Goal: Task Accomplishment & Management: Manage account settings

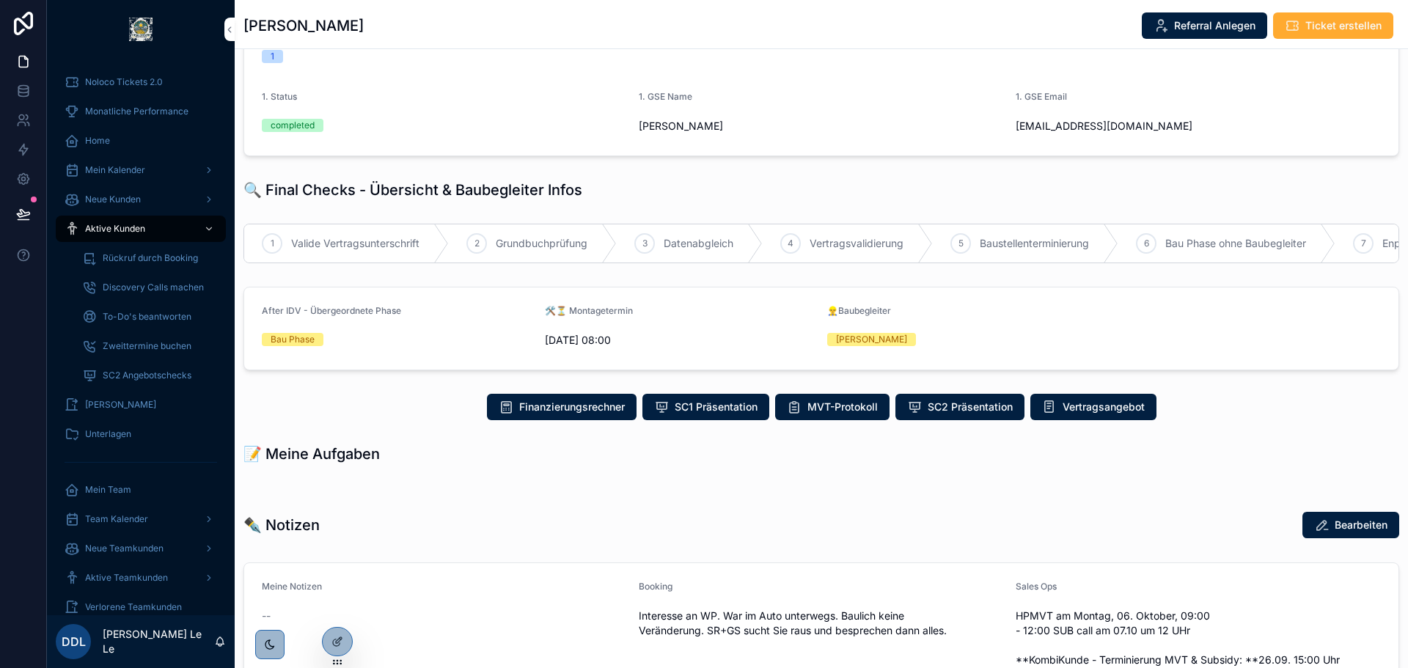
scroll to position [285, 0]
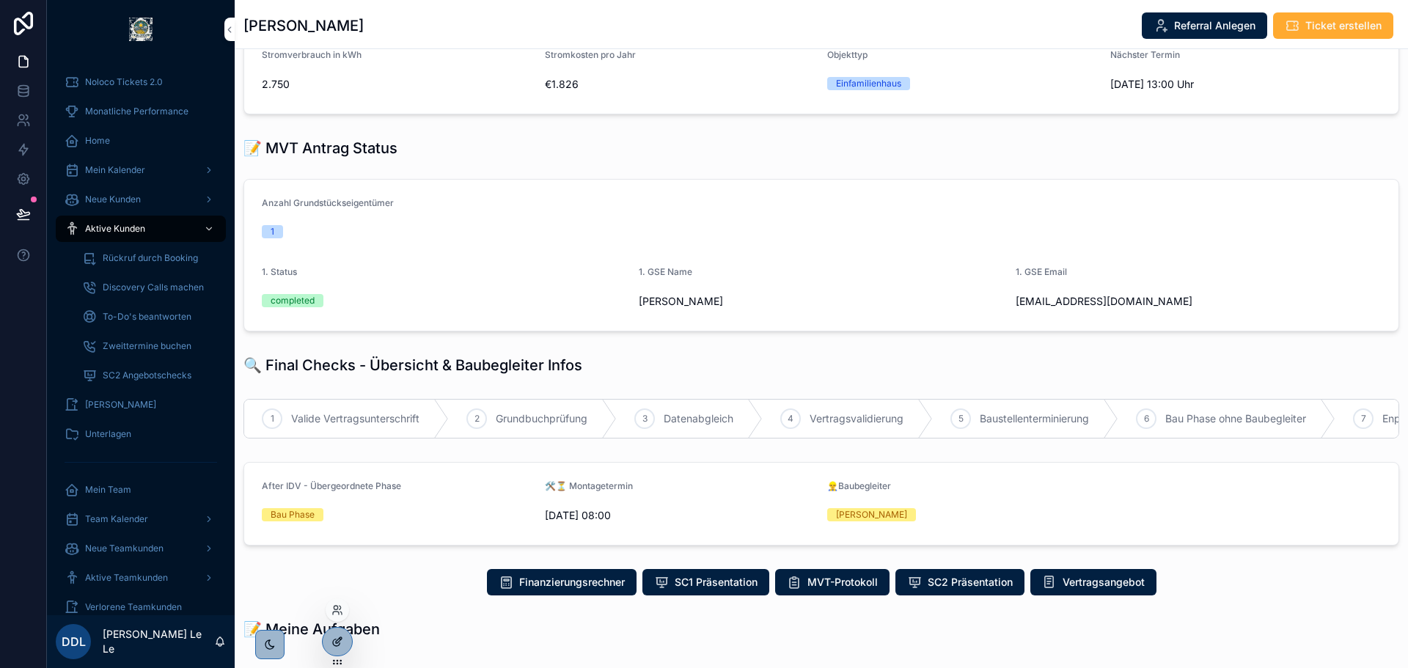
click at [332, 646] on icon at bounding box center [337, 642] width 12 height 12
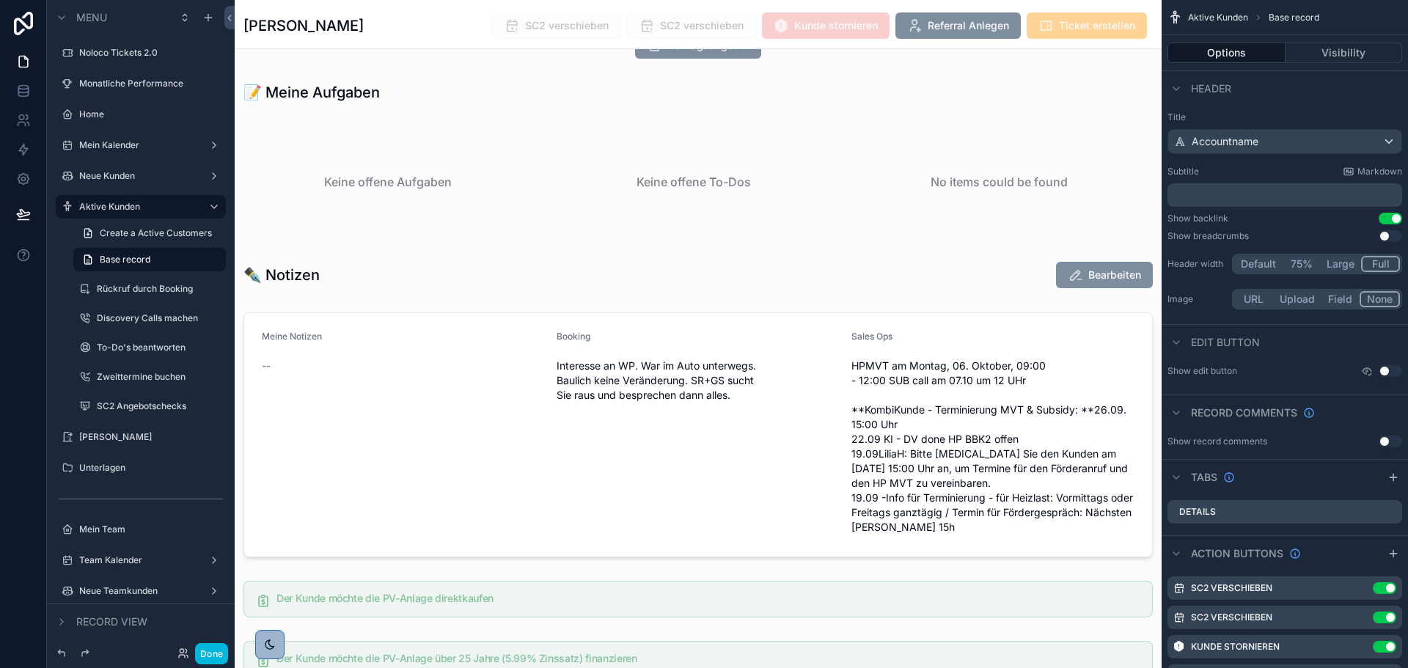
scroll to position [1825, 0]
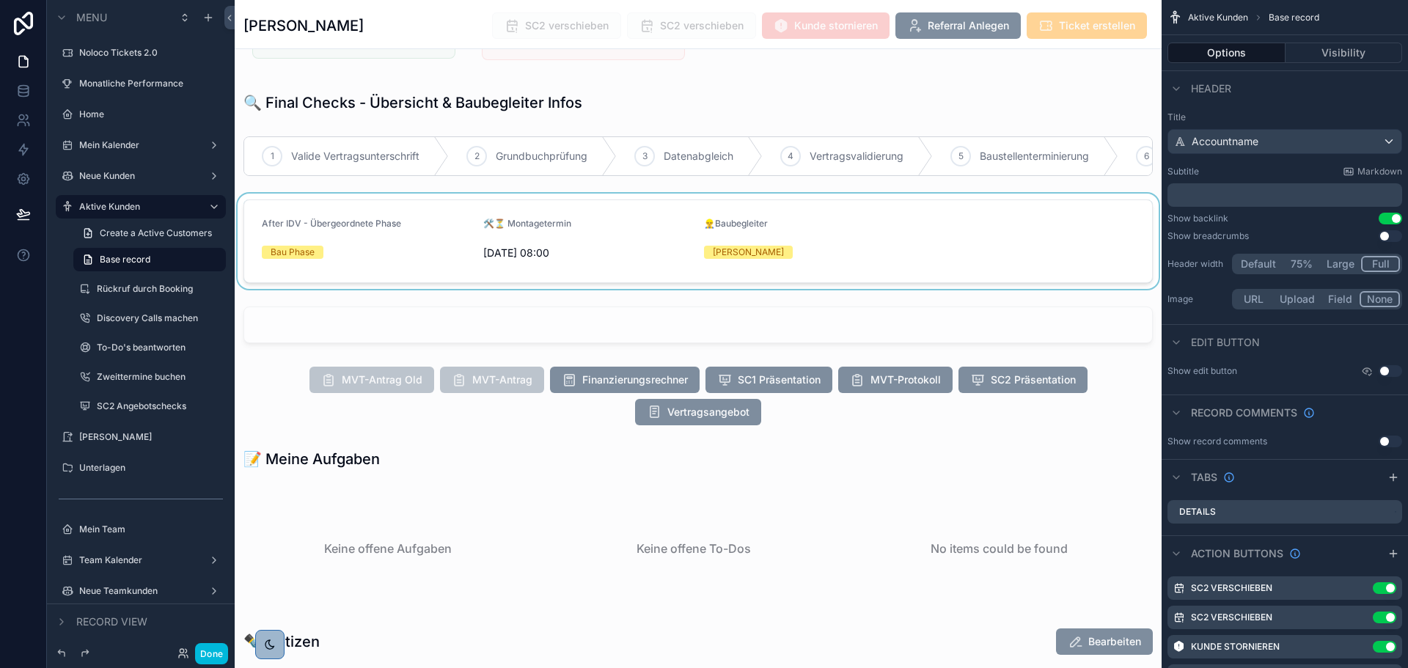
click at [913, 260] on div "scrollable content" at bounding box center [698, 241] width 927 height 95
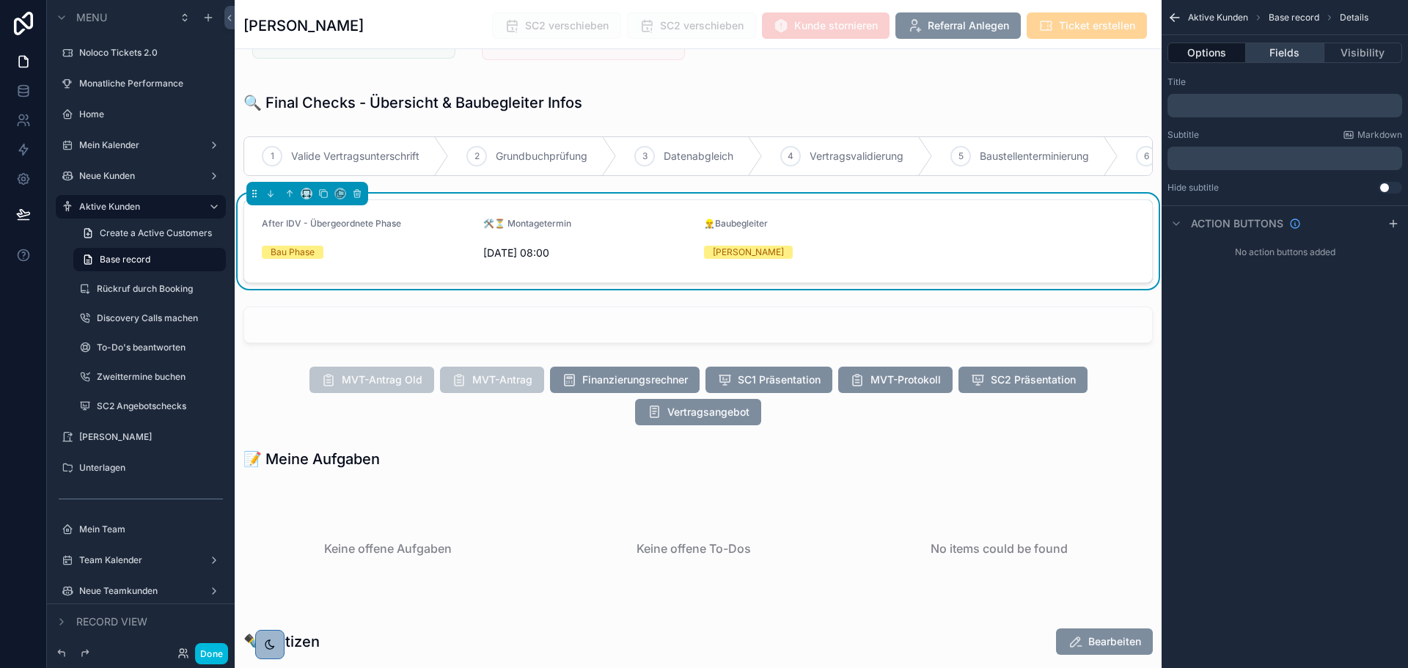
click at [1303, 56] on button "Fields" at bounding box center [1285, 53] width 78 height 21
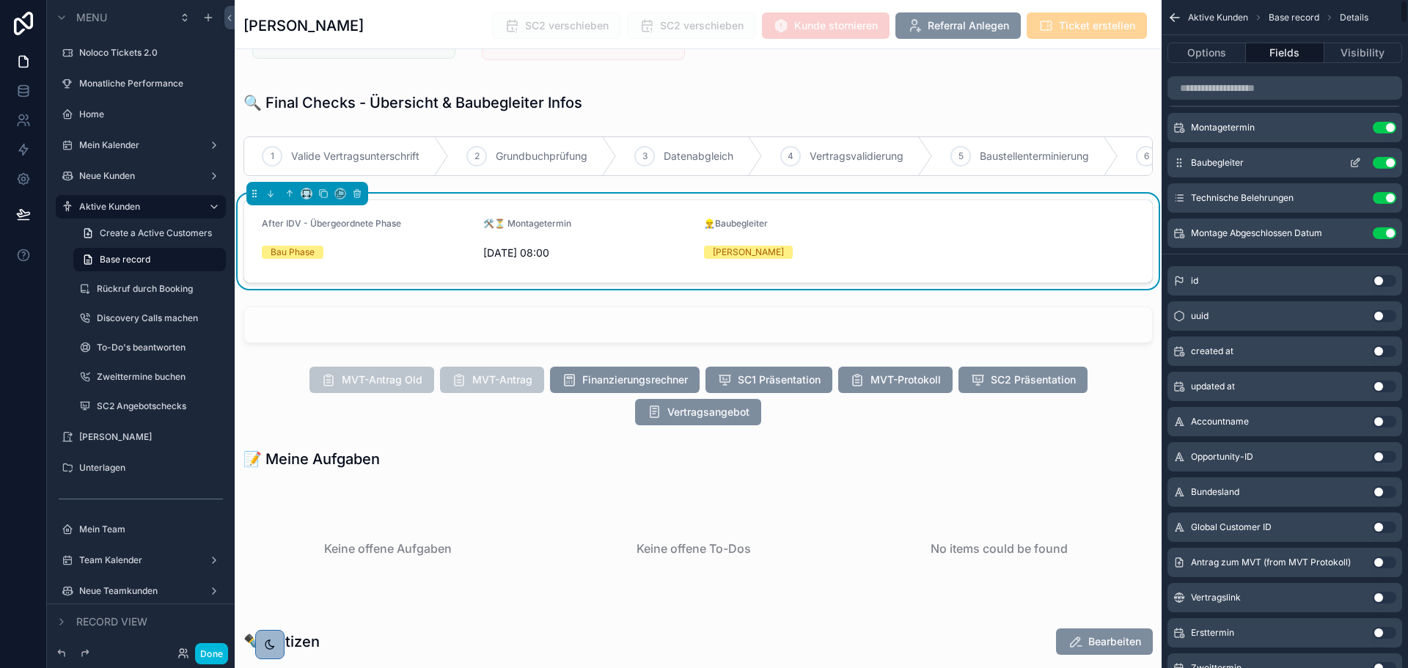
scroll to position [0, 0]
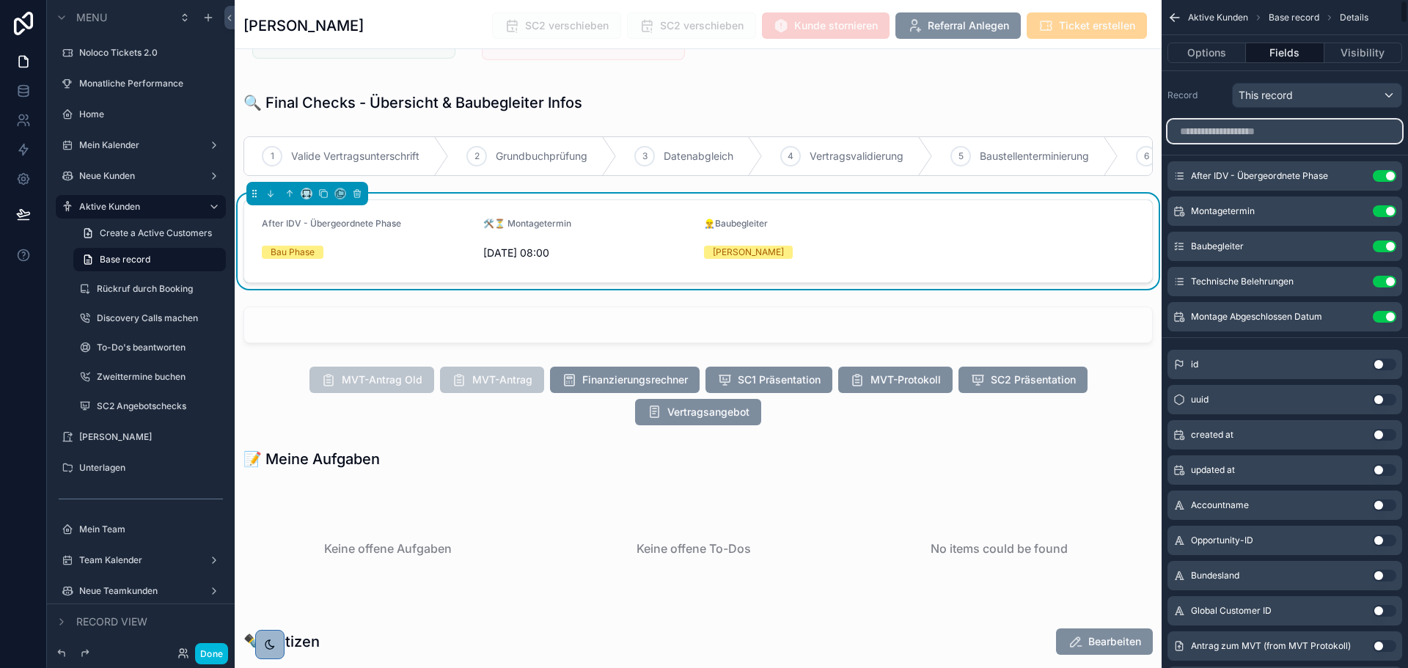
click at [1272, 137] on input "scrollable content" at bounding box center [1284, 131] width 235 height 23
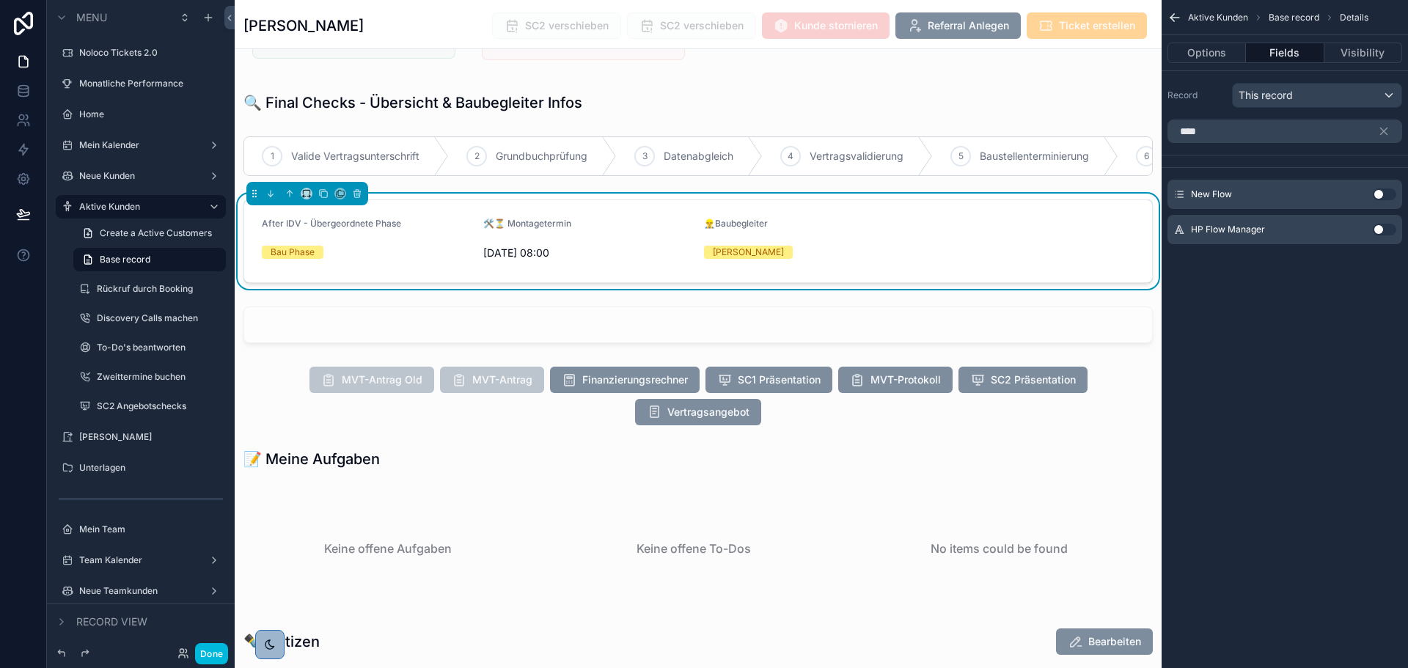
click at [1386, 227] on button "Use setting" at bounding box center [1384, 230] width 23 height 12
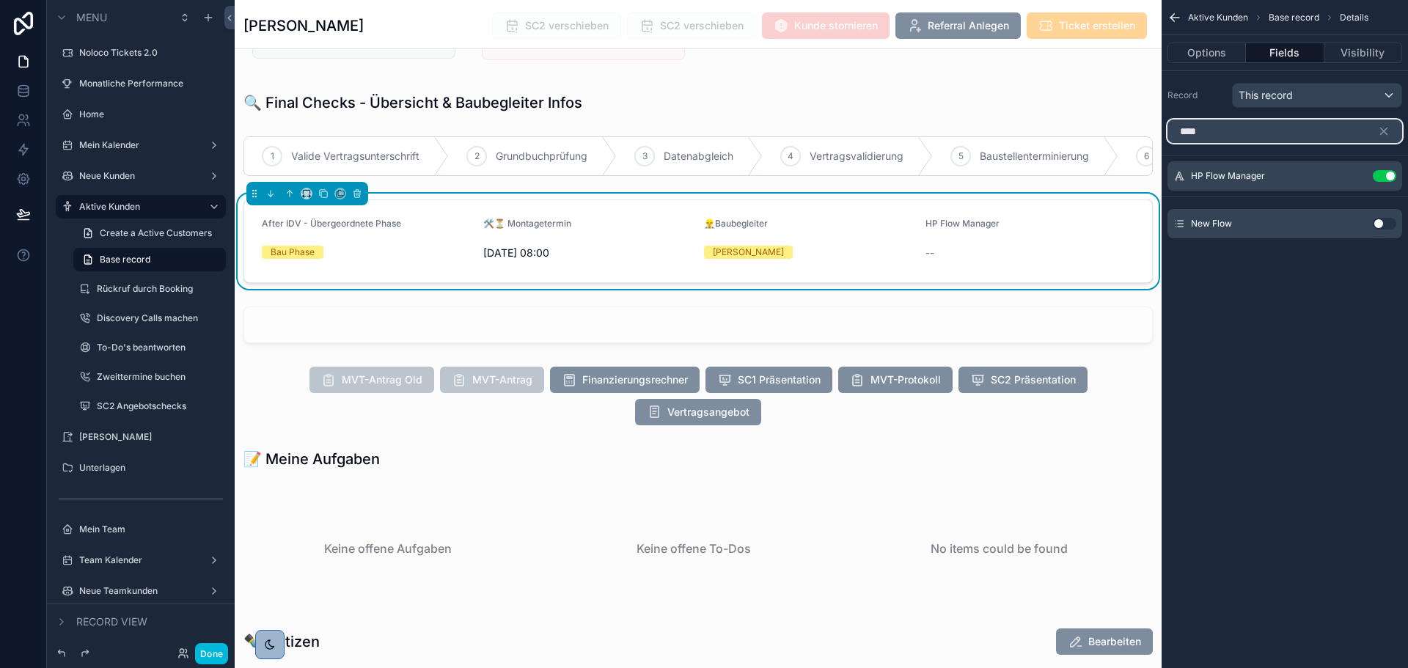
click at [1292, 131] on input "****" at bounding box center [1284, 131] width 235 height 23
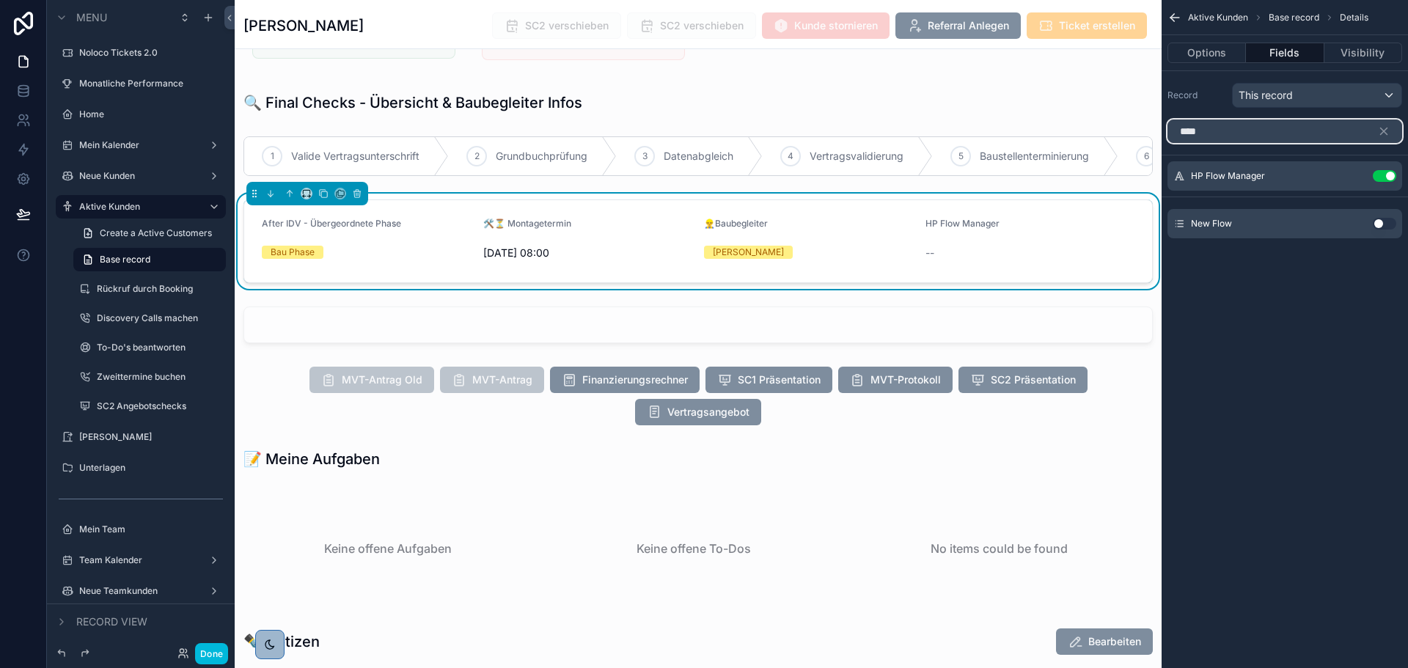
click at [1292, 131] on input "****" at bounding box center [1284, 131] width 235 height 23
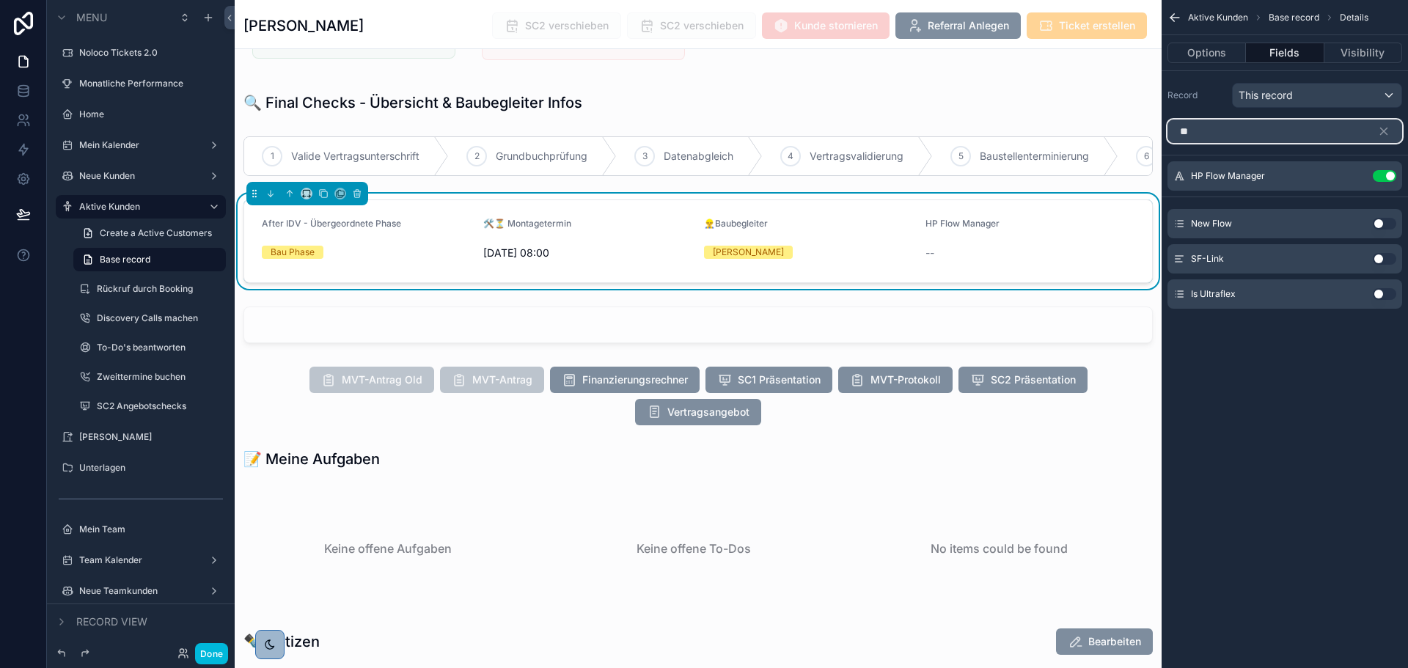
type input "*"
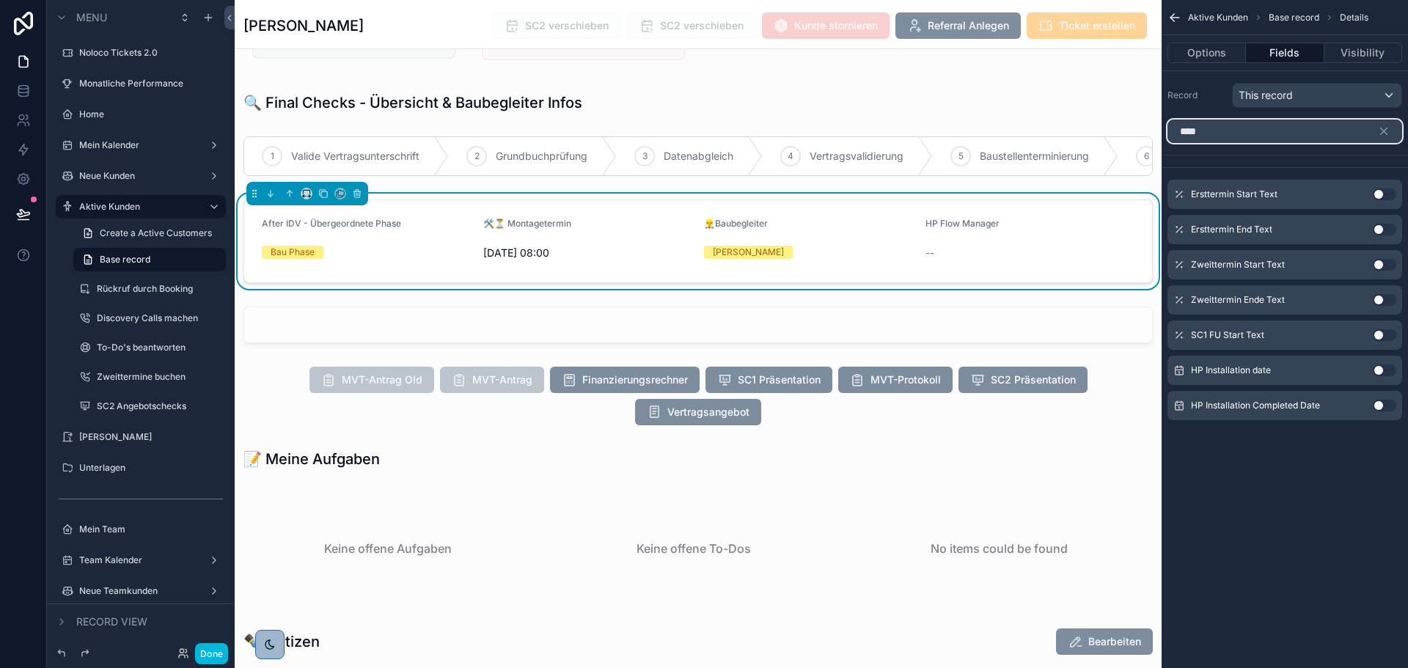
type input "****"
click at [1384, 368] on button "Use setting" at bounding box center [1384, 370] width 23 height 12
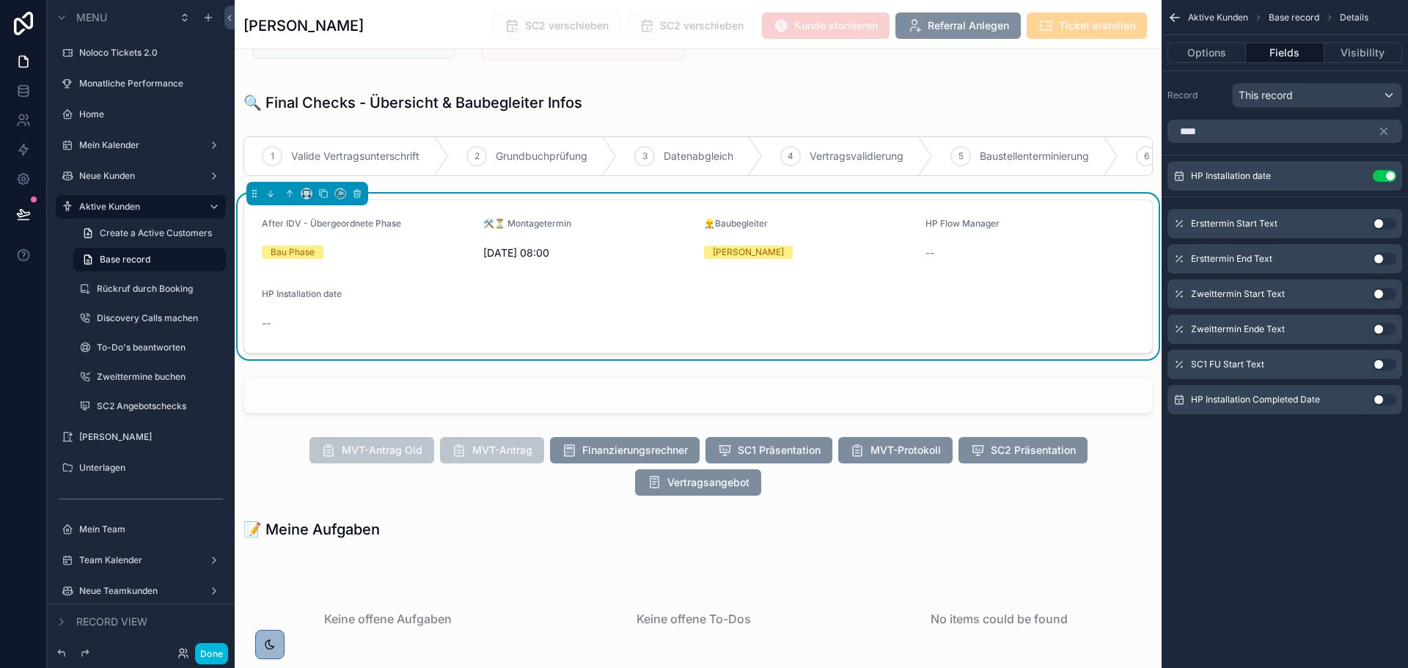
click at [1351, 481] on div "Aktive Kunden Base record Details Options Fields Visibility Record This record …" at bounding box center [1284, 334] width 246 height 668
click at [1384, 131] on icon "scrollable content" at bounding box center [1384, 131] width 7 height 7
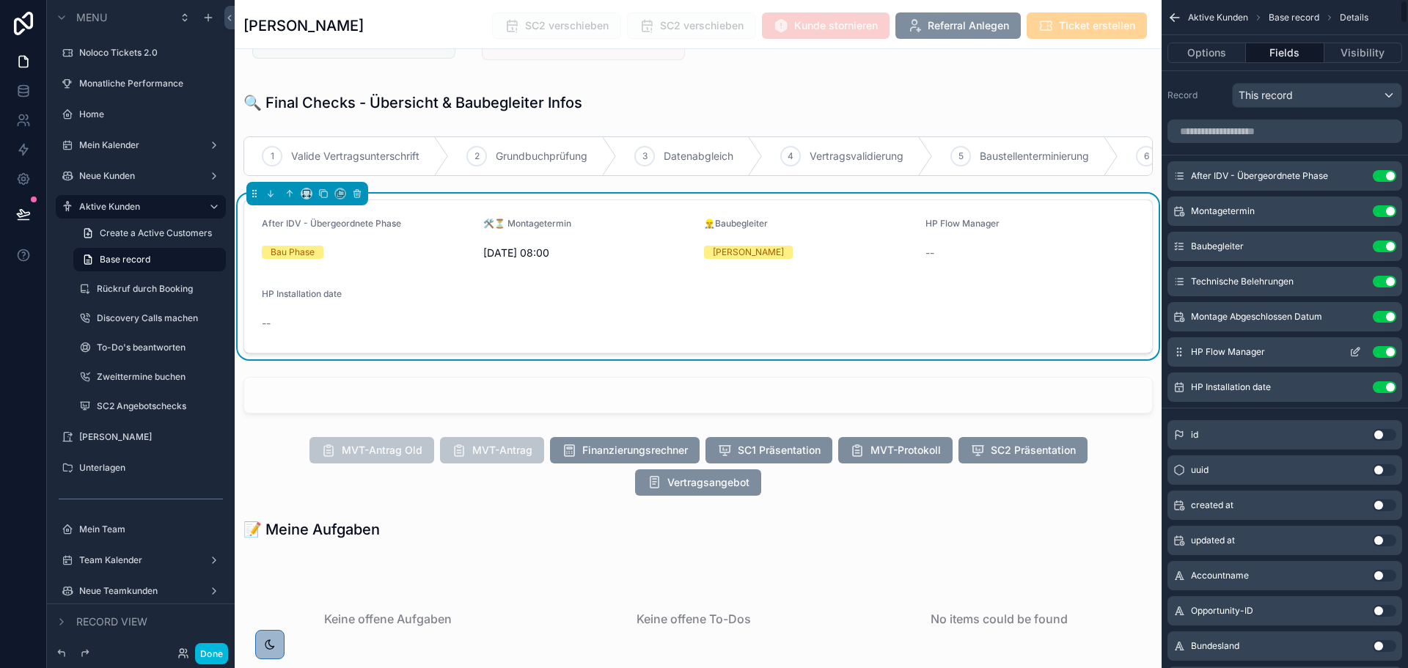
click at [1357, 354] on icon "scrollable content" at bounding box center [1354, 353] width 7 height 7
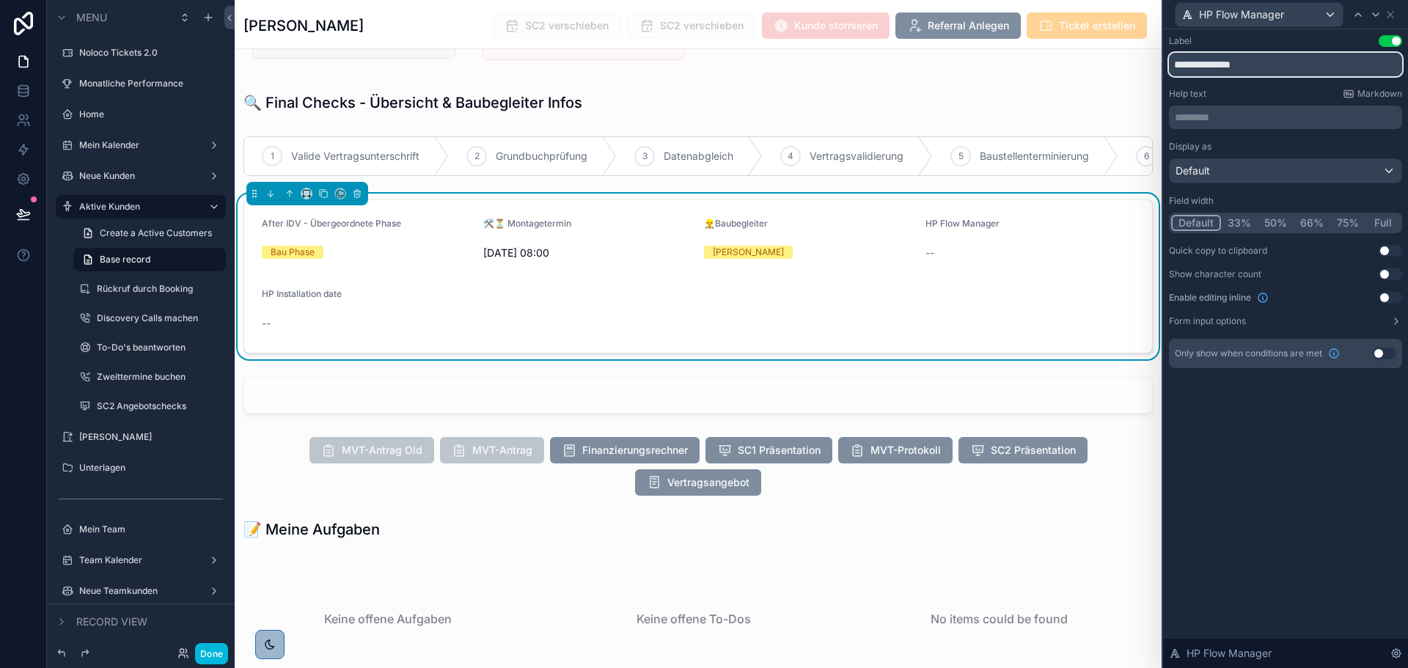
click at [1263, 66] on input "**********" at bounding box center [1285, 64] width 233 height 23
click at [1236, 66] on input "**********" at bounding box center [1285, 64] width 233 height 23
drag, startPoint x: 1194, startPoint y: 68, endPoint x: 1309, endPoint y: 61, distance: 114.6
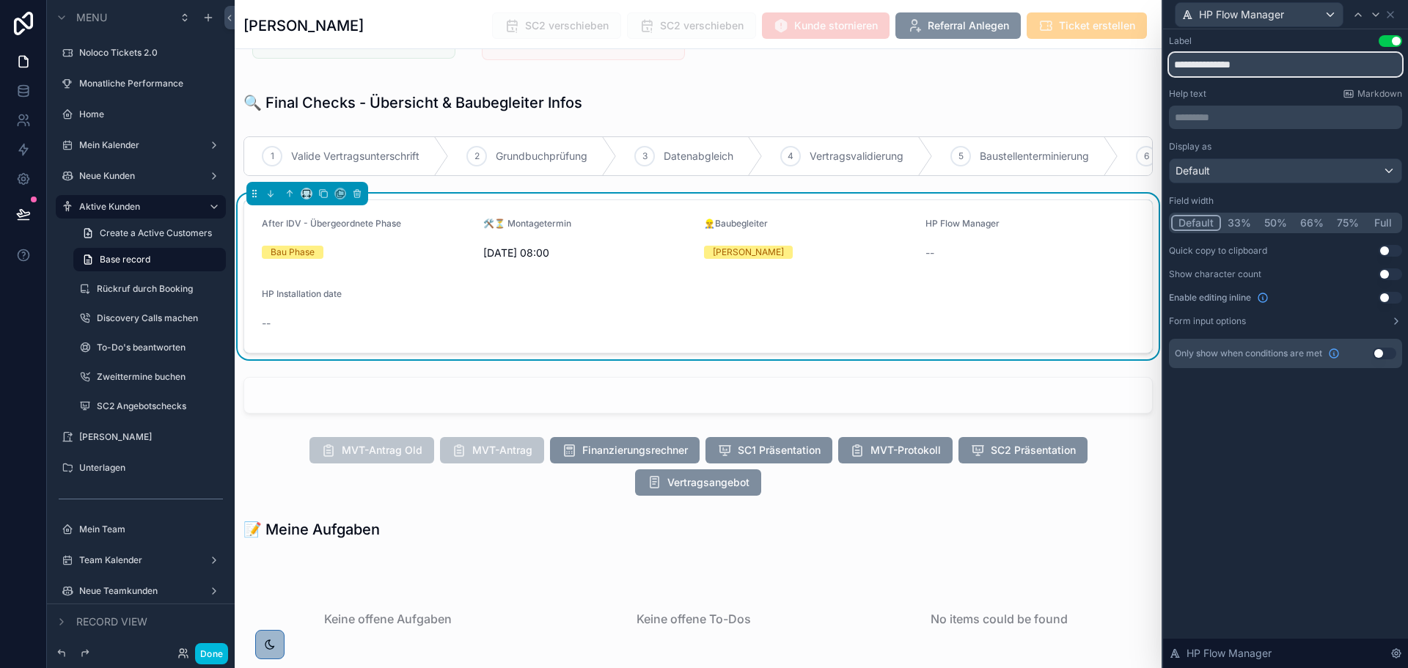
click at [1309, 61] on input "**********" at bounding box center [1285, 64] width 233 height 23
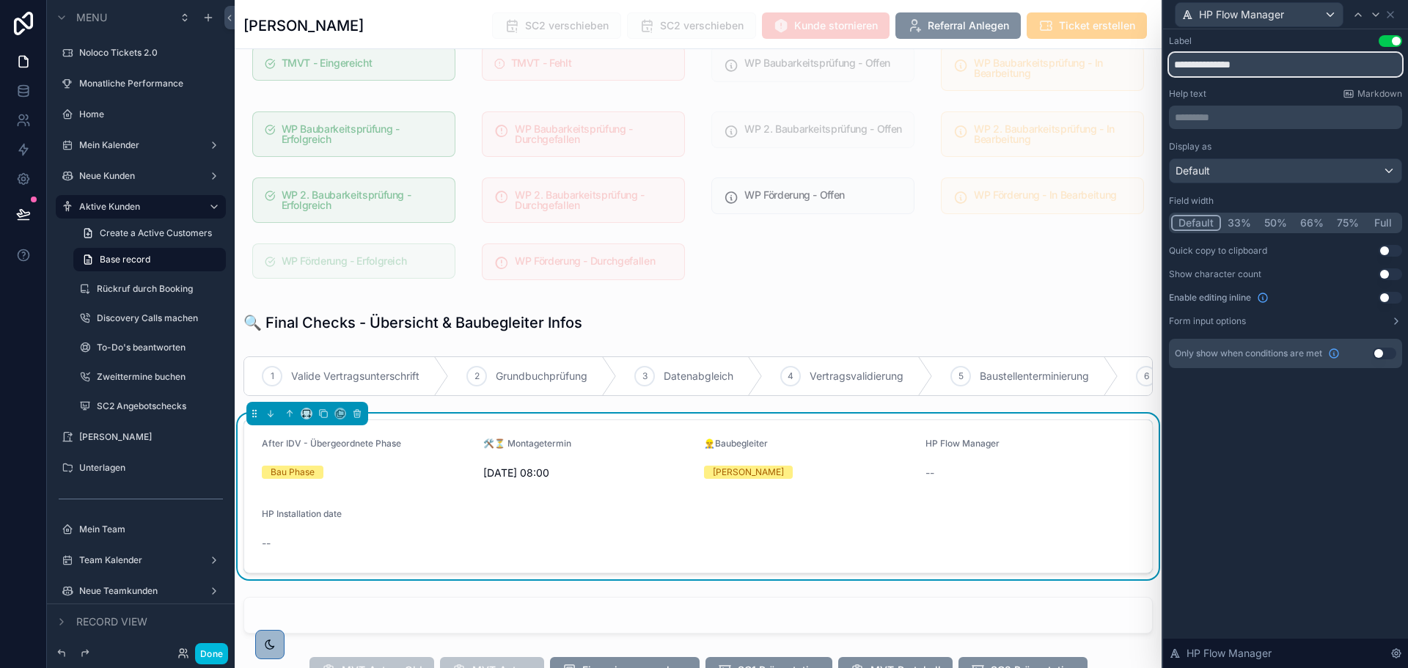
scroll to position [1458, 0]
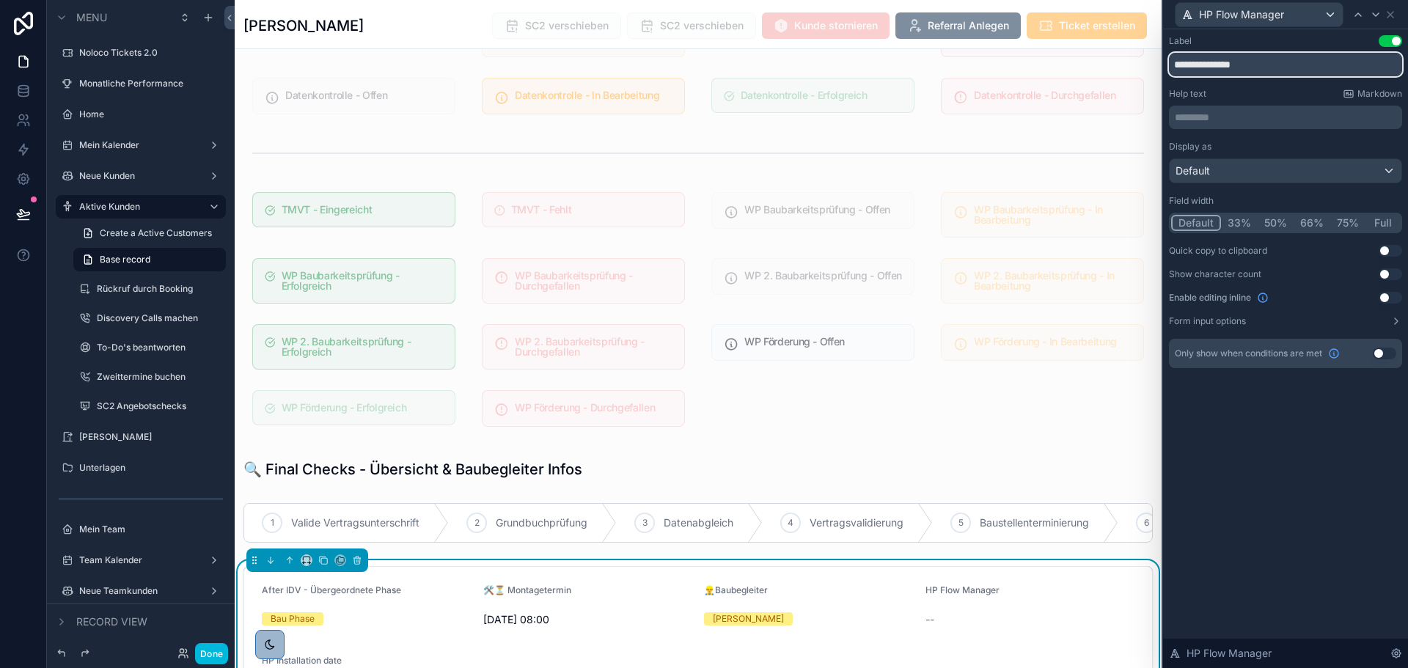
click at [1193, 66] on input "**********" at bounding box center [1285, 64] width 233 height 23
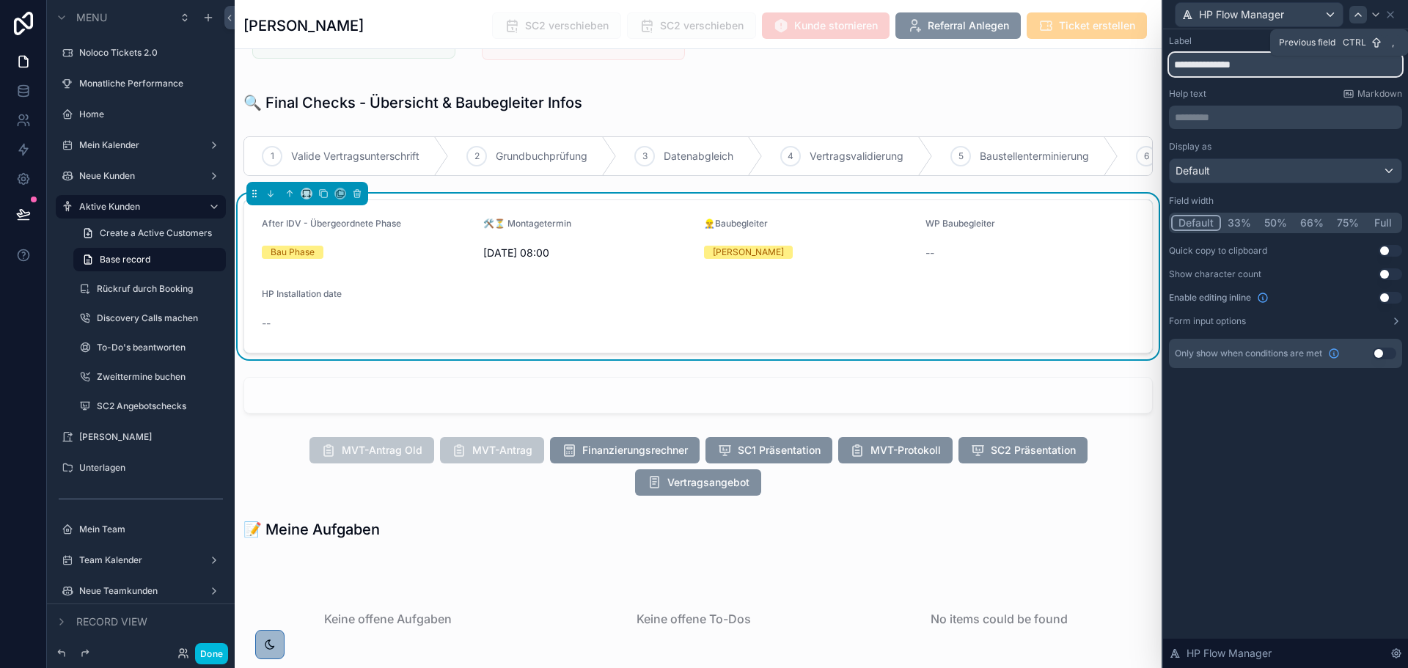
type input "**********"
click at [1361, 16] on icon at bounding box center [1358, 14] width 6 height 3
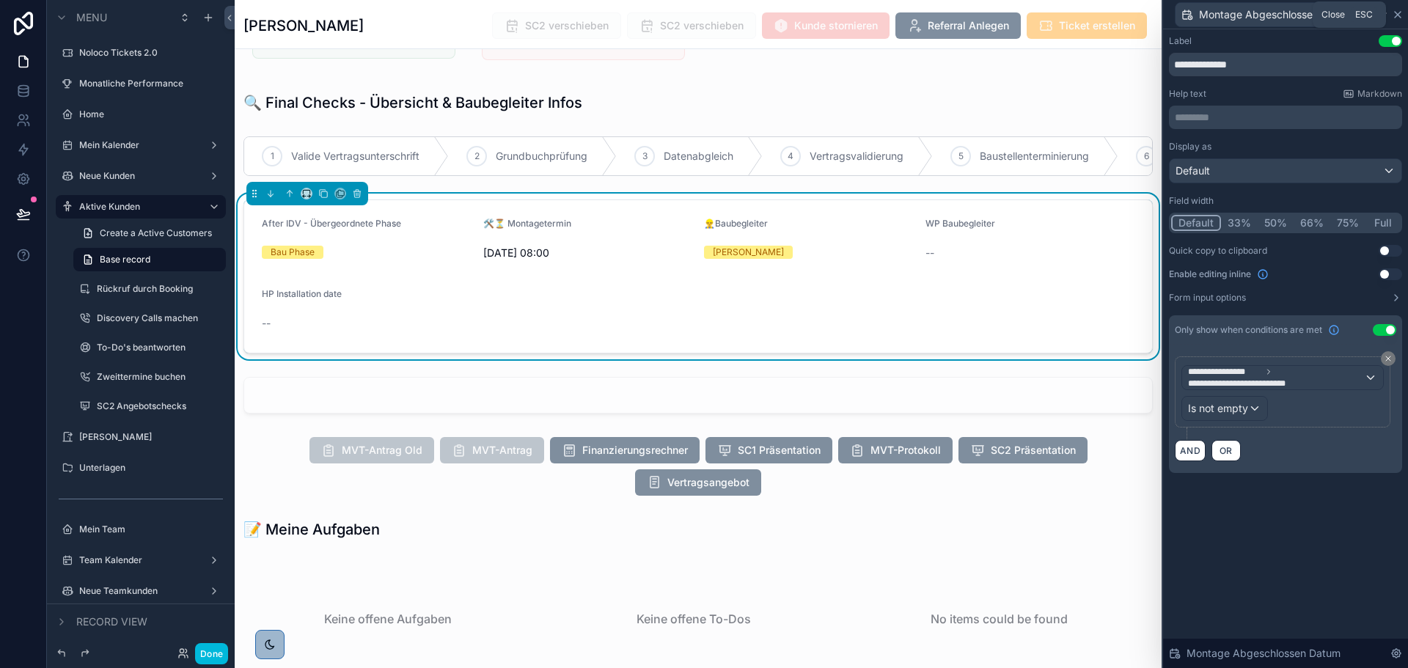
click at [1396, 15] on icon at bounding box center [1398, 15] width 12 height 12
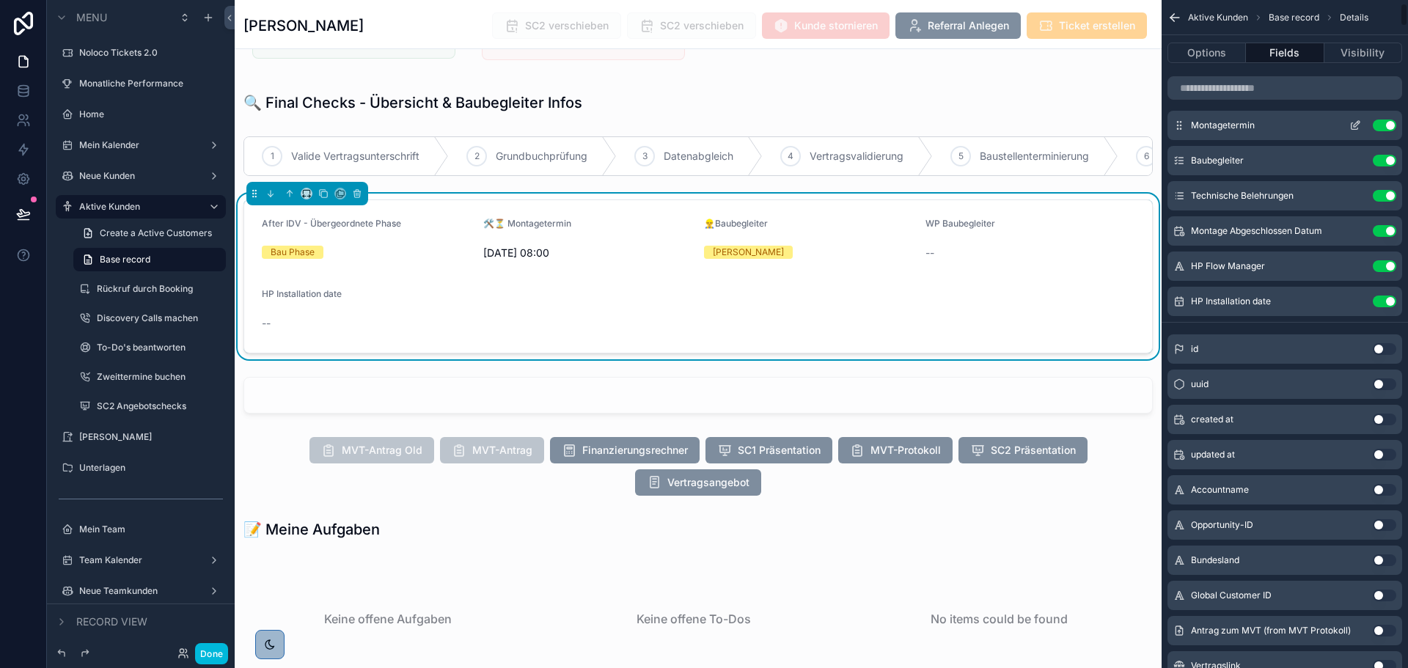
scroll to position [0, 0]
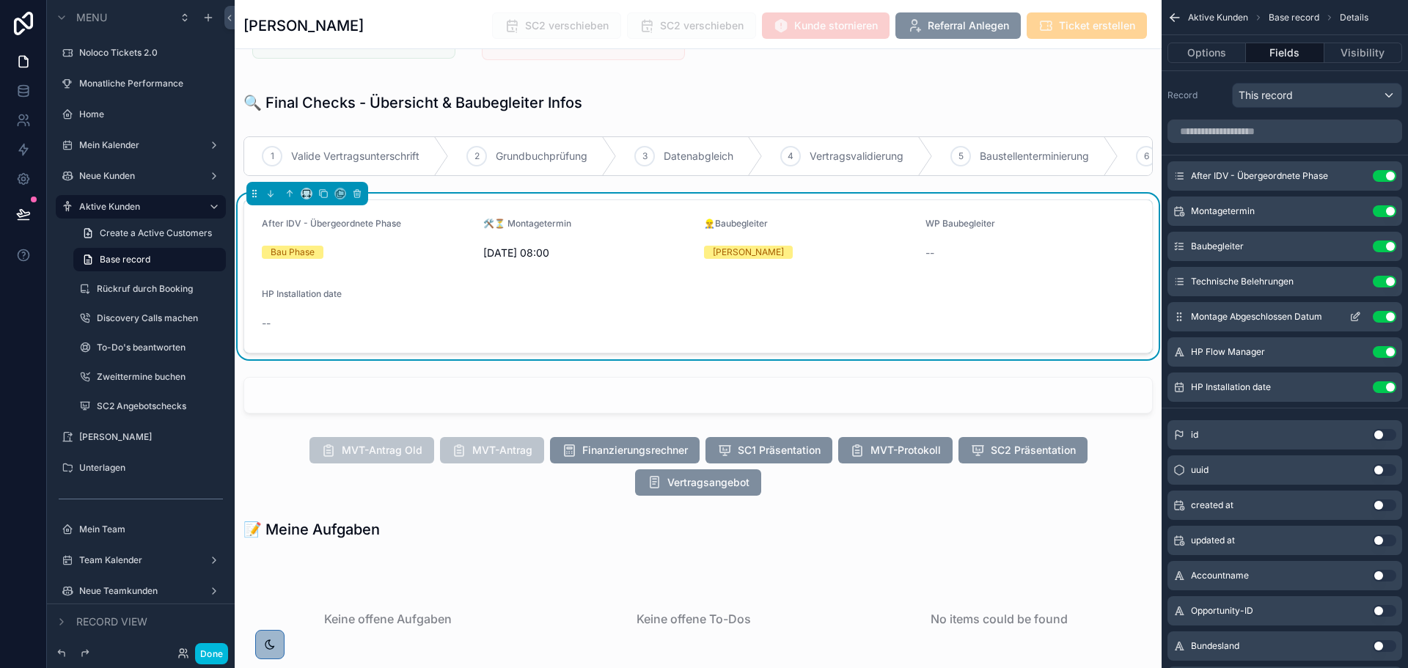
click at [1356, 317] on icon "scrollable content" at bounding box center [1355, 317] width 12 height 12
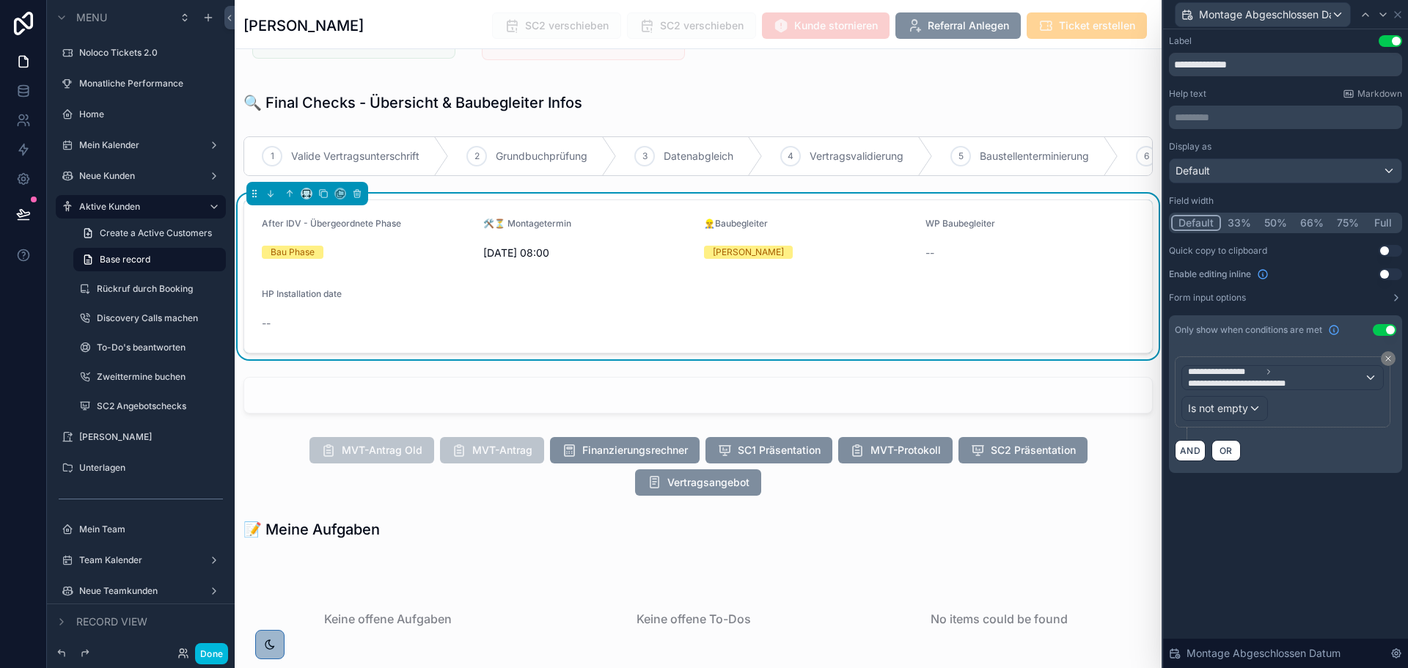
click at [1327, 532] on div "**********" at bounding box center [1285, 348] width 245 height 639
click at [1399, 12] on icon at bounding box center [1398, 15] width 6 height 6
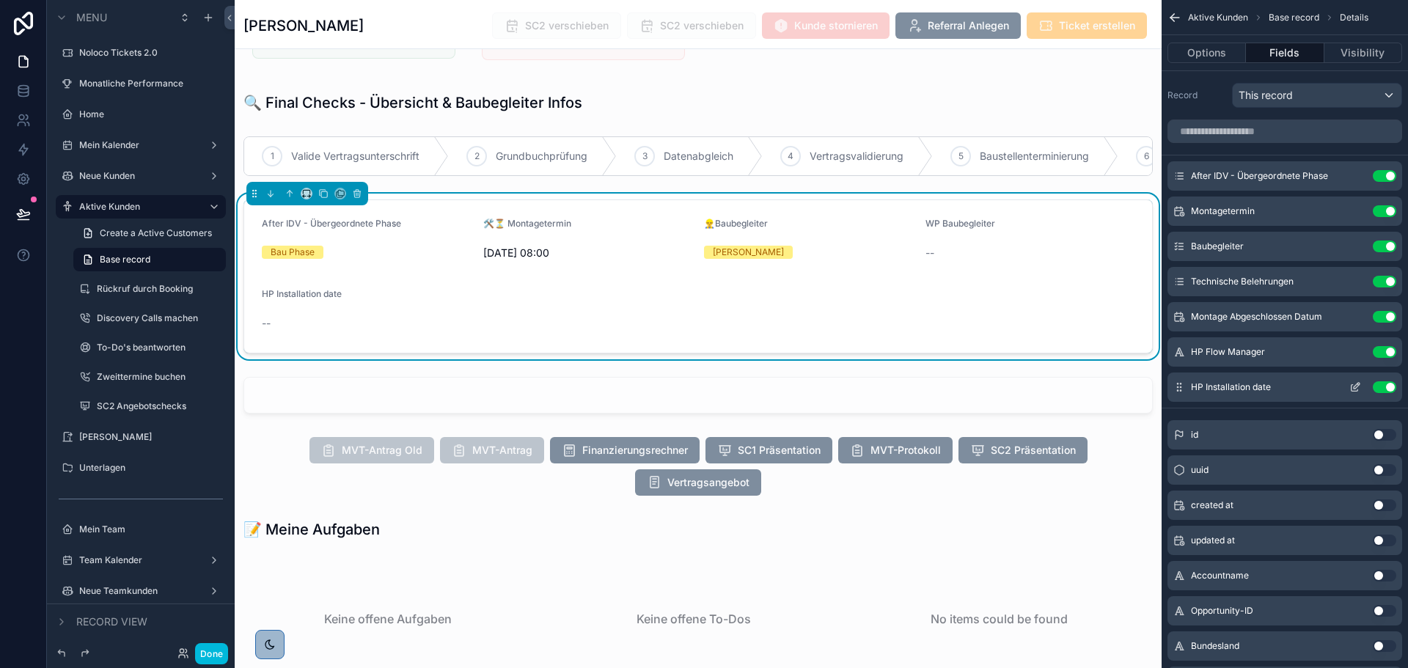
click at [1354, 386] on icon "scrollable content" at bounding box center [1355, 387] width 12 height 12
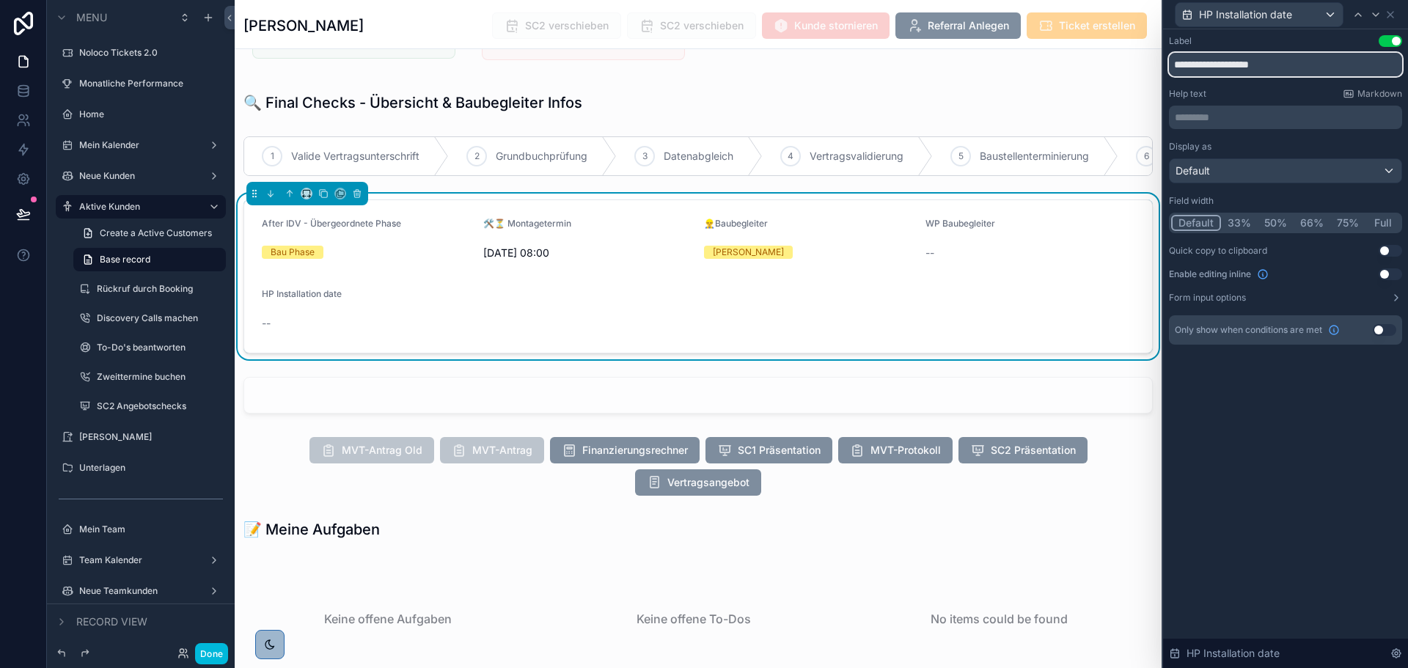
click at [1257, 62] on input "**********" at bounding box center [1285, 64] width 233 height 23
click at [1277, 433] on div "**********" at bounding box center [1285, 348] width 245 height 639
click at [1249, 60] on input "**********" at bounding box center [1285, 64] width 233 height 23
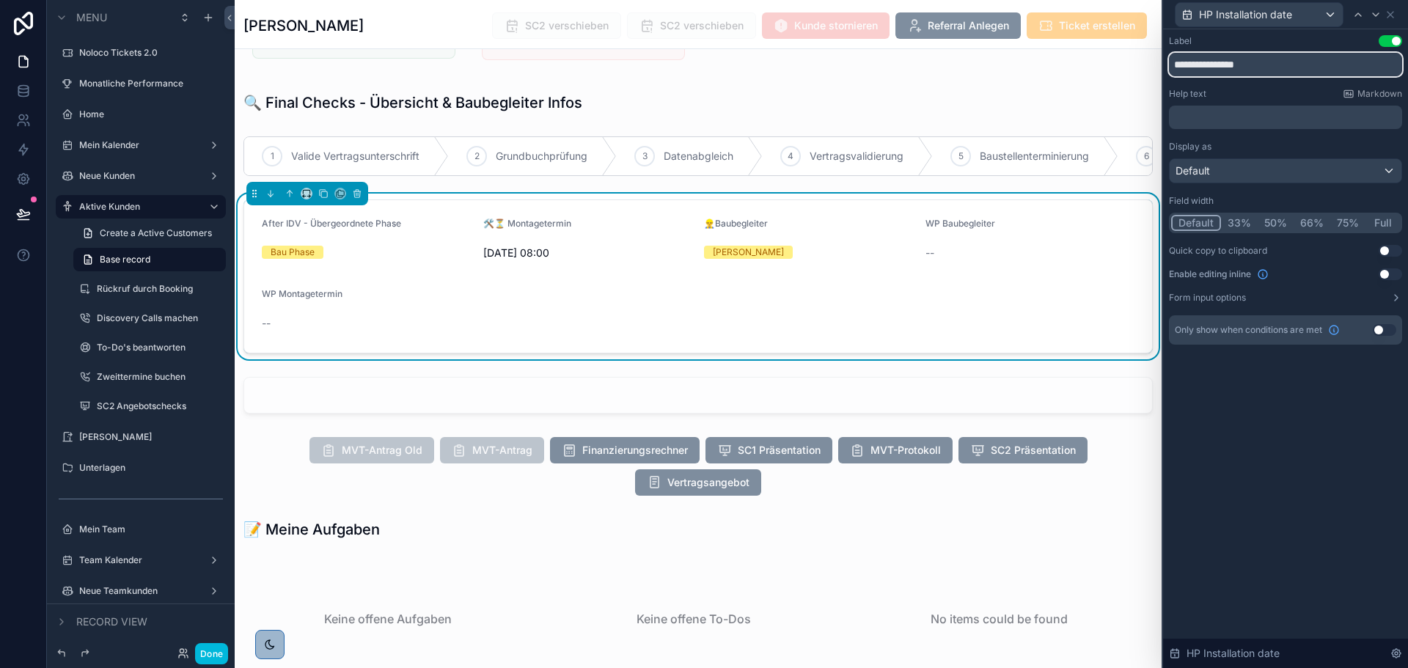
type input "**********"
click at [1351, 407] on div "**********" at bounding box center [1285, 348] width 245 height 639
click at [1394, 12] on icon at bounding box center [1390, 15] width 12 height 12
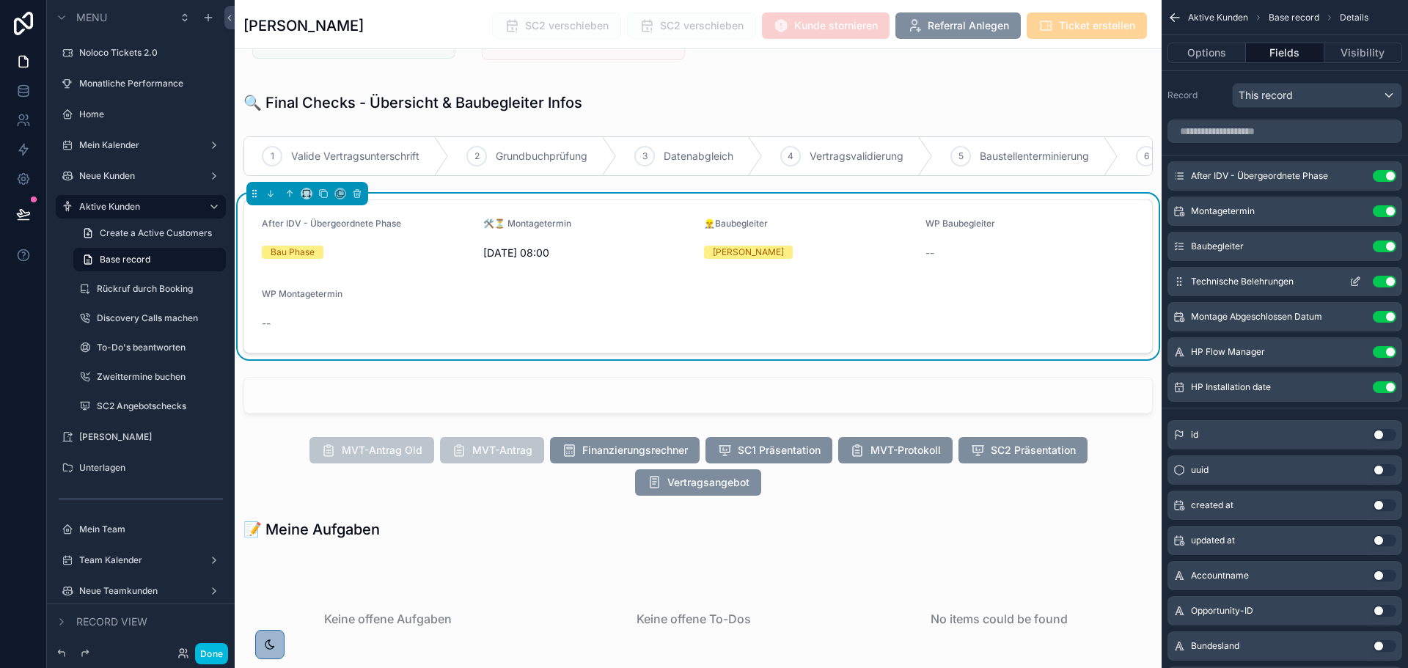
click at [1359, 279] on icon "scrollable content" at bounding box center [1357, 278] width 1 height 1
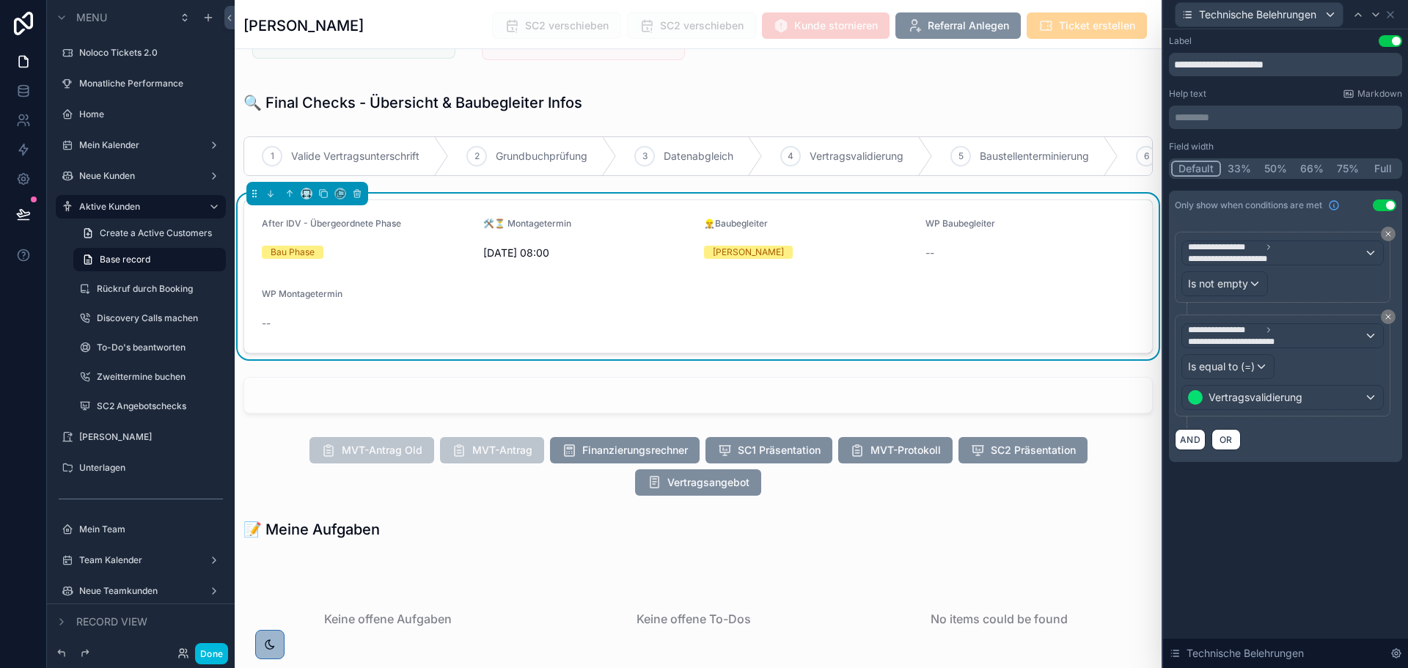
click at [1398, 16] on div "Technische Belehrungen" at bounding box center [1285, 14] width 233 height 29
click at [1389, 9] on icon at bounding box center [1390, 15] width 12 height 12
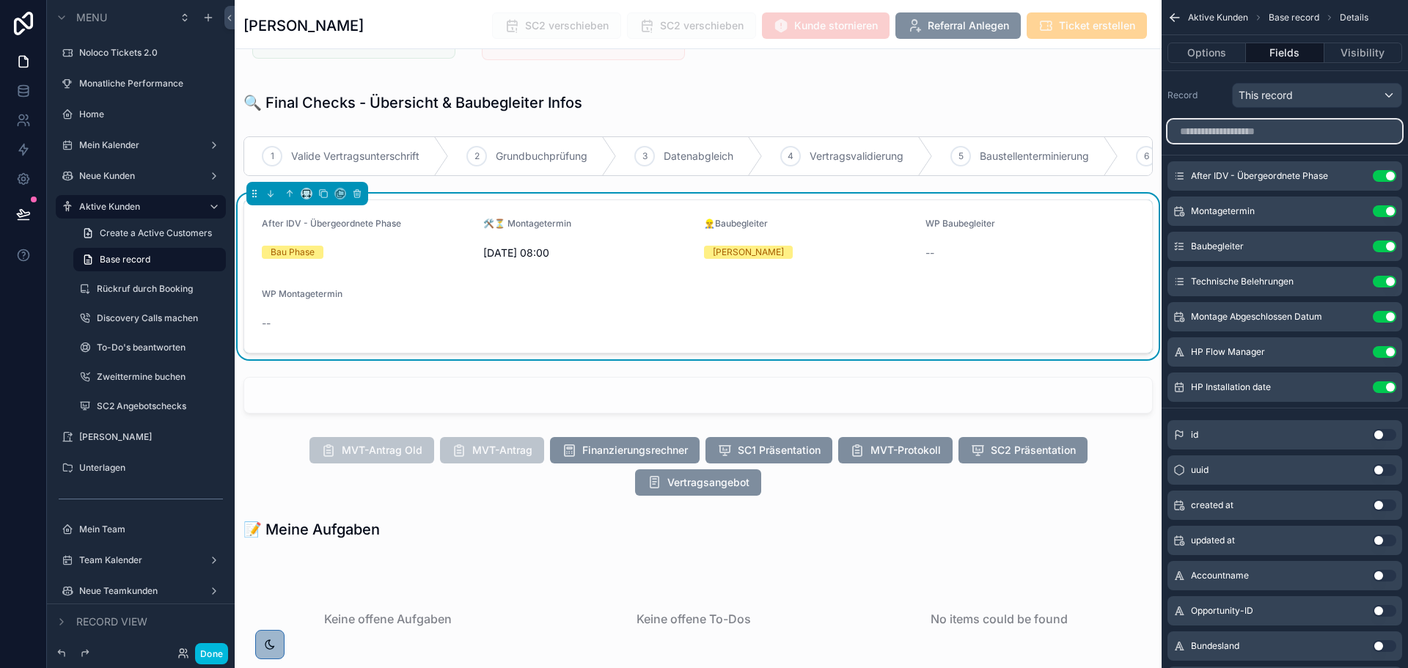
click at [1282, 135] on input "scrollable content" at bounding box center [1284, 131] width 235 height 23
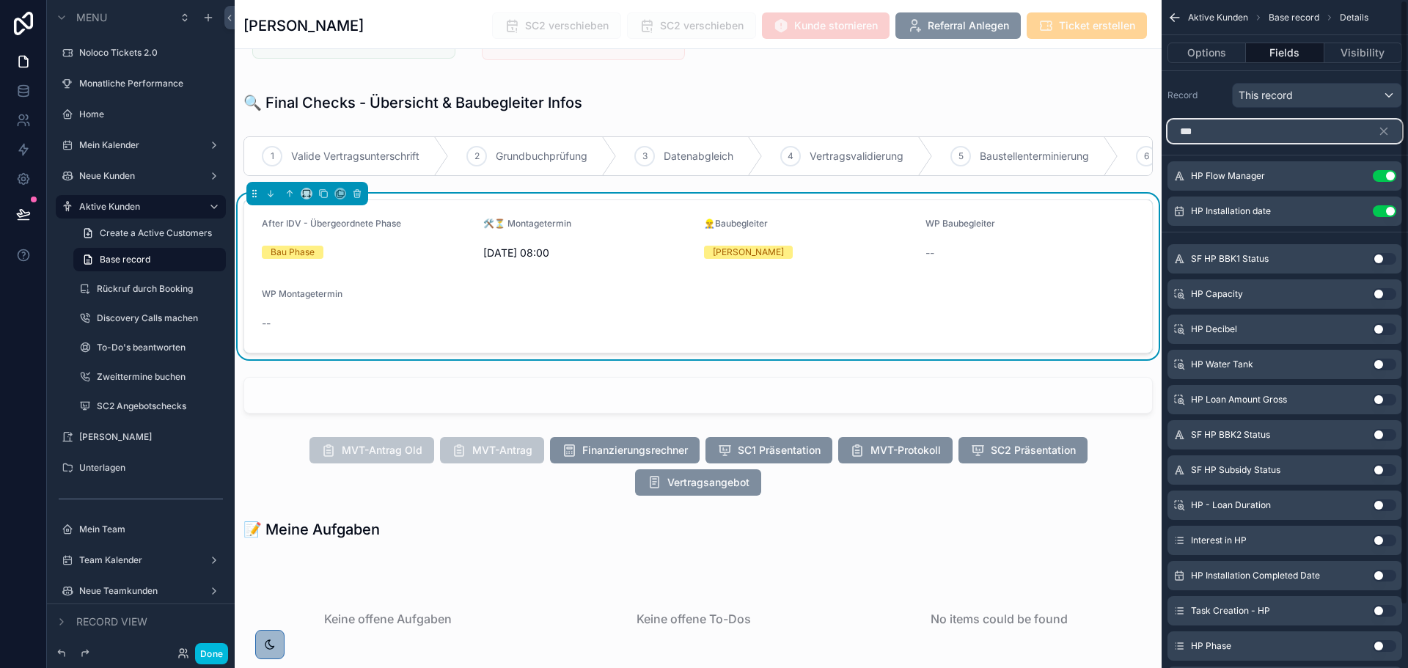
type input "**"
click at [1375, 576] on button "Use setting" at bounding box center [1384, 576] width 23 height 12
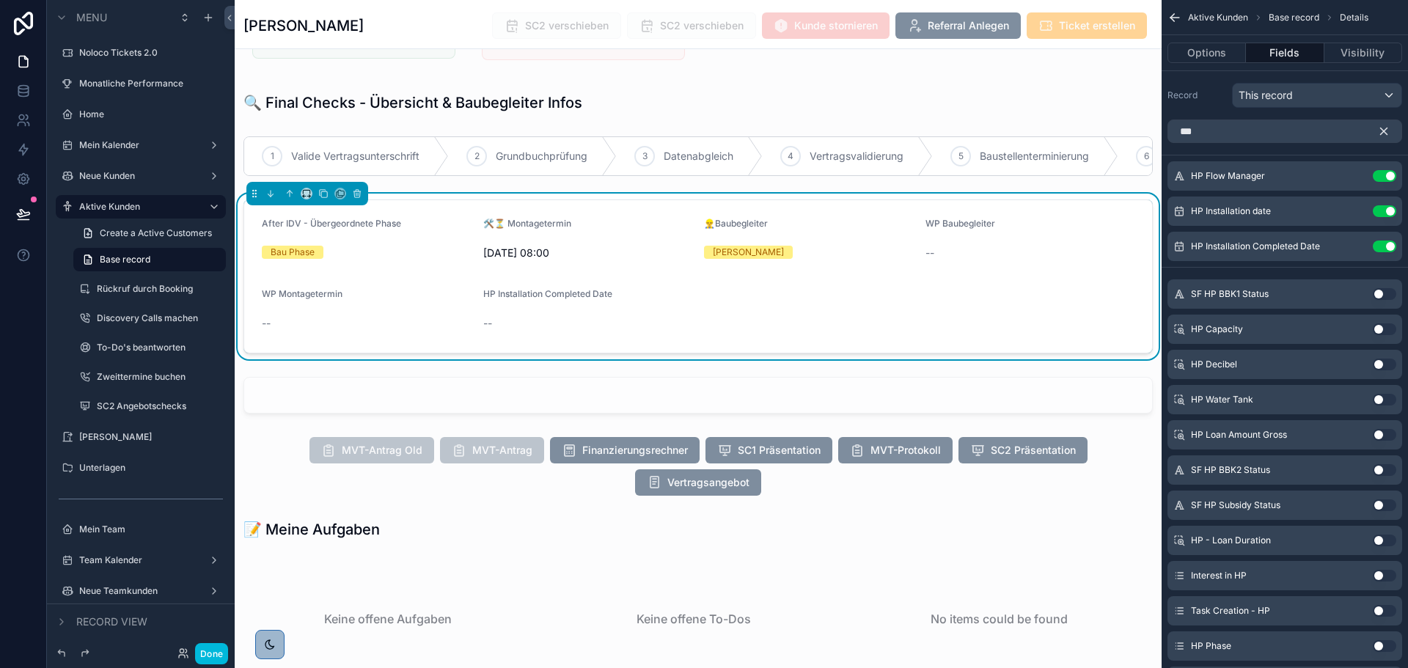
click at [1382, 133] on icon "scrollable content" at bounding box center [1384, 131] width 7 height 7
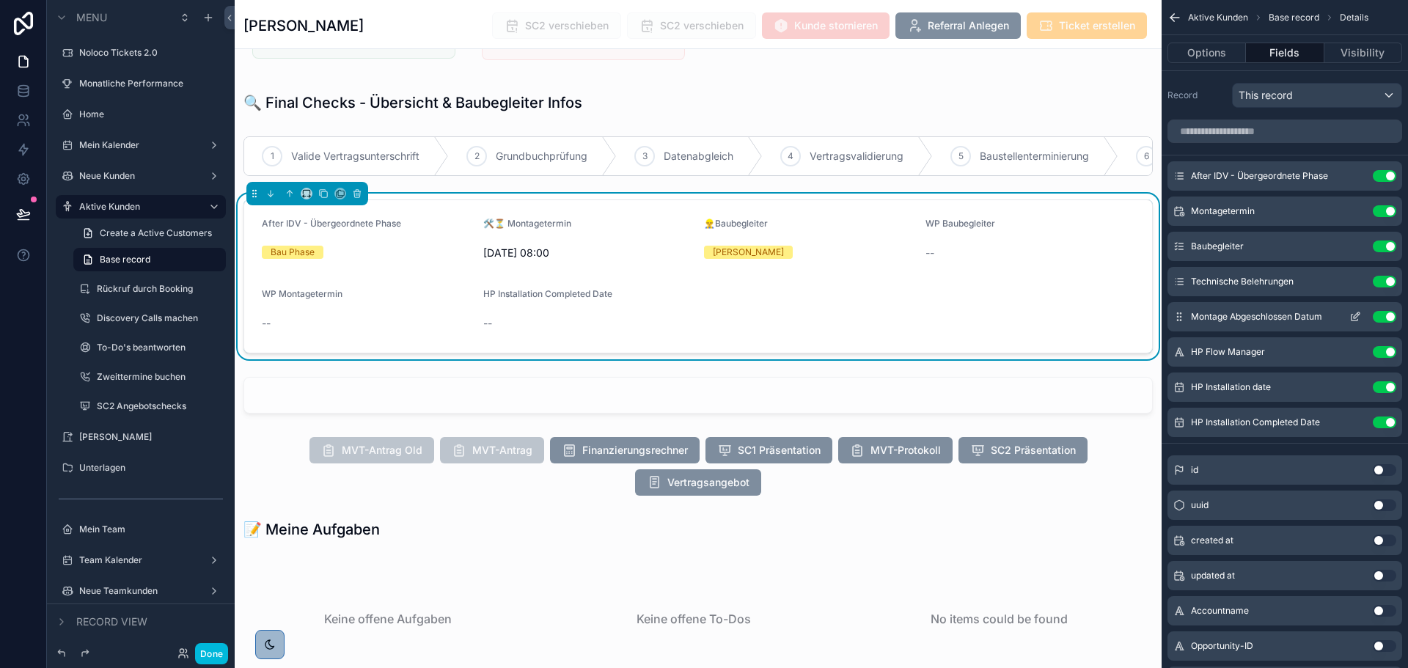
click at [1348, 317] on button "scrollable content" at bounding box center [1354, 317] width 23 height 12
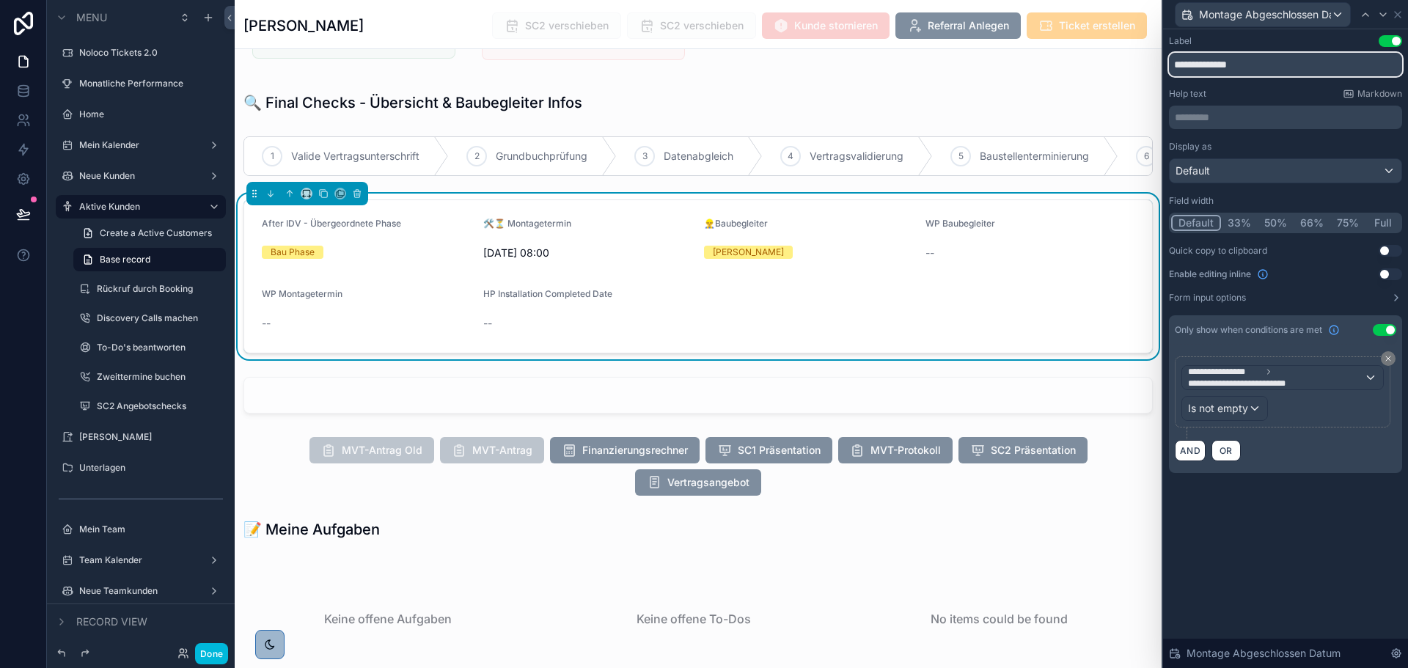
click at [1317, 59] on input "**********" at bounding box center [1285, 64] width 233 height 23
drag, startPoint x: 1317, startPoint y: 59, endPoint x: 1148, endPoint y: 62, distance: 168.7
click at [1148, 62] on div "**********" at bounding box center [704, 334] width 1408 height 668
click at [1273, 587] on div "**********" at bounding box center [1285, 348] width 245 height 639
click at [1398, 12] on icon at bounding box center [1398, 15] width 12 height 12
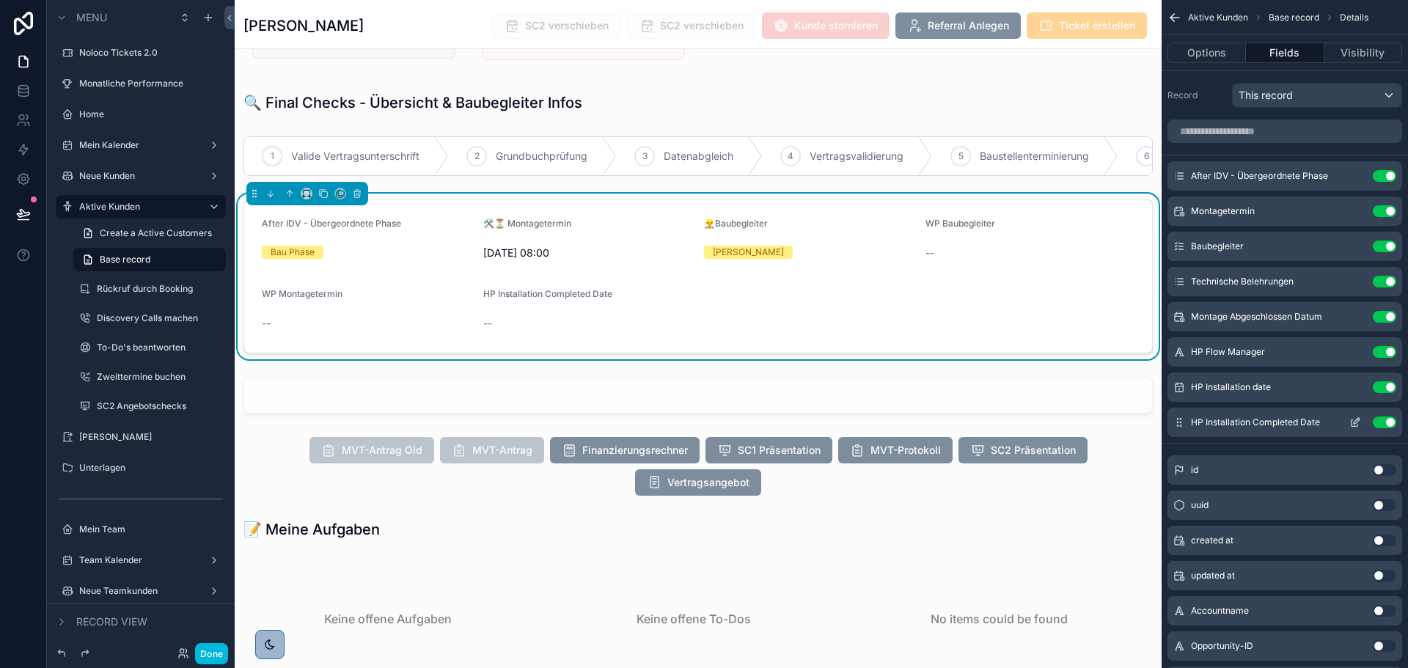
drag, startPoint x: 1351, startPoint y: 427, endPoint x: 1351, endPoint y: 416, distance: 11.8
click at [1351, 427] on icon "scrollable content" at bounding box center [1355, 422] width 12 height 12
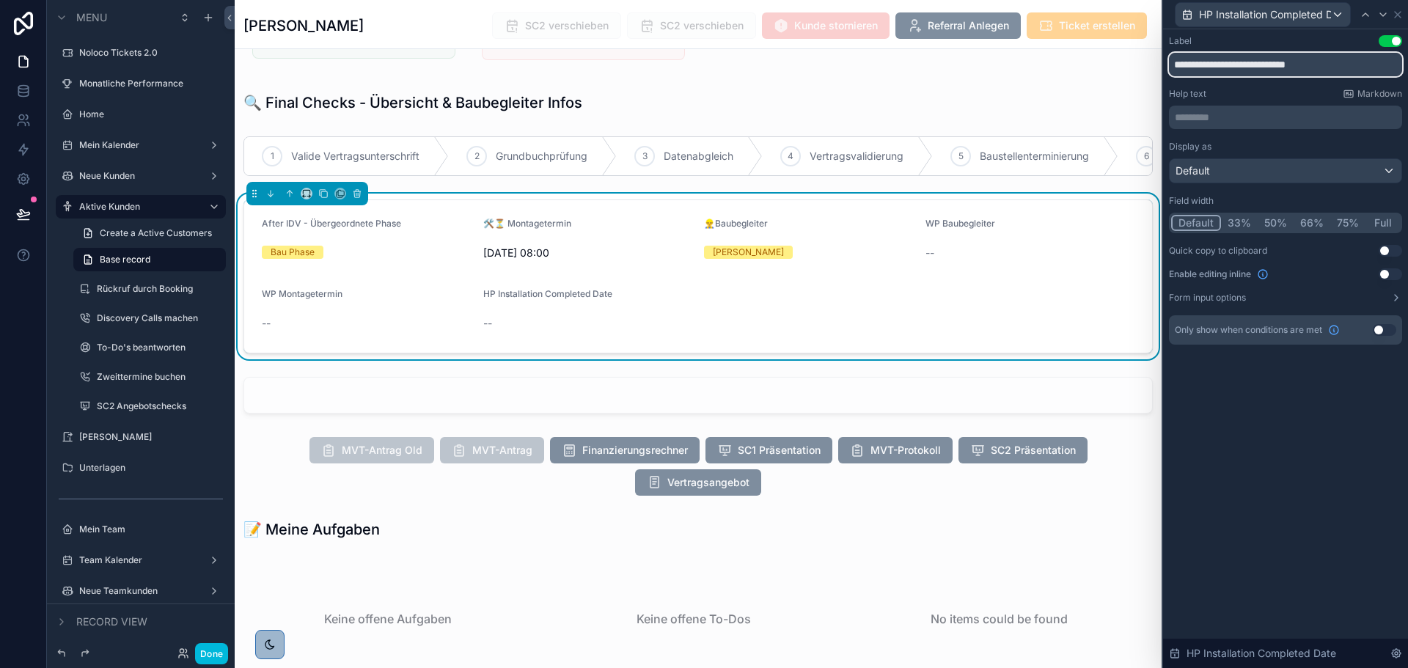
click at [1219, 65] on input "**********" at bounding box center [1285, 64] width 233 height 23
paste input "**********"
type input "**********"
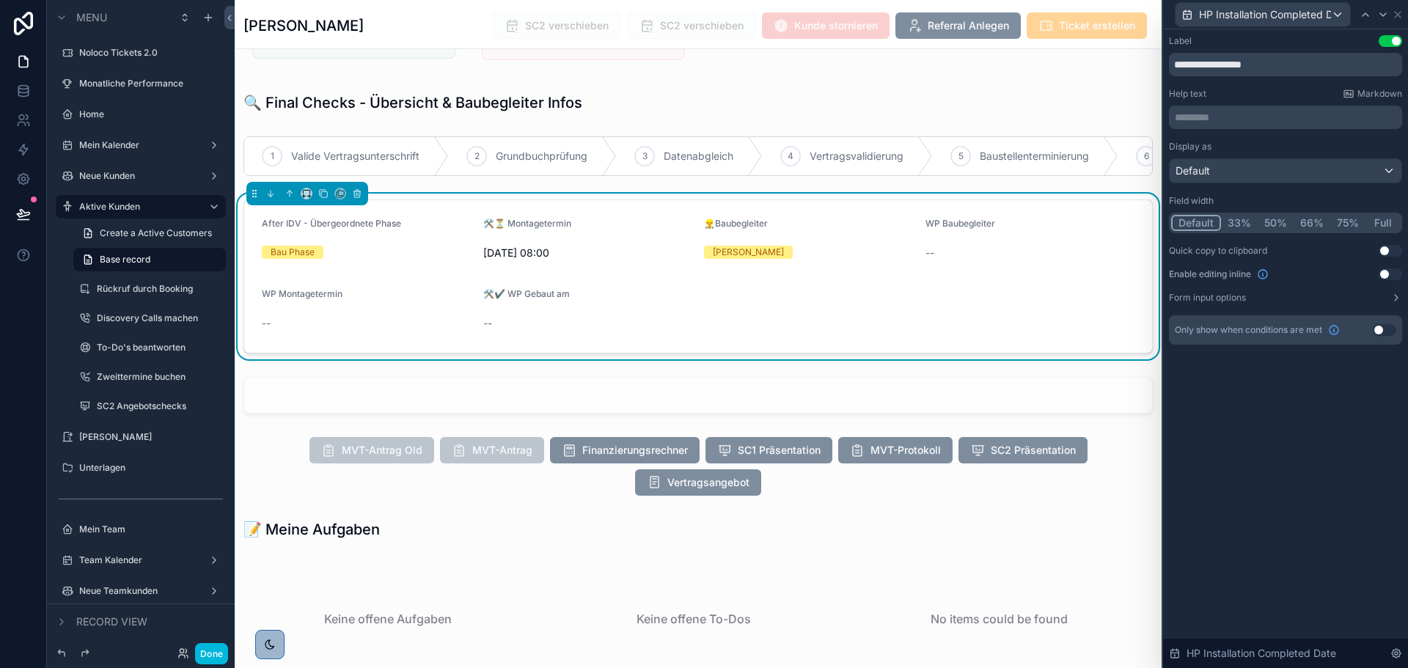
click at [1302, 502] on div "**********" at bounding box center [1285, 348] width 245 height 639
click at [1223, 68] on input "**********" at bounding box center [1285, 64] width 233 height 23
drag, startPoint x: 1279, startPoint y: 458, endPoint x: 1290, endPoint y: 447, distance: 15.0
click at [1281, 454] on div "**********" at bounding box center [1285, 348] width 245 height 639
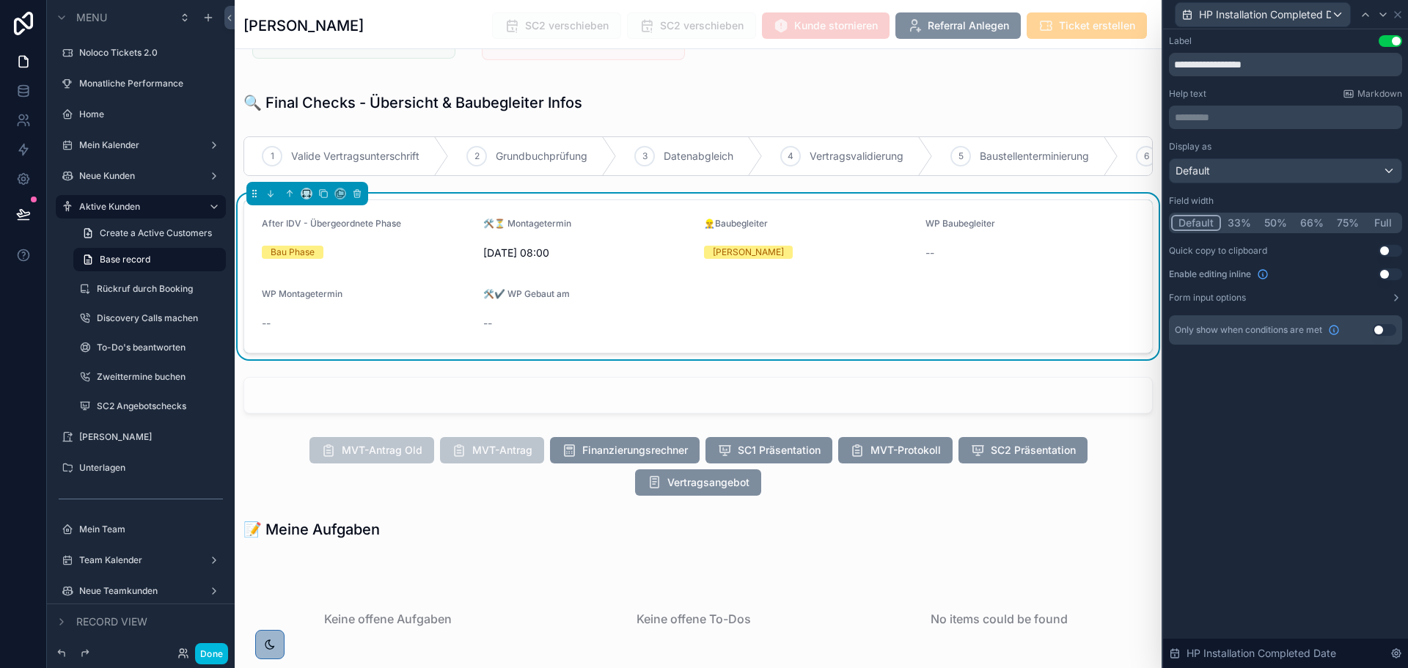
click at [507, 335] on div "🛠️✔️ WP Gebaut am --" at bounding box center [588, 311] width 210 height 47
click at [527, 299] on span "🛠️✔️ WP Gebaut am" at bounding box center [526, 293] width 87 height 11
click at [1255, 382] on div "**********" at bounding box center [1285, 348] width 245 height 639
click at [1395, 12] on icon at bounding box center [1398, 15] width 12 height 12
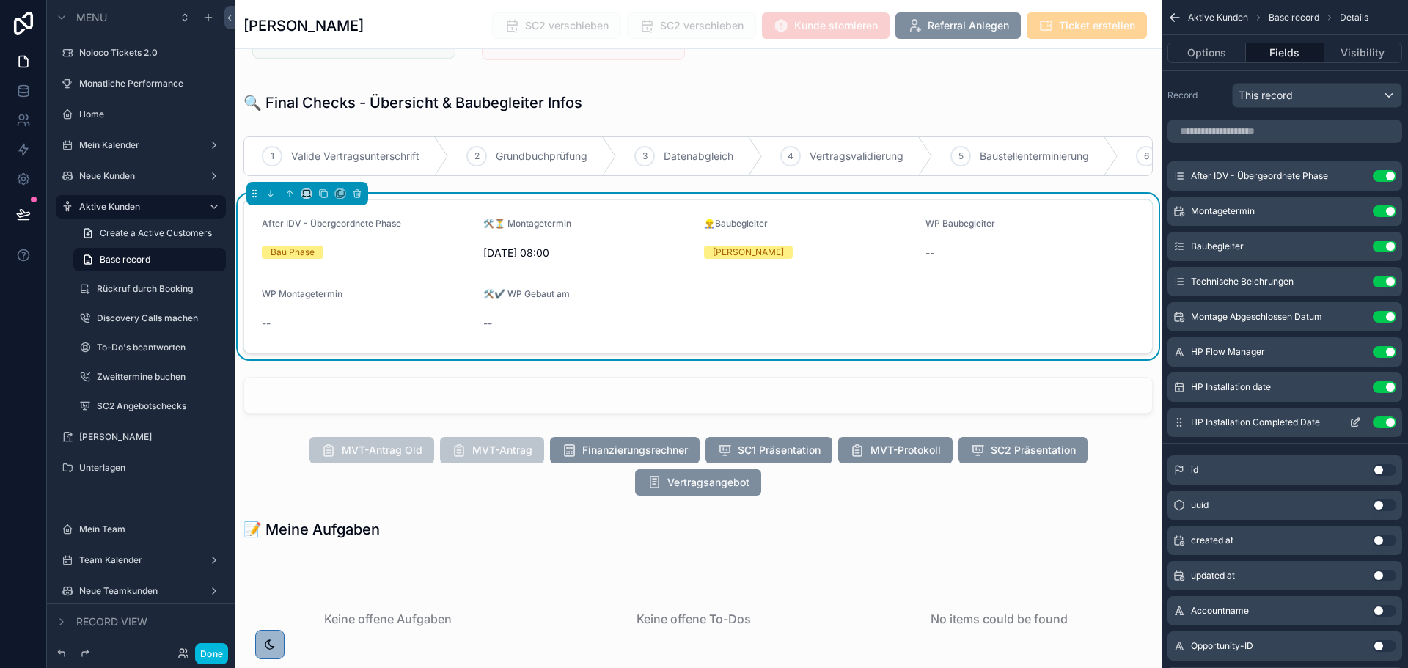
click at [1351, 419] on icon "scrollable content" at bounding box center [1355, 422] width 12 height 12
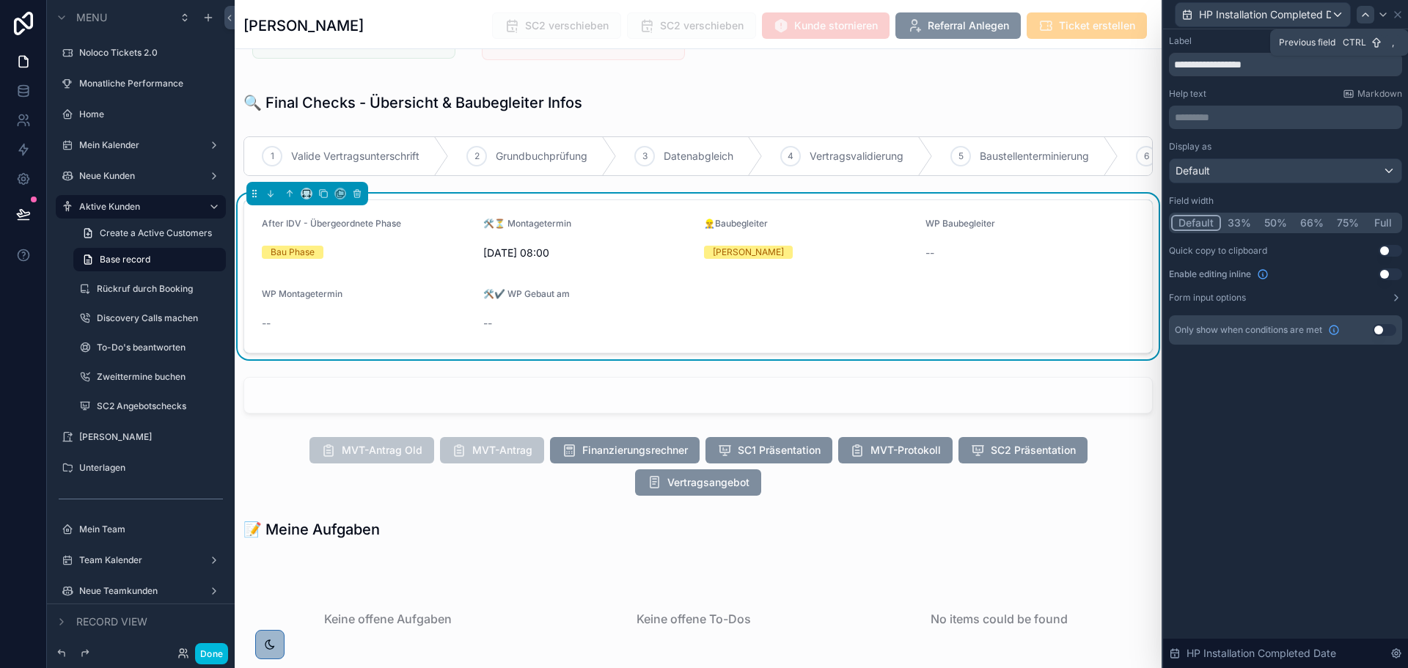
click at [1367, 14] on icon at bounding box center [1365, 15] width 12 height 12
click at [1391, 13] on icon at bounding box center [1390, 15] width 6 height 6
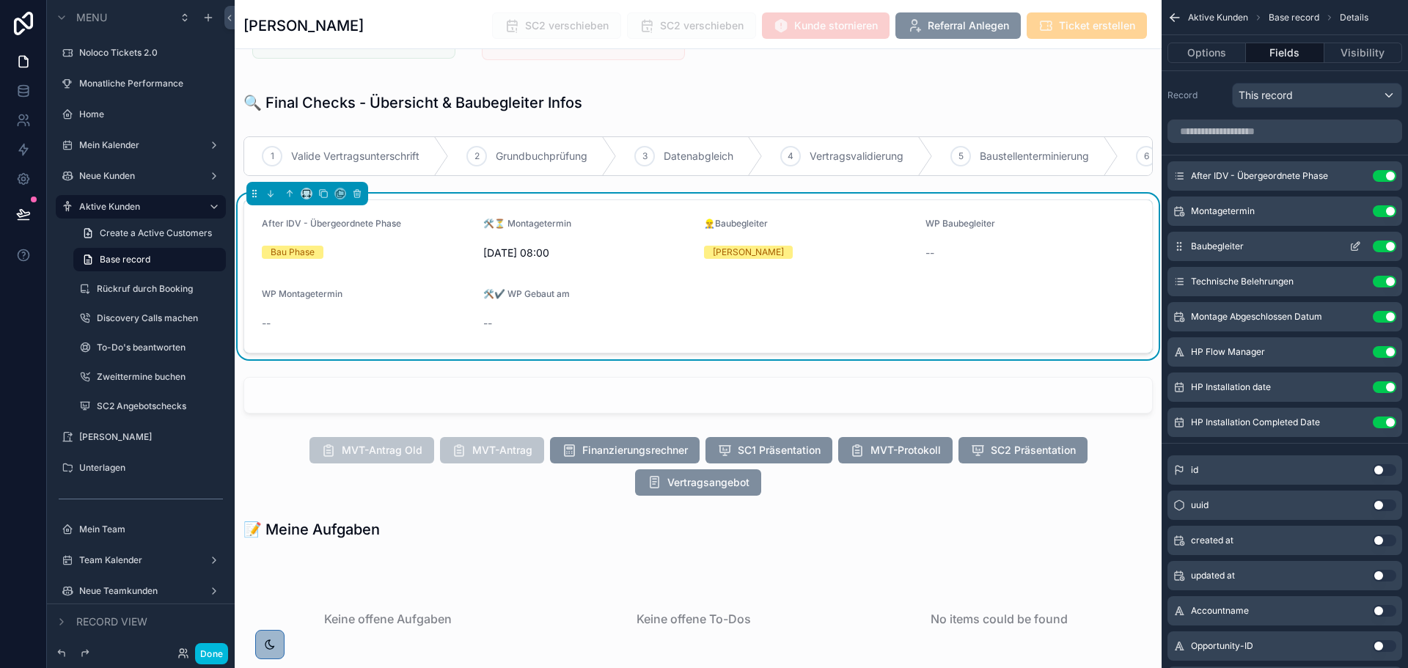
click at [1357, 244] on icon "scrollable content" at bounding box center [1355, 246] width 12 height 12
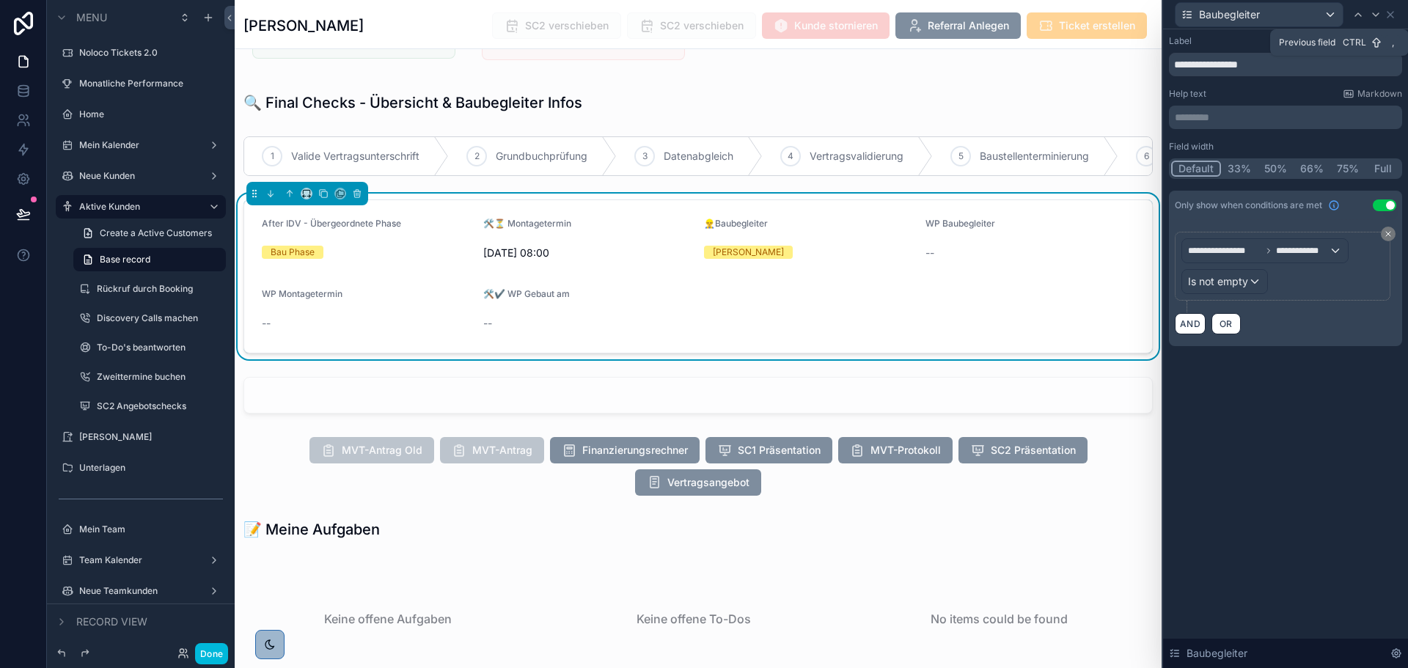
click at [1352, 12] on icon at bounding box center [1358, 15] width 12 height 12
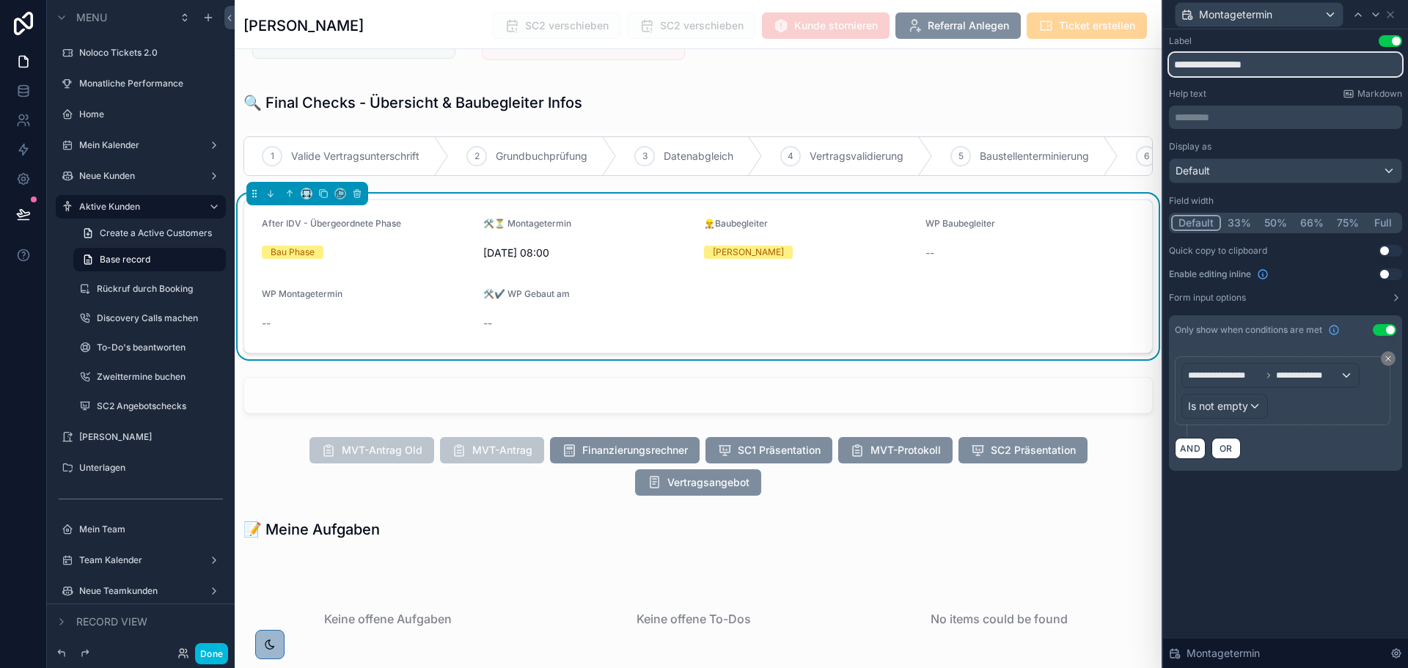
click at [1314, 63] on input "**********" at bounding box center [1285, 64] width 233 height 23
click at [1395, 13] on icon at bounding box center [1390, 15] width 12 height 12
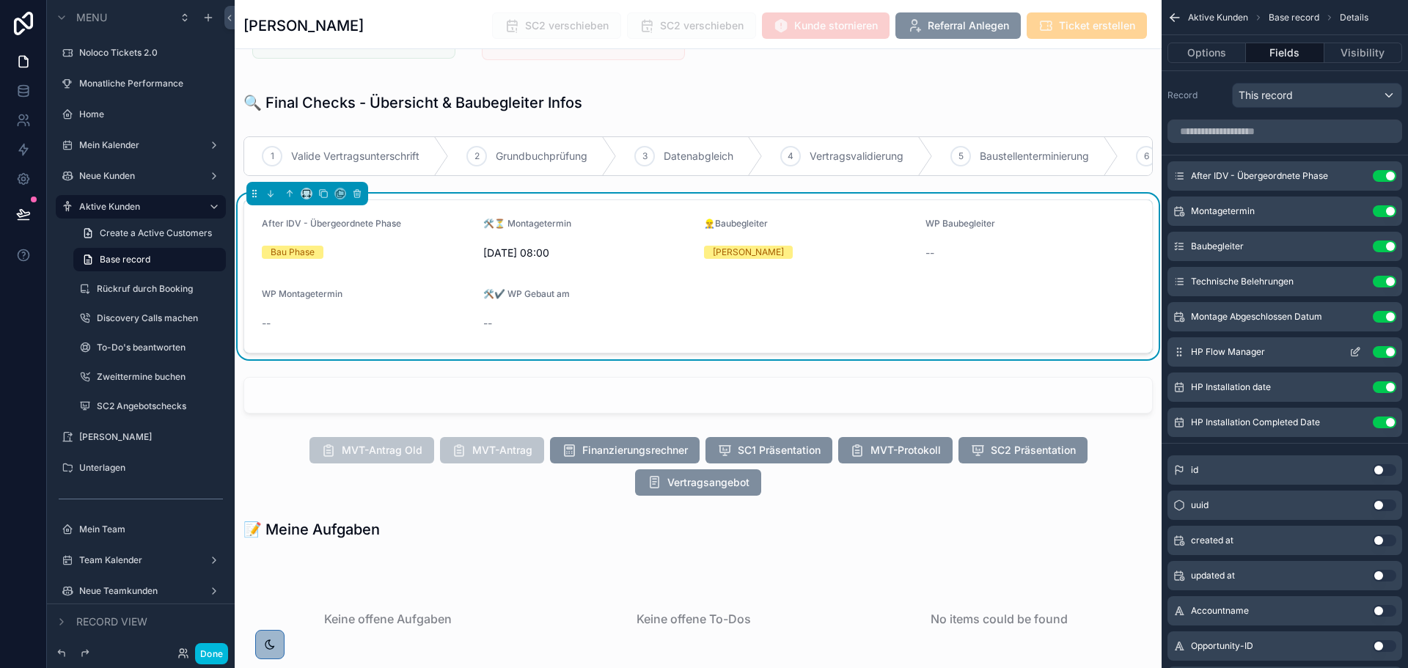
drag, startPoint x: 1348, startPoint y: 384, endPoint x: 1336, endPoint y: 356, distance: 30.9
click at [0, 0] on button "scrollable content" at bounding box center [0, 0] width 0 height 0
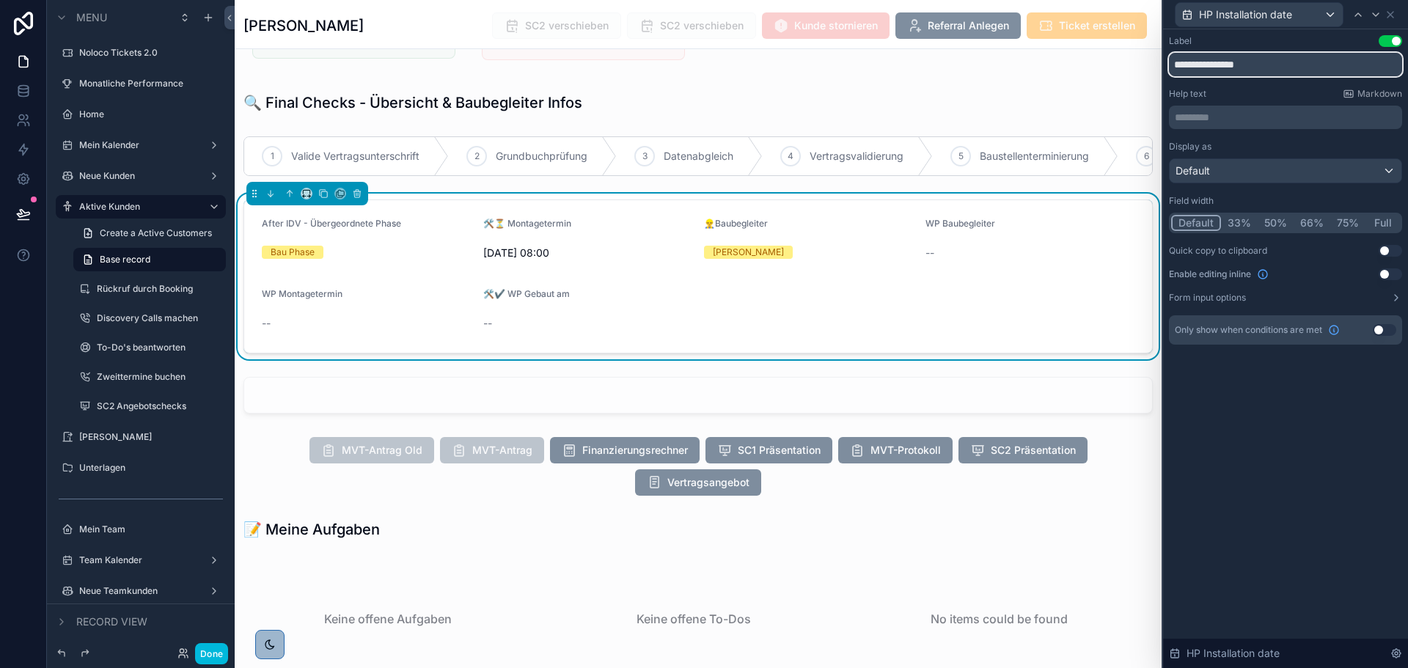
click at [1272, 62] on input "**********" at bounding box center [1285, 64] width 233 height 23
click at [1190, 64] on input "**********" at bounding box center [1285, 64] width 233 height 23
click at [1323, 58] on input "**********" at bounding box center [1285, 64] width 233 height 23
paste input "**********"
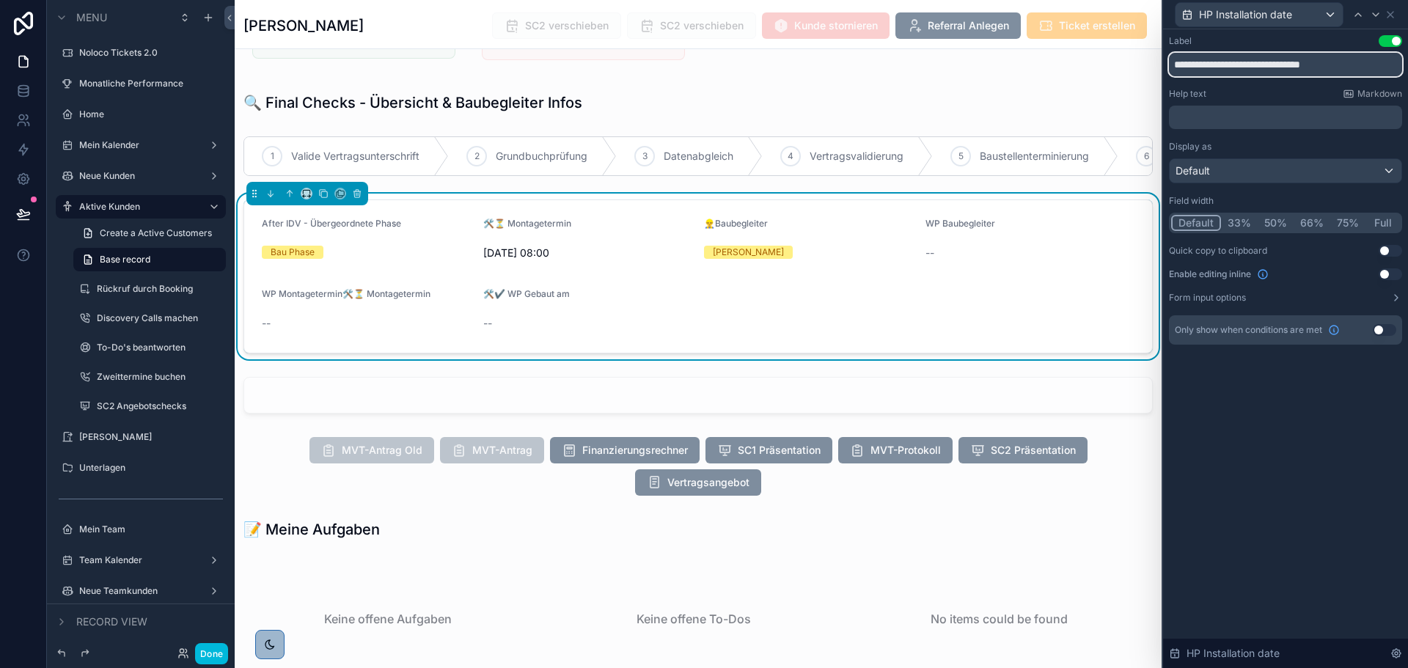
drag, startPoint x: 1295, startPoint y: 62, endPoint x: 1281, endPoint y: 65, distance: 14.1
click at [1272, 65] on input "**********" at bounding box center [1285, 64] width 233 height 23
click at [1178, 67] on input "**********" at bounding box center [1285, 64] width 233 height 23
paste input "****"
drag, startPoint x: 1314, startPoint y: 68, endPoint x: 1304, endPoint y: 67, distance: 9.6
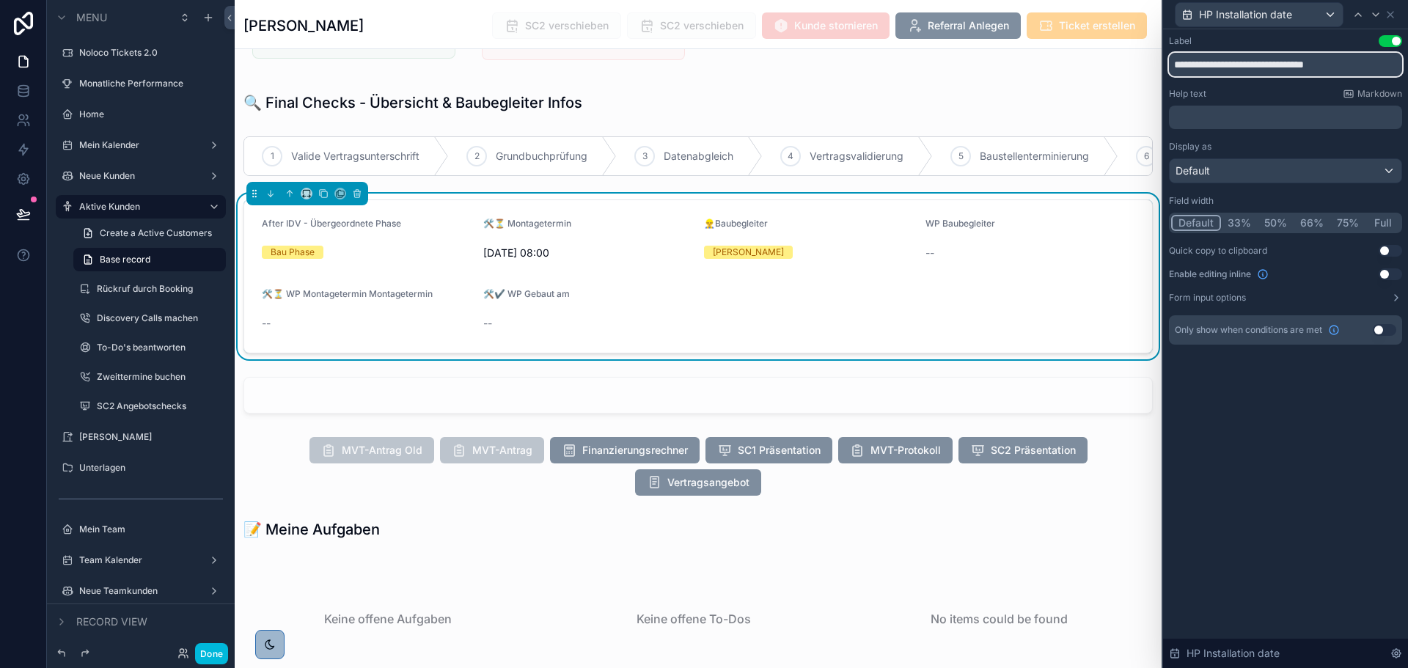
click at [1304, 67] on input "**********" at bounding box center [1285, 64] width 233 height 23
type input "**********"
click at [1326, 424] on div "**********" at bounding box center [1285, 348] width 245 height 639
click at [1323, 61] on input "**********" at bounding box center [1285, 64] width 233 height 23
drag, startPoint x: 1310, startPoint y: 455, endPoint x: 1323, endPoint y: 411, distance: 45.9
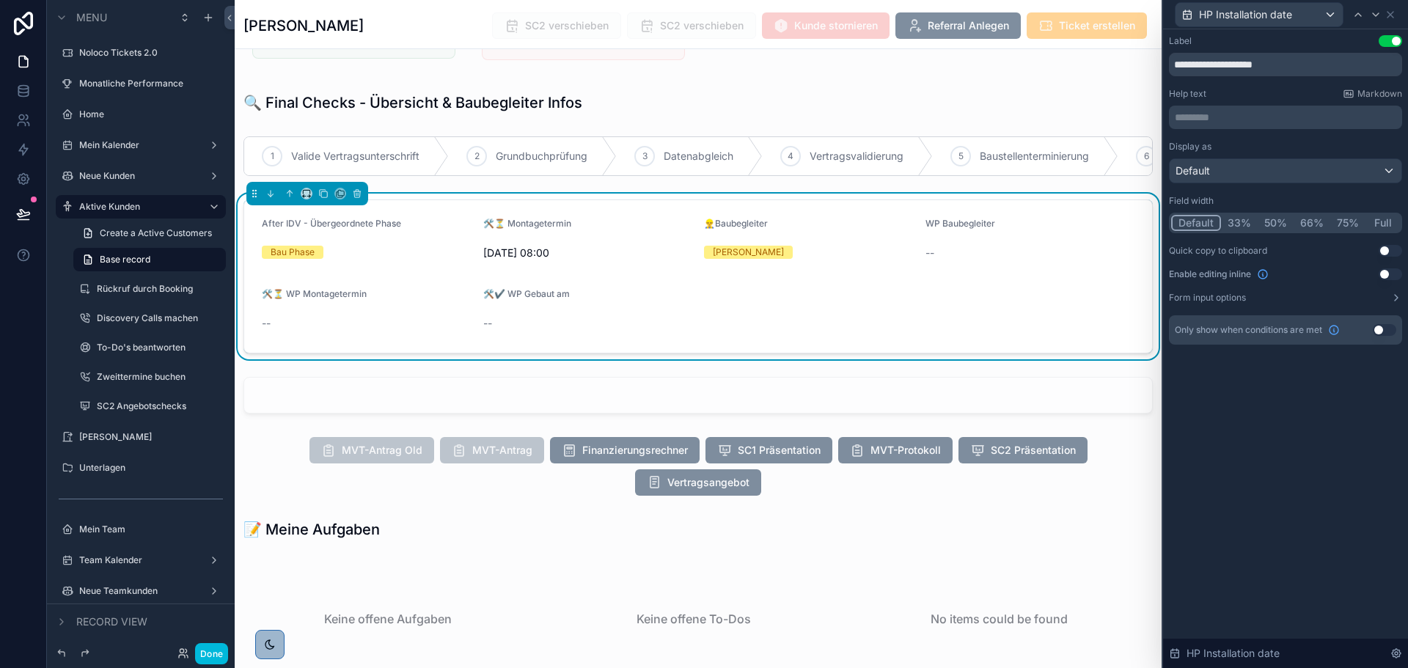
click at [1312, 451] on div "**********" at bounding box center [1285, 348] width 245 height 639
drag, startPoint x: 1391, startPoint y: 12, endPoint x: 1389, endPoint y: 21, distance: 8.9
click at [1391, 12] on icon at bounding box center [1390, 15] width 12 height 12
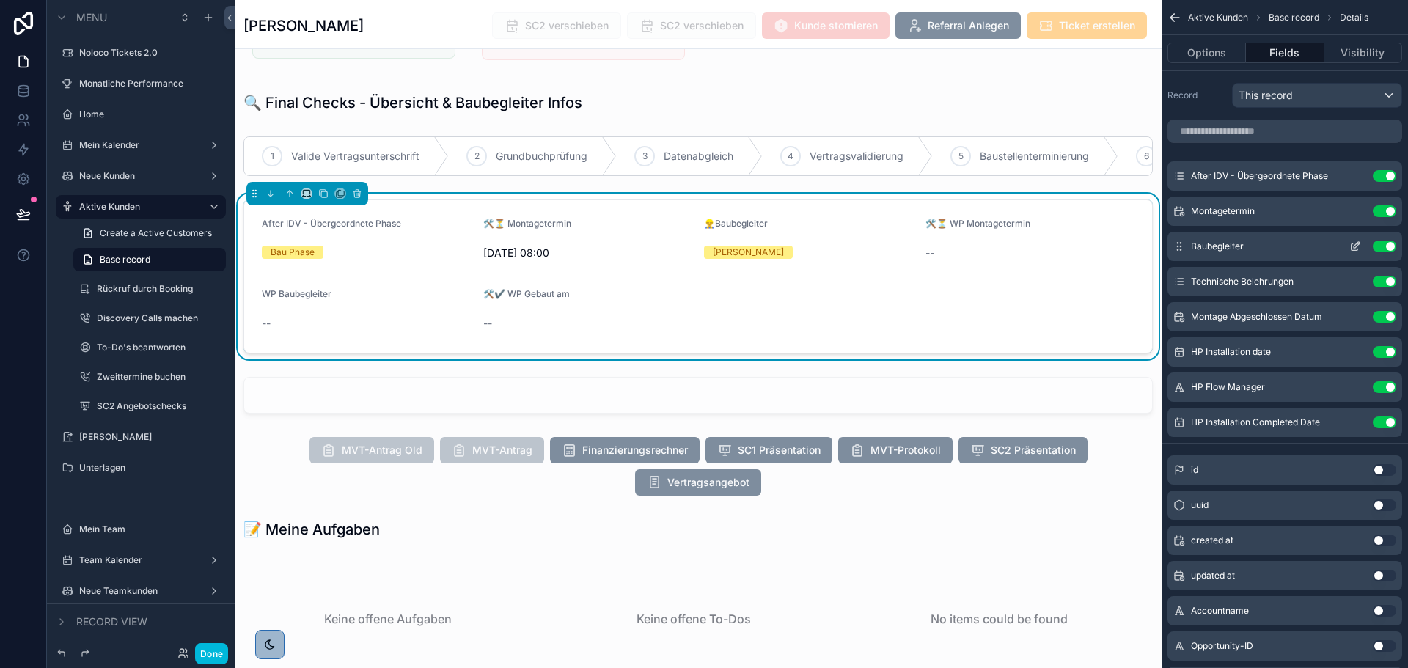
click at [1351, 246] on icon "scrollable content" at bounding box center [1354, 247] width 7 height 7
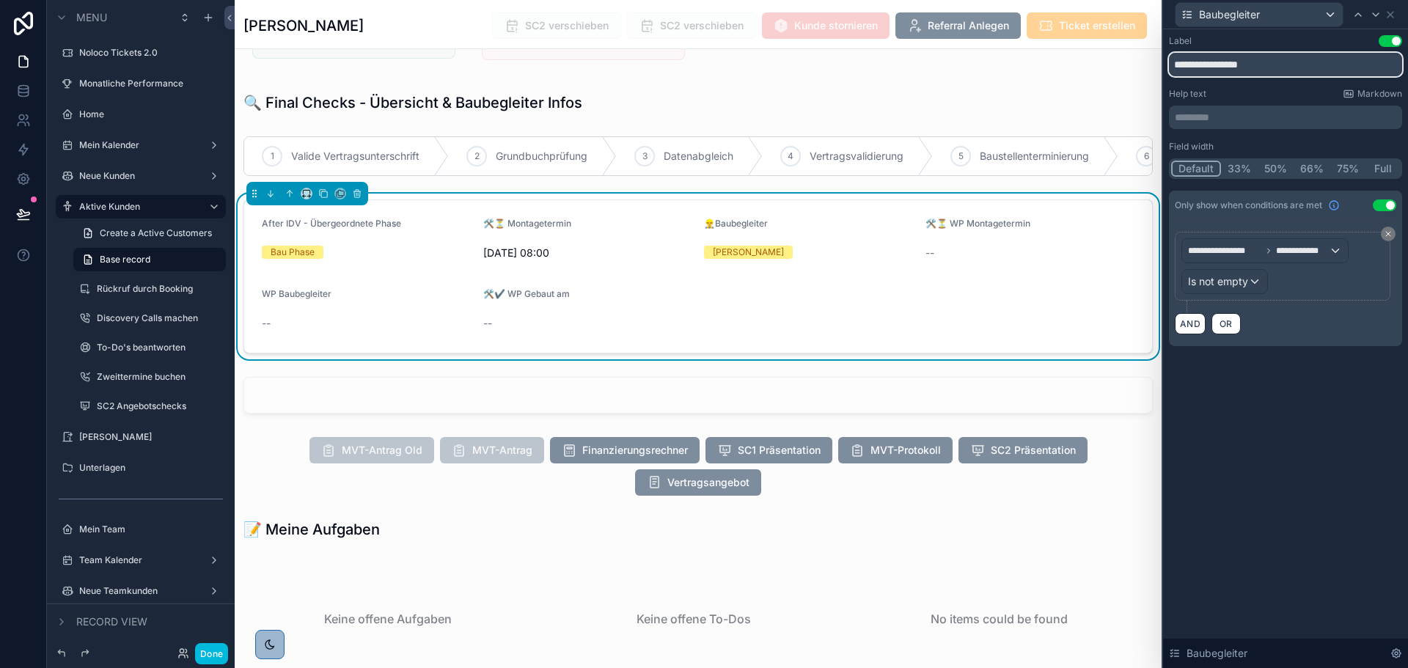
drag, startPoint x: 1187, startPoint y: 65, endPoint x: 1176, endPoint y: 64, distance: 11.0
click at [1176, 64] on input "**********" at bounding box center [1285, 64] width 233 height 23
click at [1328, 416] on div "**********" at bounding box center [1285, 348] width 245 height 639
click at [1391, 15] on icon at bounding box center [1390, 15] width 6 height 6
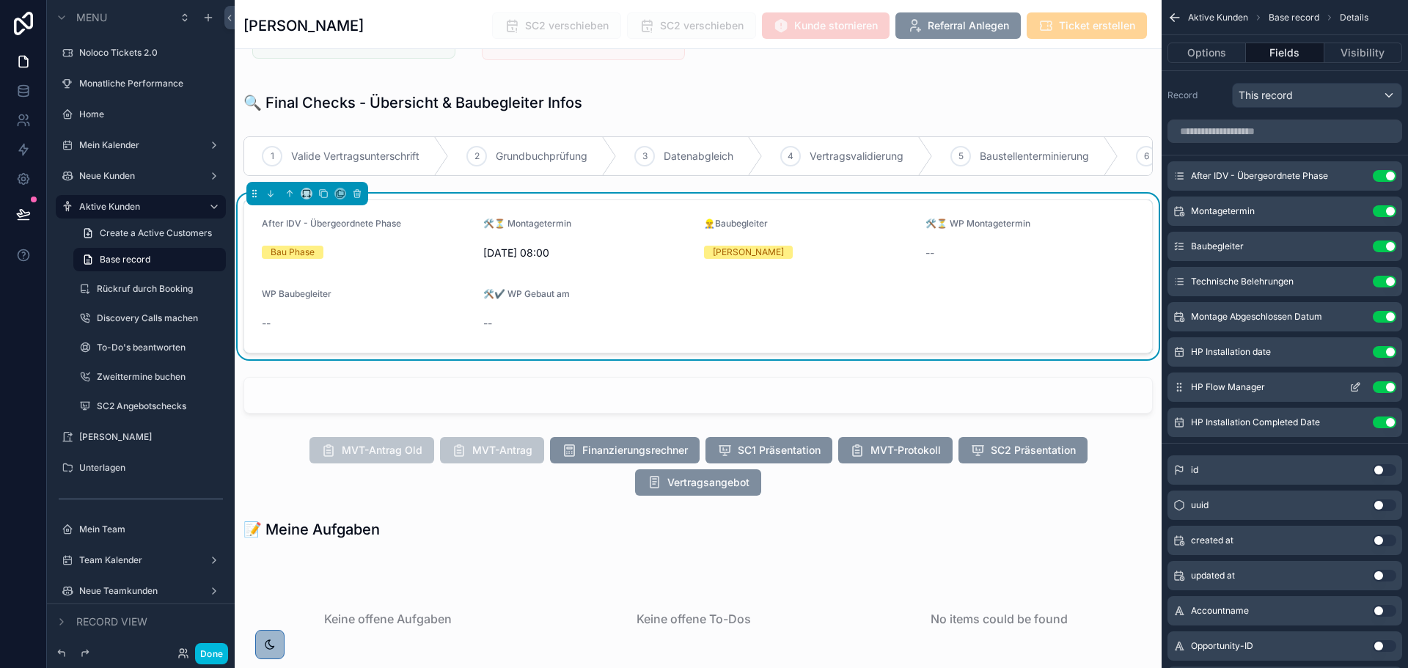
click at [1352, 383] on icon "scrollable content" at bounding box center [1355, 387] width 12 height 12
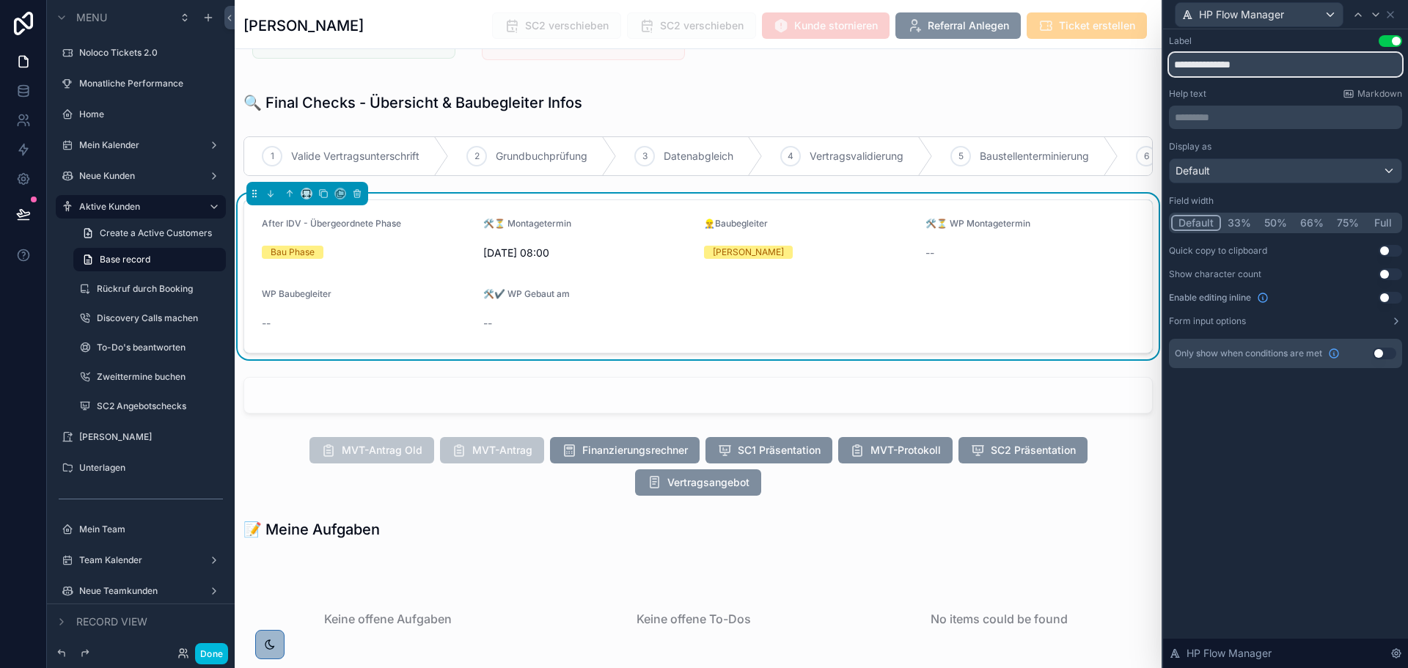
click at [1183, 68] on input "**********" at bounding box center [1285, 64] width 233 height 23
paste input "*****"
type input "**********"
click at [1289, 440] on div "**********" at bounding box center [1285, 348] width 245 height 639
click at [1375, 15] on icon at bounding box center [1376, 15] width 12 height 12
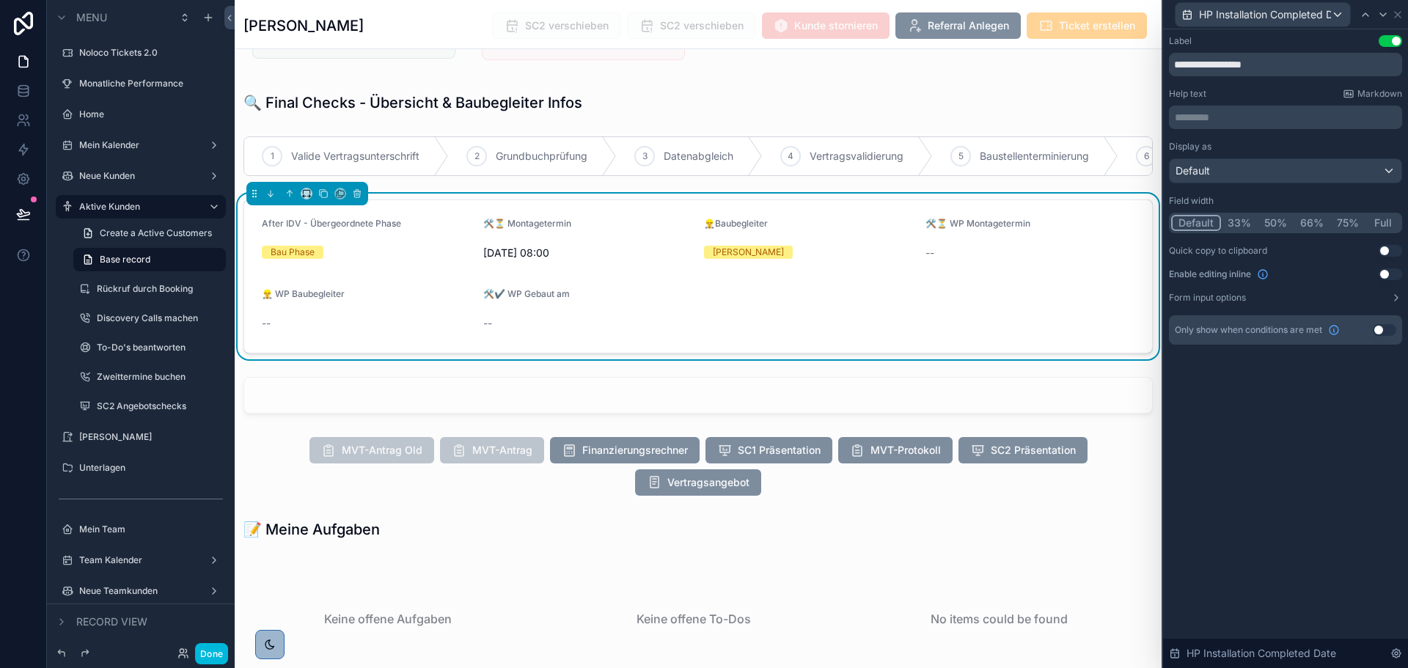
click at [1355, 15] on div "HP Installation Completed Date" at bounding box center [1283, 14] width 217 height 25
click at [1360, 14] on icon at bounding box center [1365, 15] width 12 height 12
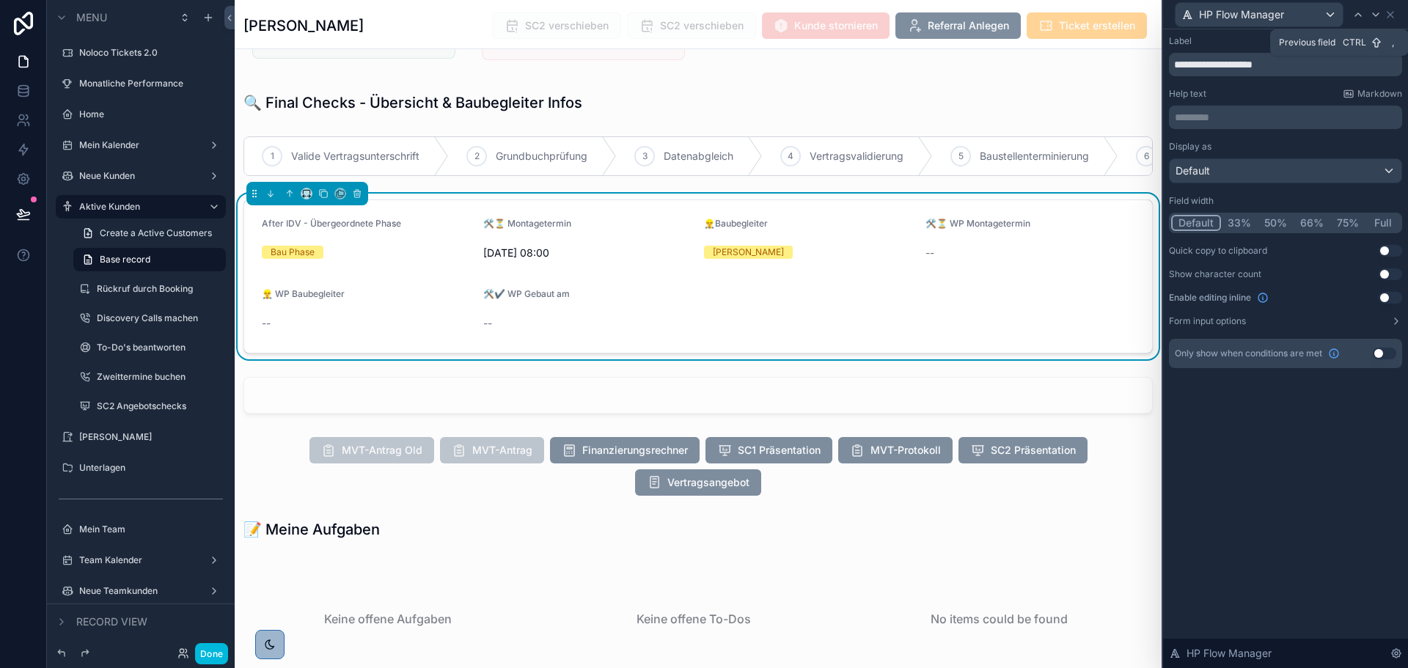
click at [1360, 14] on icon at bounding box center [1358, 15] width 12 height 12
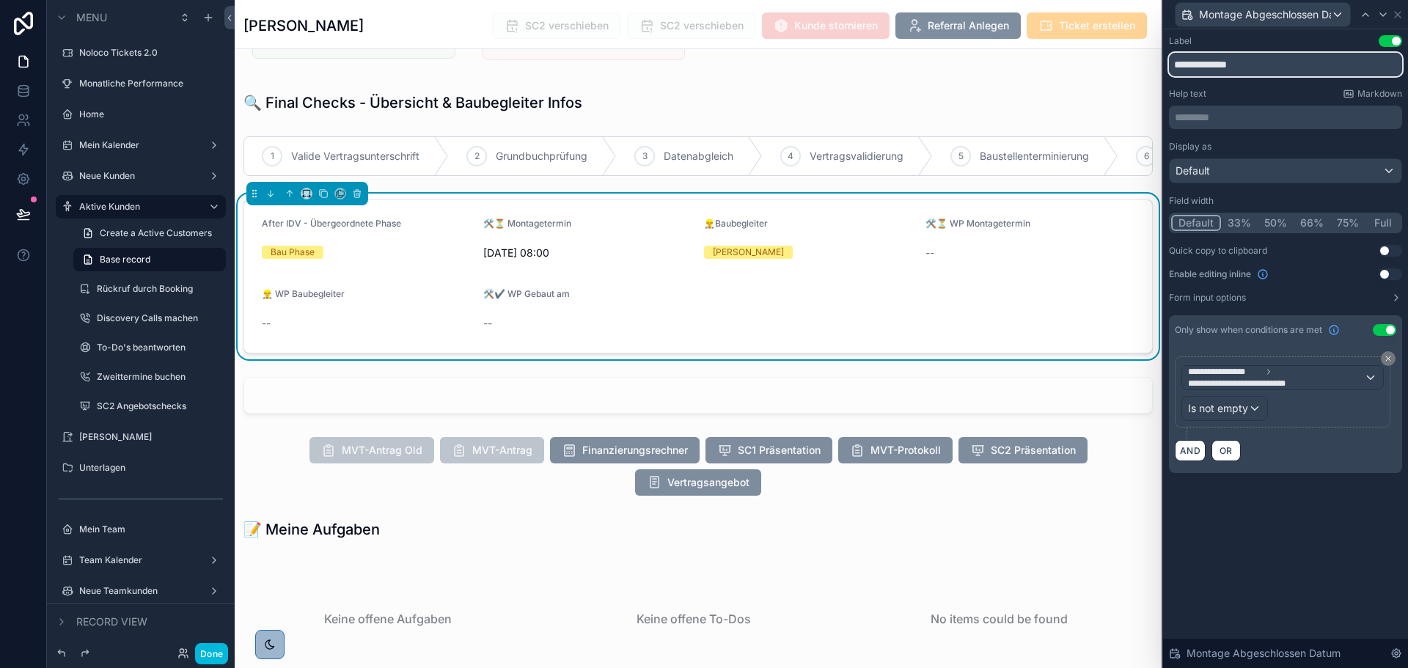
click at [1202, 62] on input "**********" at bounding box center [1285, 64] width 233 height 23
type input "**********"
click at [1365, 12] on icon at bounding box center [1365, 15] width 12 height 12
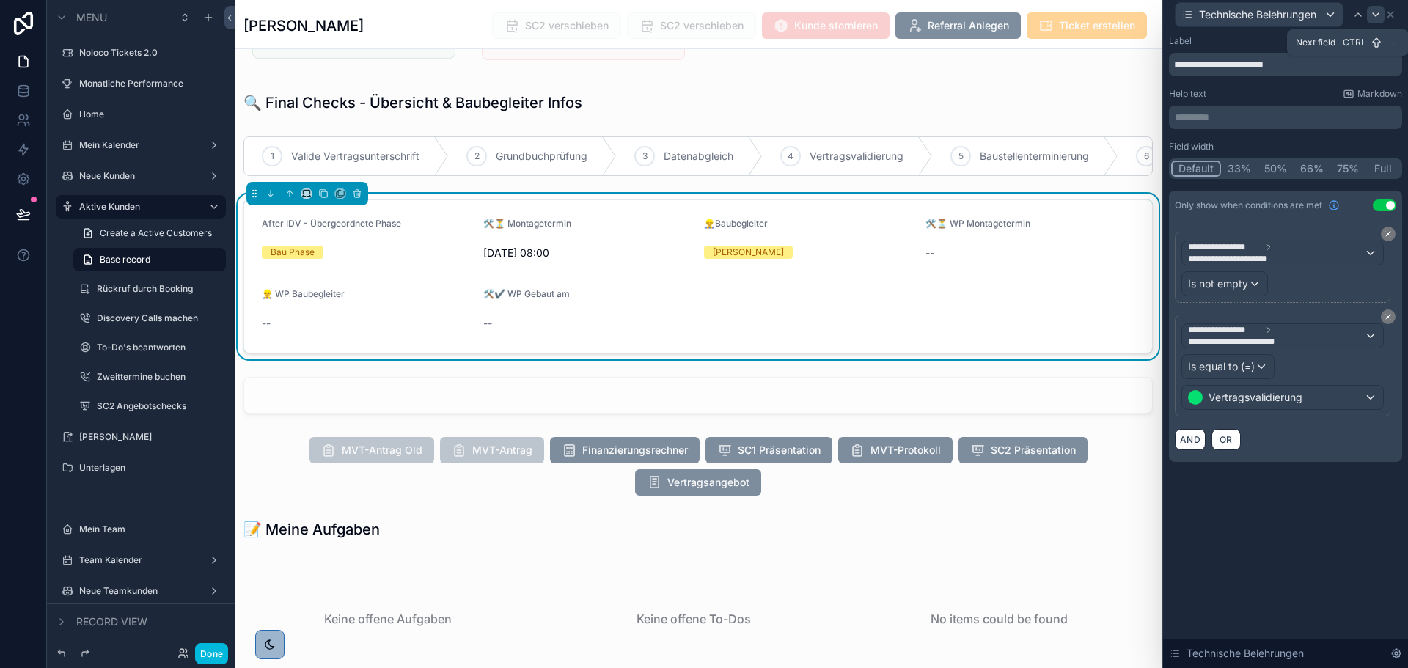
click at [1373, 12] on icon at bounding box center [1376, 15] width 12 height 12
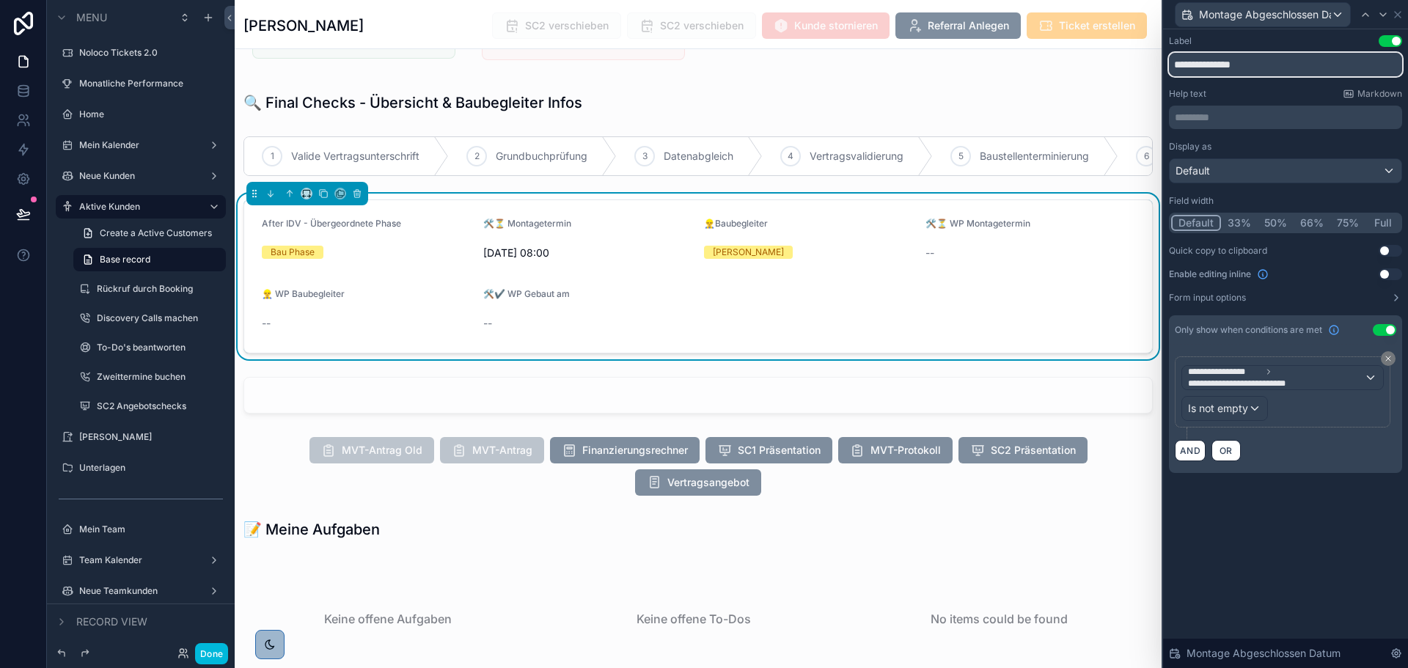
click at [1203, 65] on input "**********" at bounding box center [1285, 64] width 233 height 23
click at [1378, 15] on icon at bounding box center [1383, 15] width 12 height 12
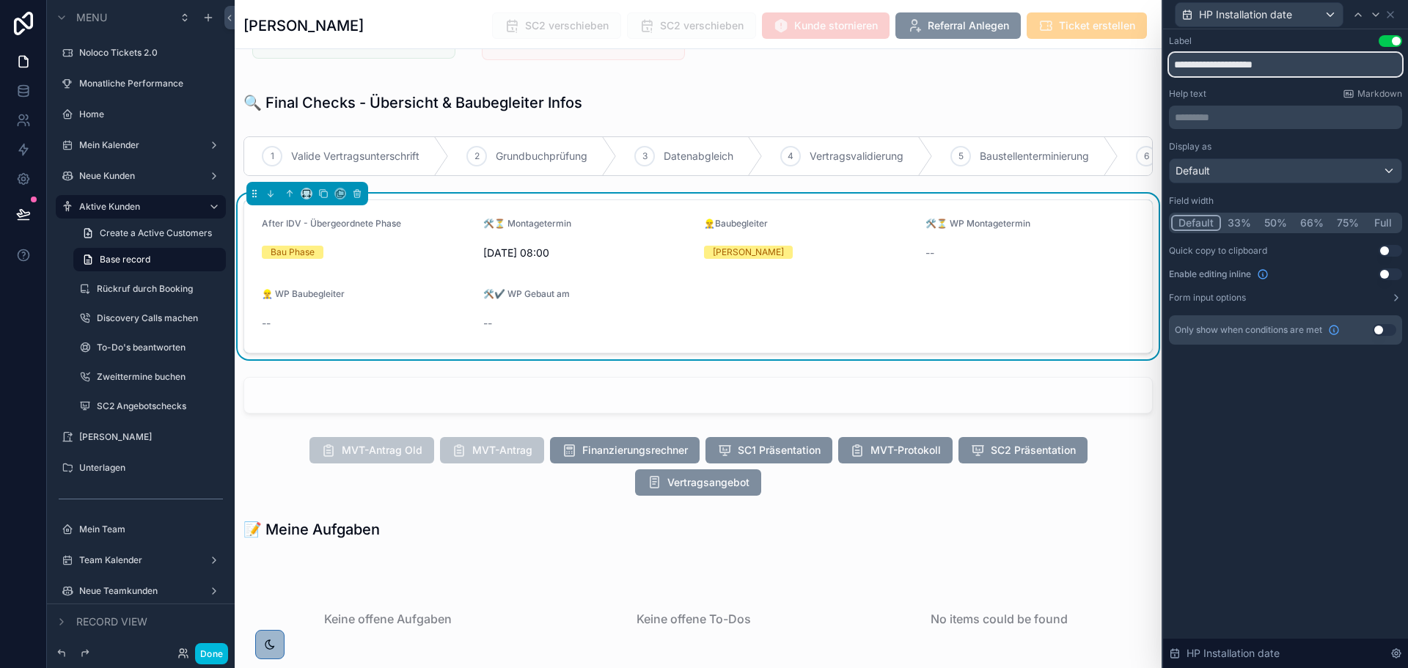
click at [1195, 60] on input "**********" at bounding box center [1285, 64] width 233 height 23
click at [1376, 12] on icon at bounding box center [1376, 15] width 12 height 12
click at [1193, 59] on input "**********" at bounding box center [1285, 64] width 233 height 23
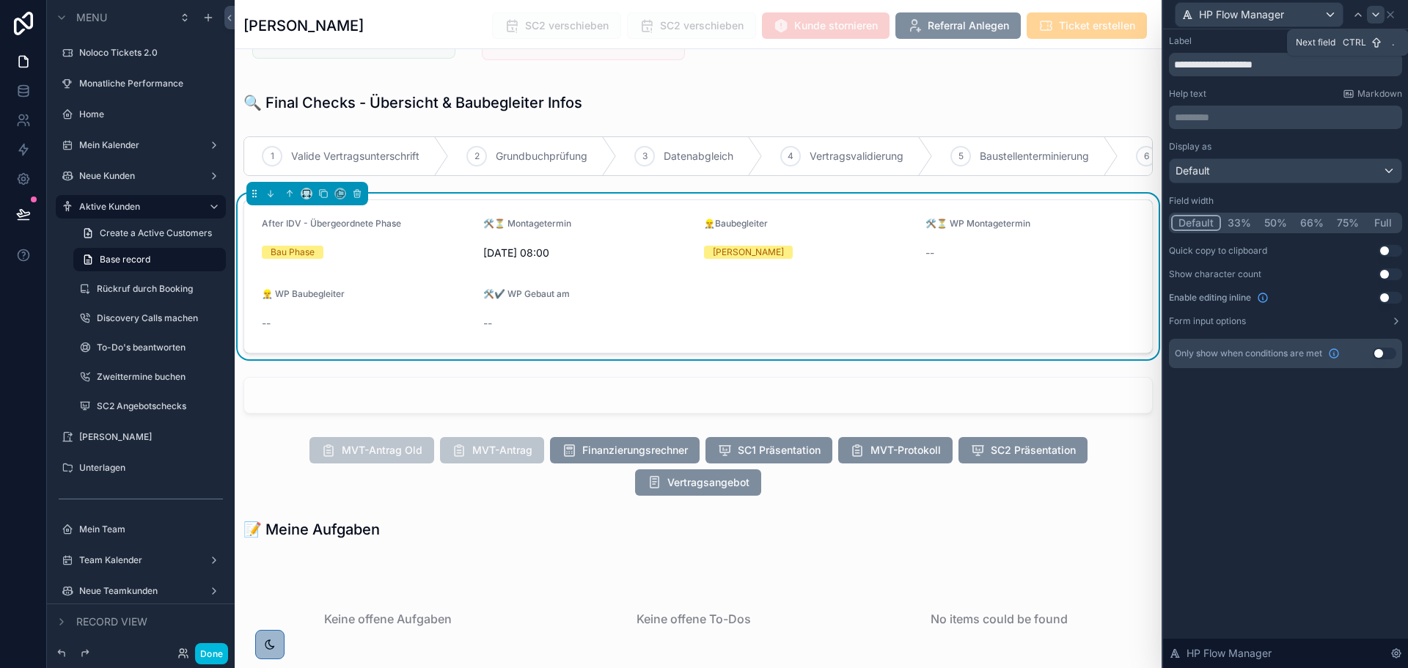
click at [1374, 15] on icon at bounding box center [1376, 14] width 6 height 3
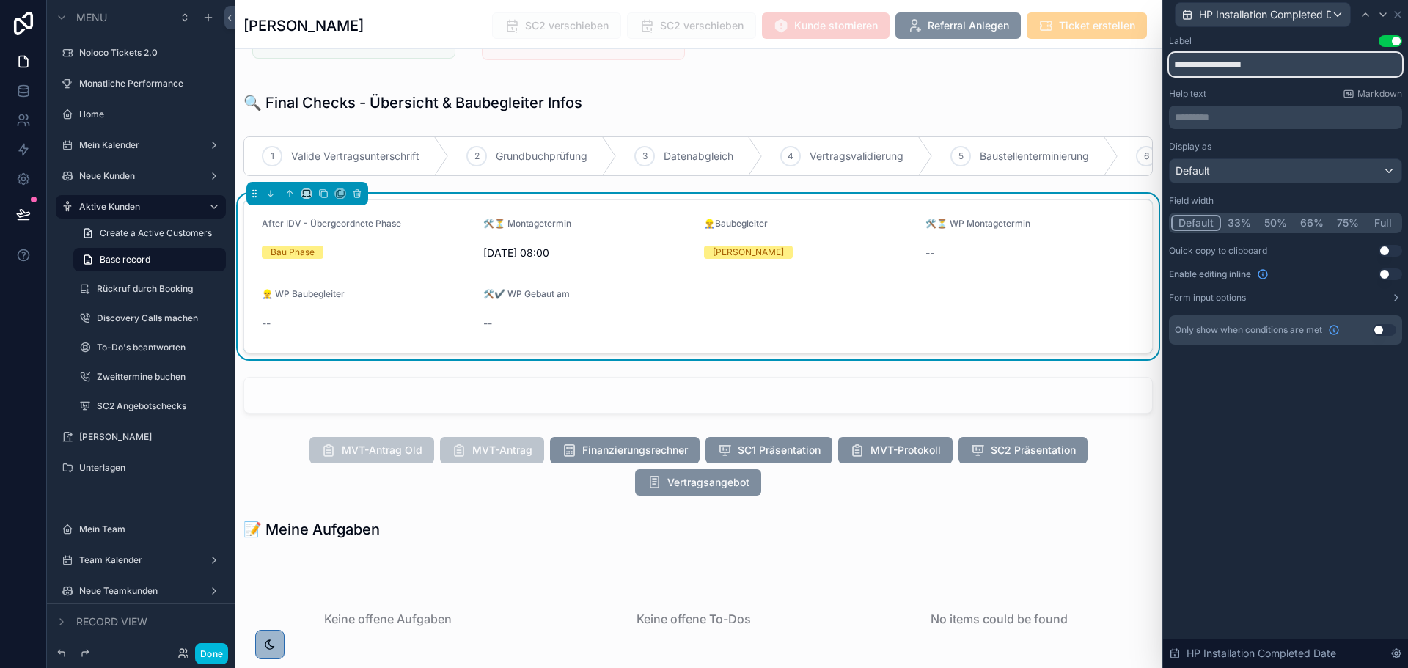
drag, startPoint x: 1202, startPoint y: 65, endPoint x: 1272, endPoint y: 54, distance: 70.6
click at [1205, 65] on input "**********" at bounding box center [1285, 64] width 233 height 23
click at [1378, 7] on div at bounding box center [1383, 15] width 18 height 18
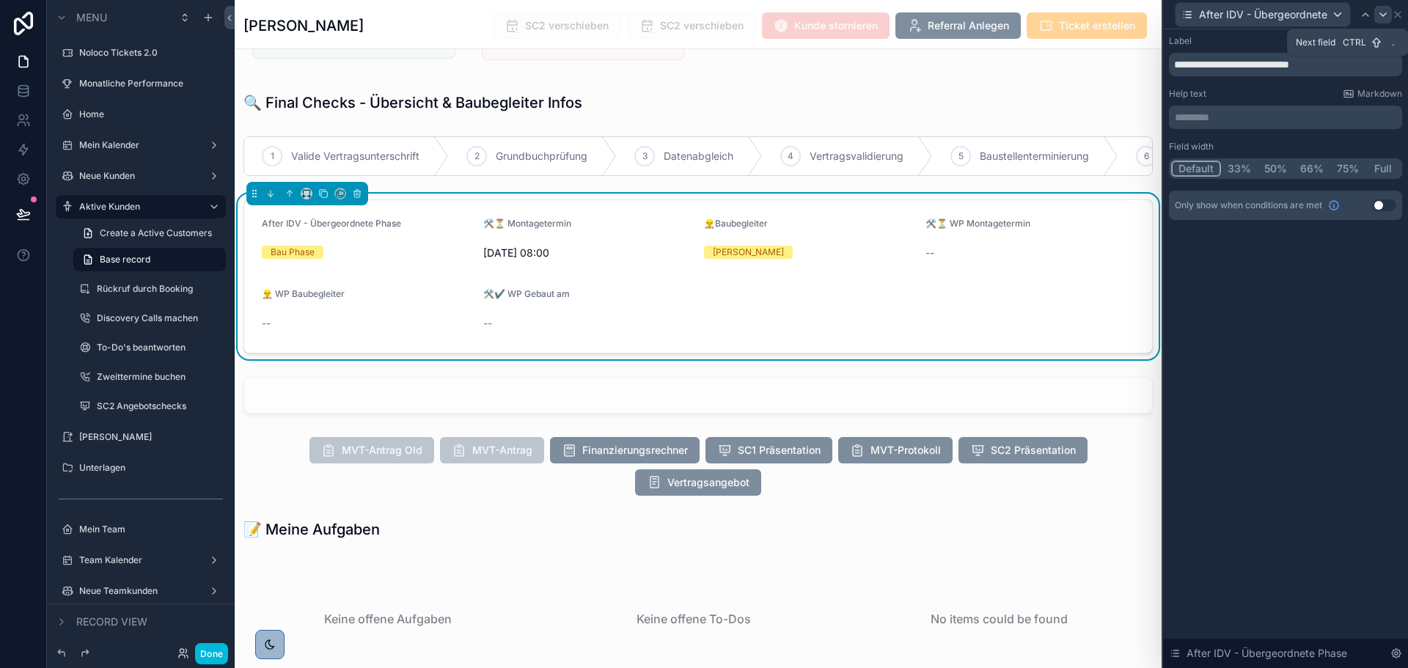
click at [1380, 13] on icon at bounding box center [1383, 14] width 6 height 3
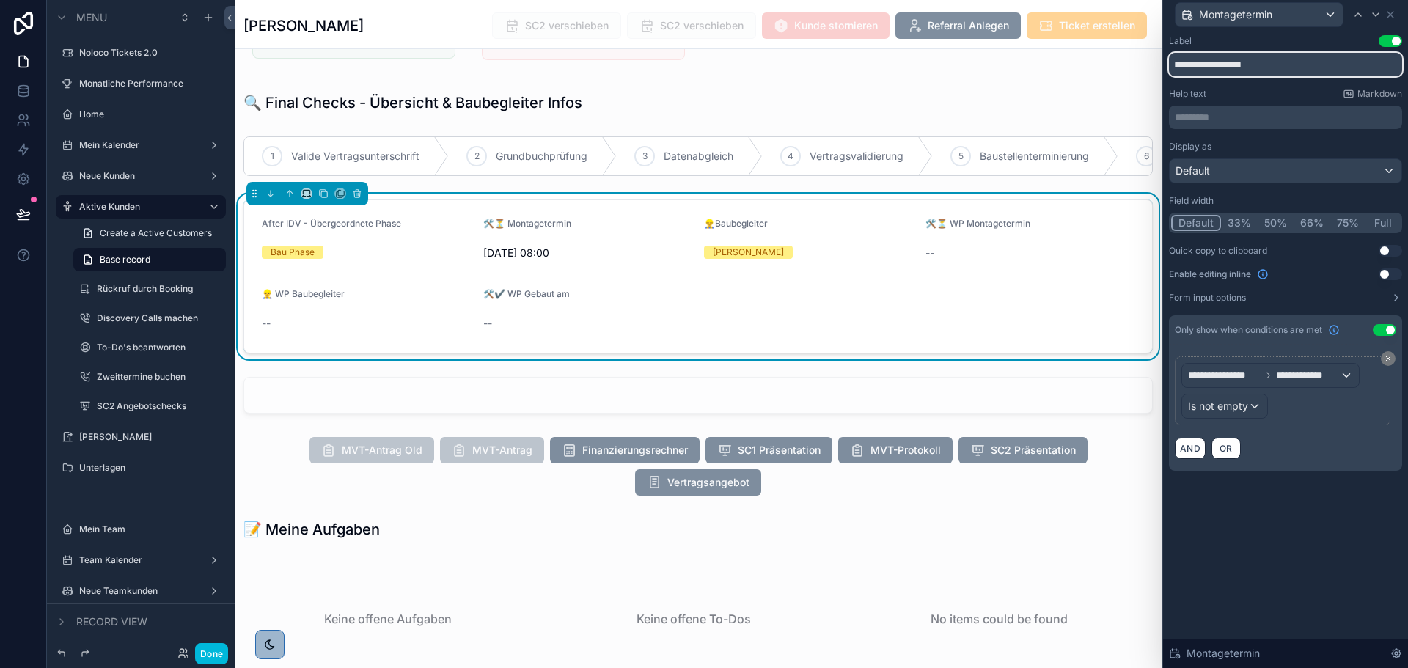
click at [1199, 62] on input "**********" at bounding box center [1285, 64] width 233 height 23
click at [1391, 12] on icon at bounding box center [1390, 15] width 12 height 12
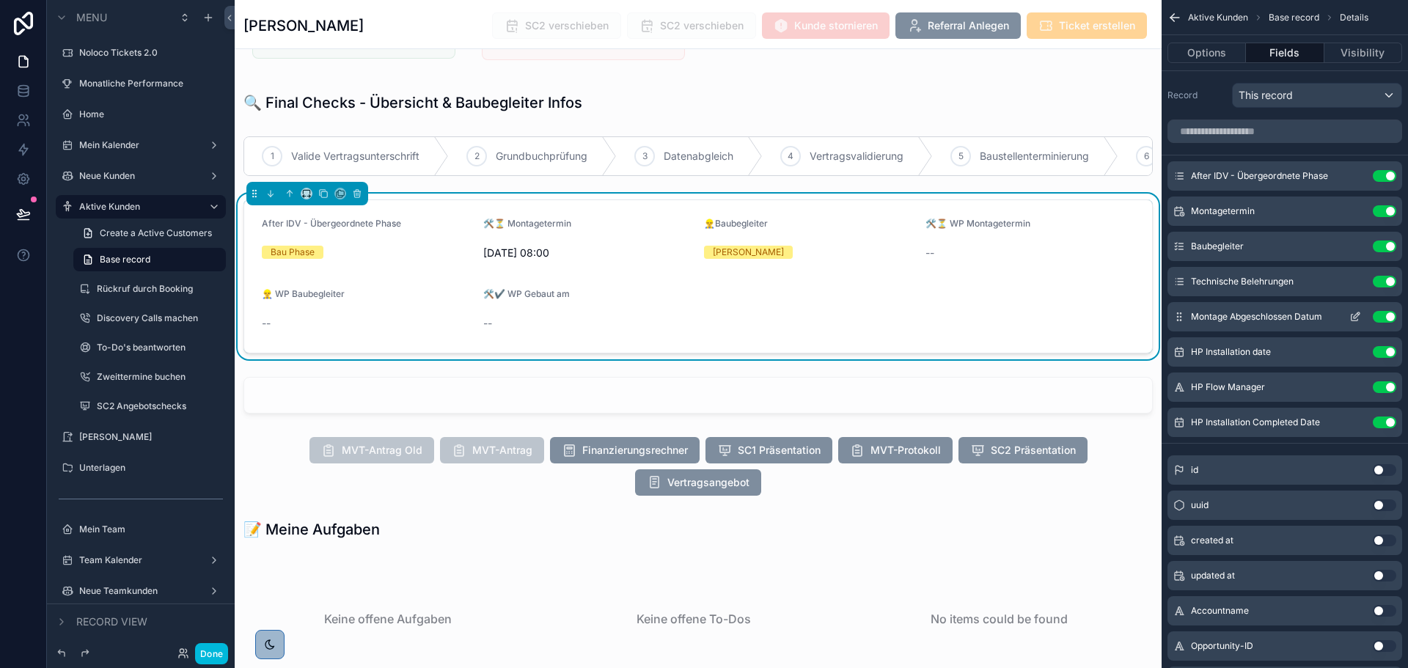
click at [1348, 313] on button "scrollable content" at bounding box center [1354, 317] width 23 height 12
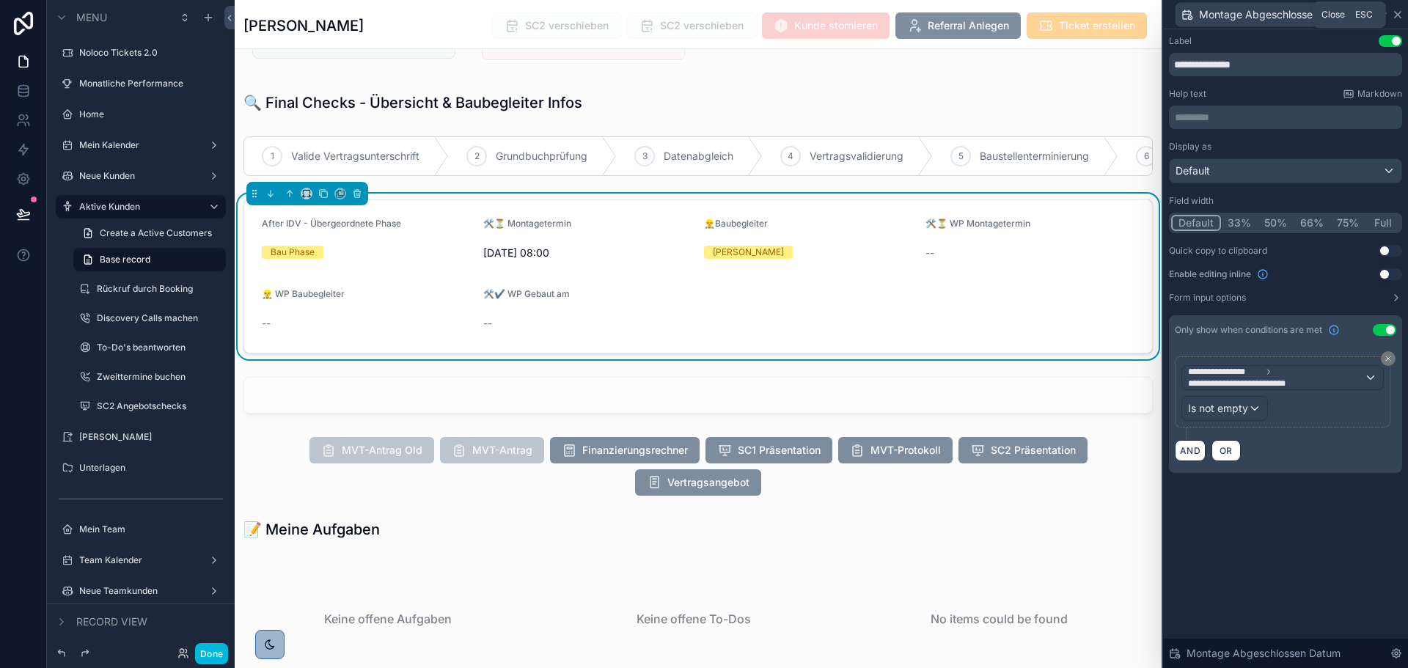
click at [1401, 15] on icon at bounding box center [1398, 15] width 12 height 12
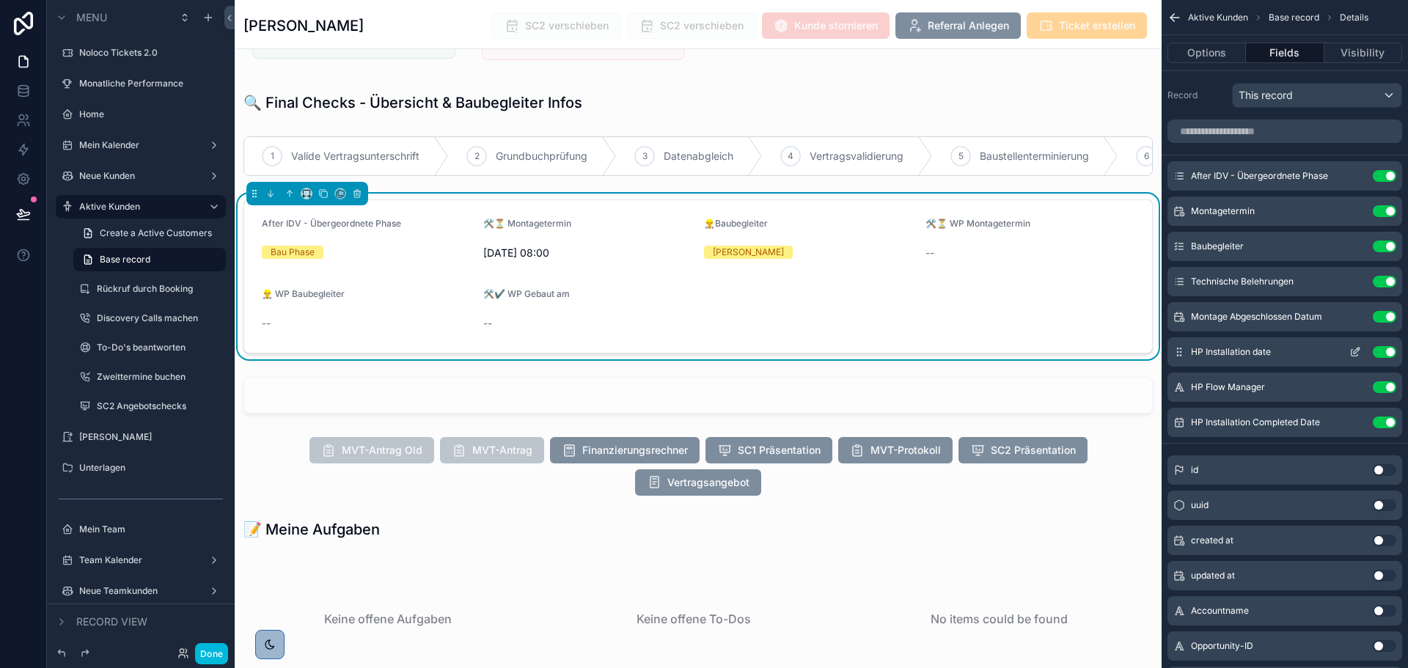
click at [1354, 356] on icon "scrollable content" at bounding box center [1354, 353] width 7 height 7
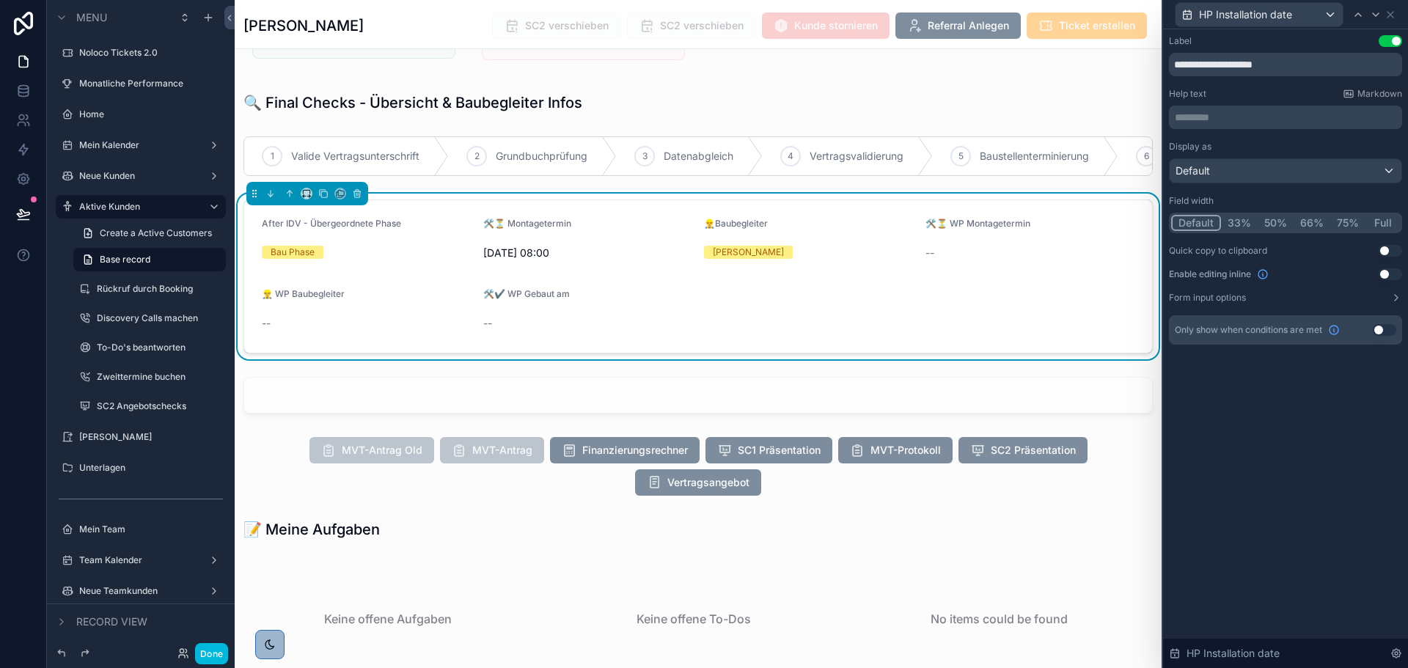
click at [1380, 330] on button "Use setting" at bounding box center [1384, 330] width 23 height 12
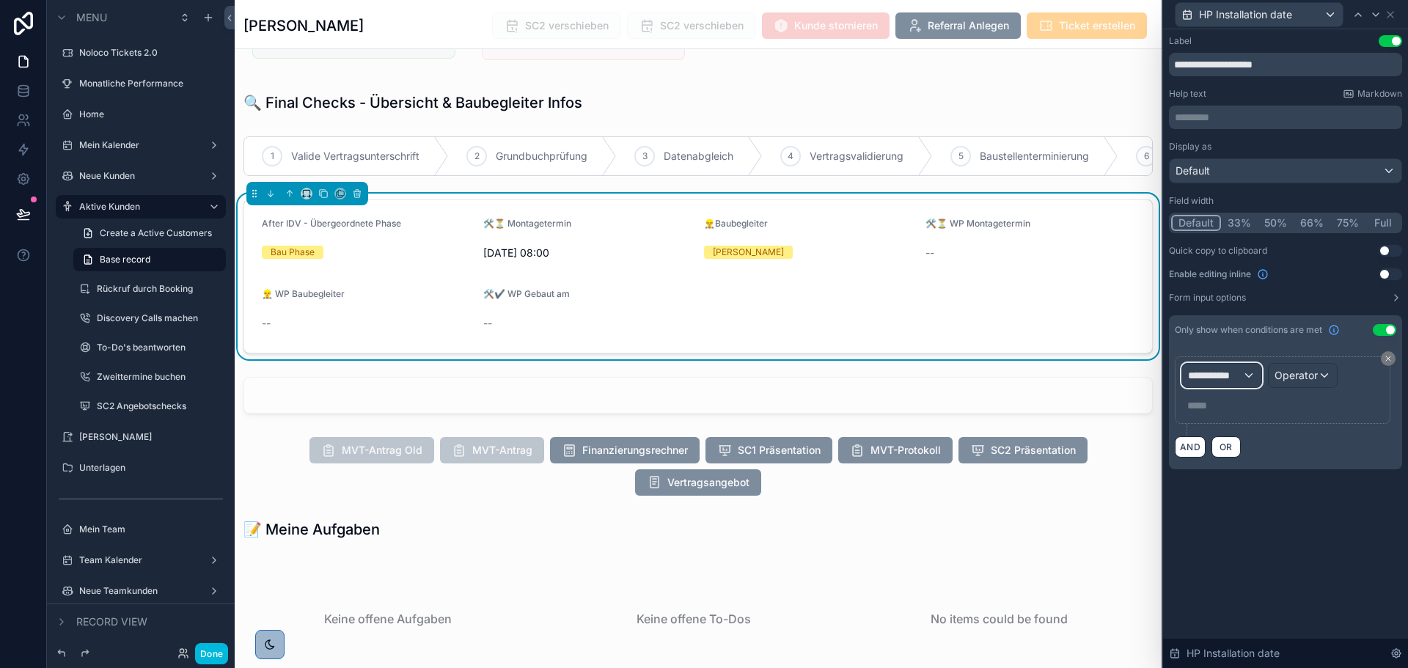
click at [1235, 374] on span "**********" at bounding box center [1215, 375] width 54 height 15
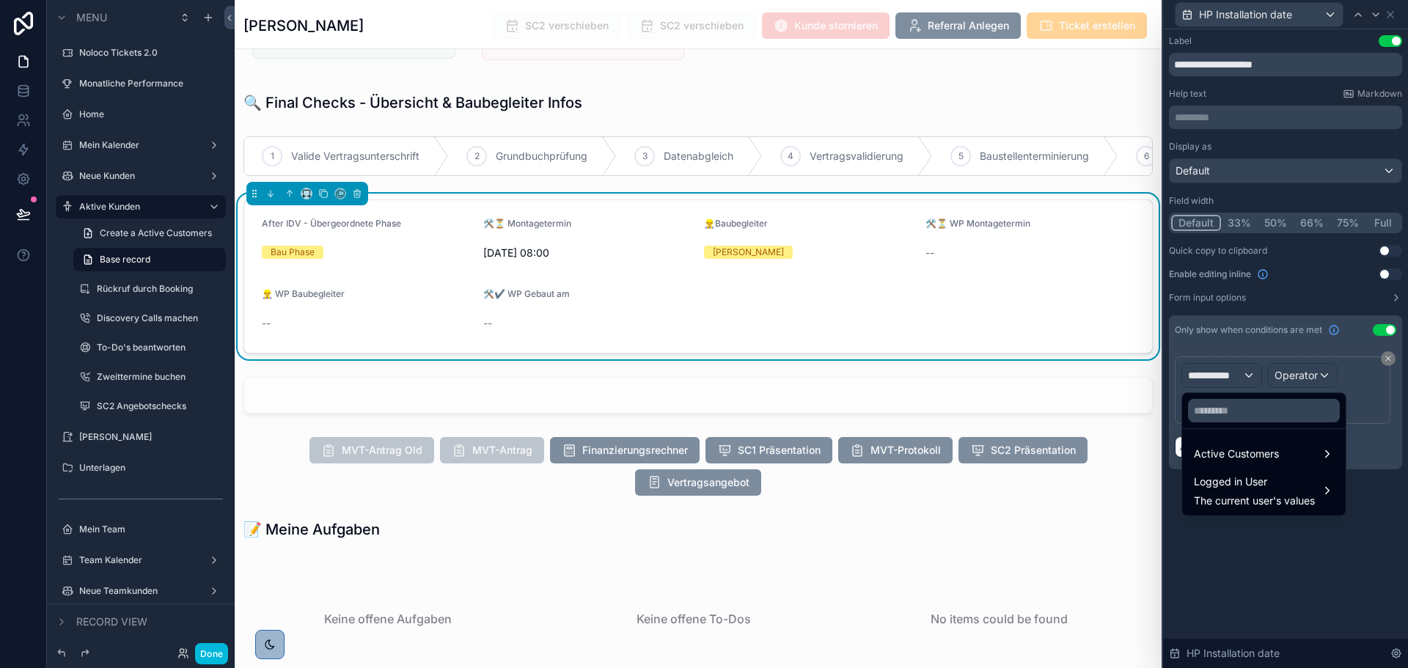
click at [1229, 447] on span "Active Customers" at bounding box center [1236, 454] width 85 height 18
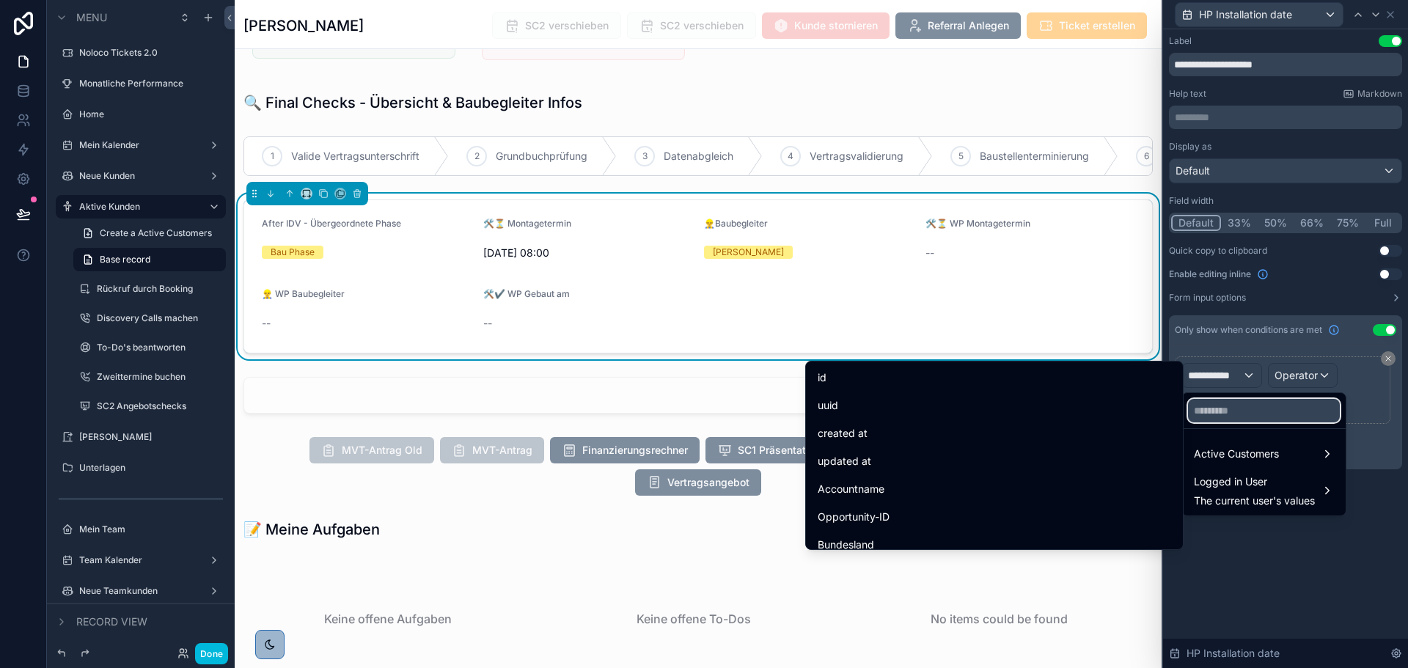
click at [1241, 404] on input "text" at bounding box center [1264, 410] width 152 height 23
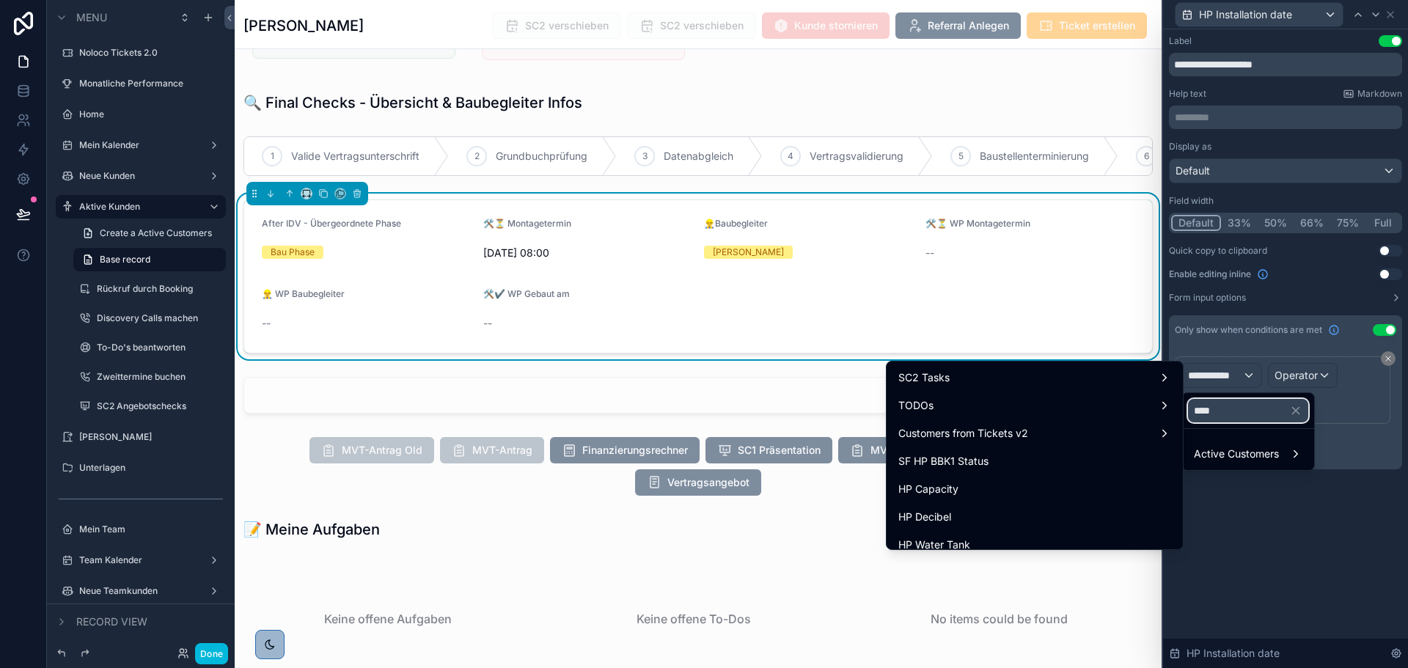
type input "*****"
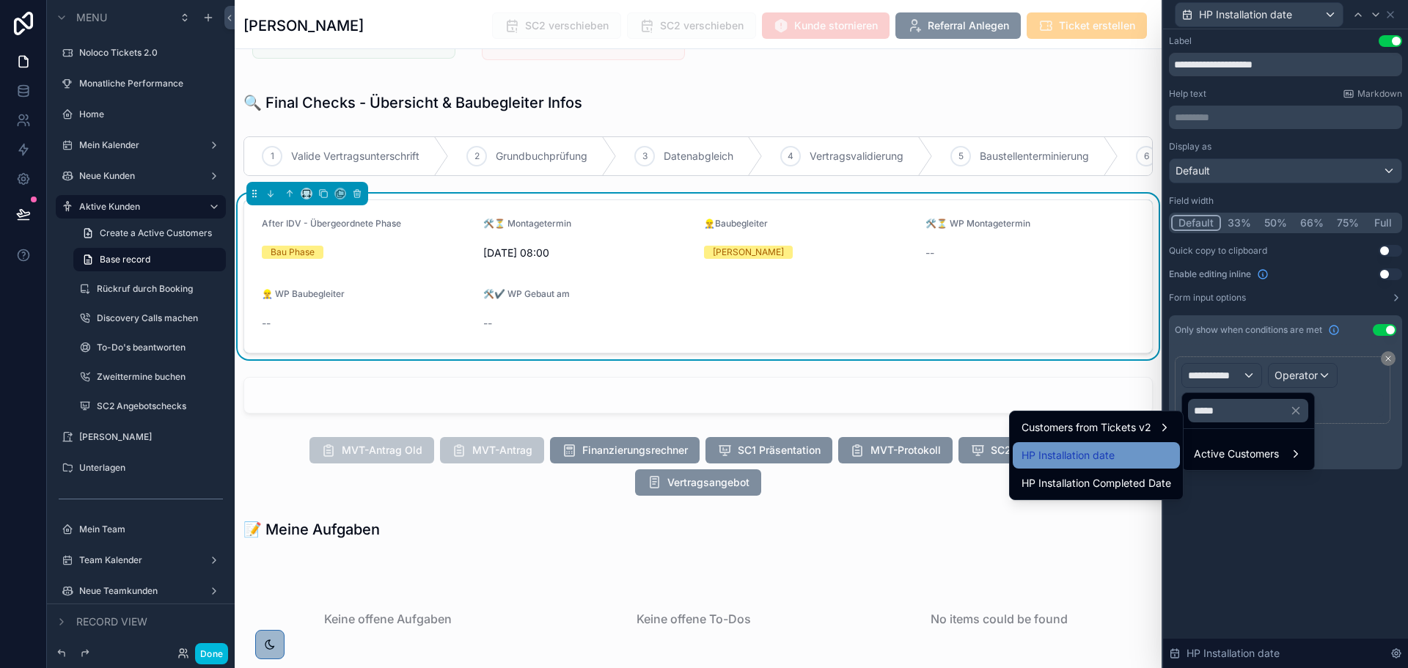
click at [1045, 464] on div "HP Installation date" at bounding box center [1096, 455] width 167 height 26
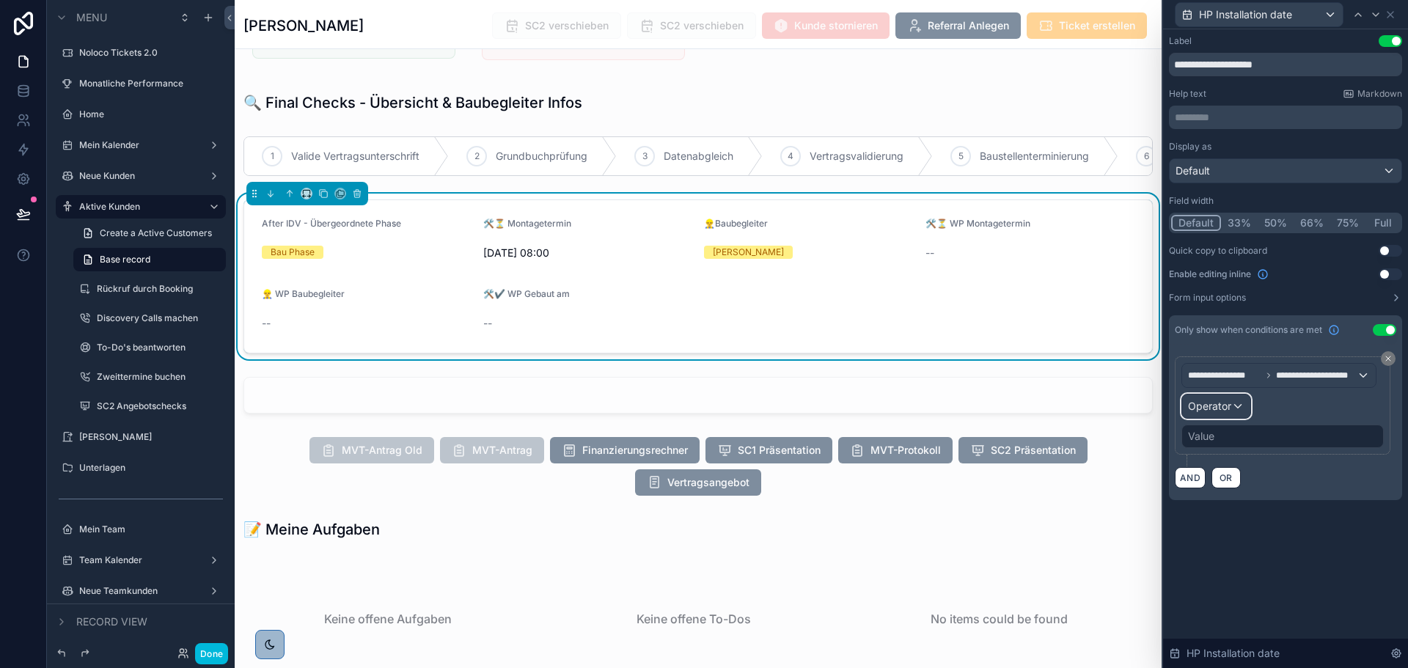
click at [1235, 414] on div "Operator" at bounding box center [1216, 405] width 68 height 23
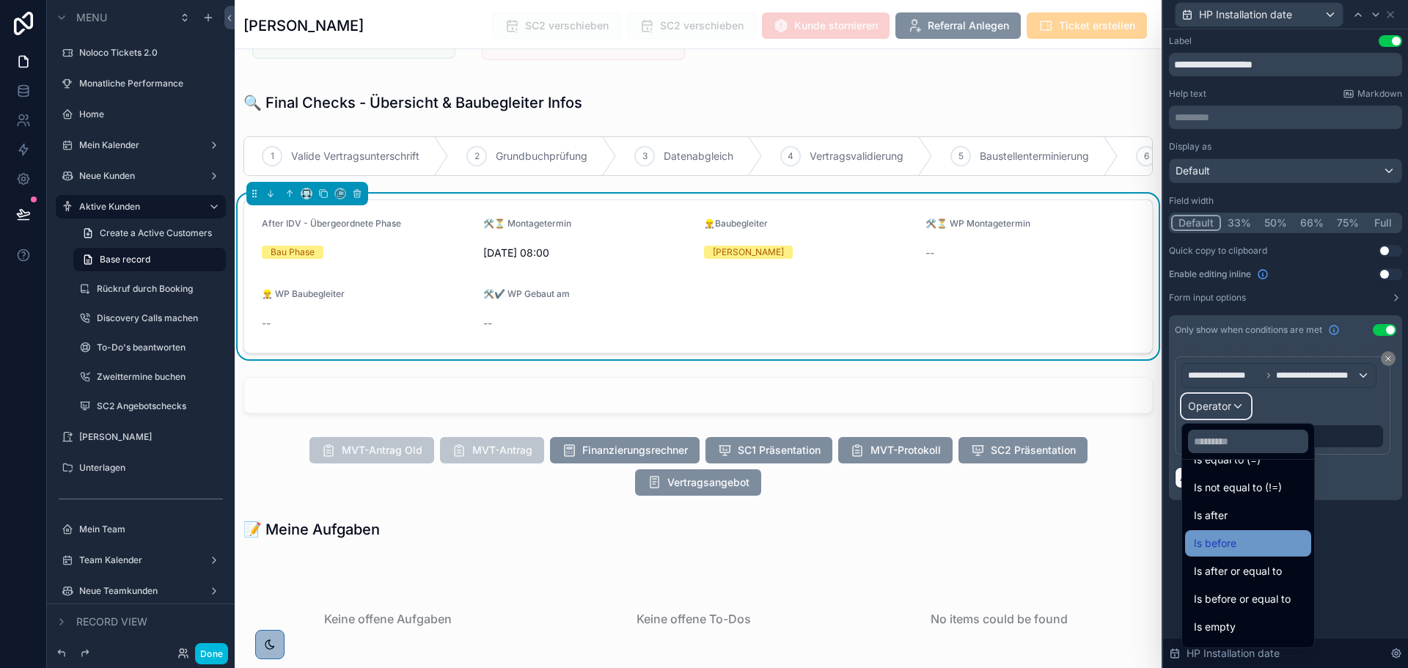
scroll to position [48, 0]
click at [1238, 629] on span "Is not empty" at bounding box center [1224, 632] width 60 height 18
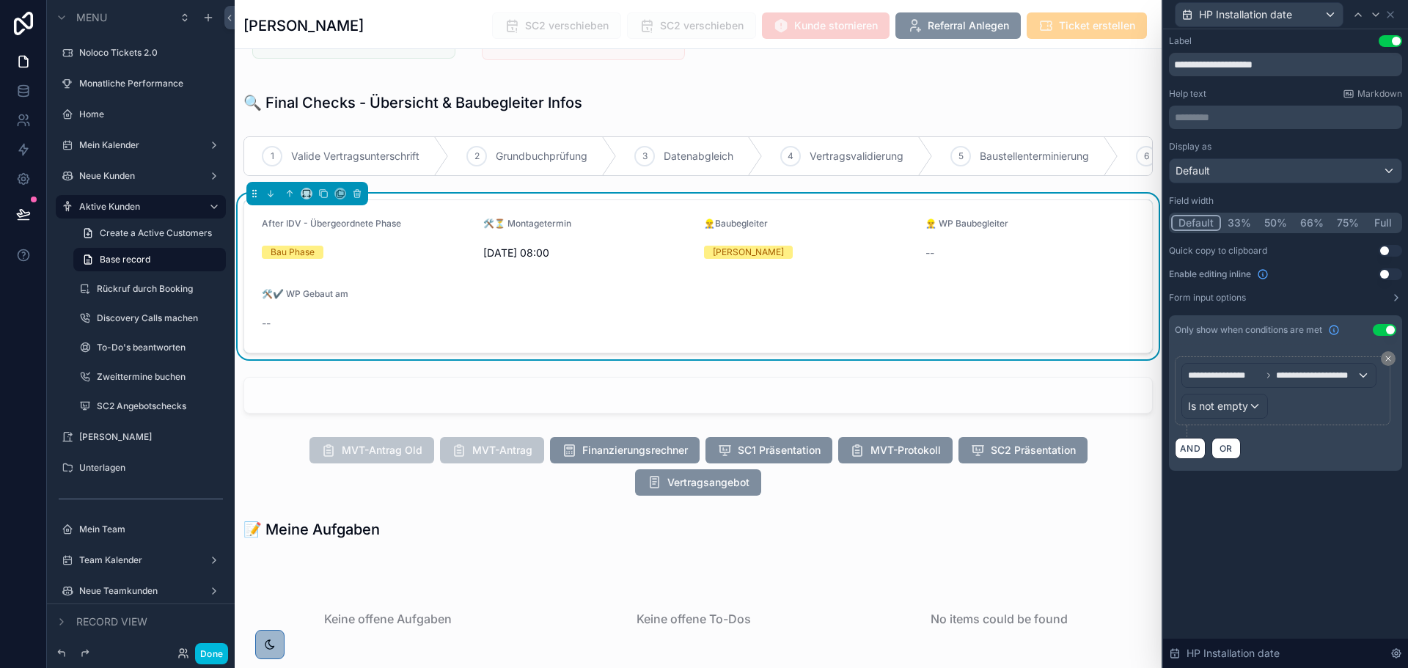
click at [1329, 515] on div "**********" at bounding box center [1285, 348] width 245 height 639
click at [1373, 15] on icon at bounding box center [1376, 15] width 12 height 12
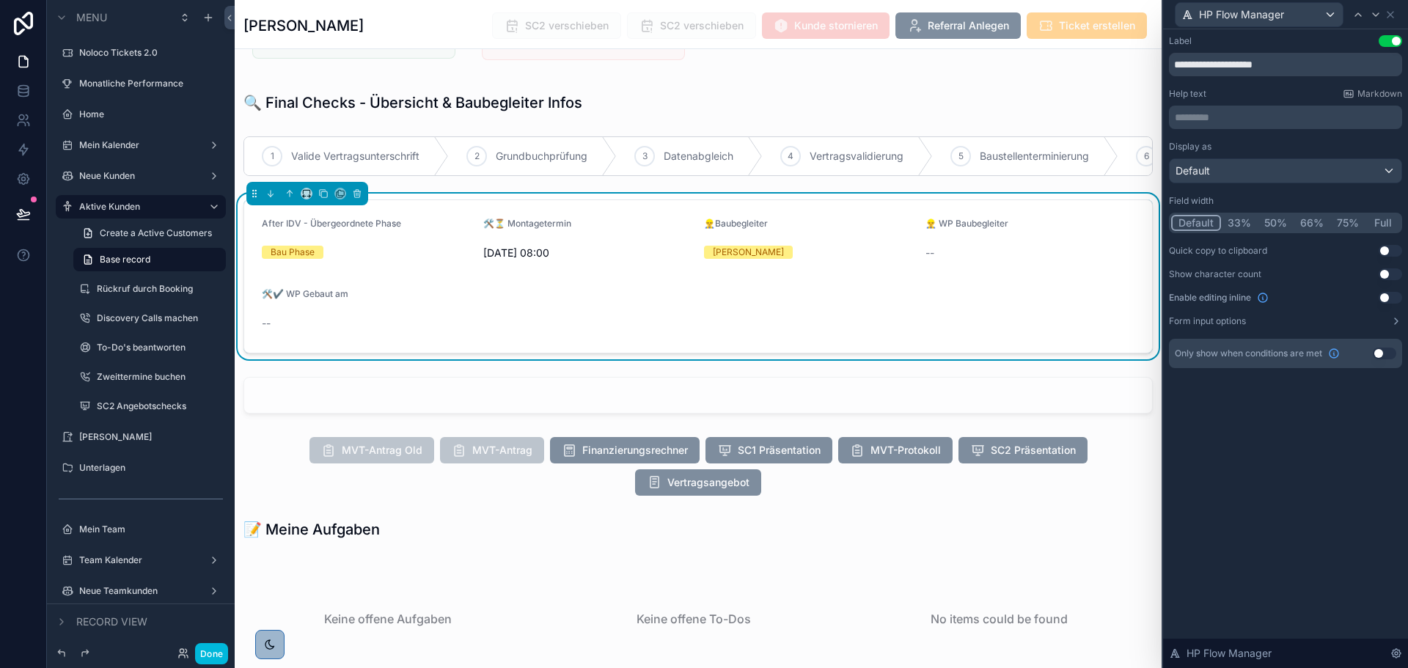
click at [1383, 354] on button "Use setting" at bounding box center [1384, 354] width 23 height 12
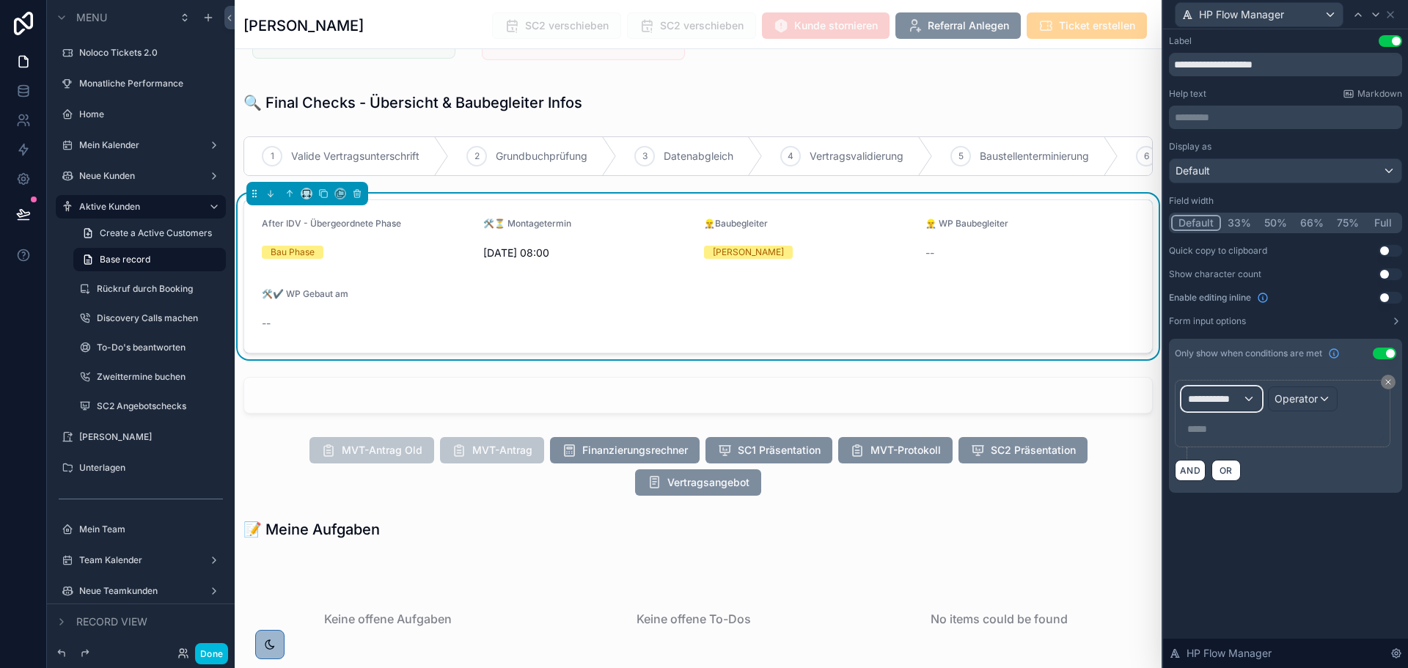
click at [1246, 398] on div "**********" at bounding box center [1221, 398] width 79 height 23
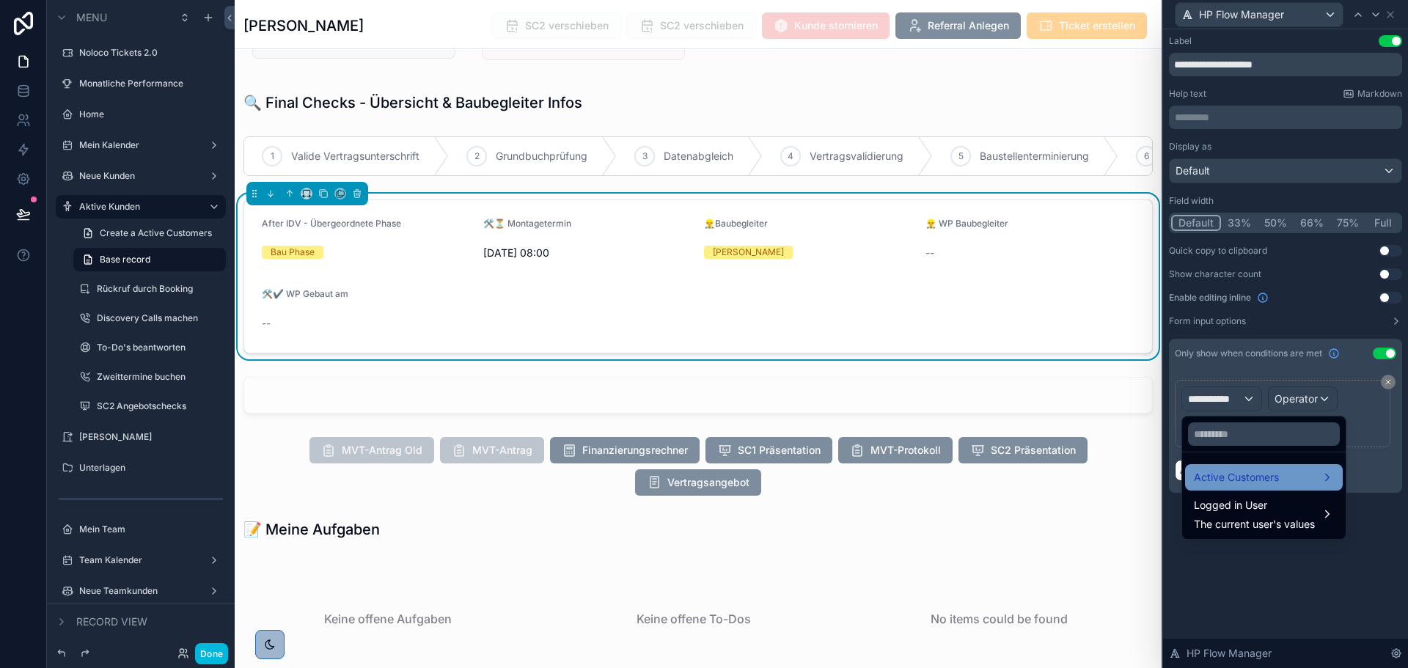
click at [1241, 478] on span "Active Customers" at bounding box center [1236, 478] width 85 height 18
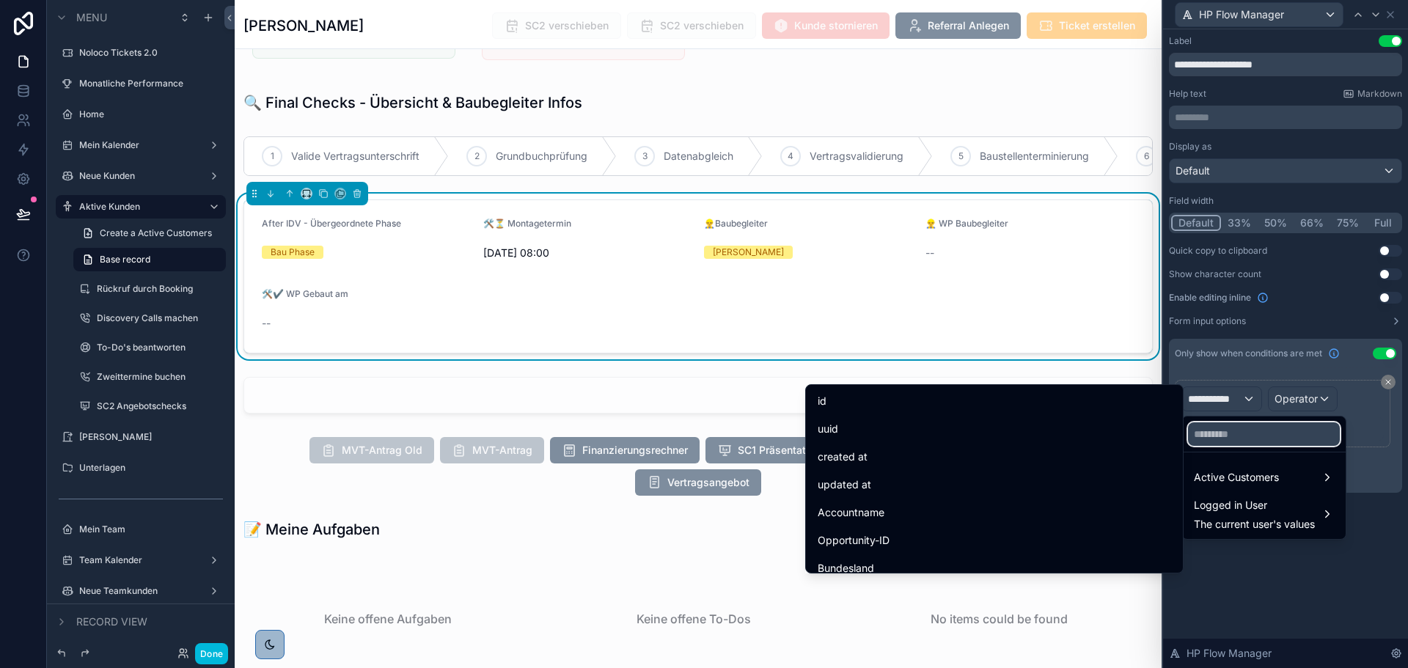
click at [1246, 433] on input "text" at bounding box center [1264, 433] width 152 height 23
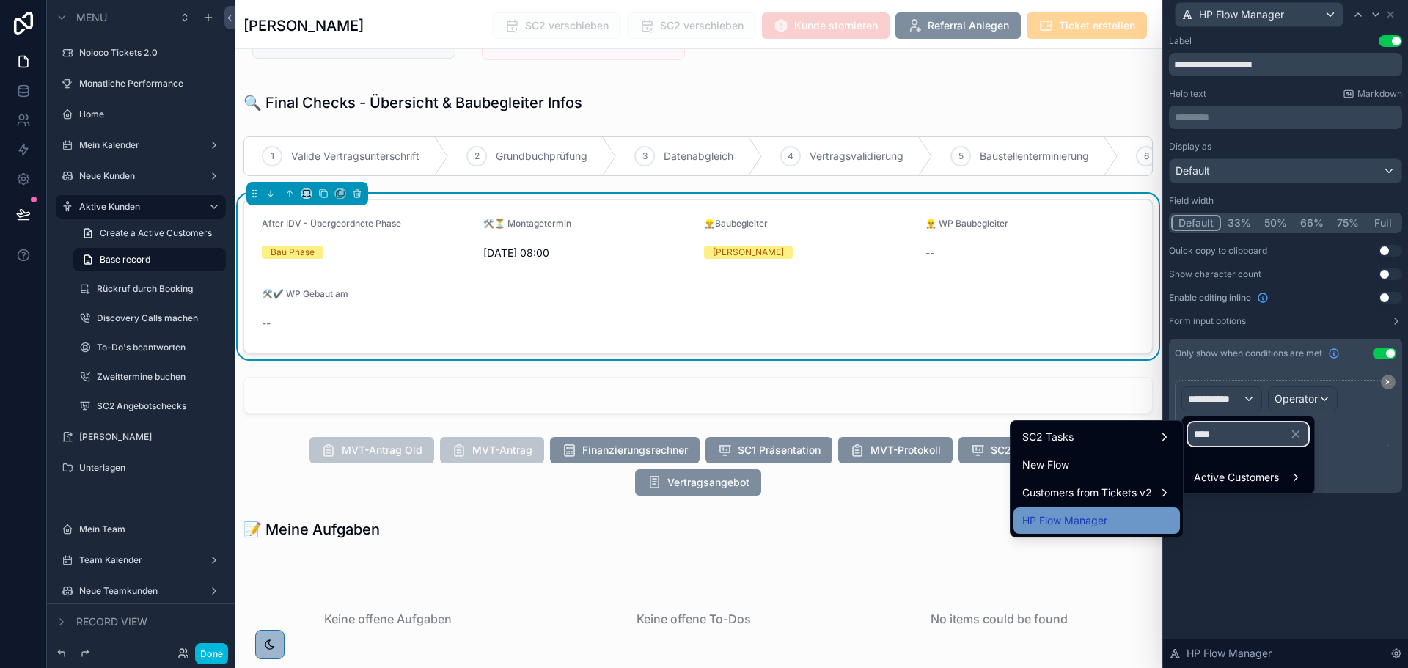
type input "****"
click at [1131, 513] on div "HP Flow Manager" at bounding box center [1096, 521] width 149 height 18
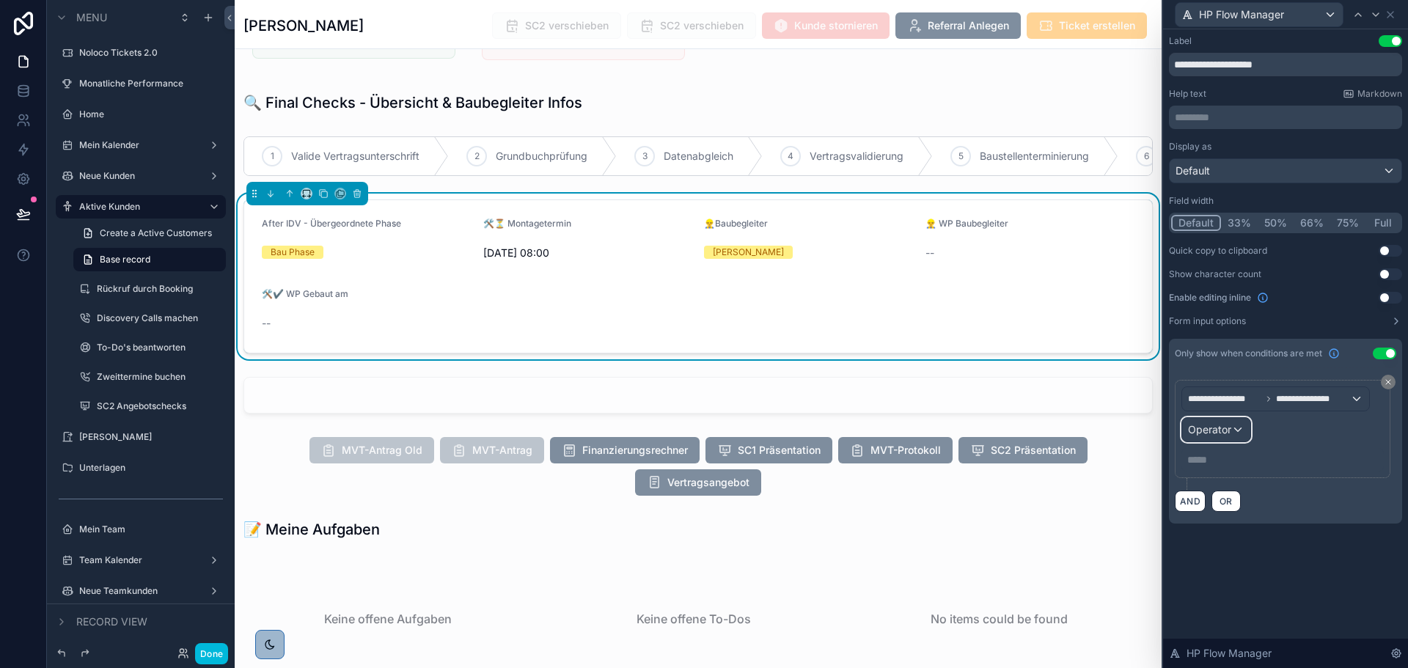
click at [1208, 433] on span "Operator" at bounding box center [1209, 429] width 43 height 12
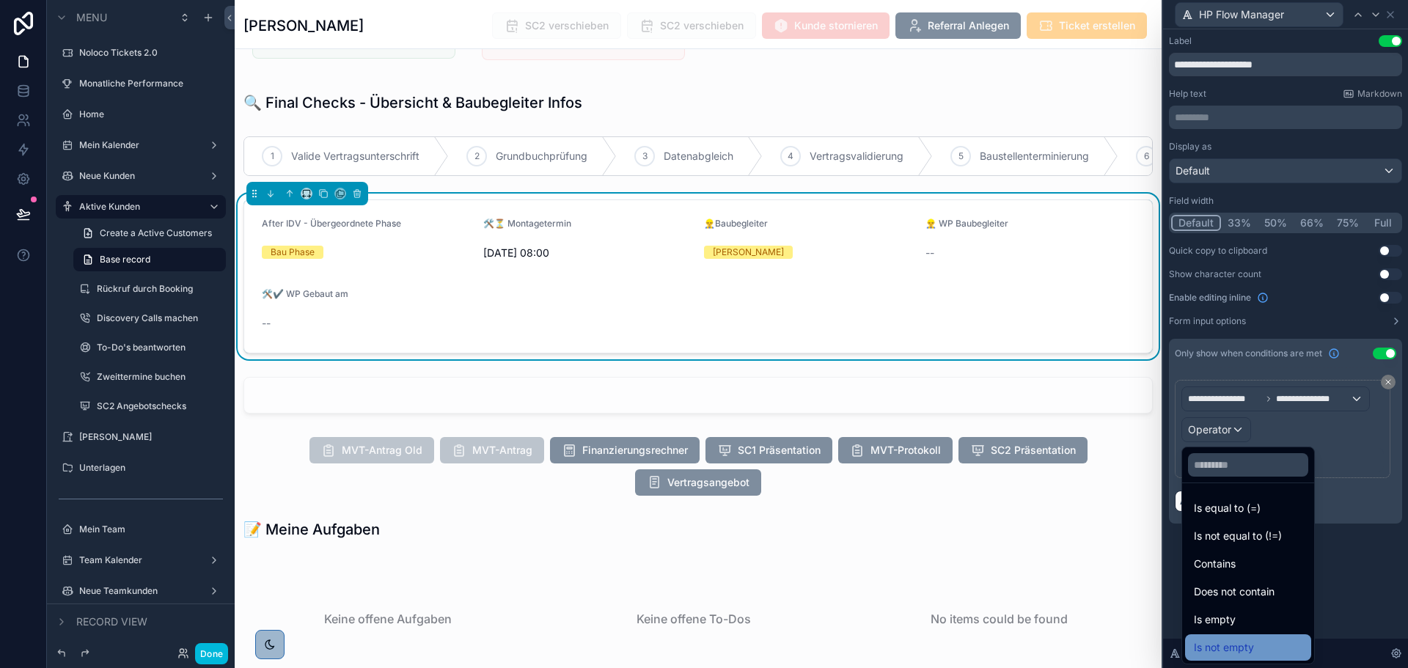
click at [1246, 643] on span "Is not empty" at bounding box center [1224, 648] width 60 height 18
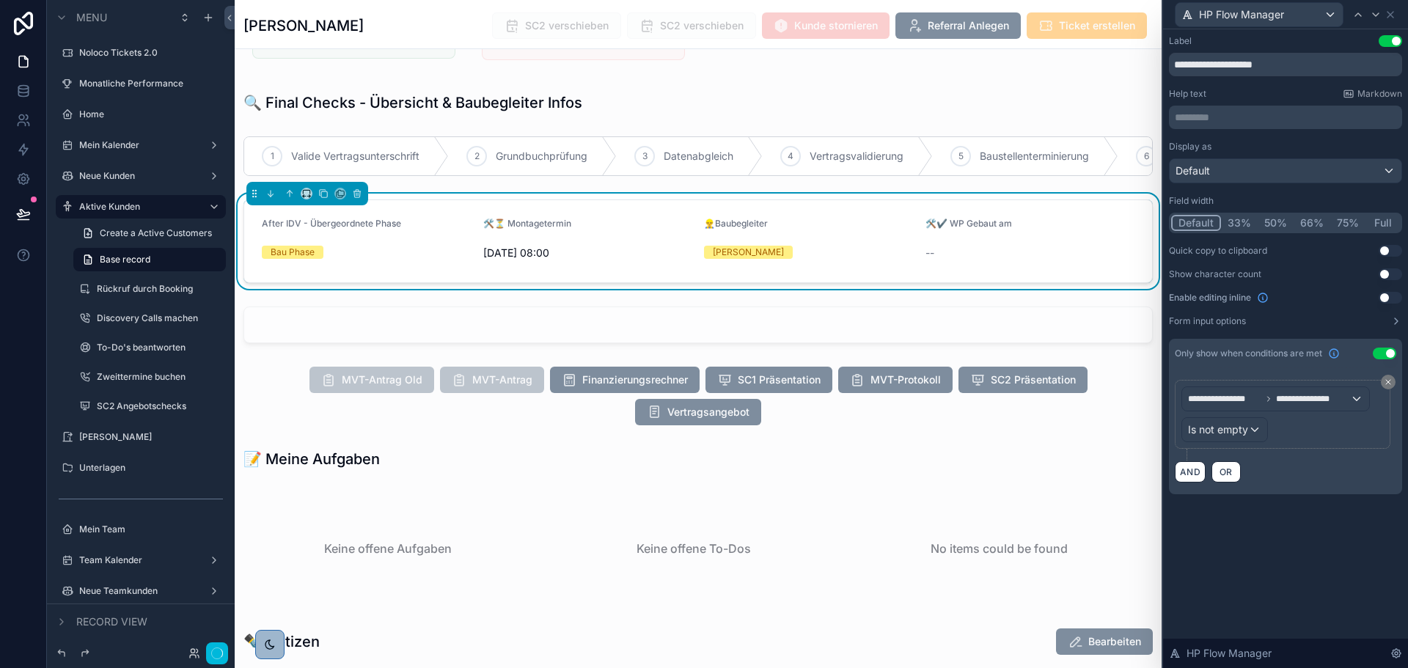
click at [1310, 552] on div "**********" at bounding box center [1285, 348] width 245 height 639
click at [1373, 19] on icon at bounding box center [1376, 15] width 12 height 12
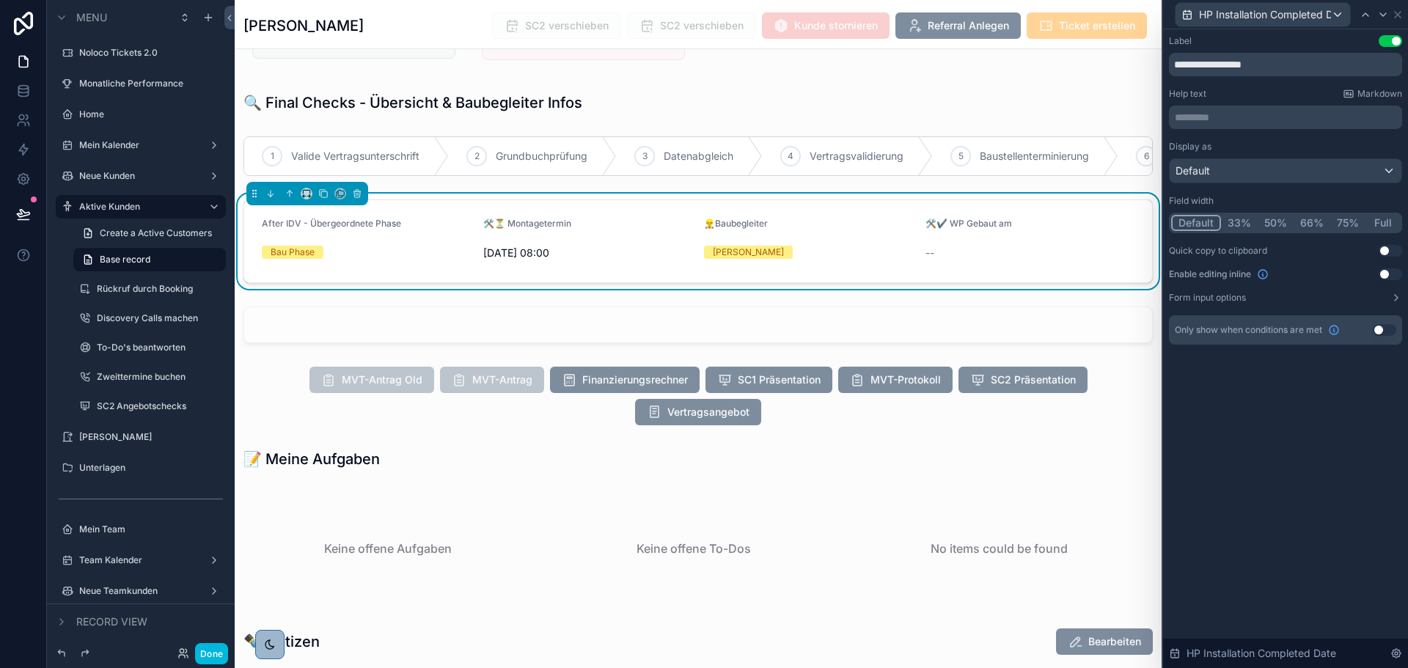
drag, startPoint x: 1385, startPoint y: 325, endPoint x: 1296, endPoint y: 320, distance: 88.8
click at [1385, 326] on button "Use setting" at bounding box center [1384, 330] width 23 height 12
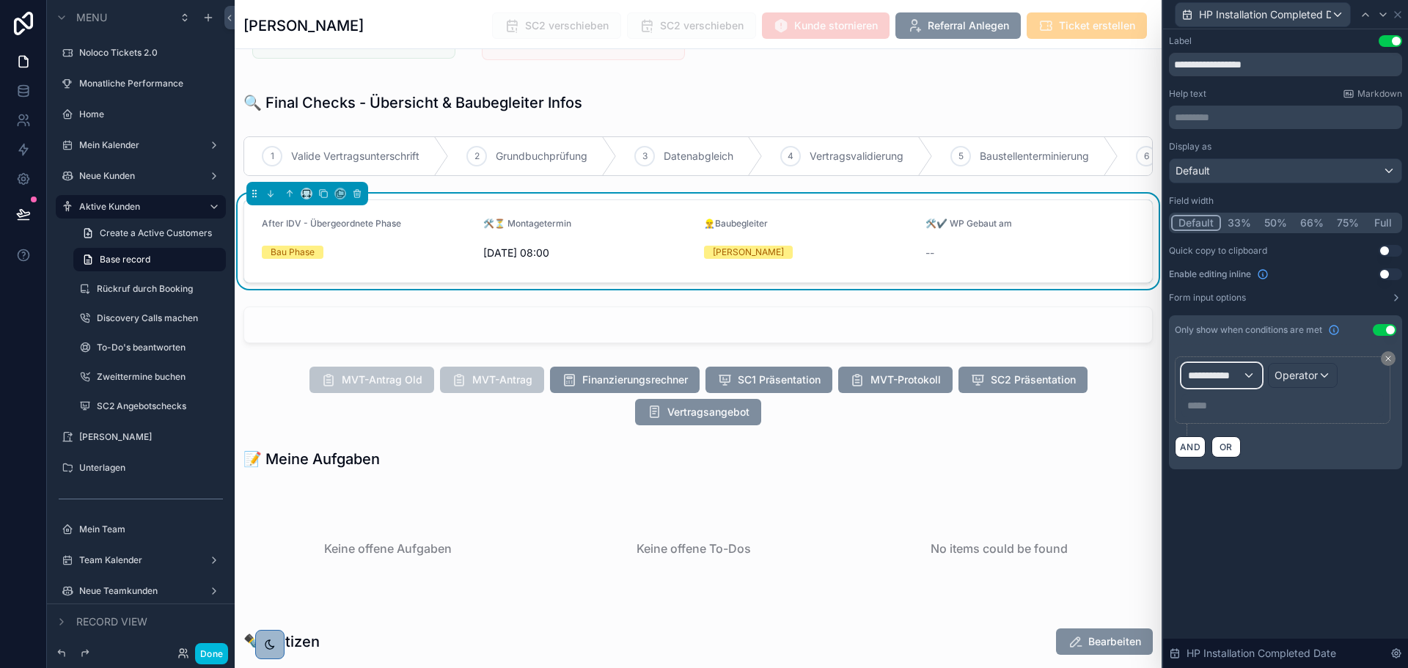
click at [1246, 373] on div "**********" at bounding box center [1221, 375] width 79 height 23
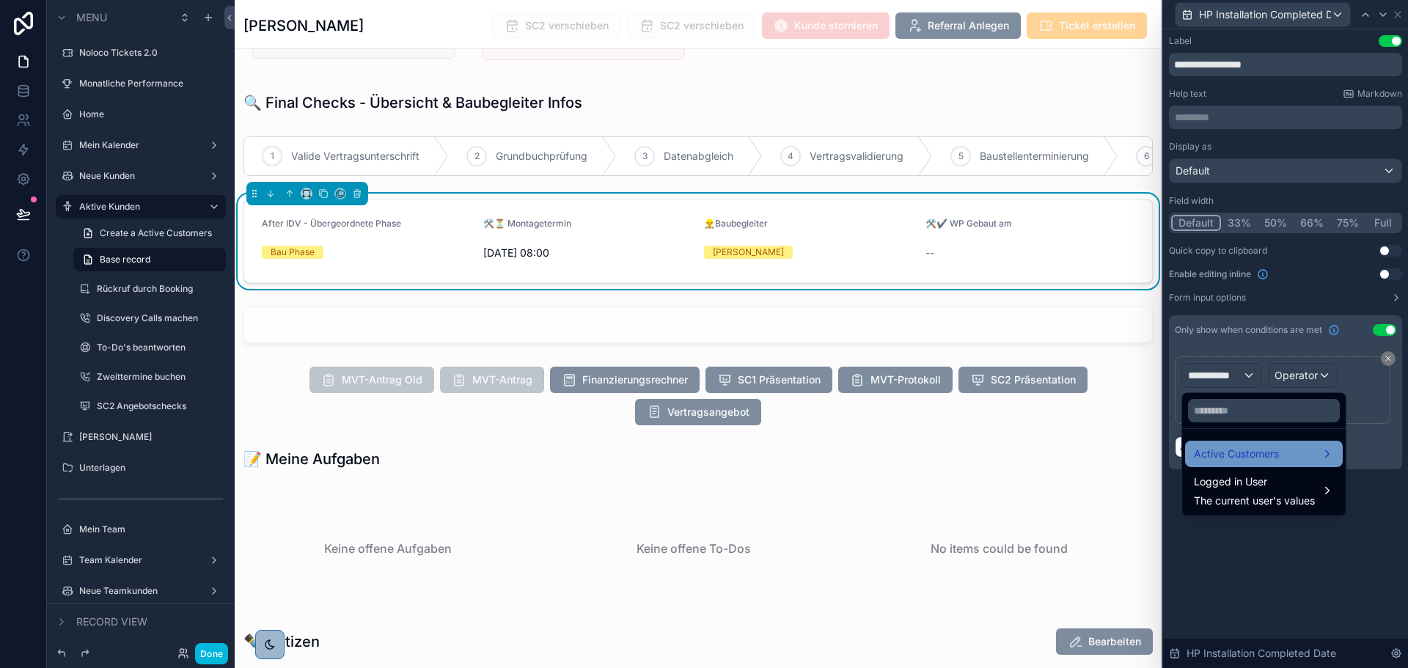
click at [1247, 445] on span "Active Customers" at bounding box center [1236, 454] width 85 height 18
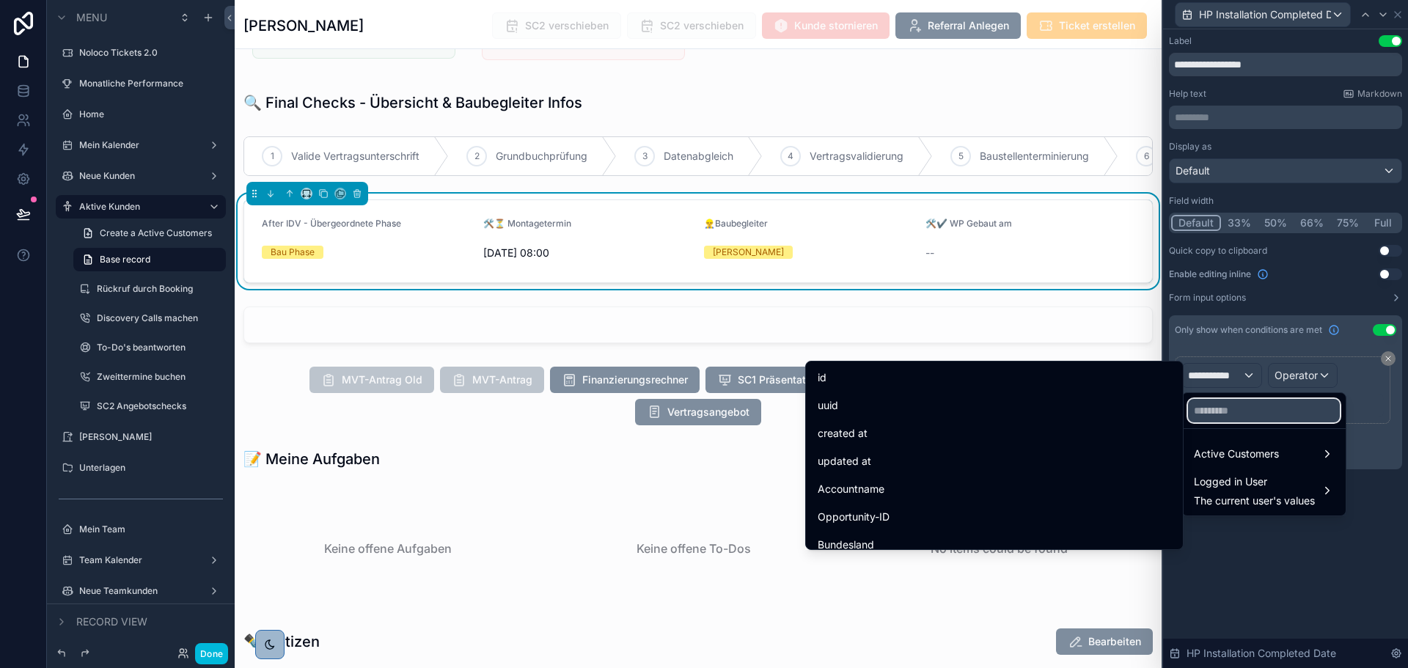
click at [1252, 408] on input "text" at bounding box center [1264, 410] width 152 height 23
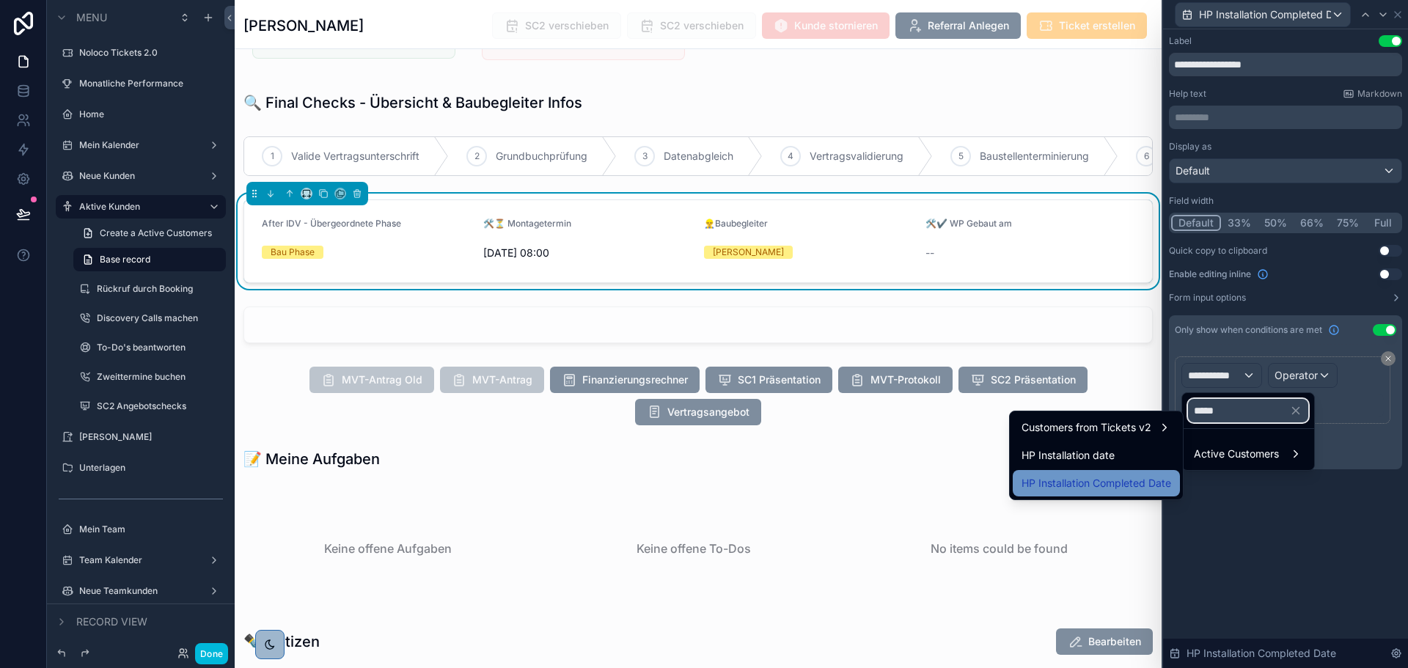
type input "*****"
click at [1145, 482] on span "HP Installation Completed Date" at bounding box center [1096, 483] width 150 height 18
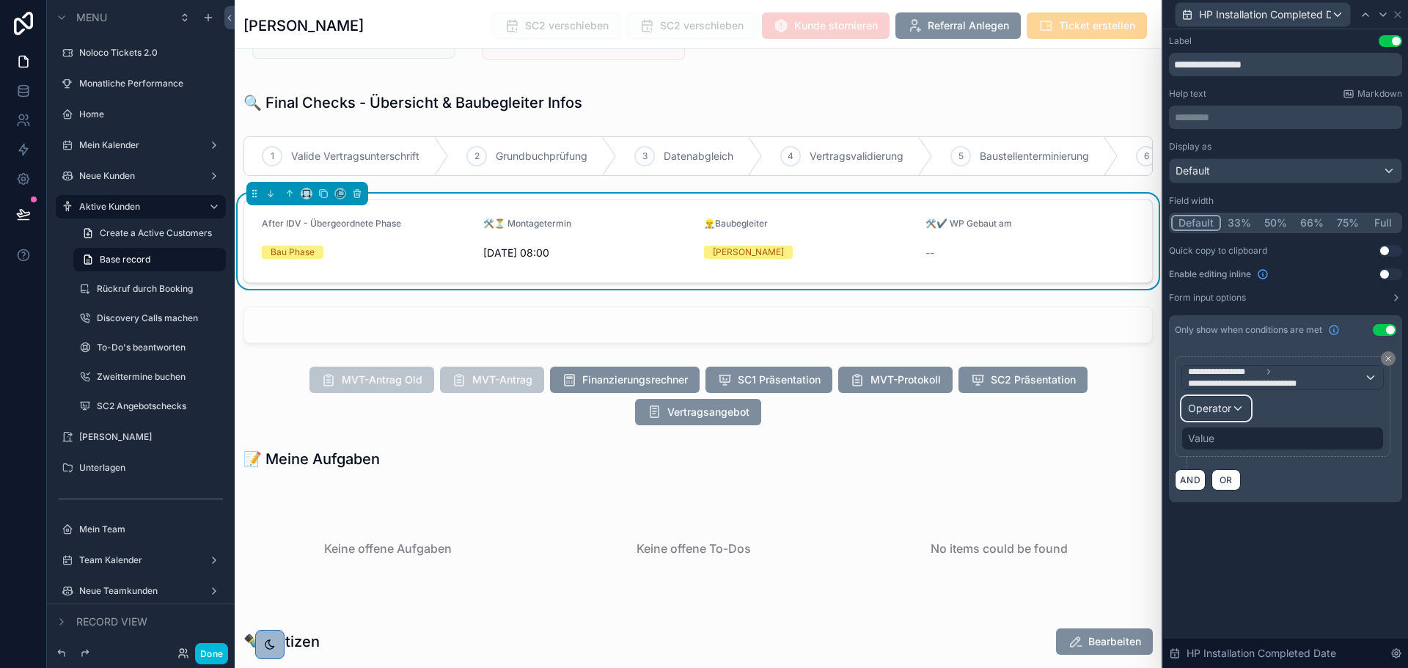
click at [1220, 402] on span "Operator" at bounding box center [1209, 408] width 43 height 12
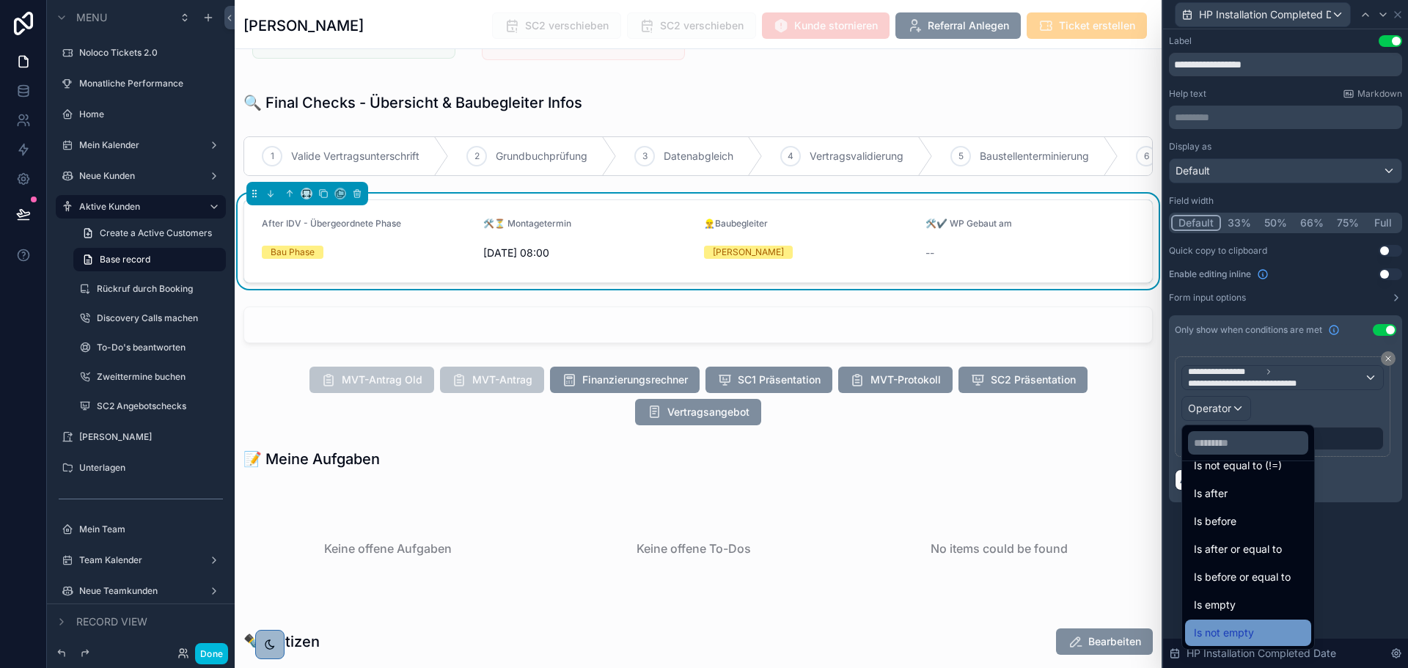
click at [1260, 635] on div "Is not empty" at bounding box center [1248, 633] width 109 height 18
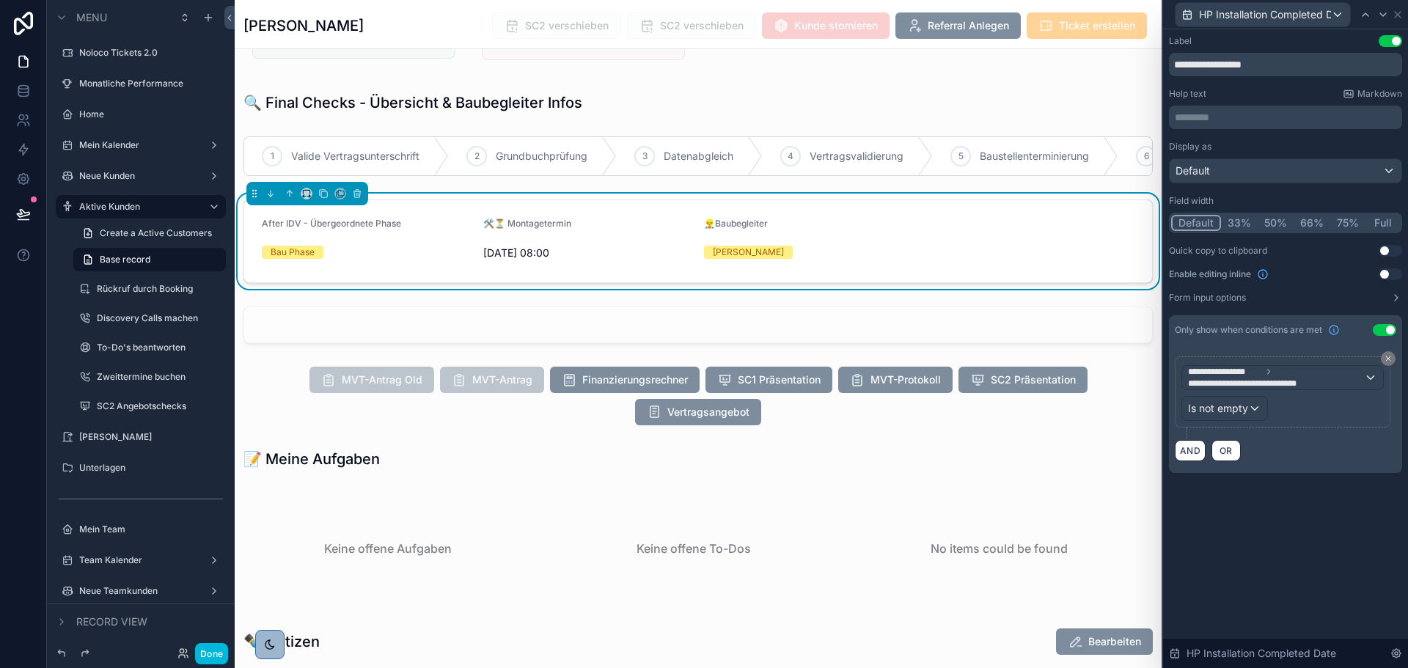
click at [1299, 562] on div "**********" at bounding box center [1285, 348] width 245 height 639
click at [1300, 554] on div "**********" at bounding box center [1285, 348] width 245 height 639
click at [208, 656] on button "Done" at bounding box center [211, 653] width 33 height 21
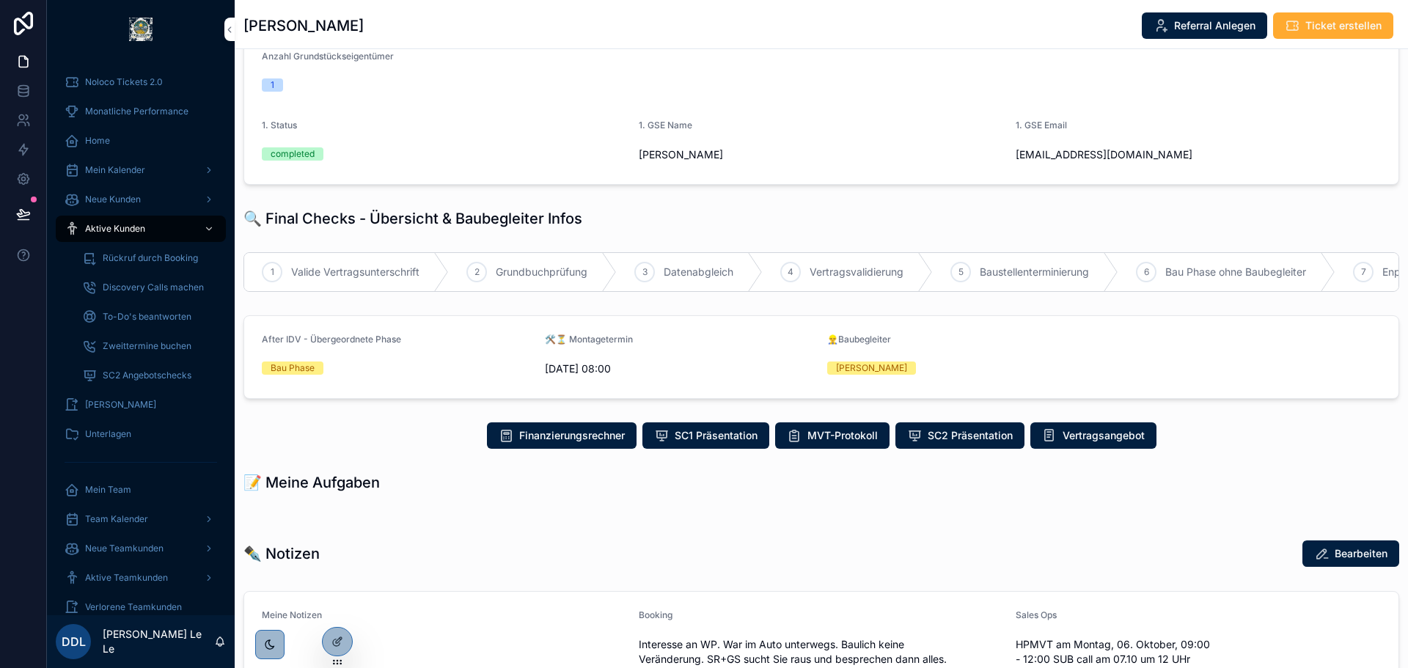
scroll to position [0, 0]
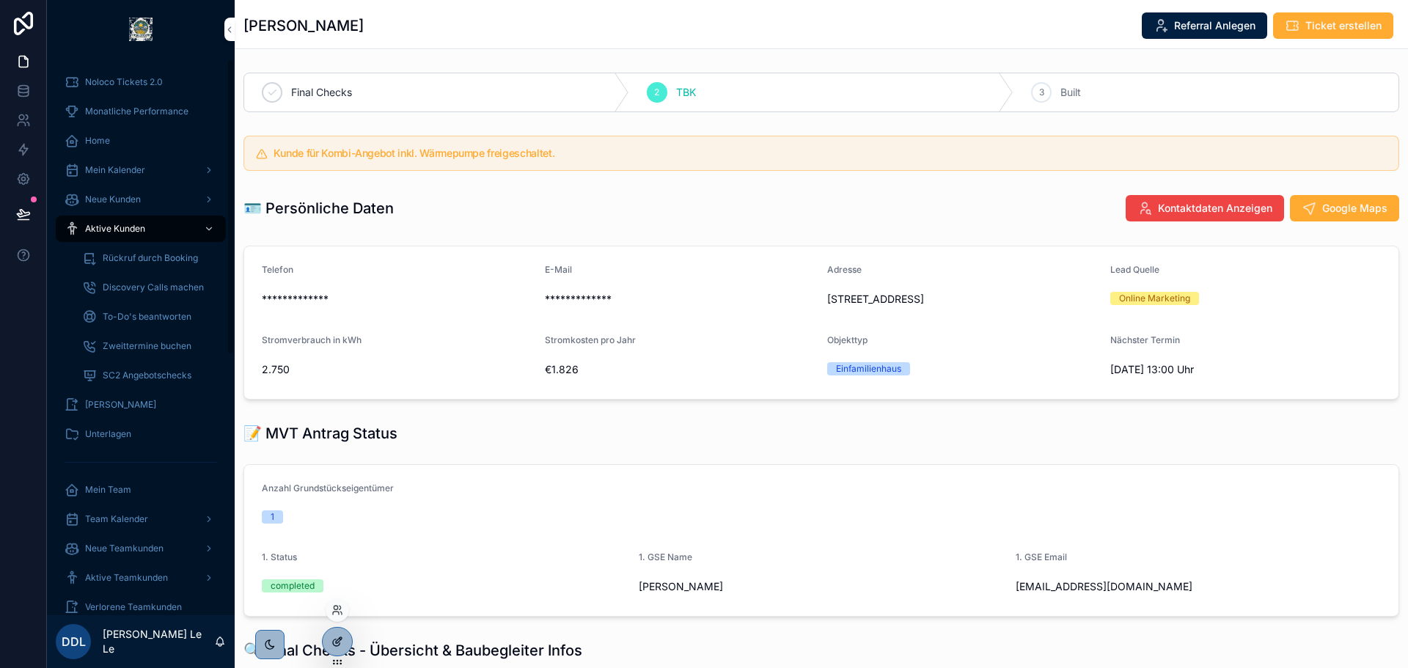
click at [326, 643] on div at bounding box center [337, 642] width 29 height 28
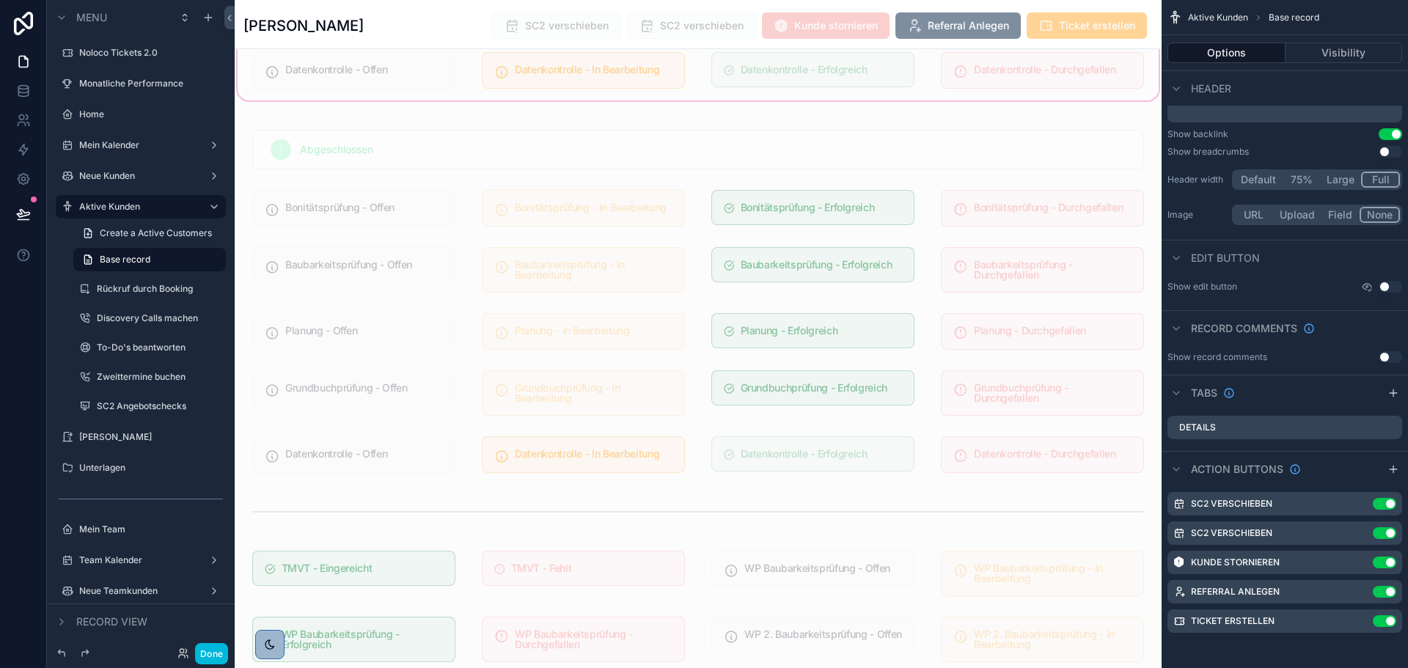
scroll to position [1686, 0]
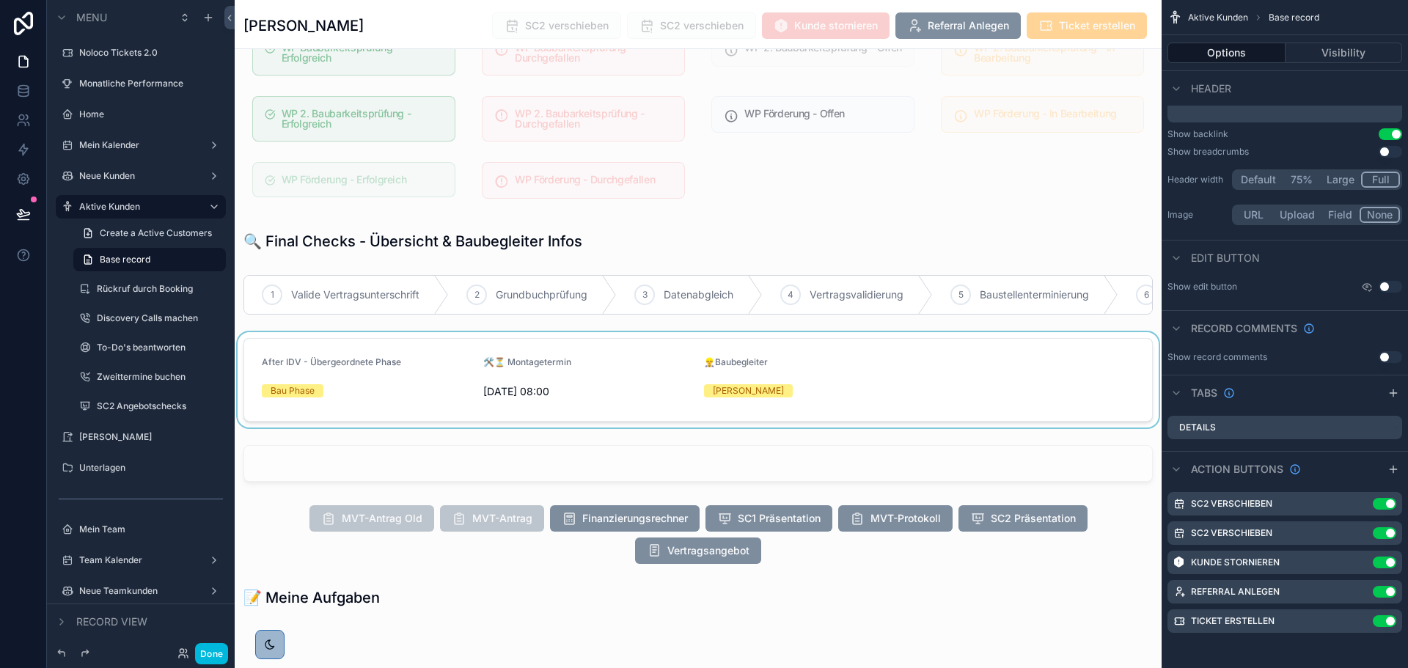
click at [837, 395] on div "scrollable content" at bounding box center [698, 379] width 927 height 95
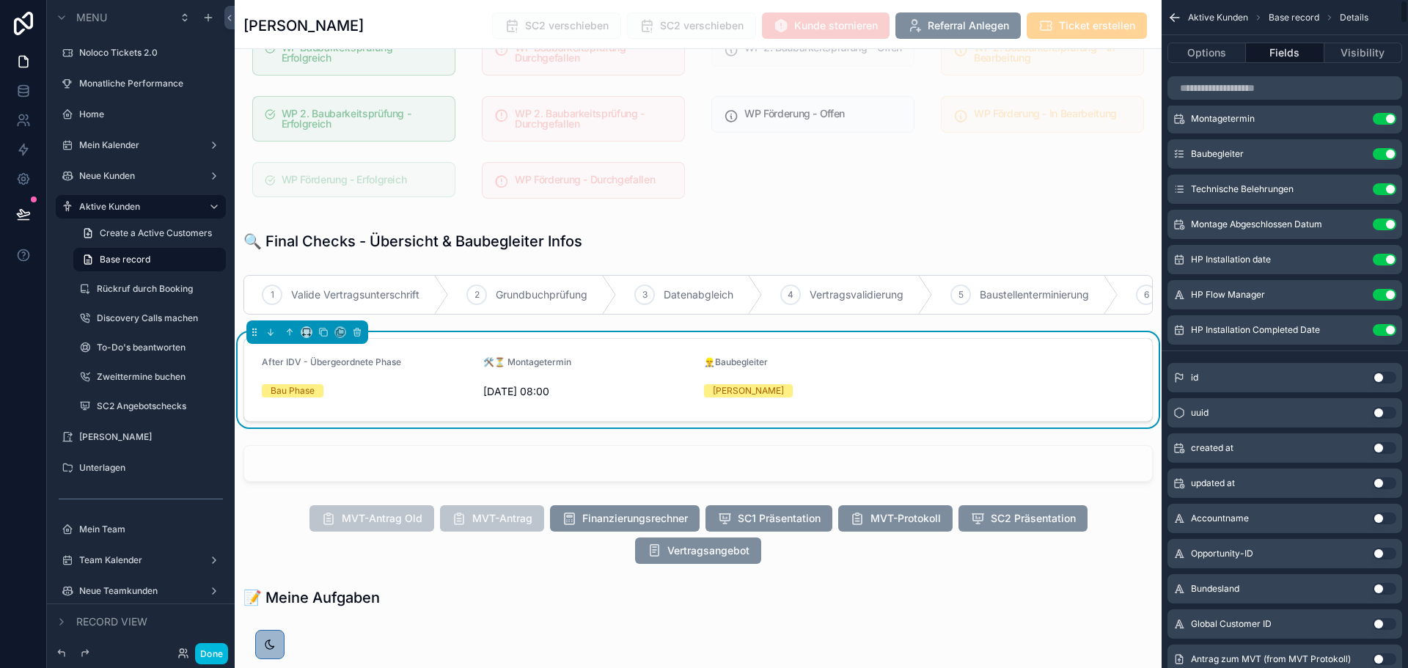
scroll to position [11, 0]
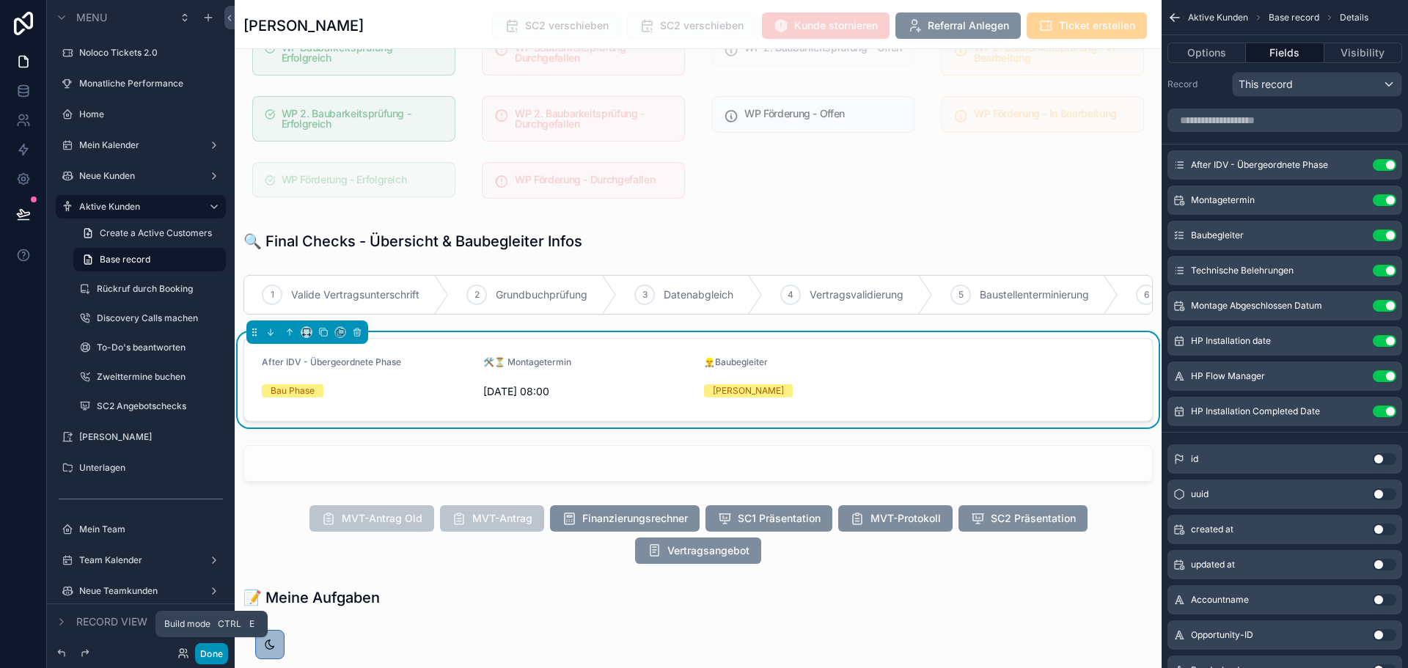
click at [203, 658] on button "Done" at bounding box center [211, 653] width 33 height 21
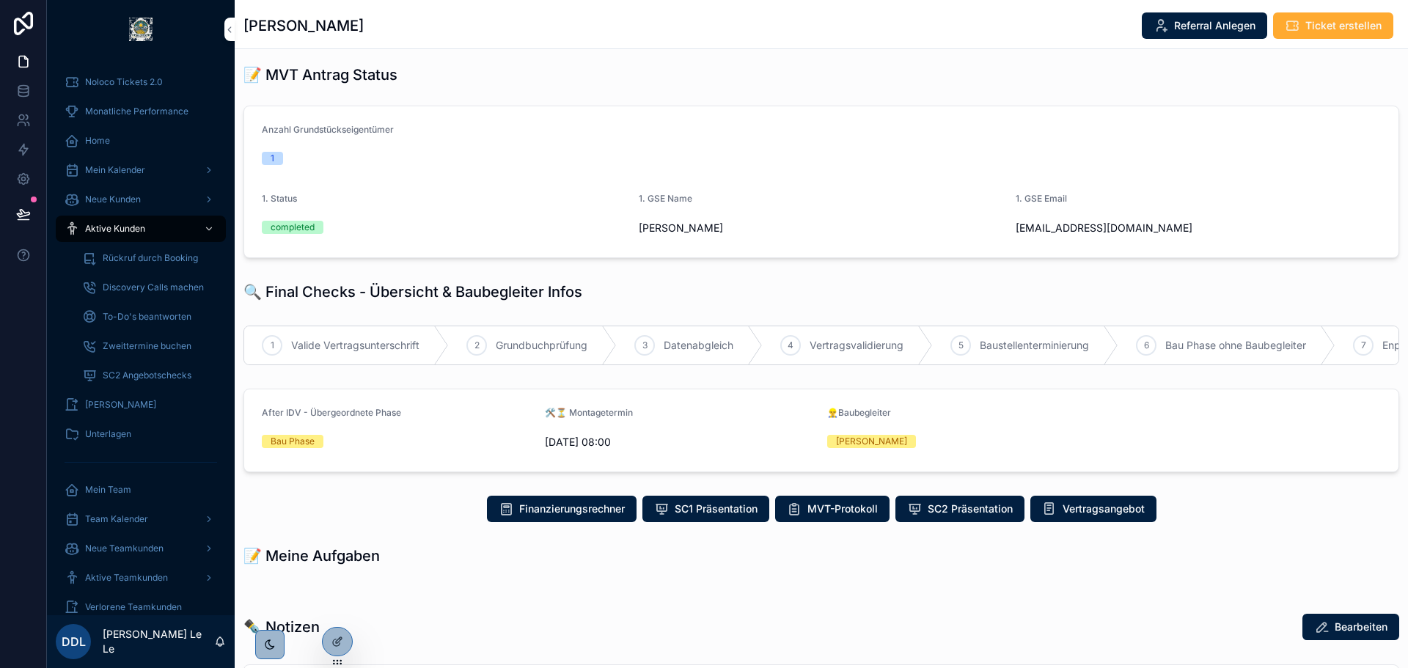
scroll to position [0, 0]
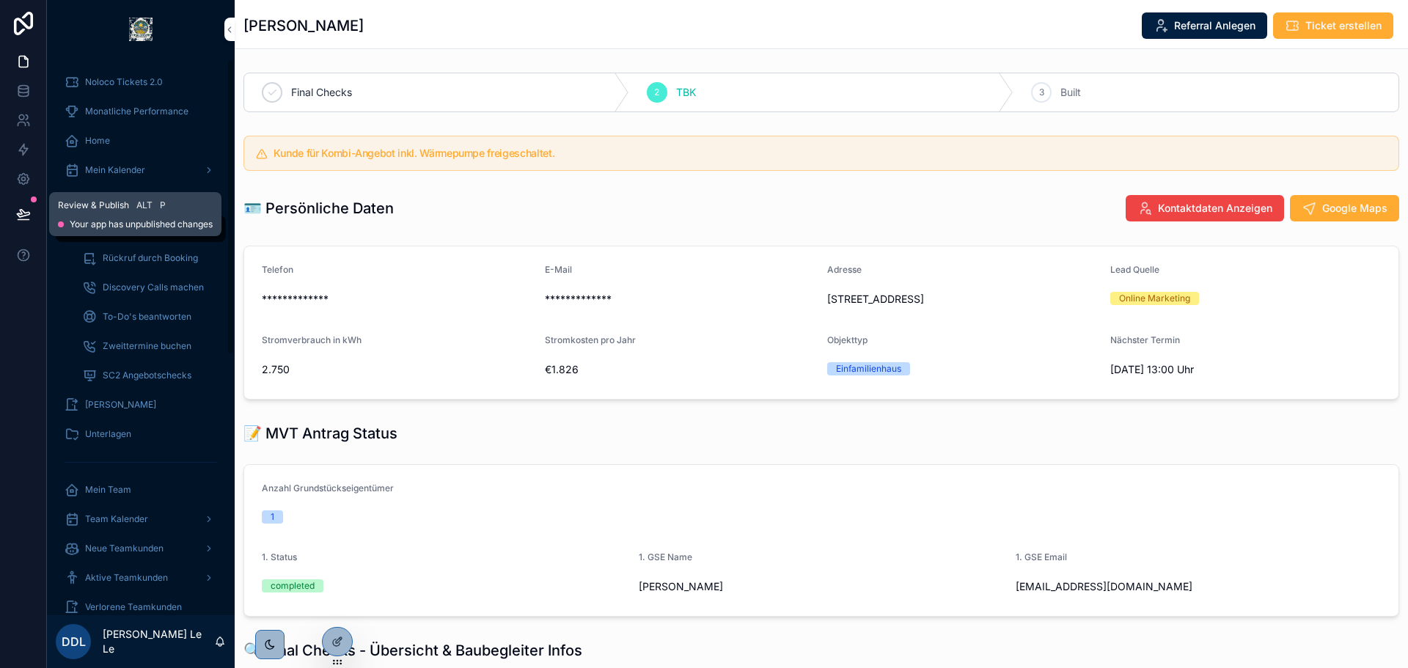
drag, startPoint x: 31, startPoint y: 213, endPoint x: 194, endPoint y: 228, distance: 164.2
click at [31, 213] on button at bounding box center [23, 214] width 32 height 41
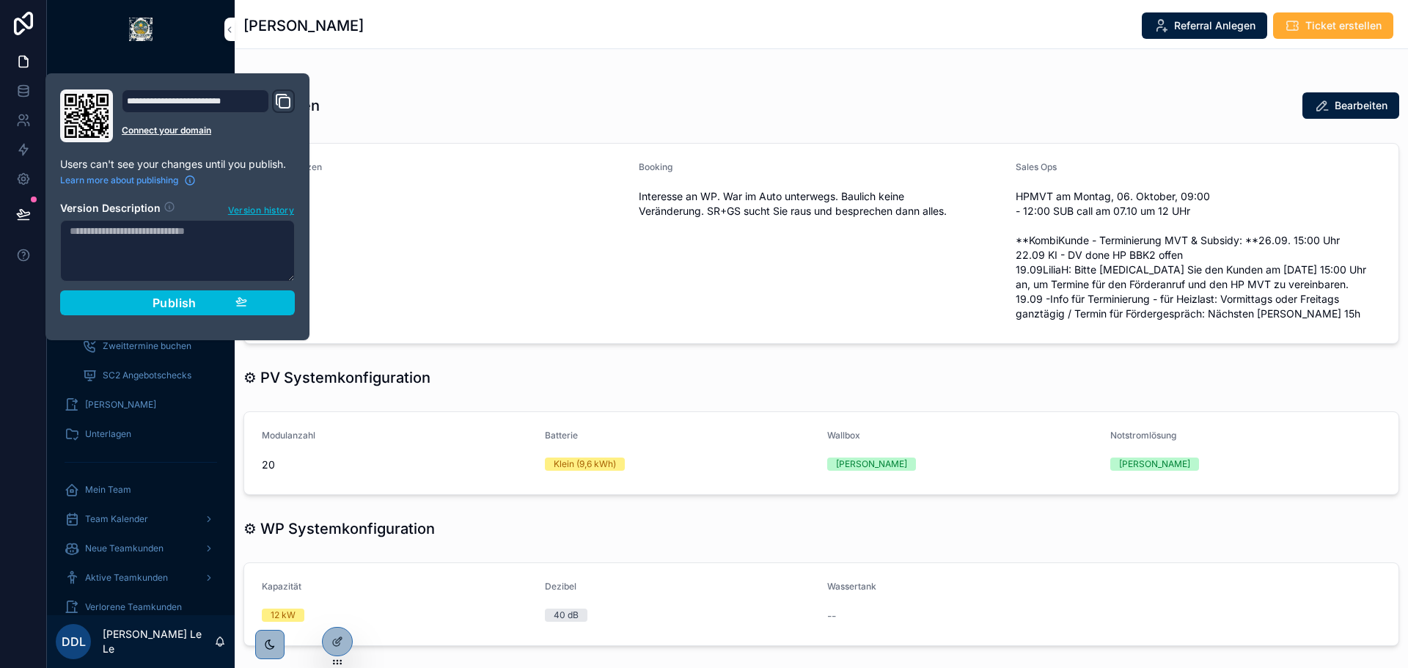
scroll to position [660, 0]
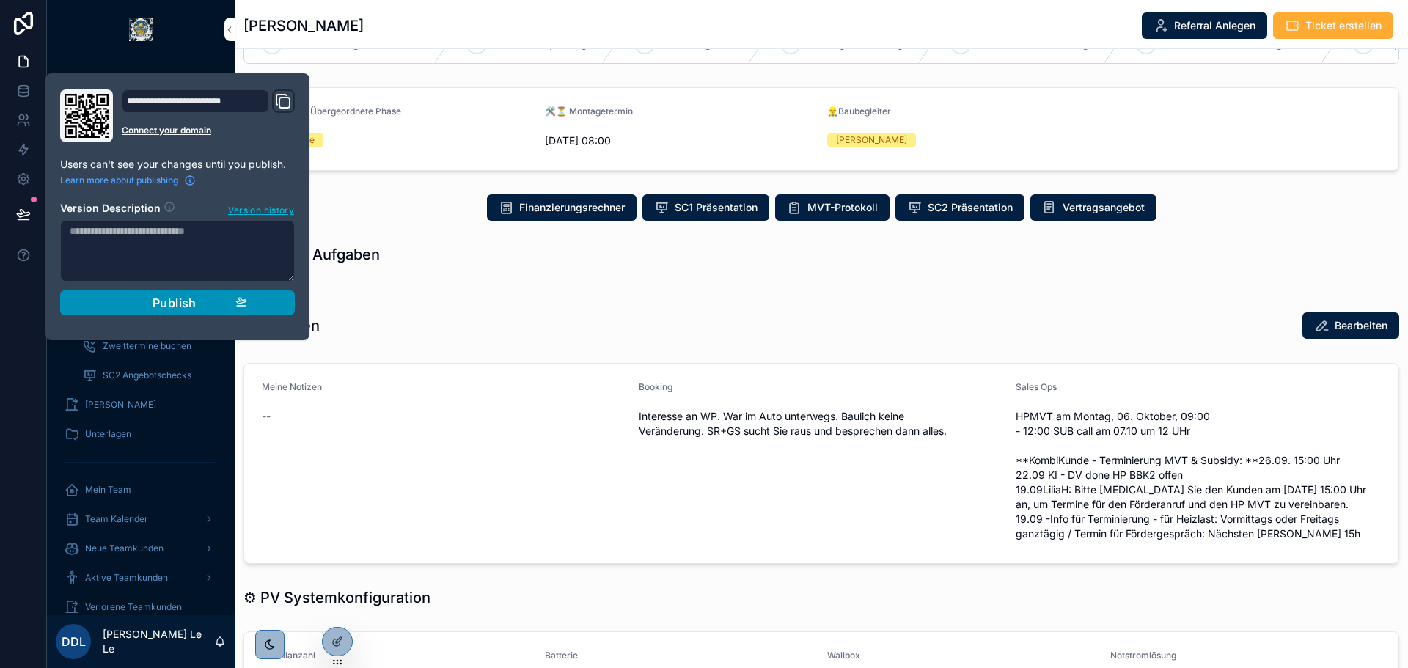
click at [197, 304] on div "Publish" at bounding box center [177, 302] width 139 height 15
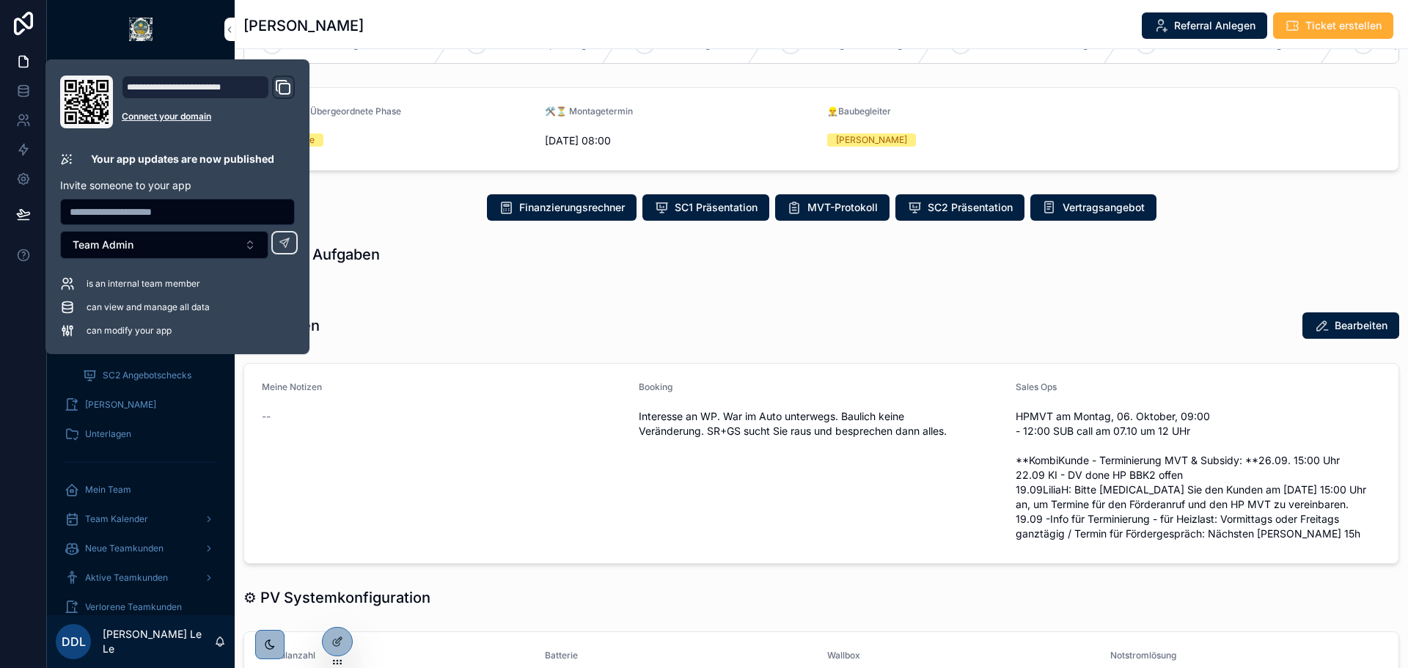
click at [629, 345] on div "✒️ Notizen Bearbeiten" at bounding box center [821, 326] width 1173 height 40
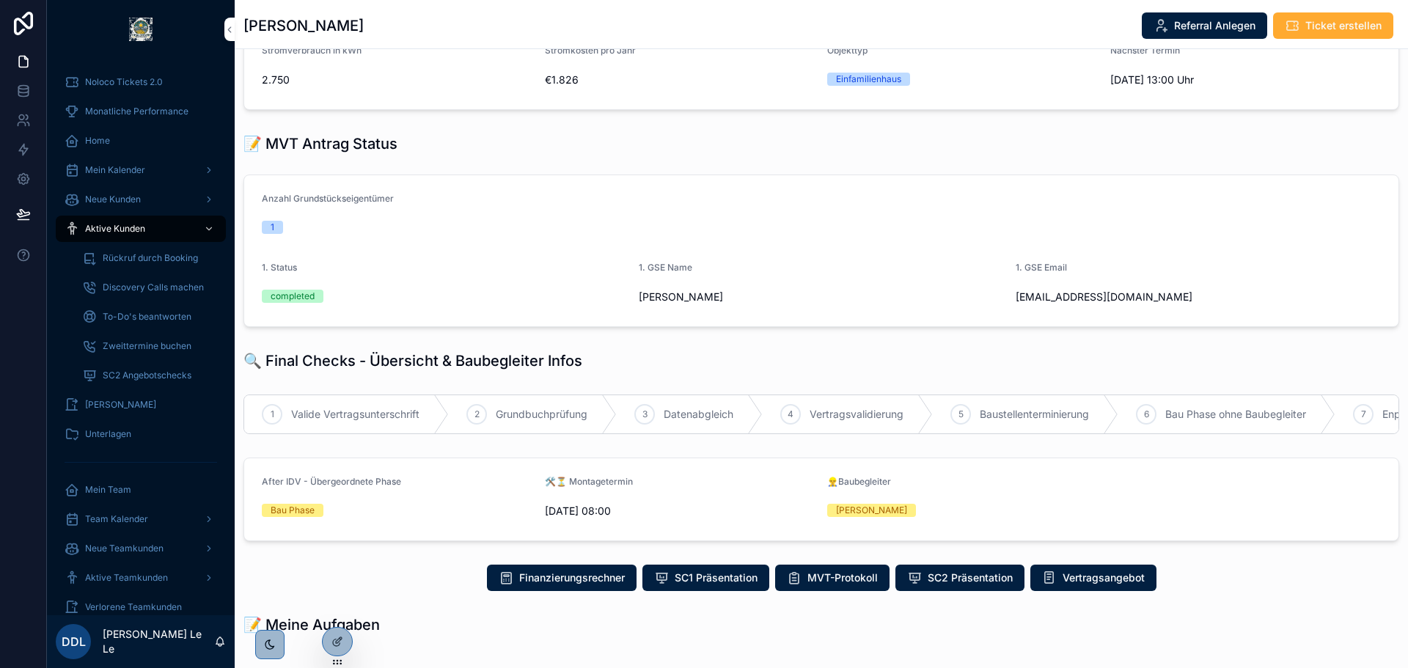
scroll to position [285, 0]
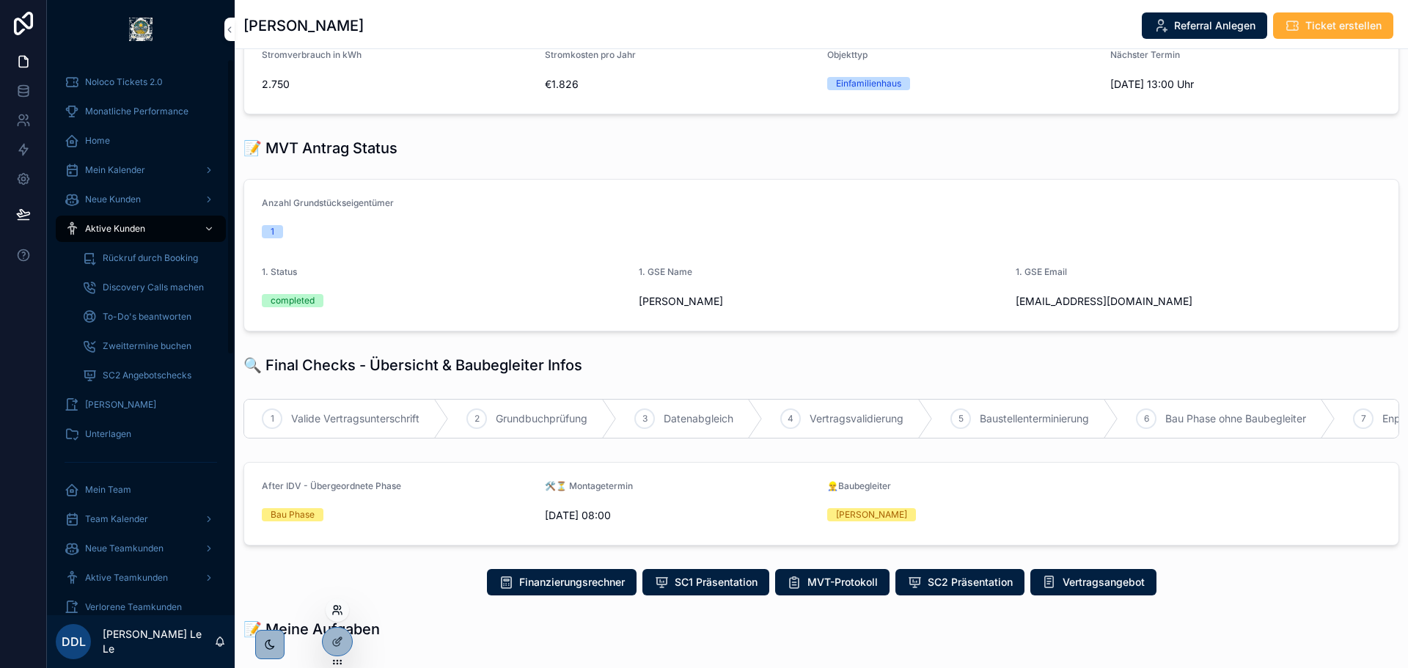
click at [334, 613] on icon at bounding box center [337, 610] width 12 height 12
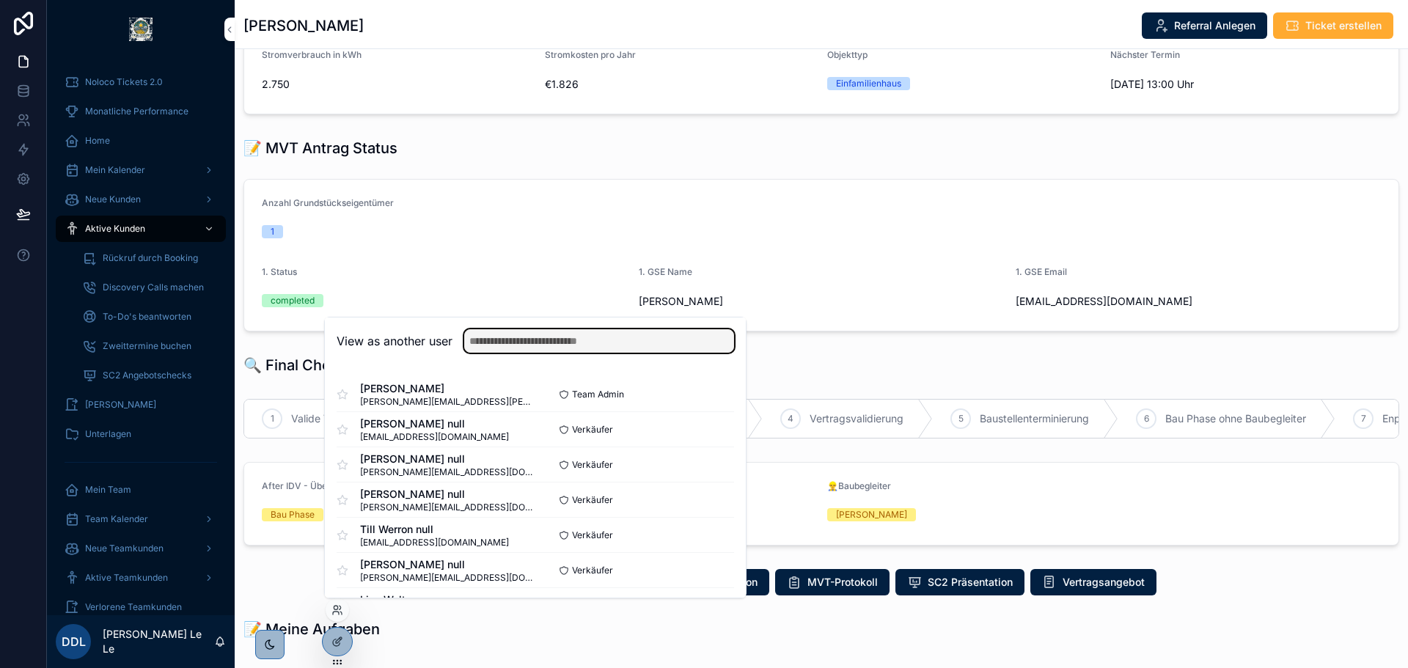
click at [549, 346] on input "text" at bounding box center [599, 340] width 270 height 23
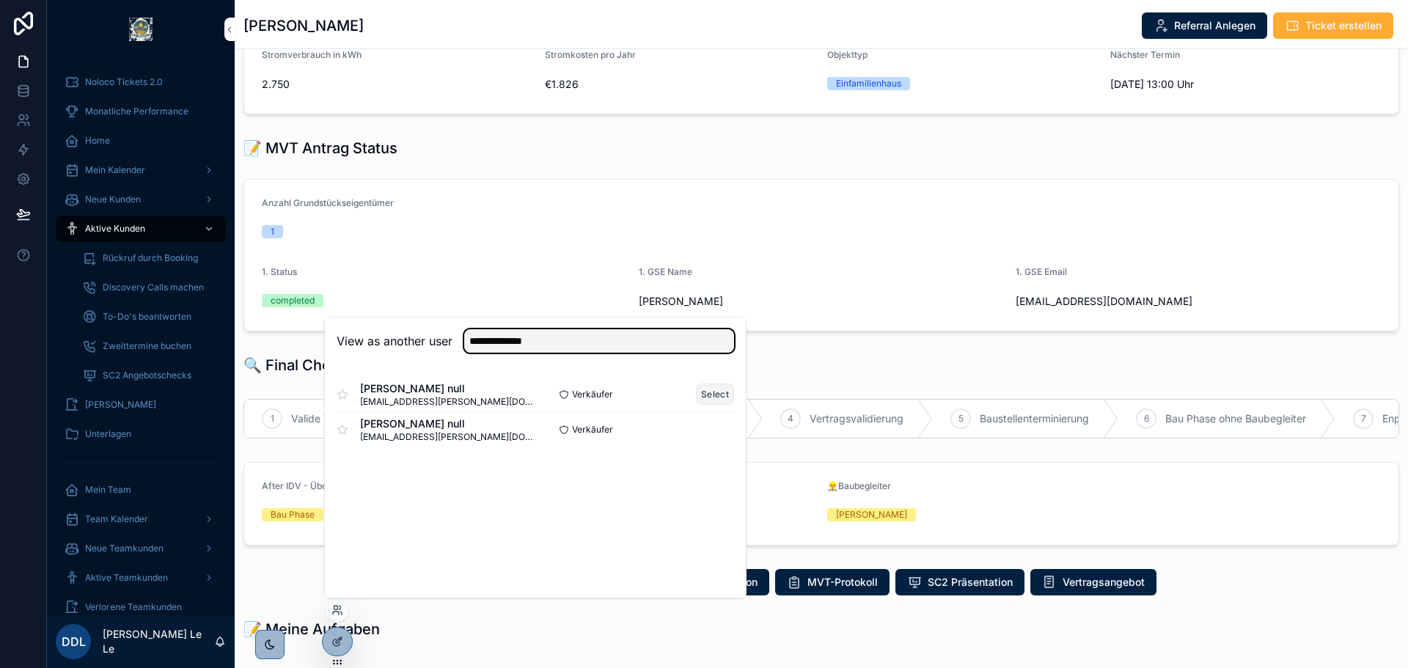
type input "**********"
click at [724, 394] on button "Select" at bounding box center [715, 393] width 38 height 21
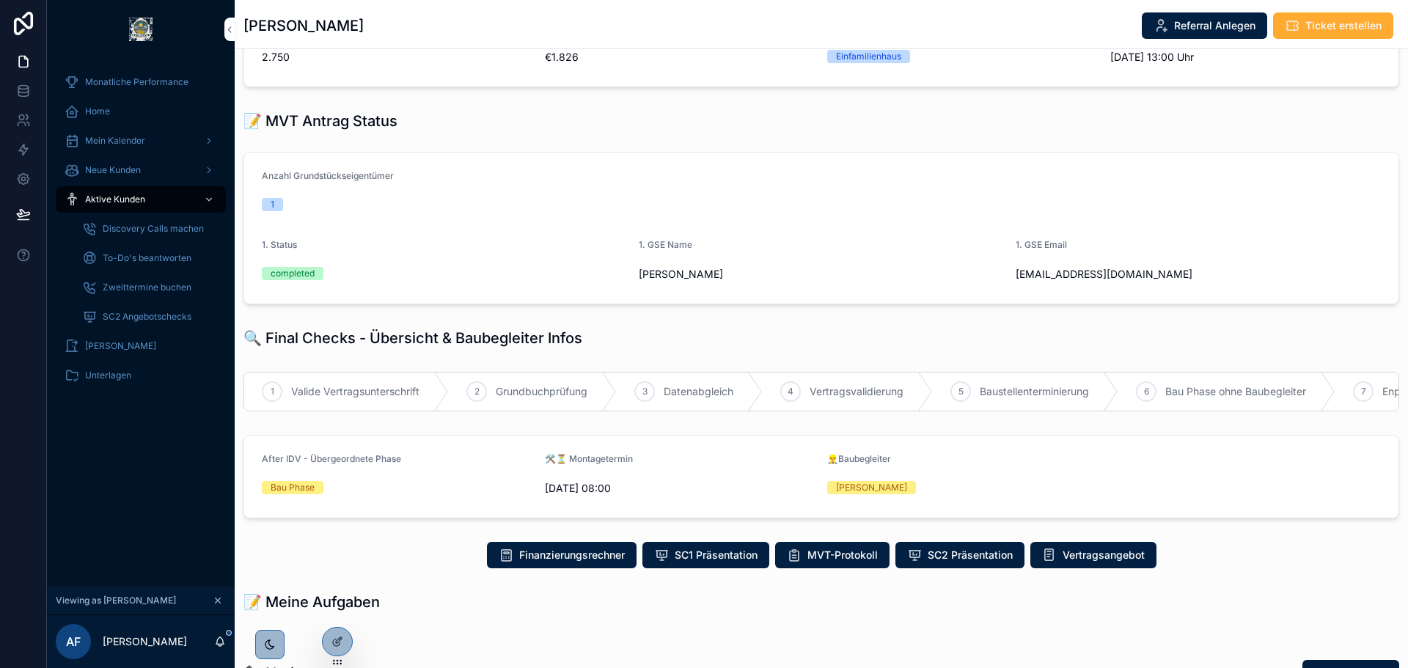
scroll to position [293, 0]
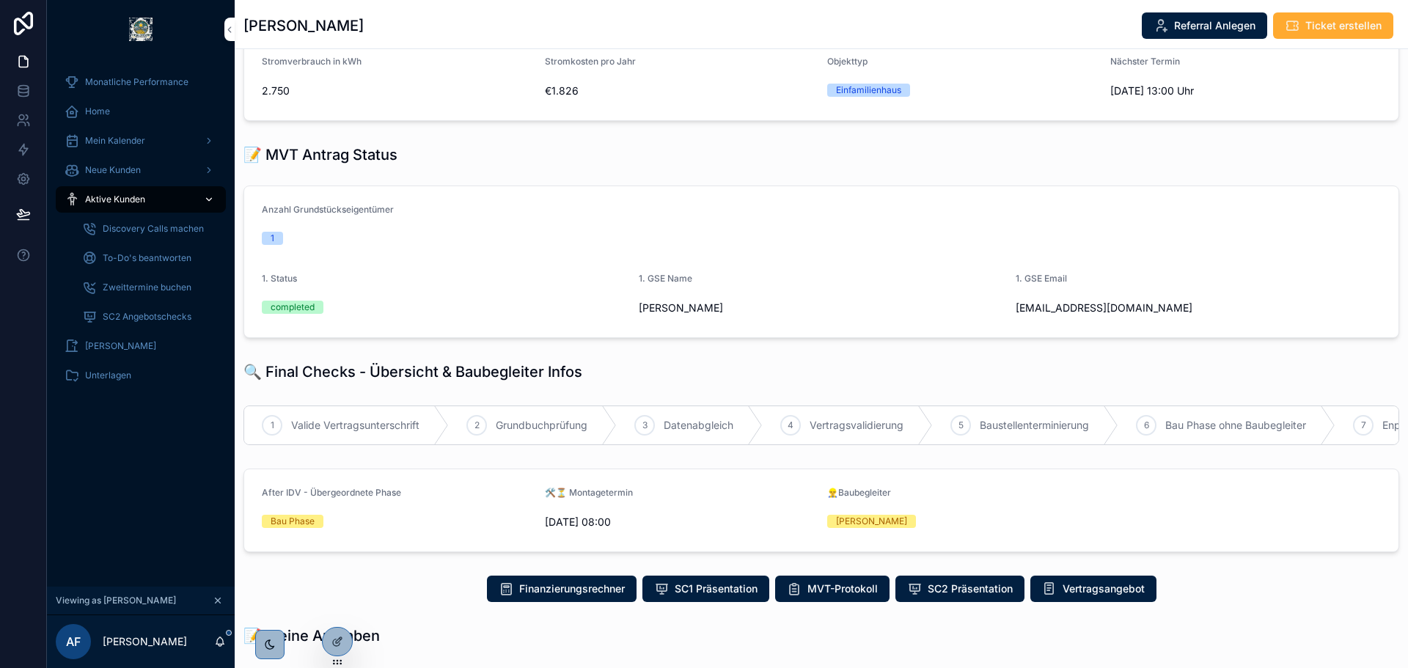
click at [144, 207] on div "Aktive Kunden" at bounding box center [141, 199] width 153 height 23
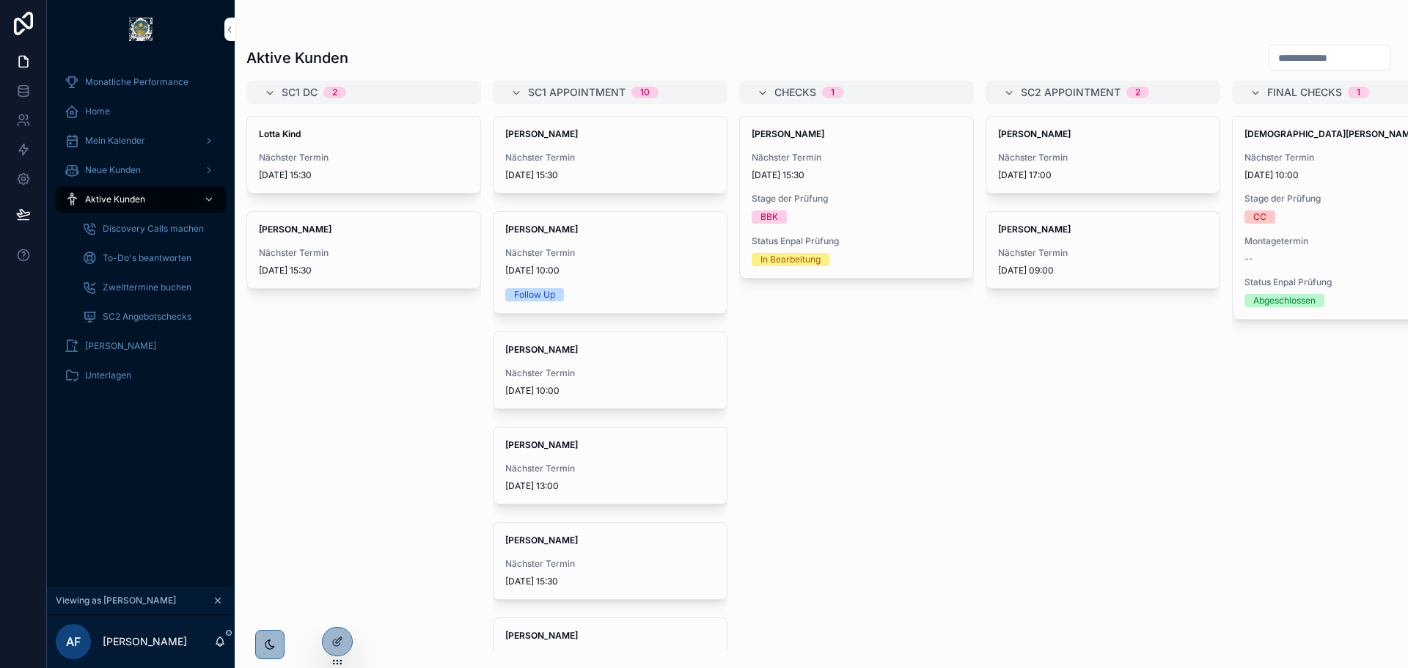
click at [1269, 61] on input "scrollable content" at bounding box center [1329, 58] width 120 height 21
type input "******"
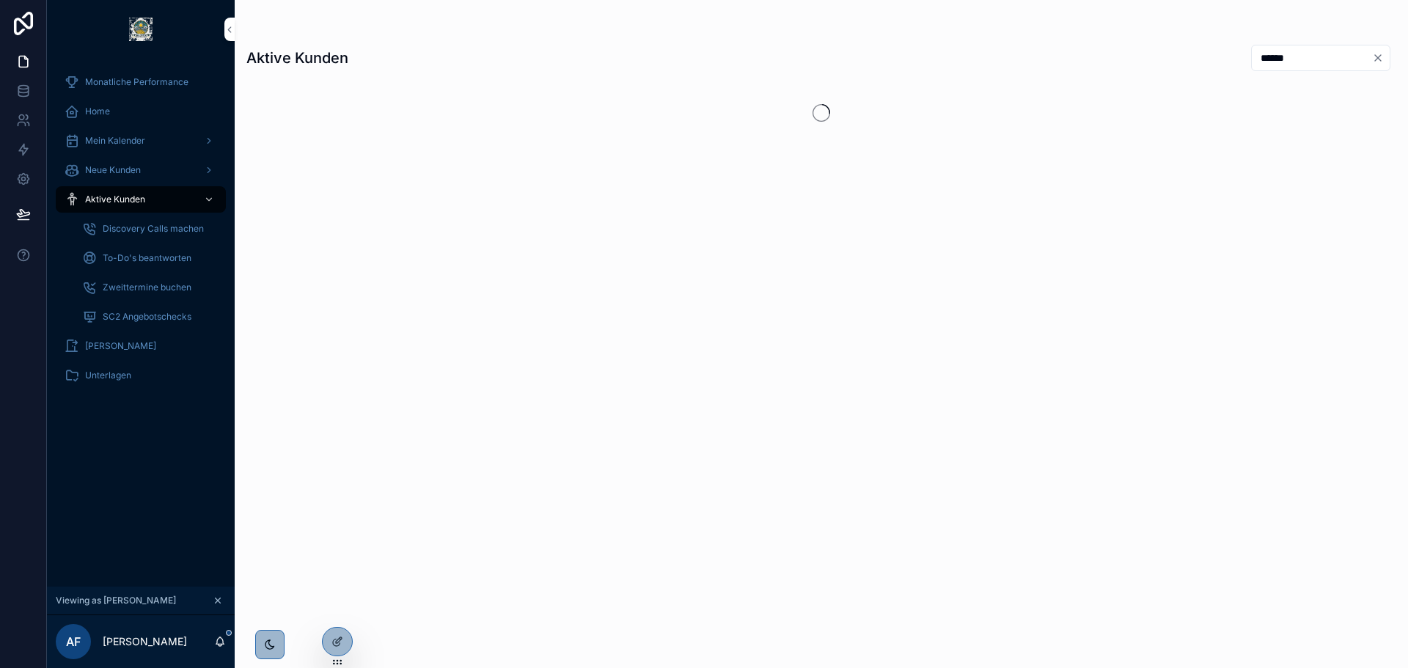
click at [1064, 136] on div "scrollable content" at bounding box center [821, 113] width 1150 height 65
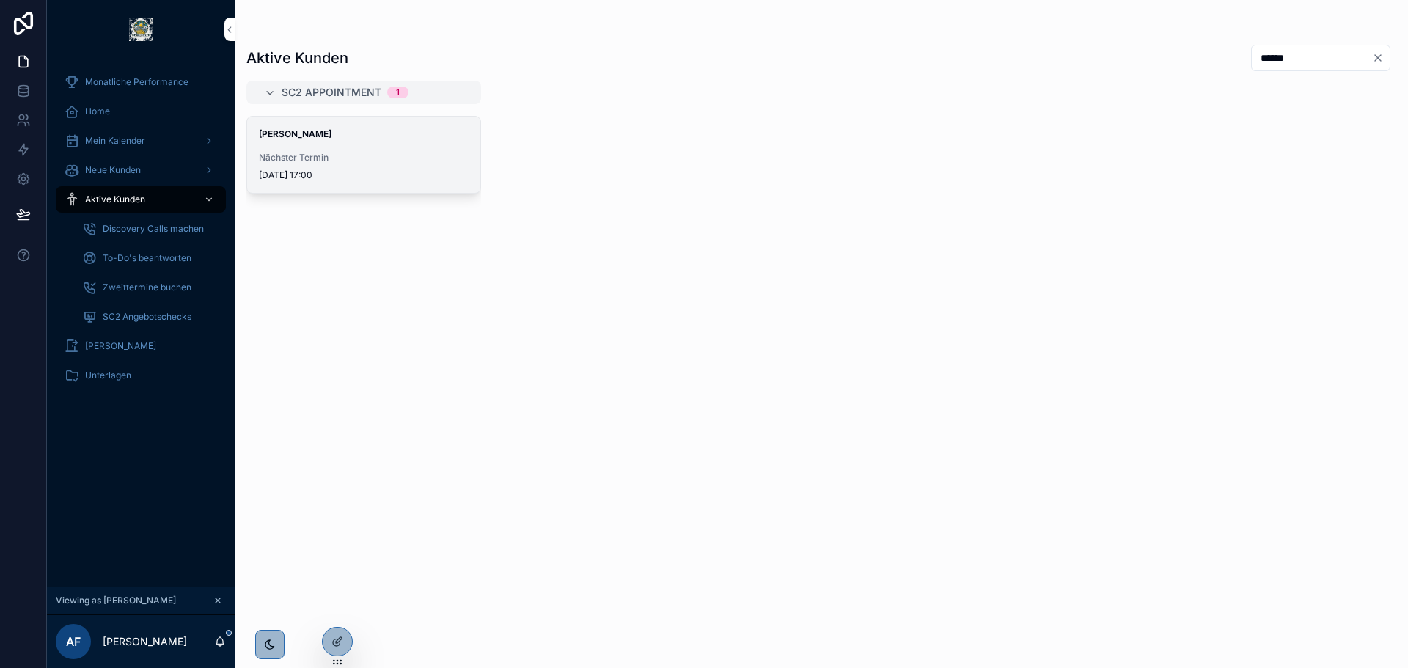
click at [452, 176] on span "9.10.2025 17:00" at bounding box center [364, 175] width 210 height 12
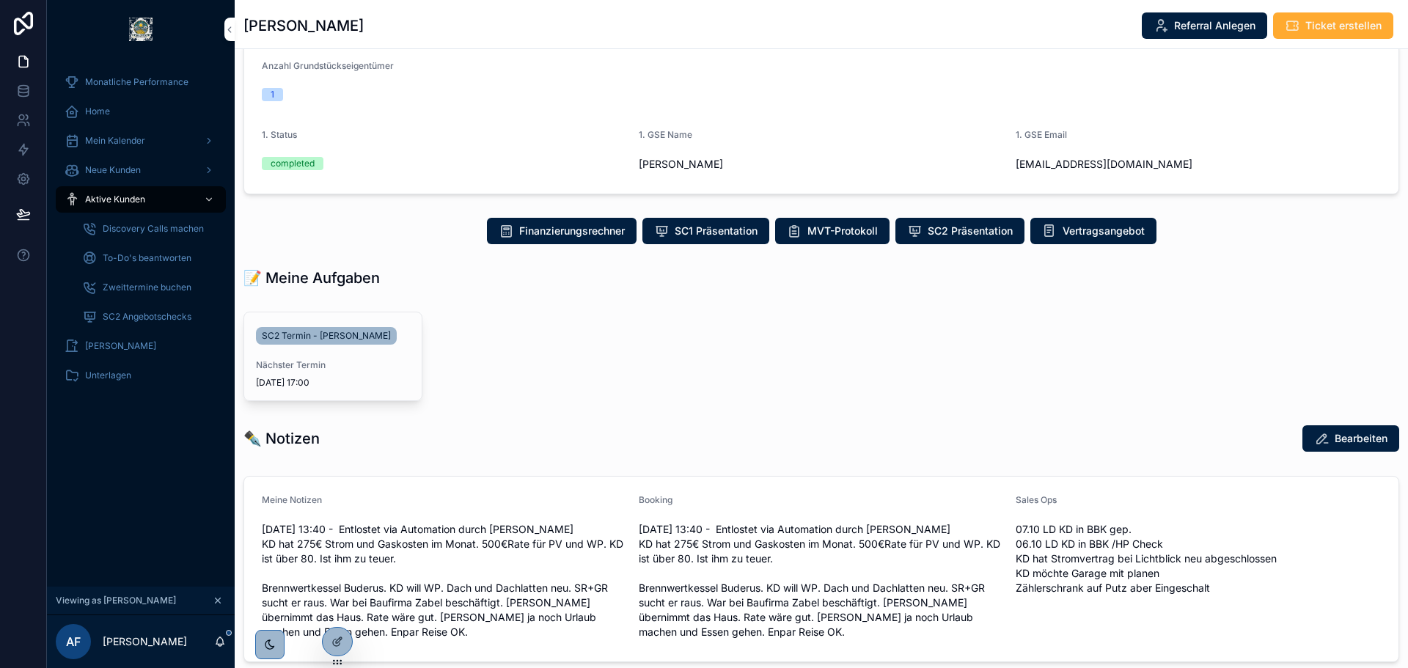
scroll to position [490, 0]
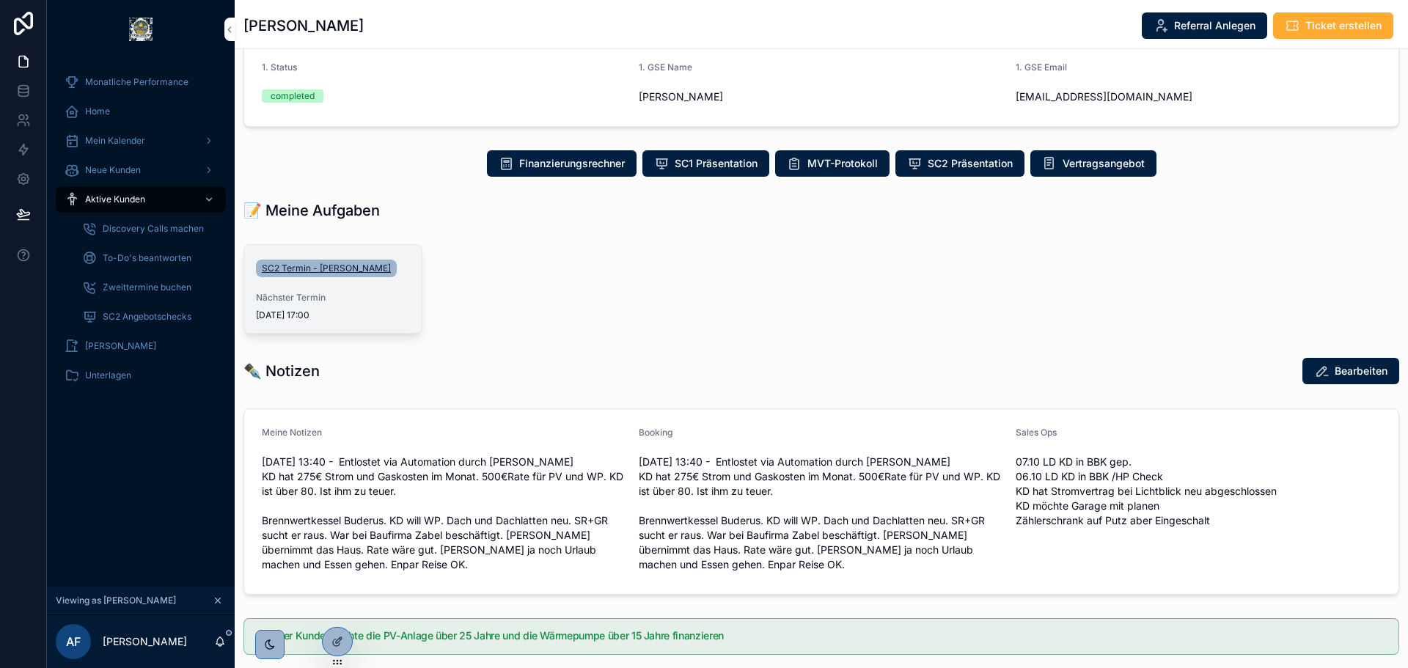
click at [321, 274] on link "SC2 Termin - Dieter Piegsa" at bounding box center [326, 269] width 141 height 18
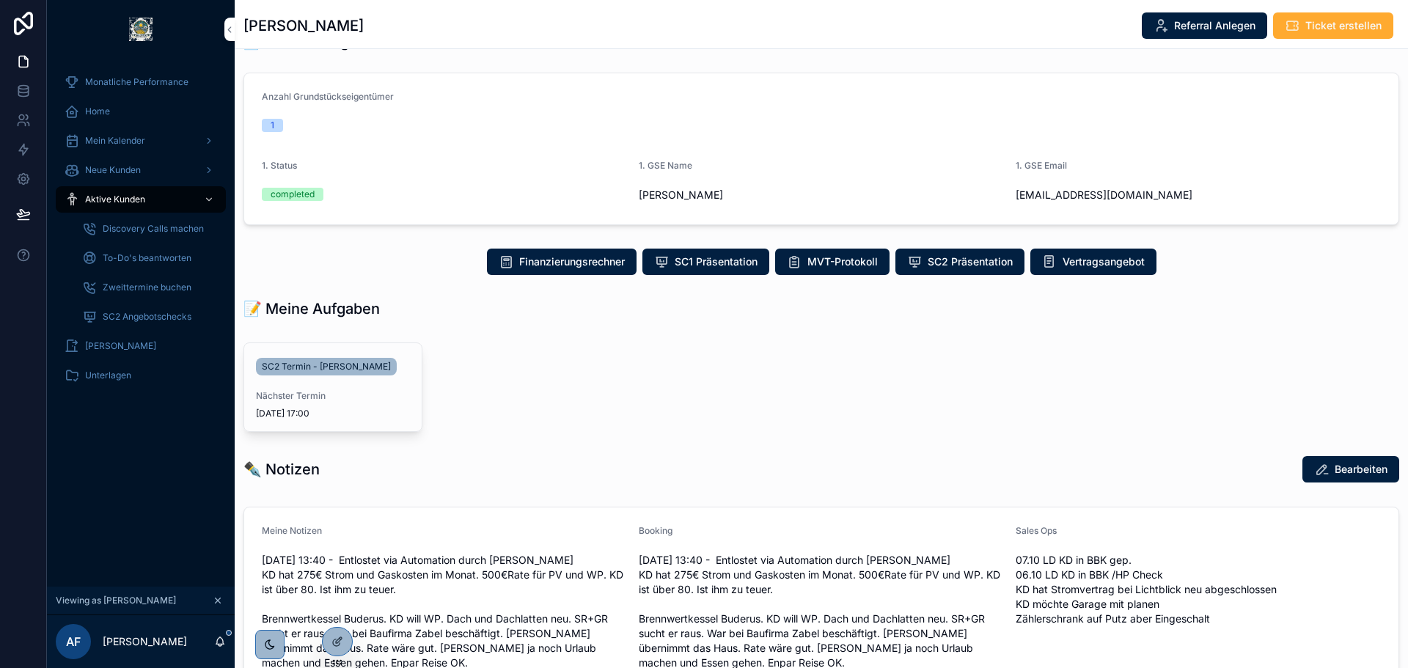
scroll to position [293, 0]
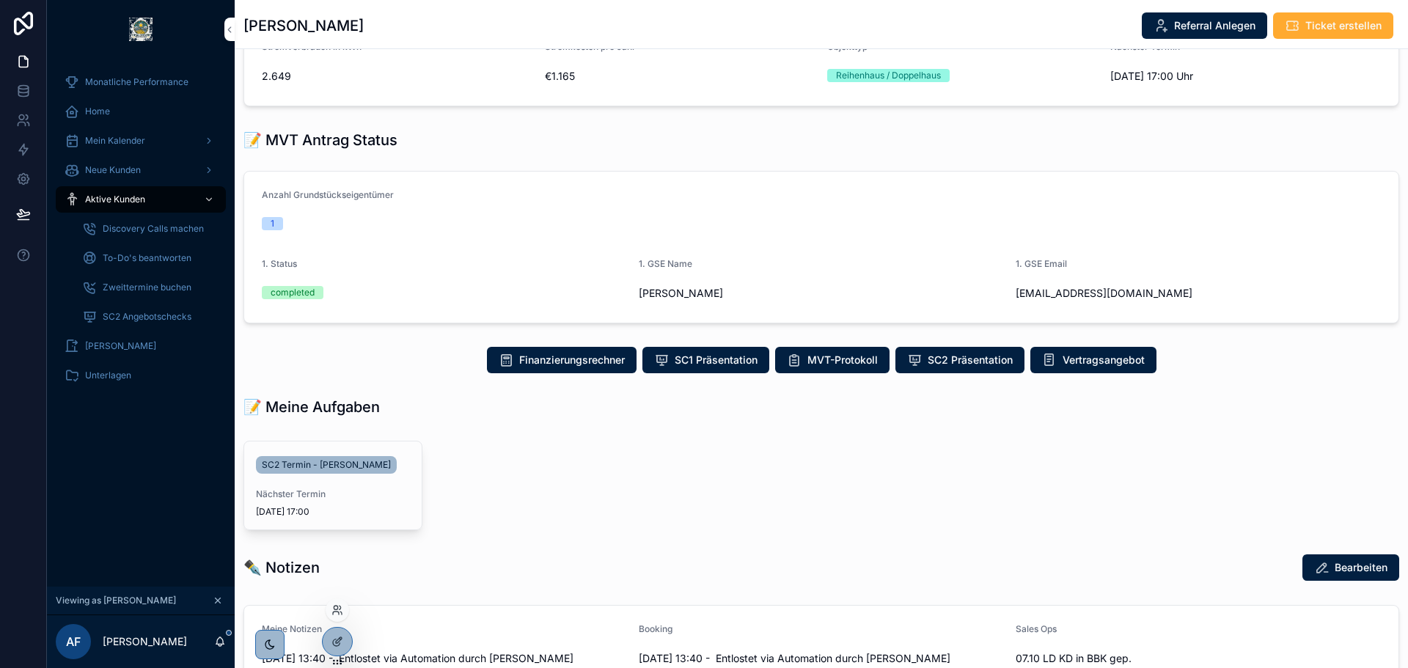
click at [350, 642] on div at bounding box center [337, 642] width 29 height 28
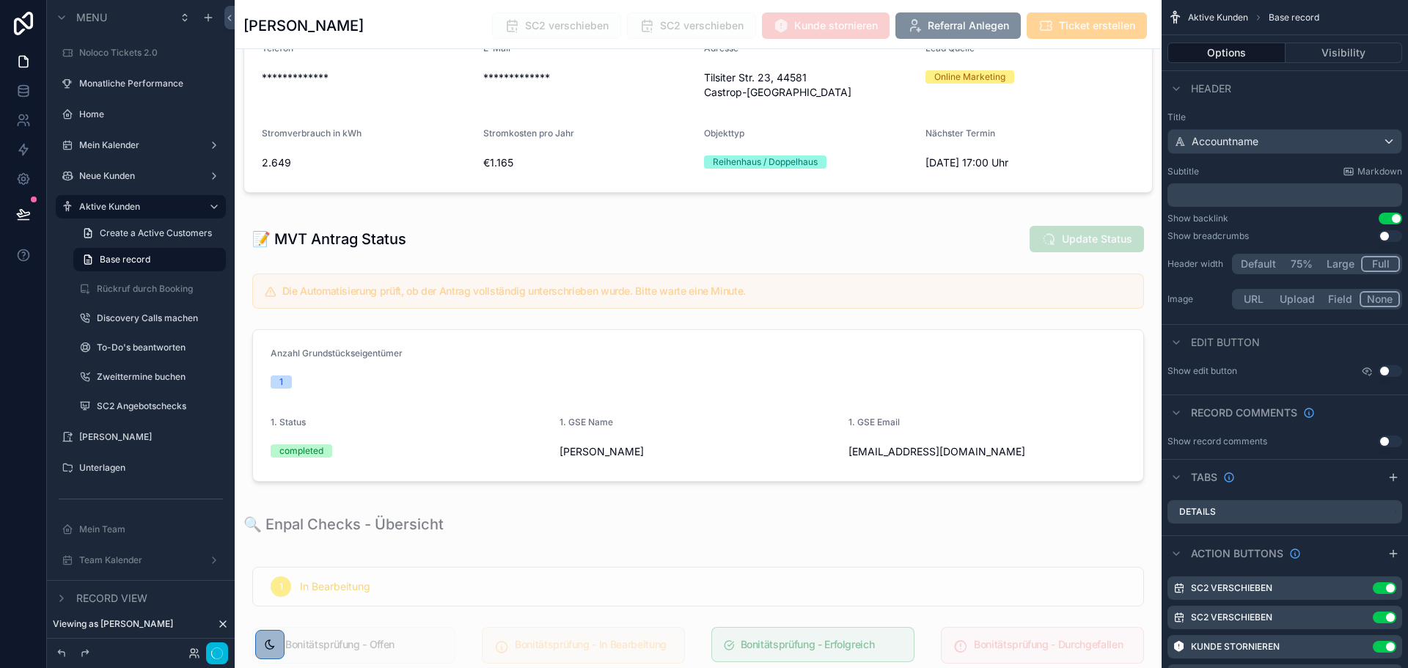
scroll to position [587, 0]
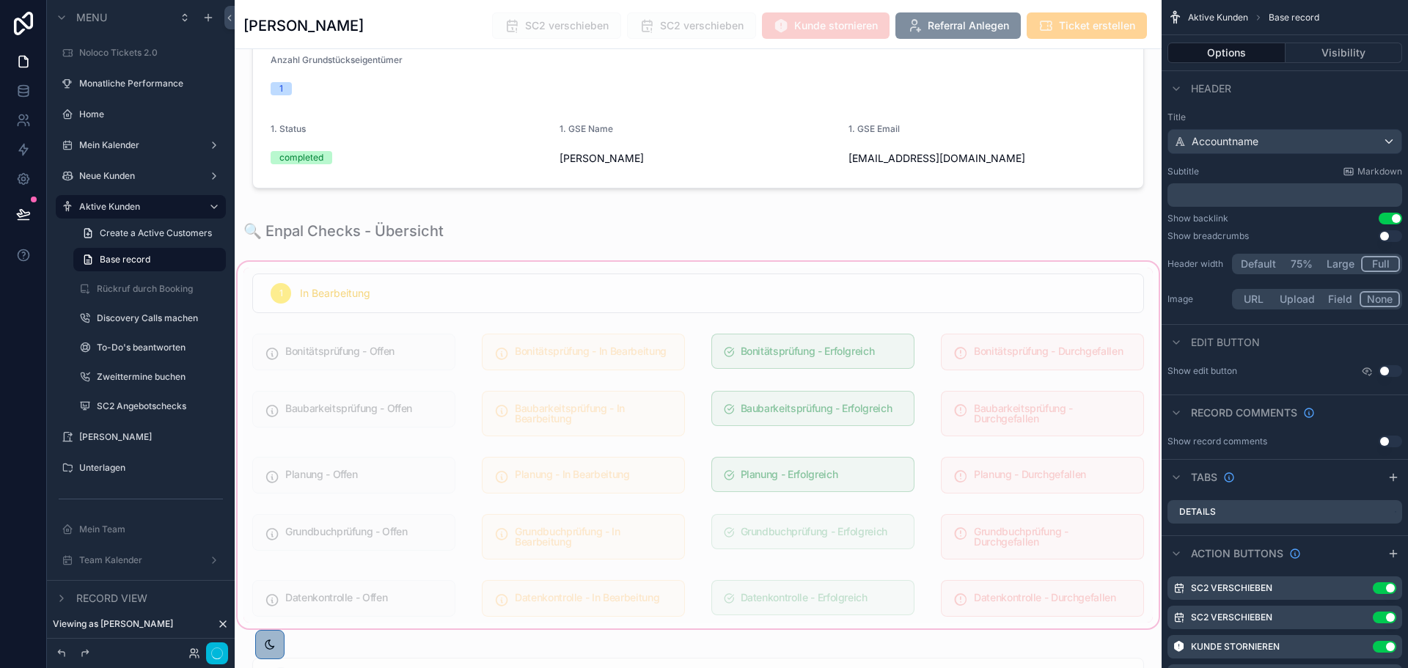
click at [665, 345] on div "scrollable content" at bounding box center [698, 445] width 927 height 372
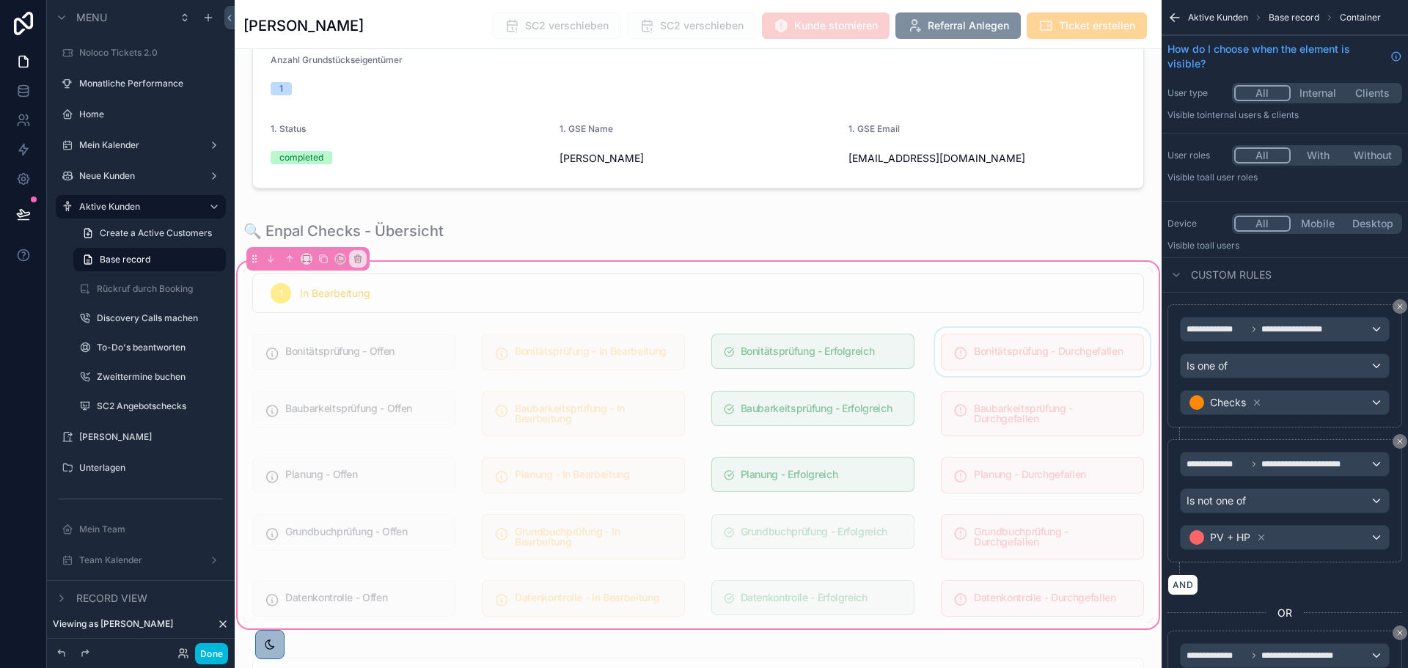
click at [1052, 337] on div "scrollable content" at bounding box center [1042, 352] width 221 height 48
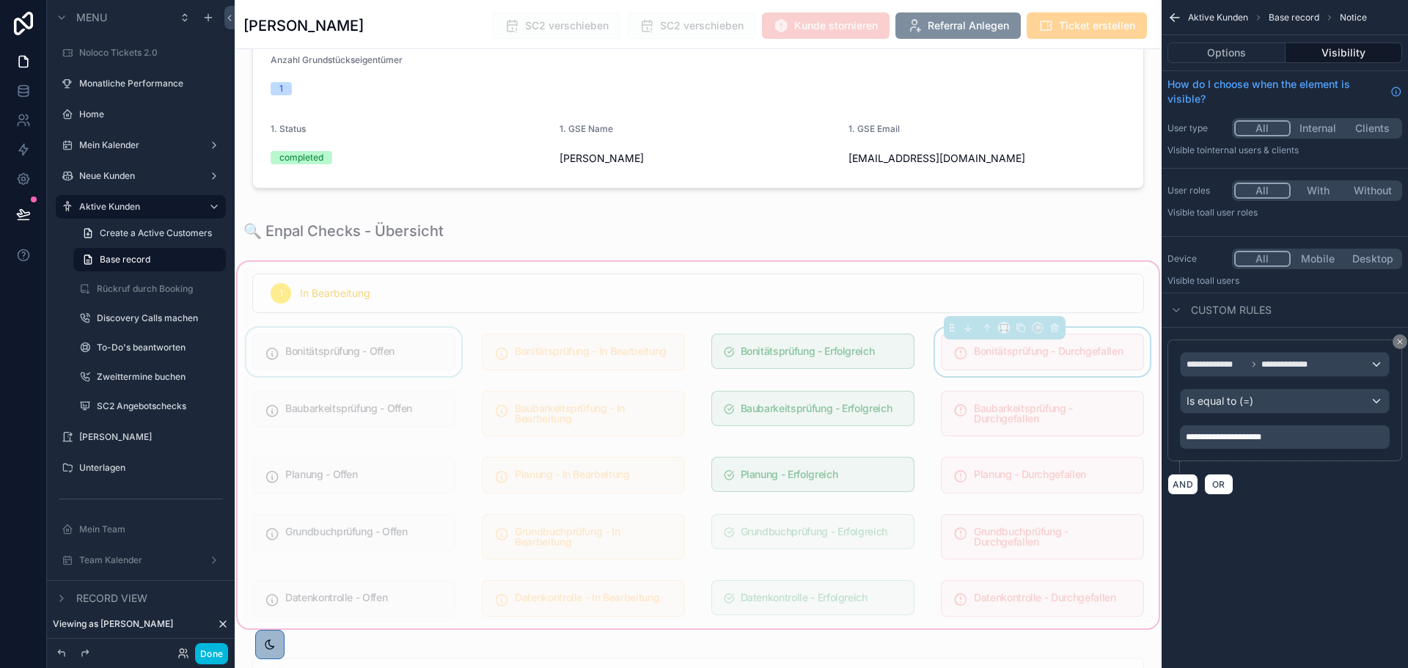
click at [413, 342] on div "scrollable content" at bounding box center [353, 352] width 221 height 48
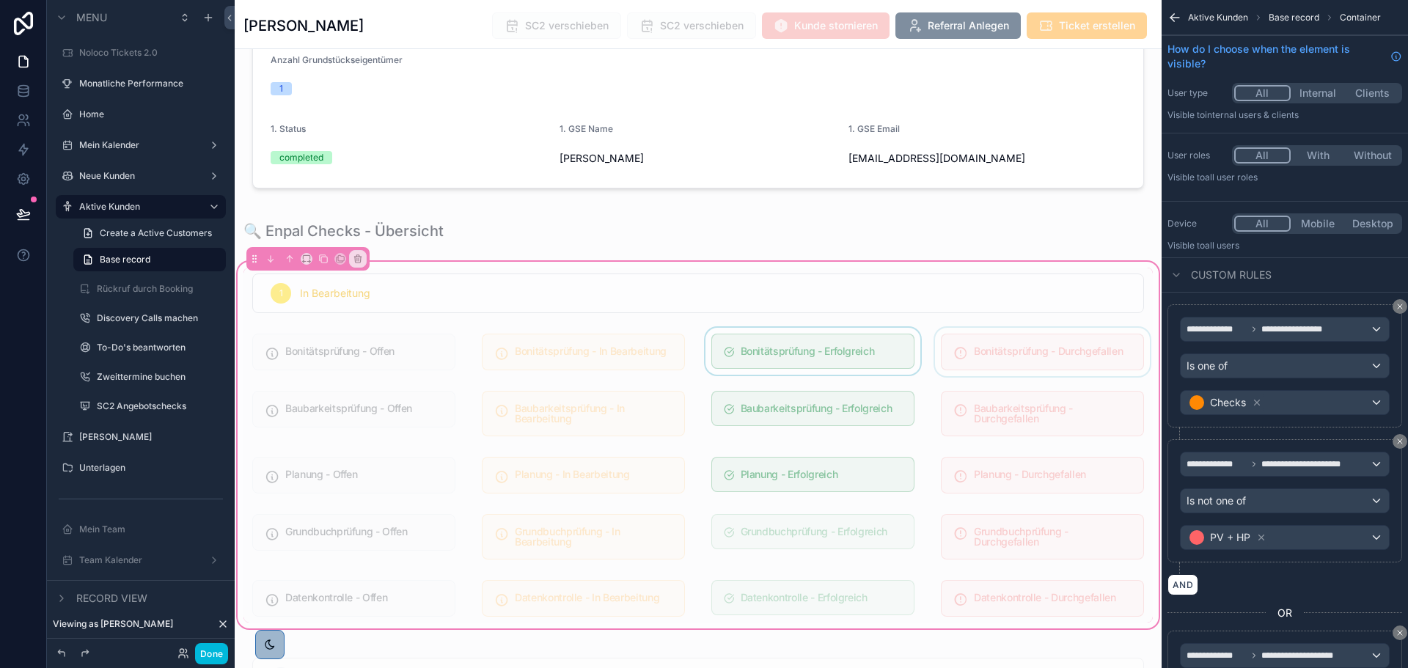
click at [786, 337] on div "scrollable content" at bounding box center [812, 352] width 221 height 48
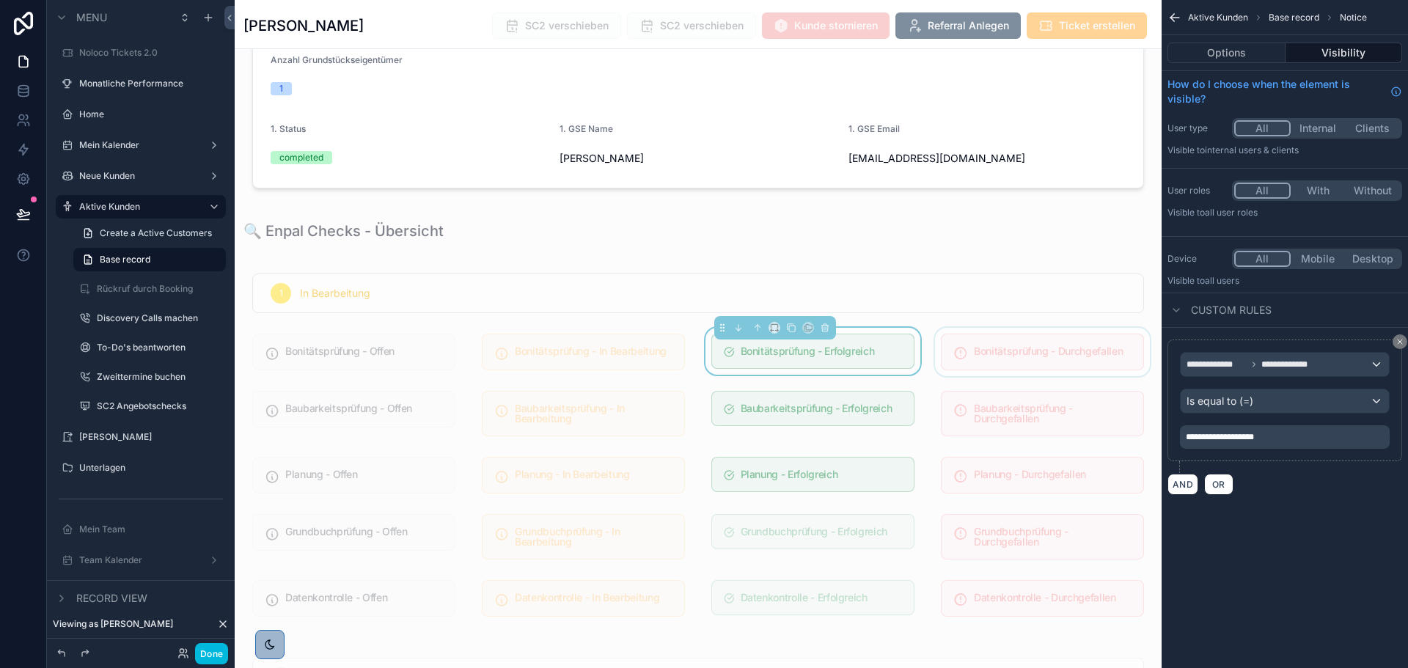
click at [1002, 340] on div "scrollable content" at bounding box center [1042, 352] width 221 height 48
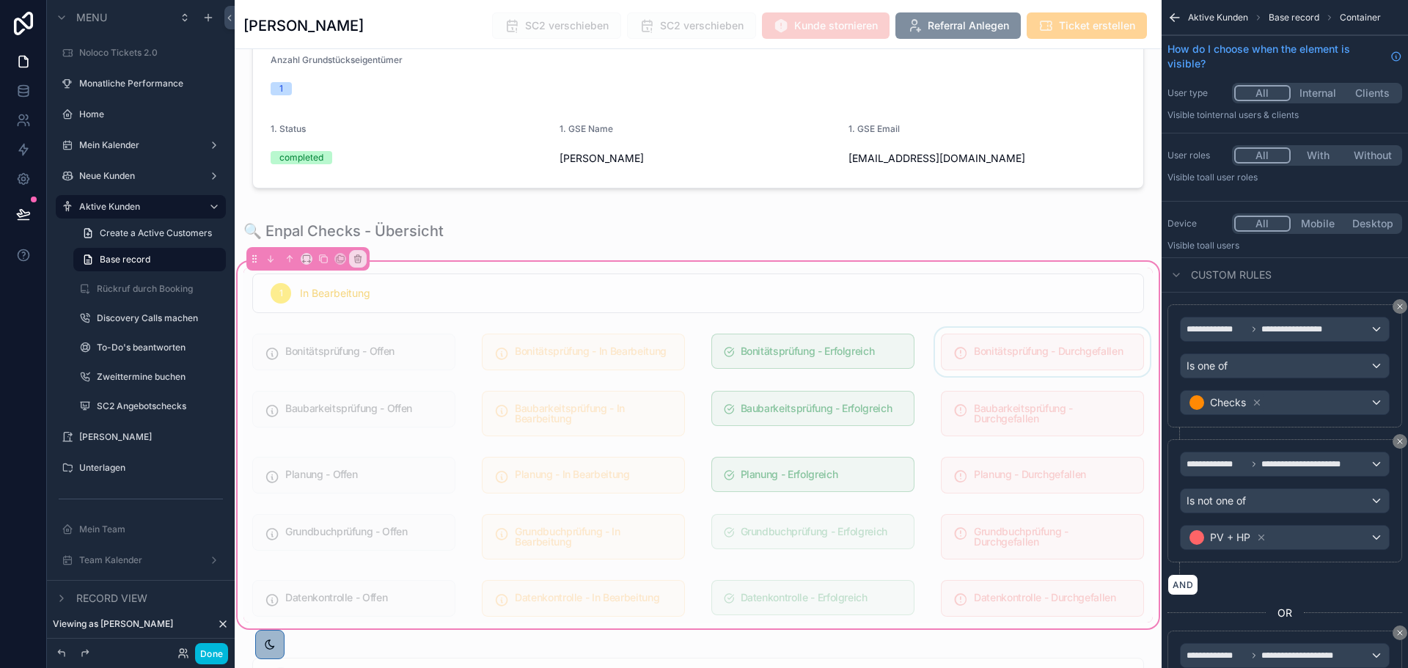
click at [1002, 336] on div "scrollable content" at bounding box center [1042, 352] width 221 height 48
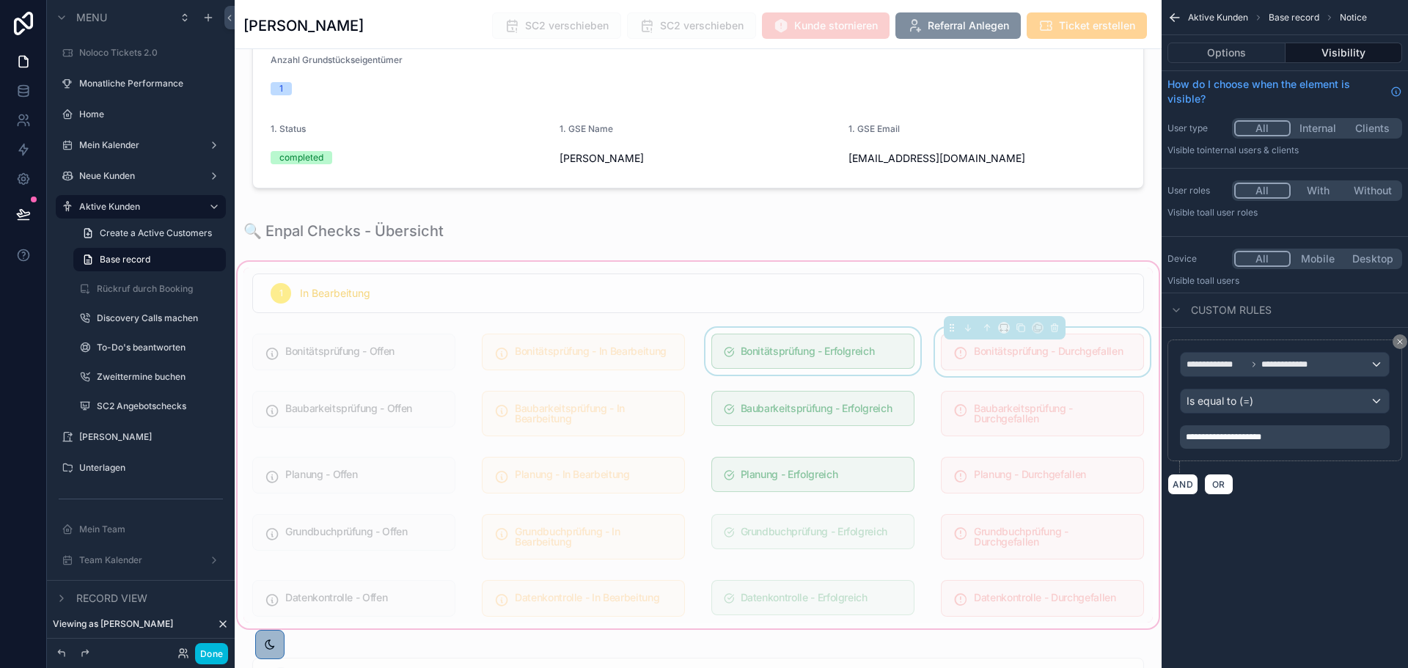
click at [857, 341] on div "scrollable content" at bounding box center [812, 352] width 221 height 48
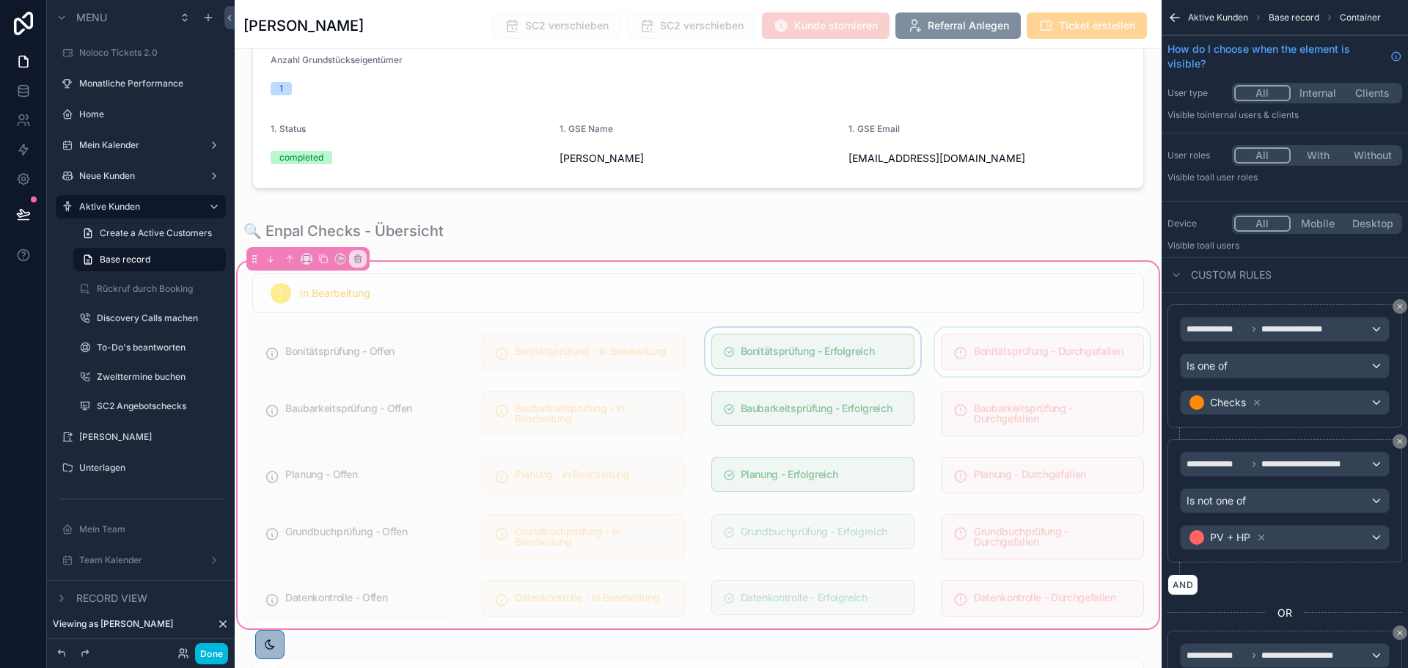
click at [857, 341] on div "scrollable content" at bounding box center [812, 352] width 221 height 48
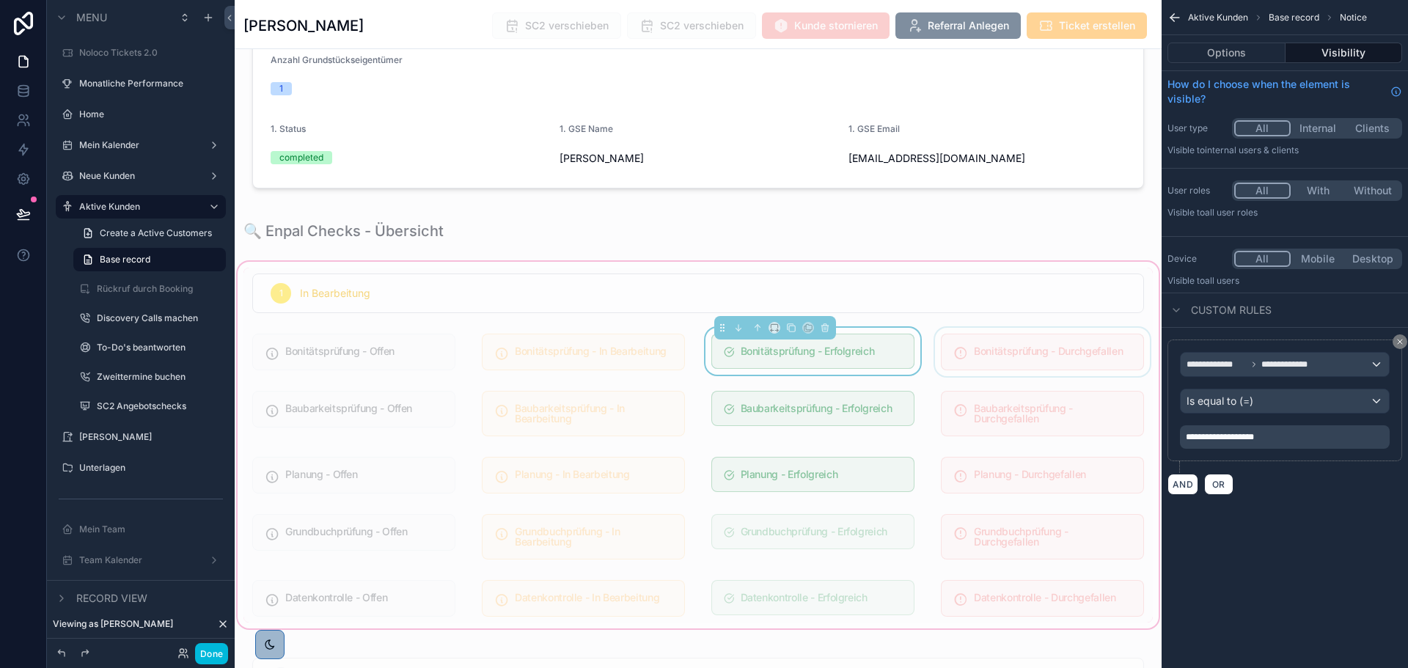
click at [969, 341] on div "scrollable content" at bounding box center [1042, 352] width 221 height 48
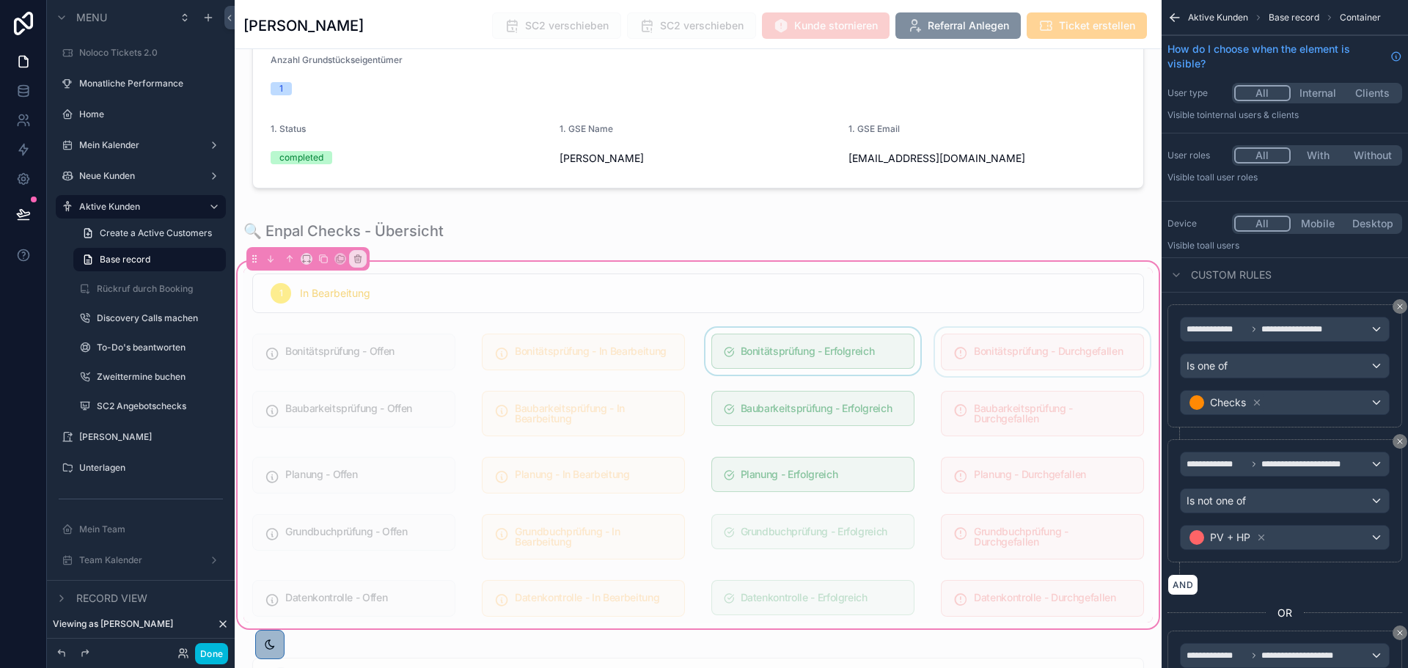
click at [969, 341] on div "scrollable content" at bounding box center [1042, 352] width 221 height 48
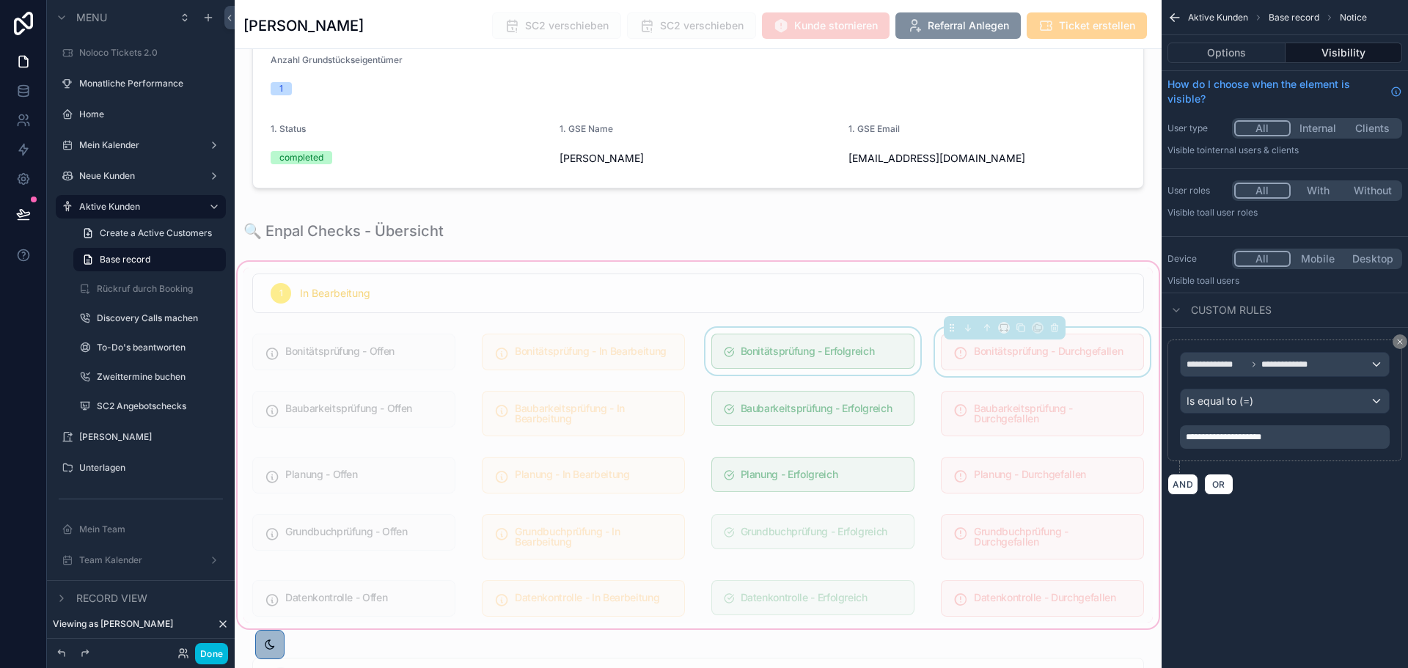
click at [854, 342] on div "scrollable content" at bounding box center [812, 352] width 221 height 48
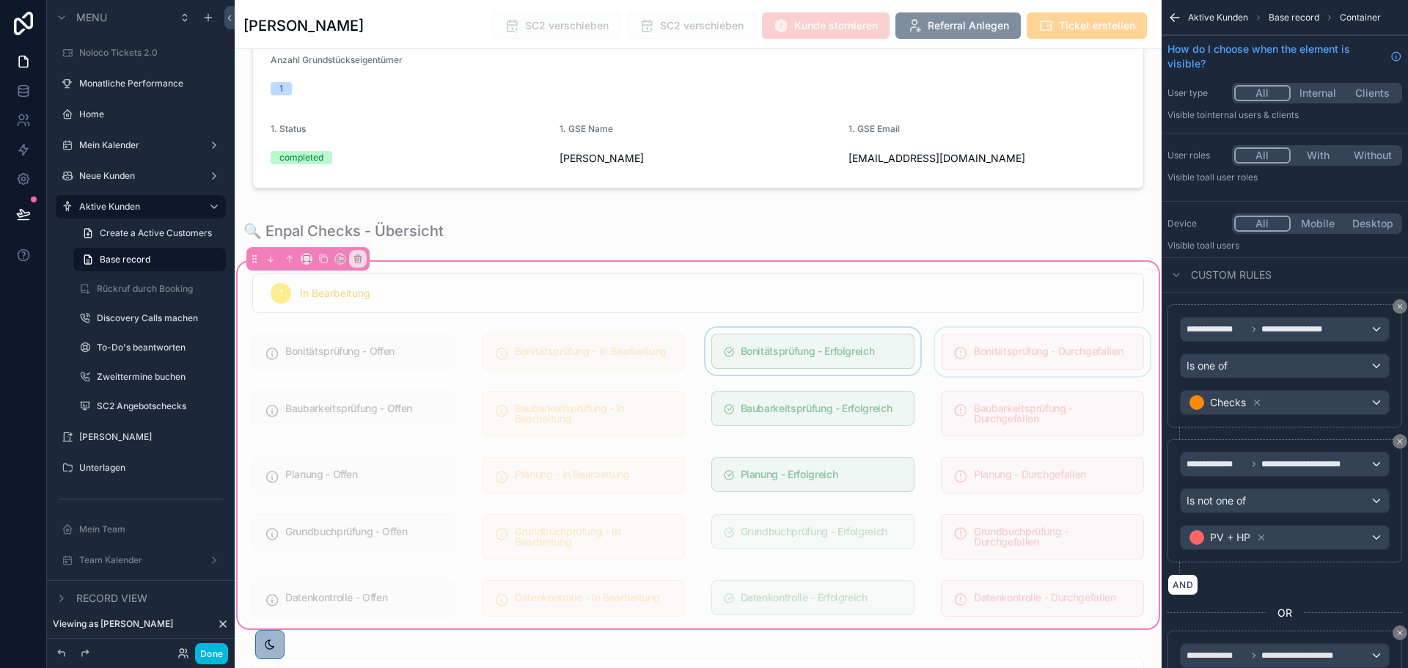
click at [854, 342] on div "scrollable content" at bounding box center [812, 352] width 221 height 48
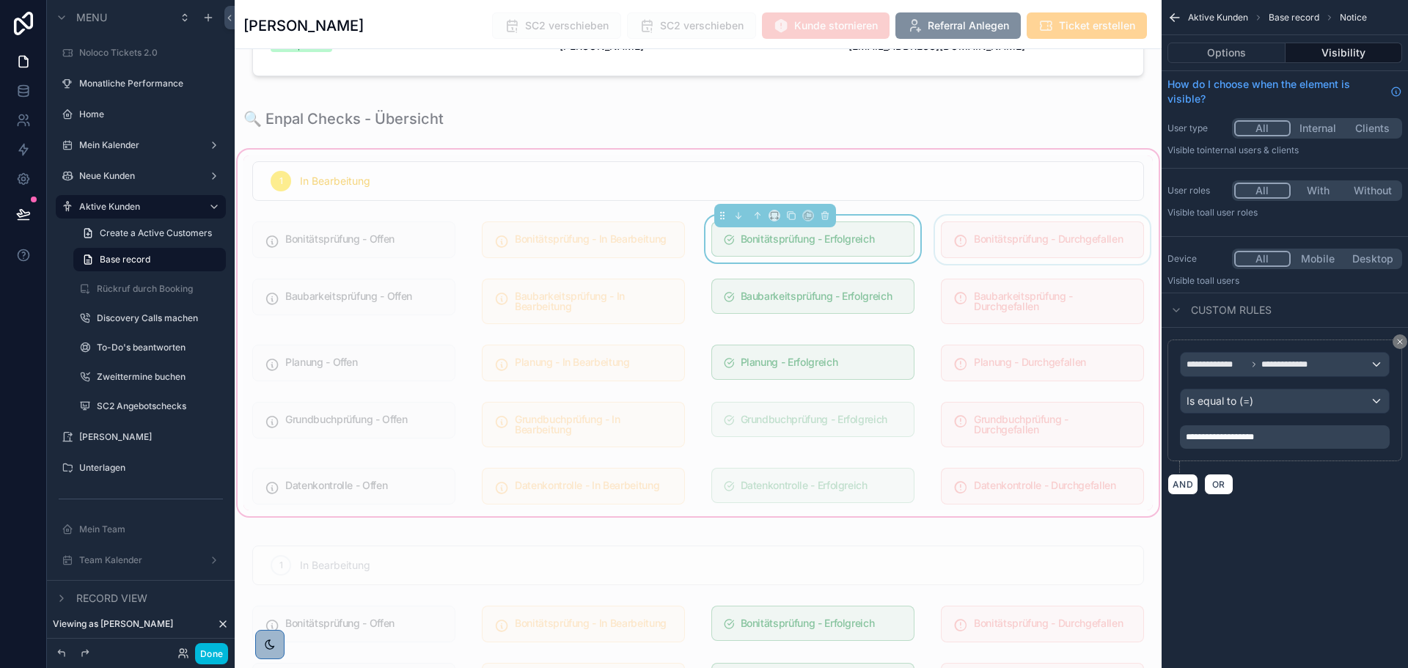
scroll to position [660, 0]
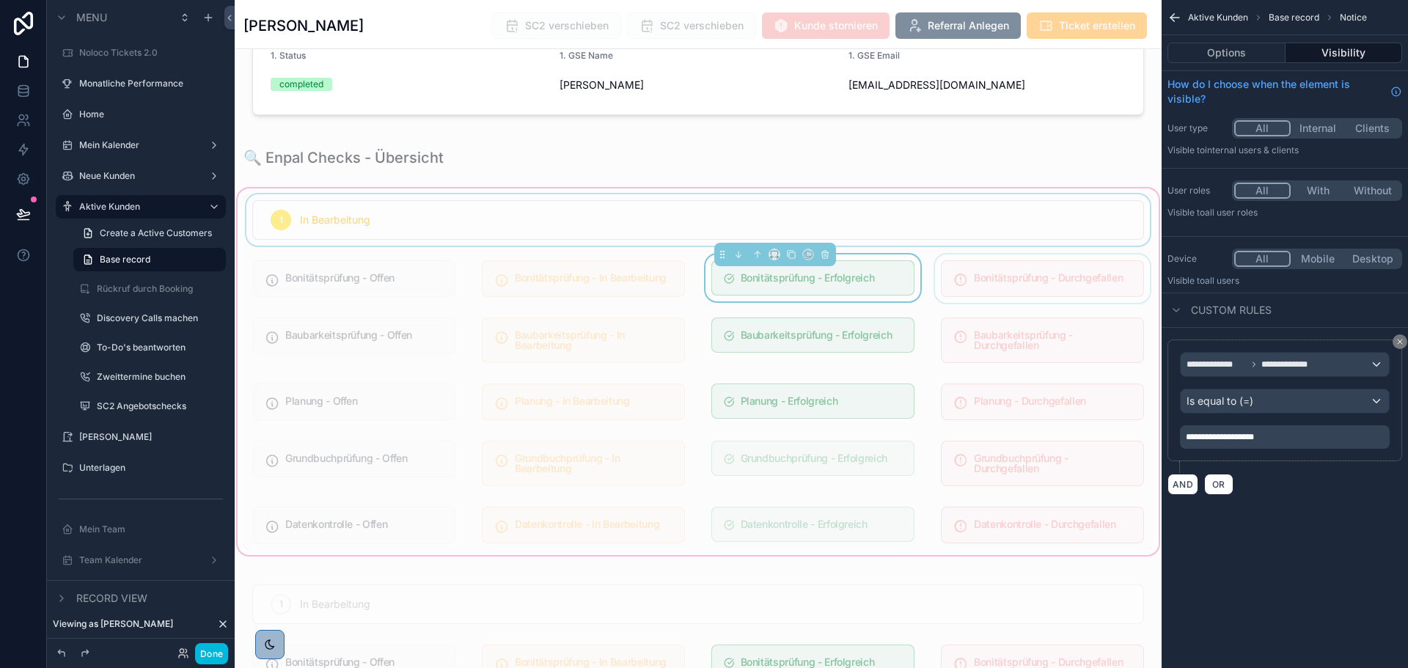
click at [1015, 202] on div "scrollable content" at bounding box center [697, 219] width 909 height 51
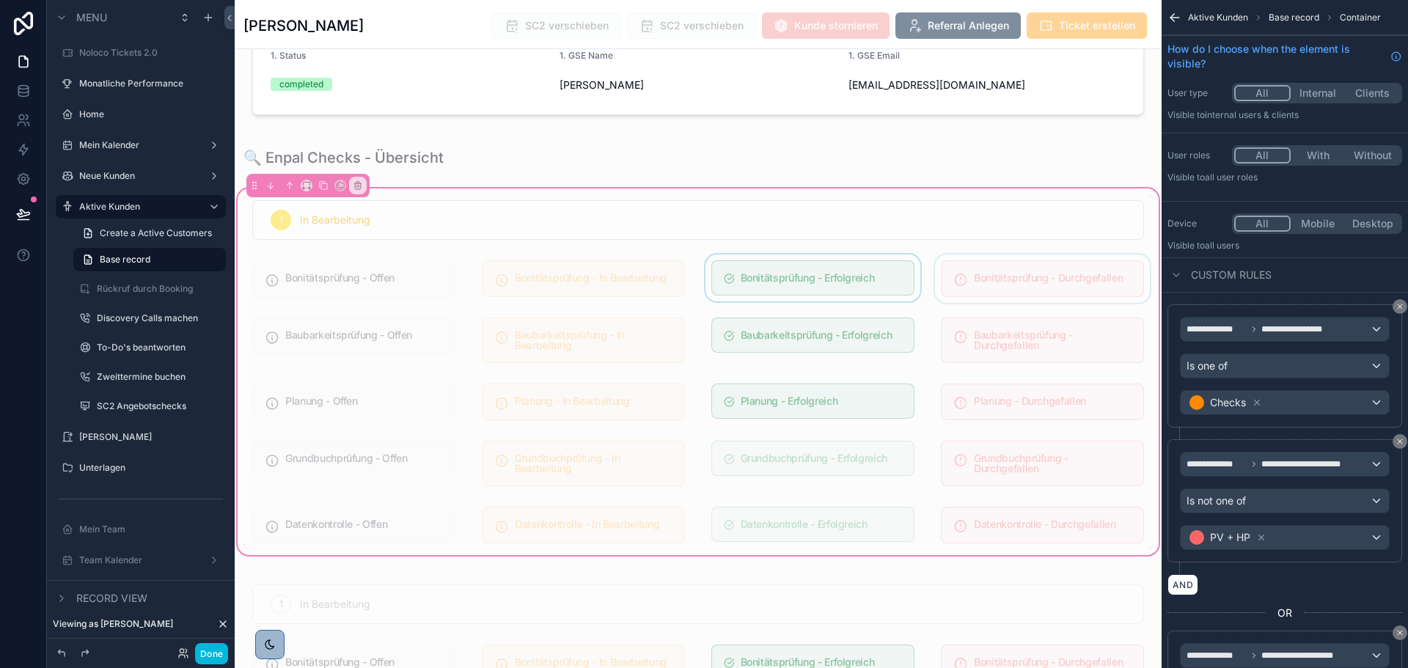
click at [1138, 254] on div "scrollable content" at bounding box center [1042, 278] width 221 height 48
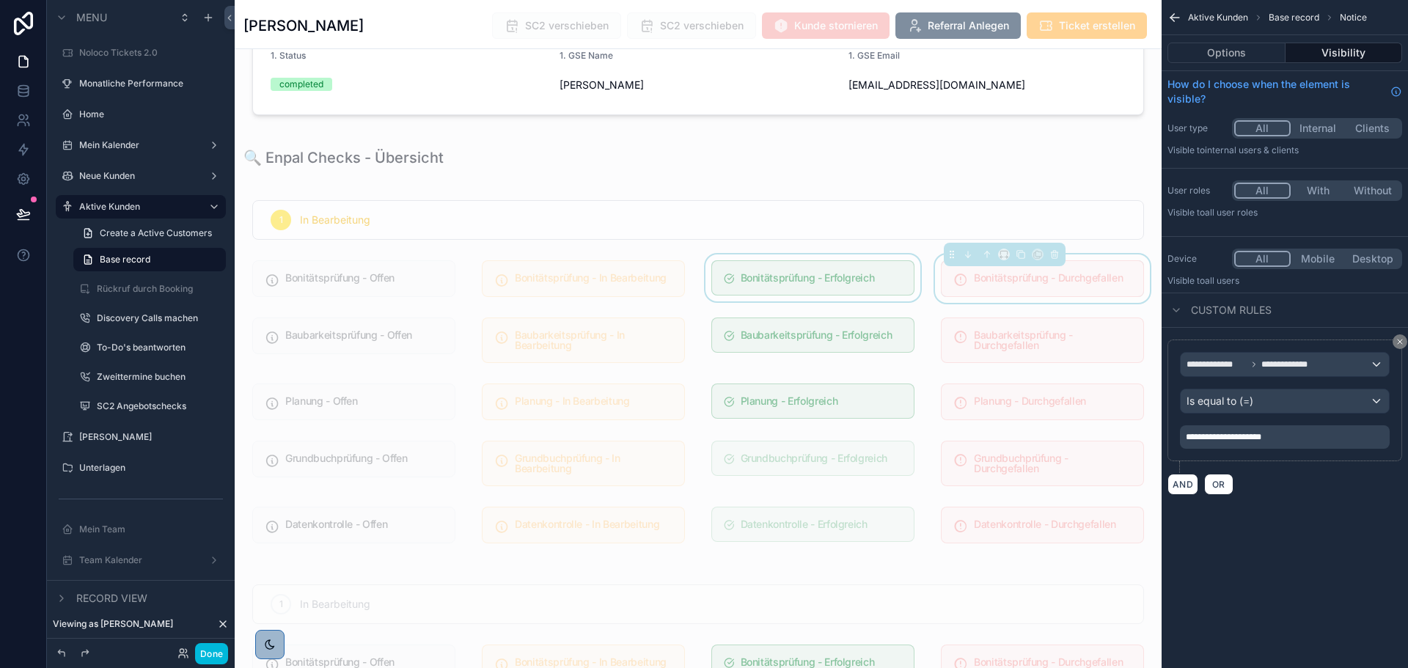
click at [1142, 228] on div "1 In Bearbeitung Bonitätsprüfung - Offen Bonitätsprüfung - In Bearbeitung Bonit…" at bounding box center [698, 372] width 927 height 372
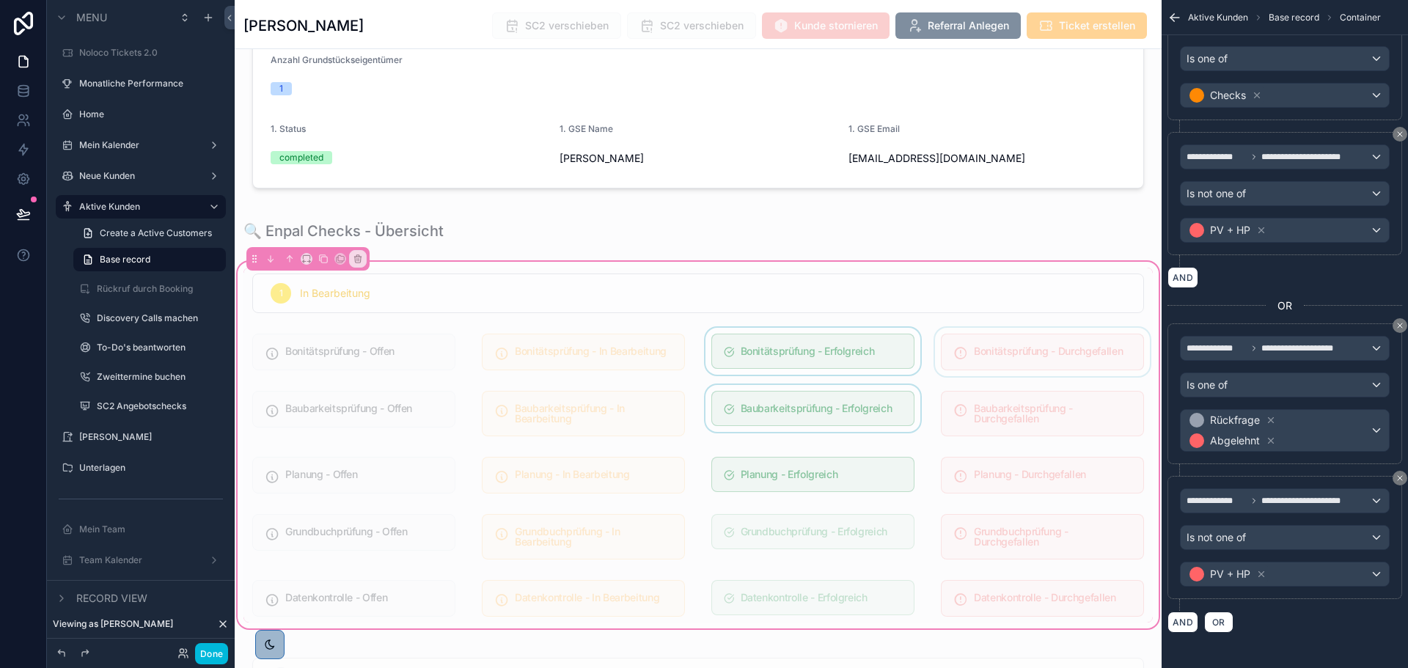
scroll to position [1027, 0]
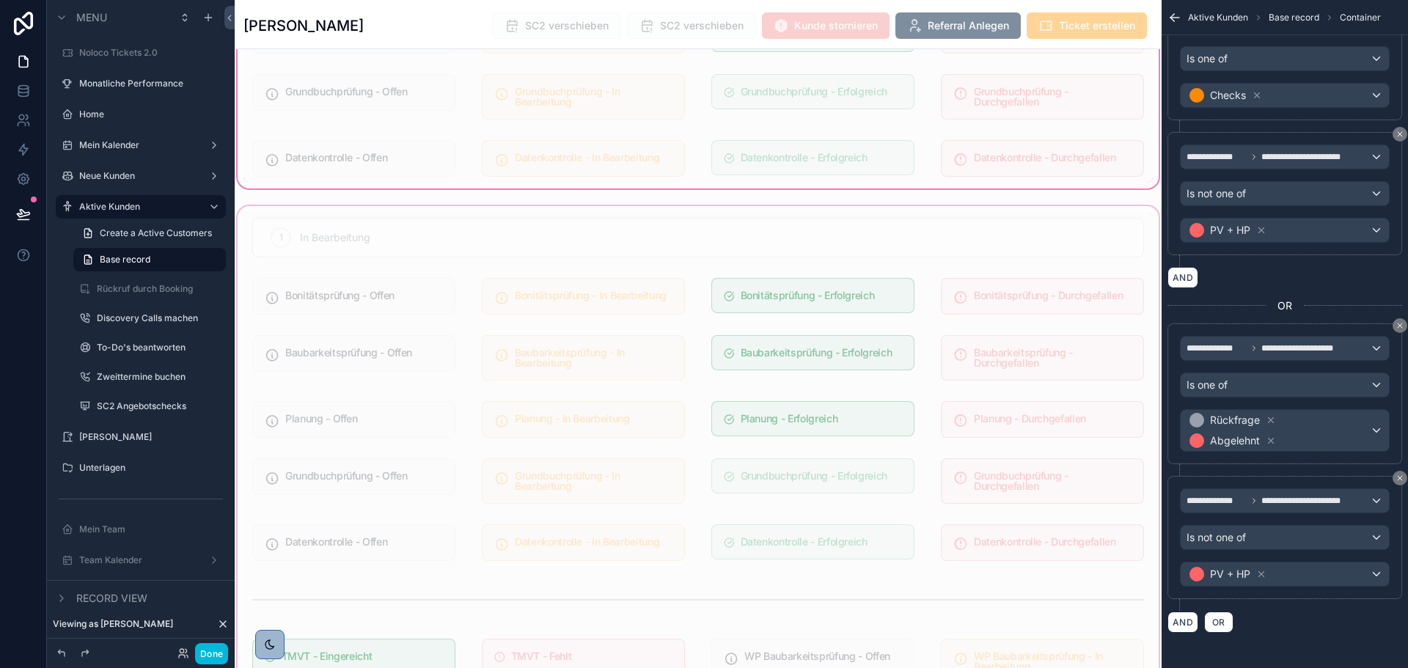
click at [930, 243] on div "scrollable content" at bounding box center [698, 545] width 927 height 685
click at [1032, 236] on div "scrollable content" at bounding box center [698, 545] width 927 height 685
click at [872, 287] on div "scrollable content" at bounding box center [698, 545] width 927 height 685
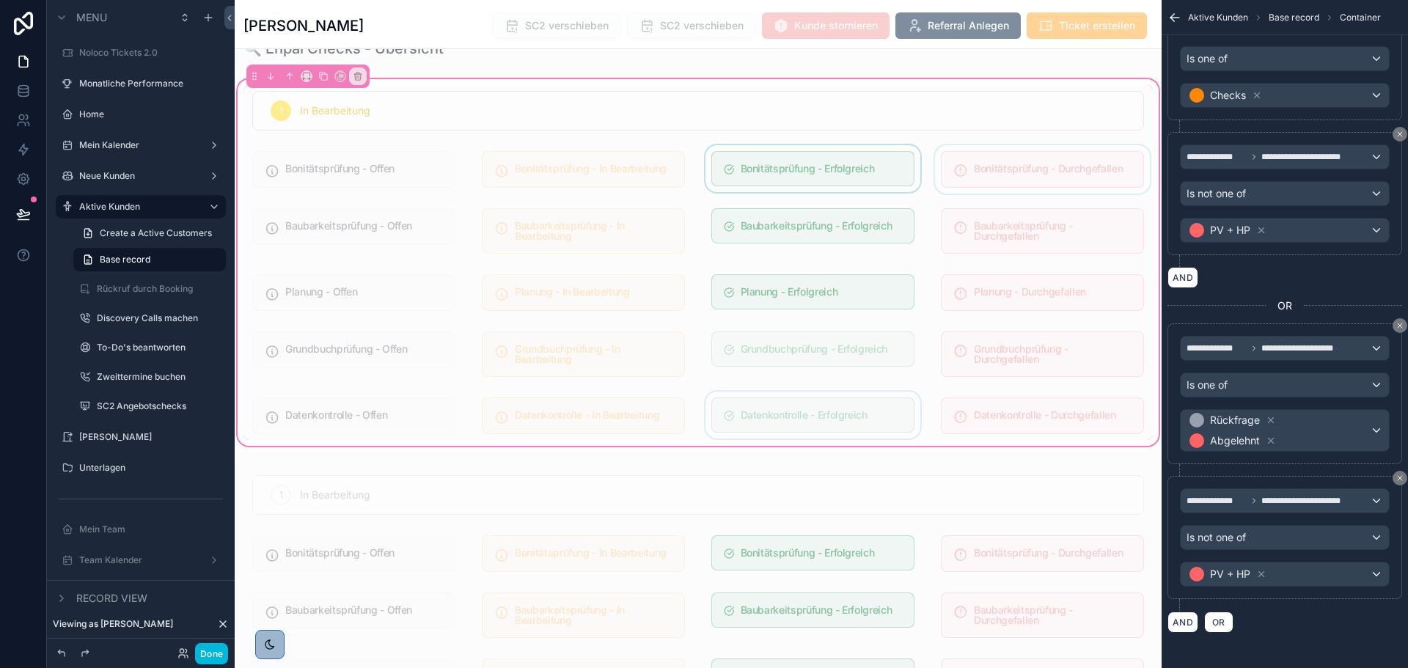
scroll to position [880, 0]
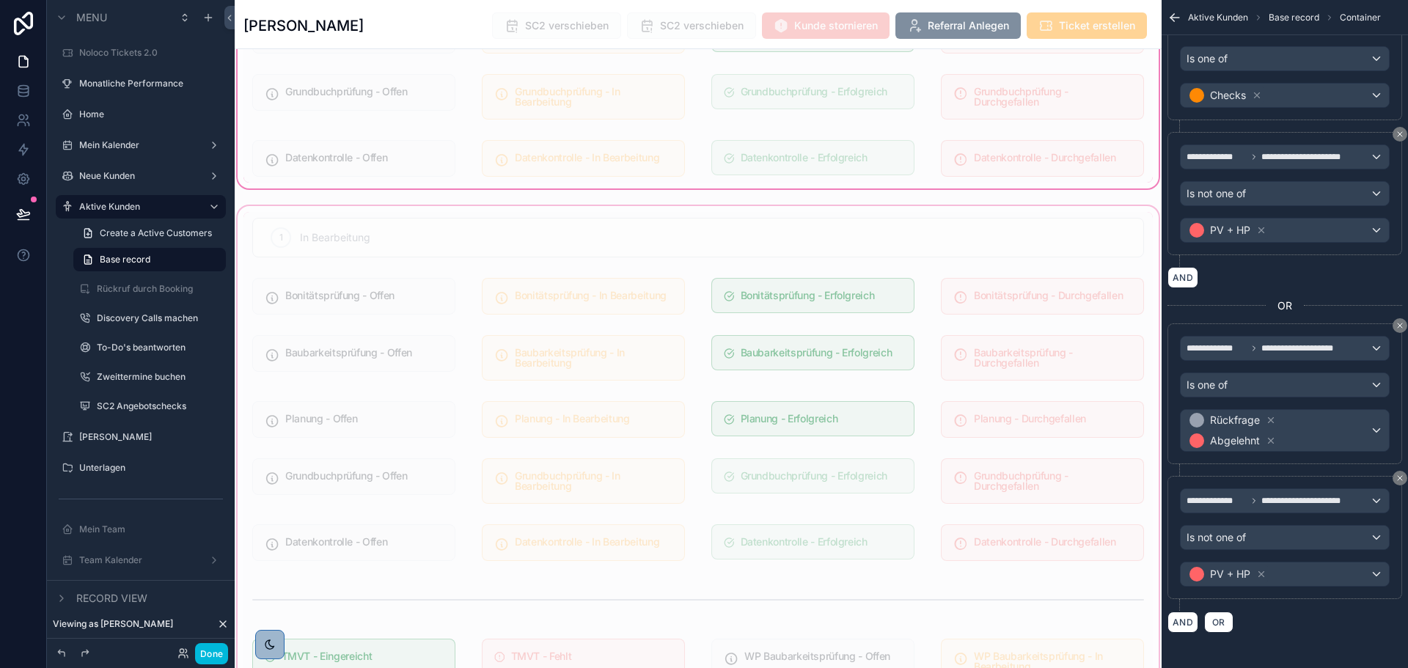
click at [889, 378] on div "scrollable content" at bounding box center [698, 545] width 927 height 685
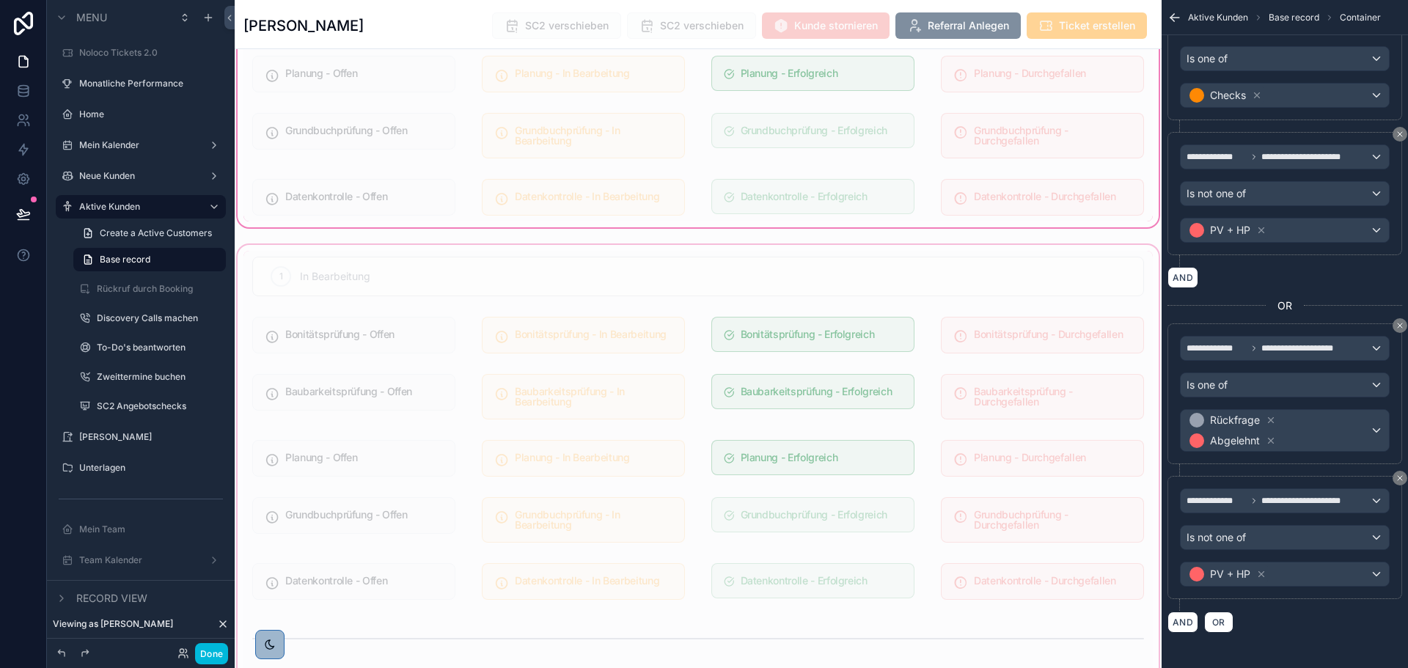
scroll to position [1173, 0]
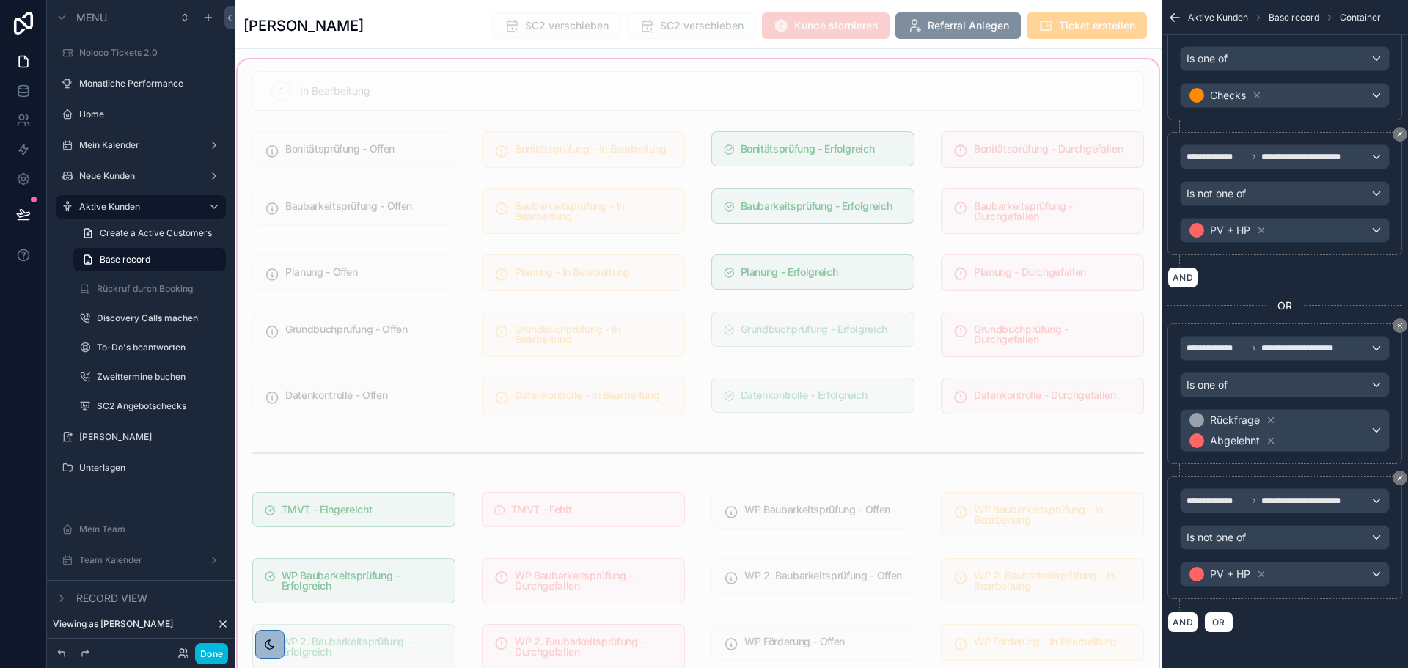
click at [896, 266] on div "scrollable content" at bounding box center [698, 398] width 927 height 685
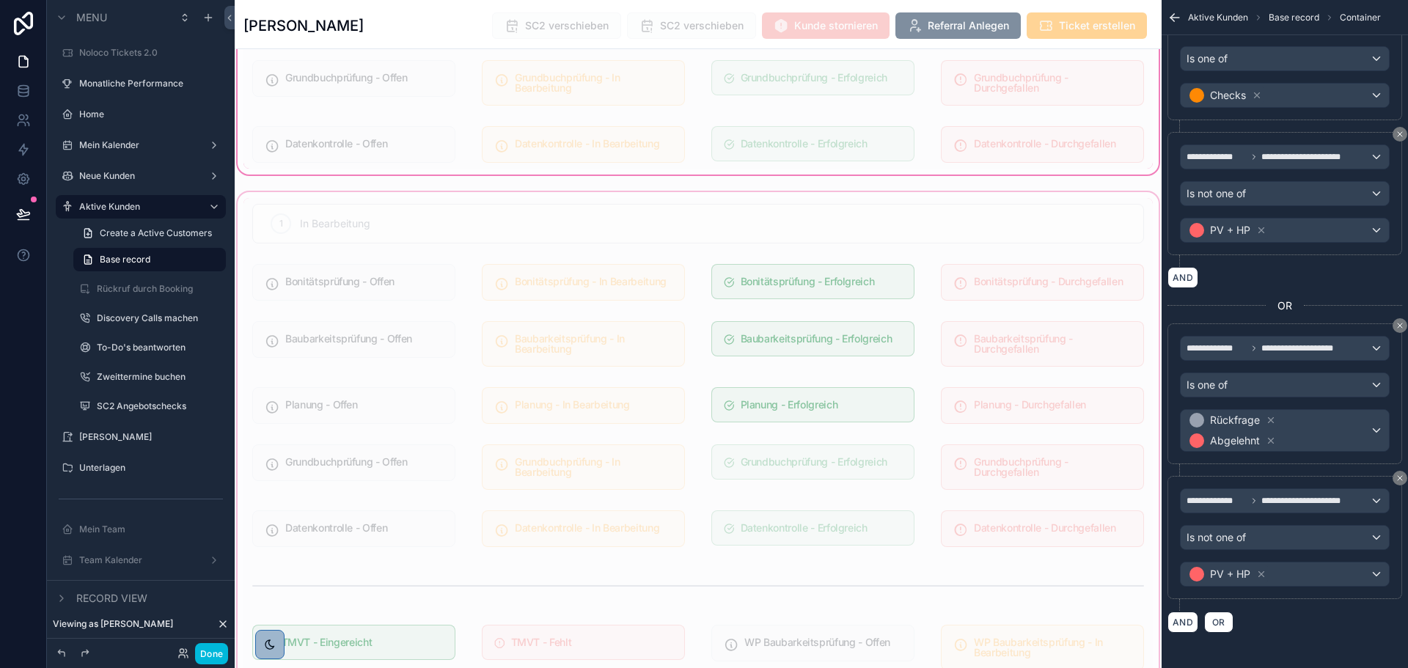
scroll to position [1027, 0]
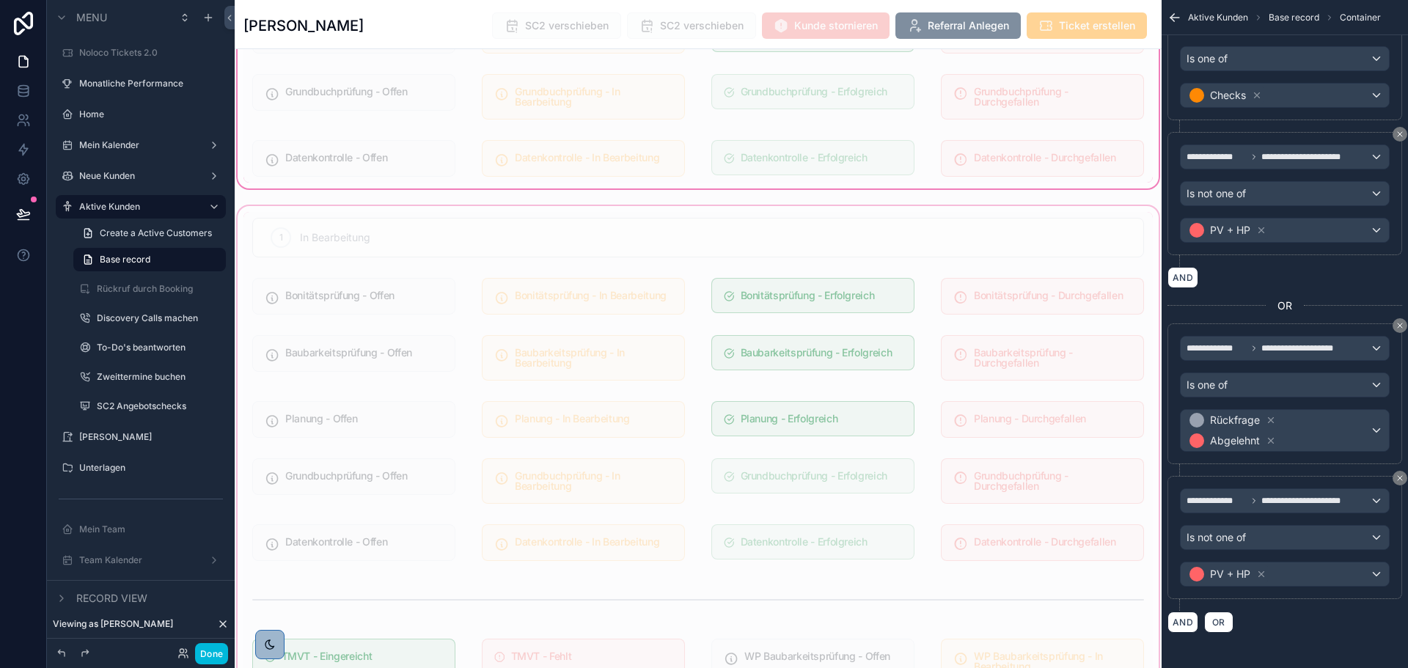
click at [1064, 238] on div "scrollable content" at bounding box center [698, 545] width 927 height 685
click at [1145, 224] on div "scrollable content" at bounding box center [698, 545] width 927 height 685
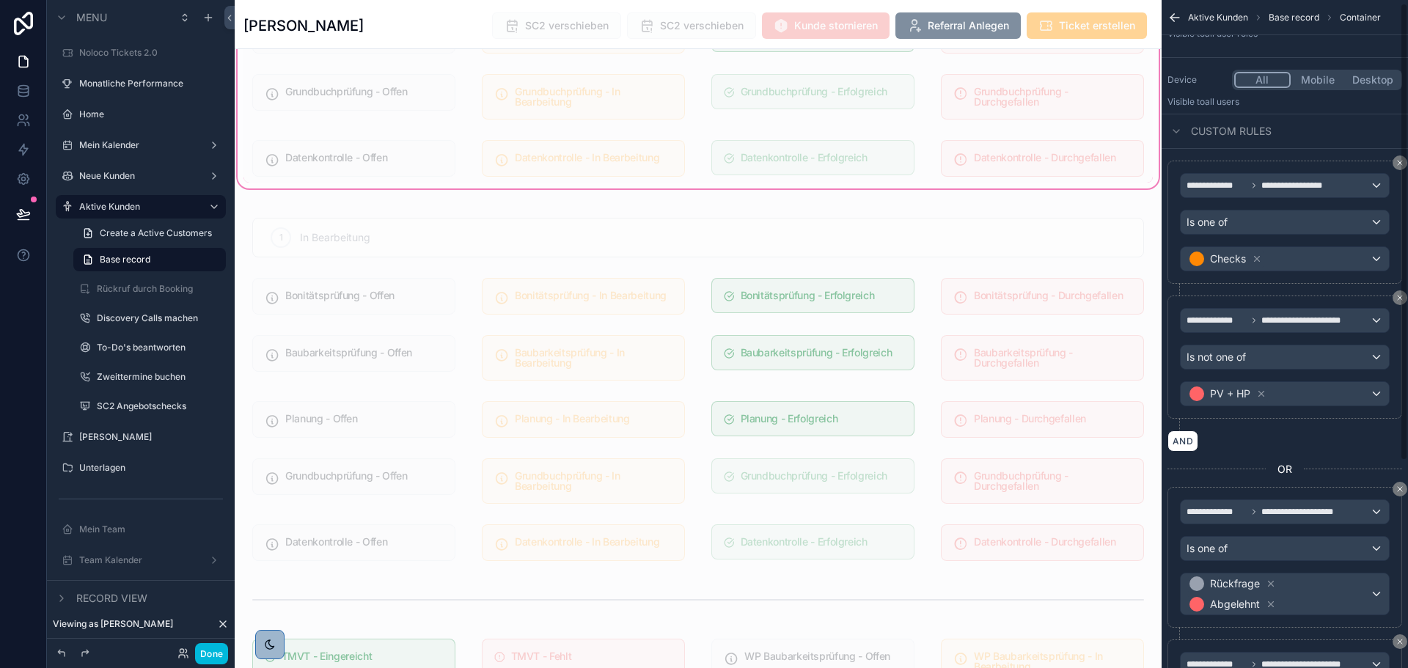
scroll to position [0, 0]
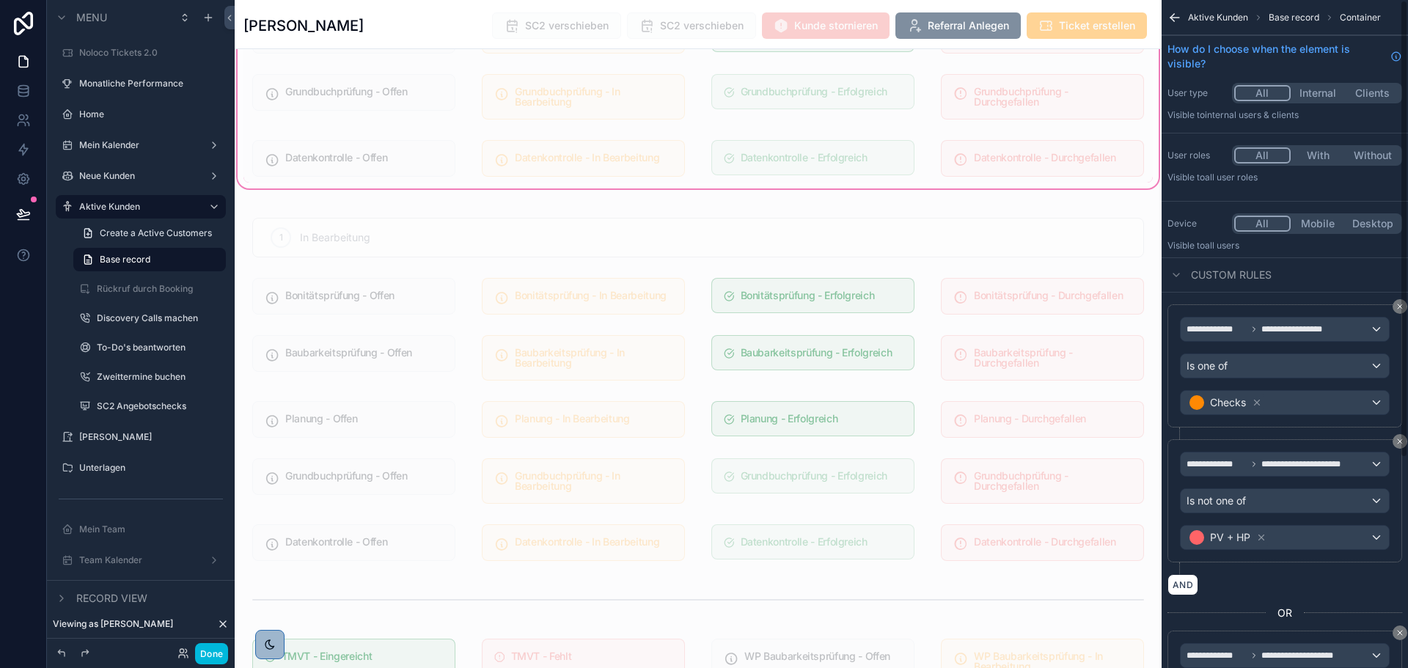
click at [1176, 15] on icon "scrollable content" at bounding box center [1174, 17] width 15 height 15
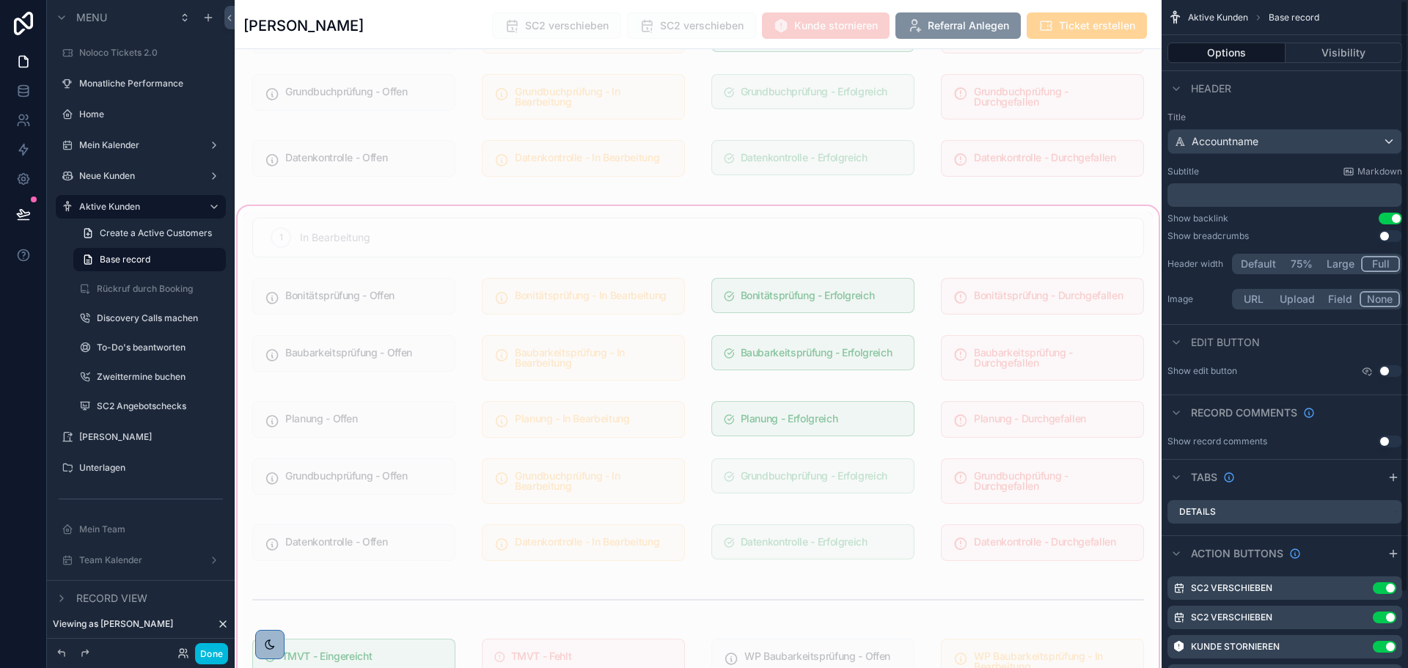
click at [1060, 359] on div "scrollable content" at bounding box center [698, 545] width 927 height 685
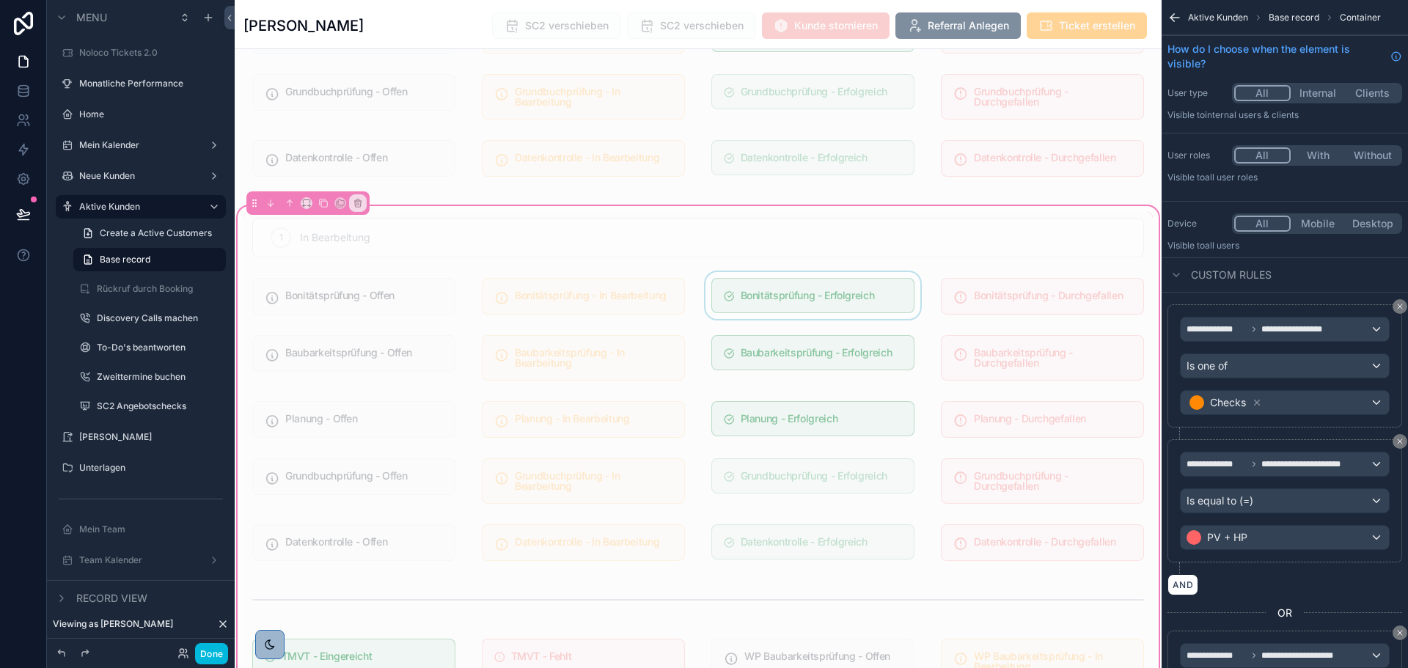
click at [833, 284] on div "scrollable content" at bounding box center [812, 296] width 221 height 48
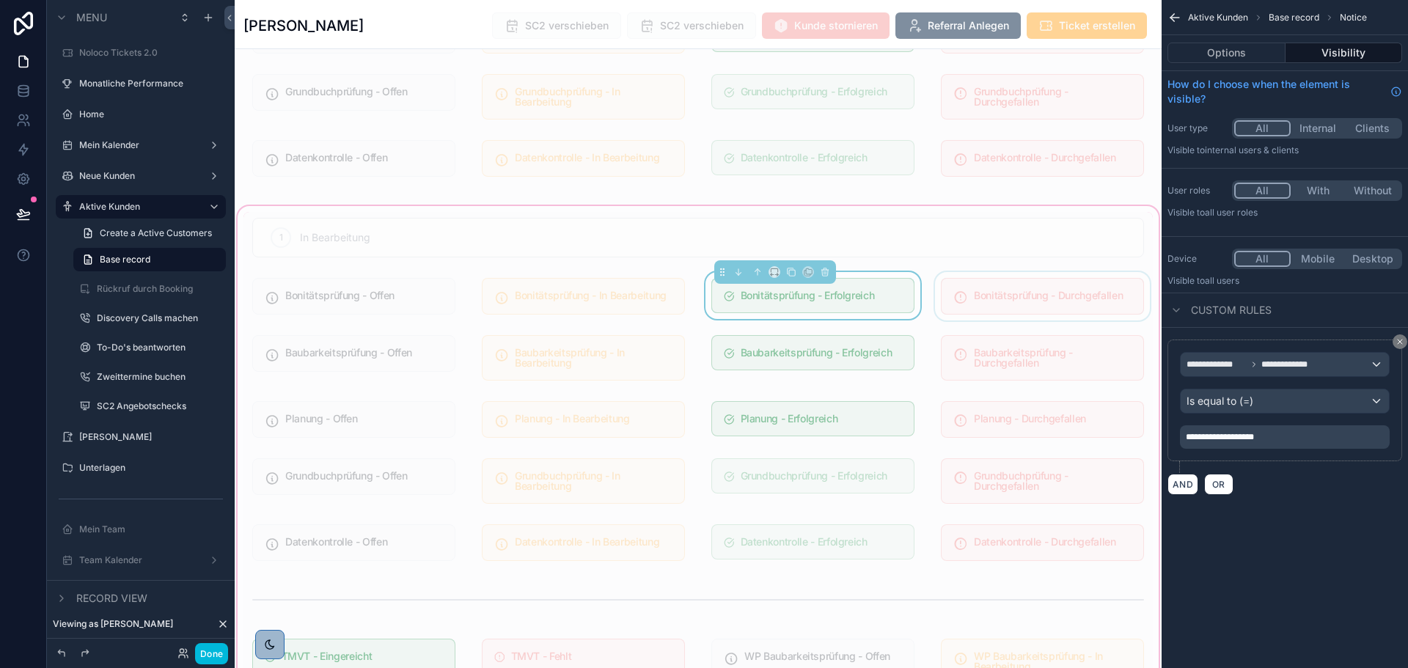
click at [1031, 287] on div "scrollable content" at bounding box center [1042, 296] width 221 height 48
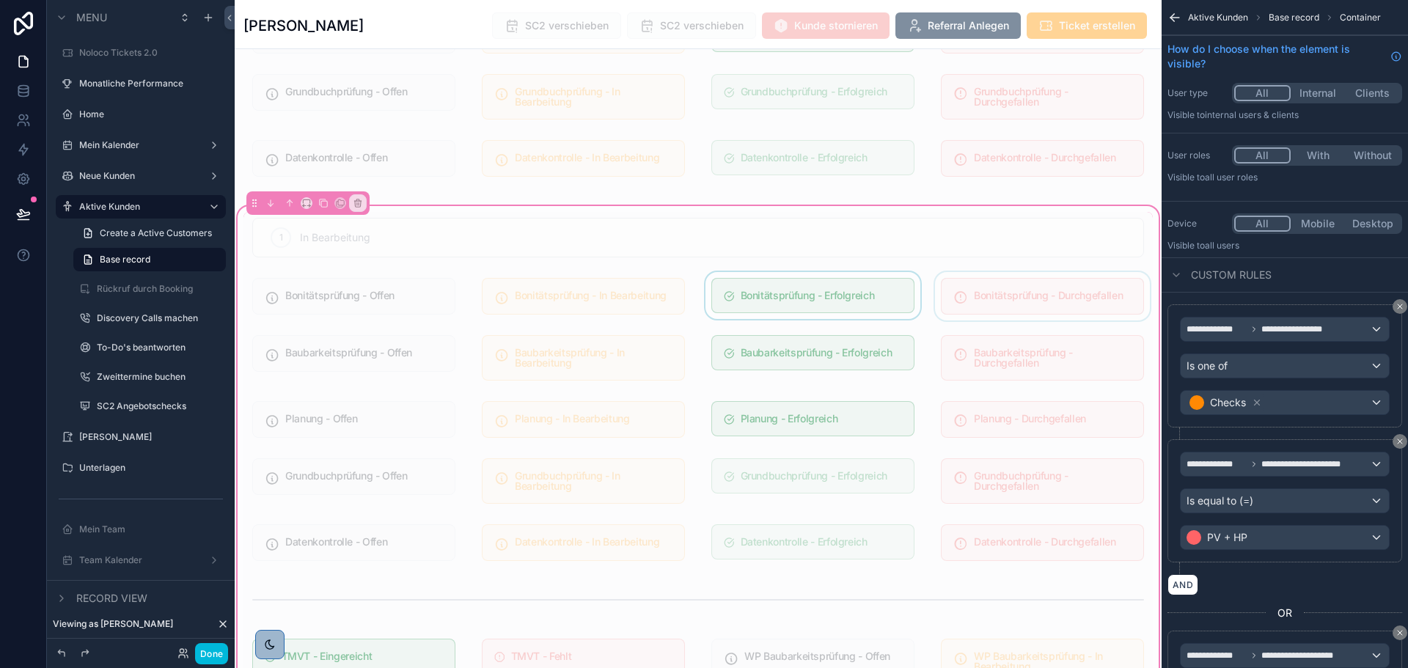
click at [1031, 287] on div "scrollable content" at bounding box center [1042, 296] width 221 height 48
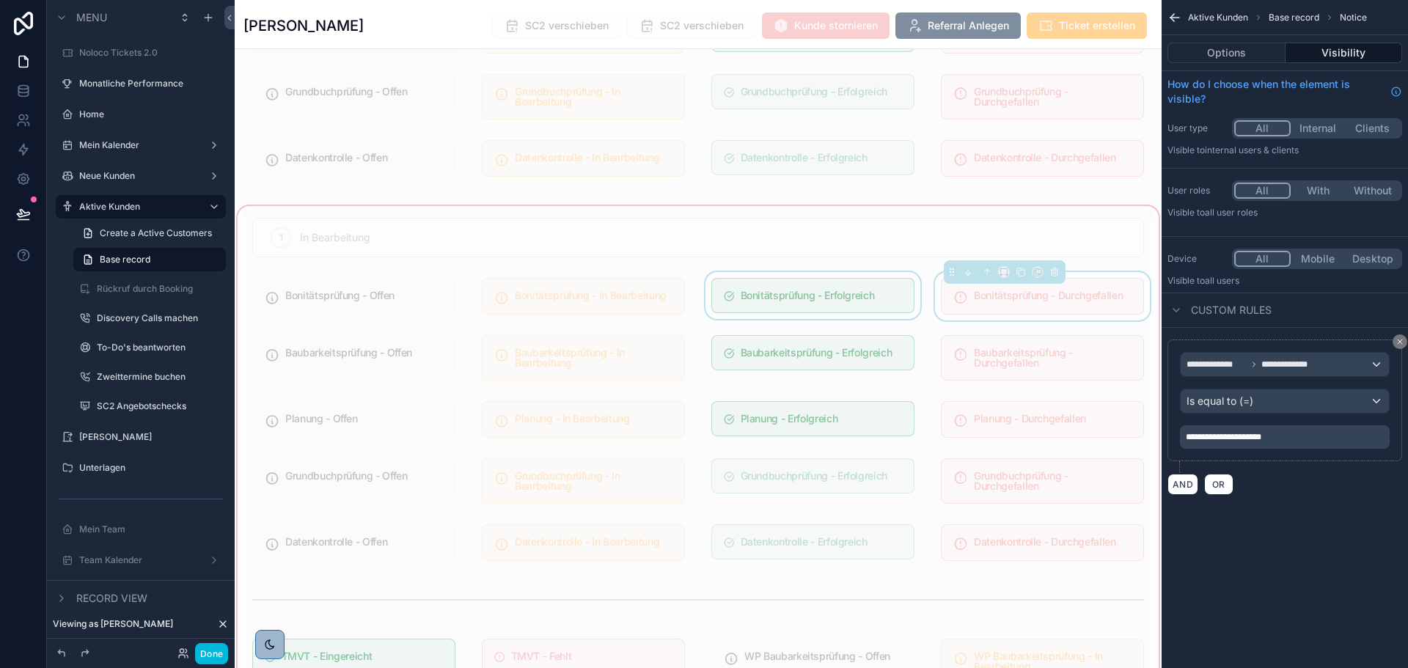
click at [899, 290] on div "scrollable content" at bounding box center [812, 296] width 221 height 48
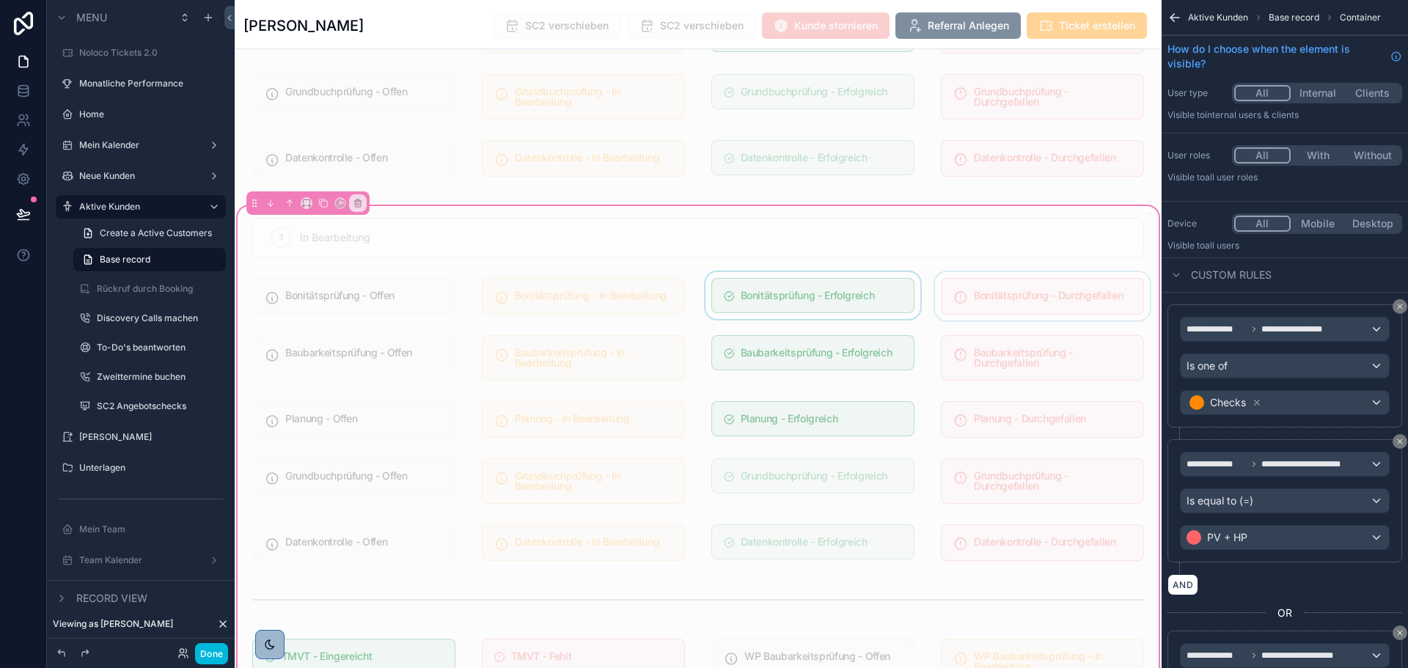
click at [899, 290] on div "scrollable content" at bounding box center [812, 296] width 221 height 48
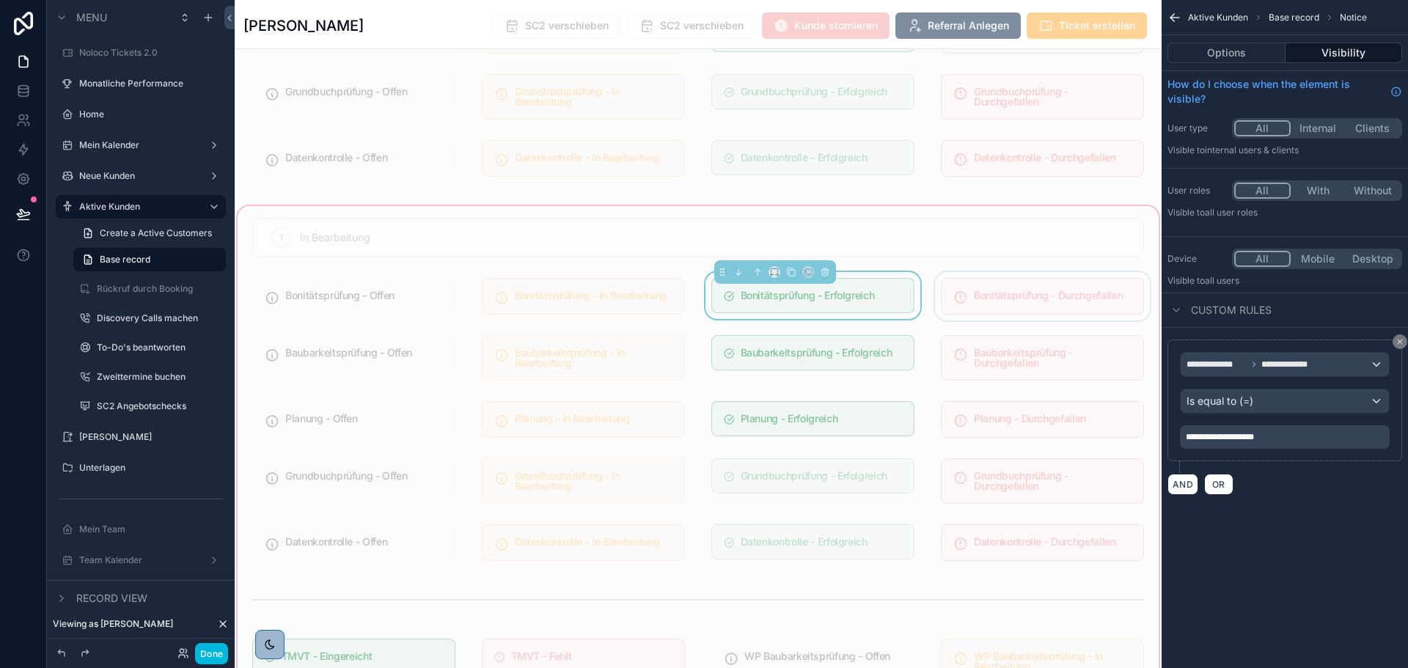
click at [1010, 288] on div "scrollable content" at bounding box center [1042, 296] width 221 height 48
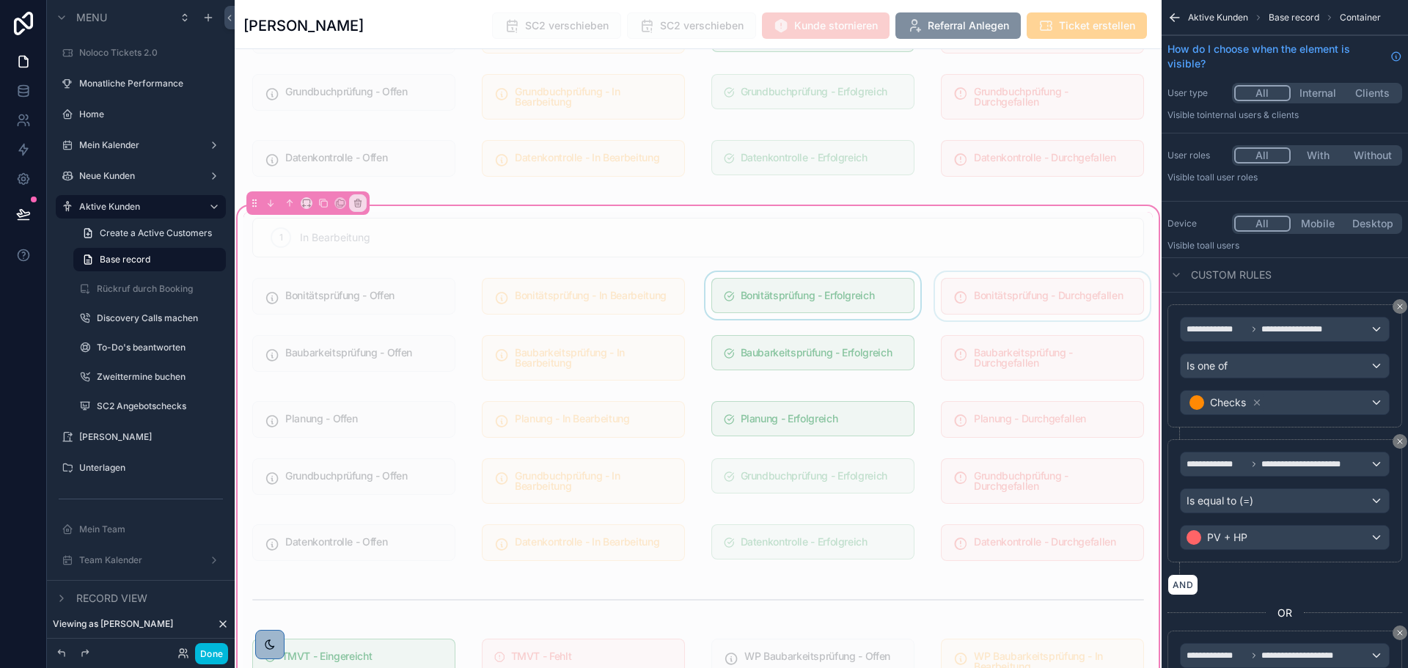
click at [1010, 287] on div "scrollable content" at bounding box center [1042, 296] width 221 height 48
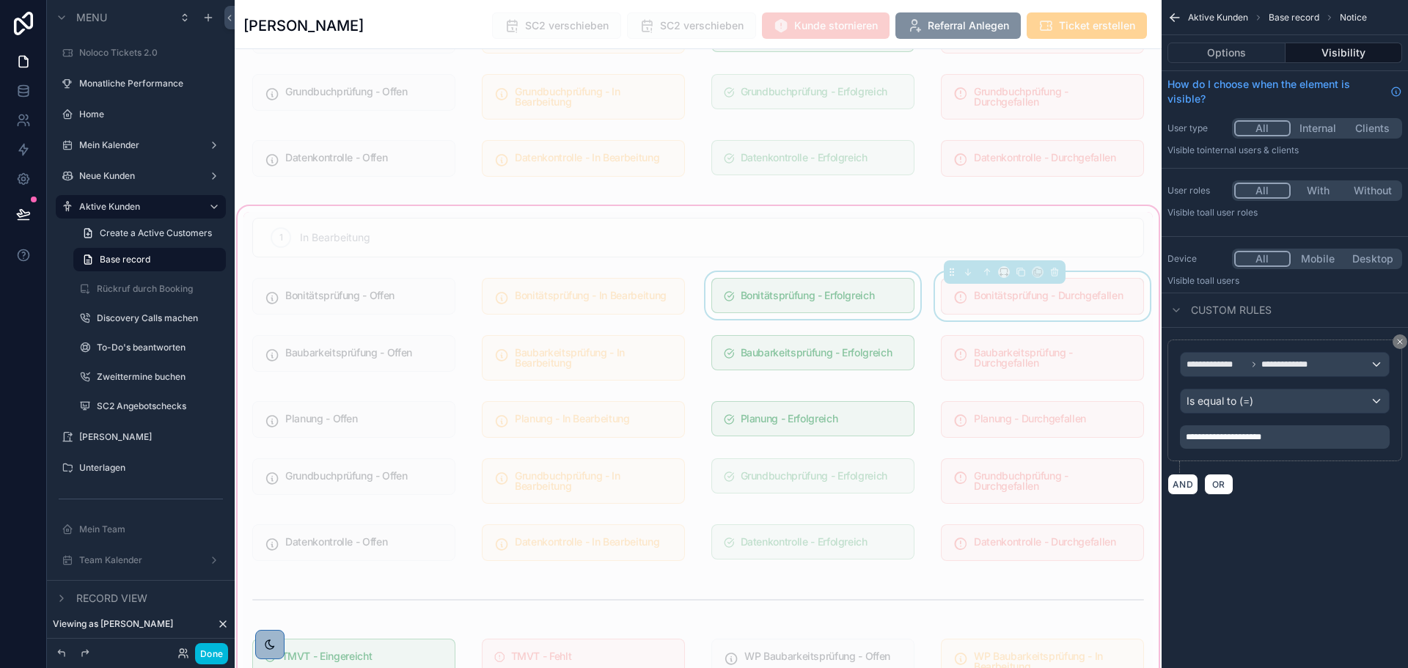
click at [851, 276] on div "scrollable content" at bounding box center [812, 296] width 221 height 48
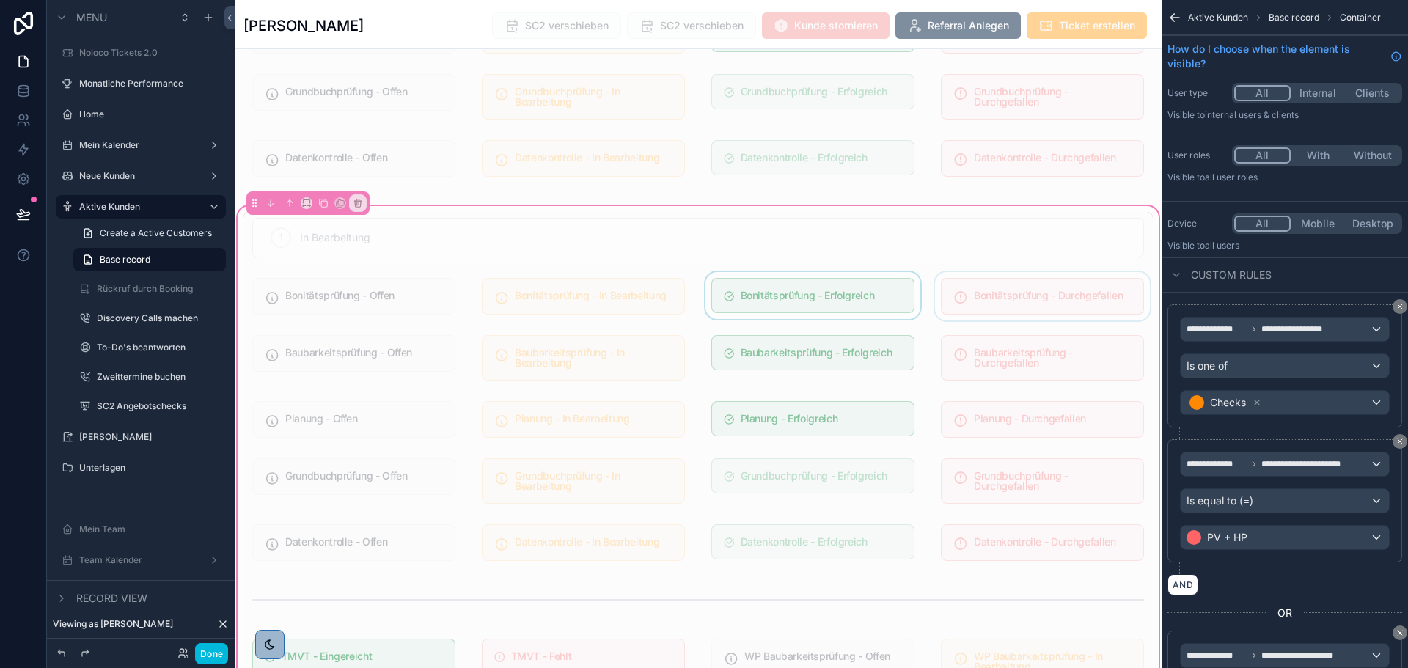
click at [858, 278] on div "scrollable content" at bounding box center [812, 296] width 221 height 48
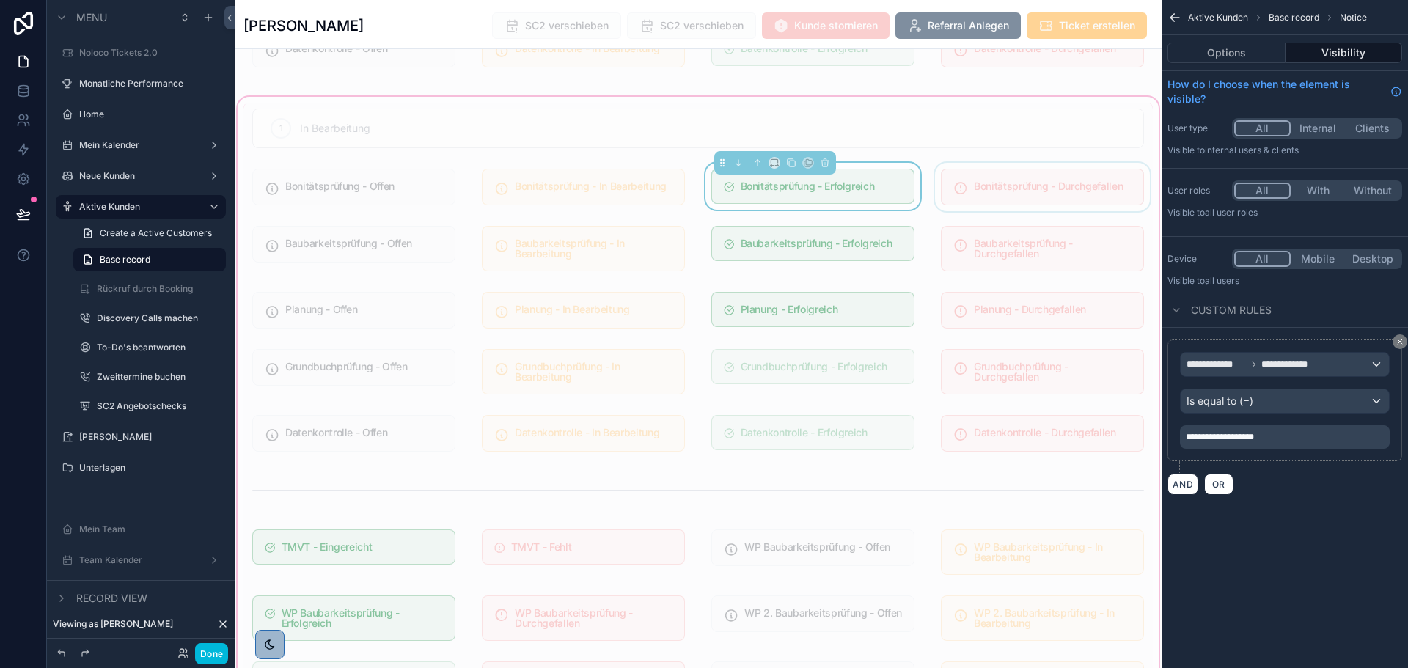
scroll to position [1027, 0]
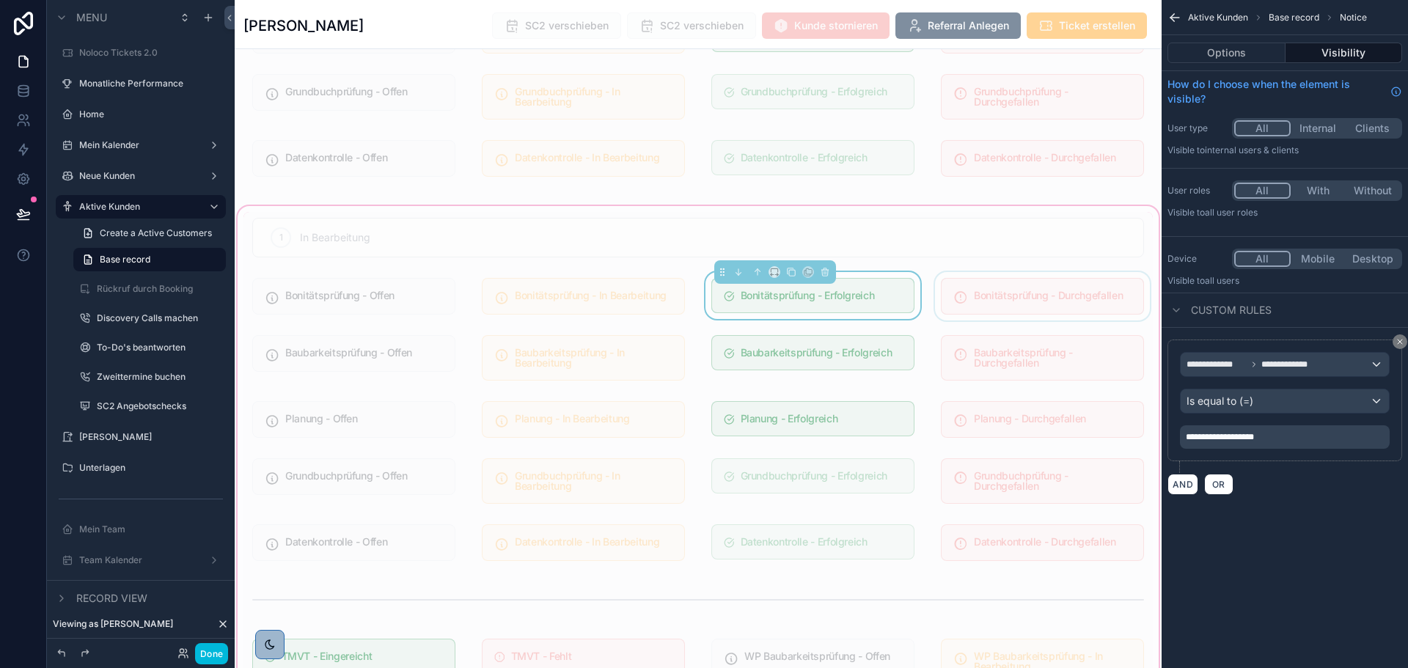
click at [996, 286] on div "scrollable content" at bounding box center [1042, 296] width 221 height 48
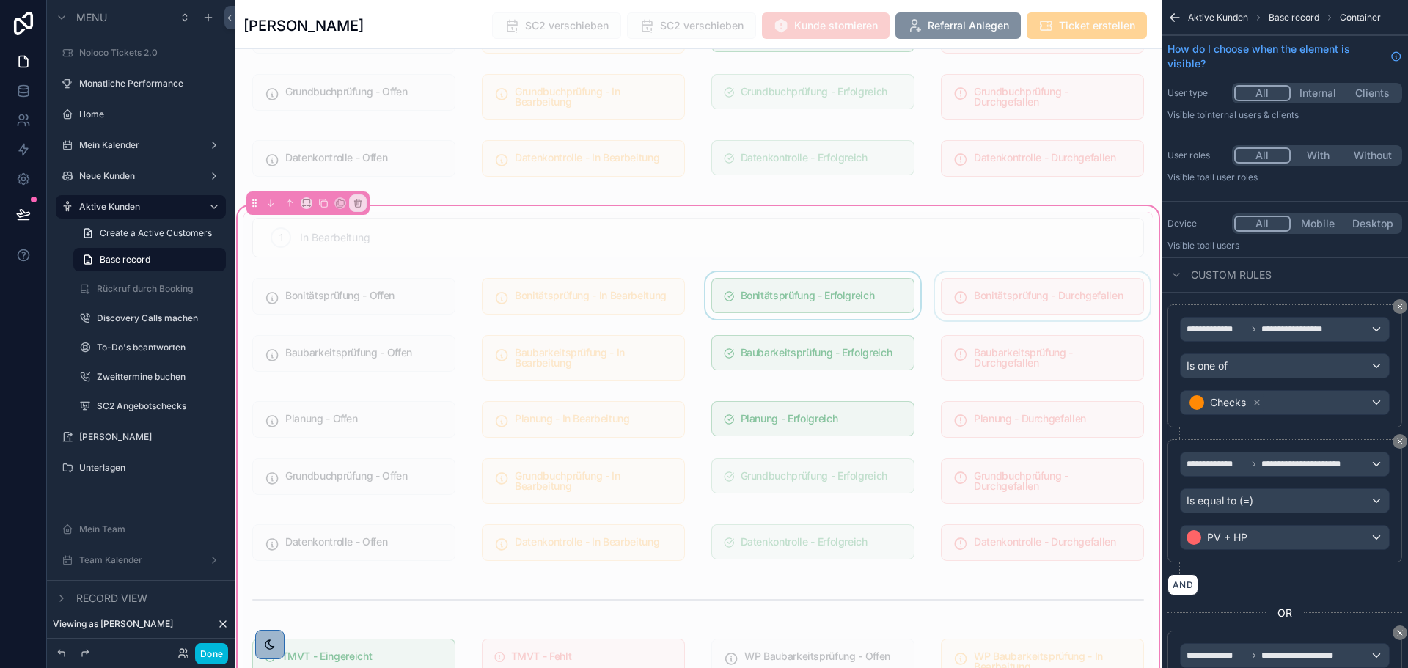
click at [996, 286] on div "scrollable content" at bounding box center [1042, 296] width 221 height 48
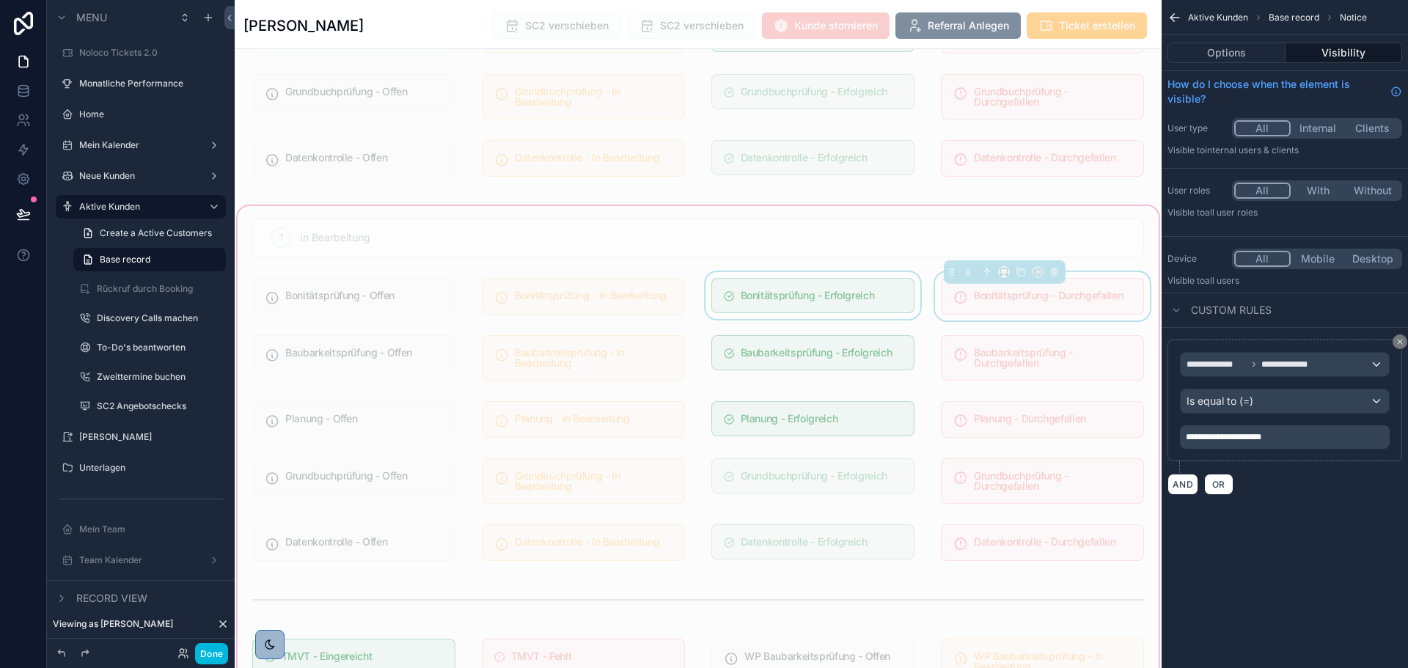
click at [855, 293] on div "scrollable content" at bounding box center [812, 296] width 221 height 48
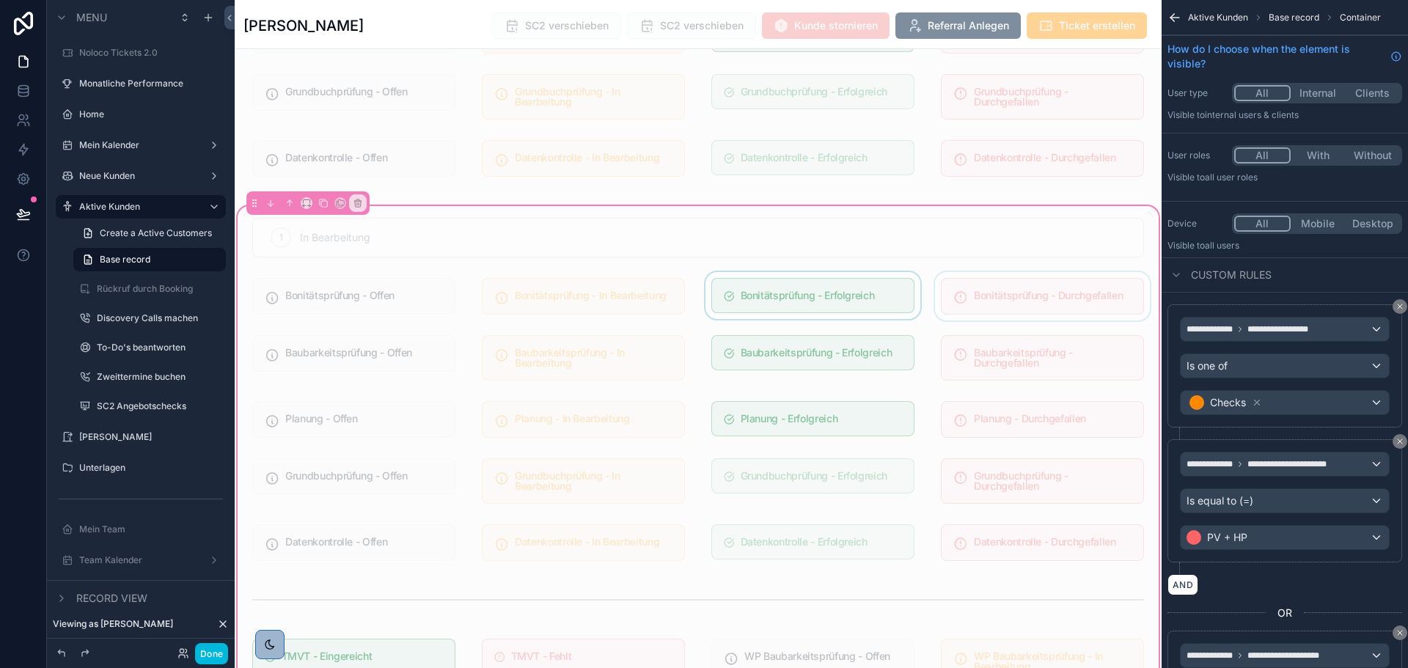
click at [855, 291] on div "scrollable content" at bounding box center [812, 296] width 221 height 48
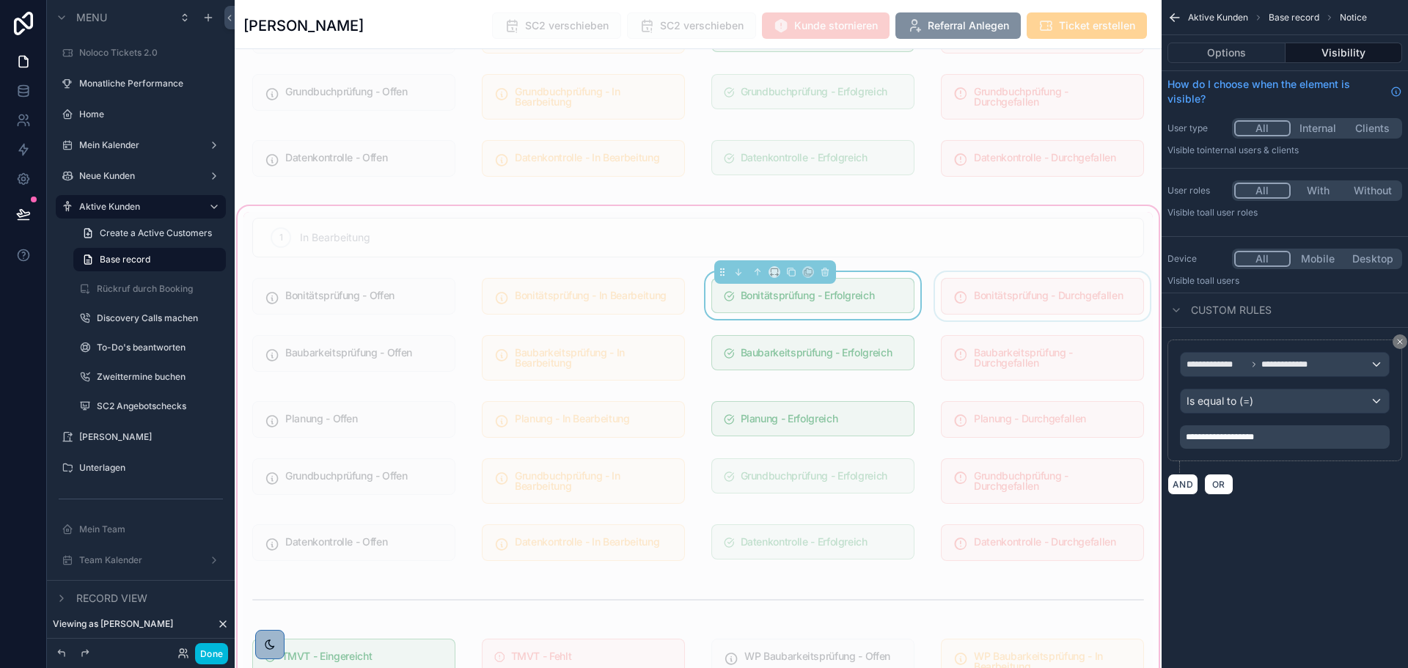
click at [977, 290] on div "scrollable content" at bounding box center [1042, 296] width 221 height 48
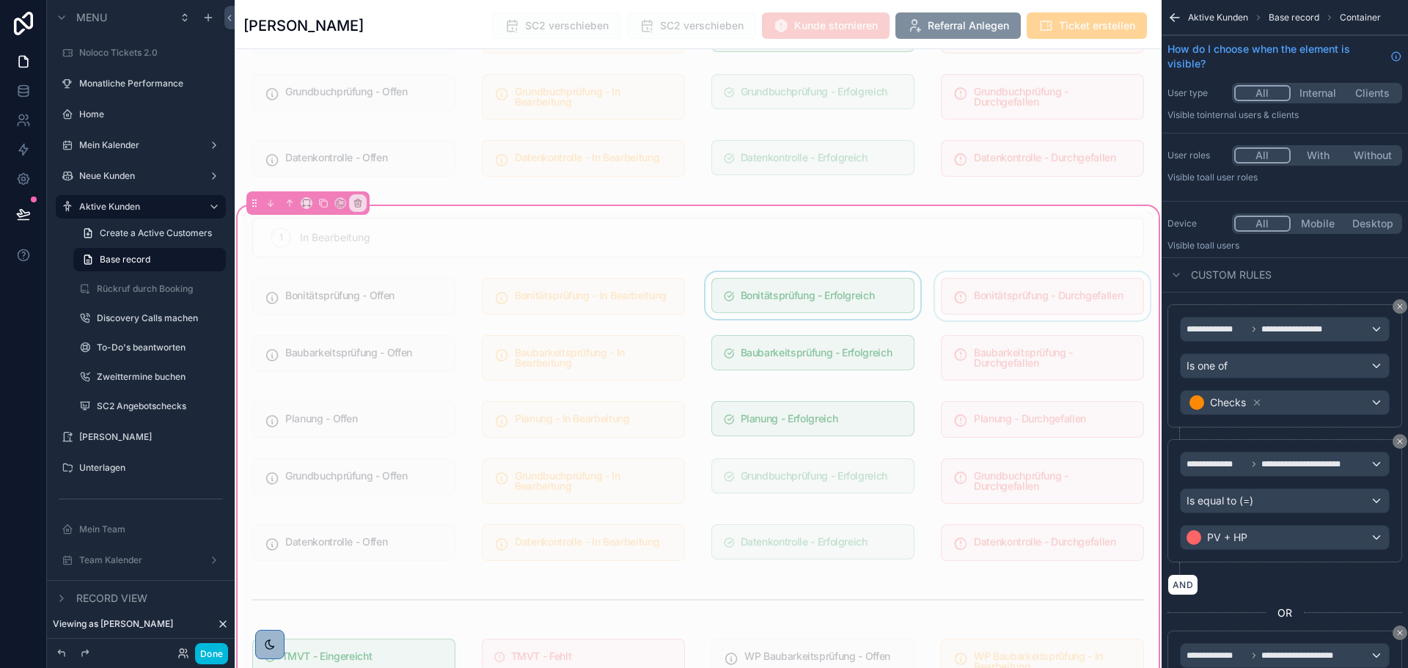
click at [978, 286] on div "scrollable content" at bounding box center [1042, 296] width 221 height 48
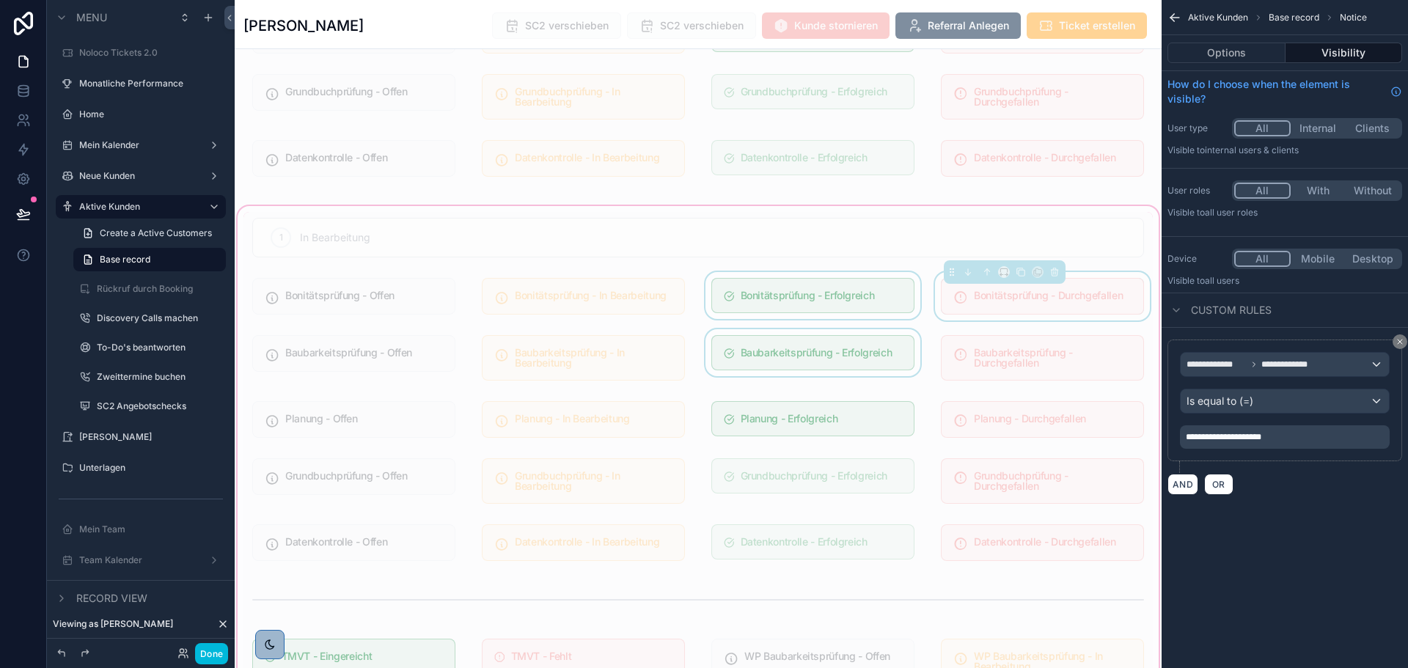
click at [837, 357] on div "scrollable content" at bounding box center [812, 357] width 221 height 57
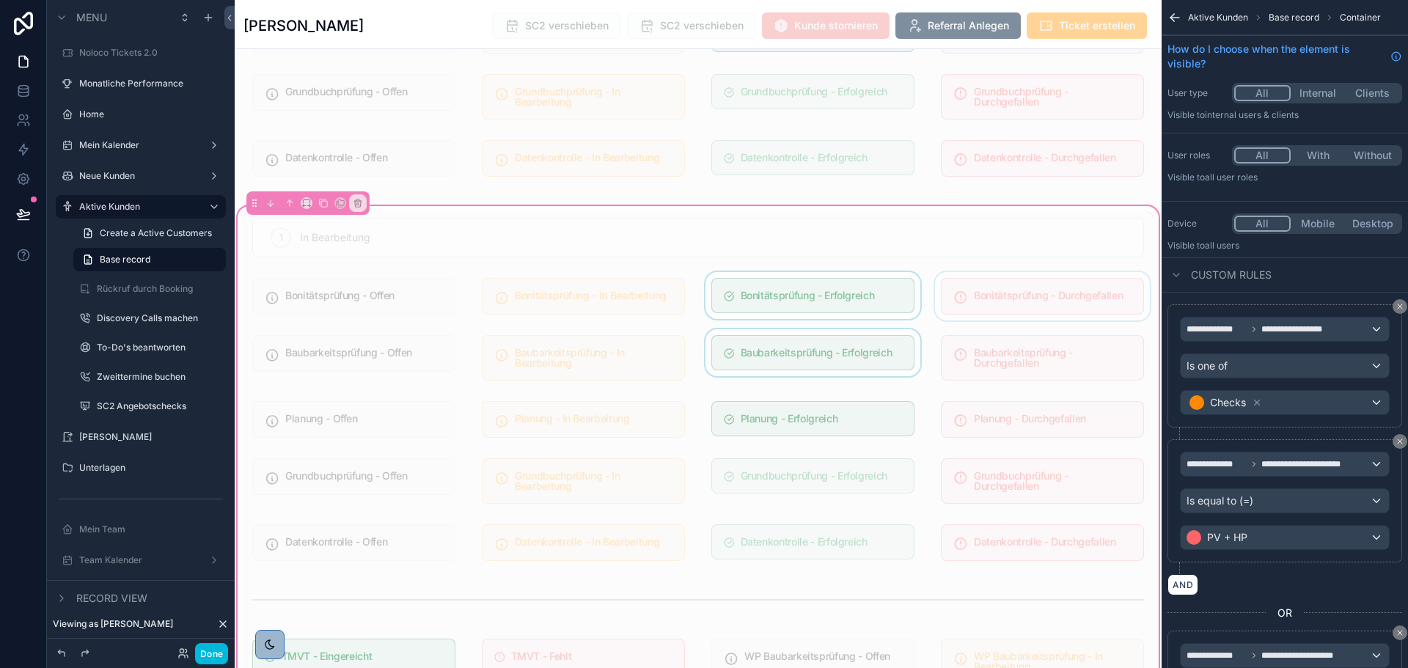
click at [862, 347] on div "scrollable content" at bounding box center [812, 357] width 221 height 57
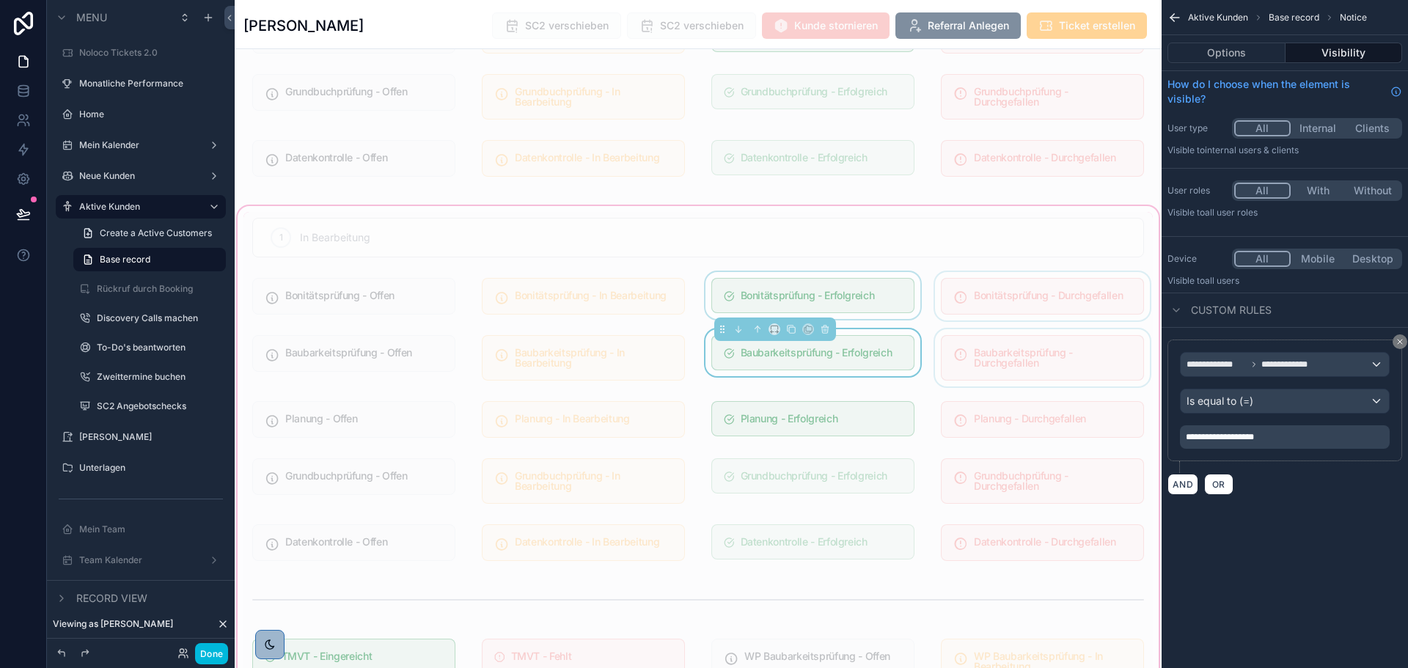
click at [947, 345] on div "scrollable content" at bounding box center [1042, 357] width 221 height 57
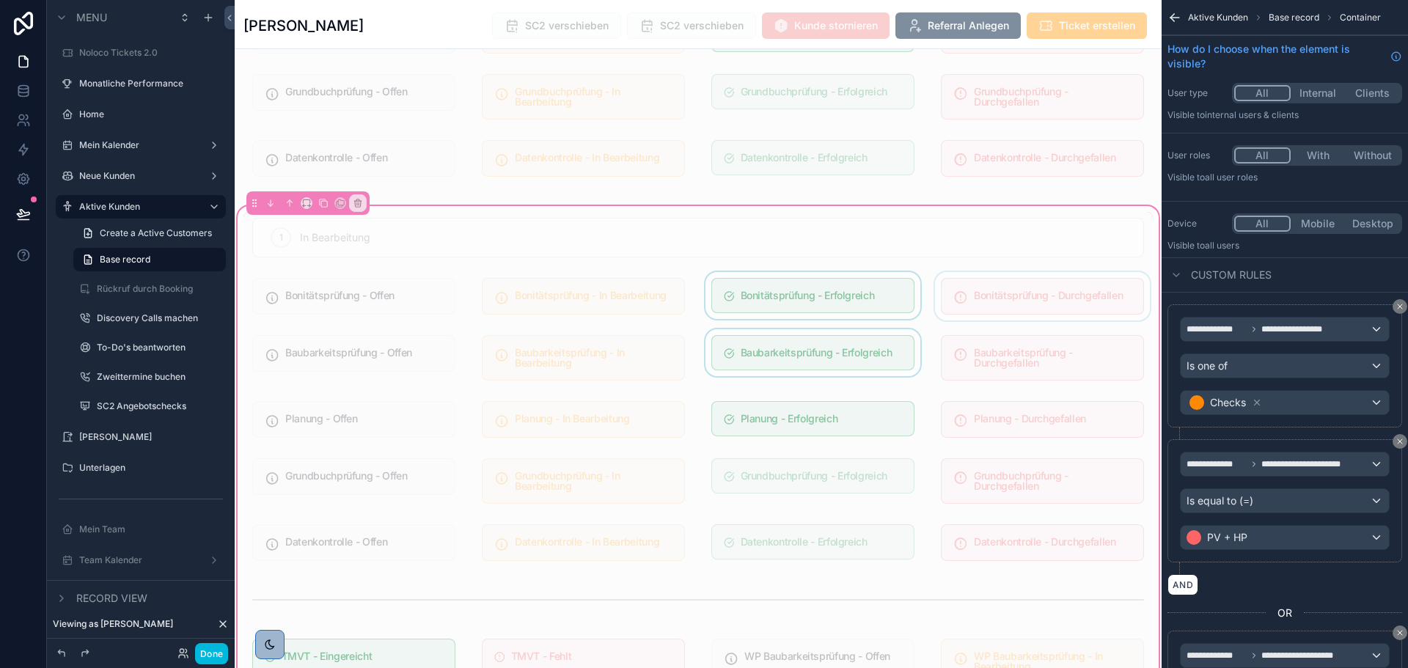
click at [864, 345] on div "scrollable content" at bounding box center [812, 357] width 221 height 57
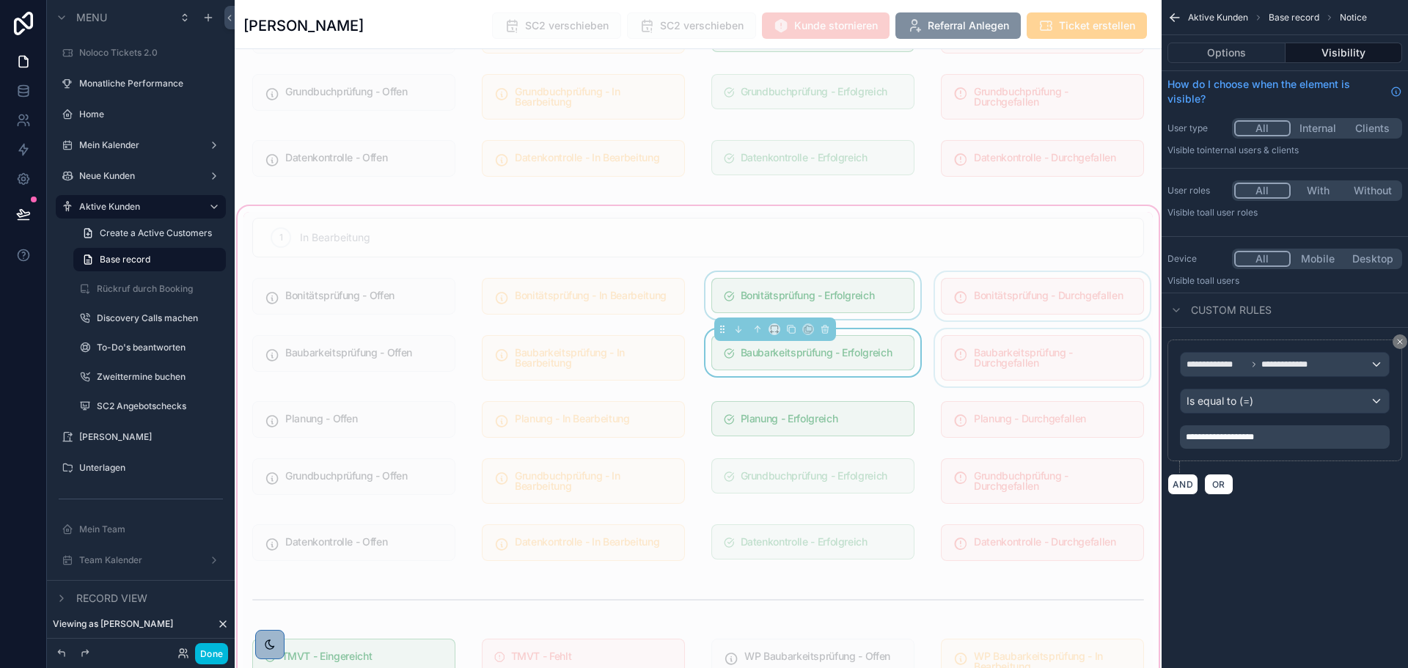
click at [949, 342] on div "scrollable content" at bounding box center [1042, 357] width 221 height 57
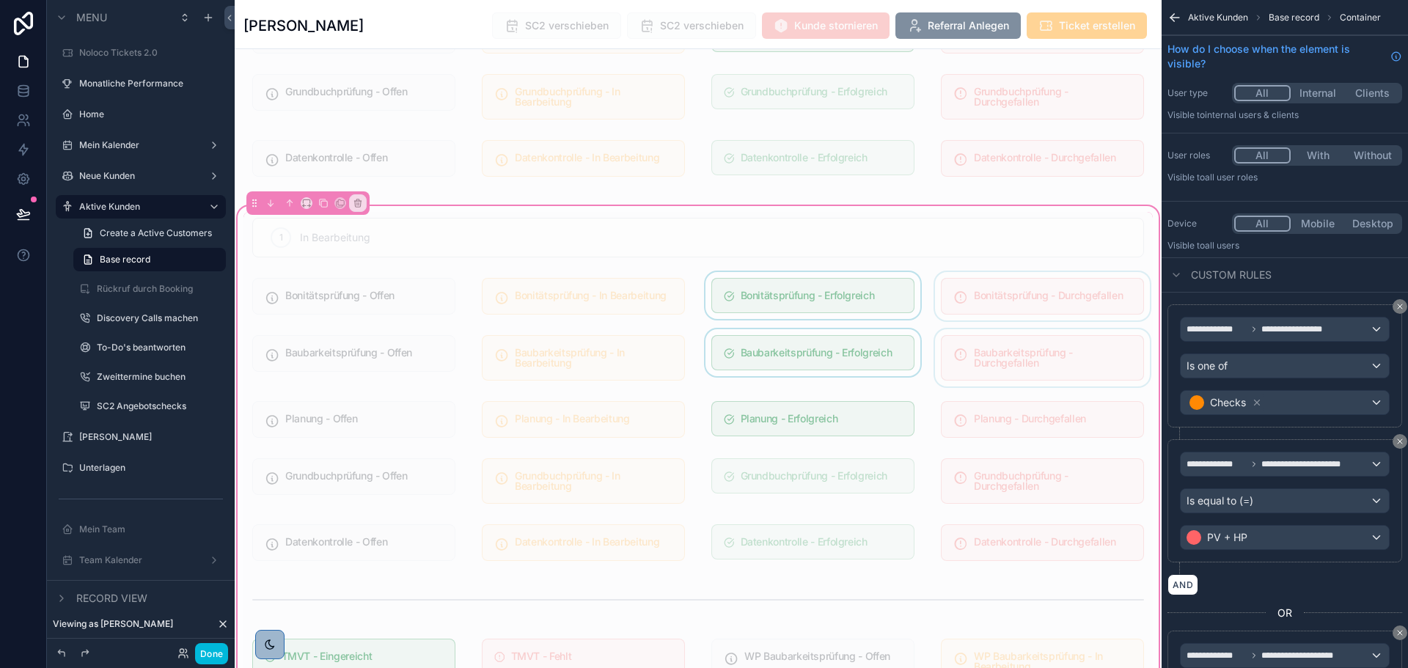
click at [949, 342] on div "scrollable content" at bounding box center [1042, 357] width 221 height 57
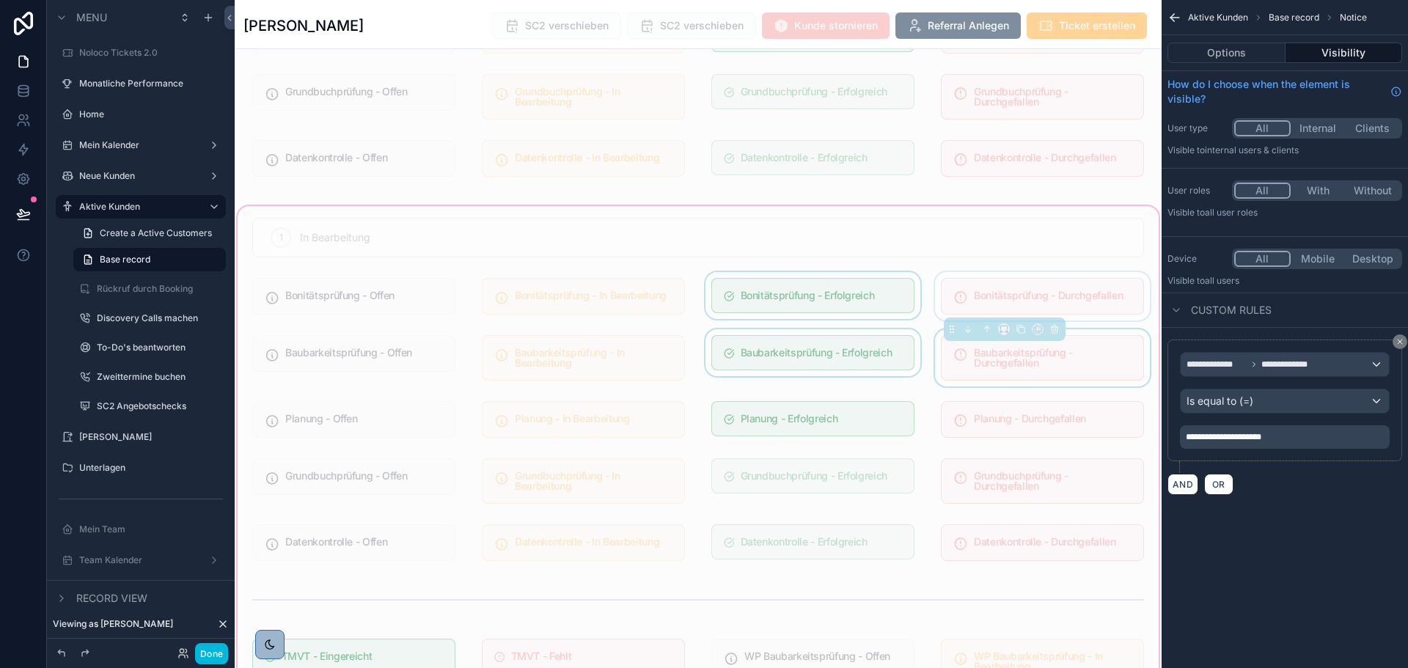
click at [838, 345] on div "scrollable content" at bounding box center [812, 357] width 221 height 57
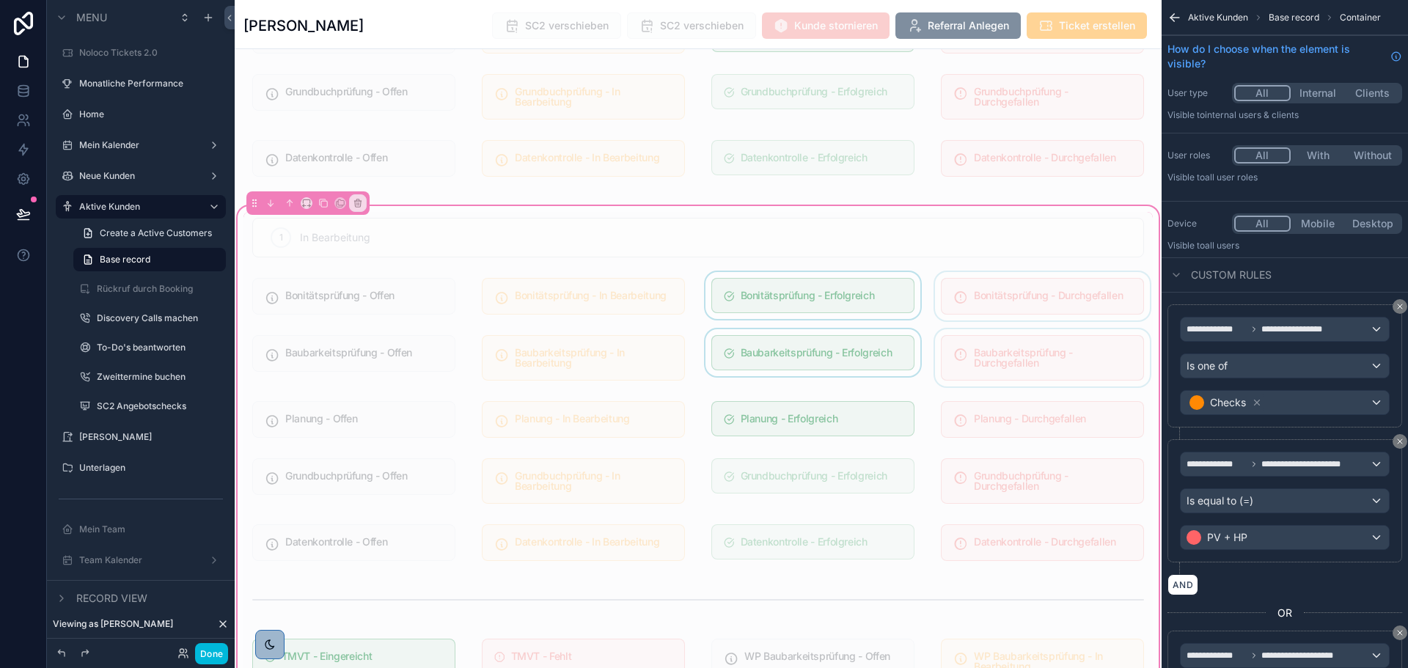
click at [838, 345] on div "scrollable content" at bounding box center [812, 357] width 221 height 57
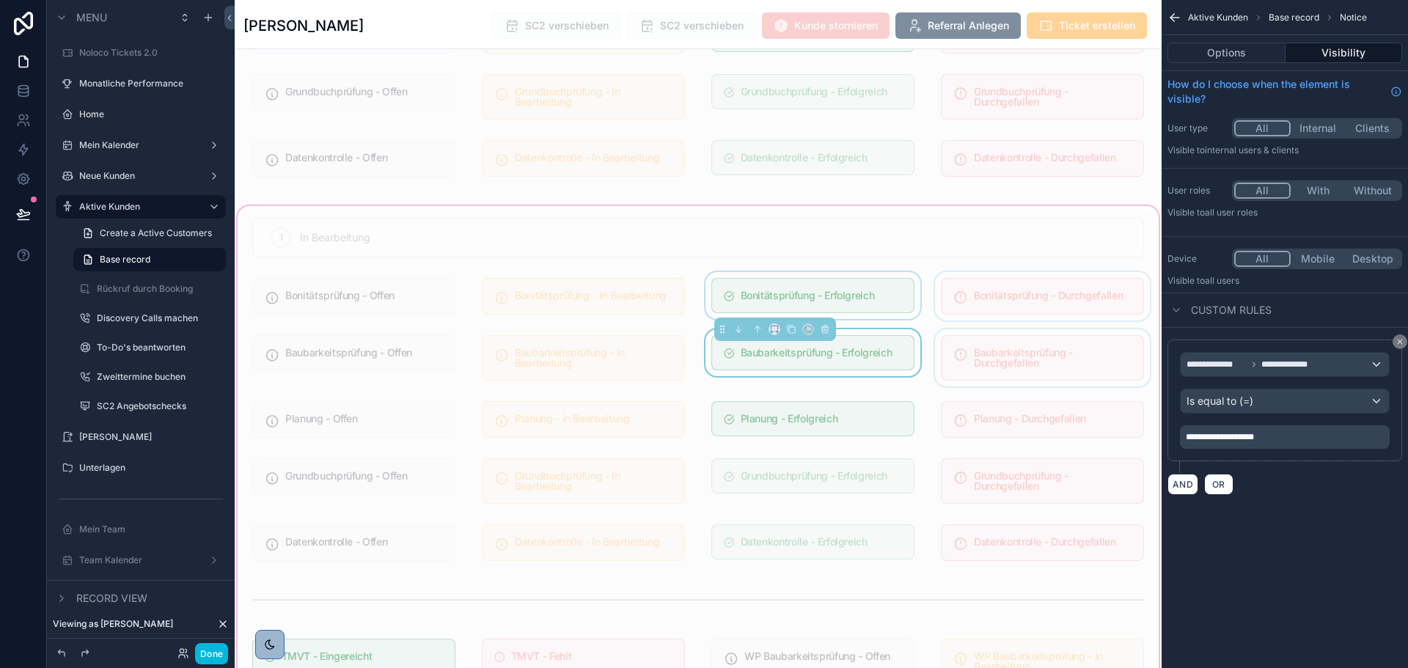
click at [843, 290] on div "scrollable content" at bounding box center [812, 296] width 221 height 48
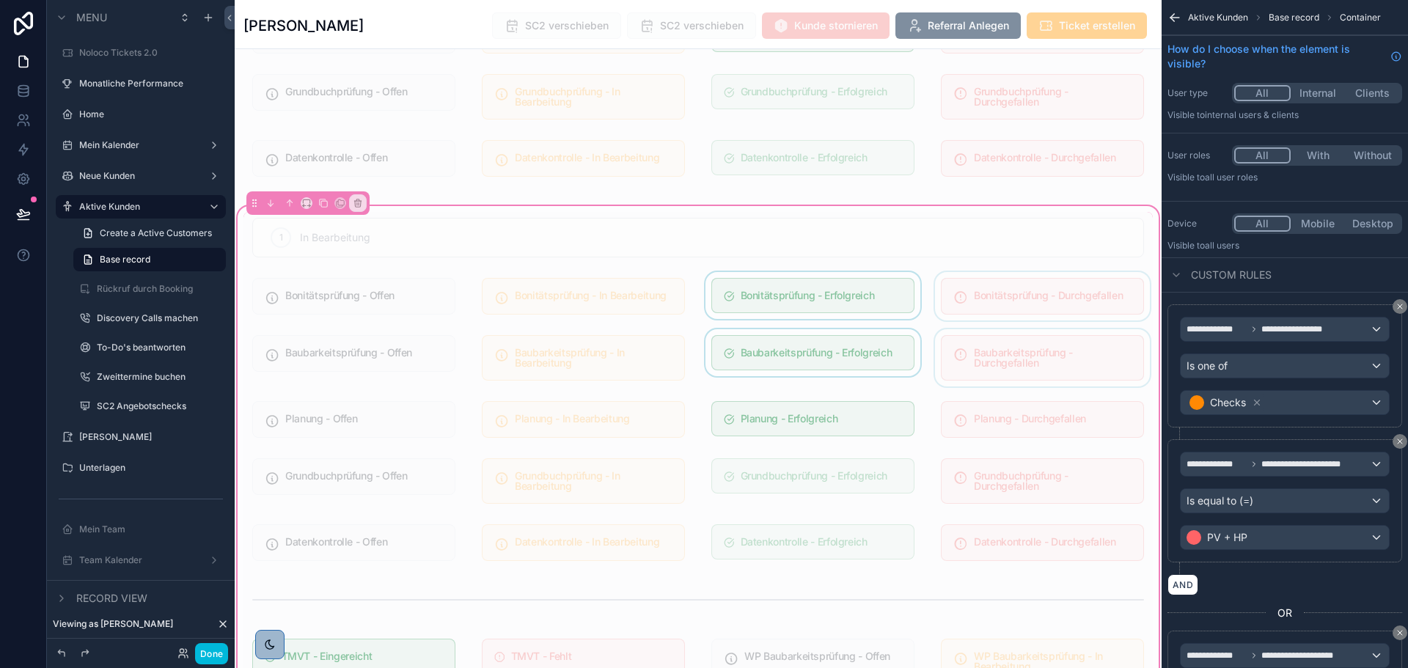
click at [843, 290] on div "scrollable content" at bounding box center [812, 296] width 221 height 48
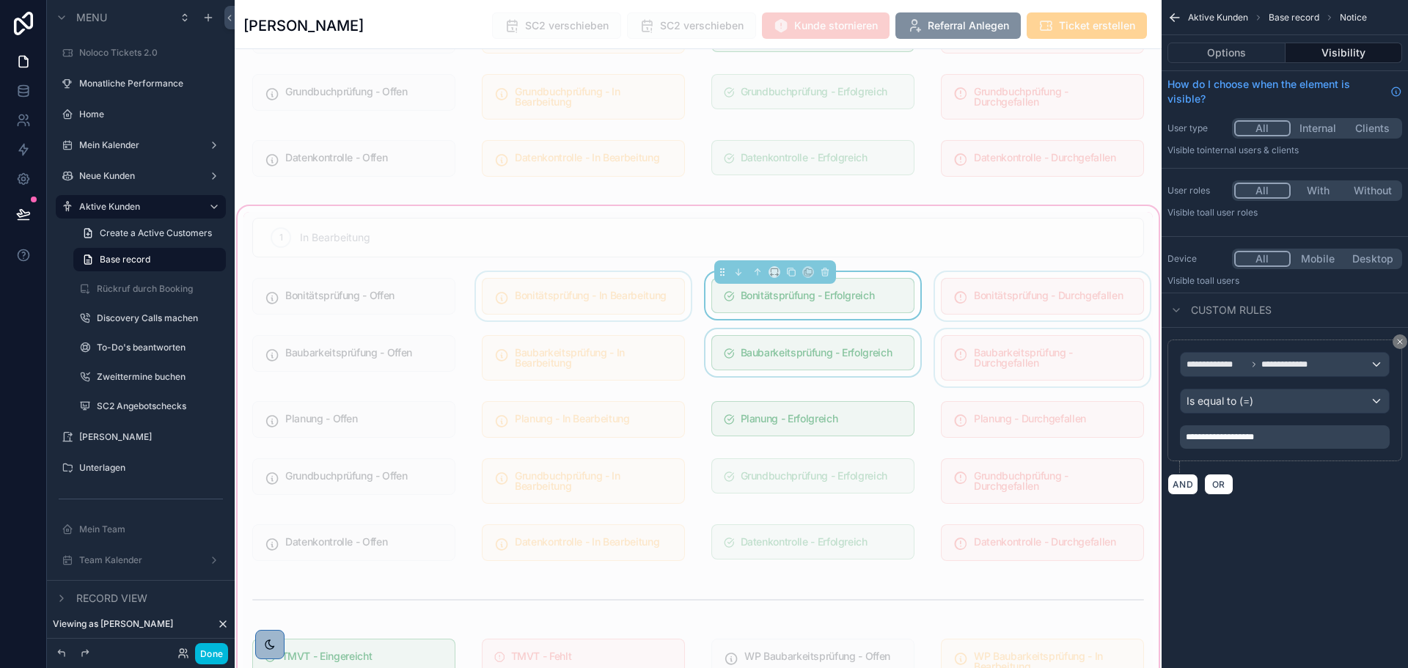
click at [596, 289] on div "scrollable content" at bounding box center [583, 296] width 221 height 48
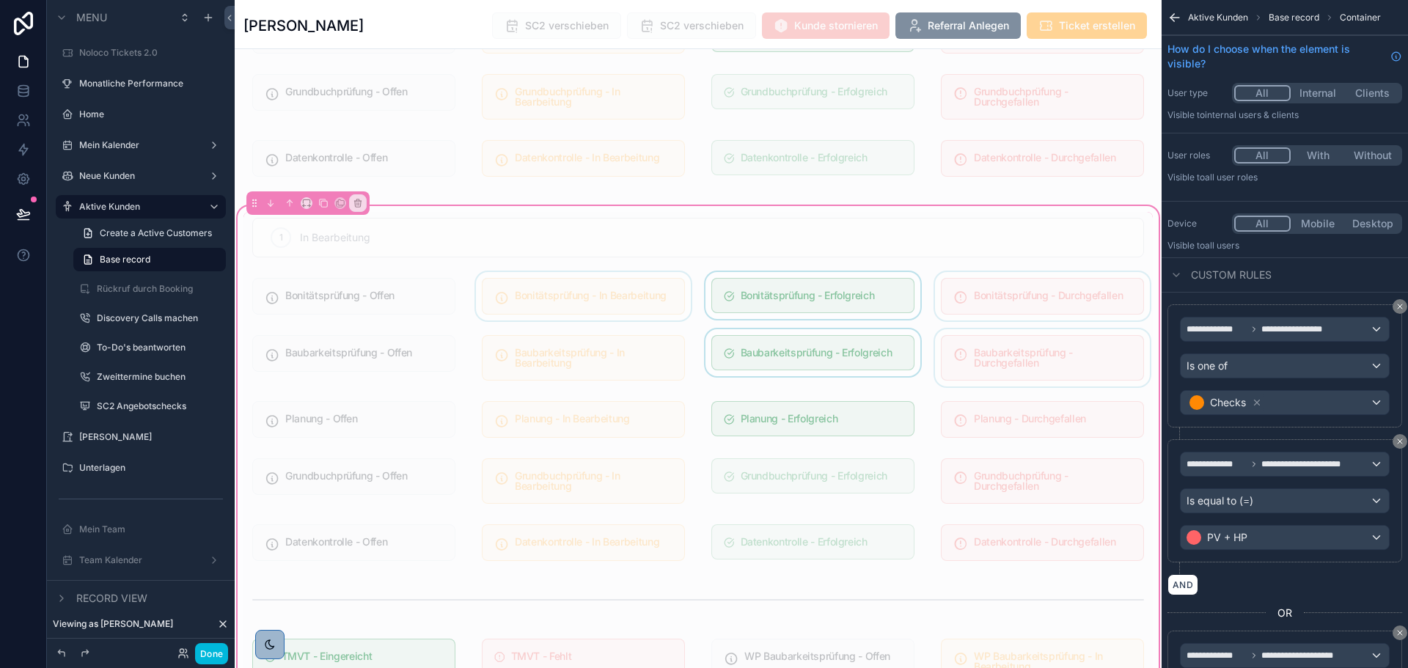
click at [599, 289] on div "scrollable content" at bounding box center [583, 296] width 221 height 48
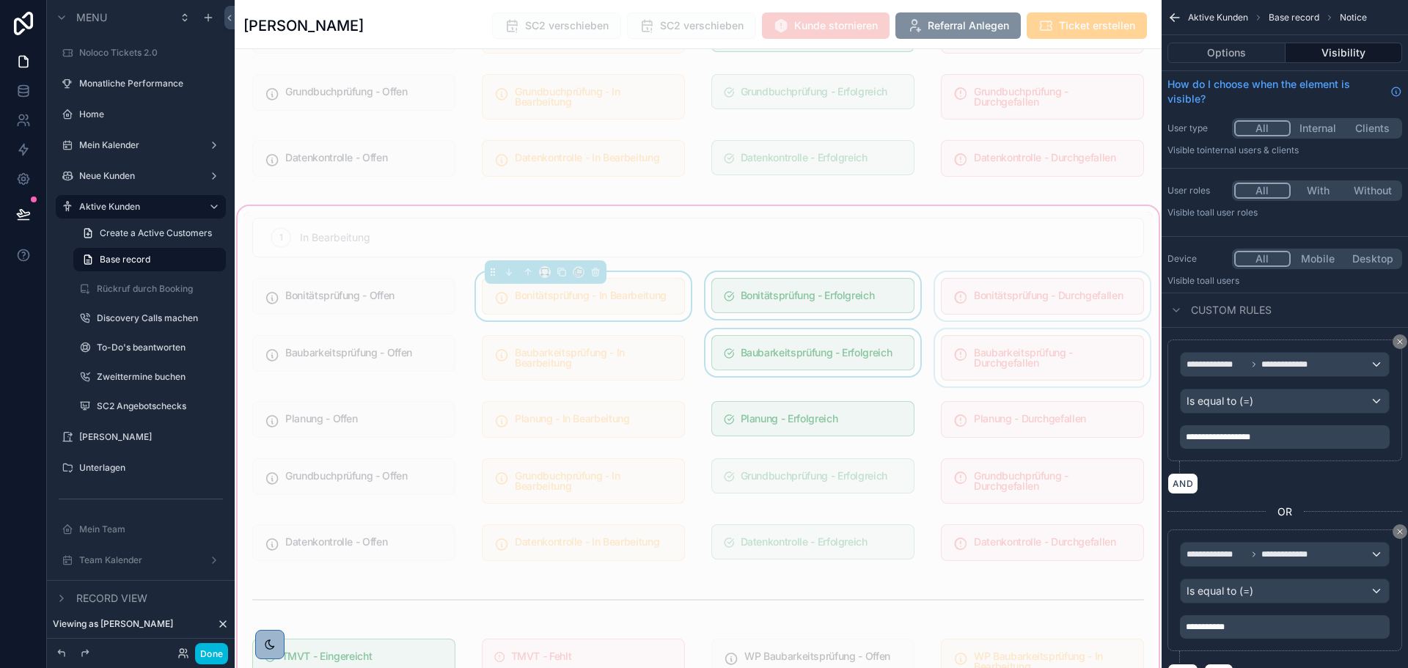
click at [950, 284] on div "scrollable content" at bounding box center [1042, 296] width 221 height 48
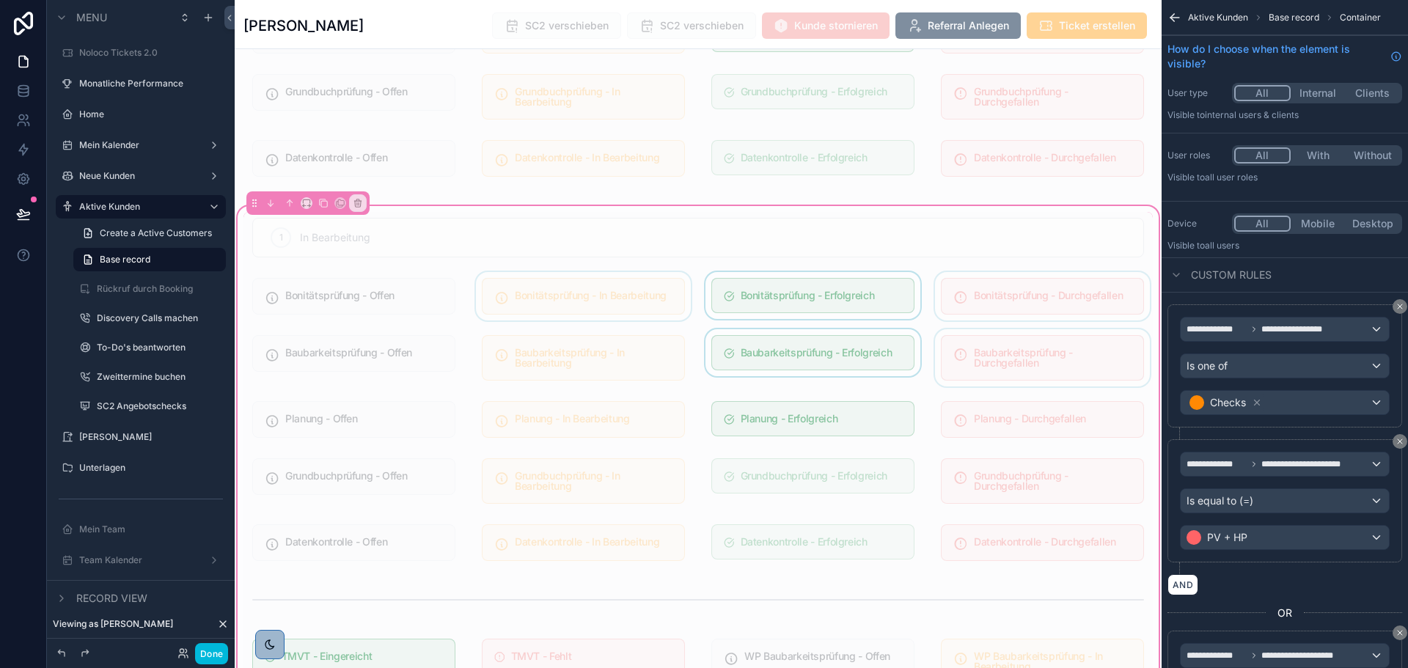
click at [966, 283] on div "scrollable content" at bounding box center [1042, 296] width 221 height 48
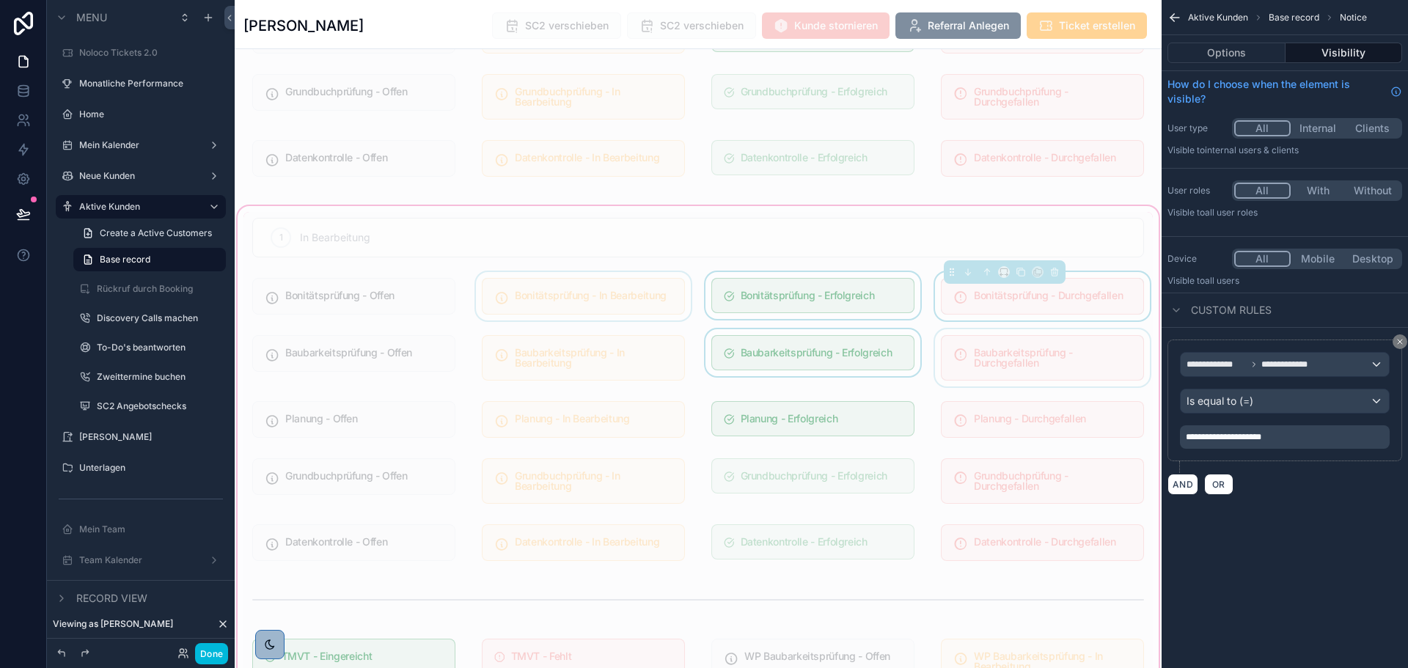
click at [981, 329] on div "scrollable content" at bounding box center [1042, 357] width 221 height 57
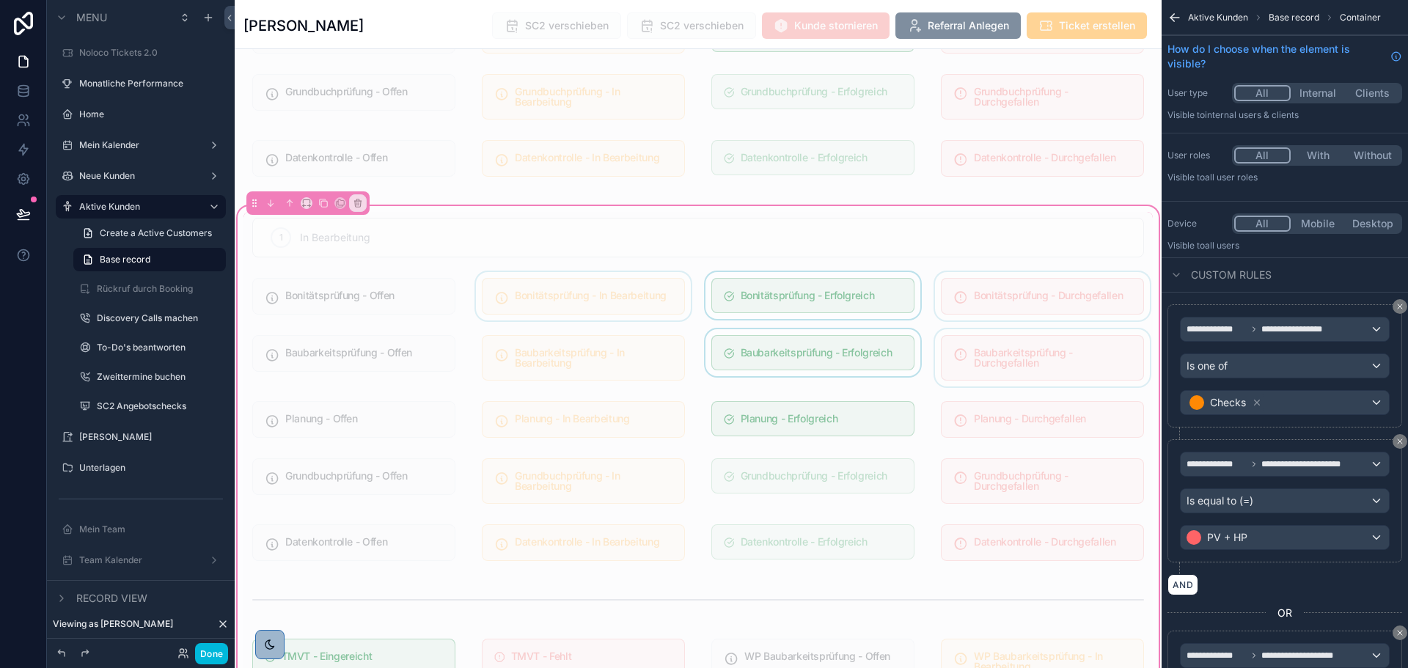
click at [983, 340] on div "scrollable content" at bounding box center [1042, 357] width 221 height 57
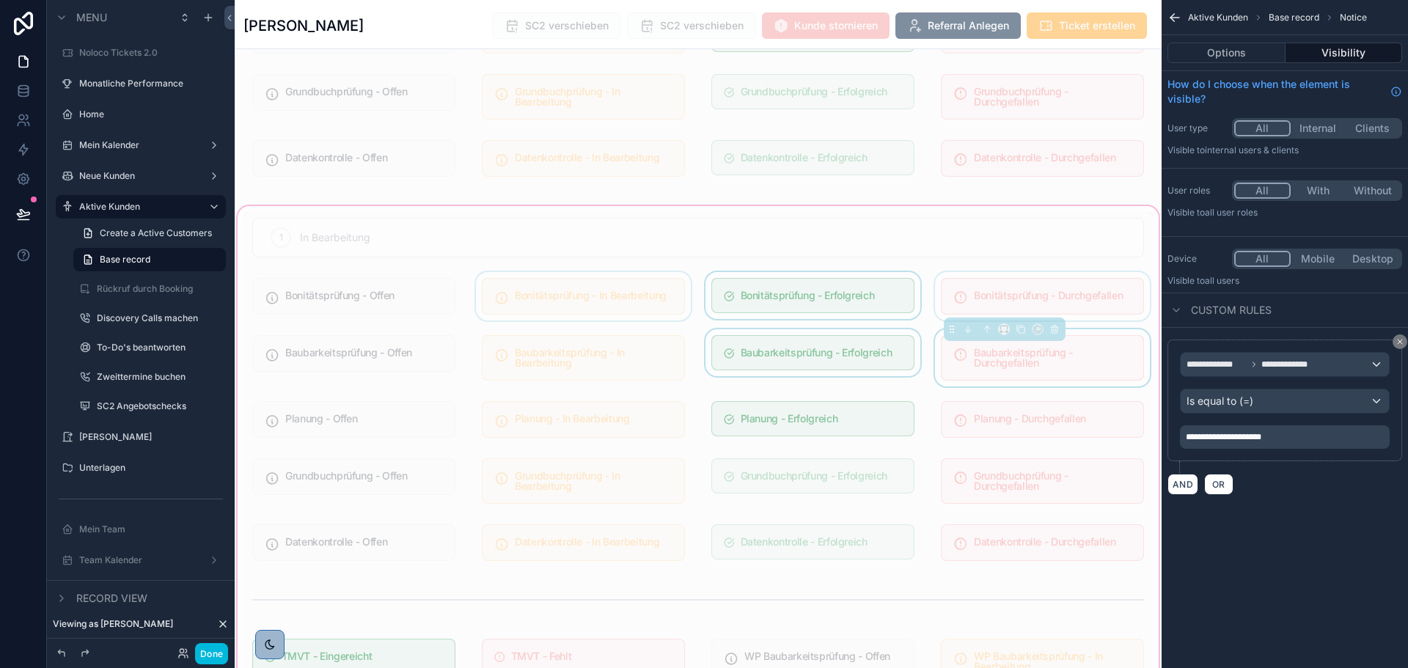
click at [845, 353] on div "scrollable content" at bounding box center [812, 357] width 221 height 57
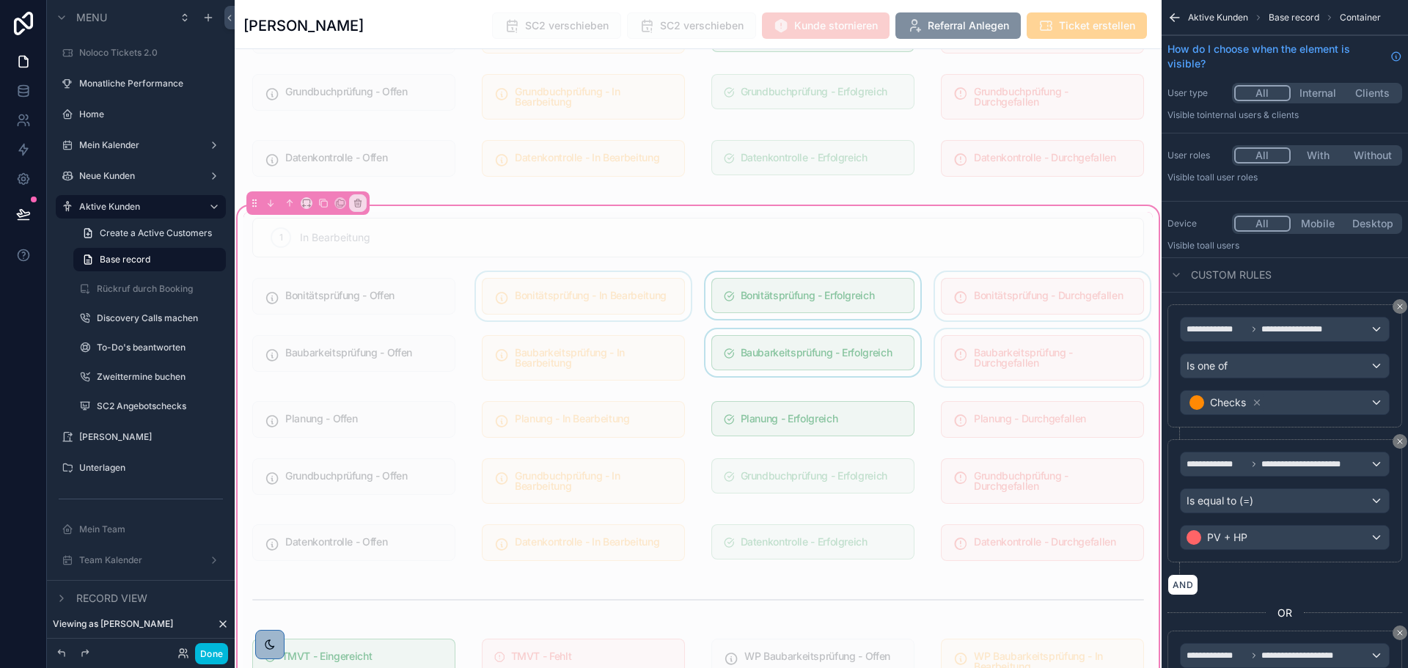
click at [845, 351] on div "scrollable content" at bounding box center [812, 357] width 221 height 57
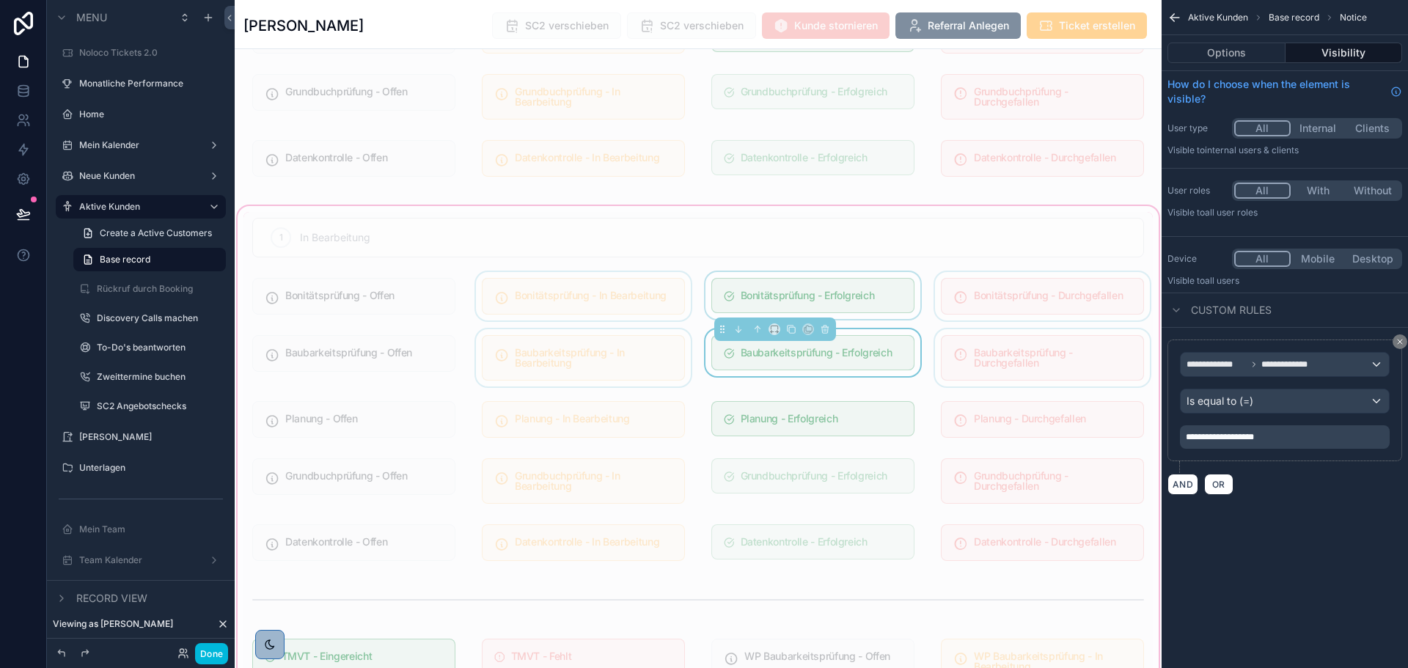
click at [627, 350] on div "scrollable content" at bounding box center [583, 357] width 221 height 57
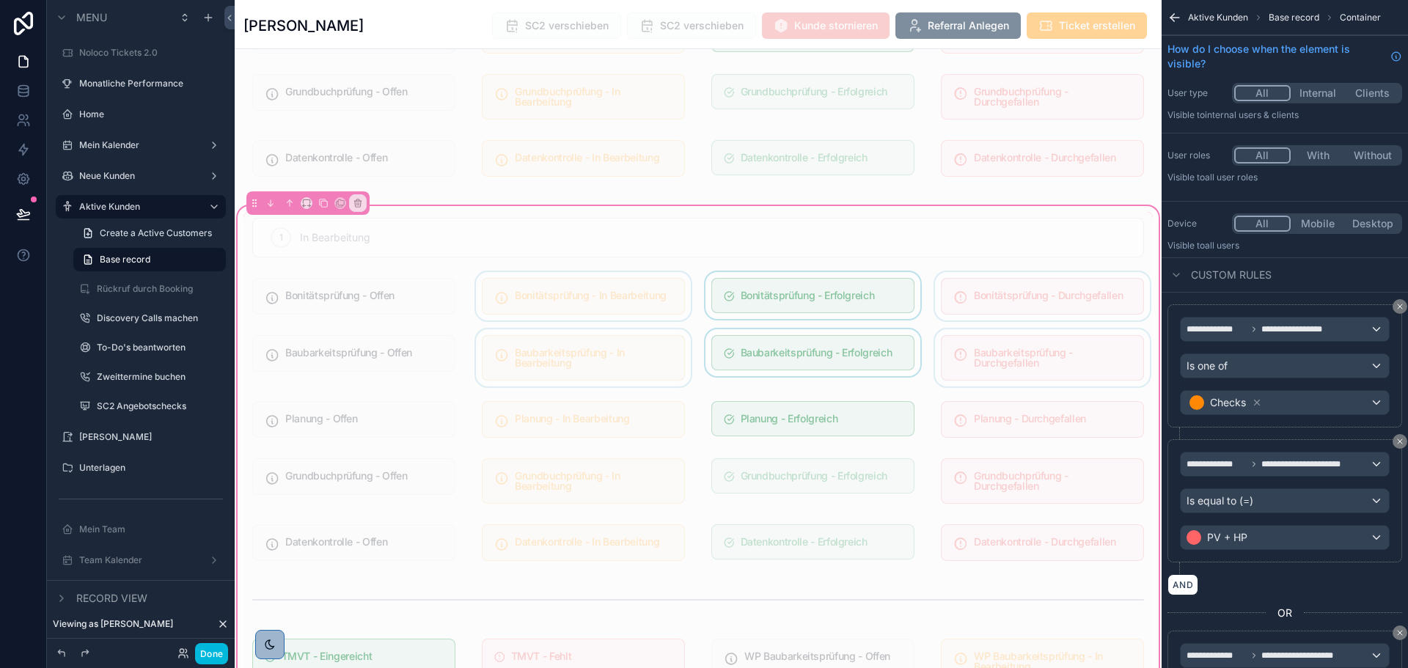
click at [627, 350] on div "scrollable content" at bounding box center [583, 357] width 221 height 57
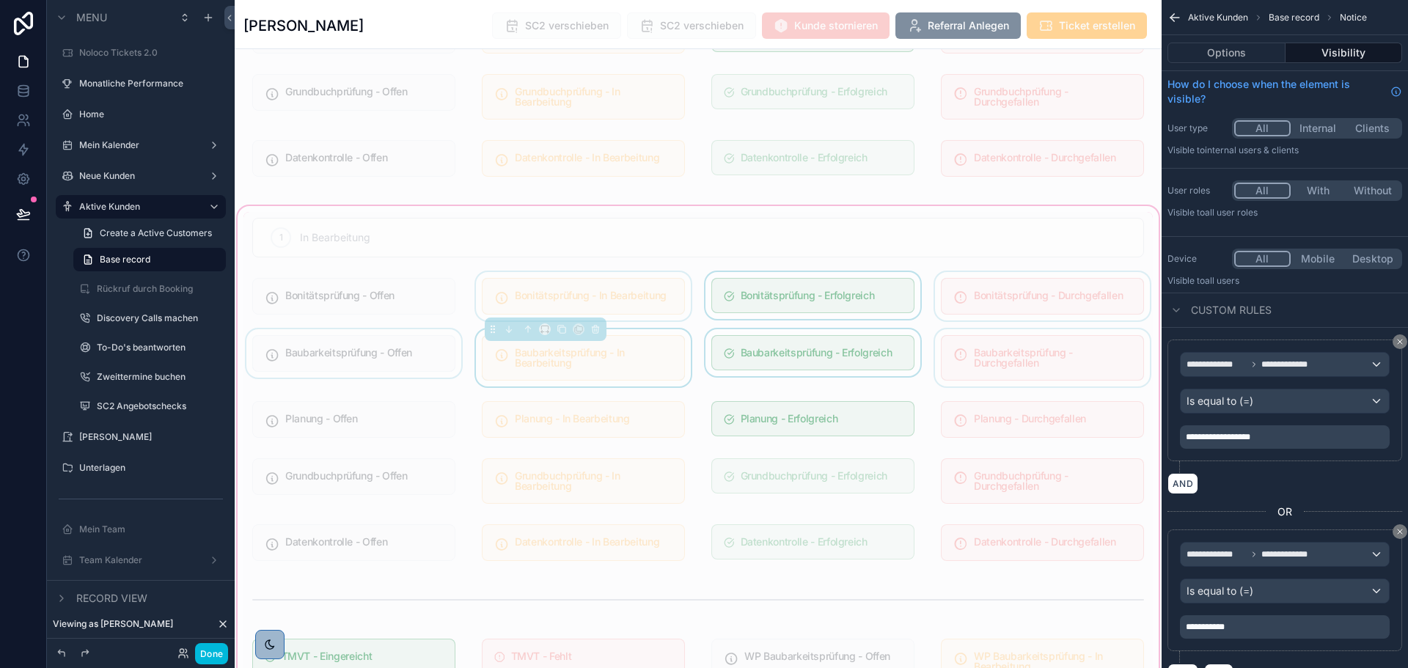
click at [401, 348] on div "scrollable content" at bounding box center [353, 357] width 221 height 57
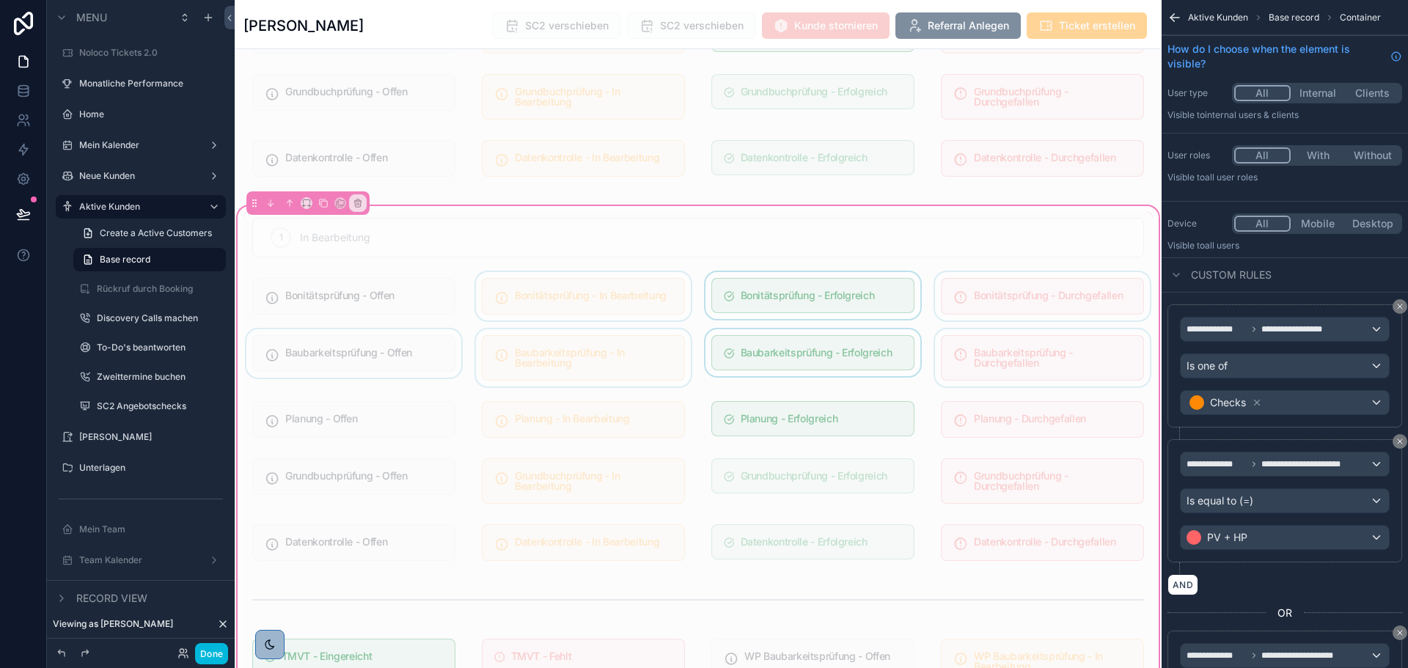
click at [401, 348] on div "scrollable content" at bounding box center [353, 357] width 221 height 57
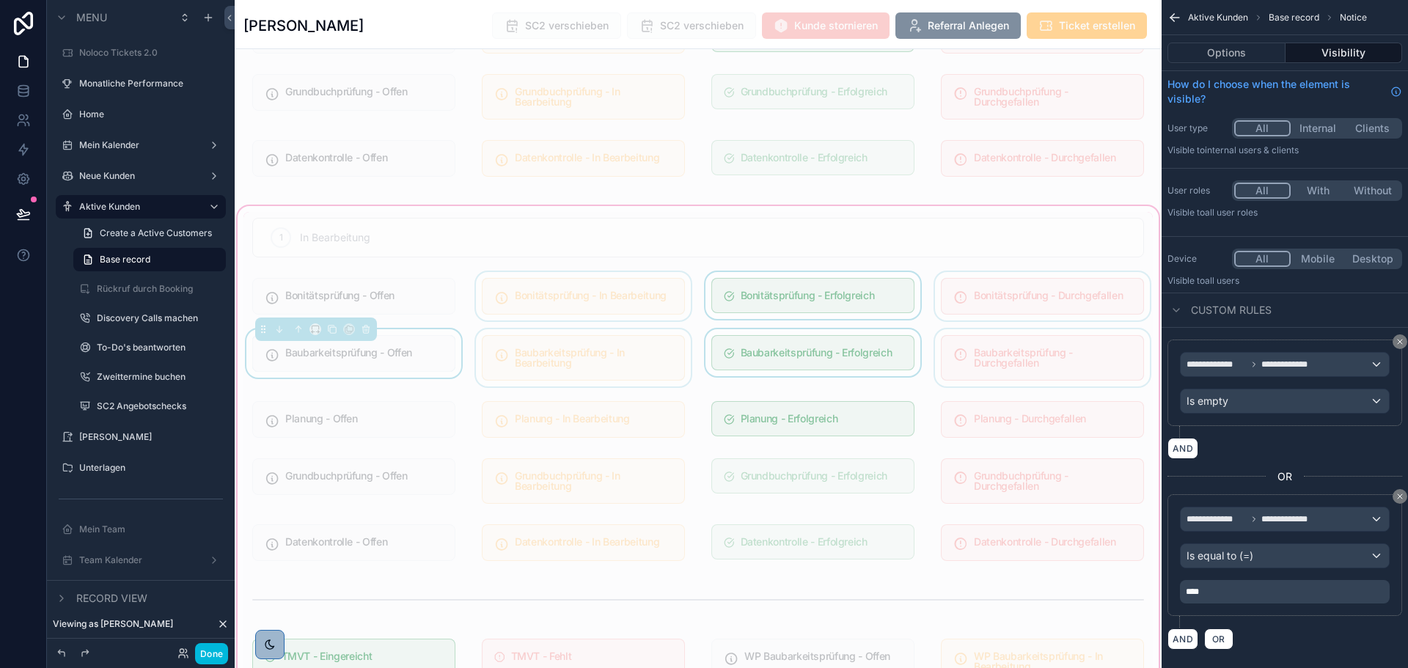
click at [800, 351] on div "scrollable content" at bounding box center [812, 357] width 221 height 57
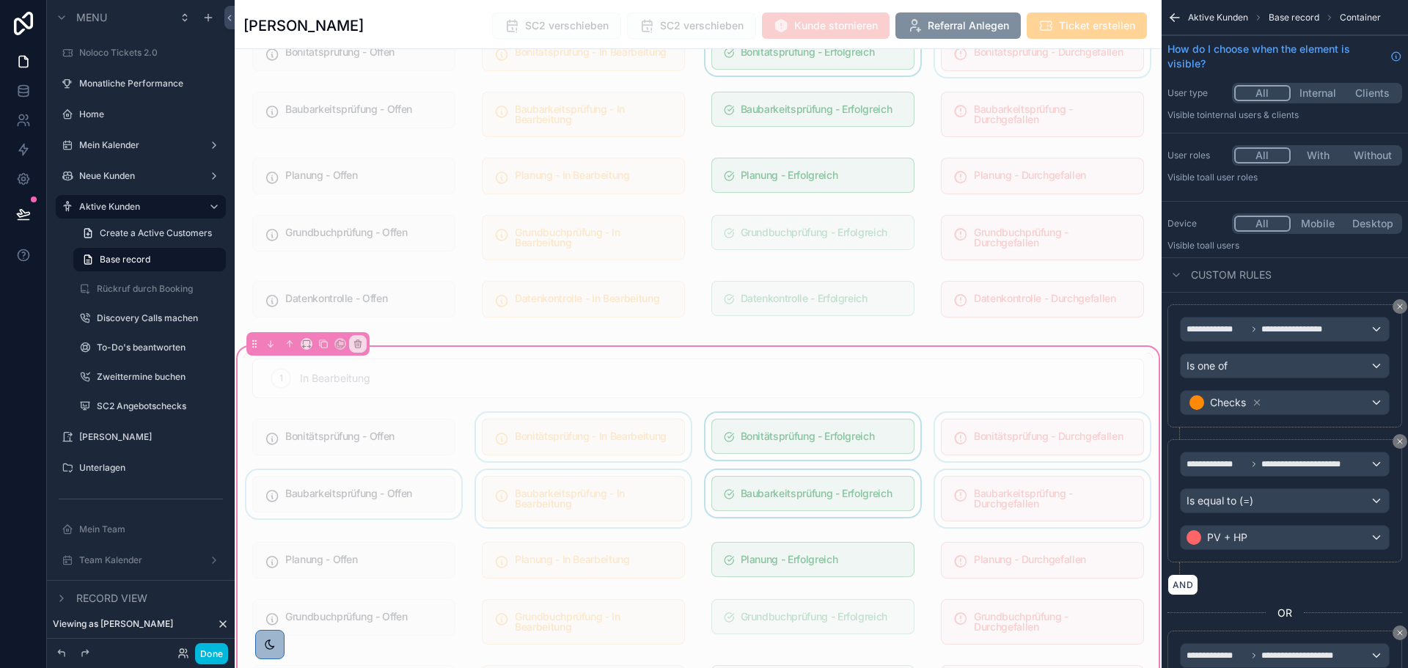
scroll to position [660, 0]
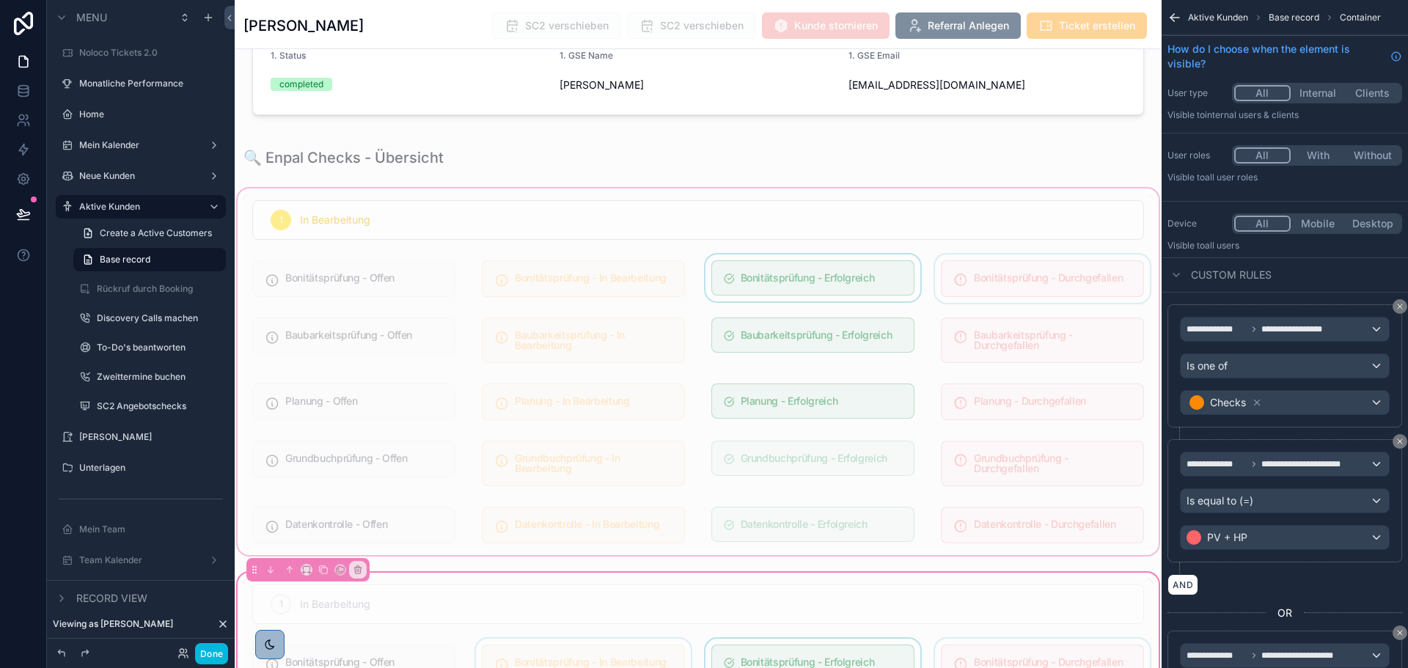
click at [851, 334] on div "scrollable content" at bounding box center [698, 372] width 927 height 372
click at [851, 324] on div "scrollable content" at bounding box center [698, 372] width 927 height 372
drag, startPoint x: 1175, startPoint y: 13, endPoint x: 941, endPoint y: 218, distance: 310.2
click at [1175, 13] on icon "scrollable content" at bounding box center [1174, 17] width 15 height 15
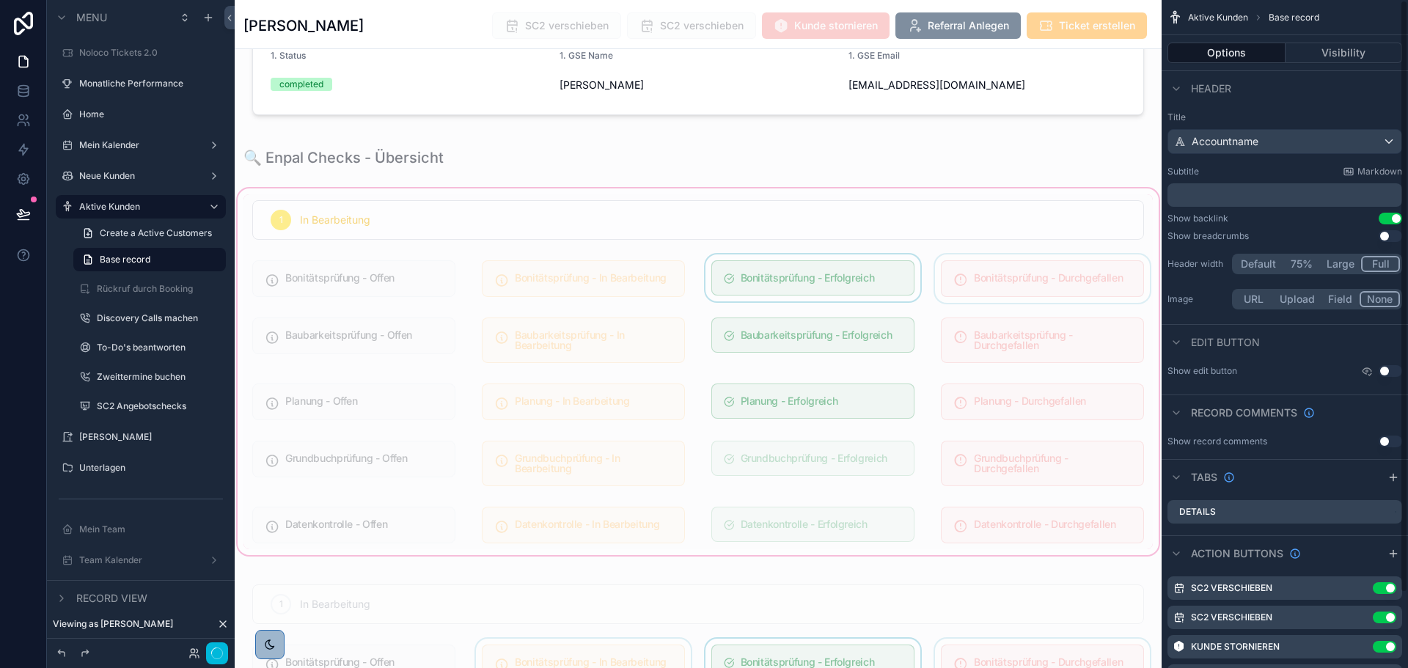
click at [845, 320] on div "scrollable content" at bounding box center [698, 372] width 927 height 372
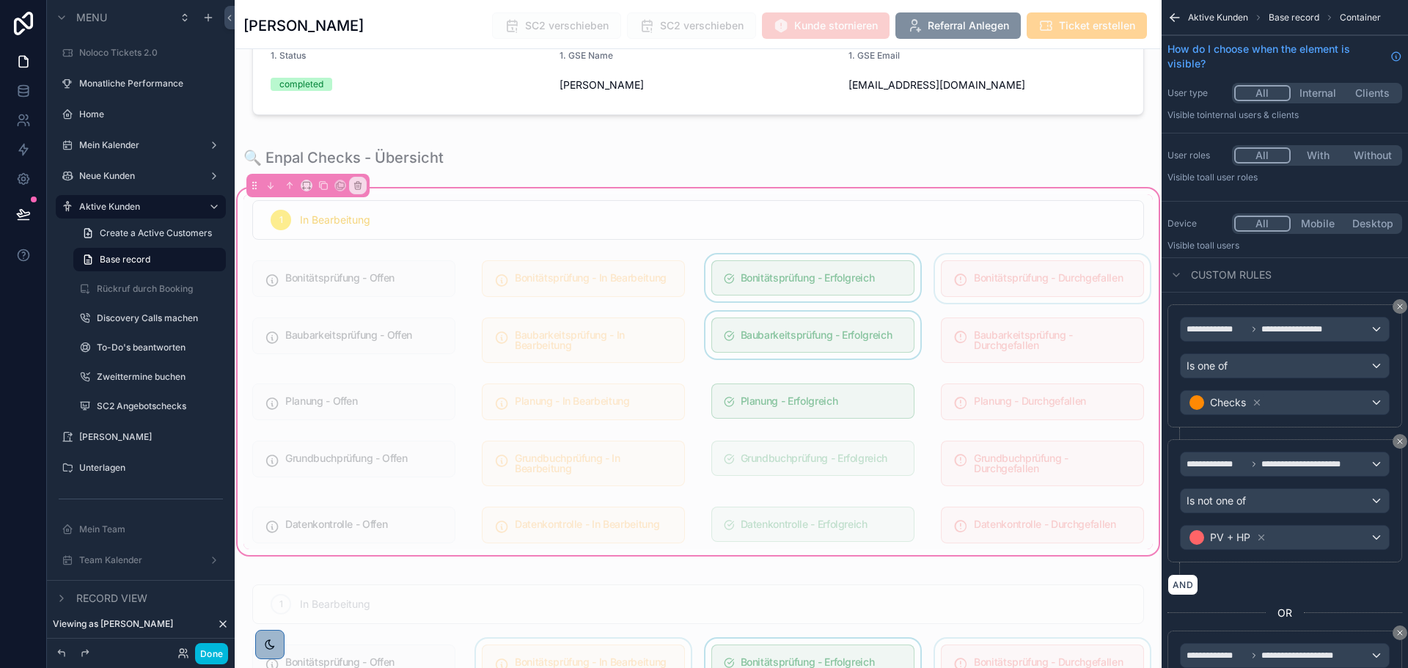
click at [849, 319] on div "scrollable content" at bounding box center [812, 340] width 221 height 57
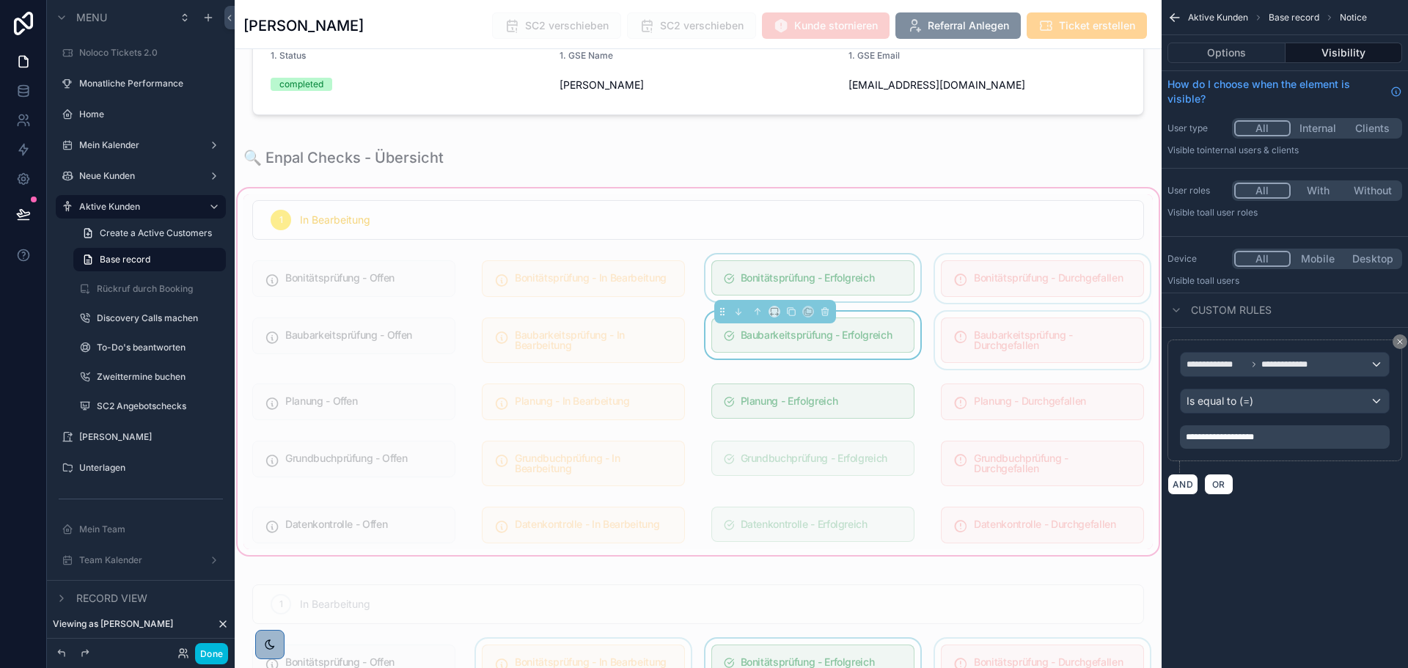
click at [986, 320] on div "scrollable content" at bounding box center [1042, 340] width 221 height 57
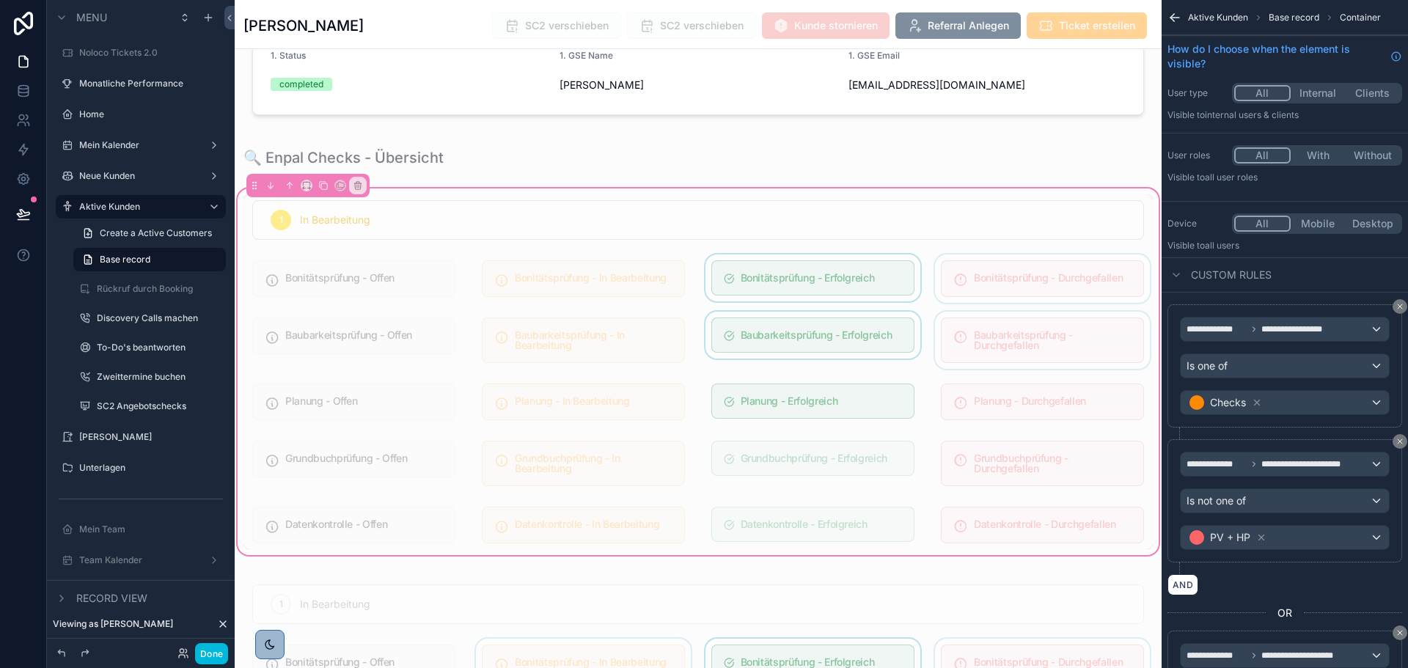
click at [1000, 318] on div "scrollable content" at bounding box center [1042, 340] width 221 height 57
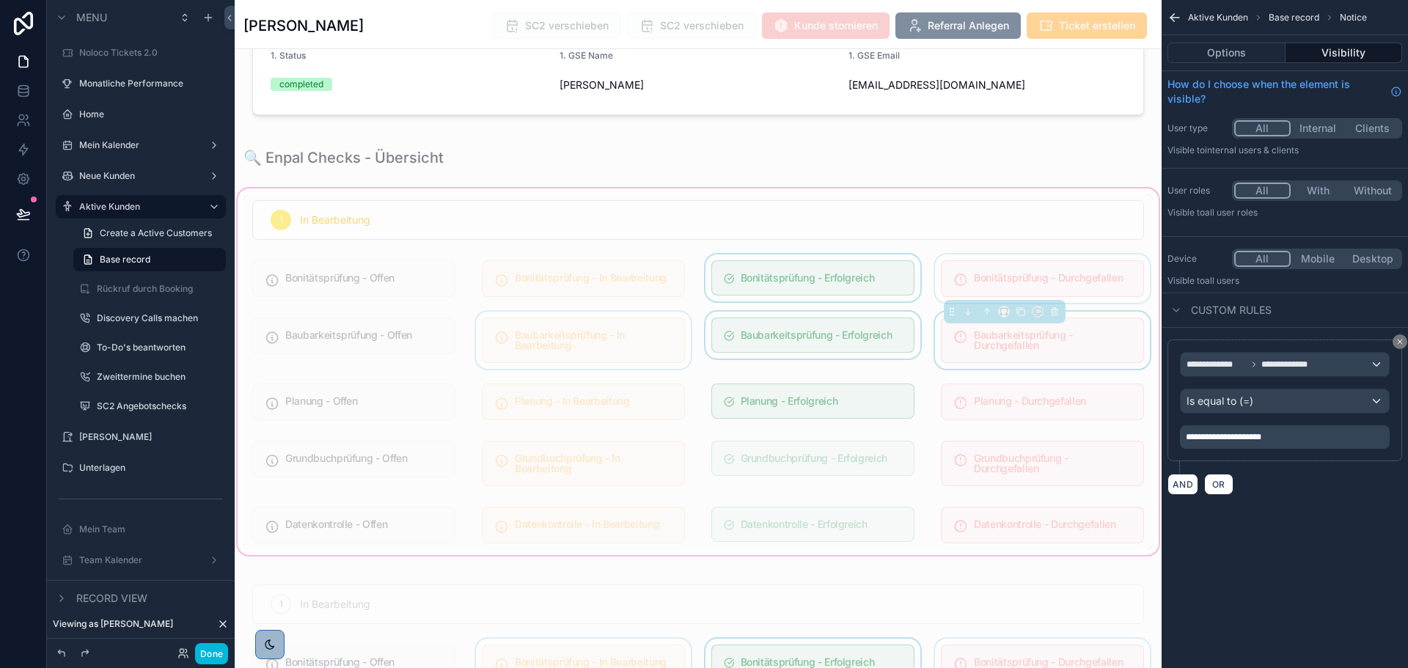
click at [581, 322] on div "scrollable content" at bounding box center [583, 340] width 221 height 57
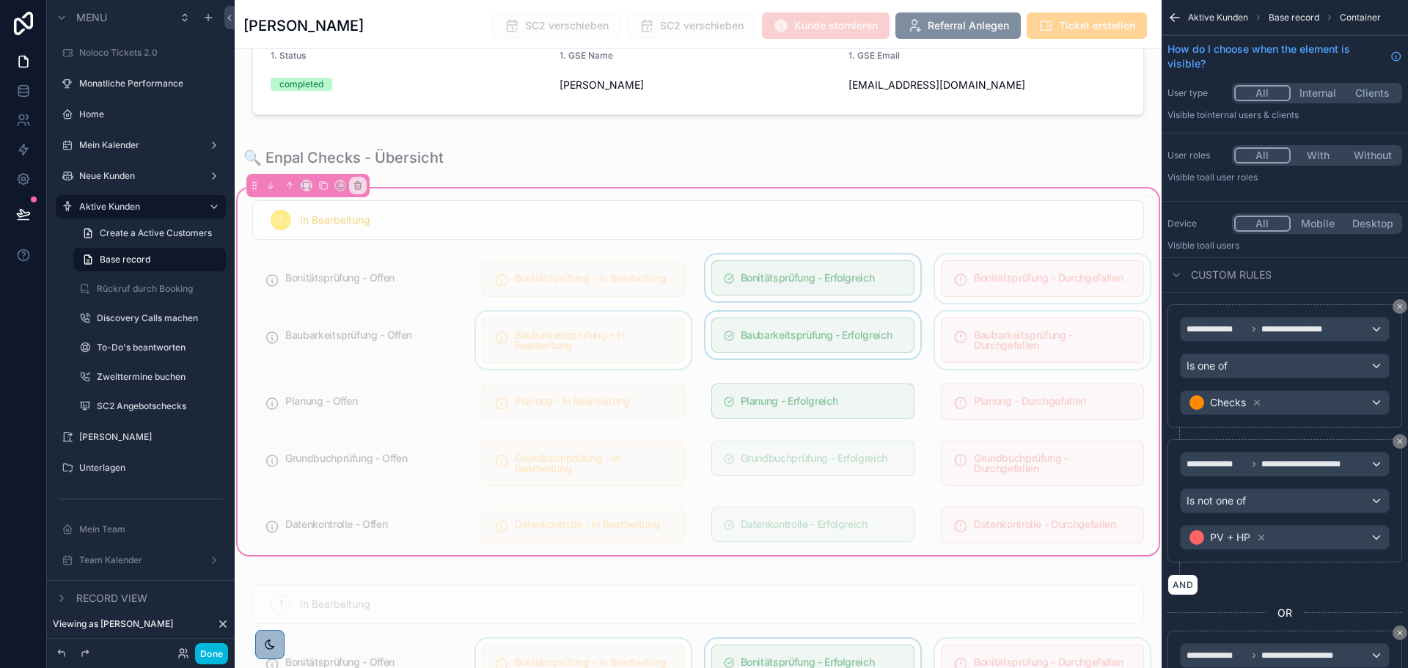
click at [571, 325] on div "scrollable content" at bounding box center [583, 340] width 221 height 57
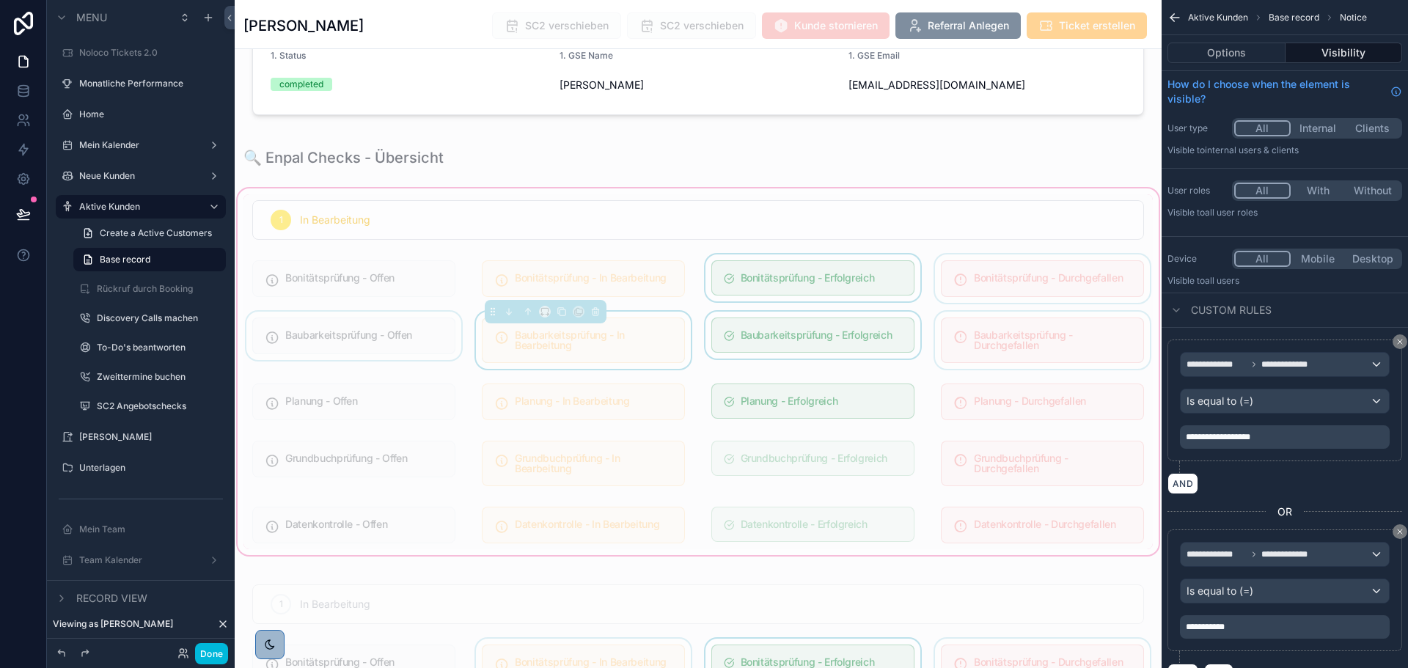
click at [419, 324] on div "scrollable content" at bounding box center [353, 340] width 221 height 57
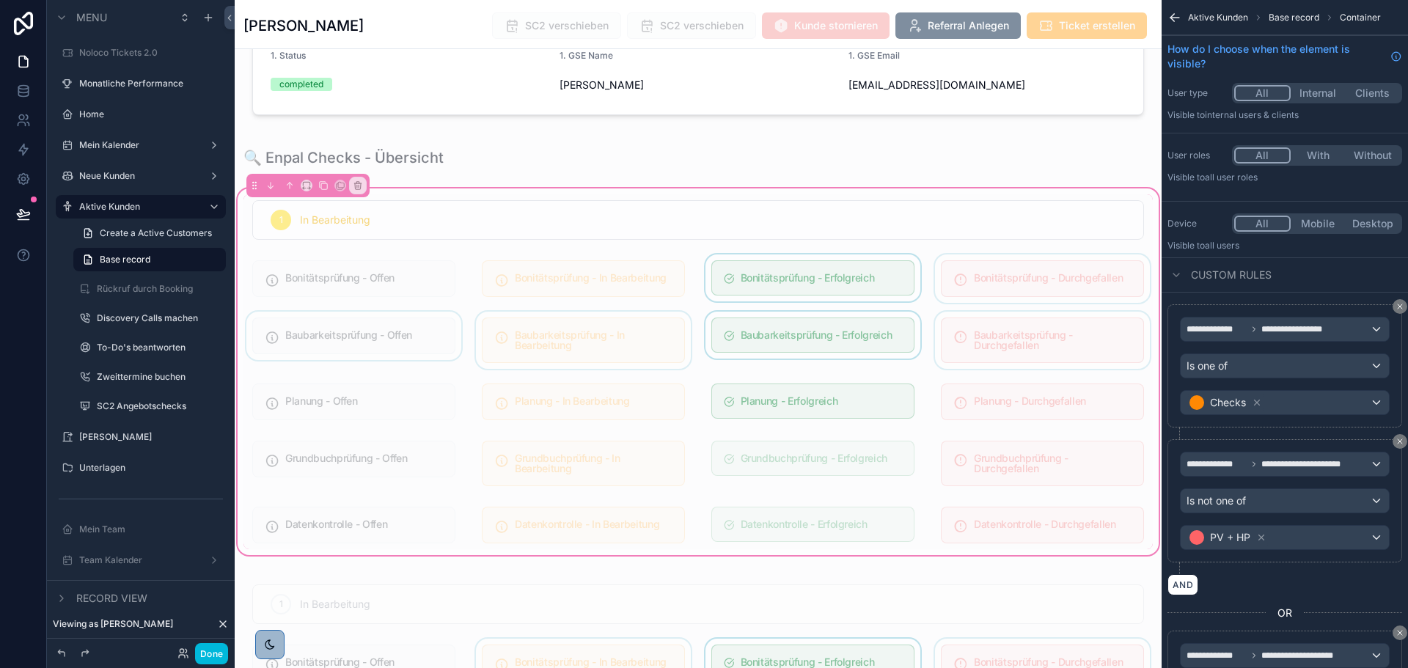
click at [419, 324] on div "scrollable content" at bounding box center [353, 340] width 221 height 57
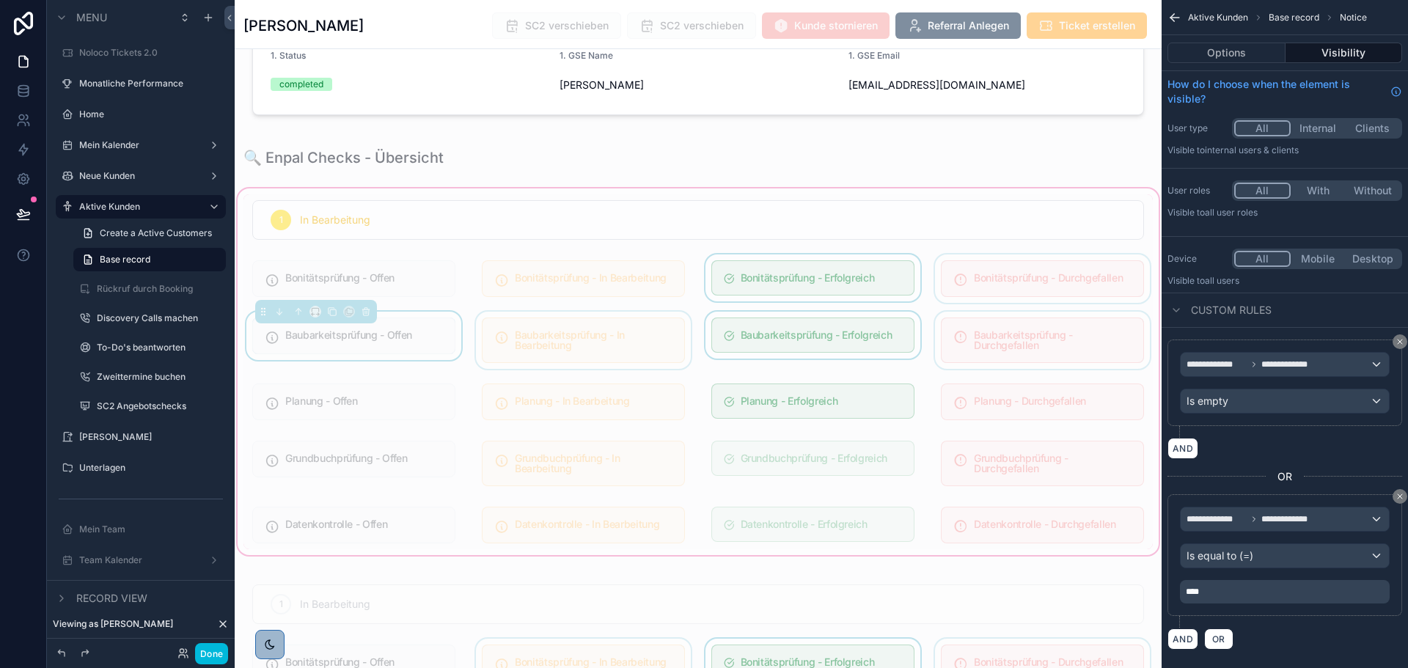
click at [552, 321] on div "scrollable content" at bounding box center [583, 340] width 221 height 57
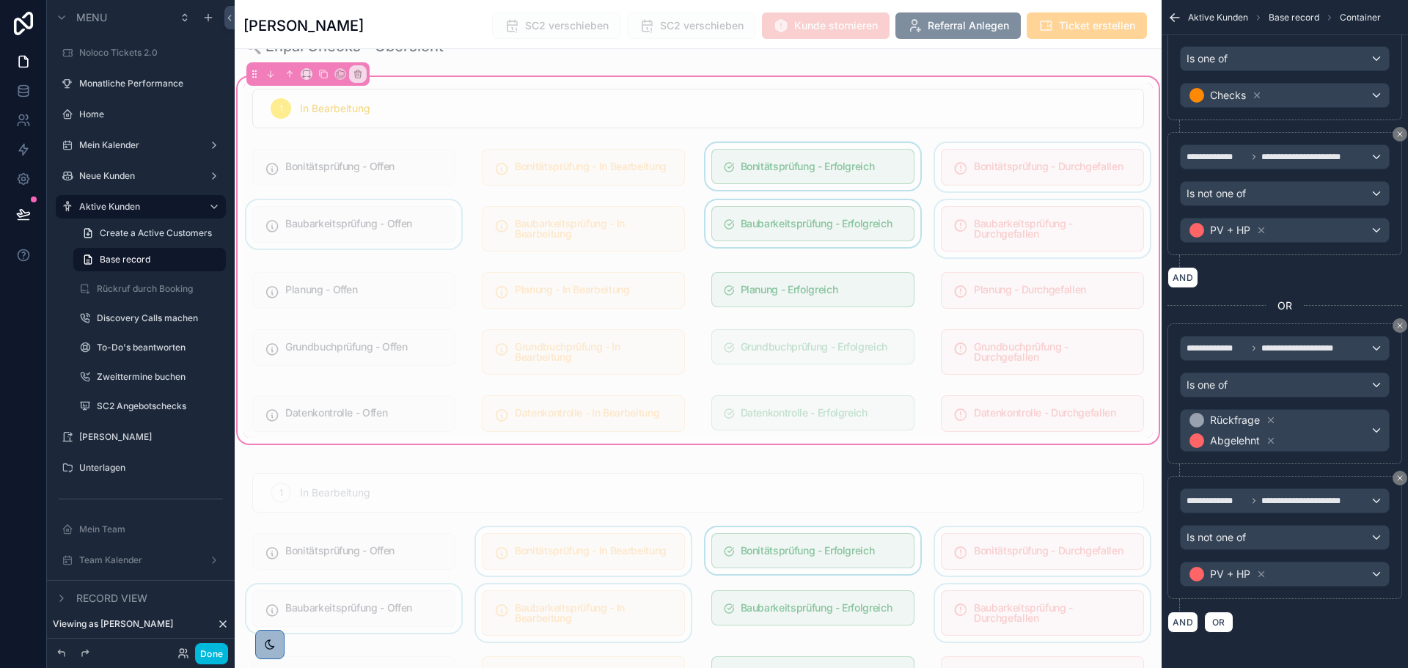
scroll to position [953, 0]
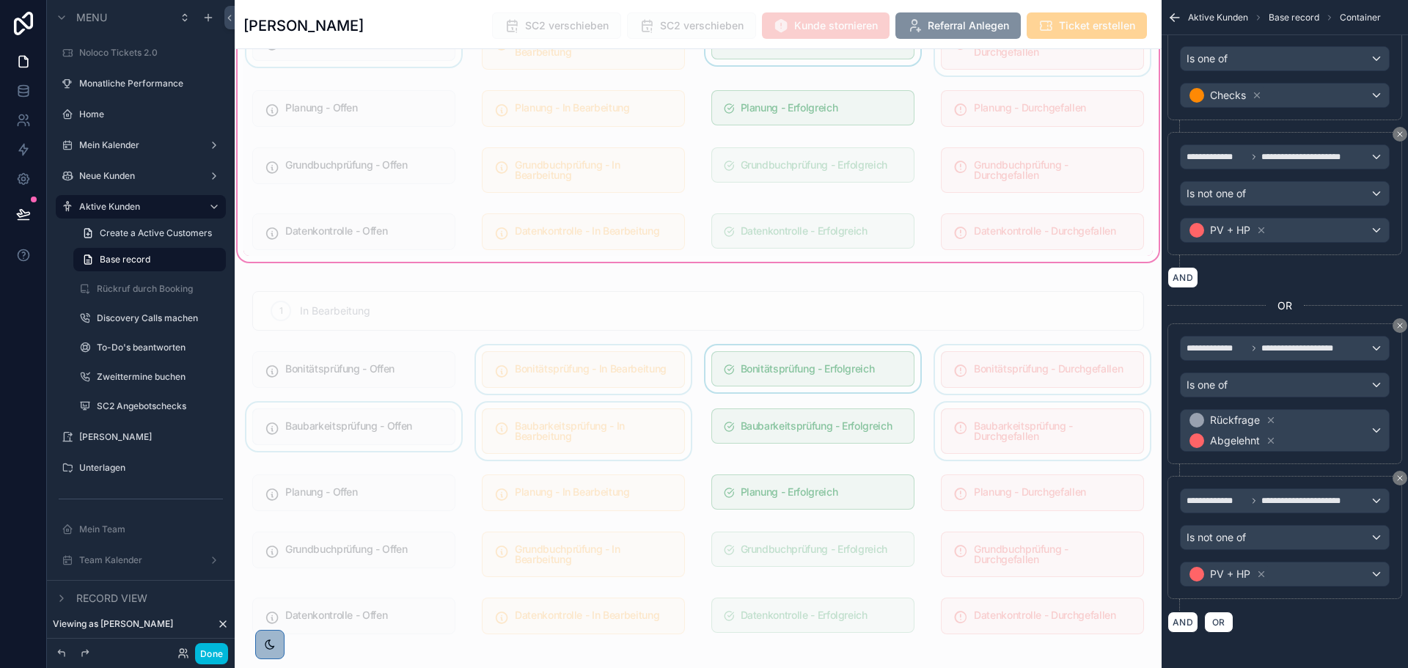
click at [892, 331] on div "scrollable content" at bounding box center [698, 618] width 927 height 685
click at [1174, 18] on icon "scrollable content" at bounding box center [1174, 18] width 9 height 0
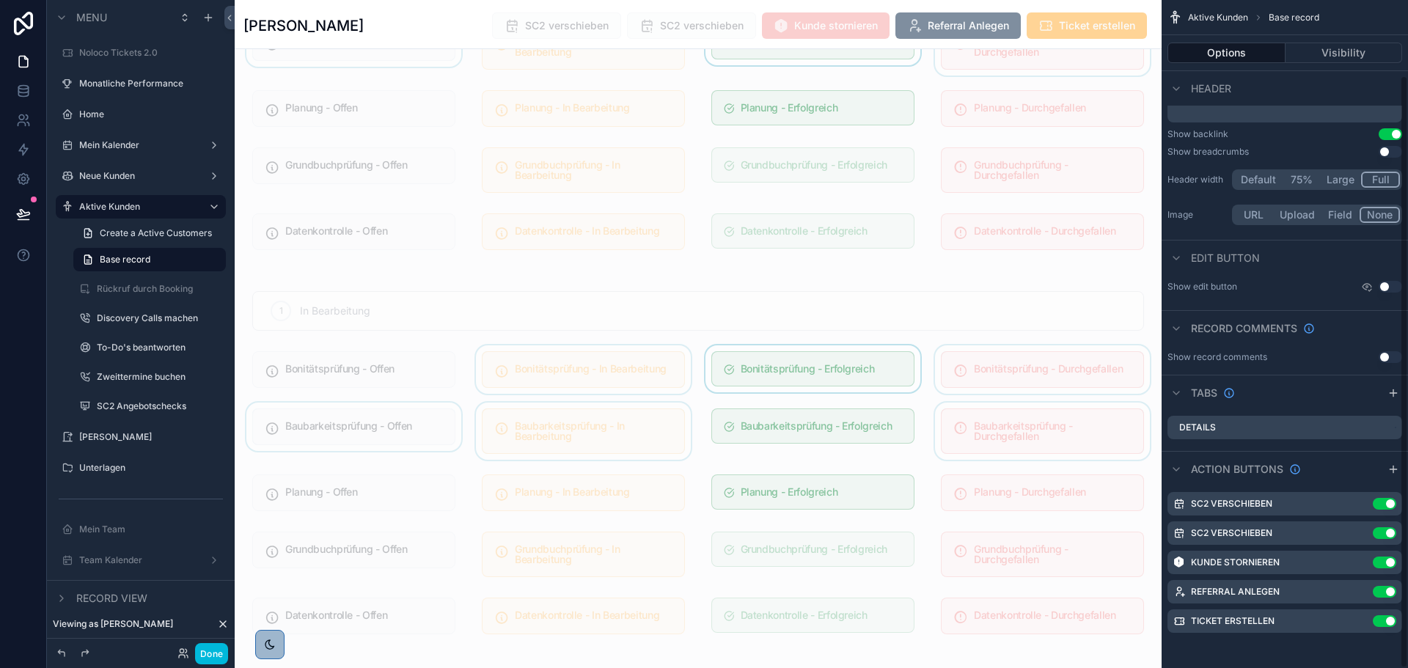
scroll to position [84, 0]
click at [1016, 315] on div "scrollable content" at bounding box center [698, 618] width 927 height 685
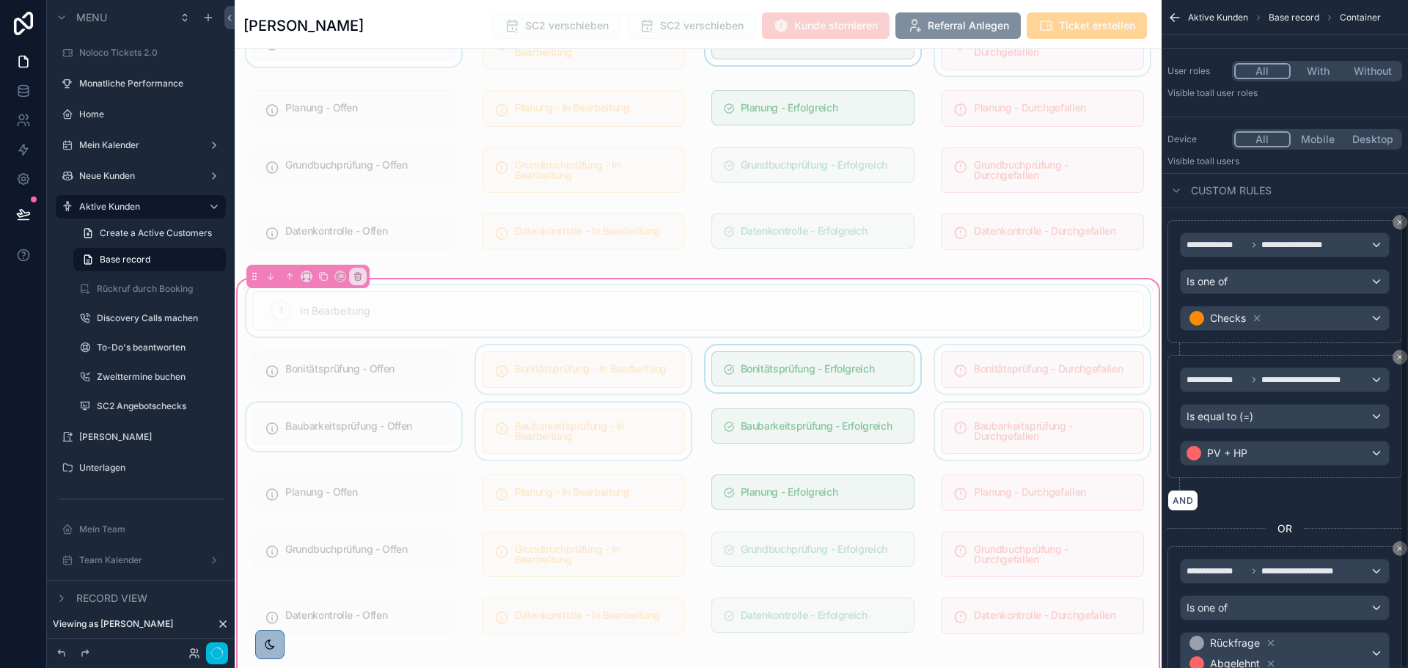
scroll to position [307, 0]
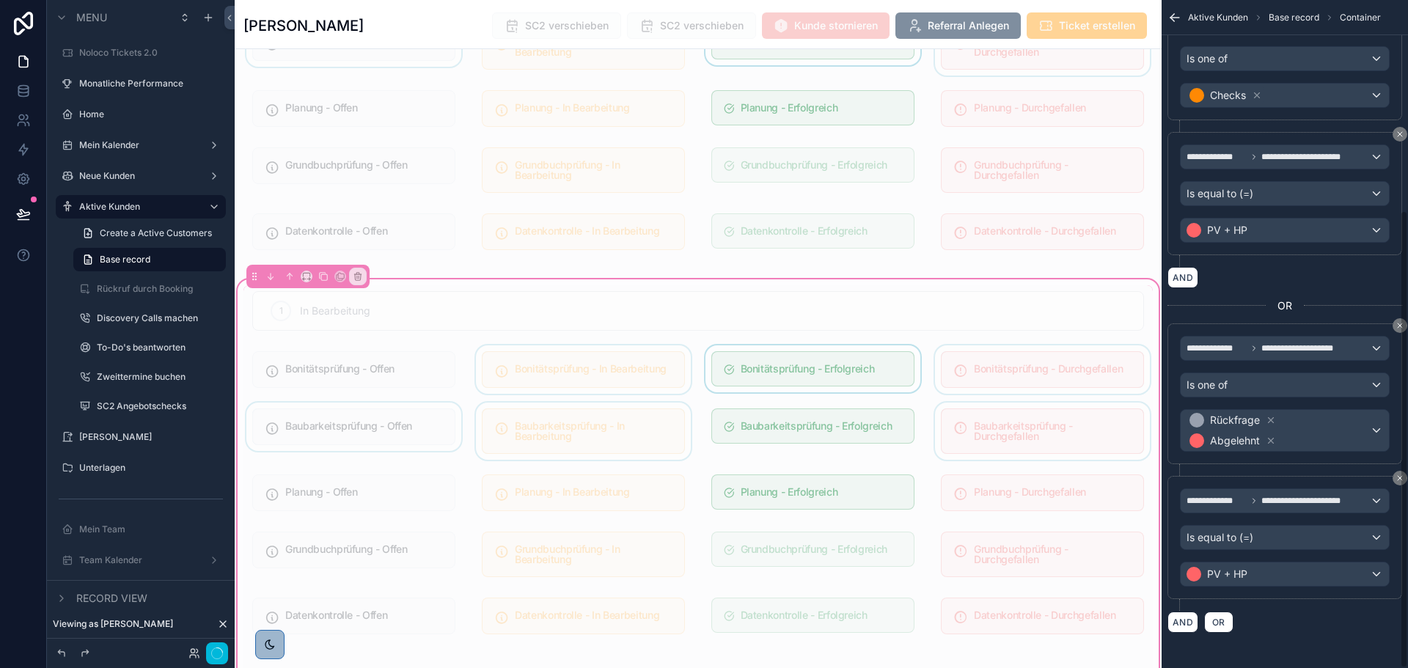
click at [801, 358] on div "scrollable content" at bounding box center [812, 369] width 221 height 48
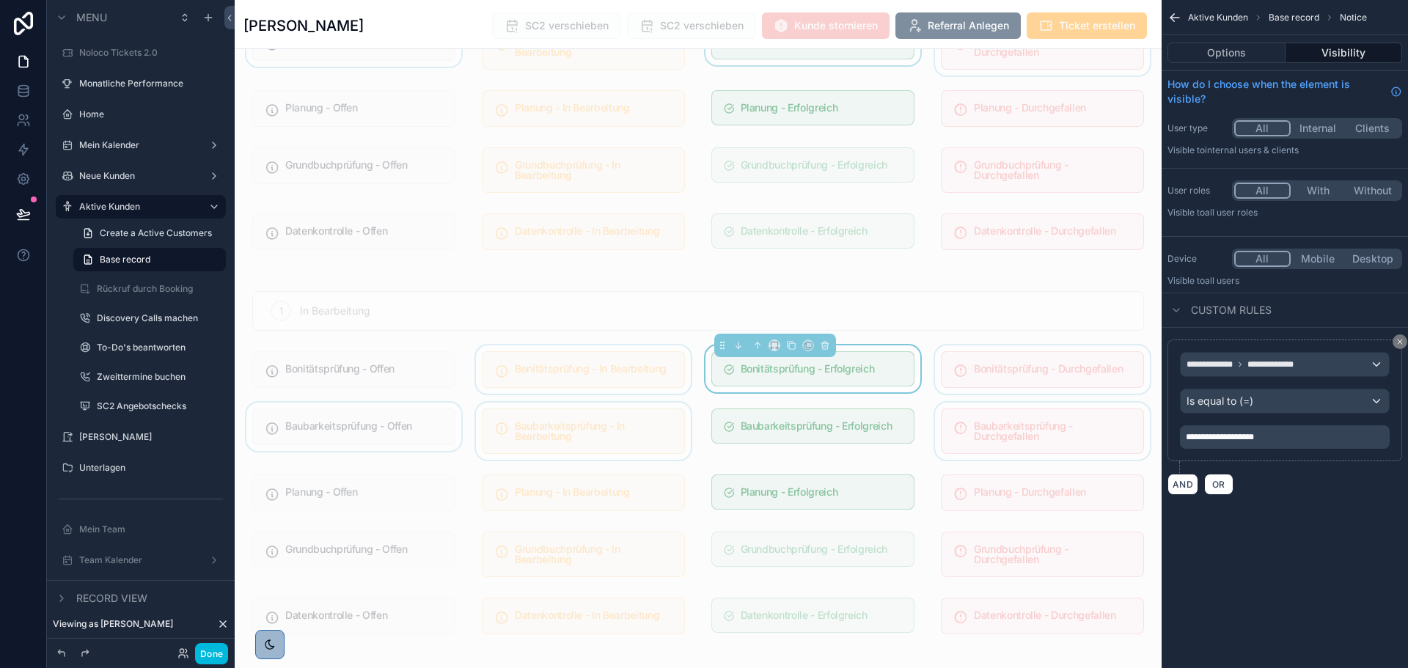
scroll to position [0, 0]
click at [997, 353] on div "scrollable content" at bounding box center [1042, 369] width 221 height 48
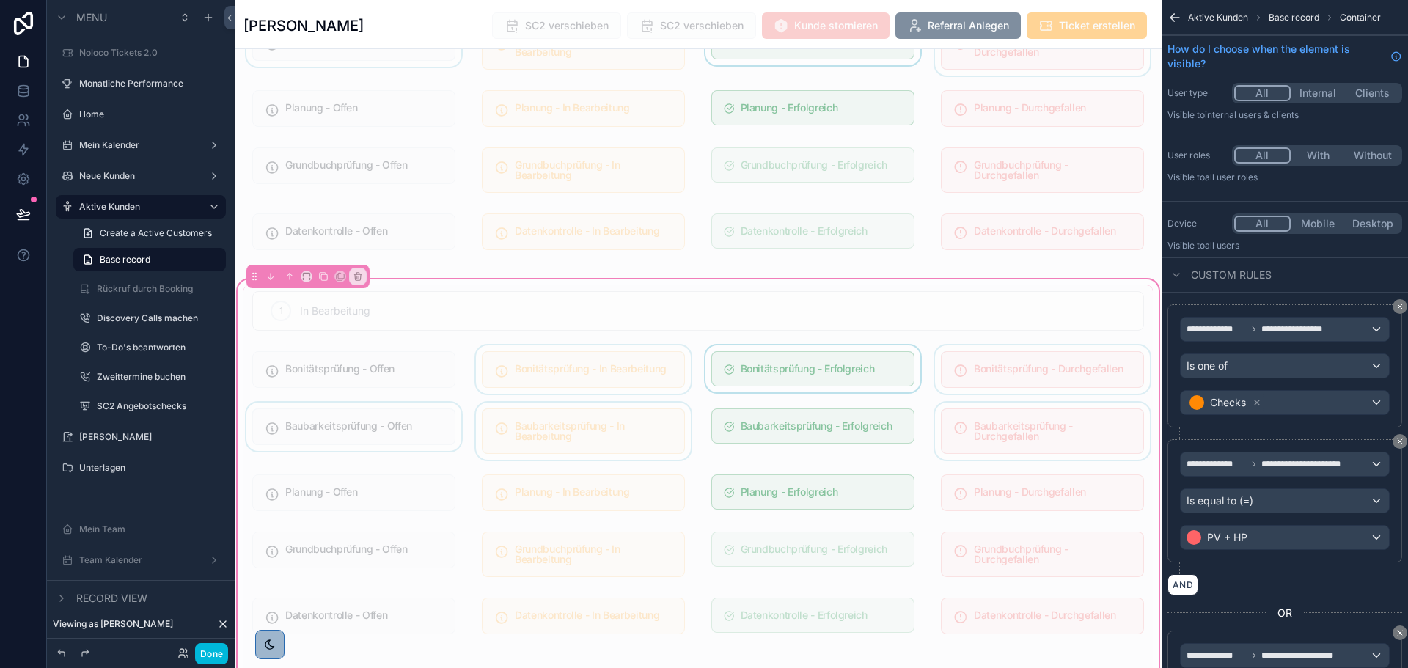
click at [1000, 353] on div "scrollable content" at bounding box center [1042, 369] width 221 height 48
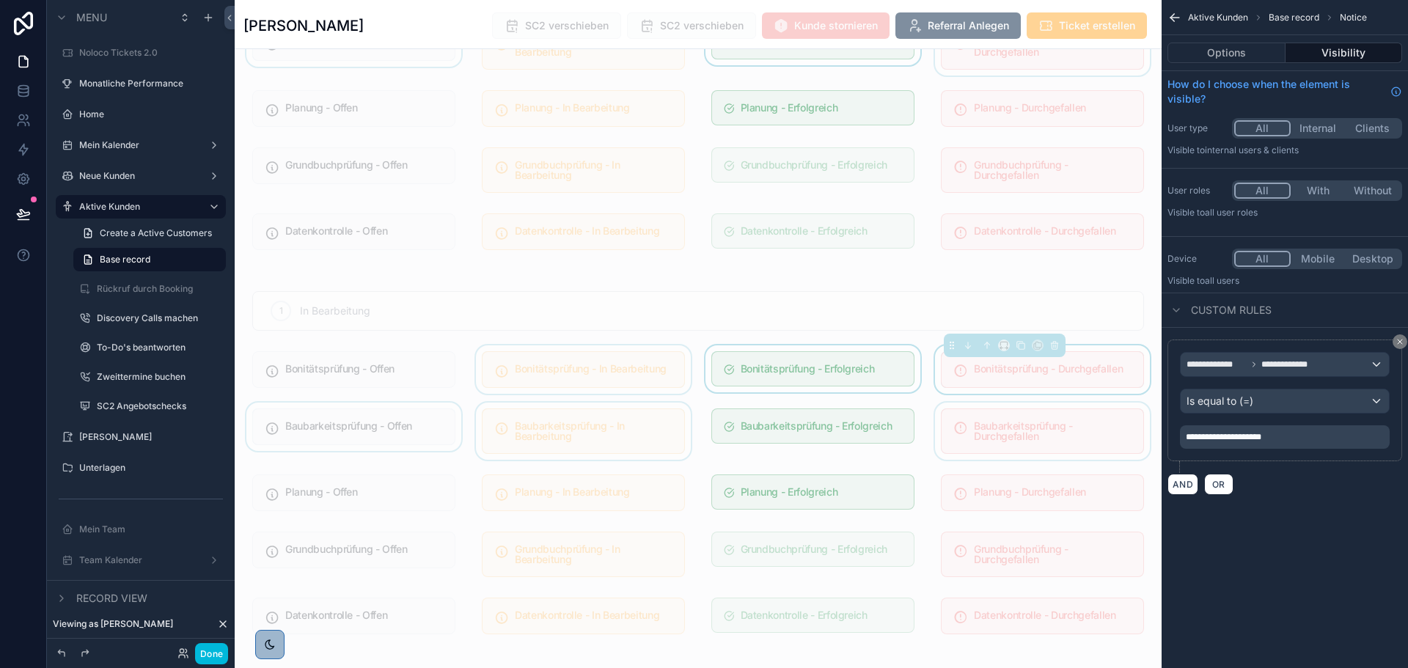
click at [631, 359] on div "scrollable content" at bounding box center [583, 369] width 221 height 48
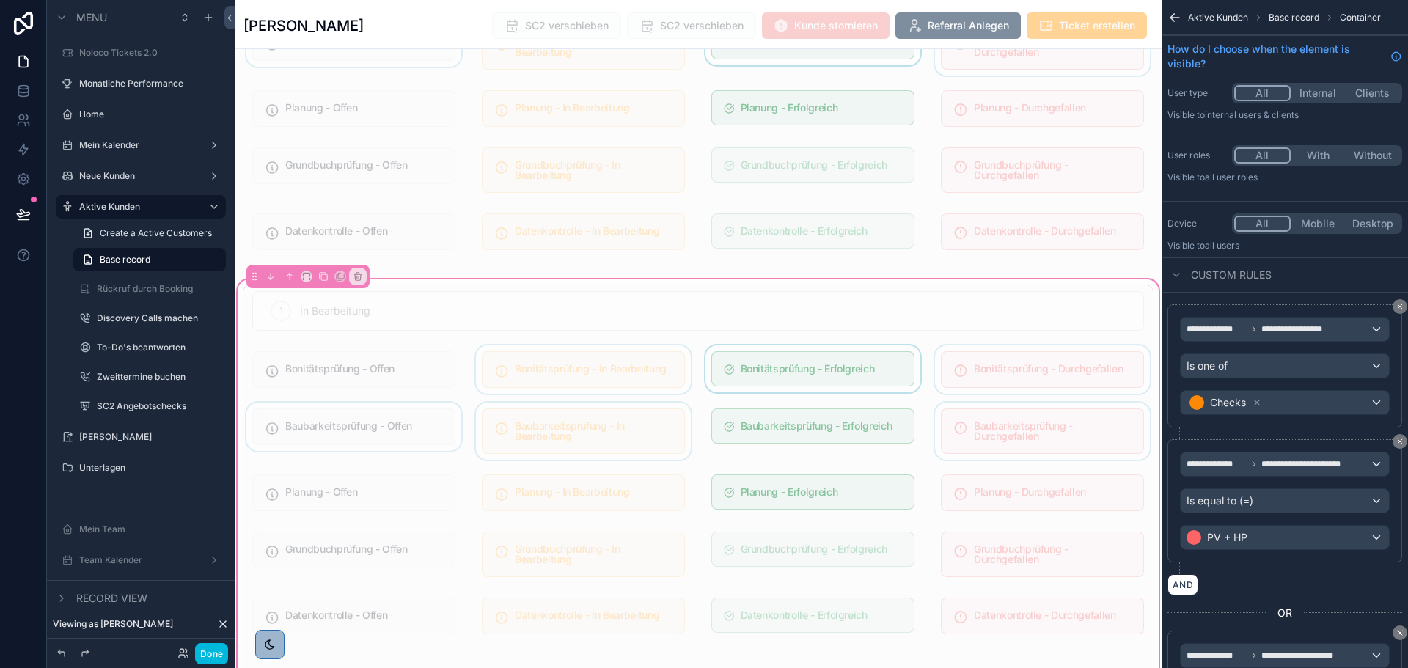
click at [643, 360] on div "scrollable content" at bounding box center [583, 369] width 221 height 48
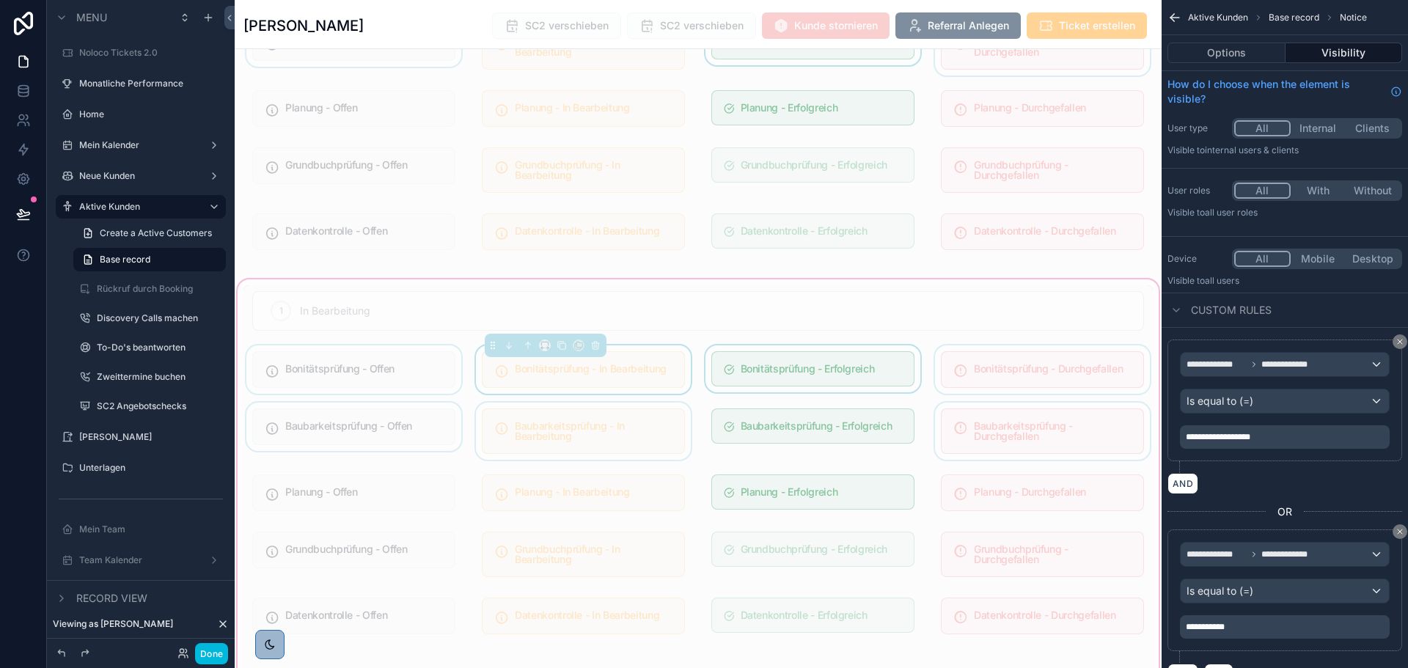
click at [314, 364] on div "scrollable content" at bounding box center [353, 369] width 221 height 48
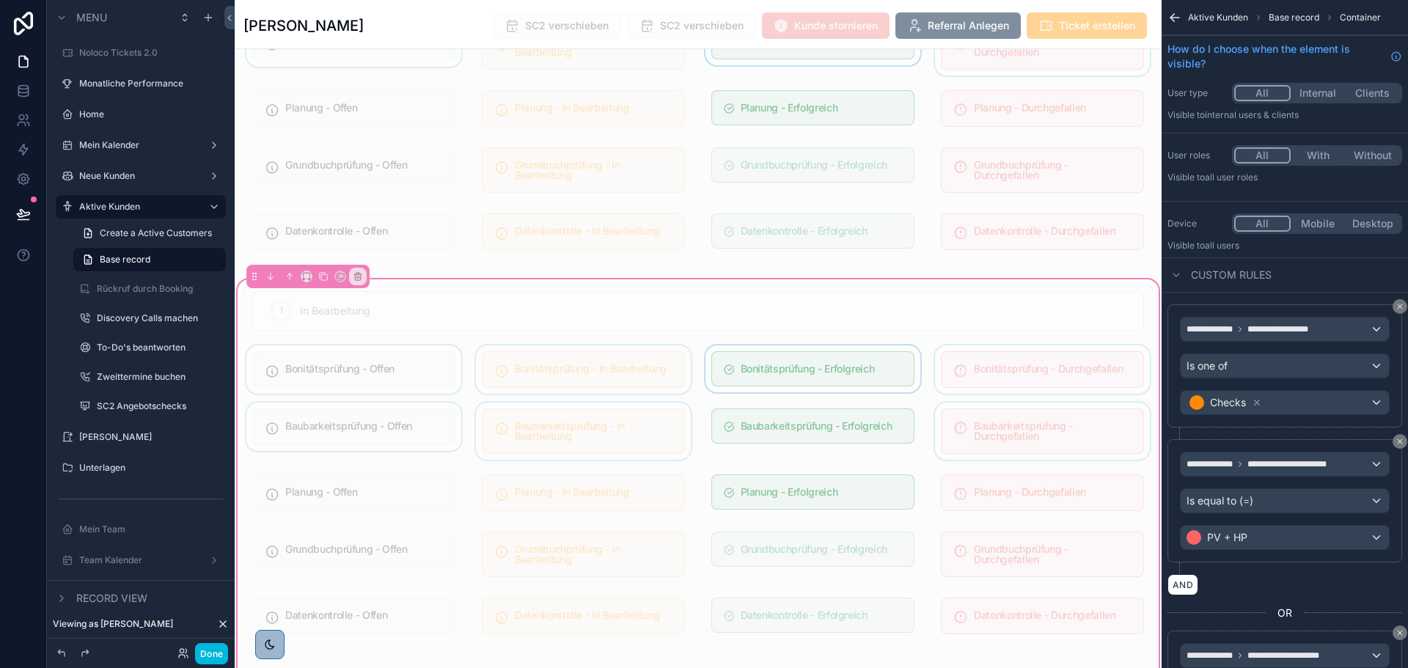
click at [326, 365] on div "scrollable content" at bounding box center [353, 369] width 221 height 48
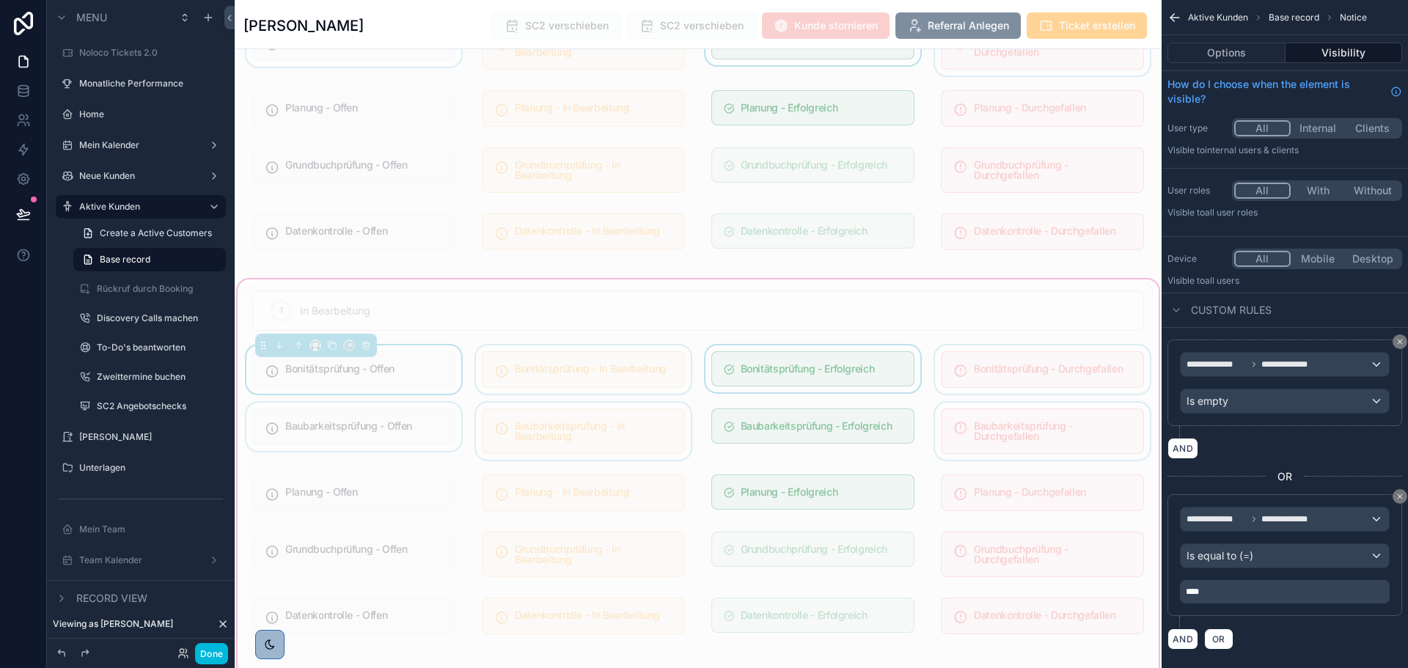
click at [341, 405] on div "scrollable content" at bounding box center [353, 431] width 221 height 57
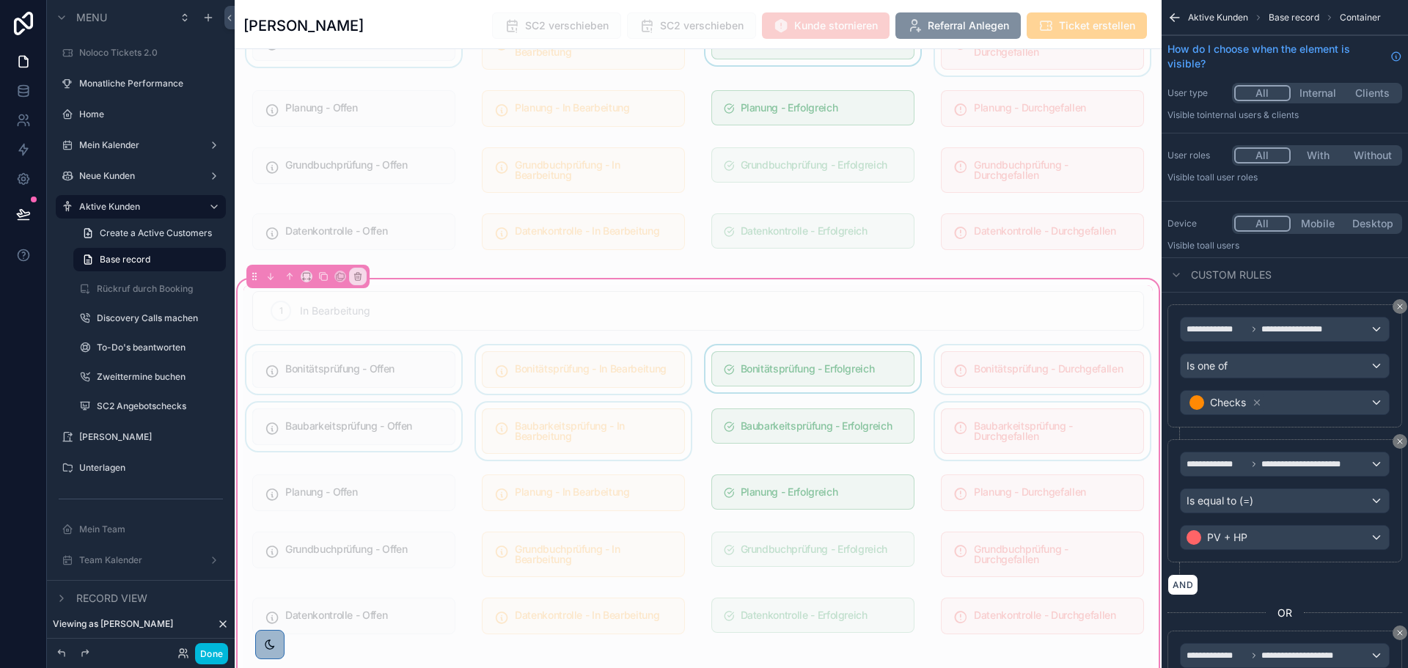
click at [396, 419] on div "scrollable content" at bounding box center [353, 431] width 221 height 57
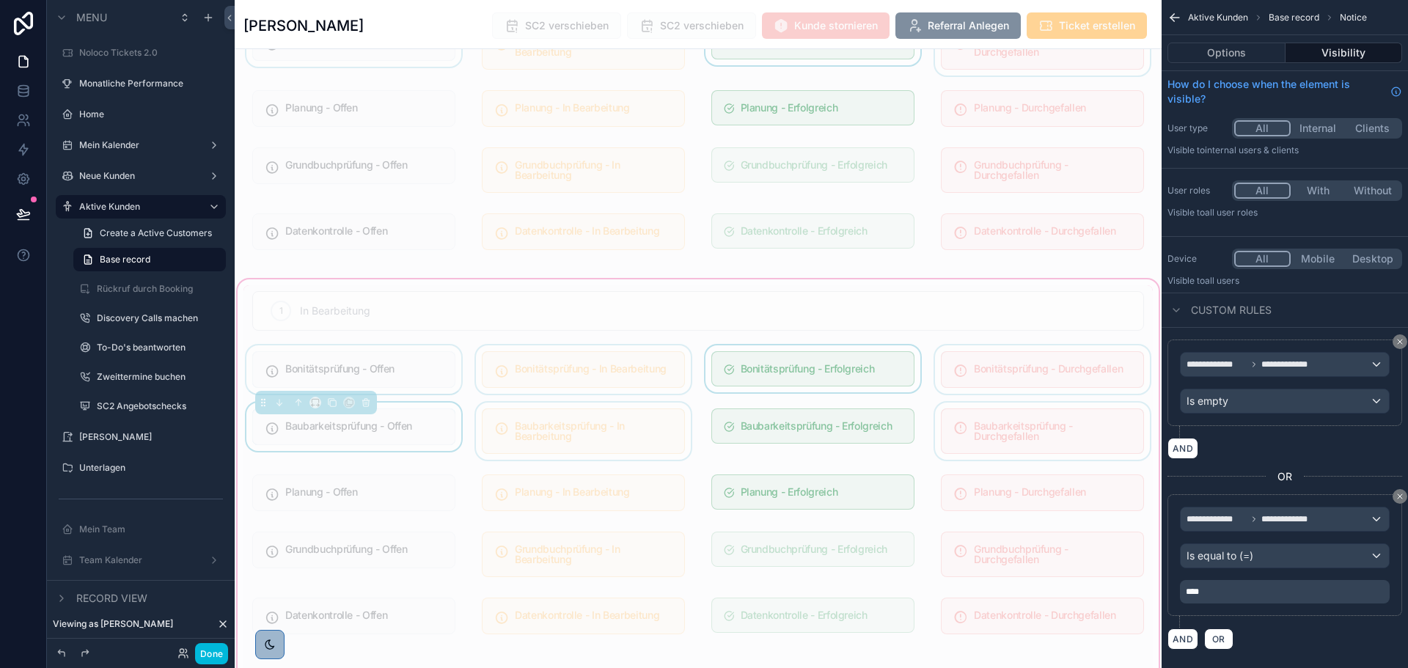
click at [505, 423] on div "scrollable content" at bounding box center [583, 431] width 221 height 57
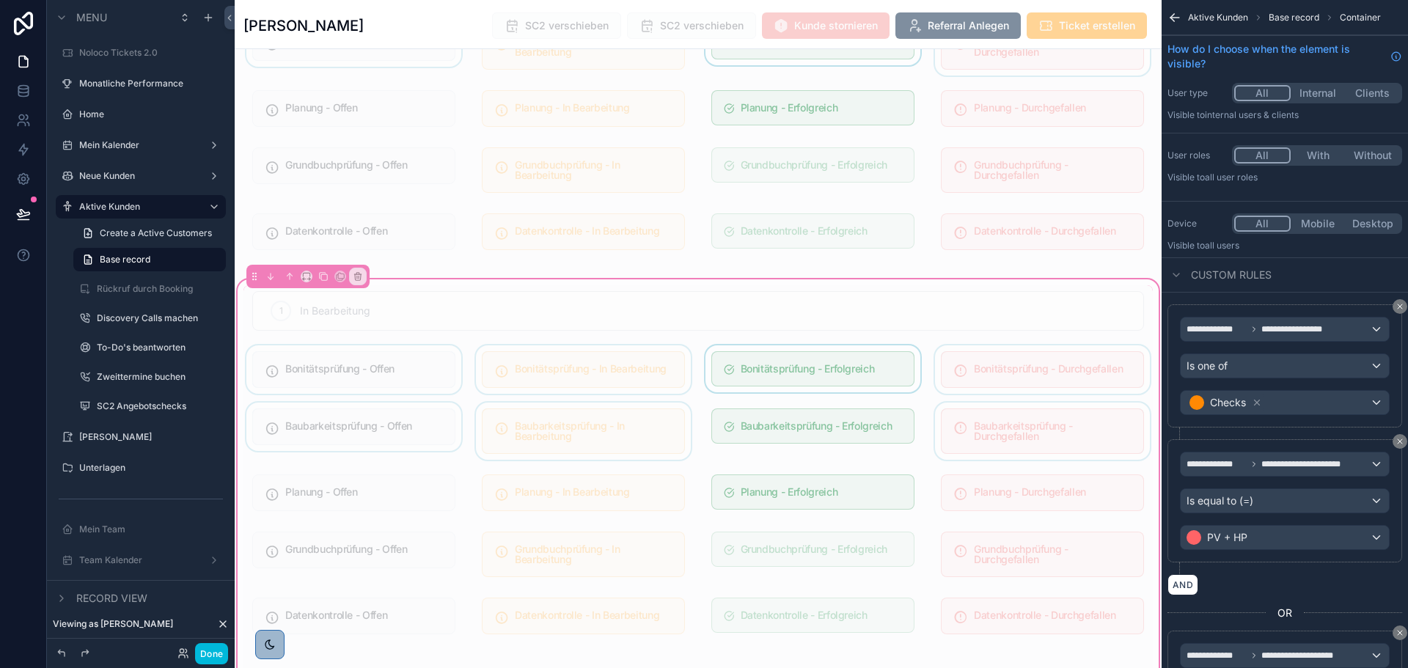
click at [565, 424] on div "scrollable content" at bounding box center [583, 431] width 221 height 57
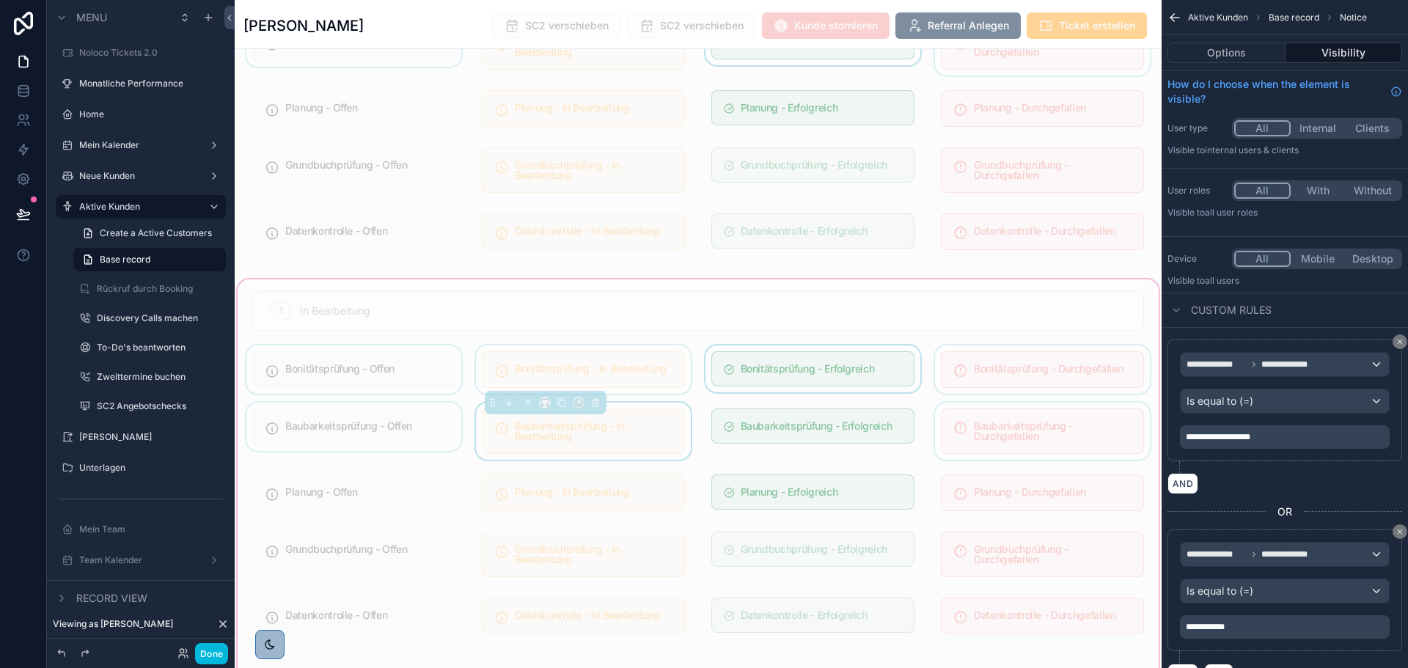
click at [944, 427] on div "scrollable content" at bounding box center [1042, 431] width 221 height 57
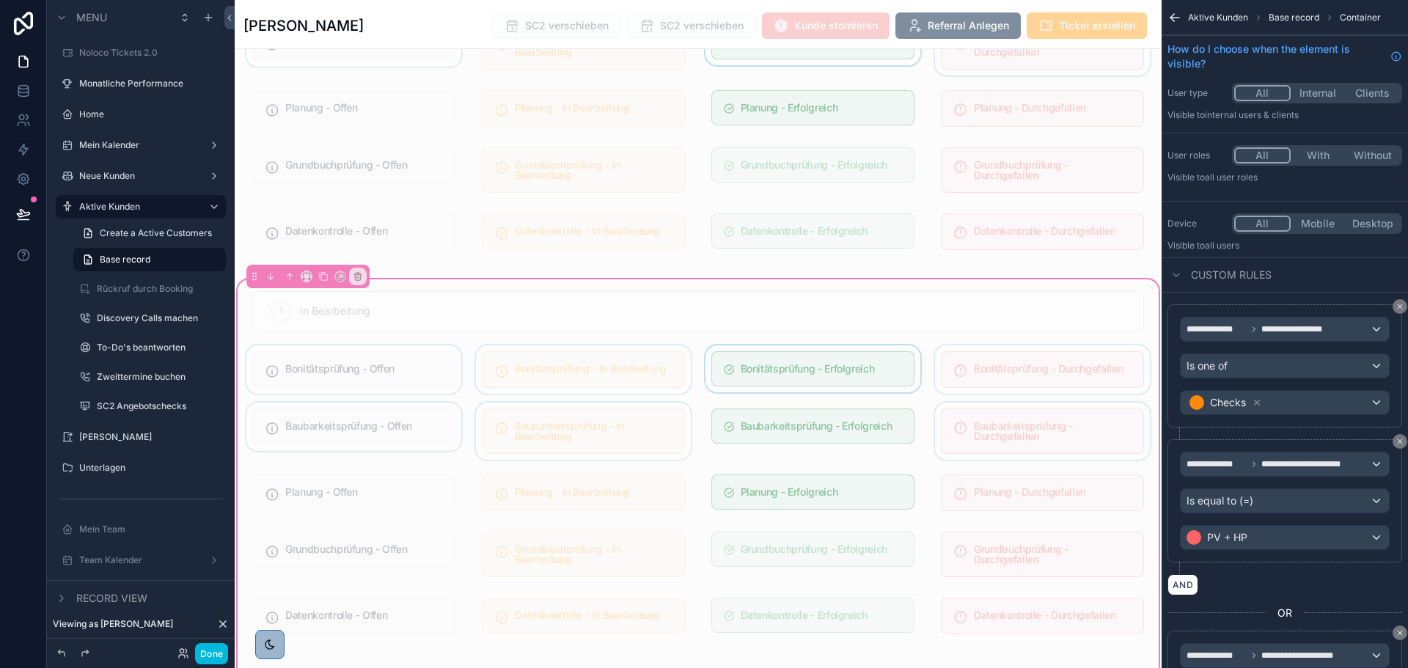
click at [983, 424] on div "scrollable content" at bounding box center [1042, 431] width 221 height 57
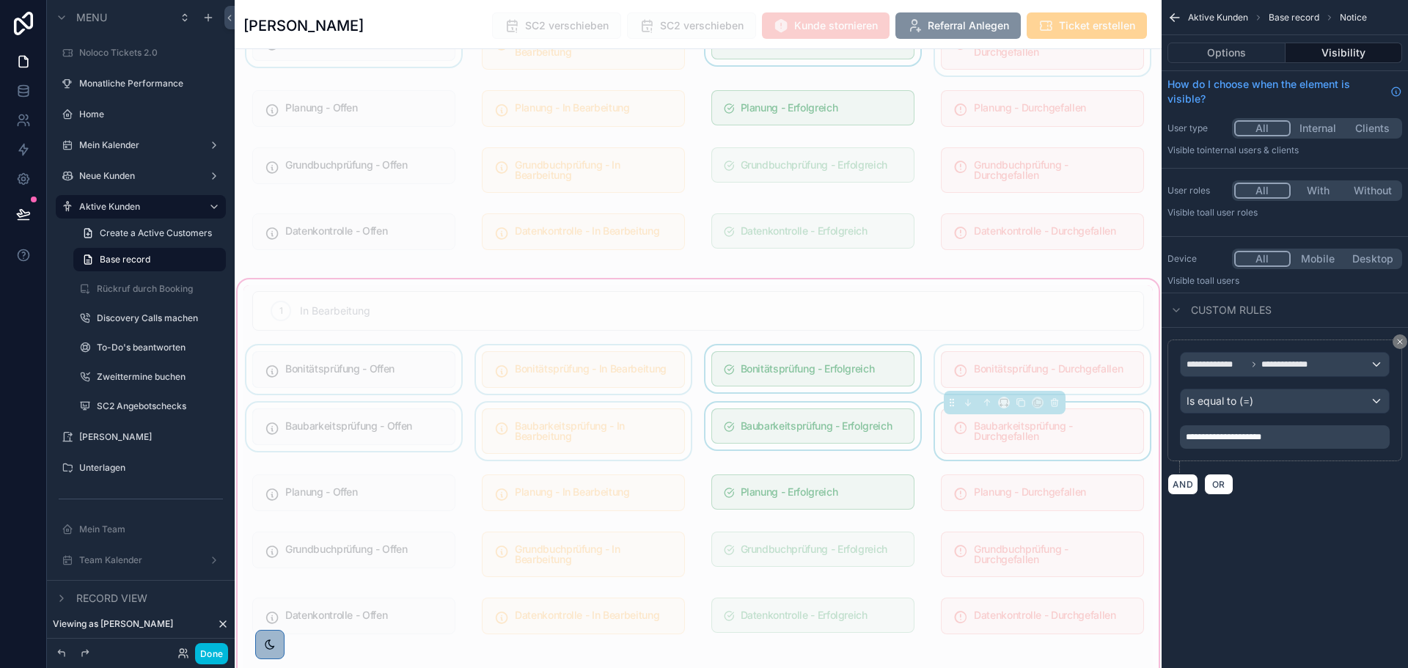
click at [842, 425] on div "scrollable content" at bounding box center [812, 431] width 221 height 57
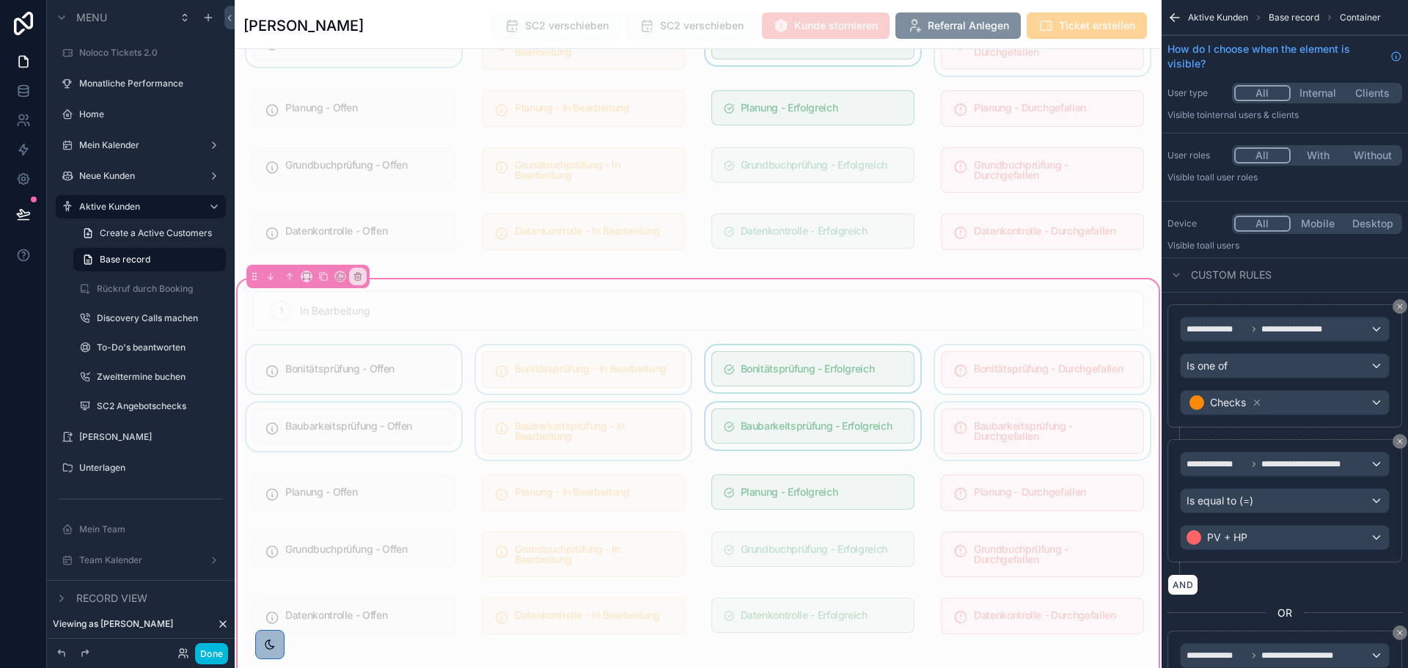
click at [859, 419] on div "scrollable content" at bounding box center [812, 431] width 221 height 57
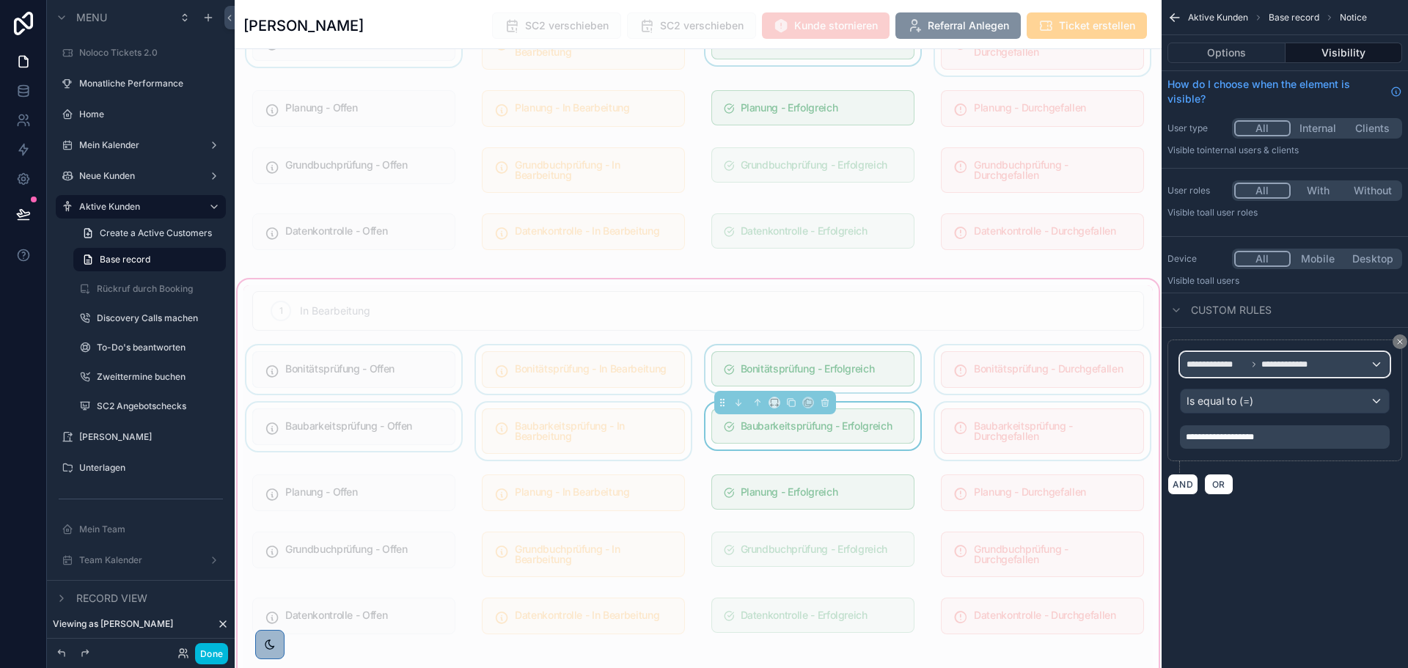
click at [1280, 371] on div "**********" at bounding box center [1284, 364] width 208 height 23
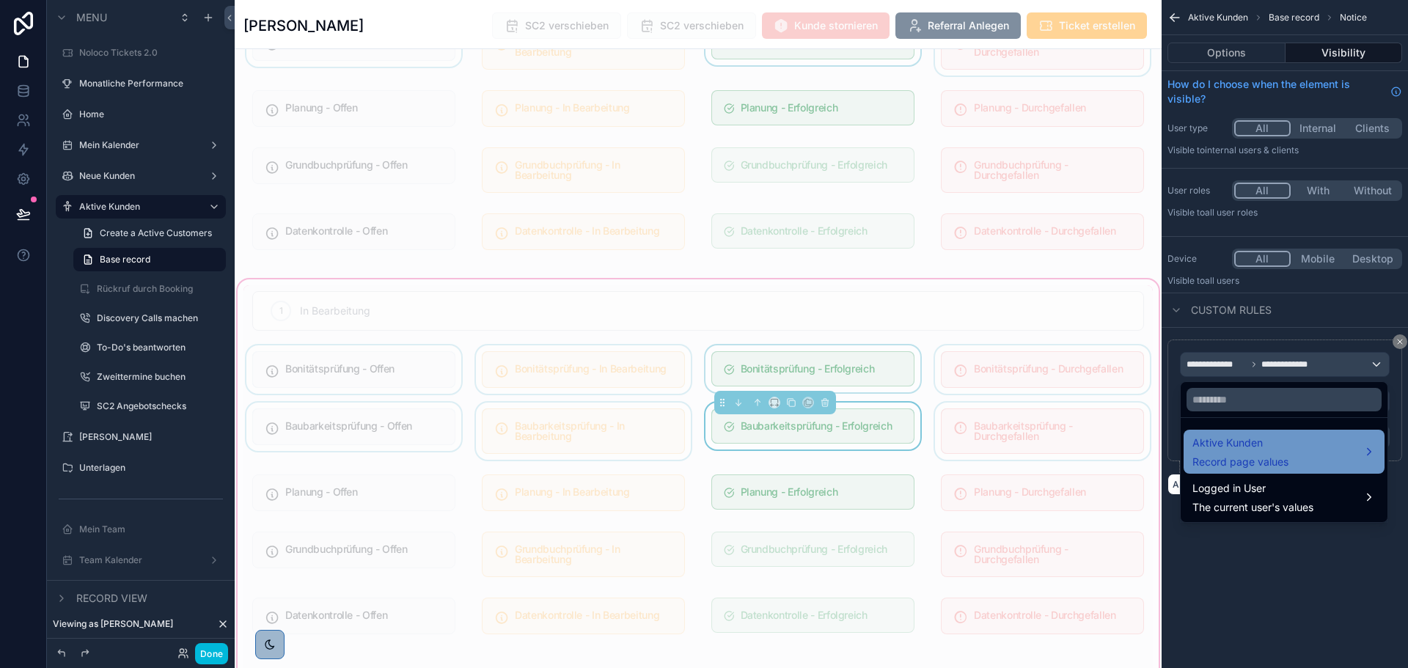
click at [1257, 448] on span "Aktive Kunden" at bounding box center [1240, 443] width 96 height 18
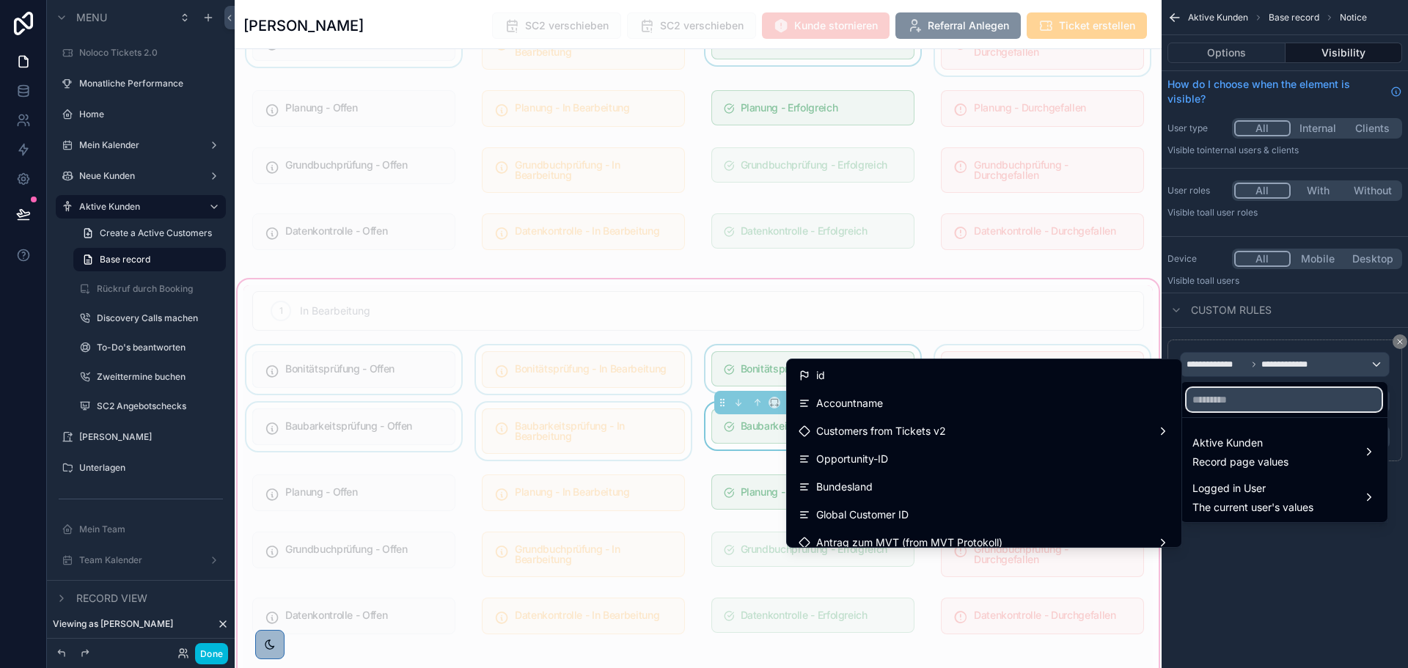
click at [1236, 391] on input "text" at bounding box center [1283, 399] width 195 height 23
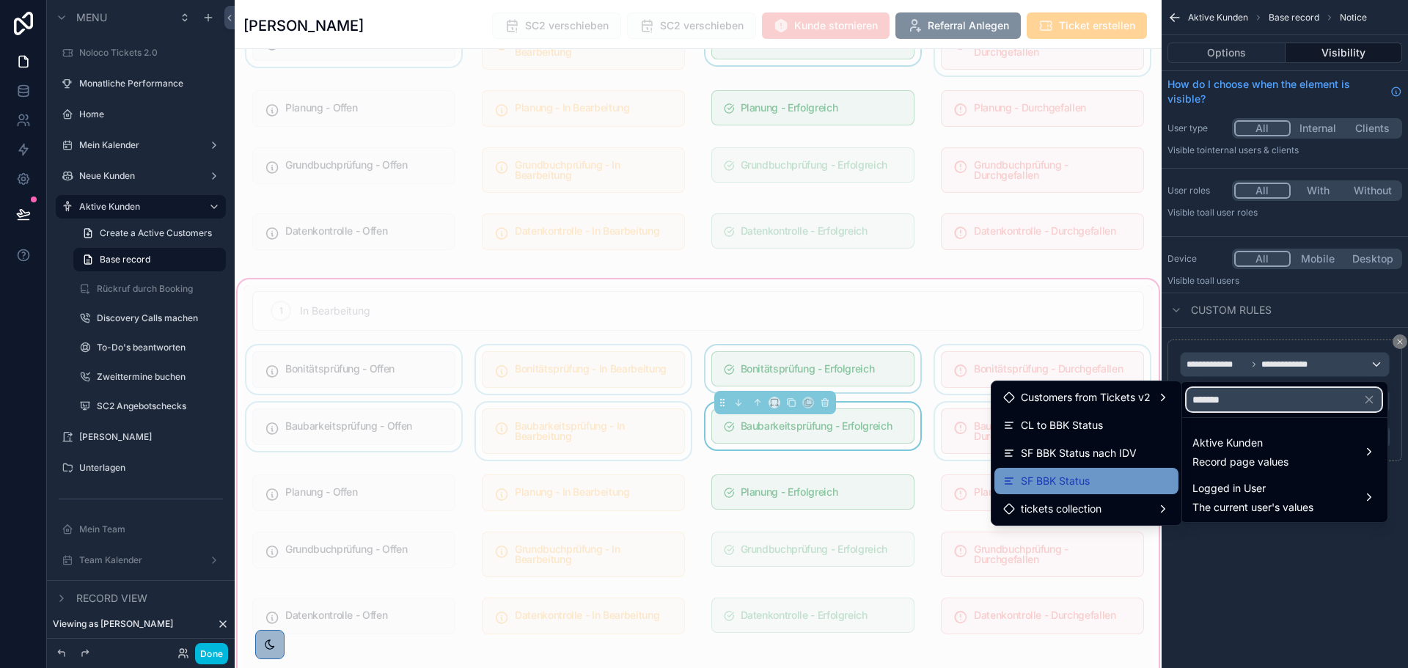
type input "*******"
click at [1119, 477] on div "SF BBK Status" at bounding box center [1086, 481] width 166 height 18
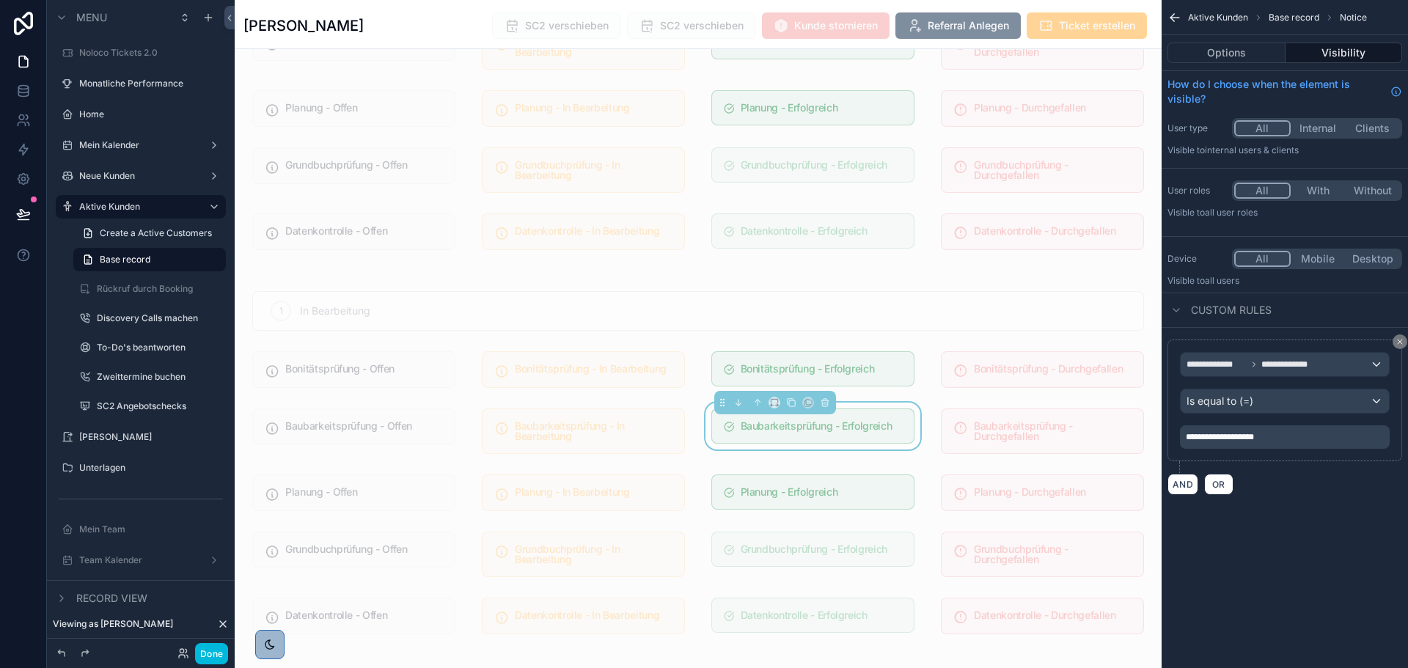
click at [1274, 617] on div "**********" at bounding box center [1284, 334] width 246 height 668
click at [1040, 415] on div "scrollable content" at bounding box center [1042, 431] width 221 height 57
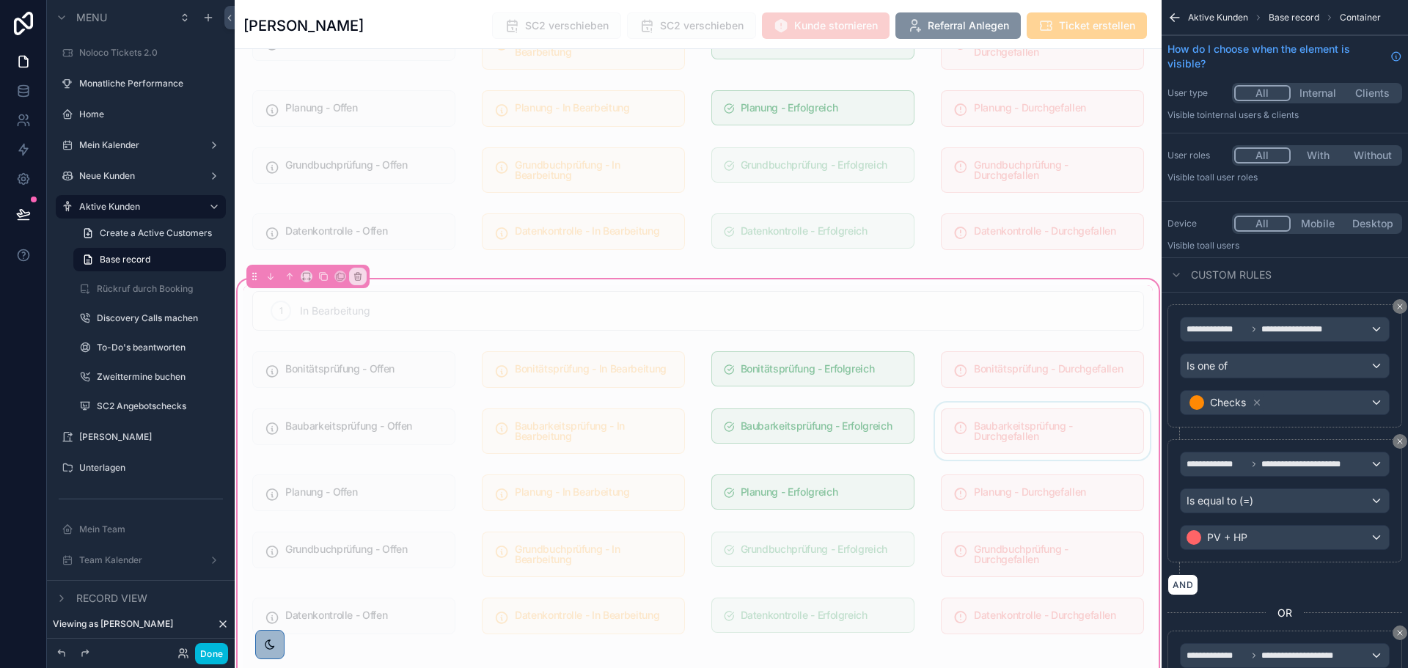
click at [1040, 415] on div "scrollable content" at bounding box center [1042, 431] width 221 height 57
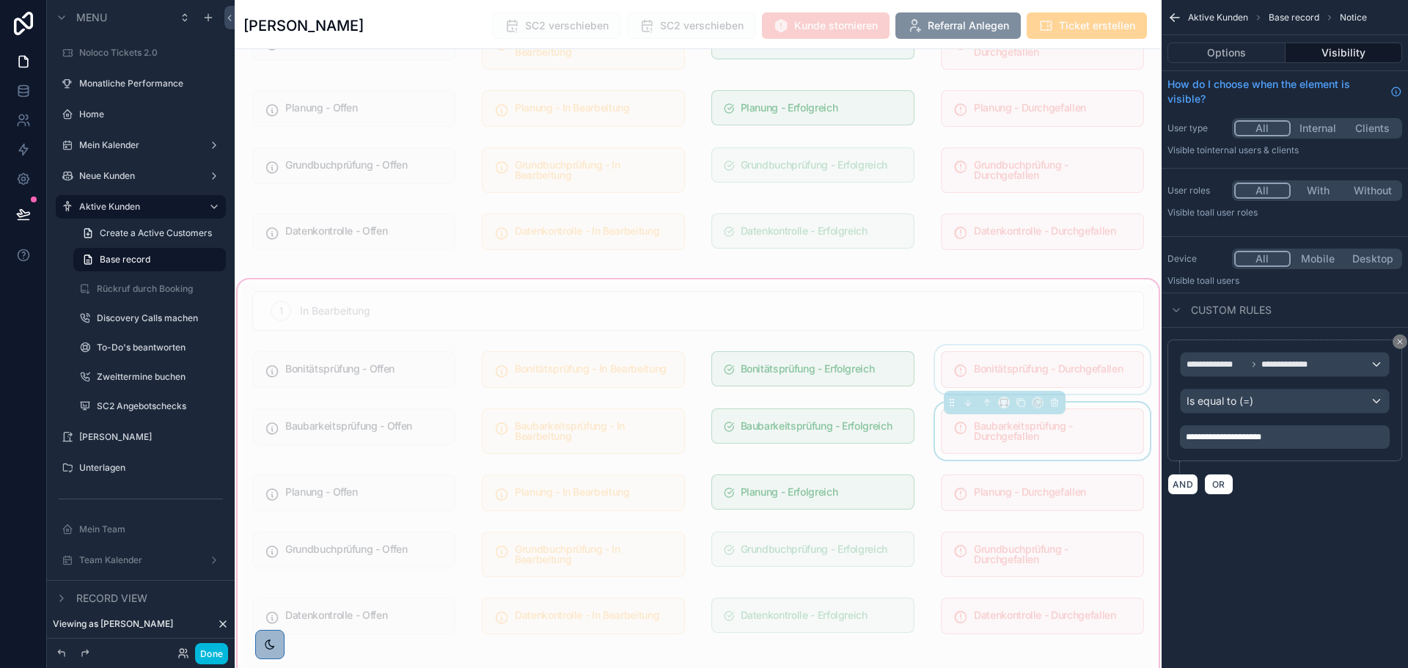
click at [1031, 354] on div "scrollable content" at bounding box center [1042, 369] width 221 height 48
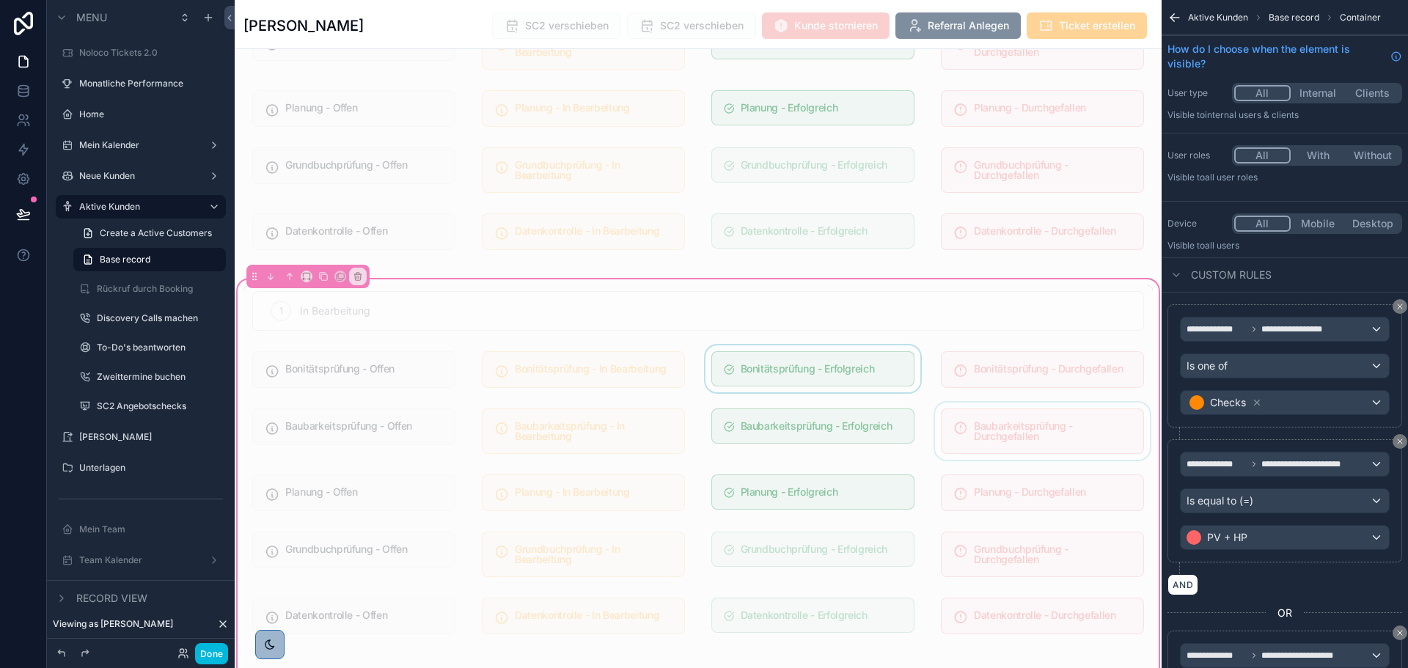
click at [849, 346] on div "scrollable content" at bounding box center [812, 369] width 221 height 48
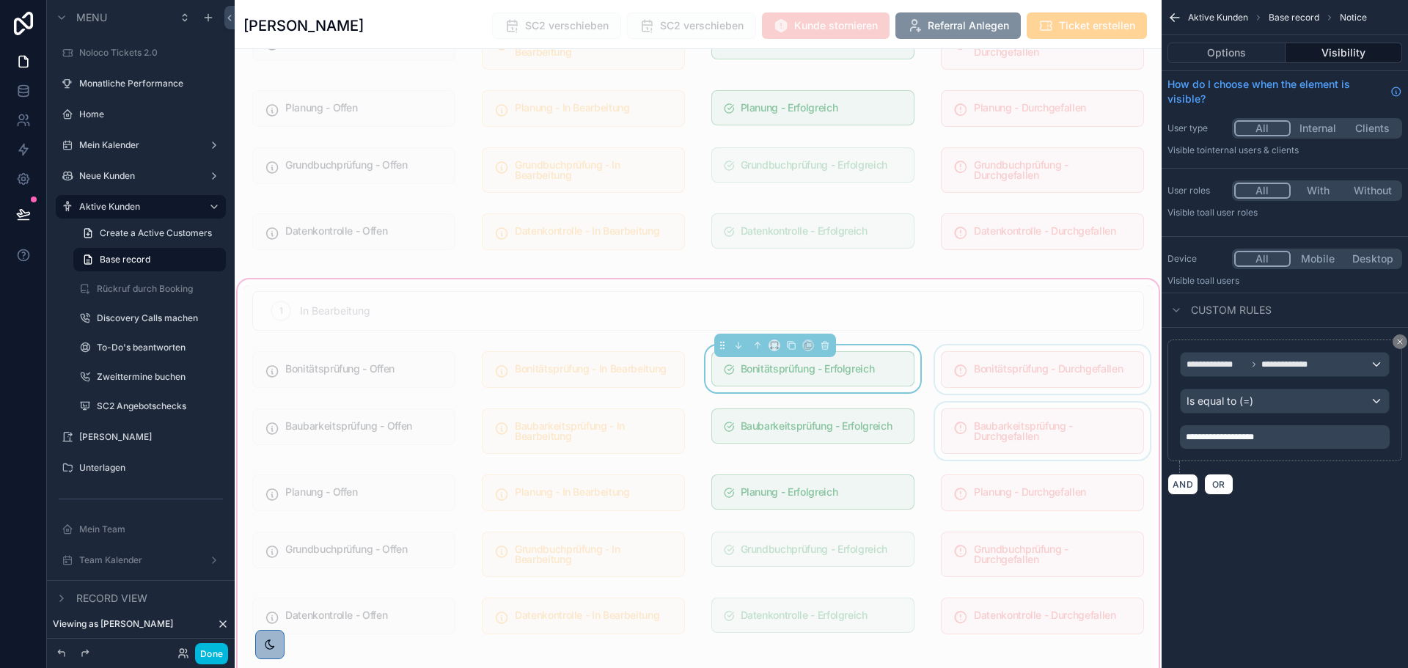
click at [1019, 345] on div "scrollable content" at bounding box center [1042, 369] width 221 height 48
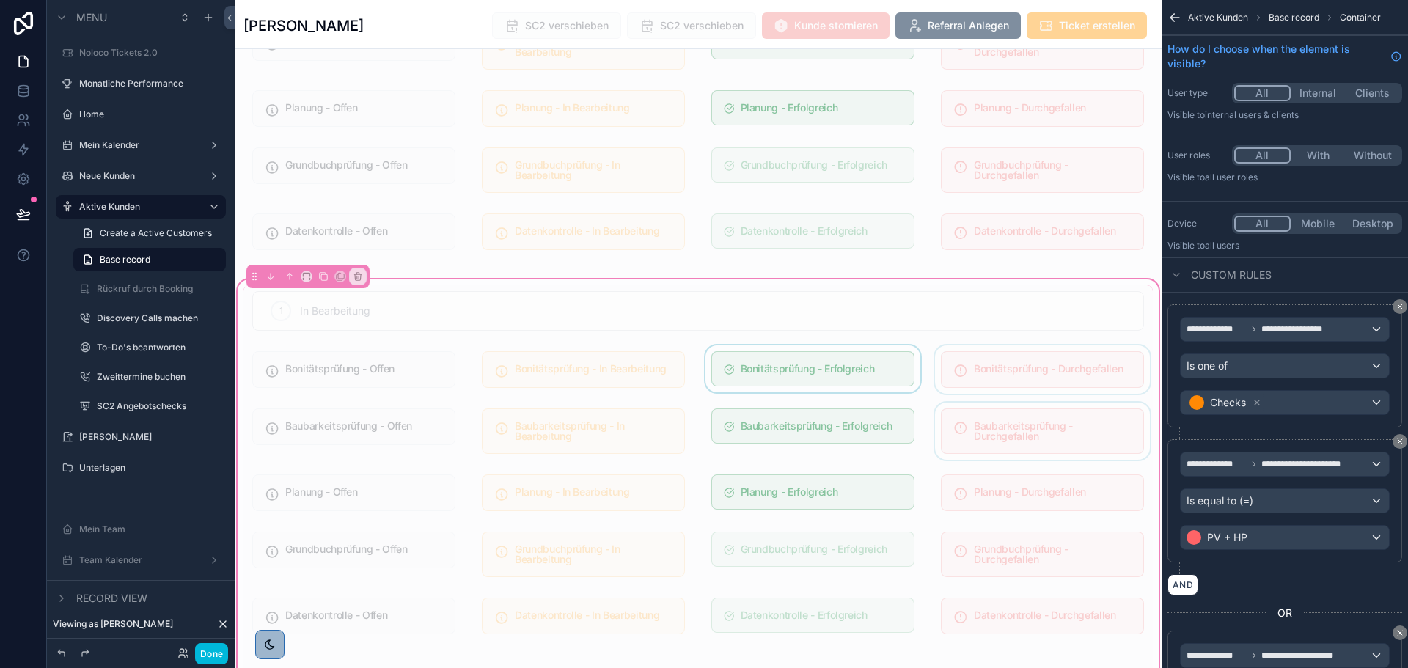
click at [1024, 345] on div "scrollable content" at bounding box center [1042, 369] width 221 height 48
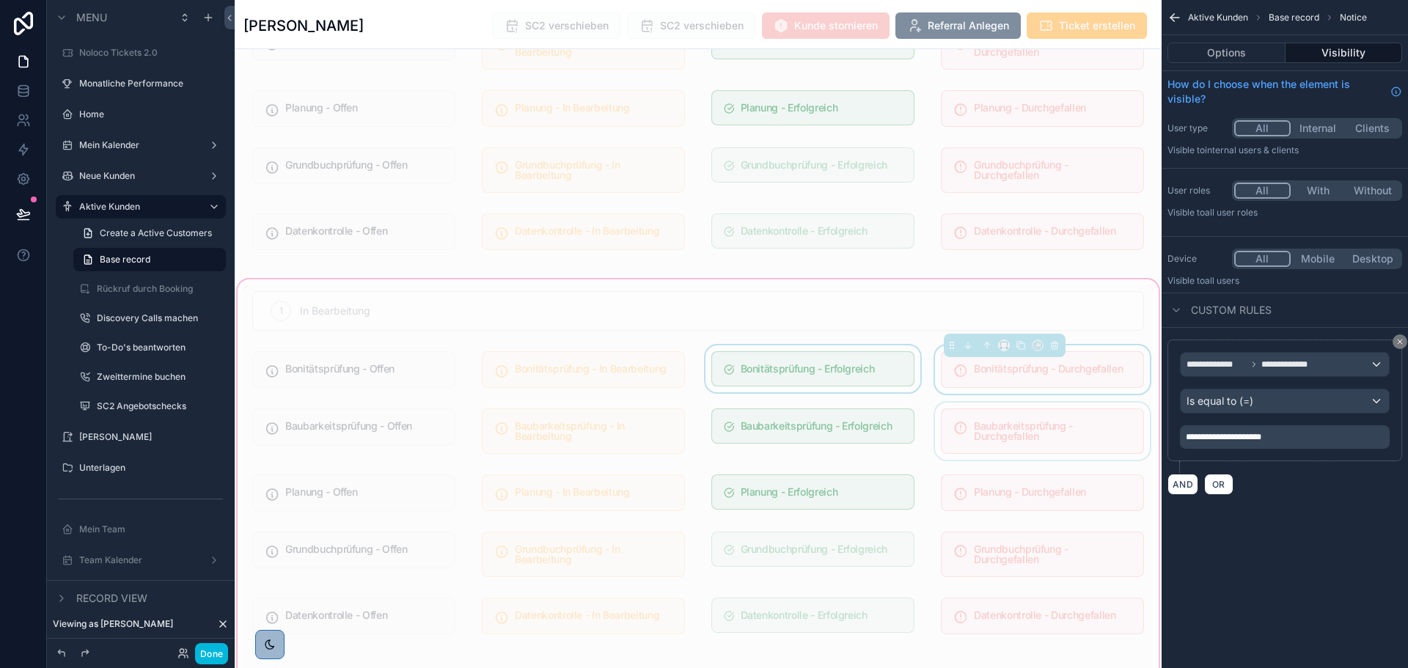
click at [908, 350] on div "scrollable content" at bounding box center [812, 369] width 221 height 48
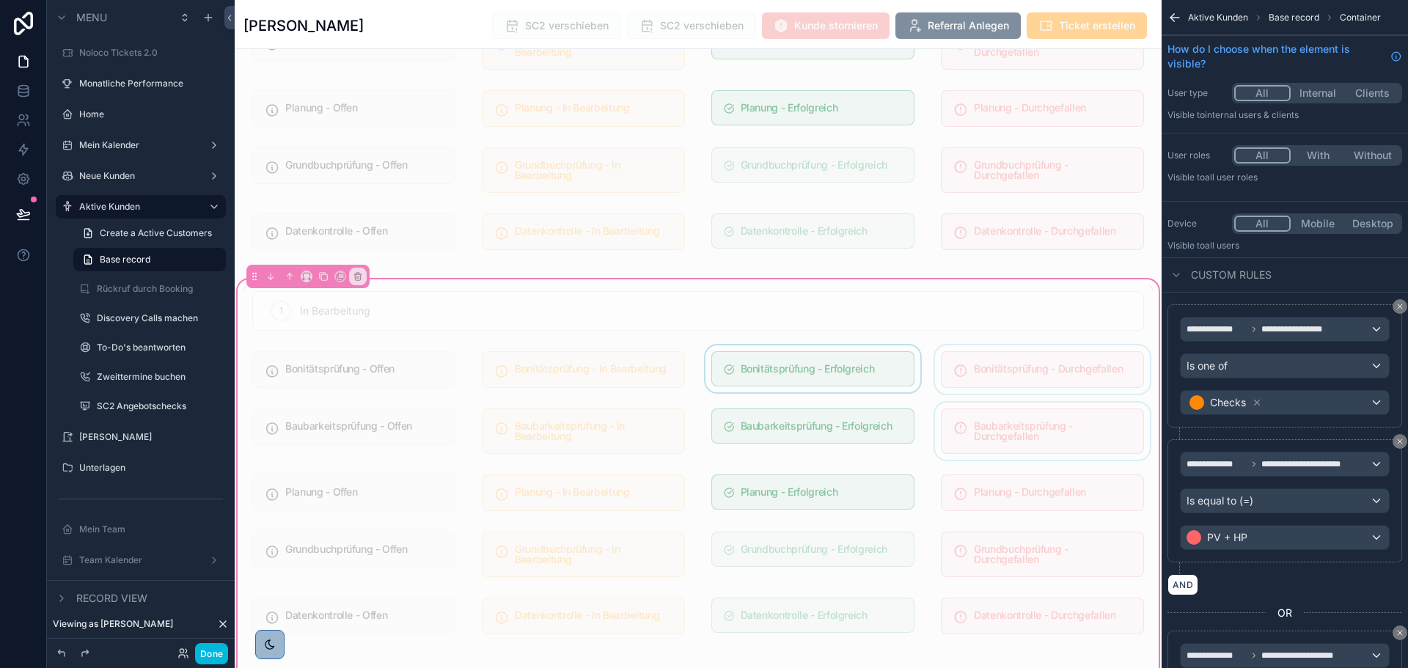
click at [857, 351] on div "scrollable content" at bounding box center [812, 369] width 221 height 48
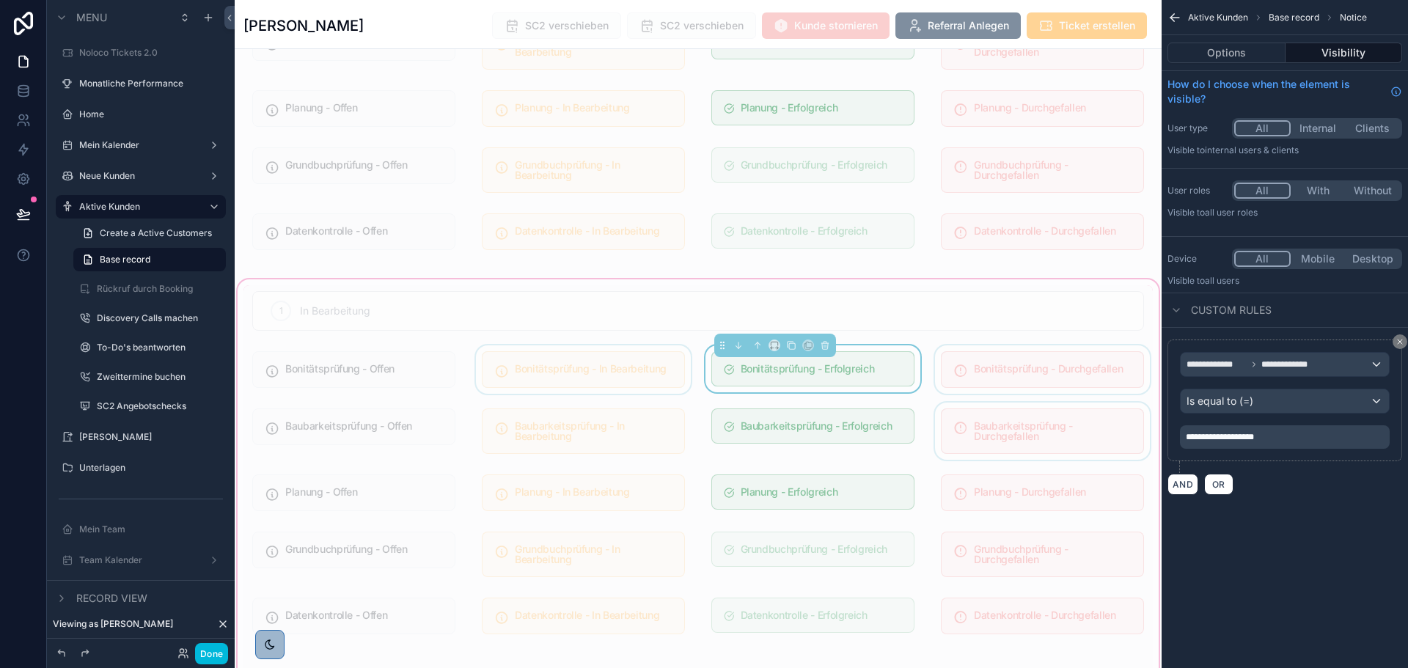
click at [524, 352] on div "scrollable content" at bounding box center [583, 369] width 221 height 48
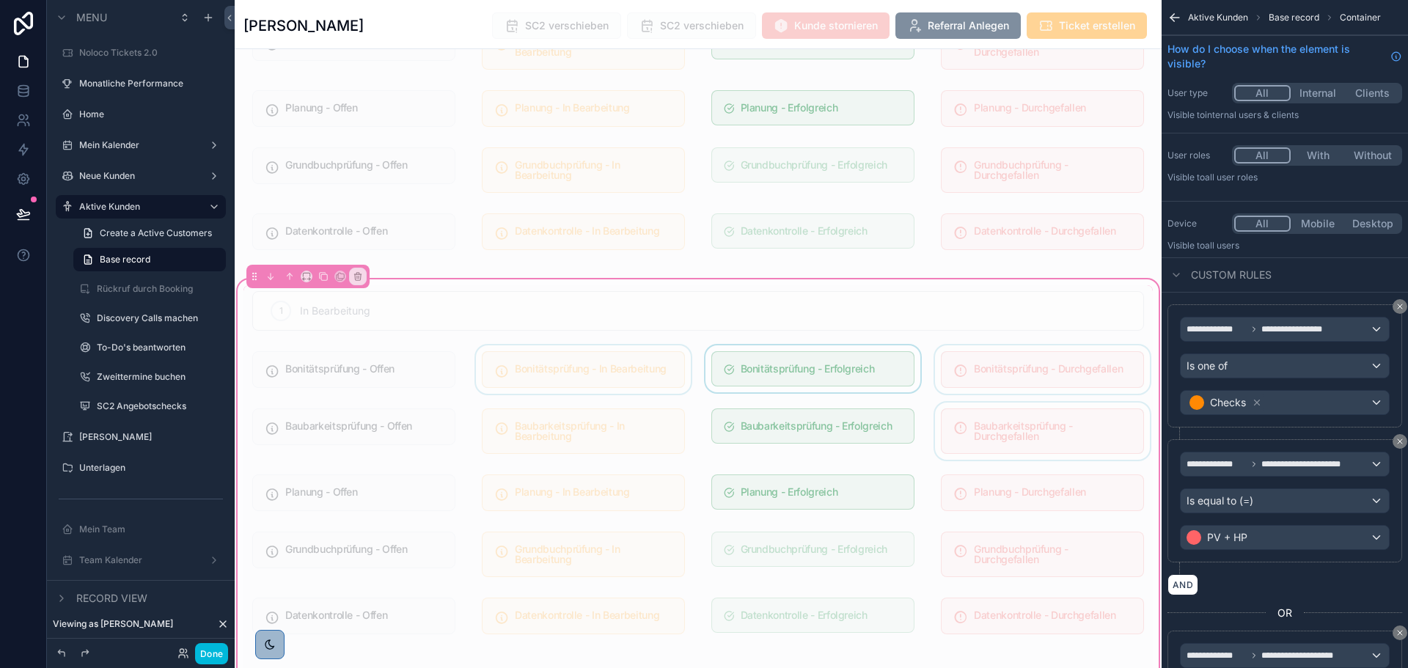
click at [523, 359] on div "scrollable content" at bounding box center [583, 369] width 221 height 48
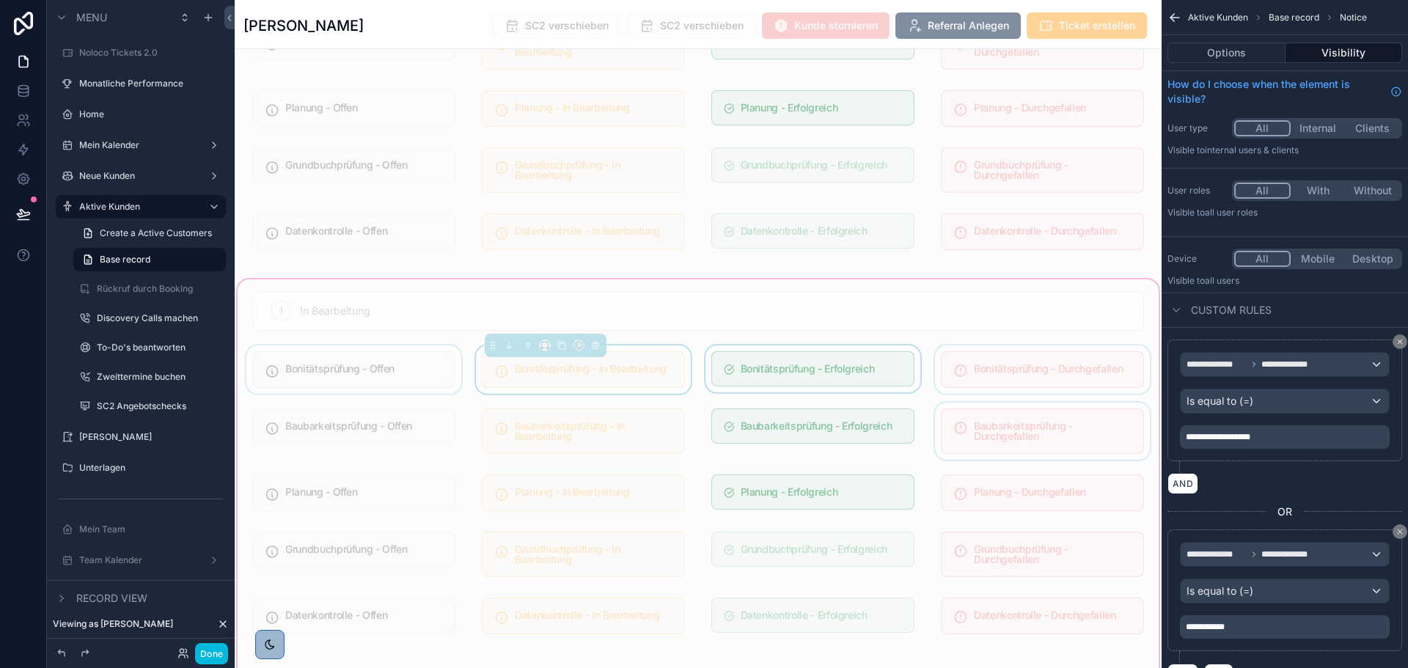
click at [375, 354] on div "scrollable content" at bounding box center [353, 369] width 221 height 48
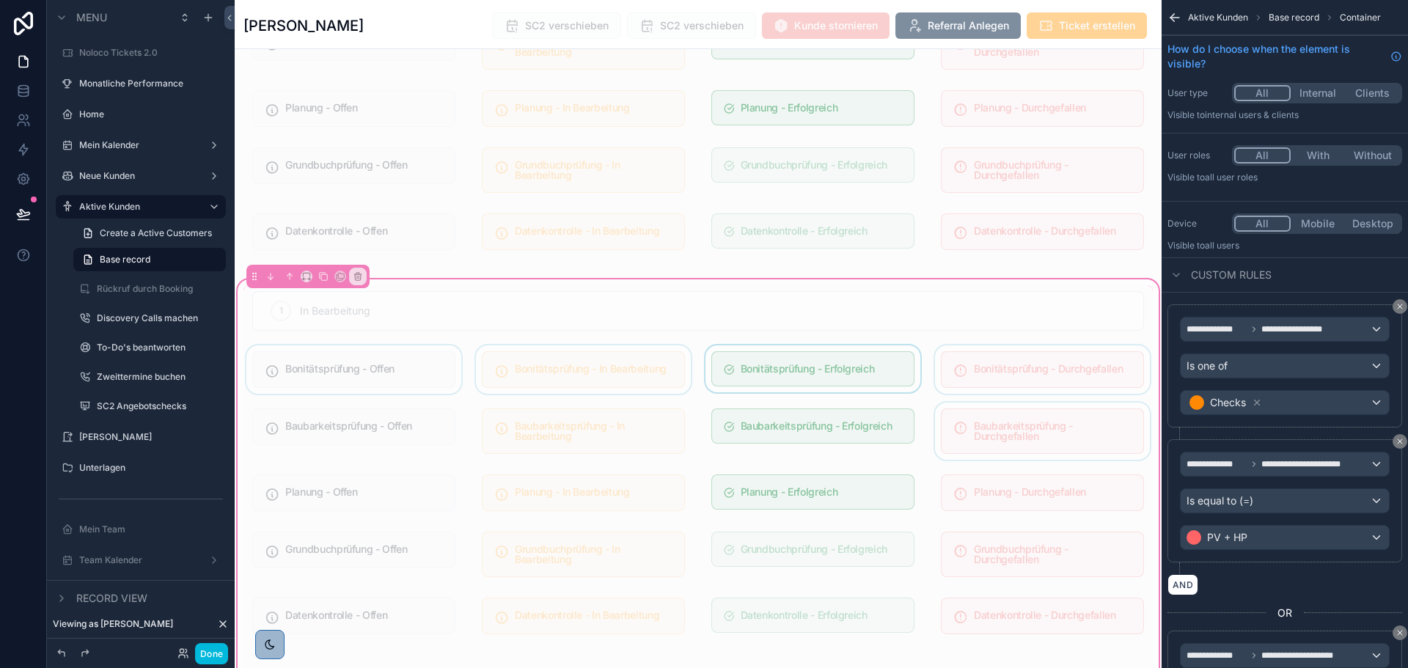
click at [375, 354] on div "scrollable content" at bounding box center [353, 369] width 221 height 48
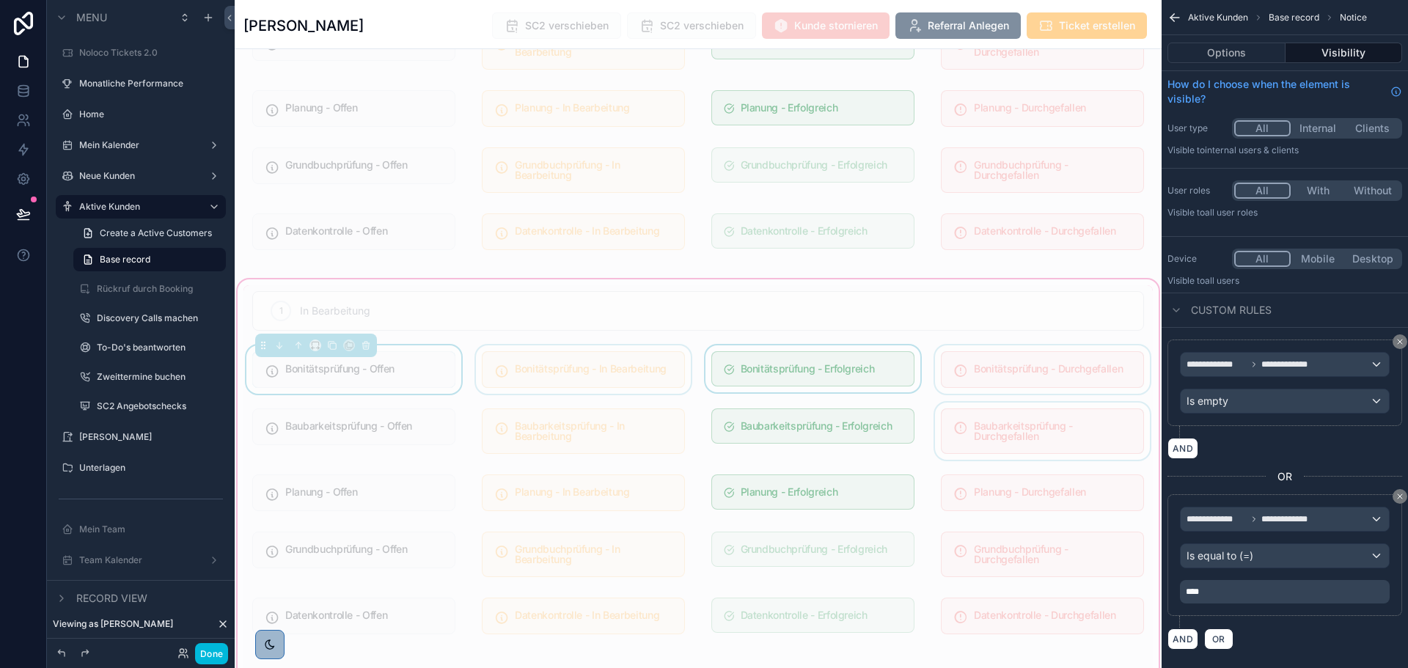
click at [532, 345] on div "scrollable content" at bounding box center [583, 369] width 221 height 48
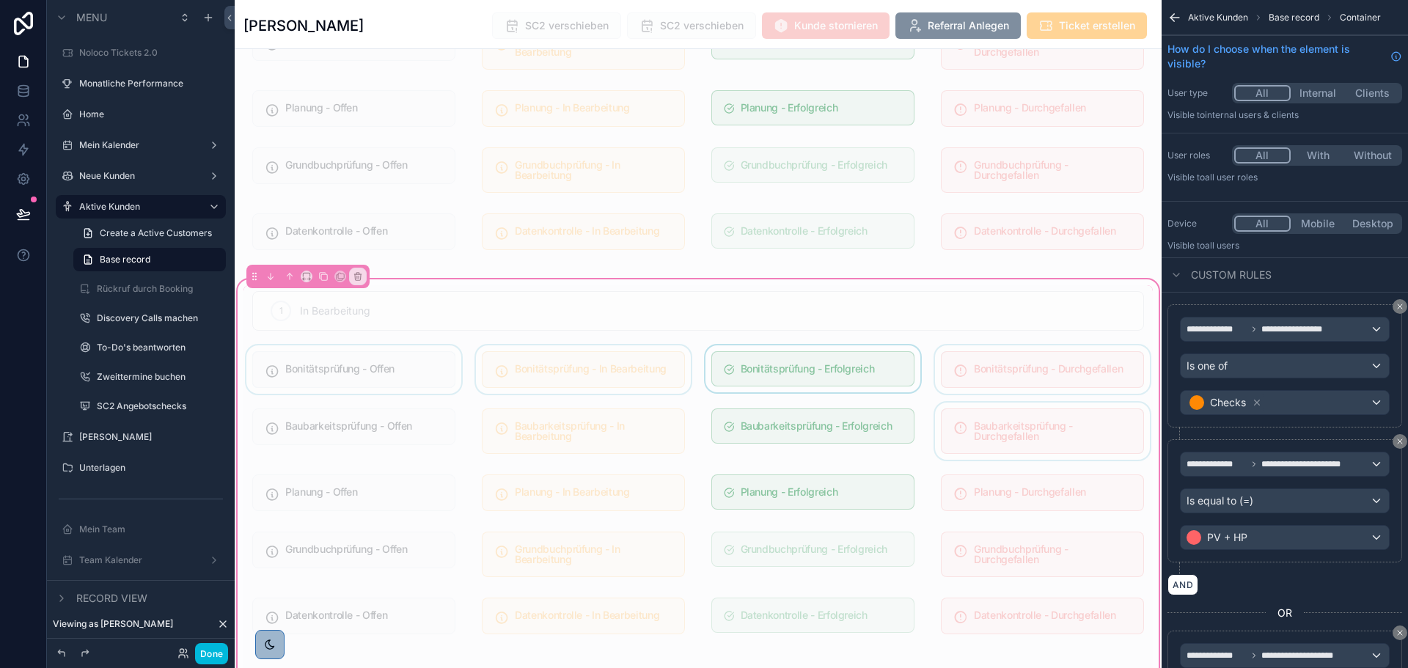
click at [534, 352] on div "scrollable content" at bounding box center [583, 369] width 221 height 48
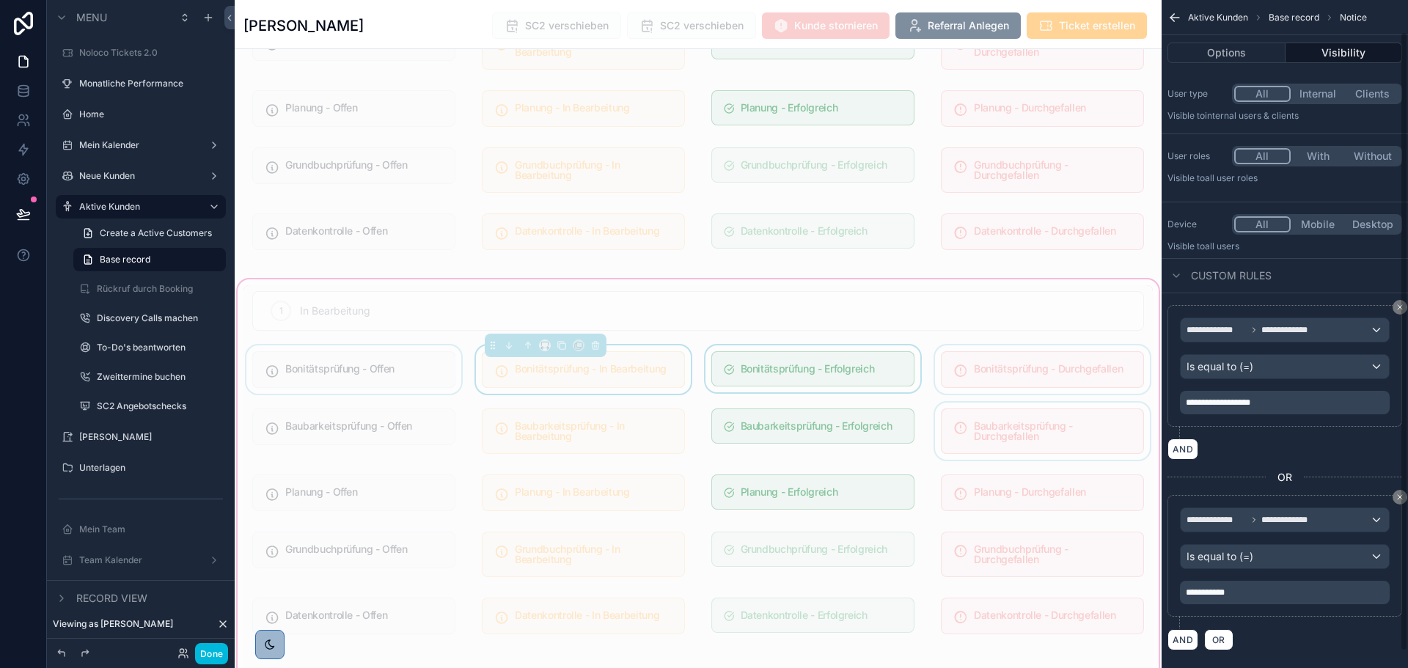
scroll to position [52, 0]
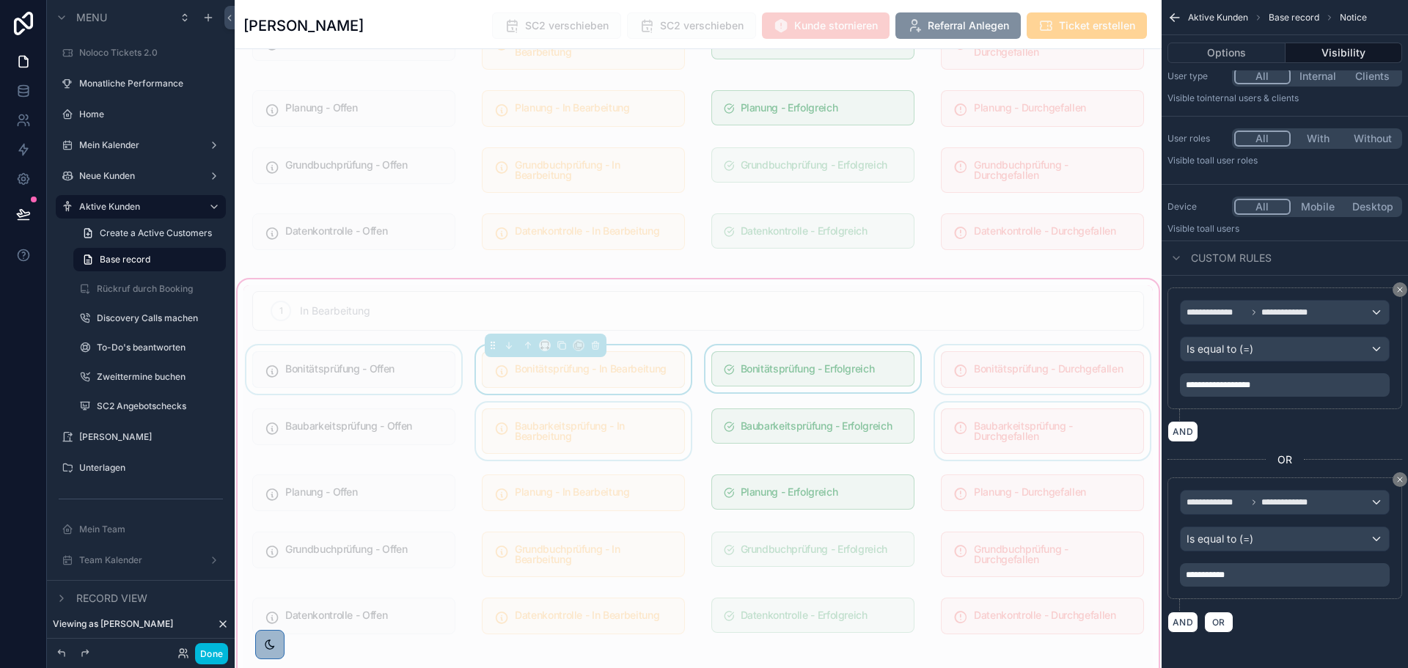
click at [631, 412] on div "scrollable content" at bounding box center [583, 431] width 221 height 57
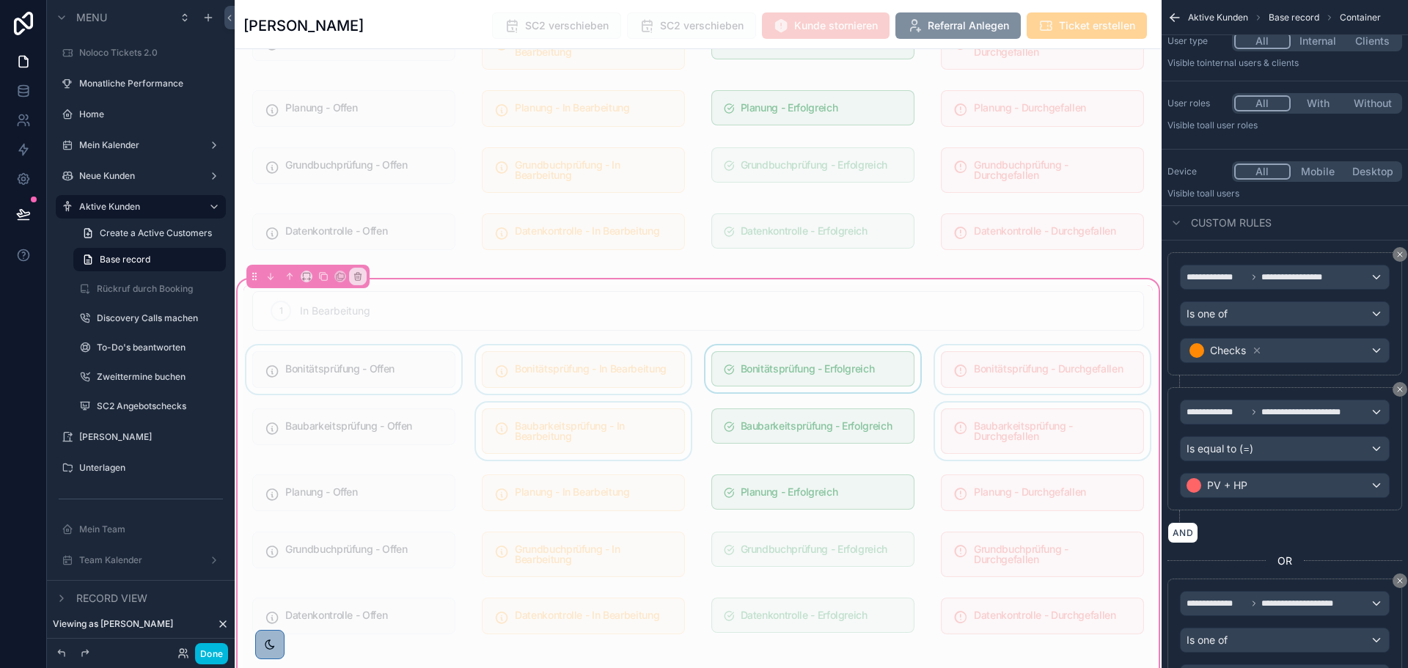
click at [631, 415] on div "scrollable content" at bounding box center [583, 431] width 221 height 57
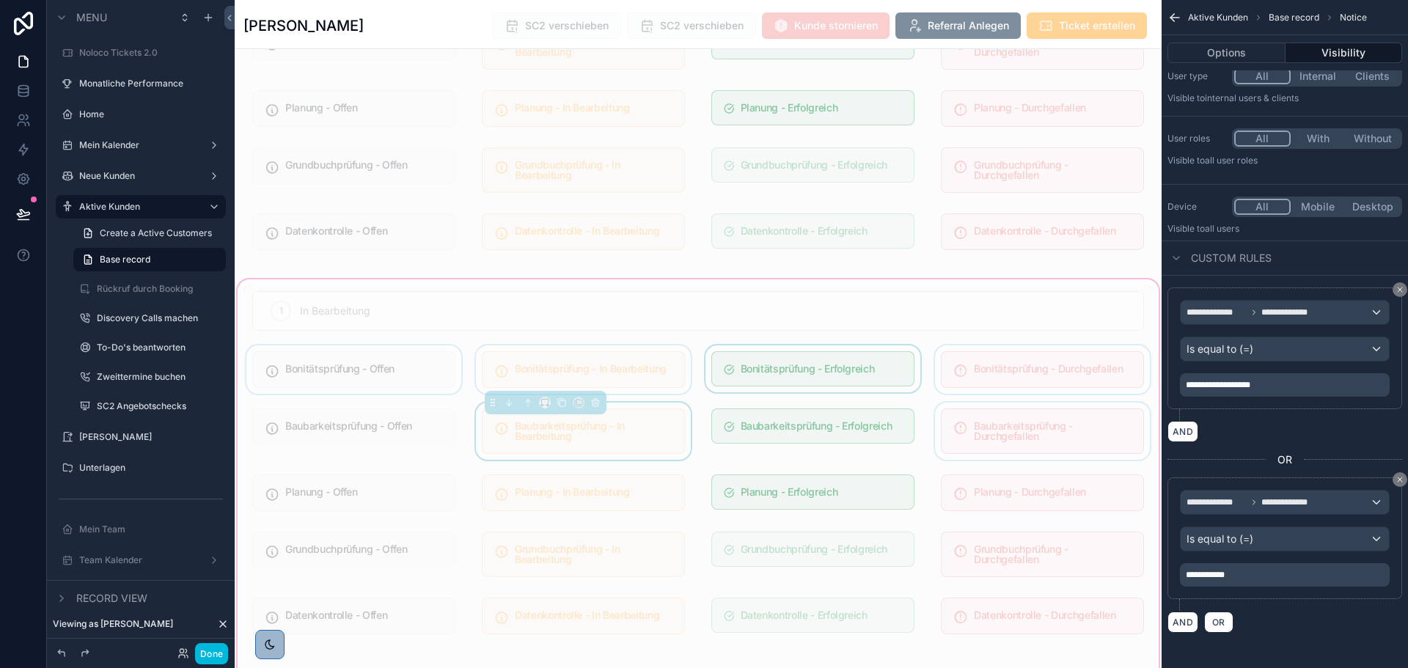
click at [787, 361] on div "scrollable content" at bounding box center [812, 369] width 221 height 48
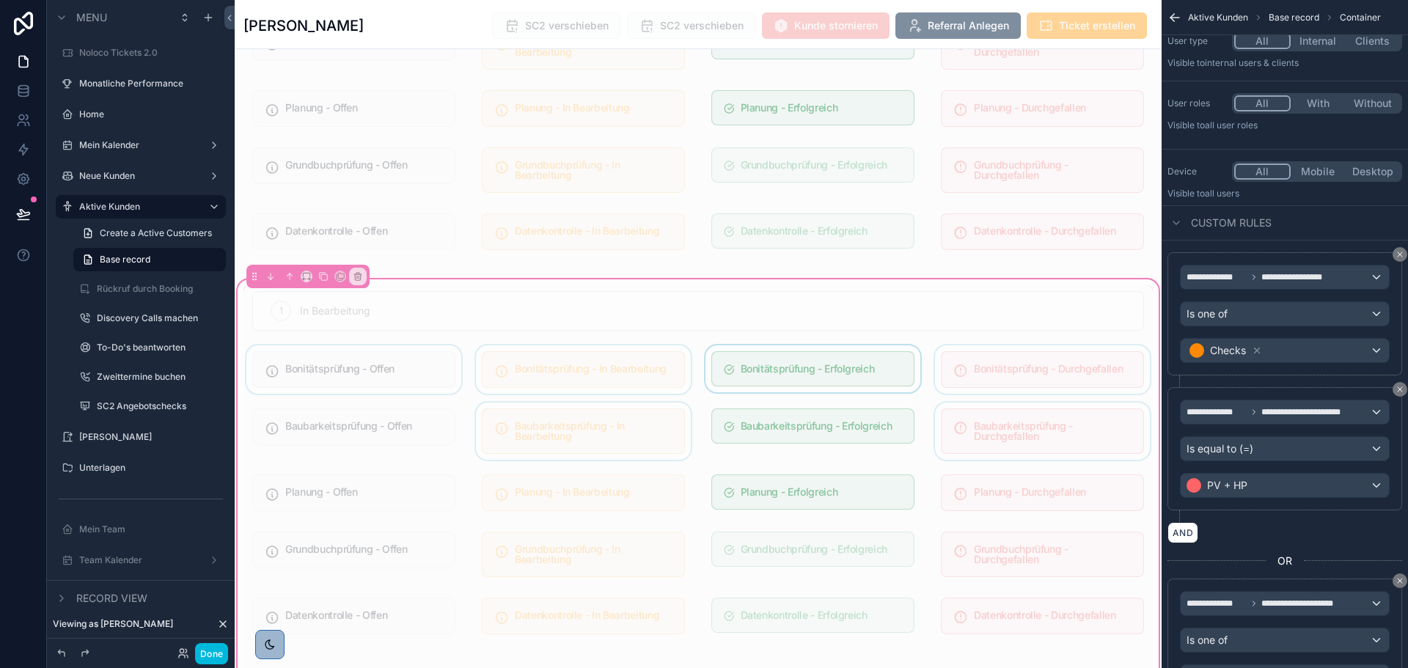
click at [790, 353] on div "scrollable content" at bounding box center [812, 369] width 221 height 48
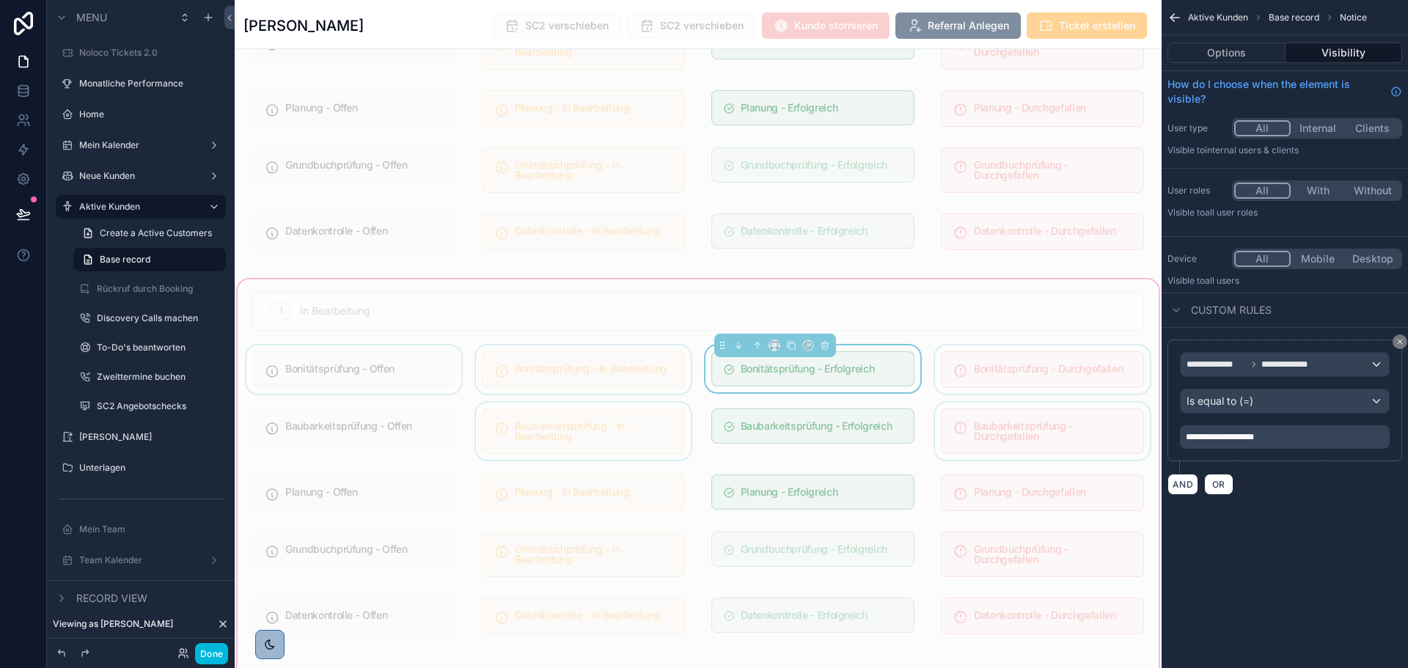
scroll to position [0, 0]
click at [818, 403] on div "scrollable content" at bounding box center [812, 431] width 221 height 57
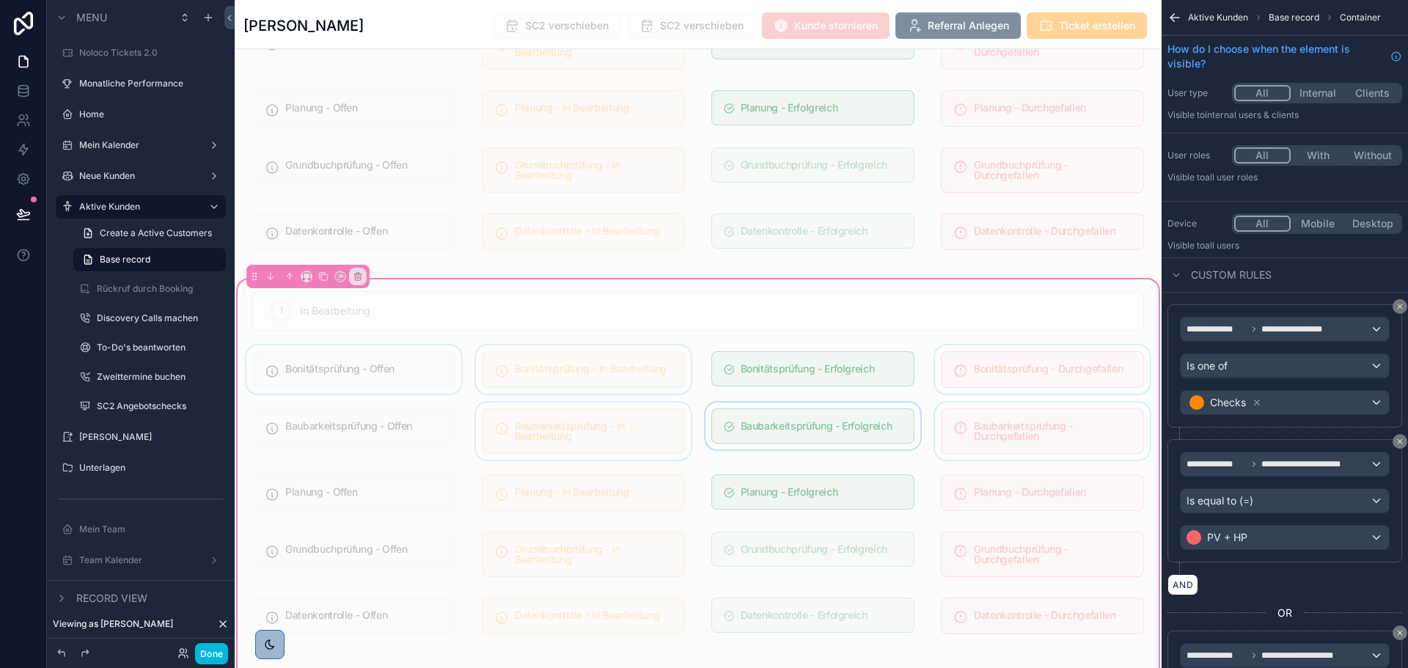
click at [818, 403] on div "scrollable content" at bounding box center [812, 431] width 221 height 57
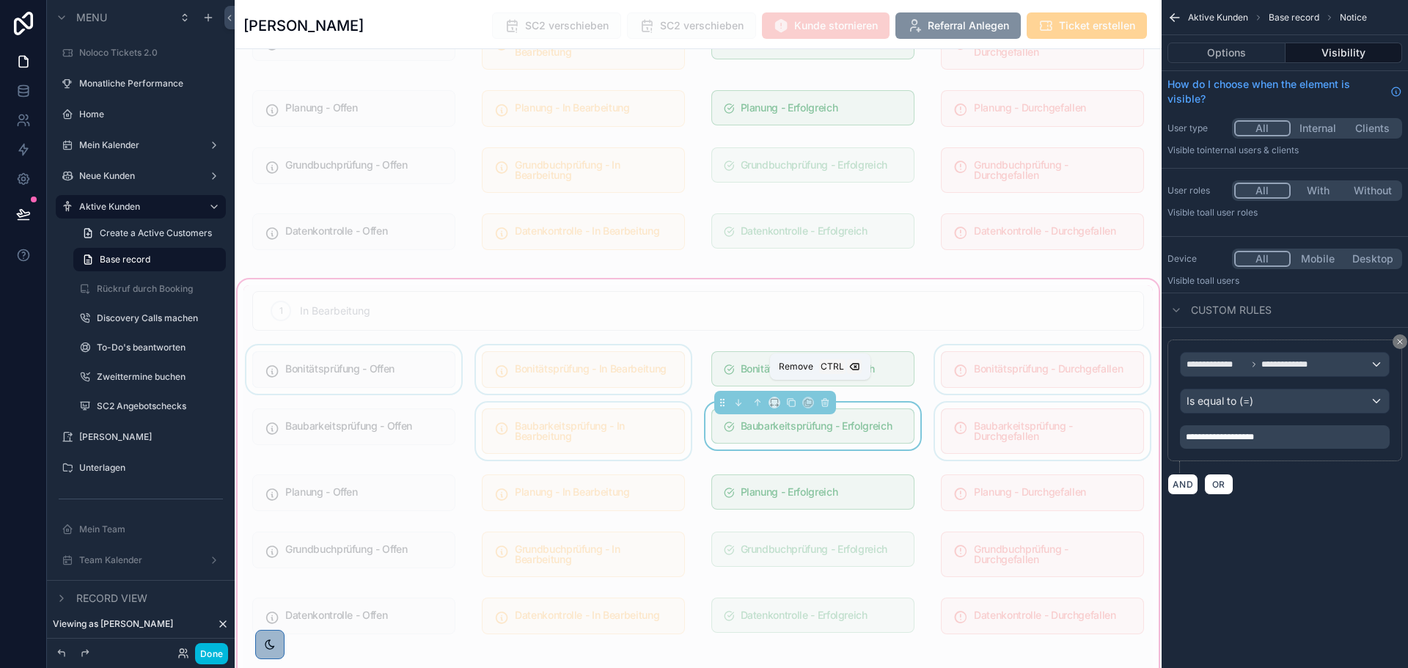
click at [827, 364] on span "Ctrl" at bounding box center [832, 366] width 26 height 15
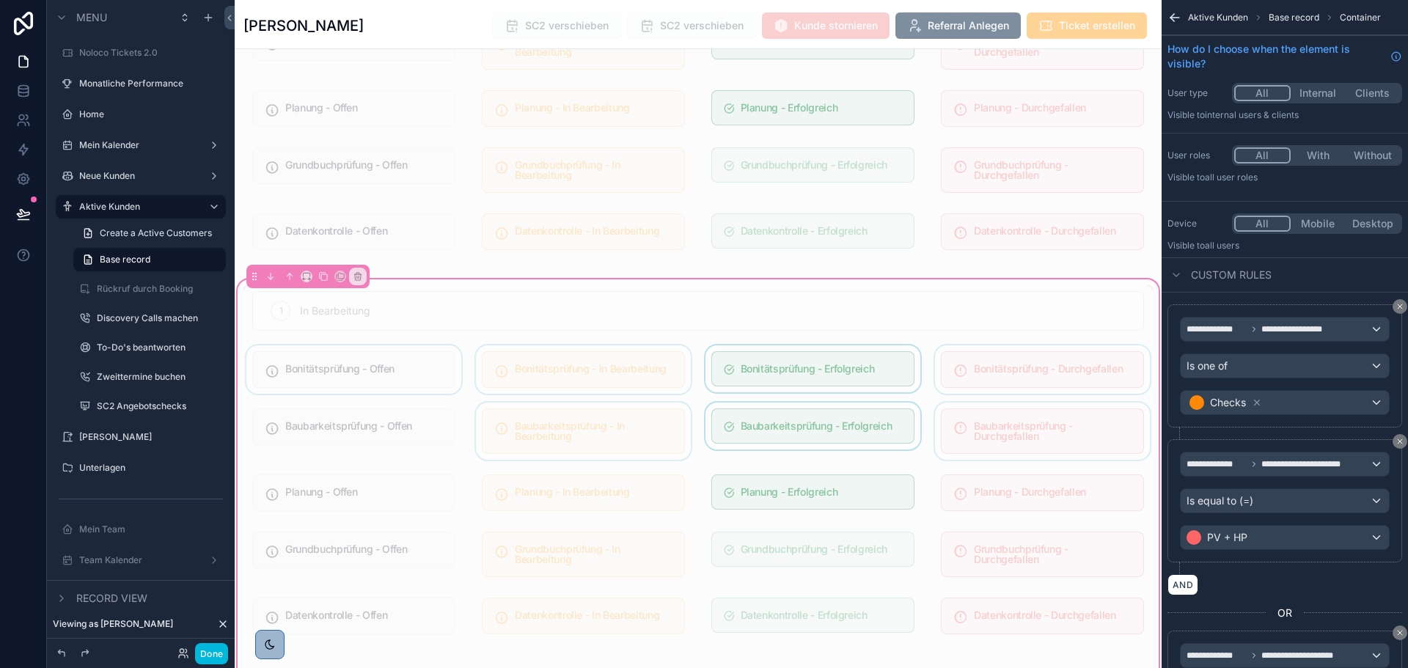
click at [856, 354] on div "scrollable content" at bounding box center [812, 369] width 221 height 48
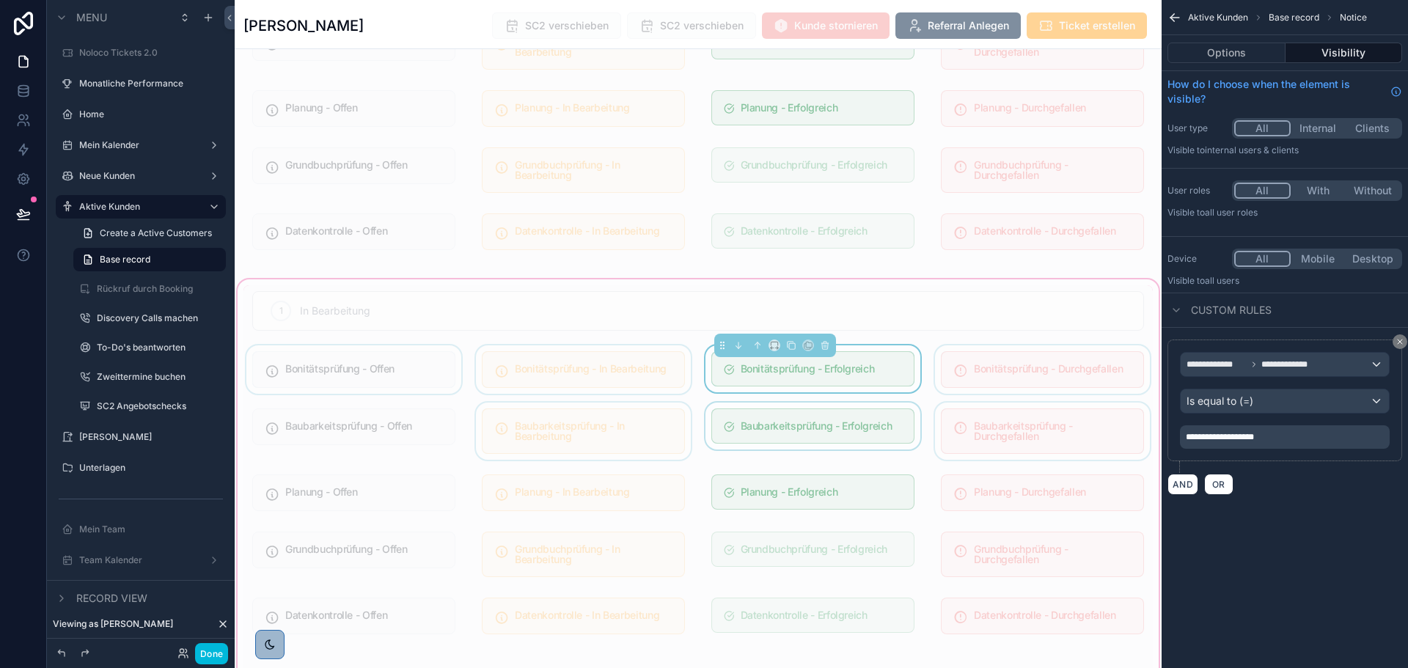
click at [873, 414] on div "scrollable content" at bounding box center [812, 431] width 221 height 57
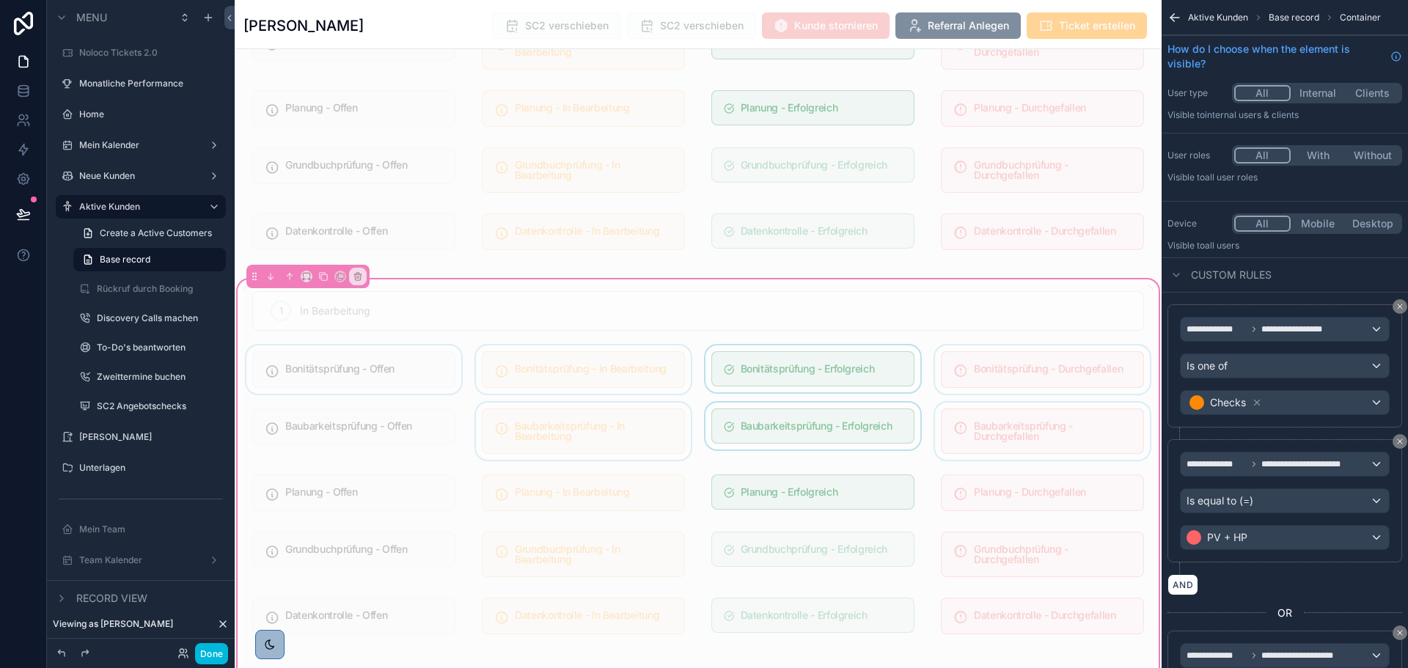
click at [873, 419] on div "scrollable content" at bounding box center [812, 431] width 221 height 57
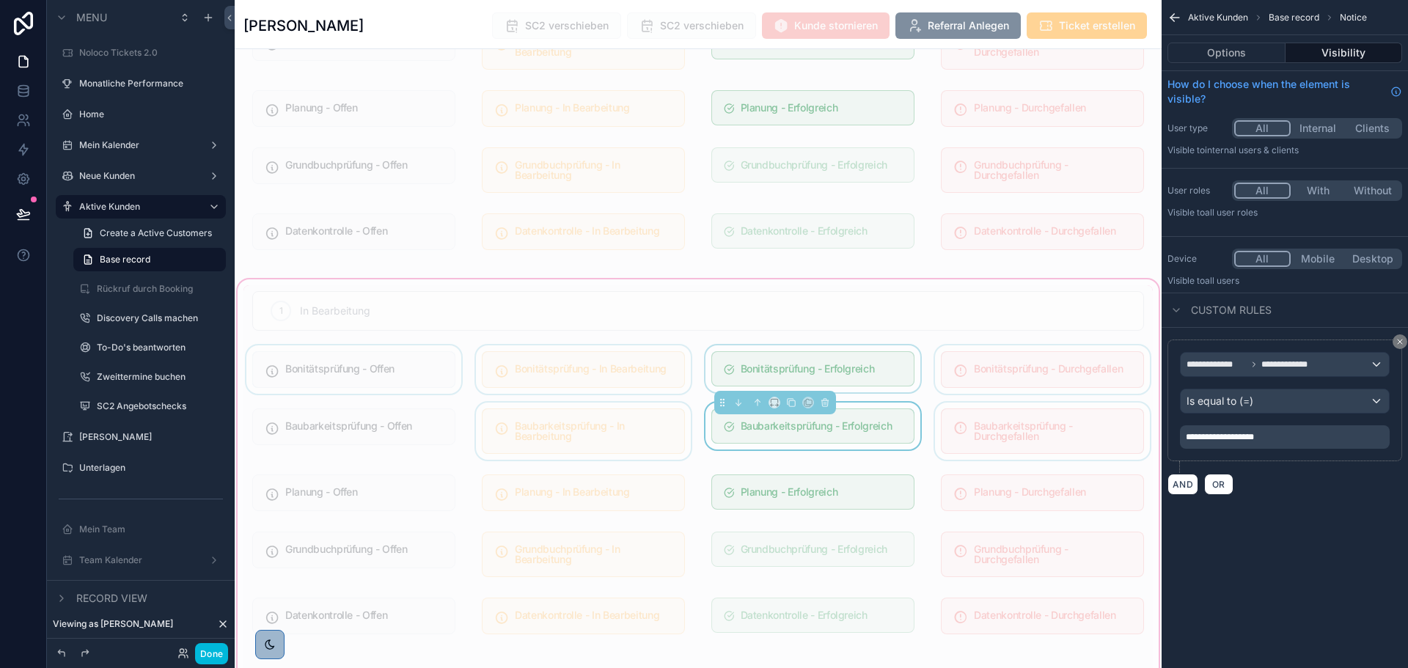
click at [1295, 437] on p "**********" at bounding box center [1286, 437] width 201 height 12
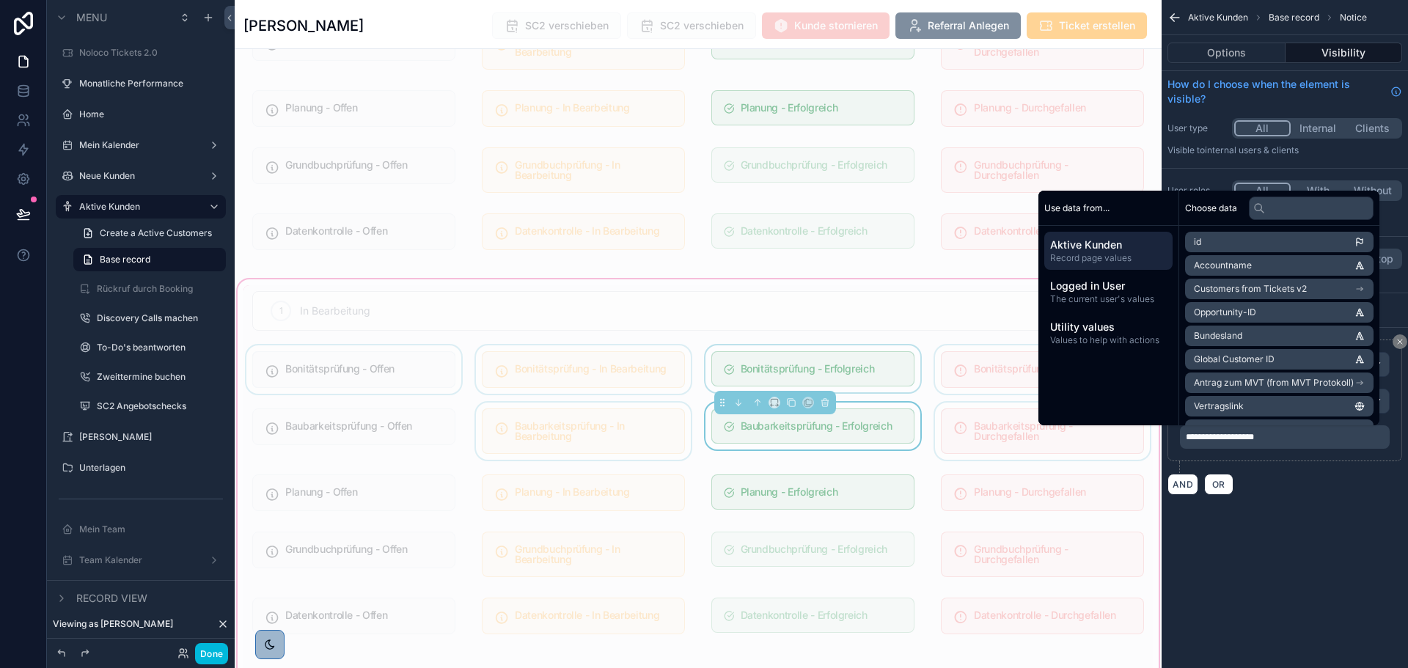
click at [988, 403] on div "scrollable content" at bounding box center [1042, 431] width 221 height 57
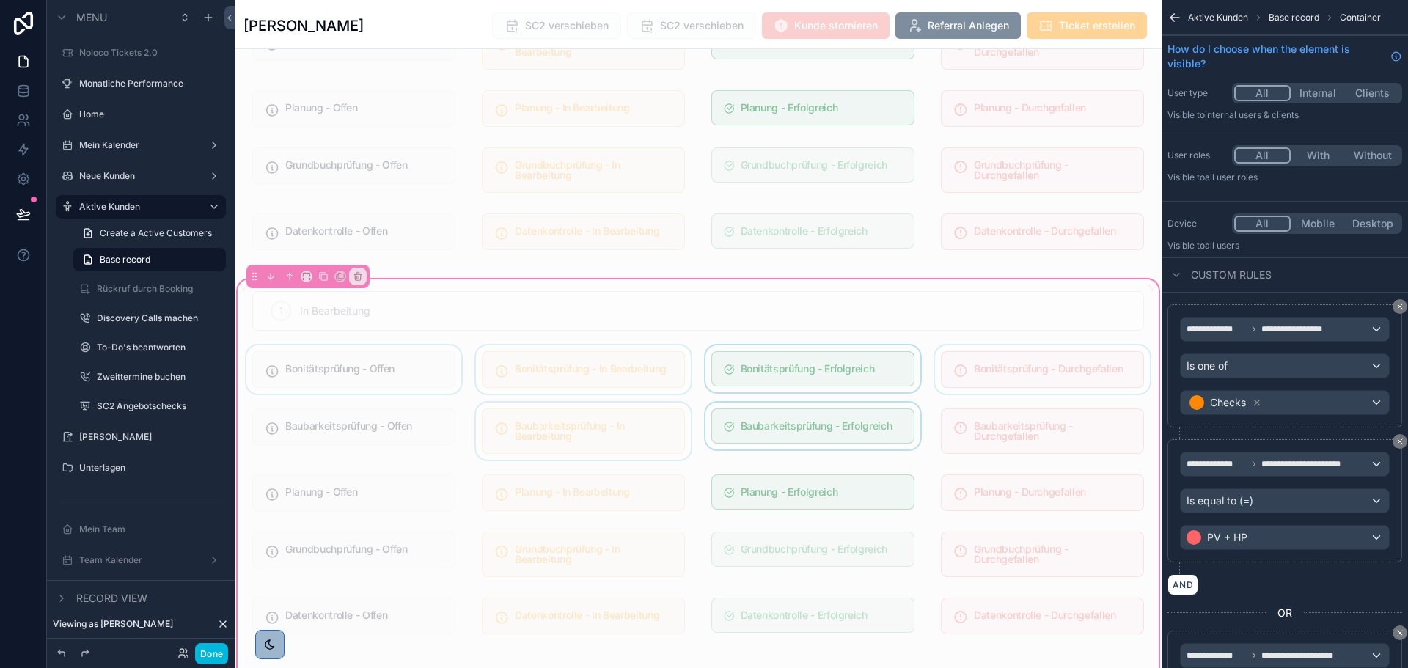
click at [1032, 361] on div "scrollable content" at bounding box center [1042, 369] width 221 height 48
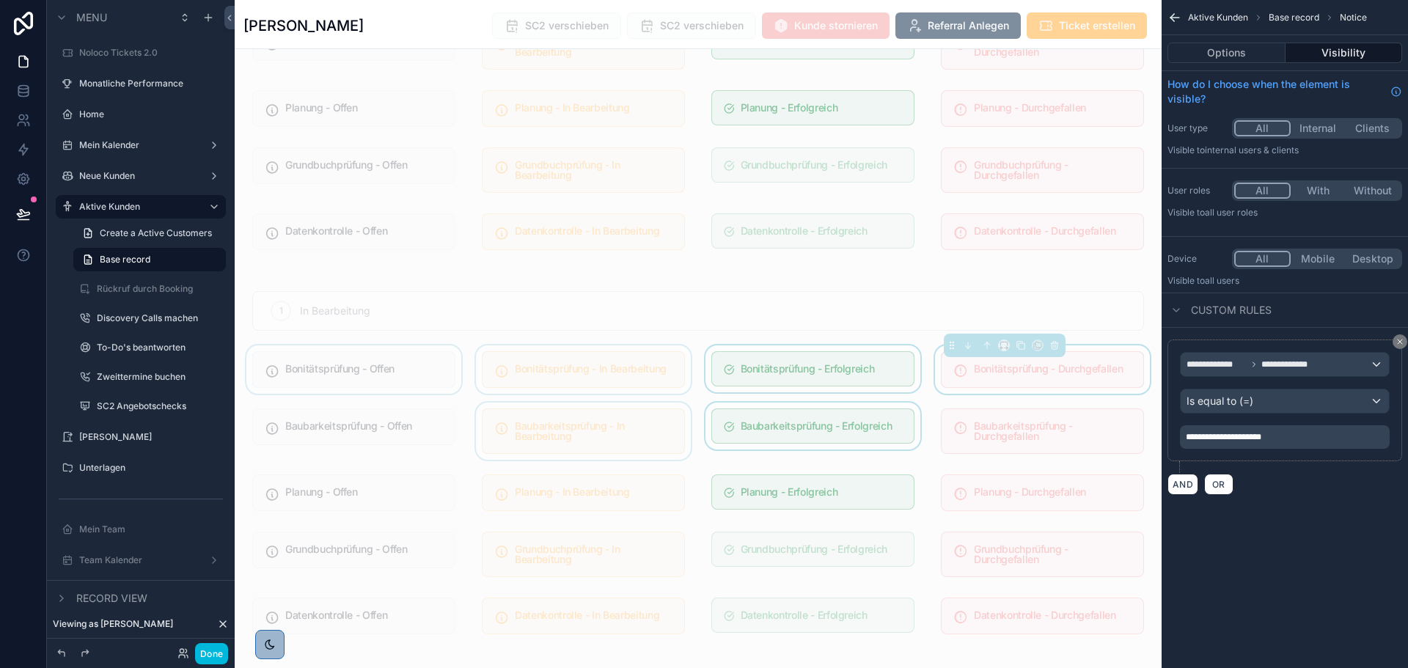
click at [1314, 547] on div "**********" at bounding box center [1284, 334] width 246 height 668
click at [1320, 524] on div "**********" at bounding box center [1284, 265] width 246 height 530
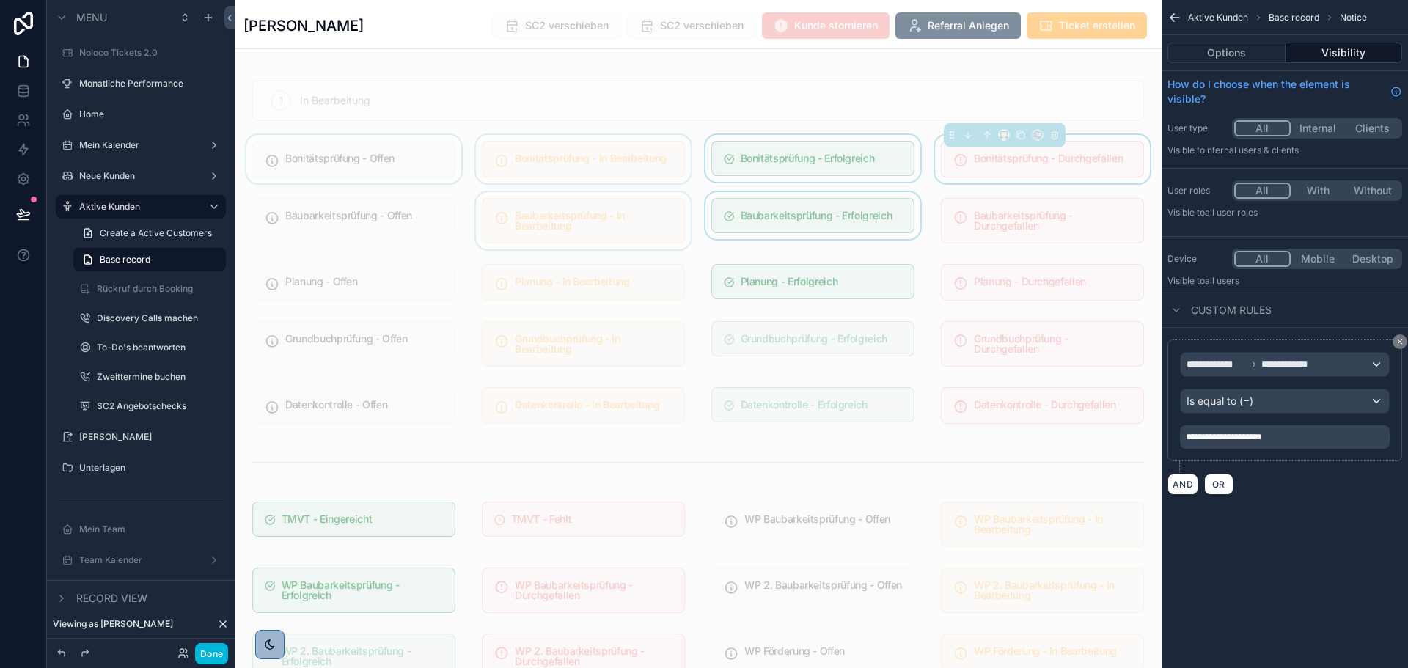
scroll to position [1027, 0]
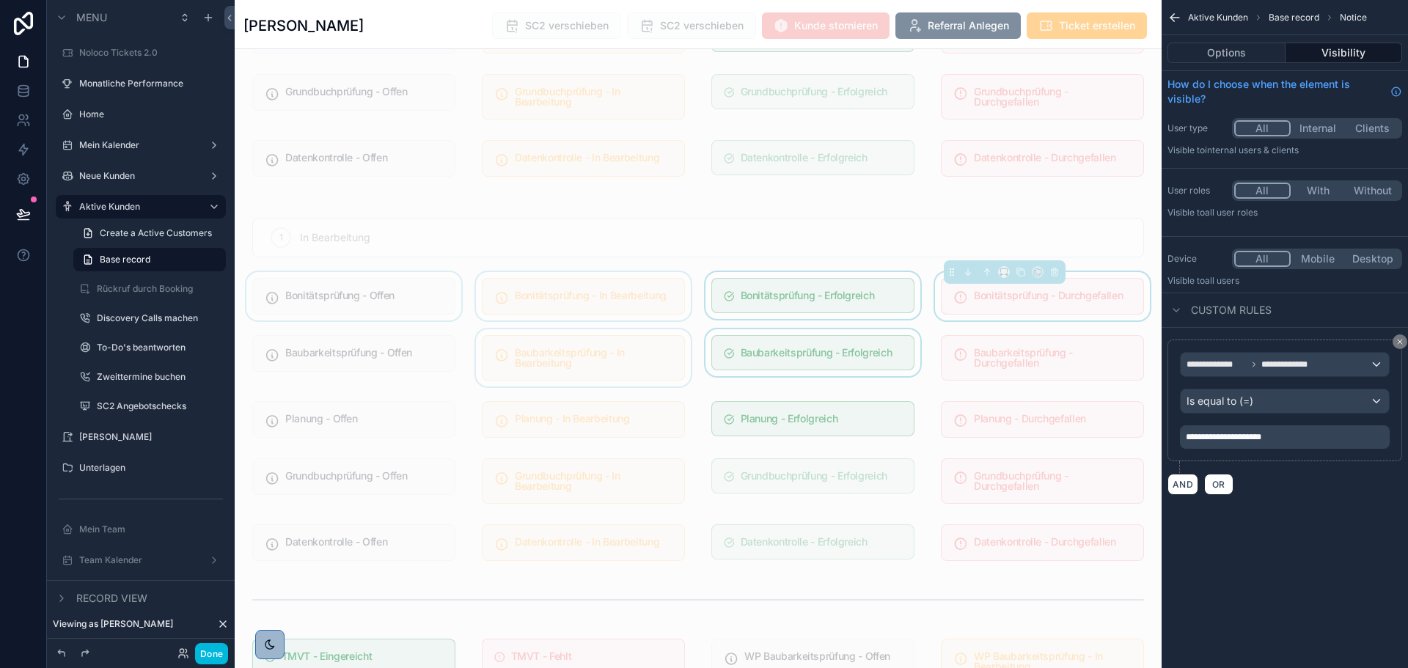
click at [831, 295] on div "scrollable content" at bounding box center [812, 296] width 221 height 48
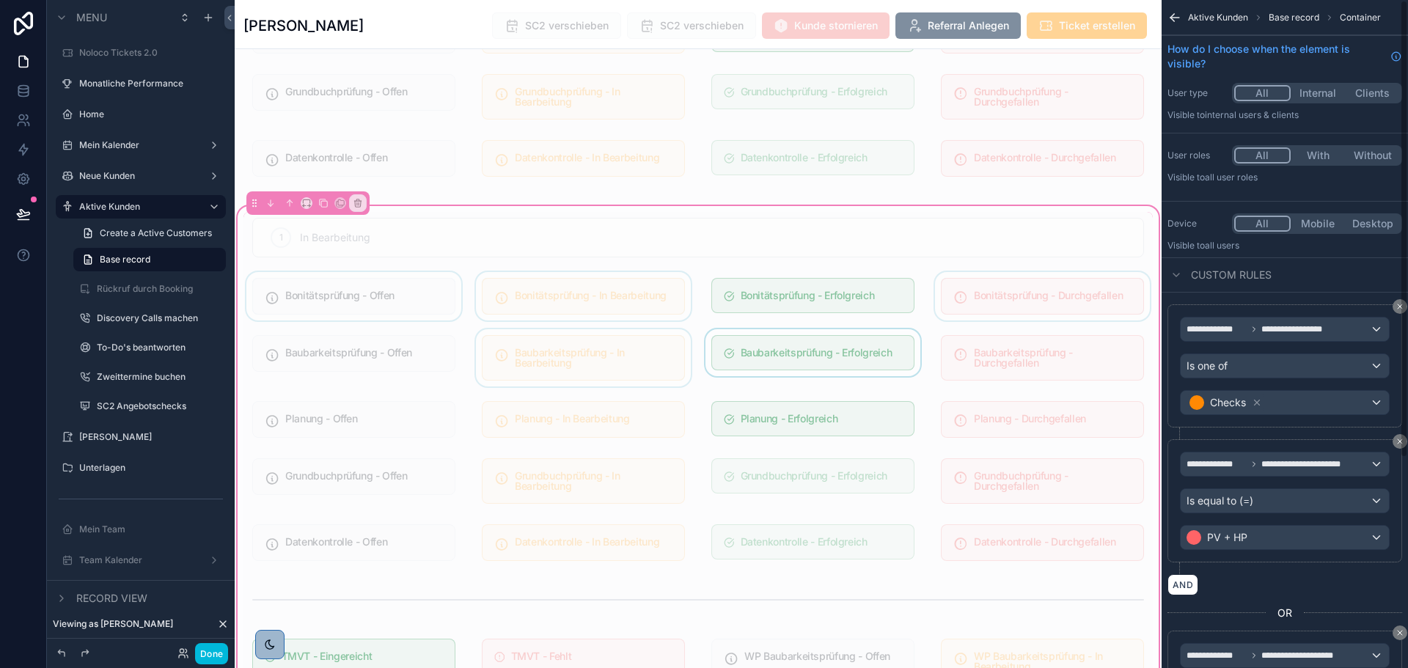
click at [869, 337] on div "scrollable content" at bounding box center [812, 357] width 221 height 57
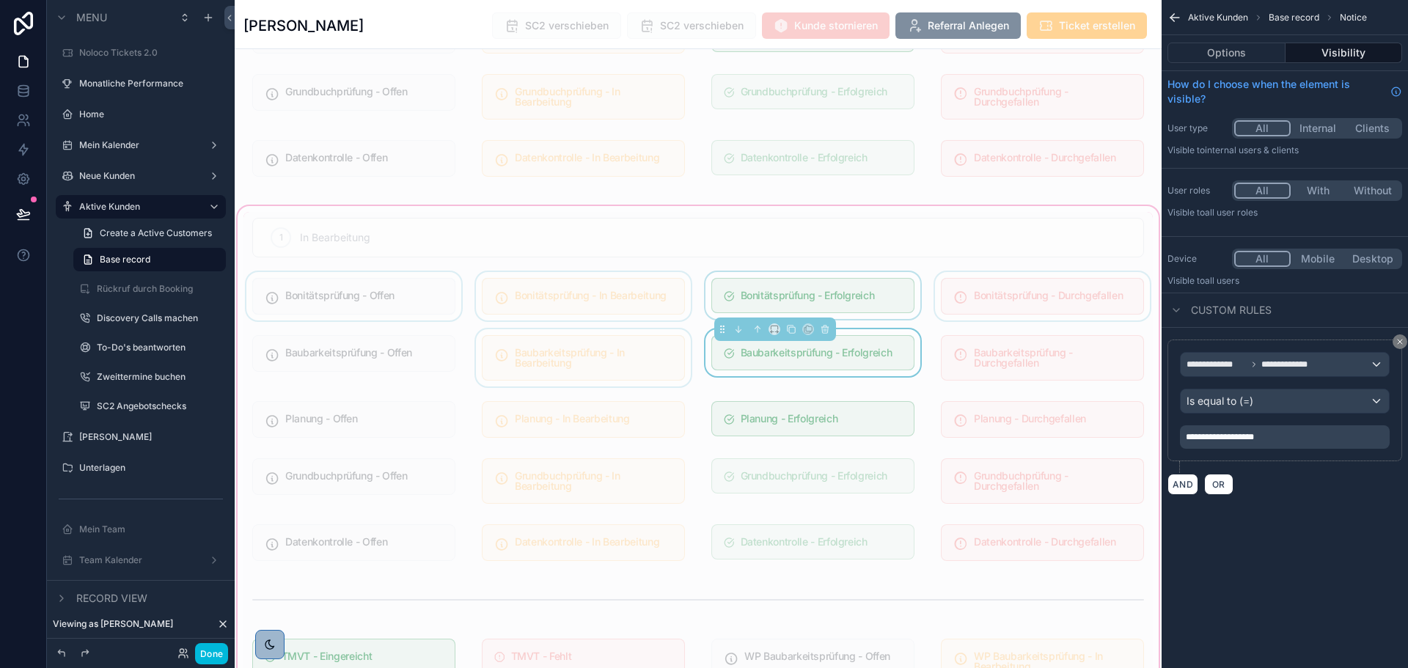
click at [897, 275] on div "scrollable content" at bounding box center [812, 296] width 221 height 48
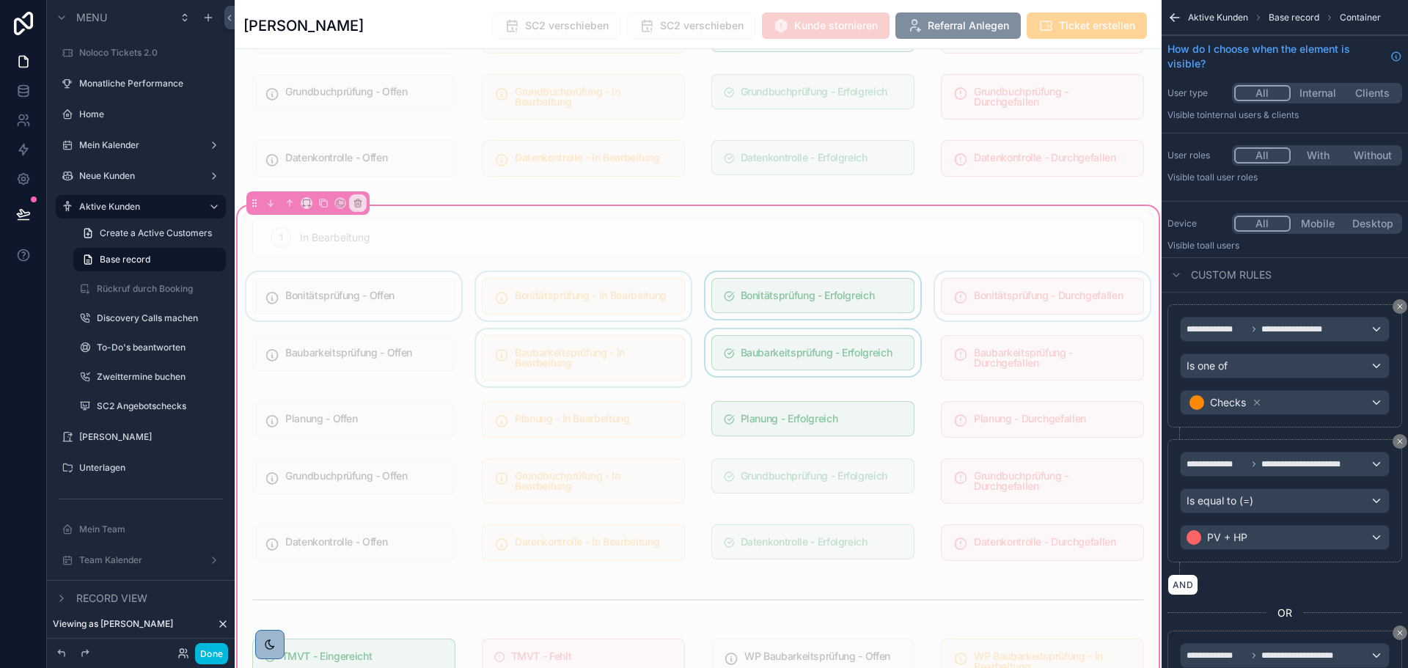
click at [810, 284] on div "scrollable content" at bounding box center [812, 296] width 221 height 48
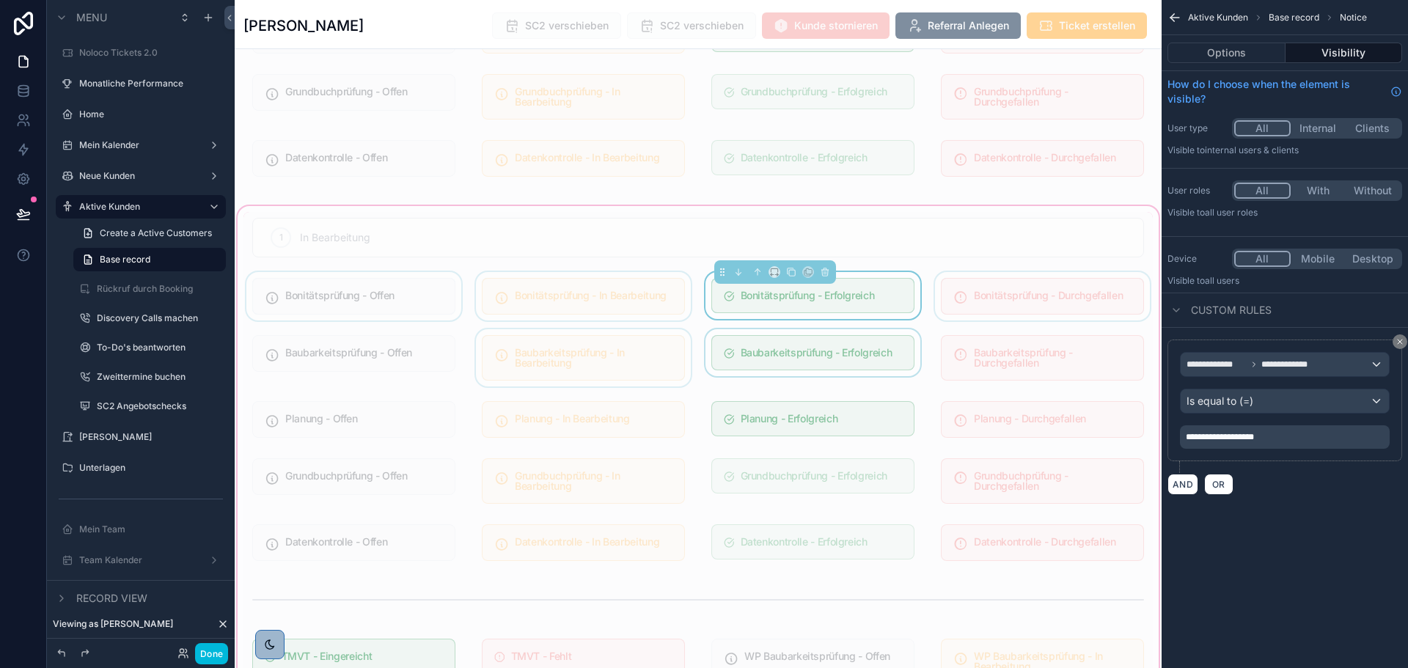
click at [969, 276] on div "scrollable content" at bounding box center [1042, 296] width 221 height 48
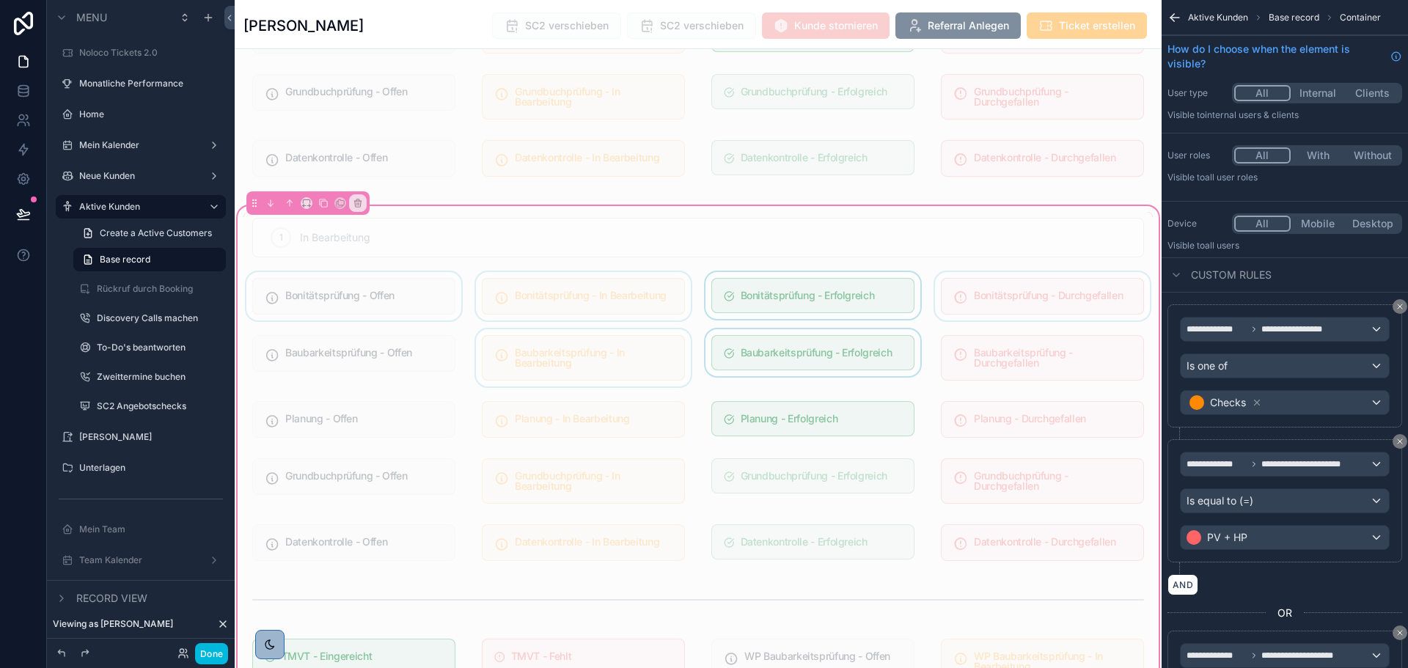
click at [1010, 279] on div "scrollable content" at bounding box center [1042, 296] width 221 height 48
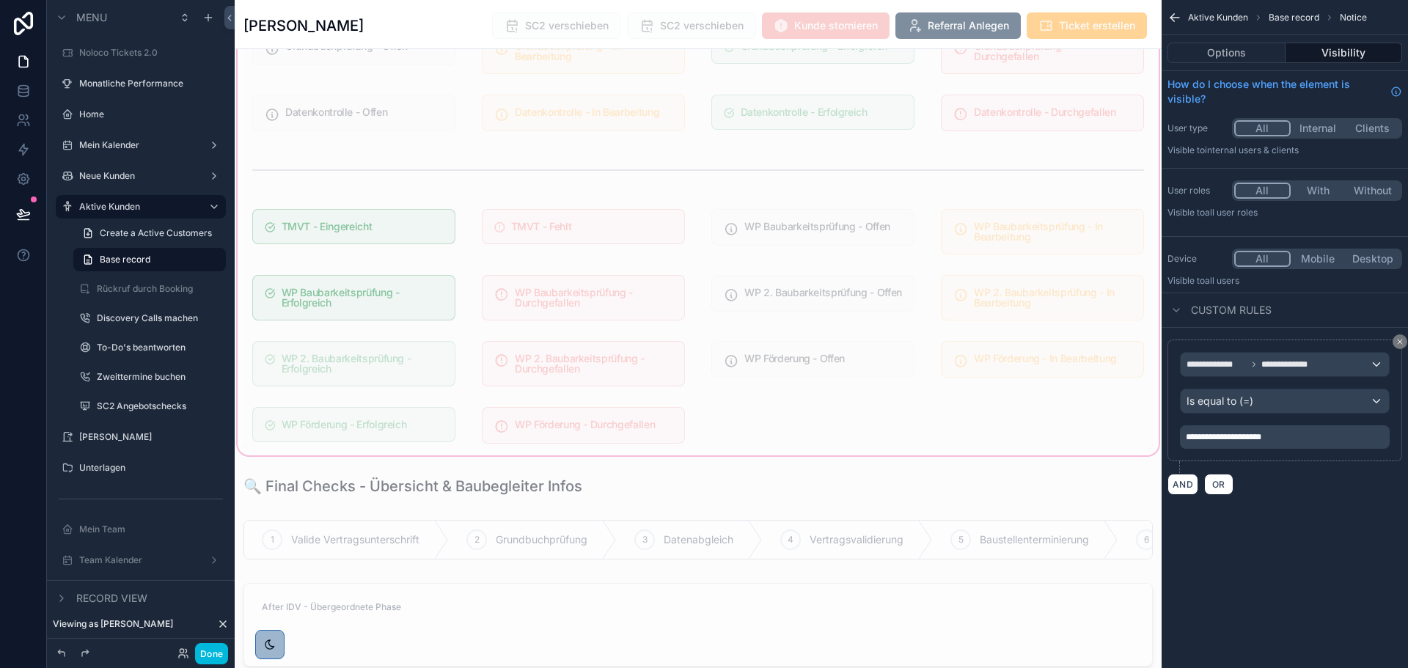
scroll to position [1466, 0]
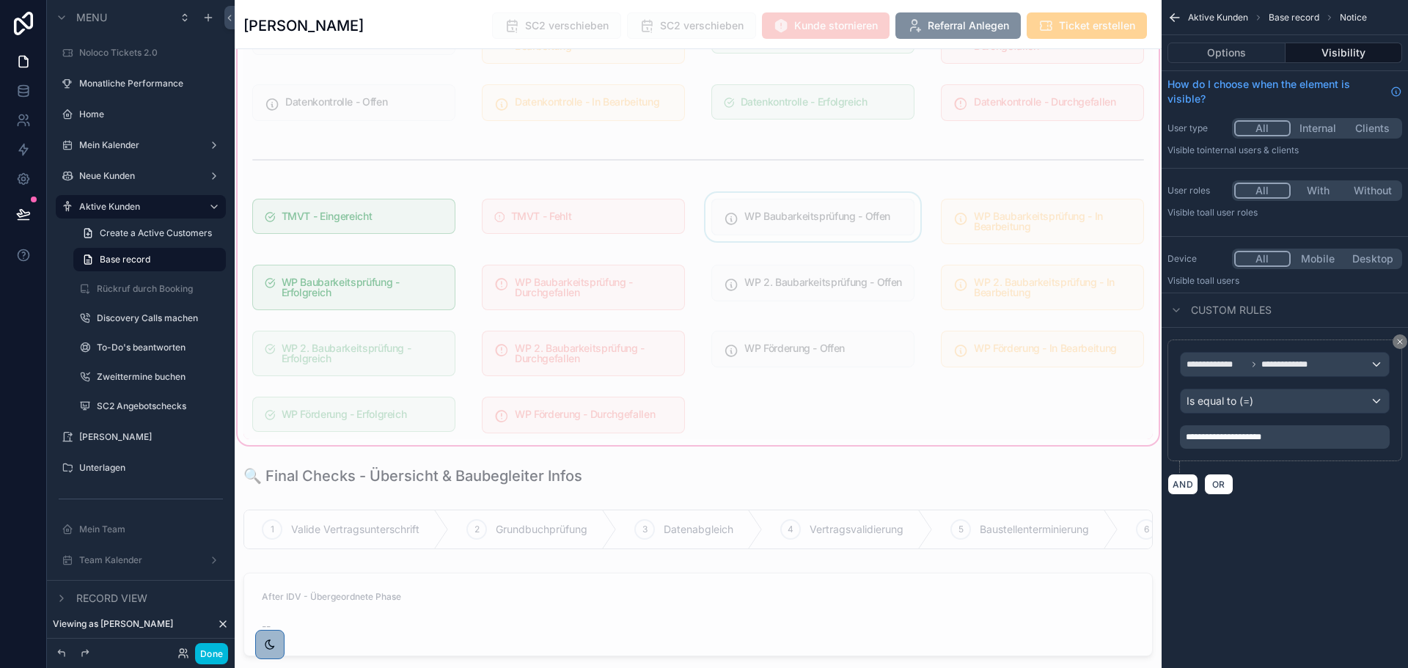
click at [889, 212] on div "scrollable content" at bounding box center [812, 221] width 221 height 57
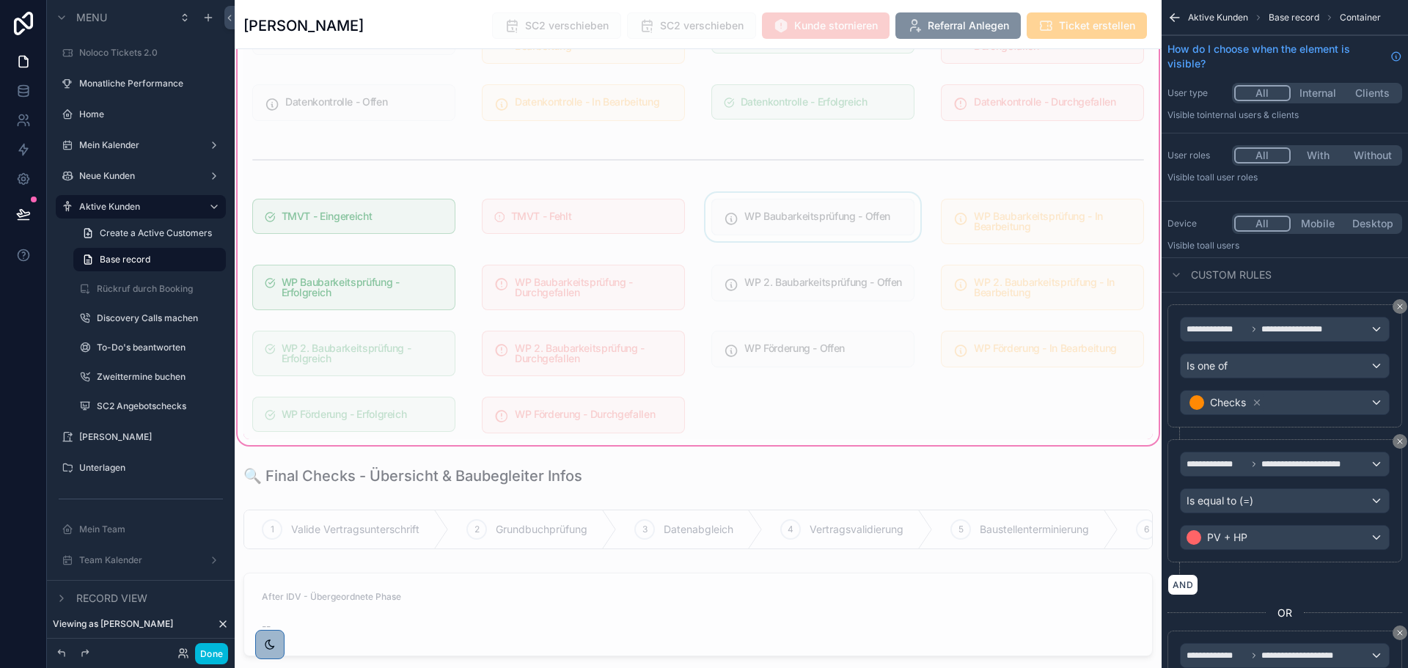
click at [895, 211] on div "scrollable content" at bounding box center [812, 221] width 221 height 57
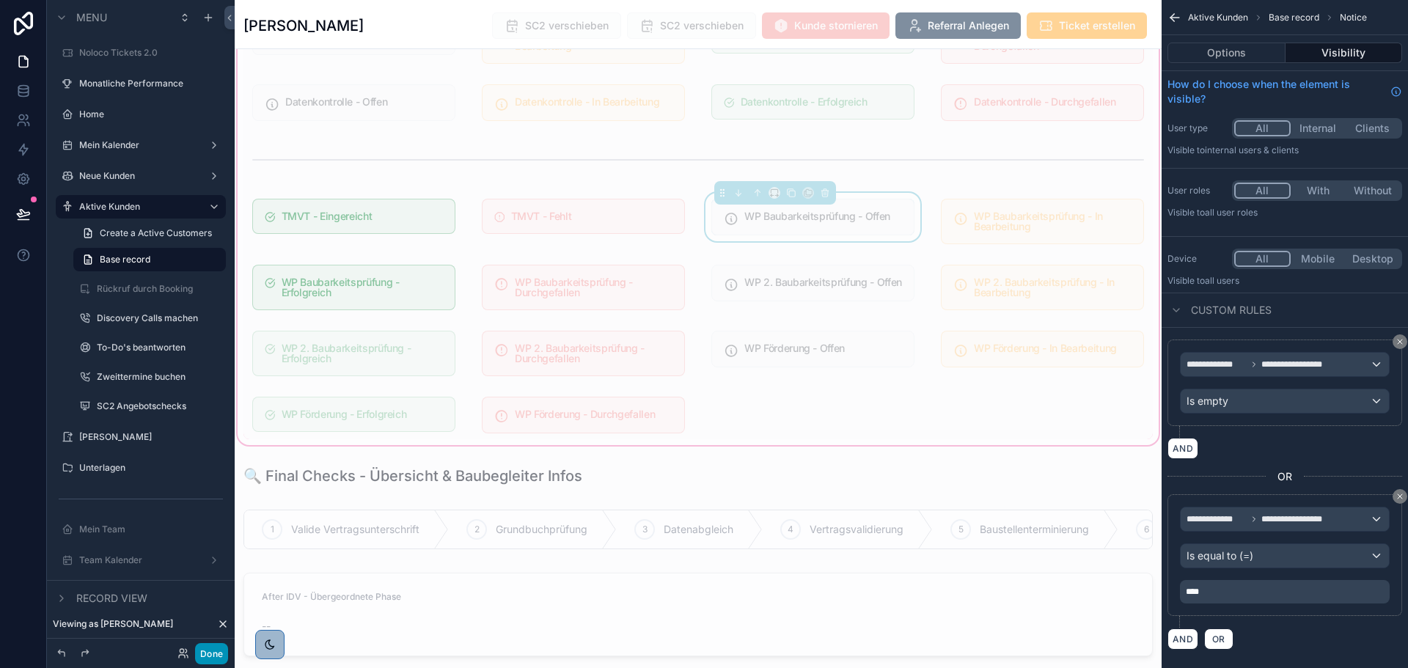
click at [207, 653] on button "Done" at bounding box center [211, 653] width 33 height 21
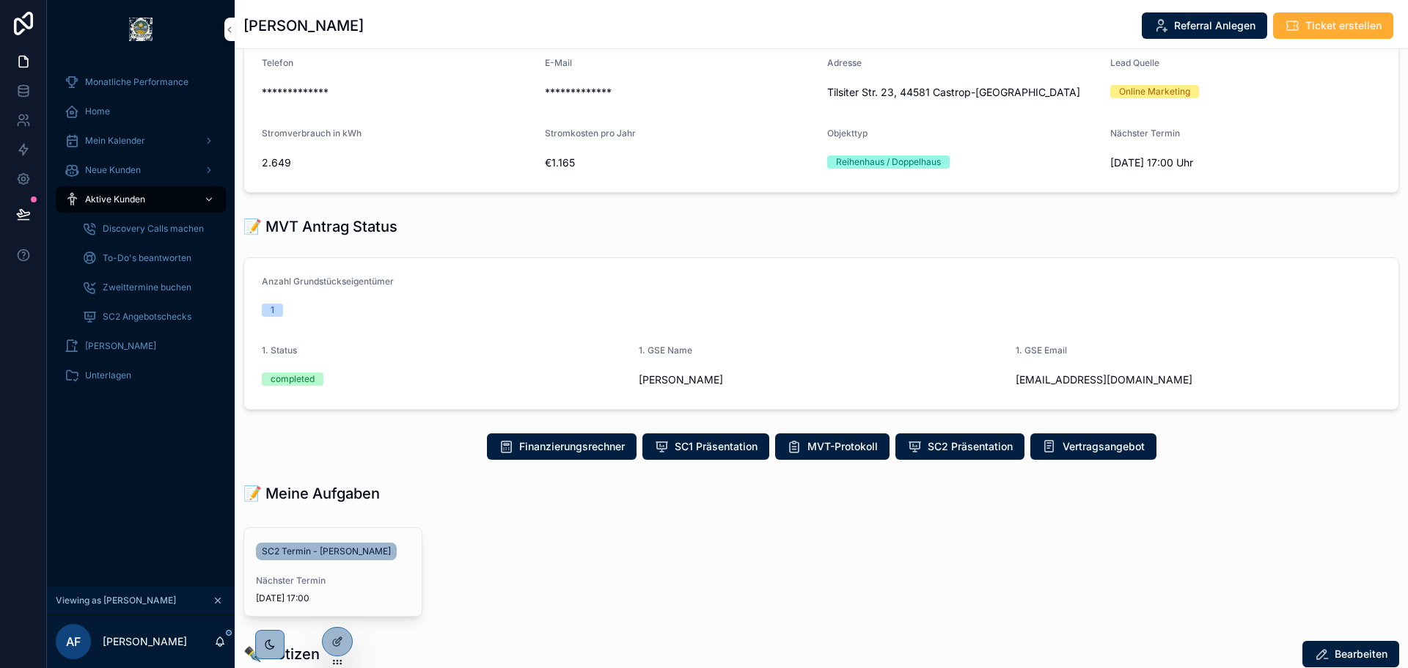
scroll to position [0, 0]
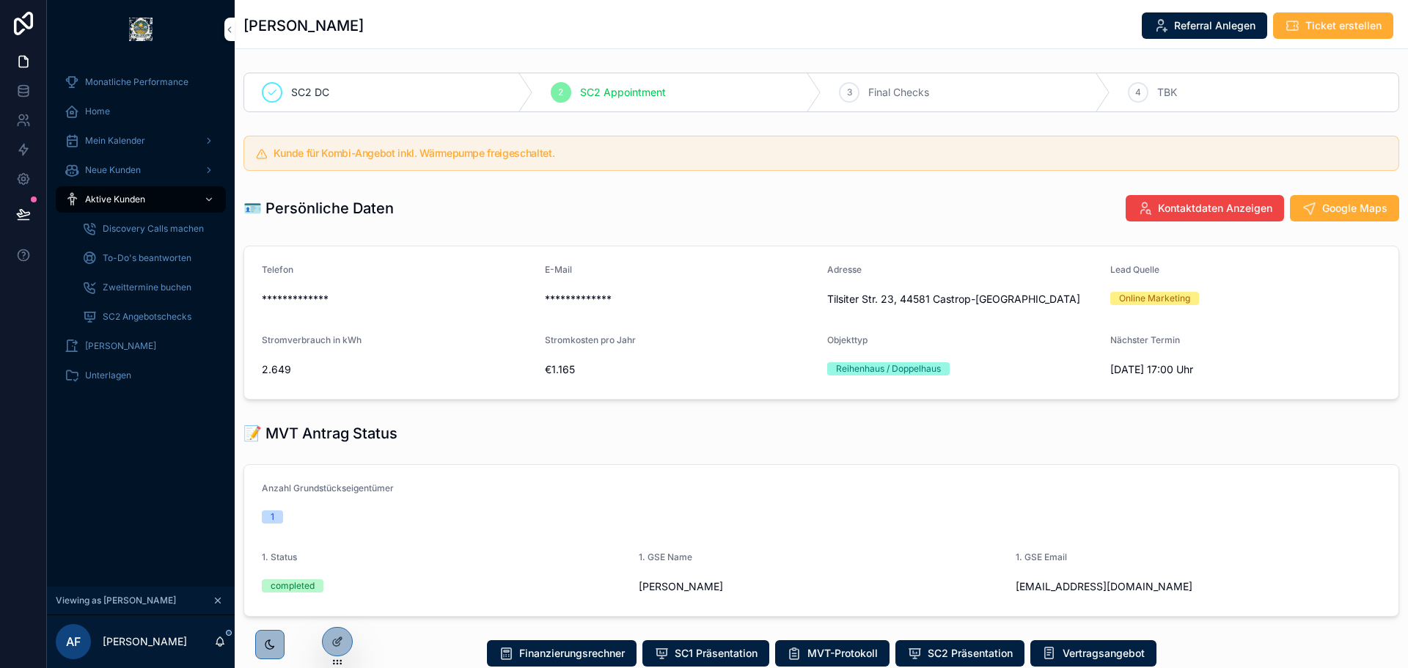
click at [222, 595] on icon "scrollable content" at bounding box center [218, 600] width 10 height 10
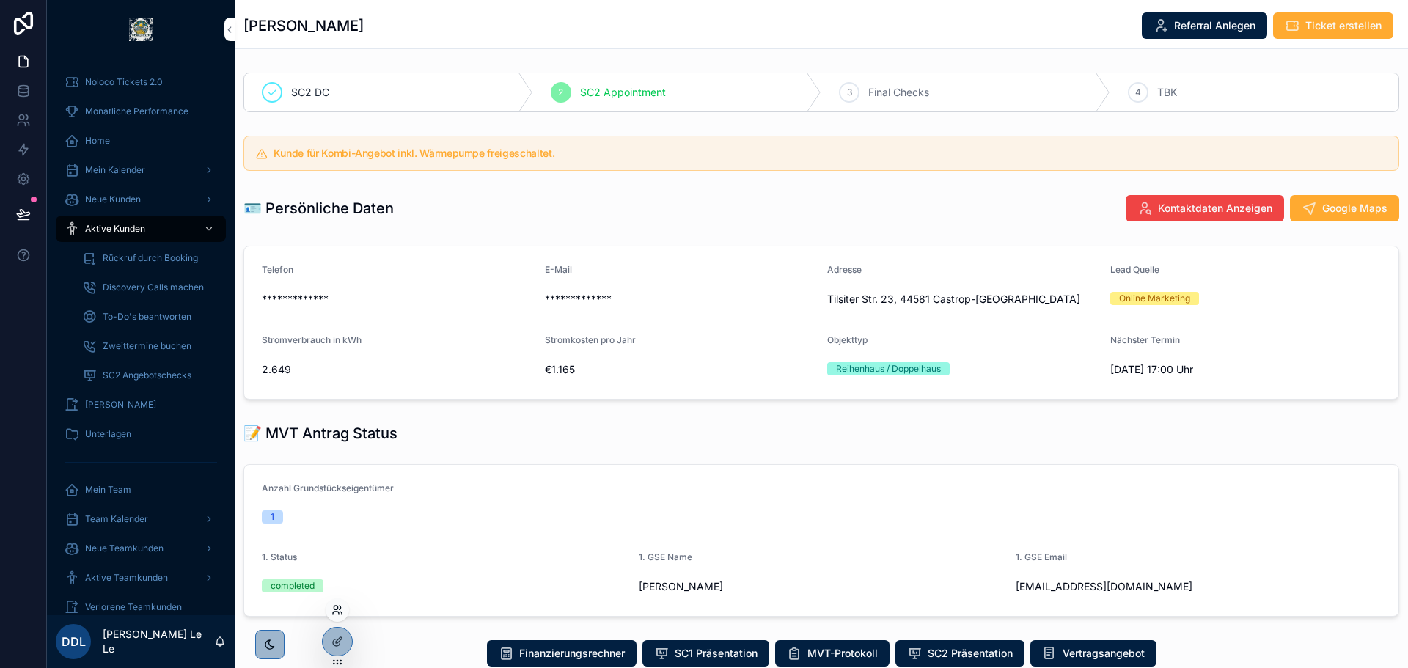
click at [339, 611] on icon at bounding box center [337, 610] width 12 height 12
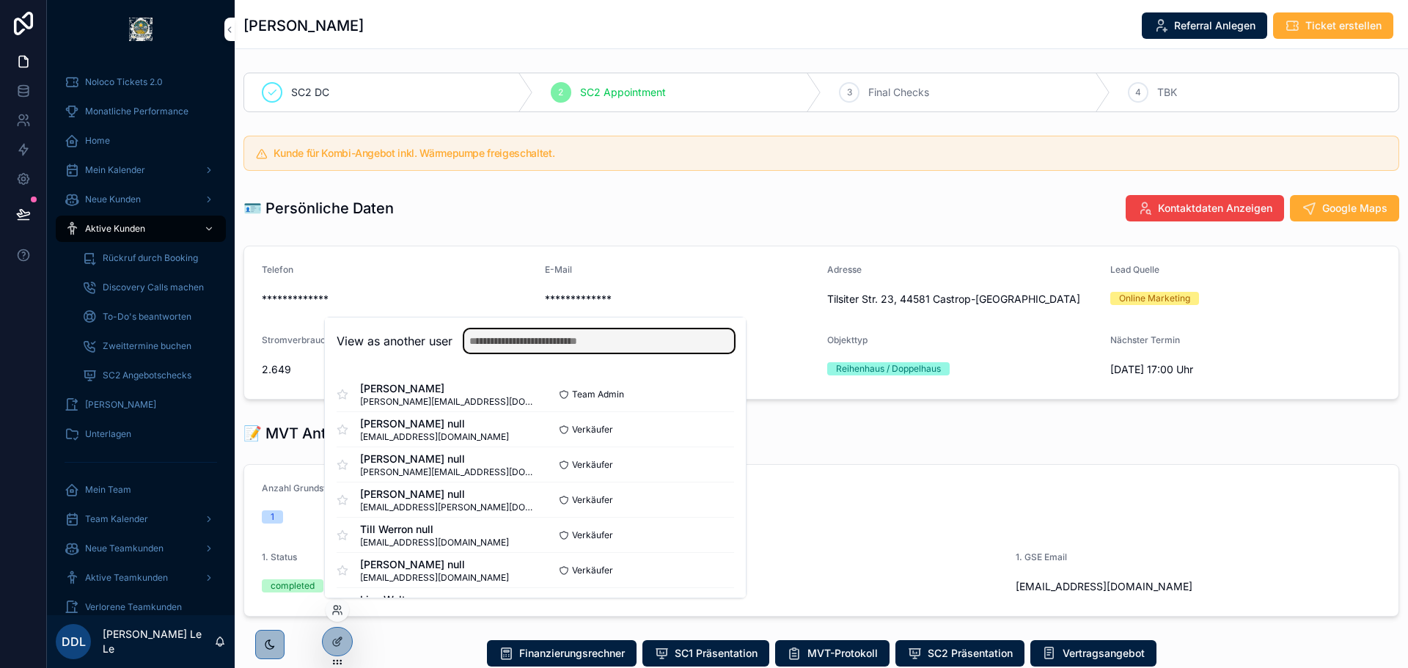
click at [480, 339] on input "text" at bounding box center [599, 340] width 270 height 23
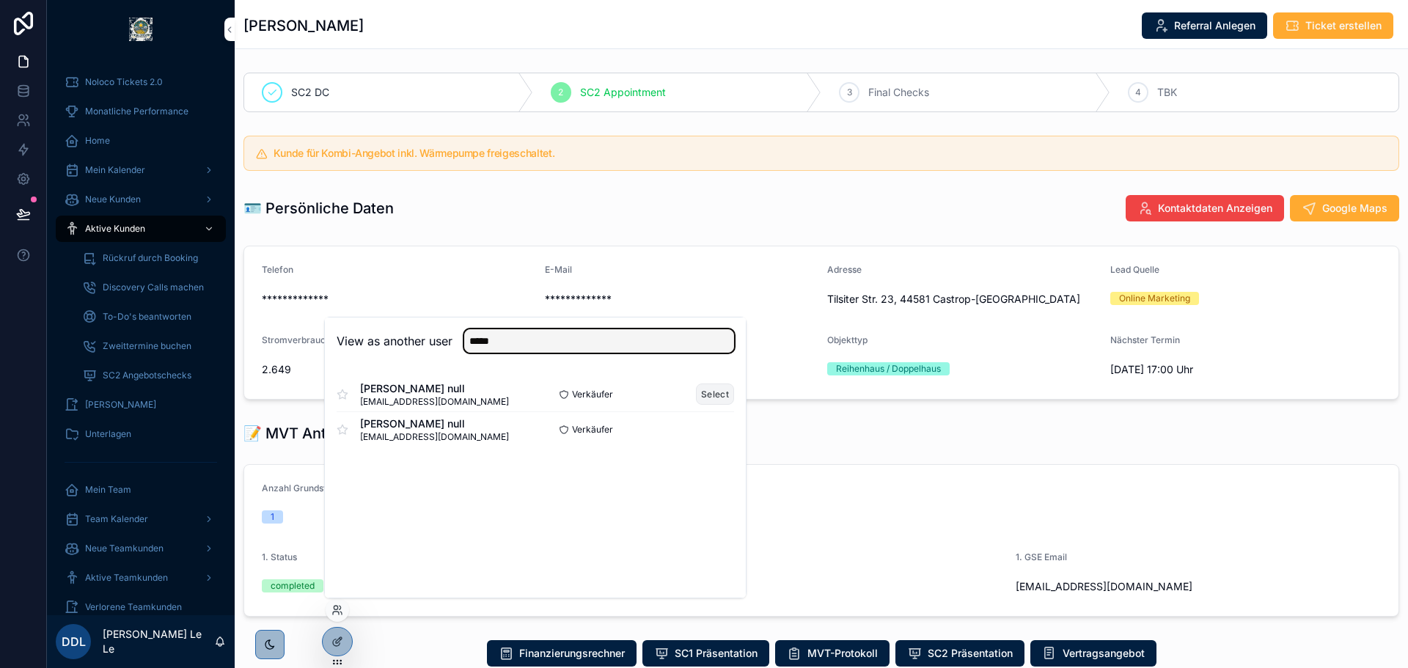
type input "*****"
click at [721, 386] on button "Select" at bounding box center [715, 393] width 38 height 21
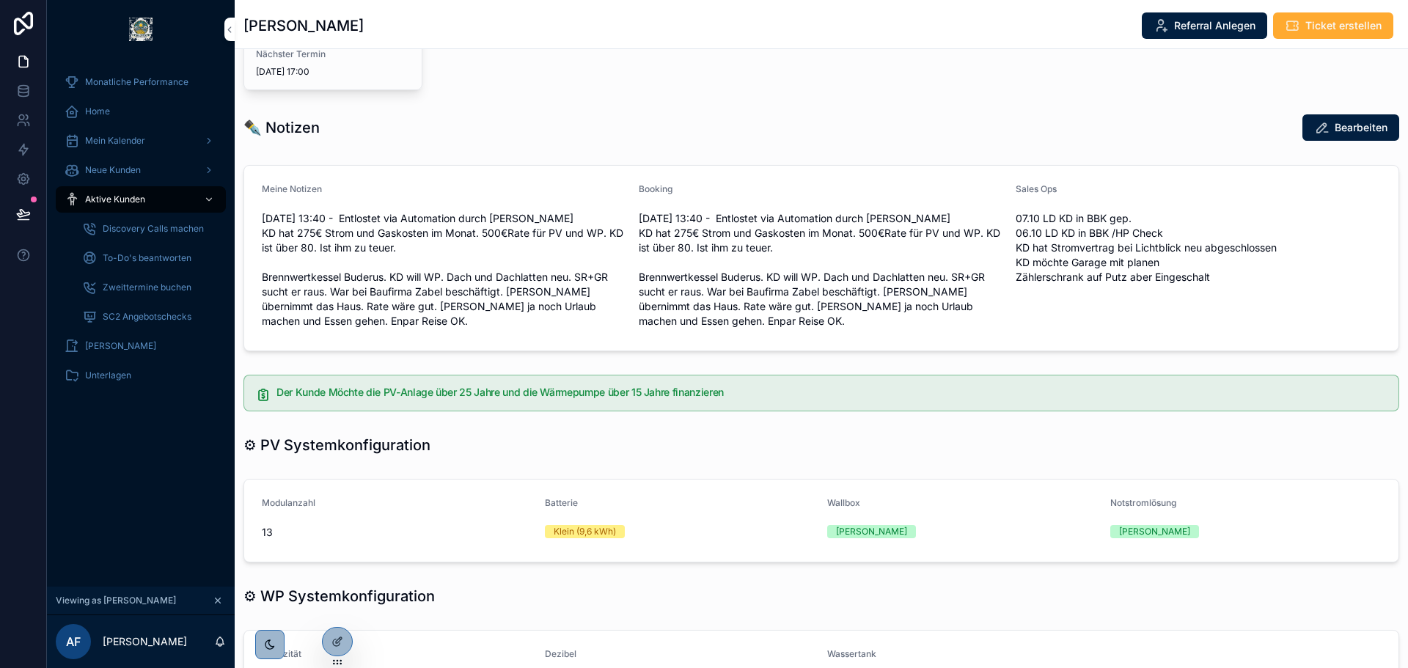
scroll to position [293, 0]
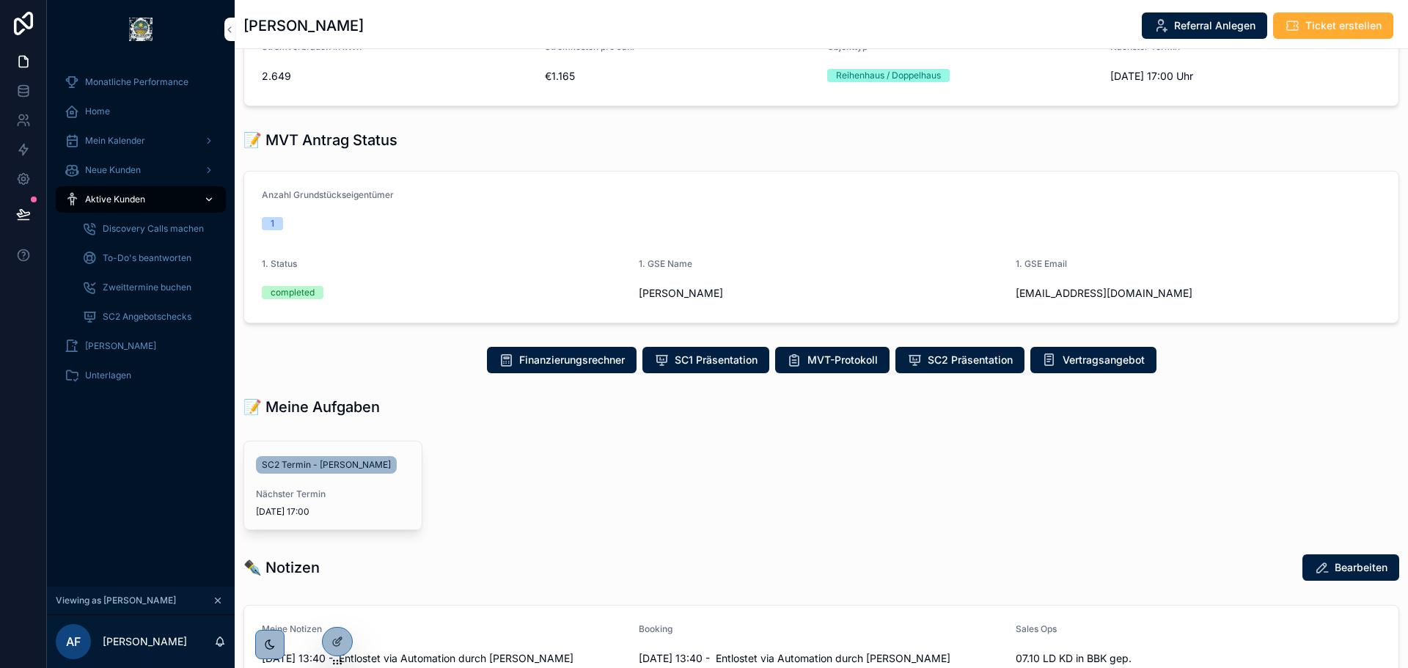
click at [156, 203] on div "Aktive Kunden" at bounding box center [141, 199] width 153 height 23
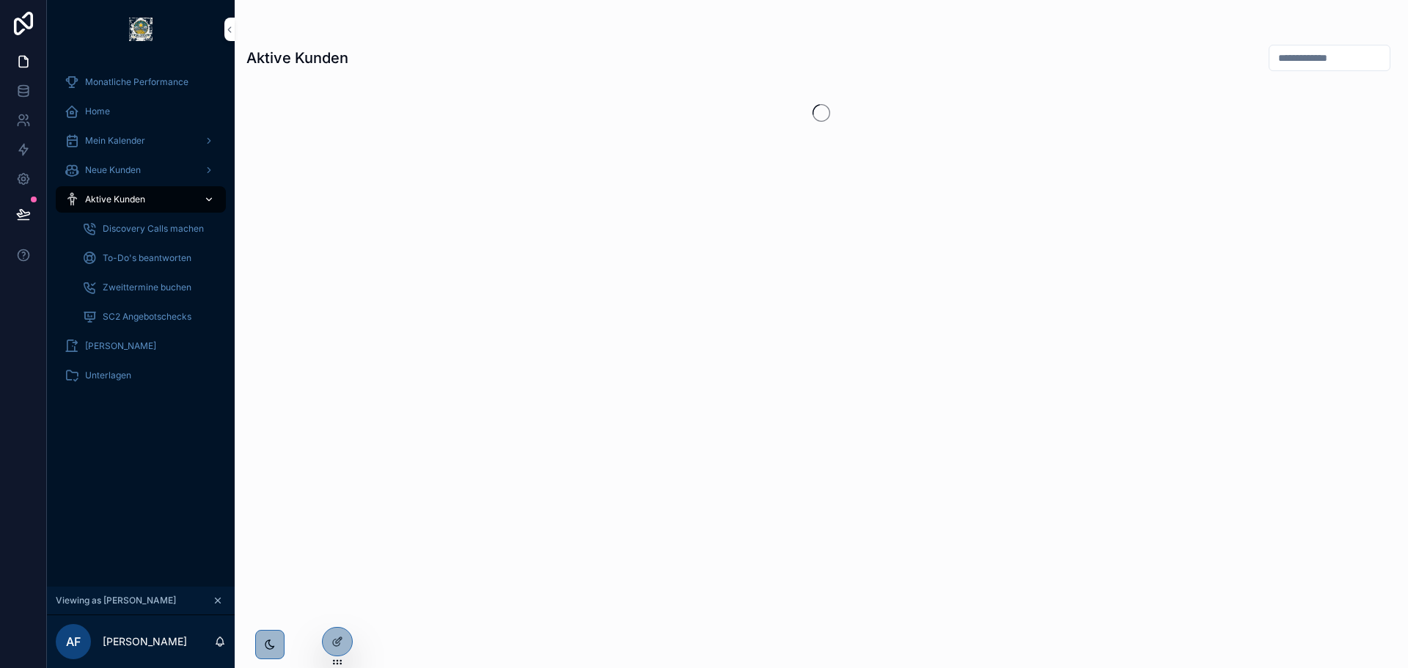
click at [166, 205] on div "Aktive Kunden" at bounding box center [141, 199] width 153 height 23
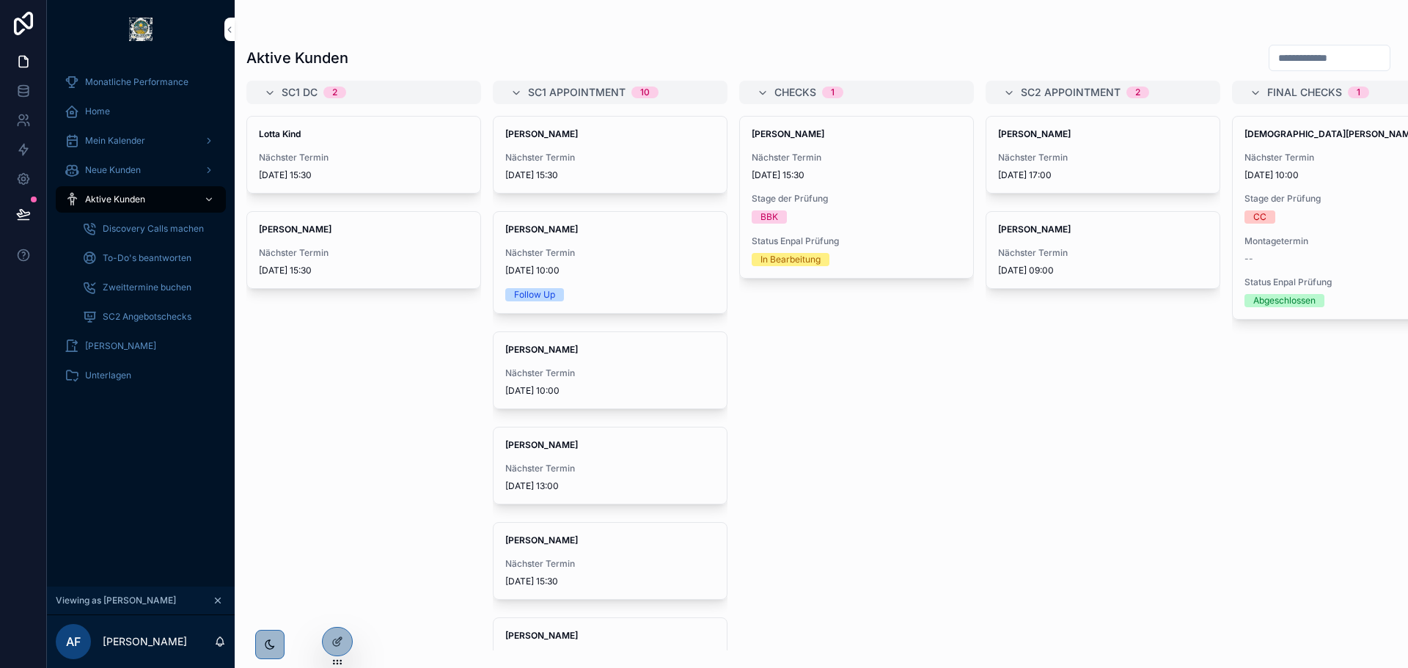
click at [929, 410] on div "Stefan Feldhaus Nächster Termin 23.10.2025 15:30 Stage der Prüfung BBK Status E…" at bounding box center [856, 383] width 235 height 535
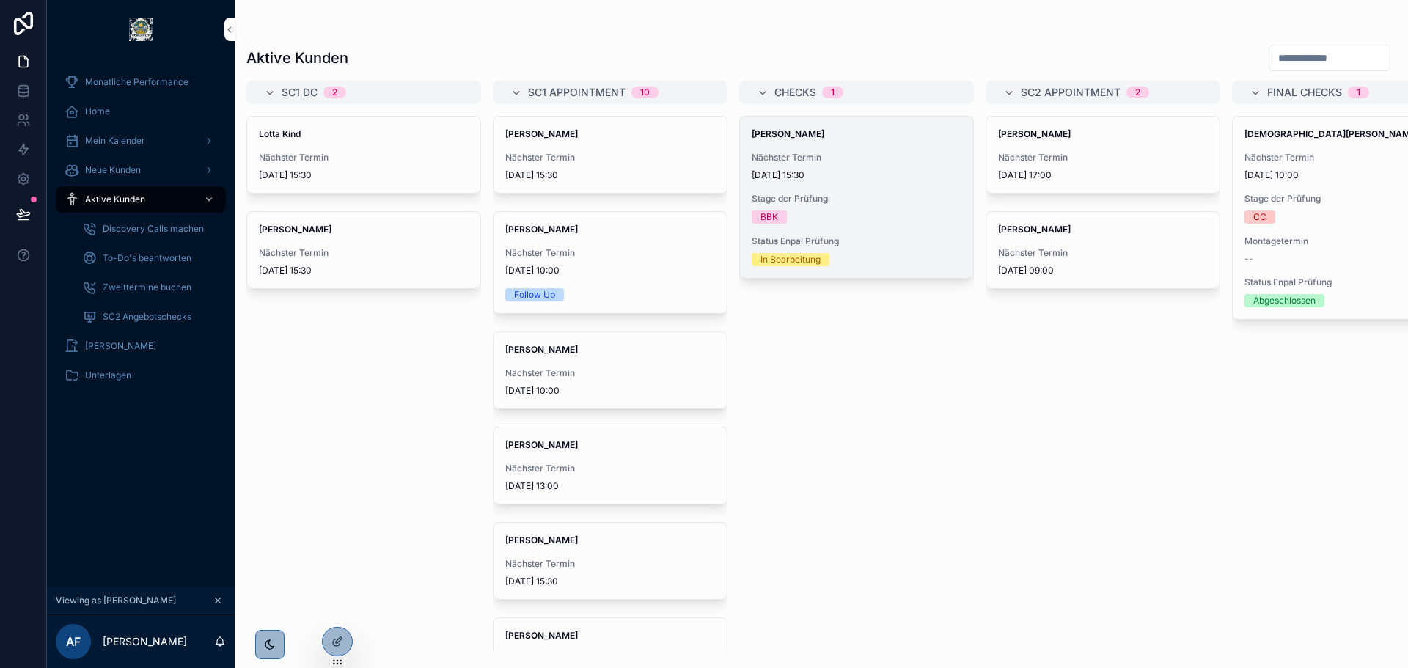
click at [847, 227] on div "Stefan Feldhaus Nächster Termin 23.10.2025 15:30 Stage der Prüfung BBK Status E…" at bounding box center [856, 197] width 233 height 161
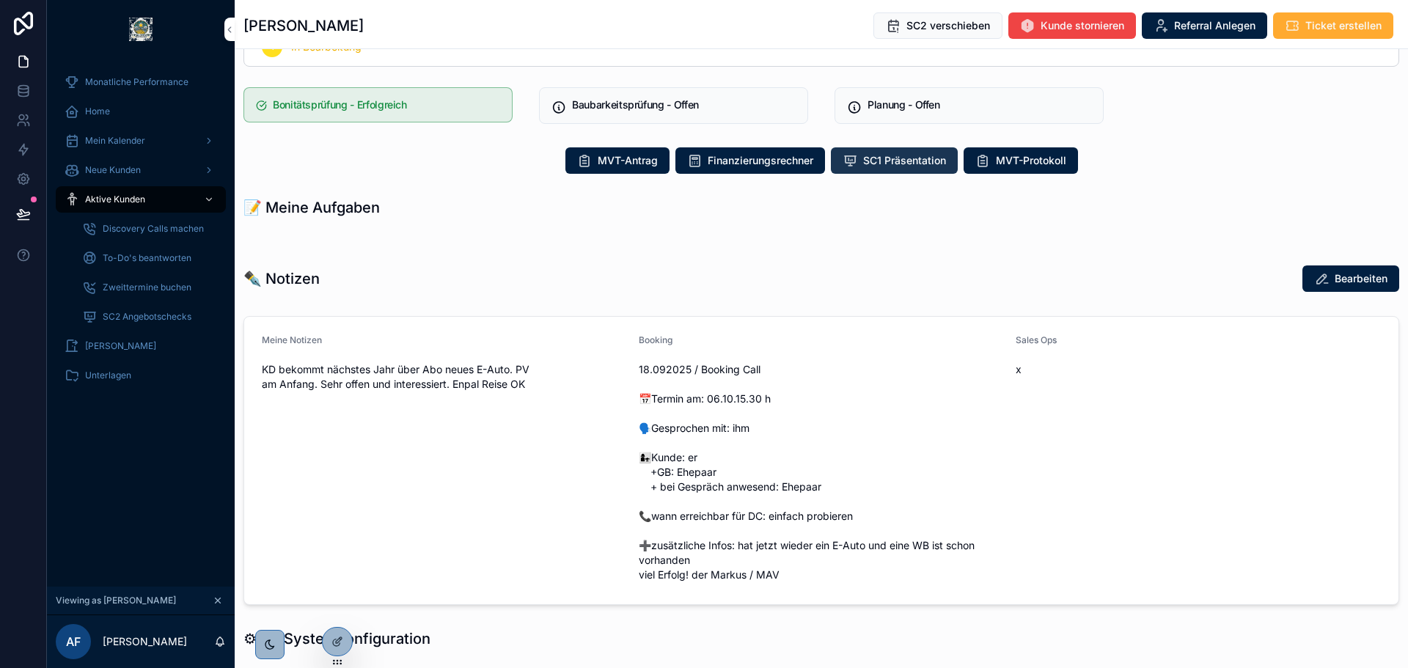
scroll to position [513, 0]
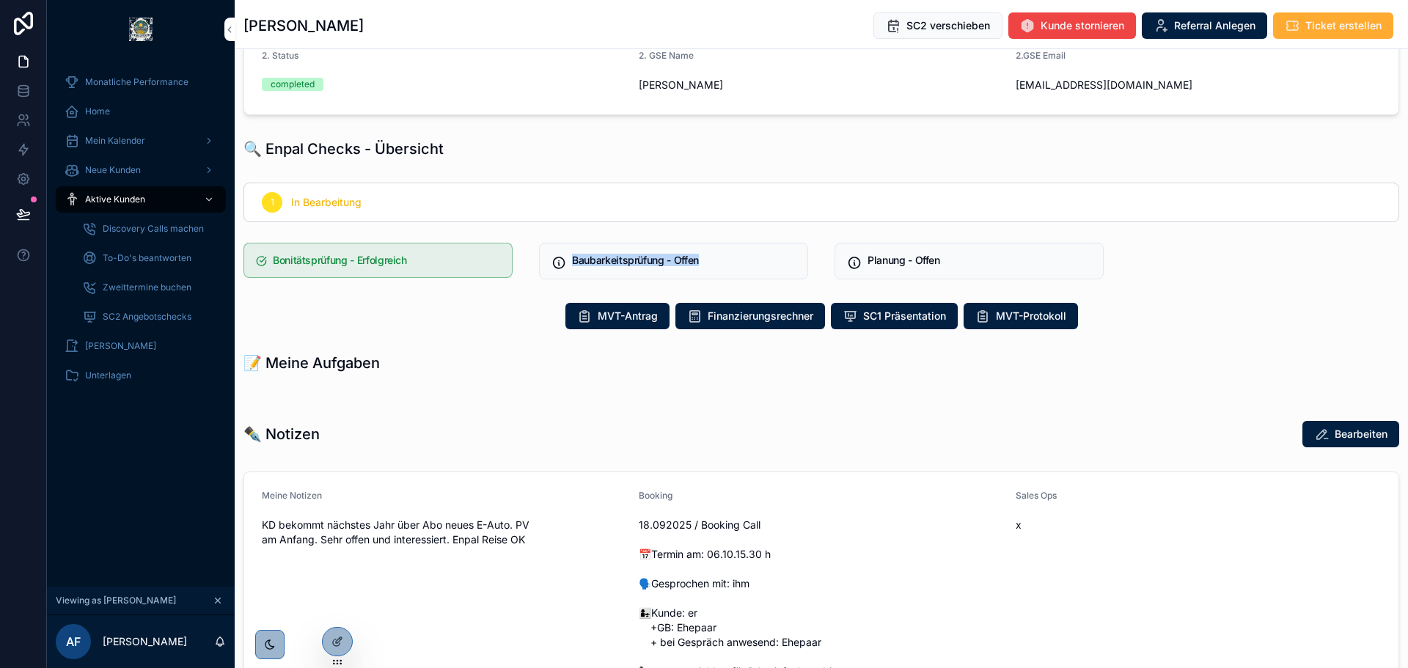
drag, startPoint x: 714, startPoint y: 259, endPoint x: 447, endPoint y: 258, distance: 267.6
click at [447, 258] on div "1 In Bearbeitung Bonitätsprüfung - Erfolgreich Baubarkeitsprüfung - Offen Planu…" at bounding box center [821, 231] width 1173 height 109
click at [447, 258] on h5 "Bonitätsprüfung - Erfolgreich" at bounding box center [386, 260] width 227 height 10
click at [411, 266] on div "Bonitätsprüfung - Erfolgreich" at bounding box center [386, 261] width 227 height 13
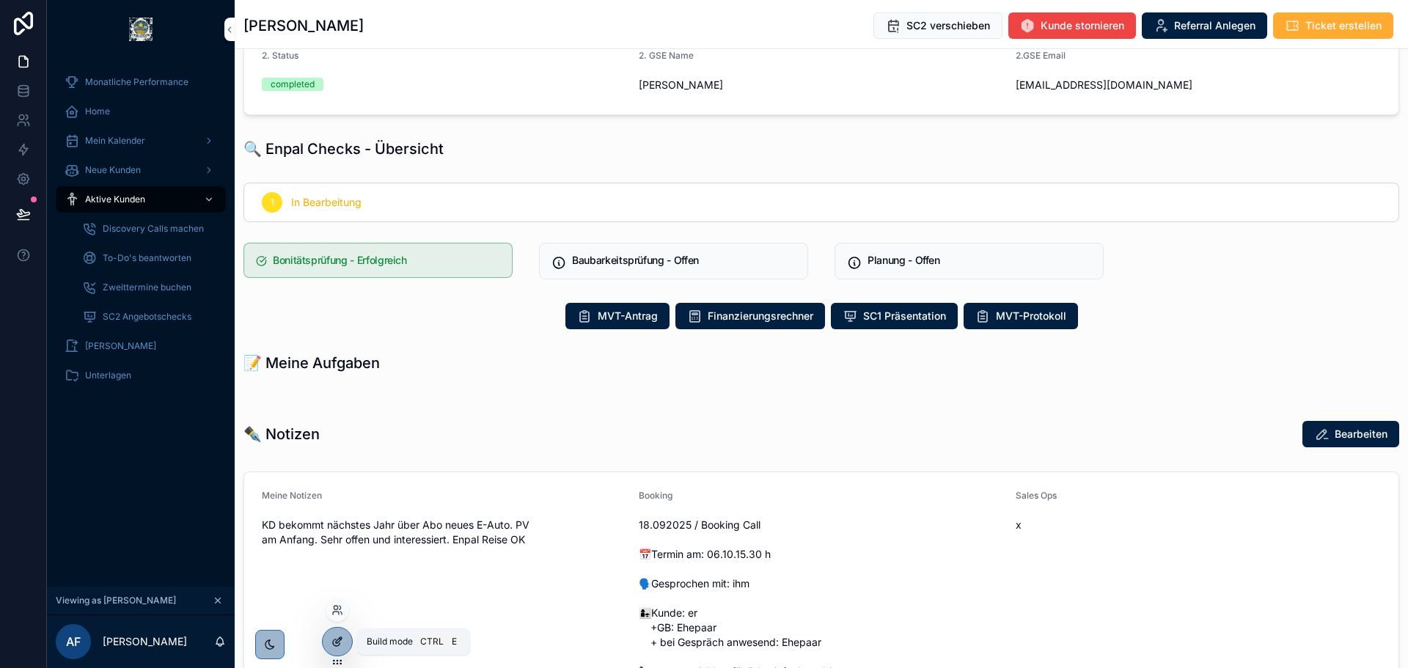
click at [334, 637] on icon at bounding box center [337, 642] width 12 height 12
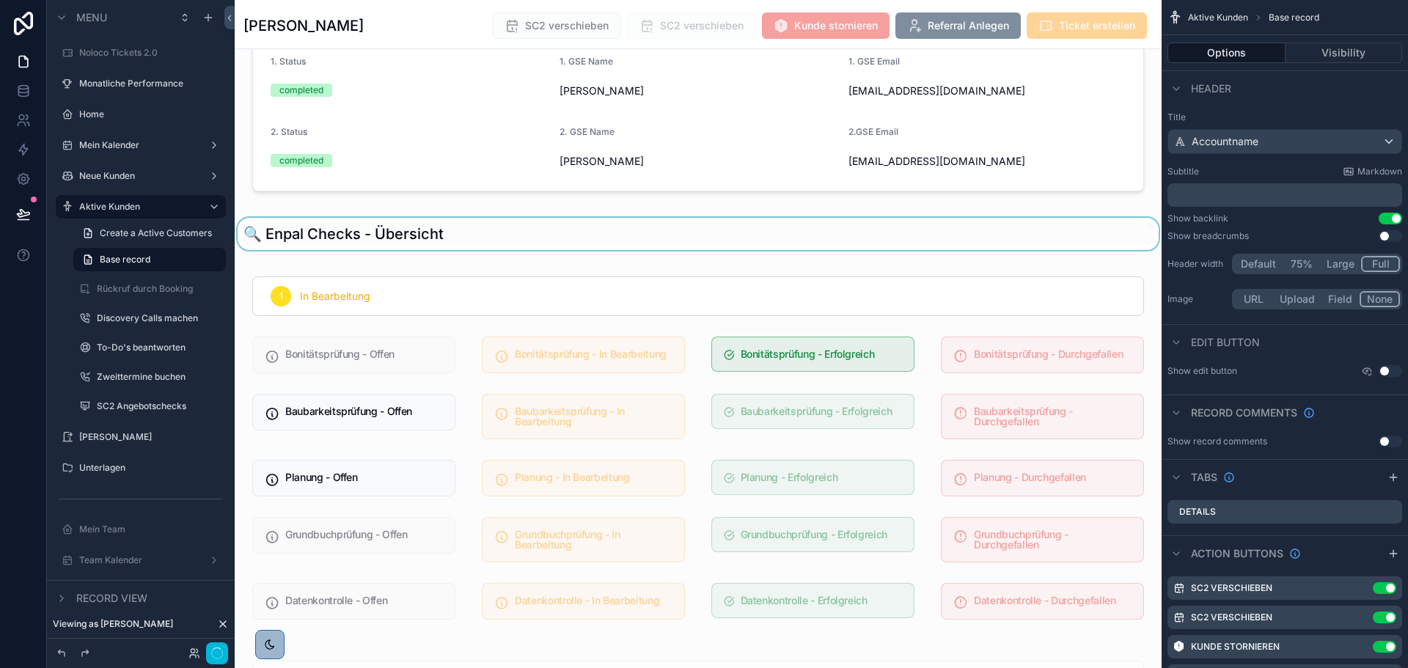
scroll to position [807, 0]
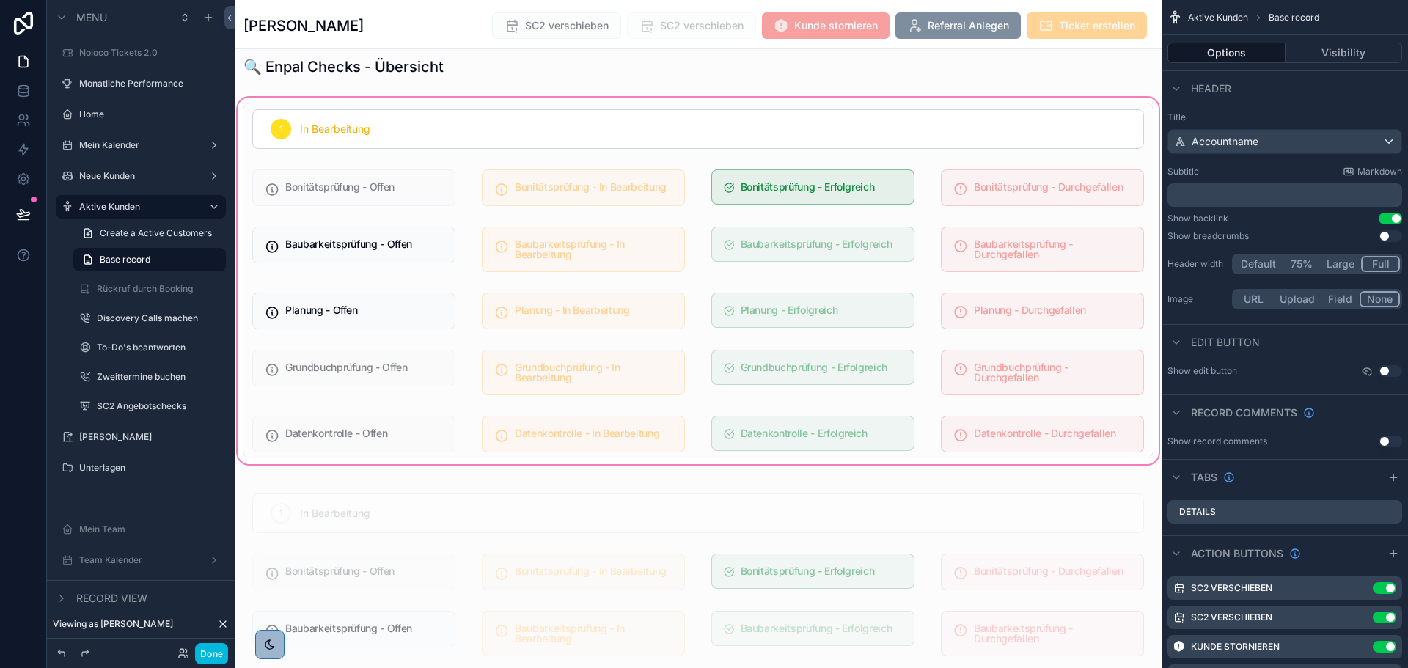
click at [405, 372] on div "scrollable content" at bounding box center [698, 281] width 927 height 372
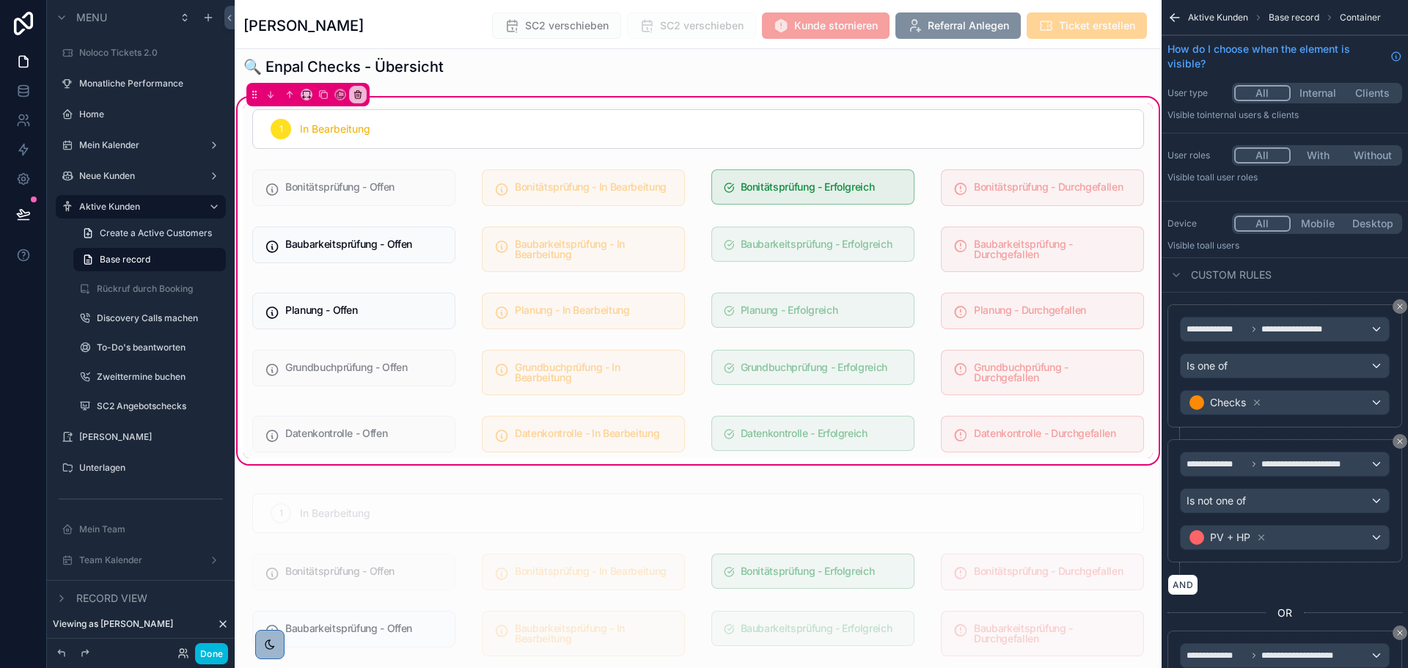
click at [405, 371] on div "scrollable content" at bounding box center [353, 372] width 221 height 57
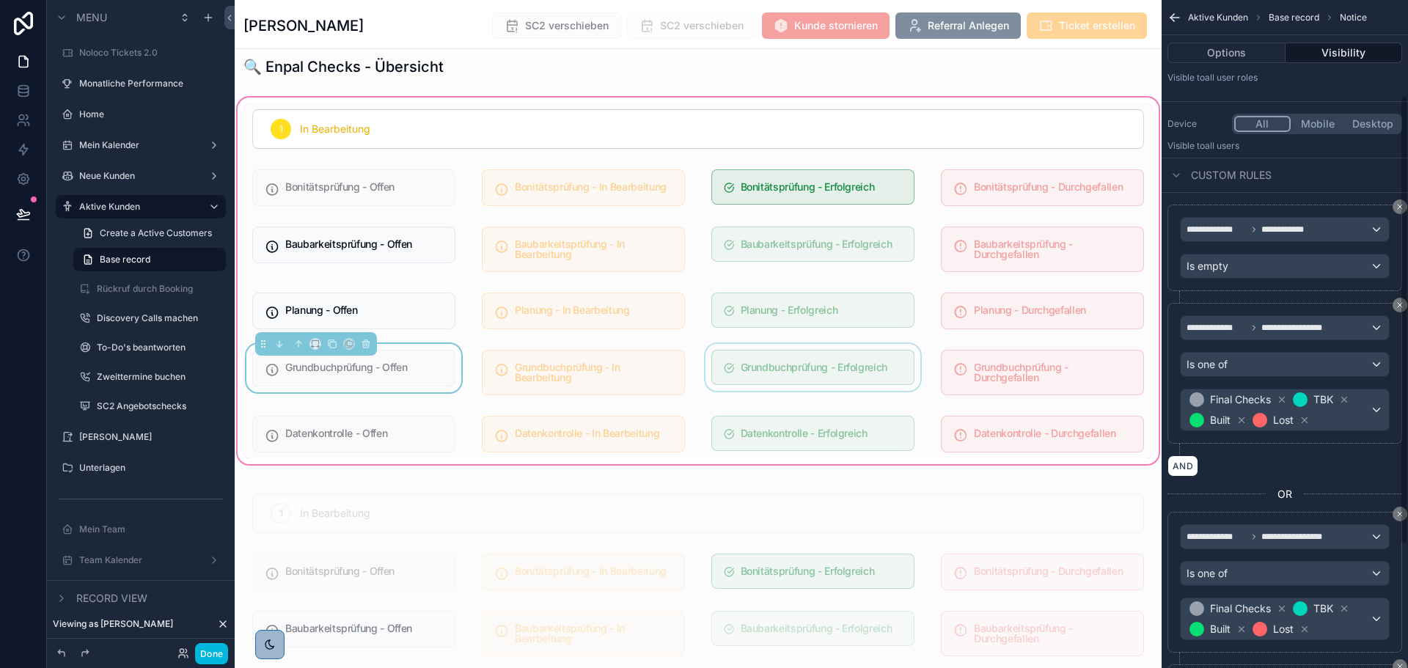
scroll to position [147, 0]
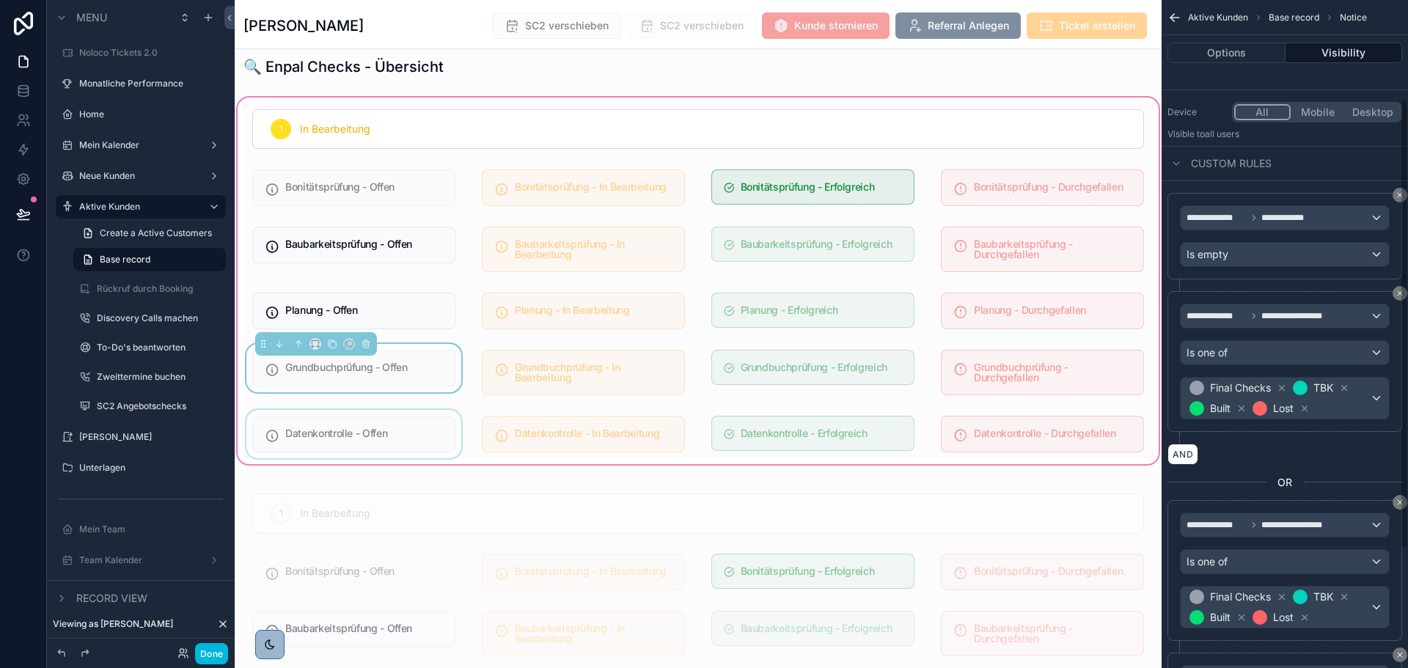
click at [403, 430] on div "scrollable content" at bounding box center [353, 434] width 221 height 48
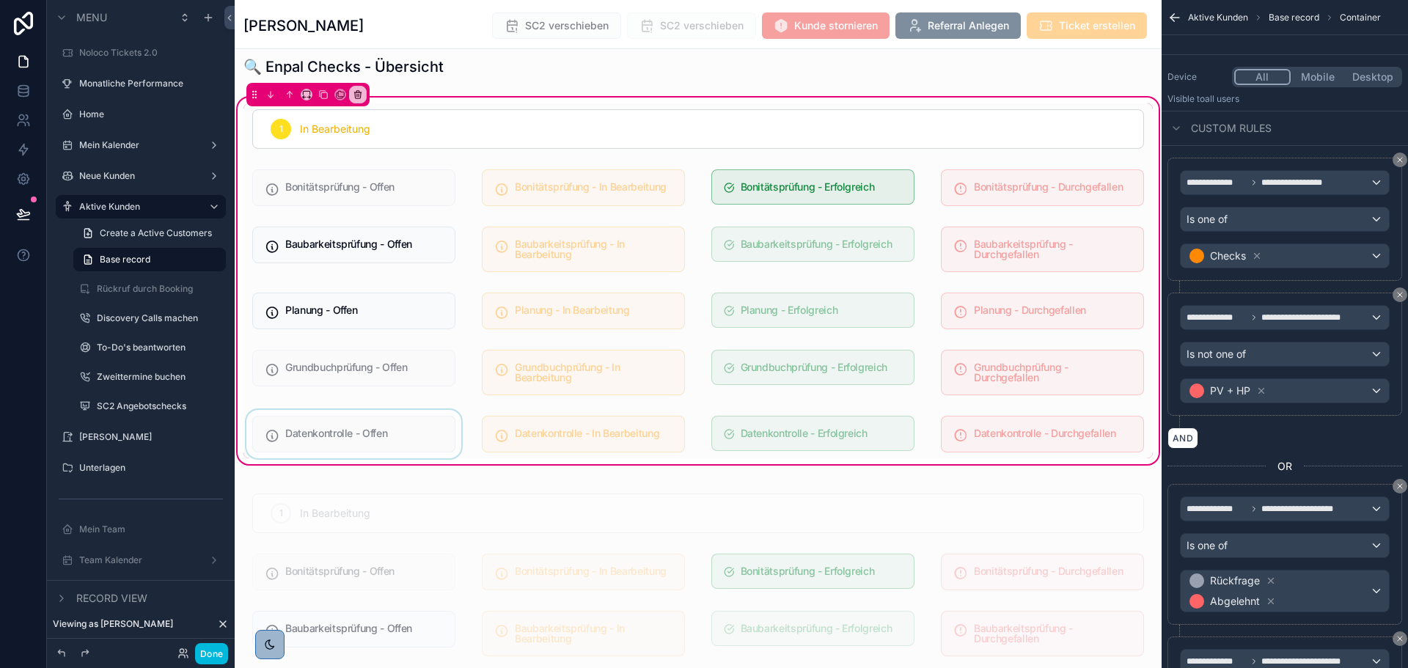
click at [412, 432] on div "scrollable content" at bounding box center [353, 434] width 221 height 48
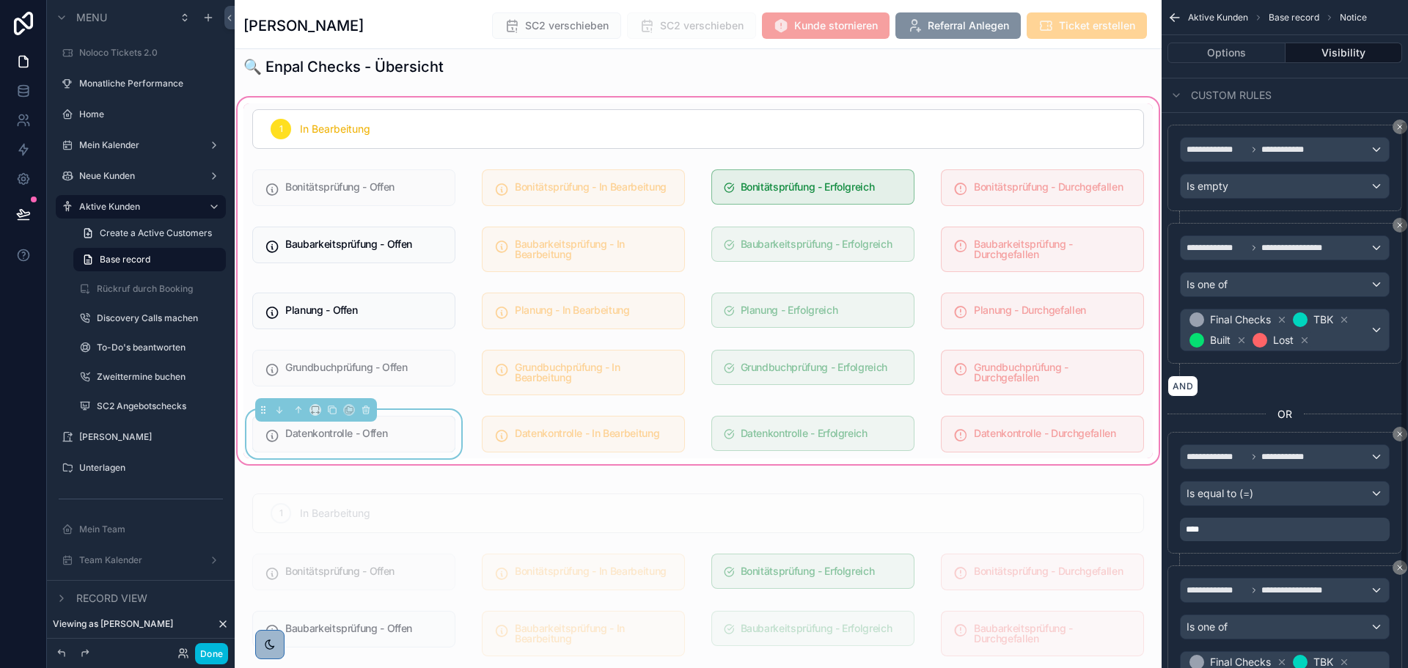
scroll to position [322, 0]
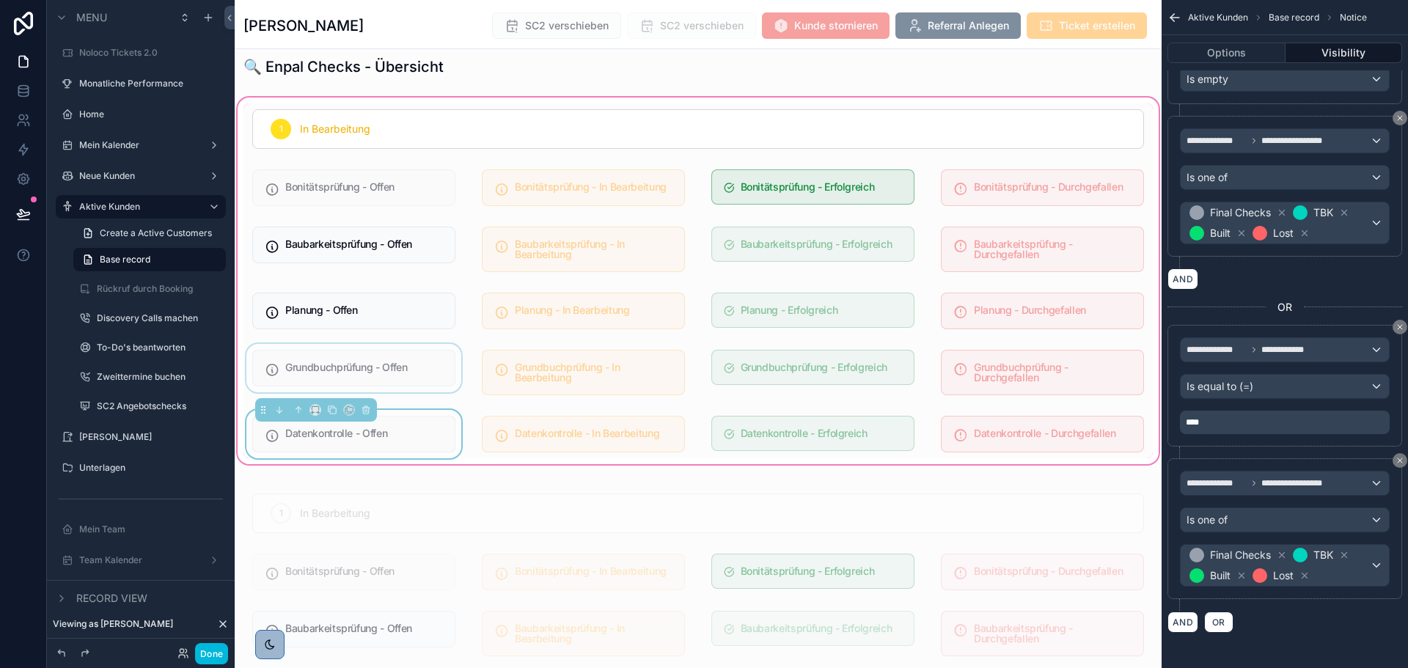
click at [397, 360] on div "scrollable content" at bounding box center [353, 372] width 221 height 57
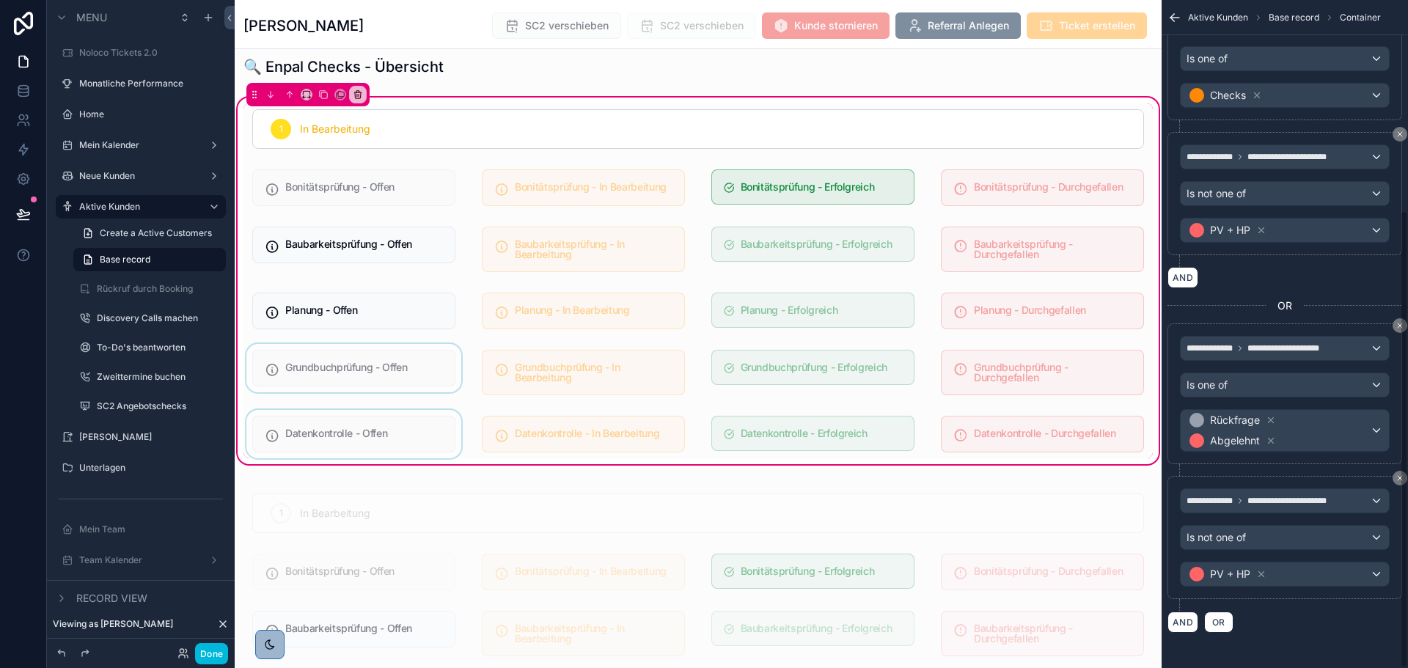
click at [395, 364] on div "scrollable content" at bounding box center [353, 372] width 221 height 57
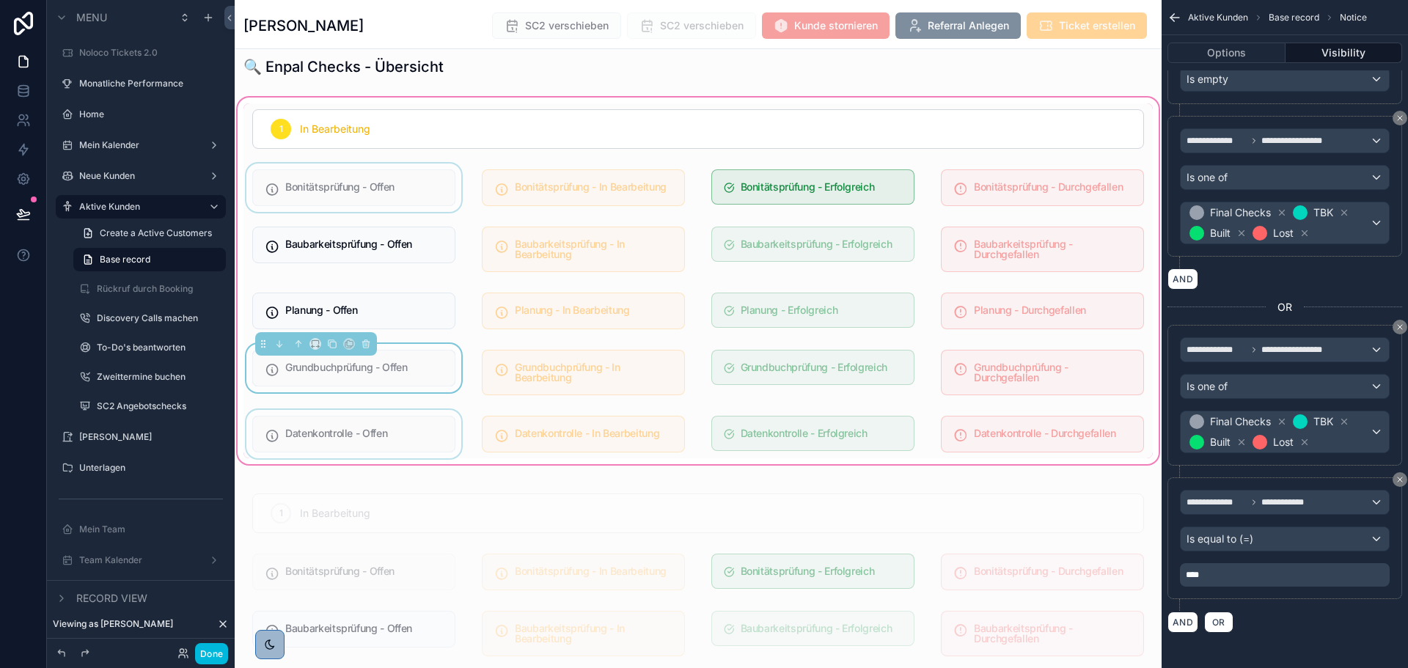
click at [362, 193] on div "scrollable content" at bounding box center [353, 188] width 221 height 48
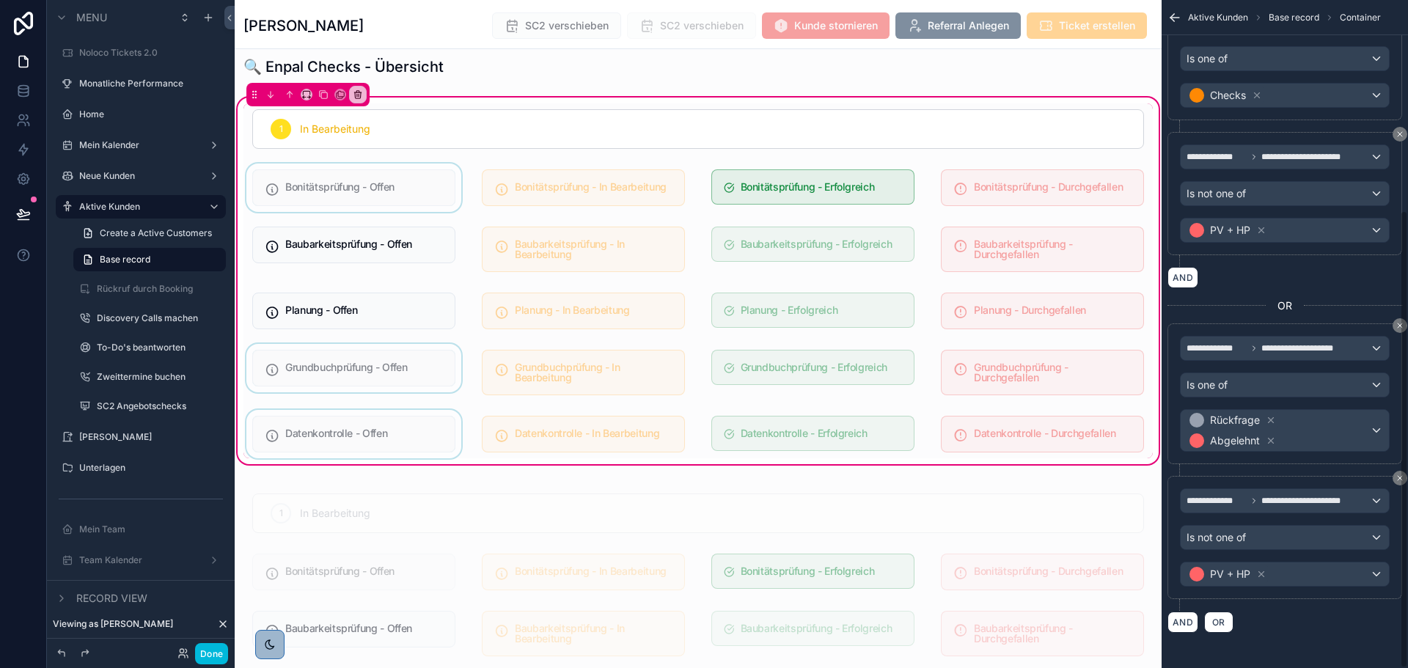
click at [364, 194] on div "scrollable content" at bounding box center [353, 188] width 221 height 48
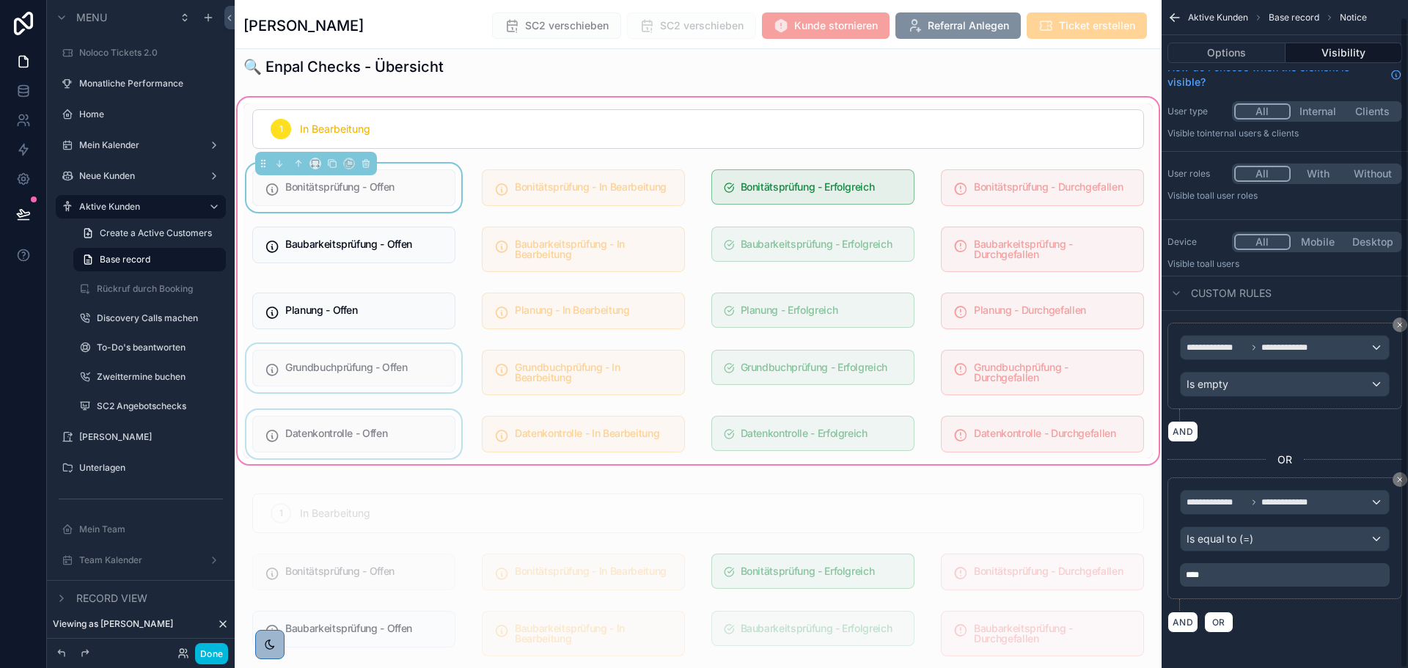
scroll to position [17, 0]
click at [399, 371] on div "scrollable content" at bounding box center [353, 372] width 221 height 57
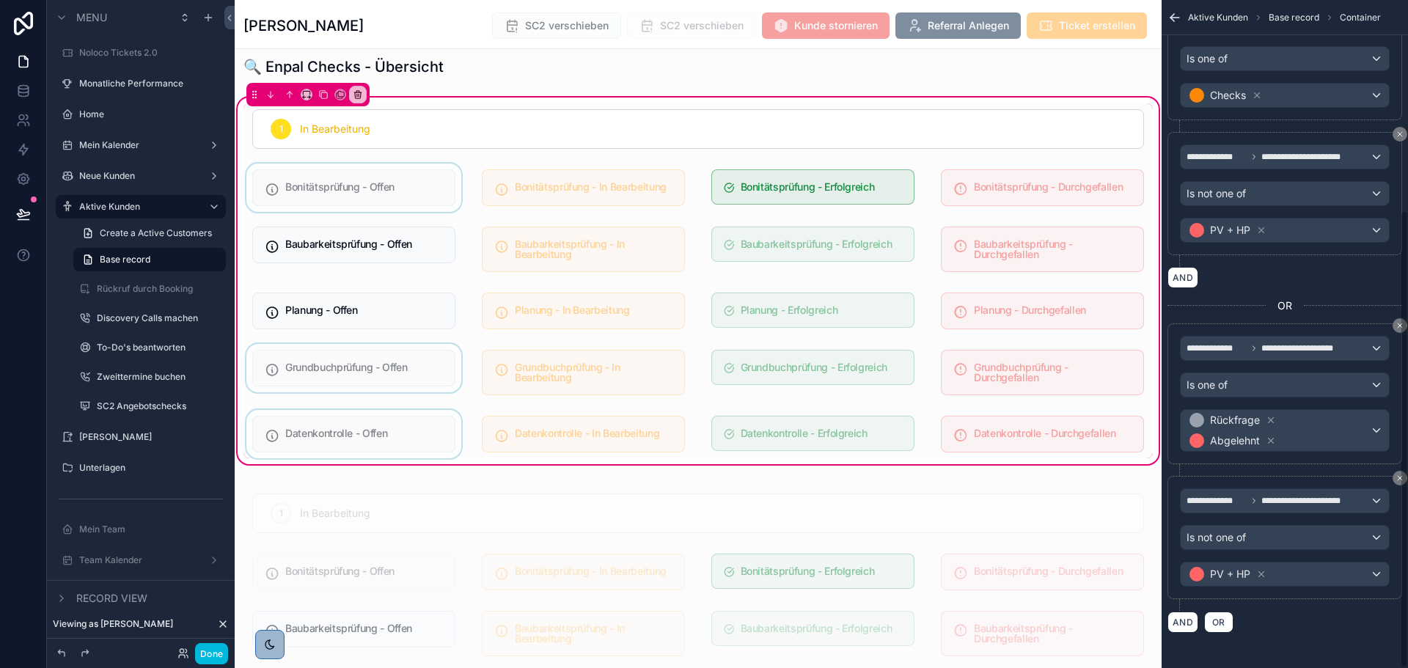
click at [400, 372] on div "scrollable content" at bounding box center [353, 372] width 221 height 57
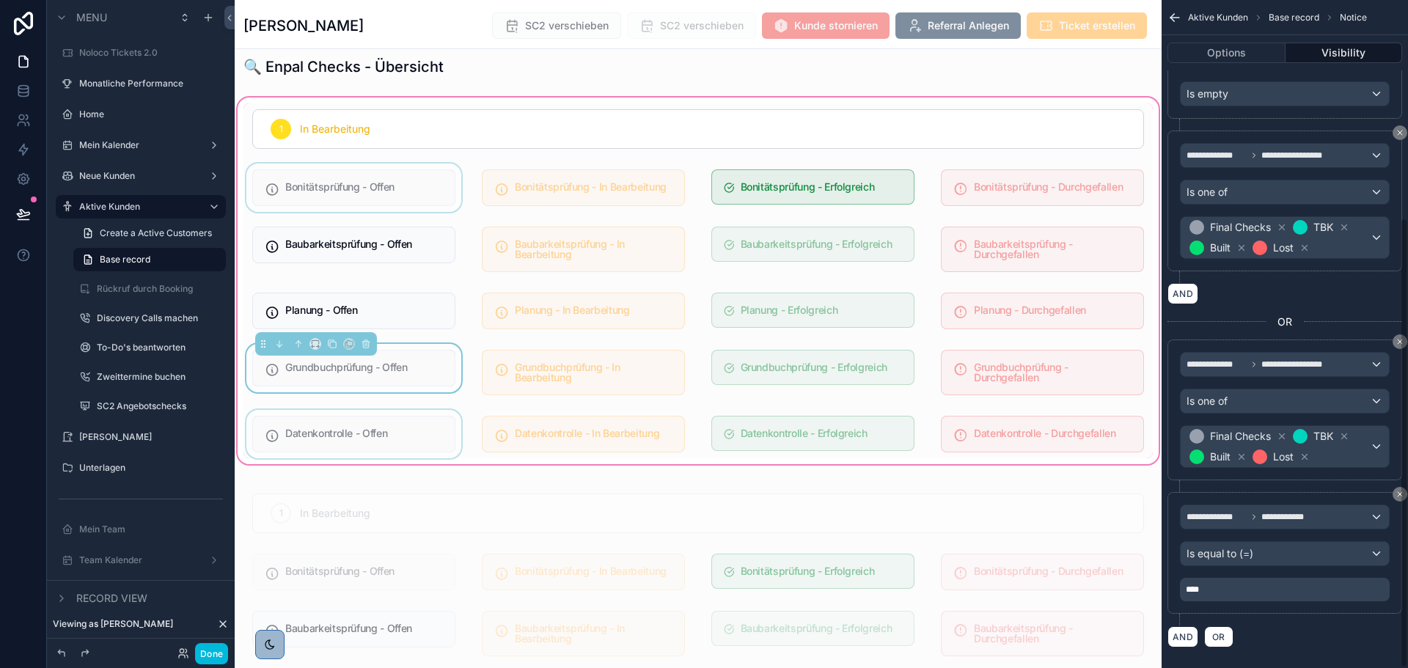
scroll to position [322, 0]
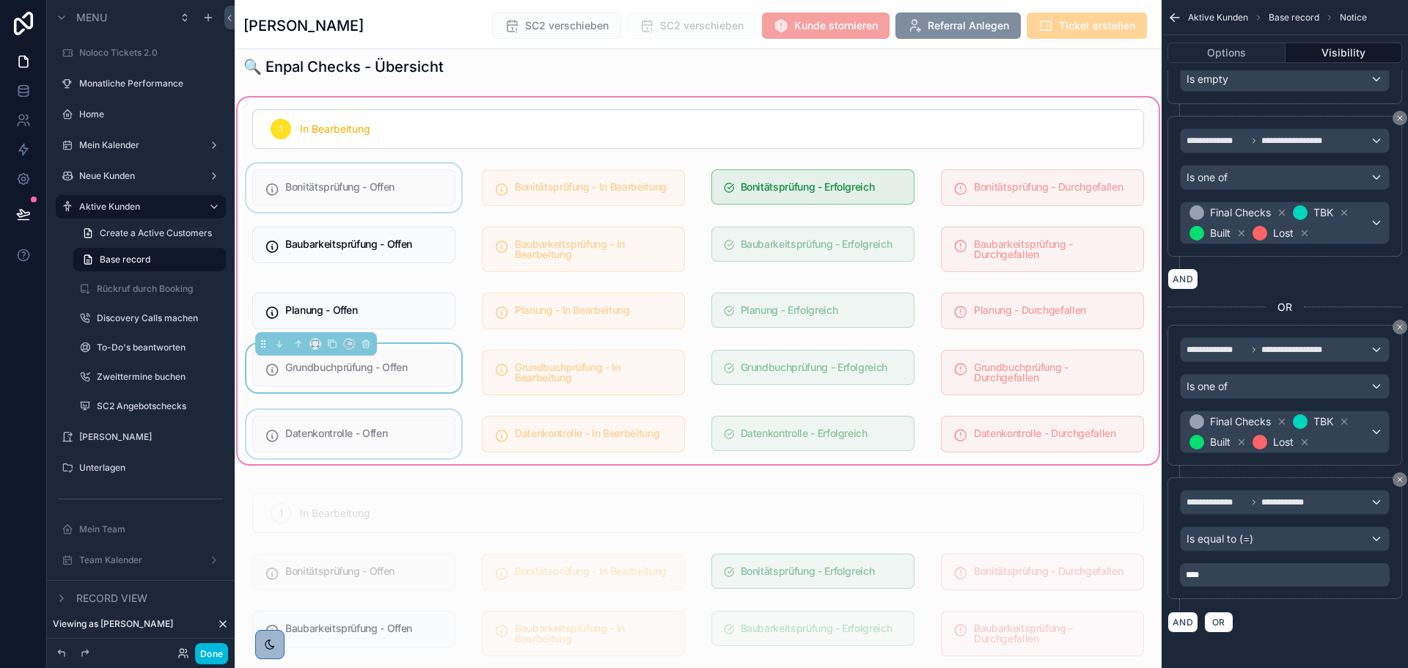
click at [403, 207] on div "scrollable content" at bounding box center [353, 188] width 221 height 48
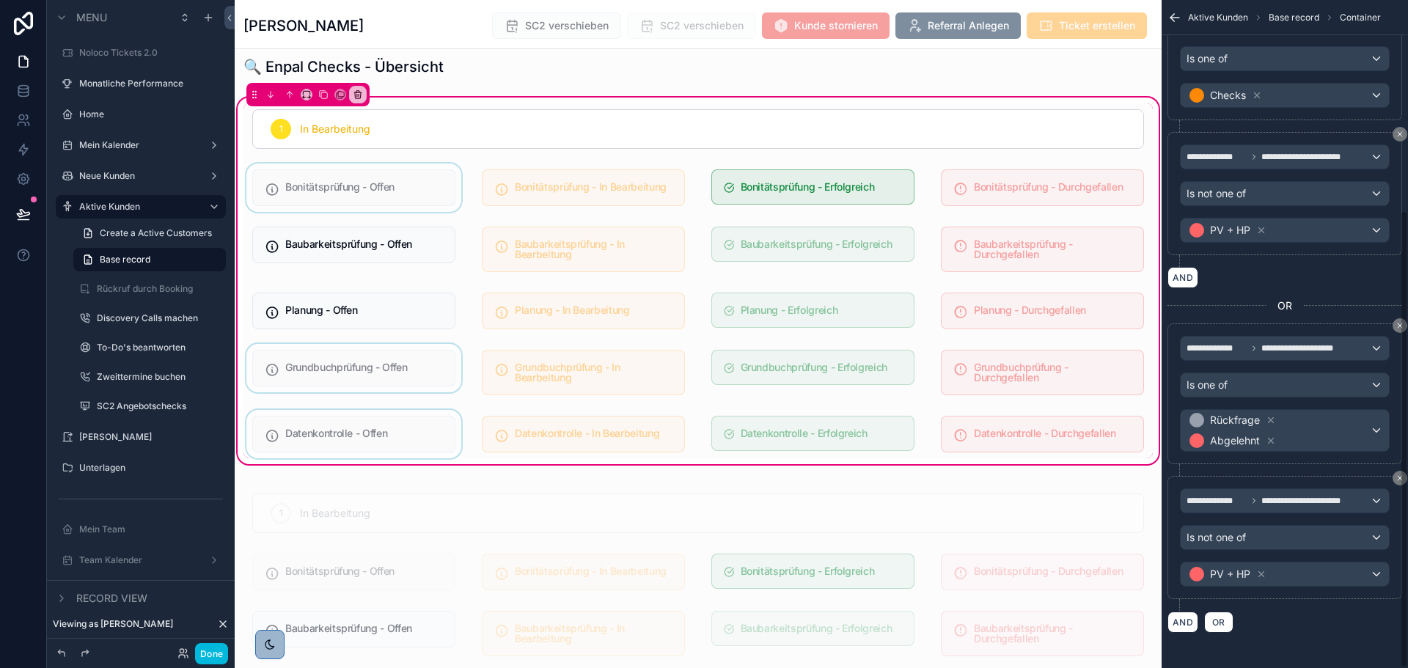
click at [409, 198] on div "scrollable content" at bounding box center [353, 188] width 221 height 48
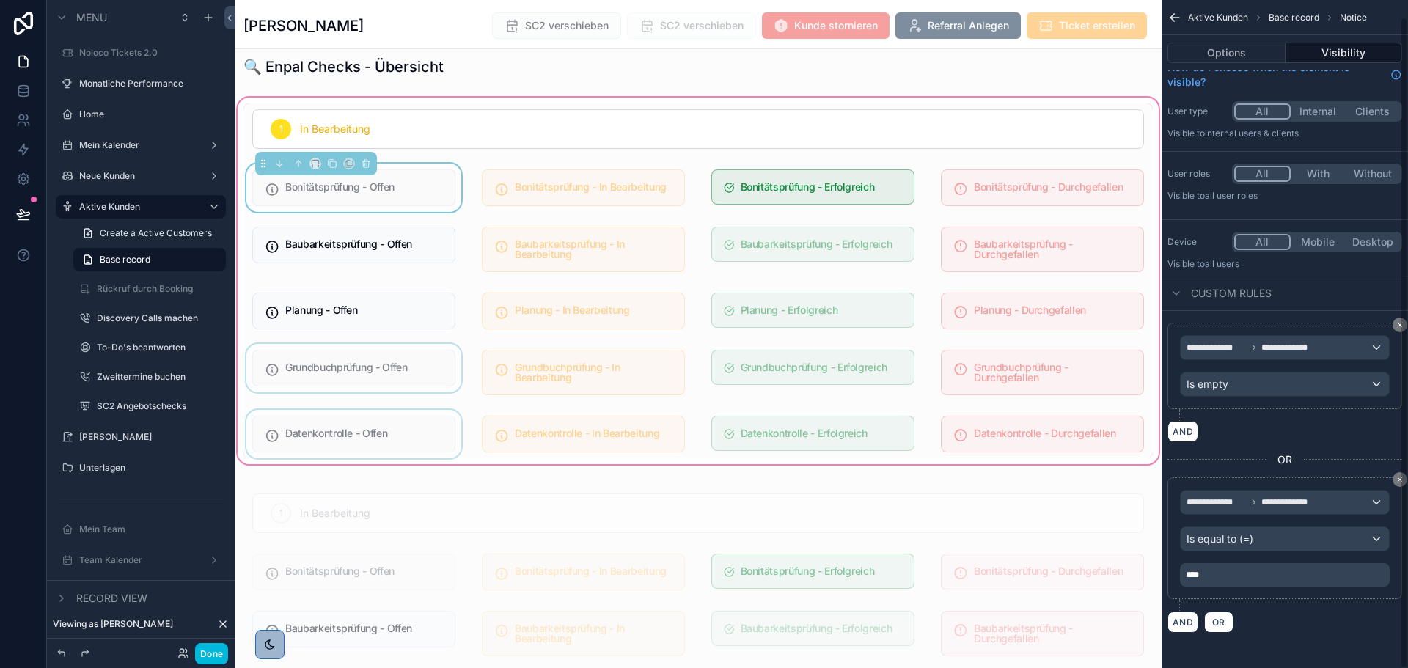
scroll to position [17, 0]
click at [530, 191] on div "scrollable content" at bounding box center [583, 188] width 221 height 48
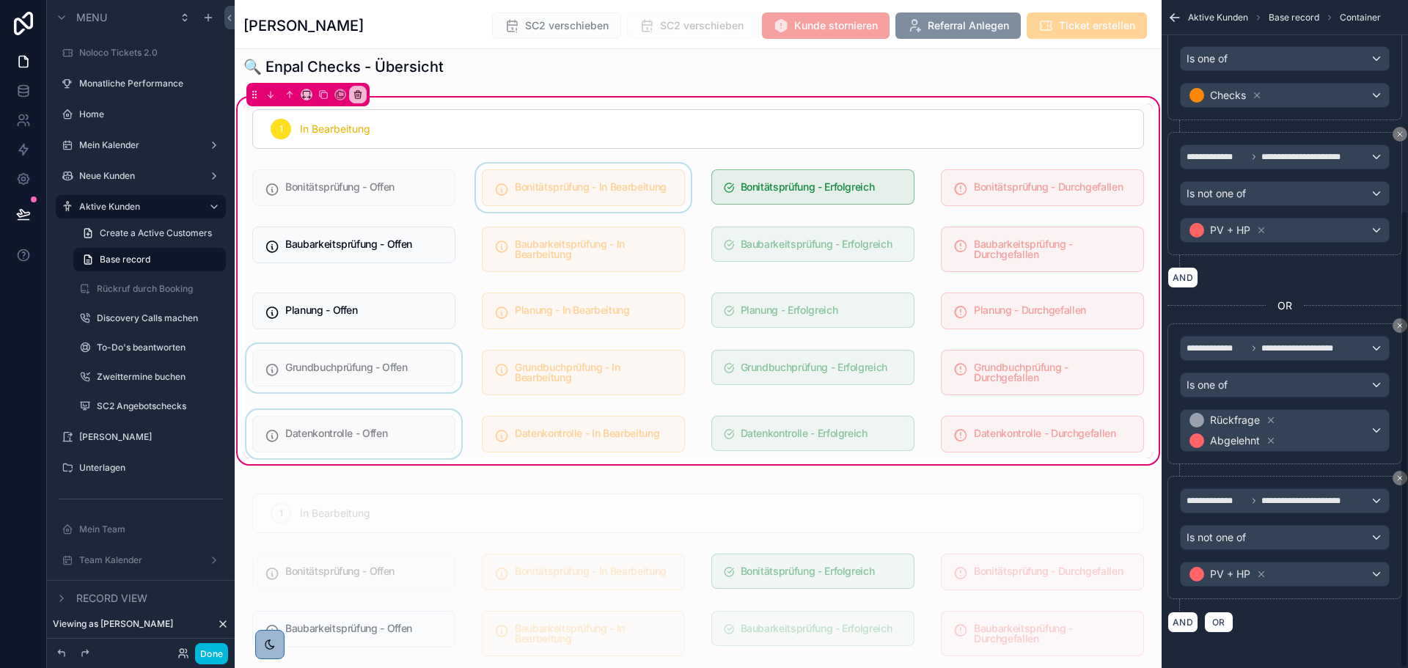
click at [553, 190] on div "scrollable content" at bounding box center [583, 188] width 221 height 48
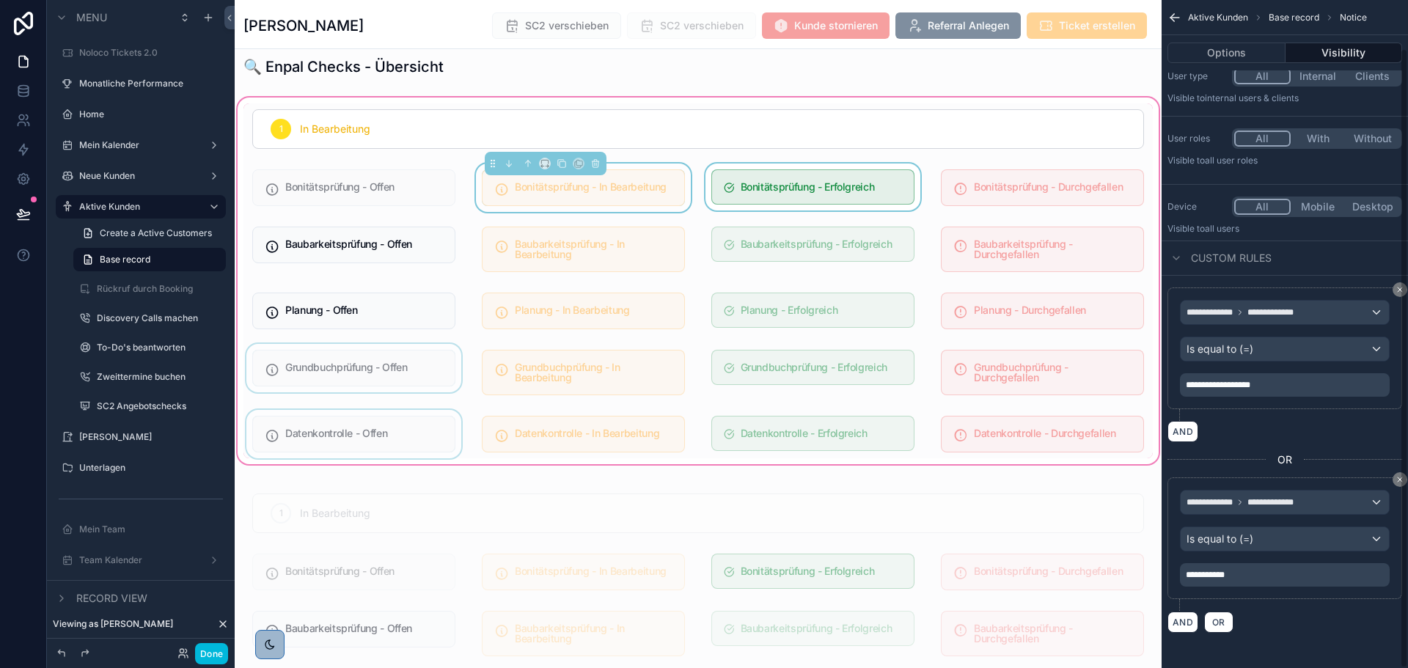
click at [770, 191] on div "scrollable content" at bounding box center [812, 188] width 221 height 48
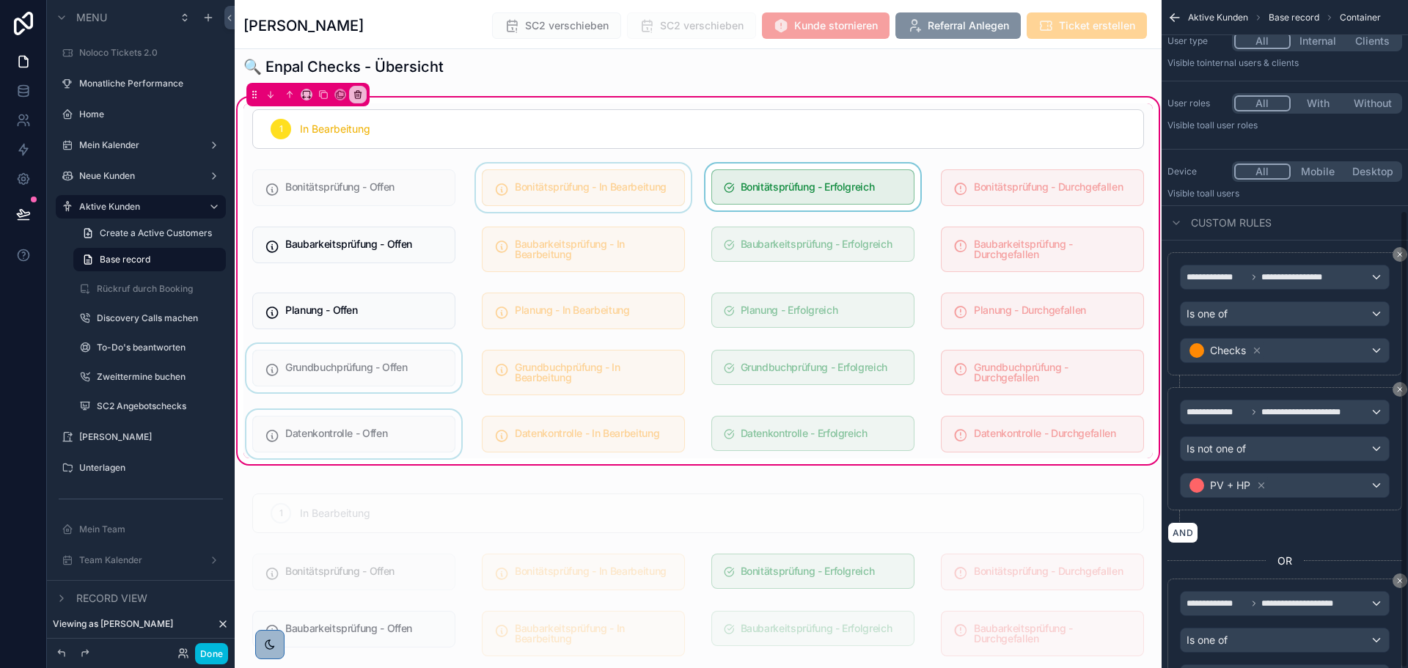
scroll to position [307, 0]
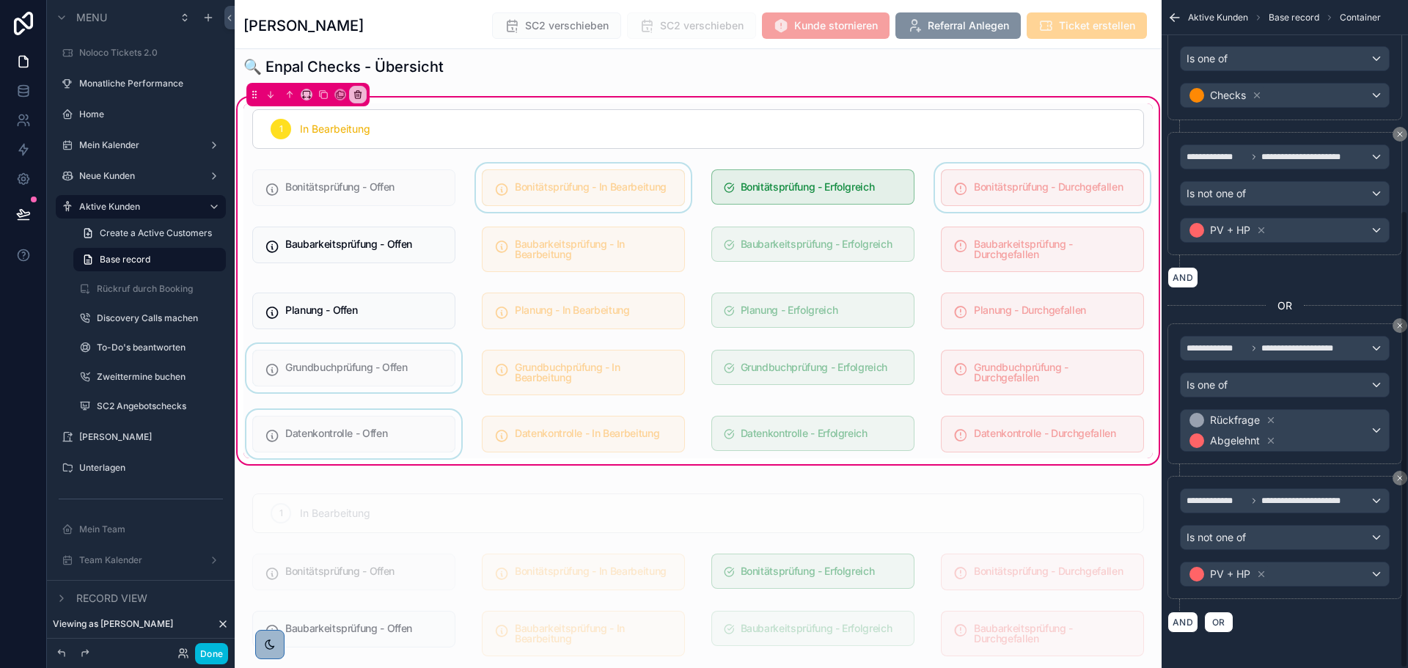
click at [961, 188] on div "scrollable content" at bounding box center [1042, 188] width 221 height 48
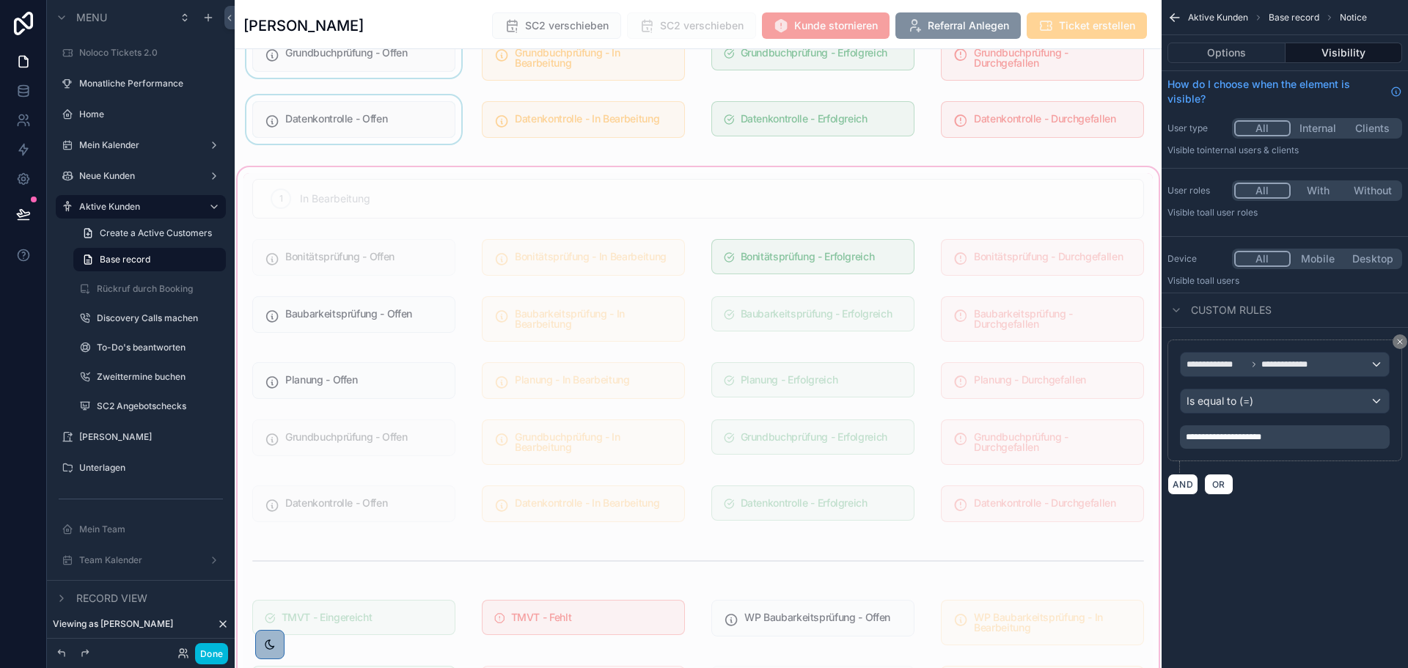
scroll to position [1173, 0]
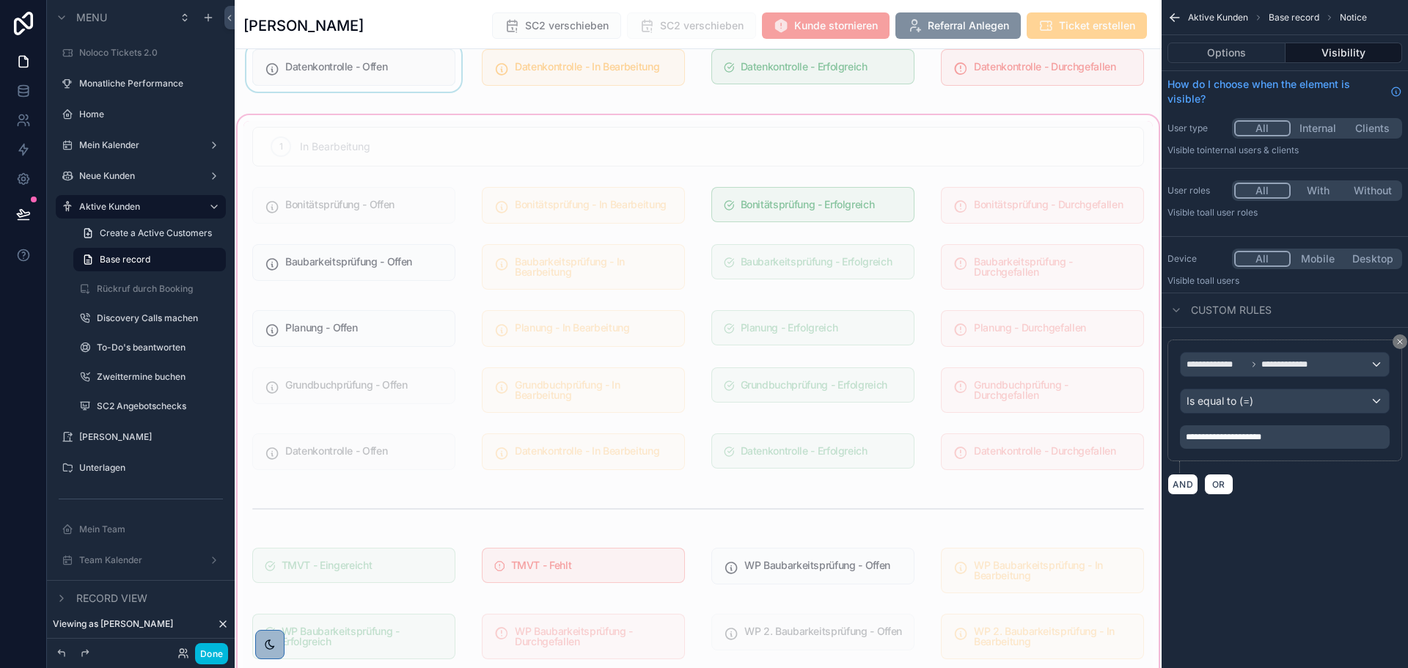
click at [404, 218] on div "scrollable content" at bounding box center [698, 454] width 927 height 685
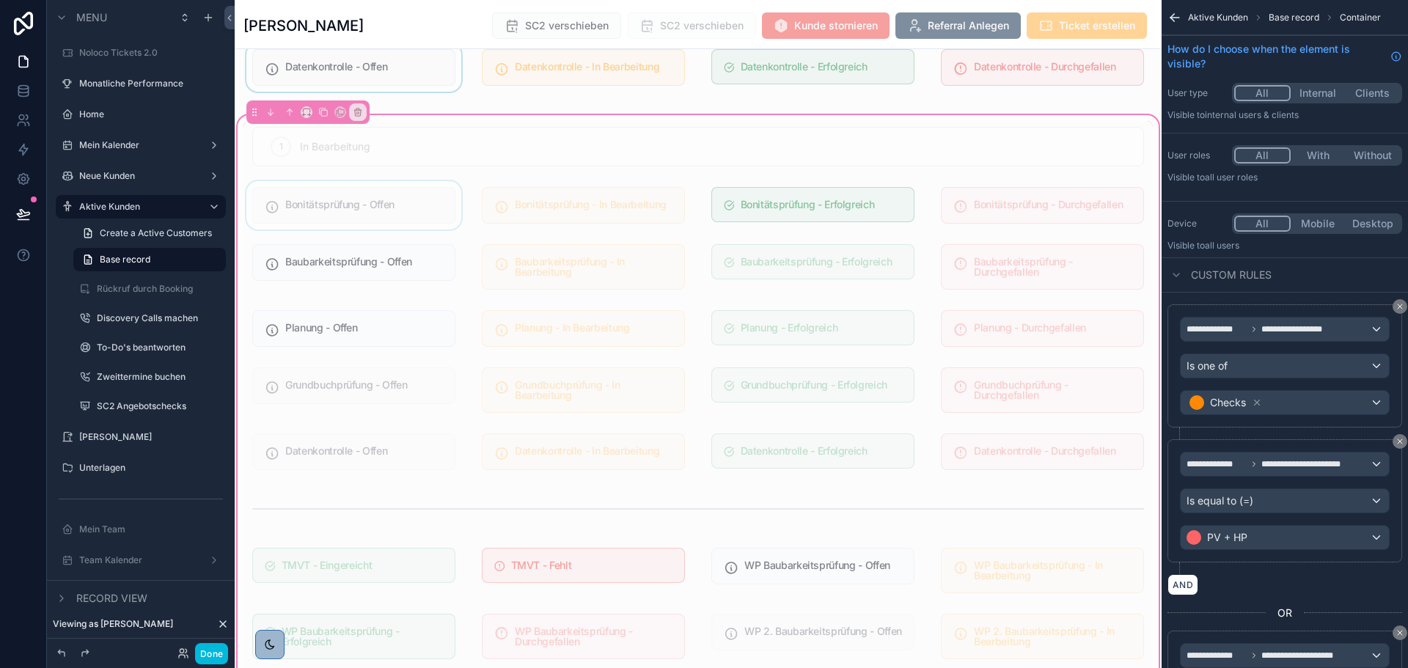
click at [403, 213] on div "scrollable content" at bounding box center [353, 205] width 221 height 48
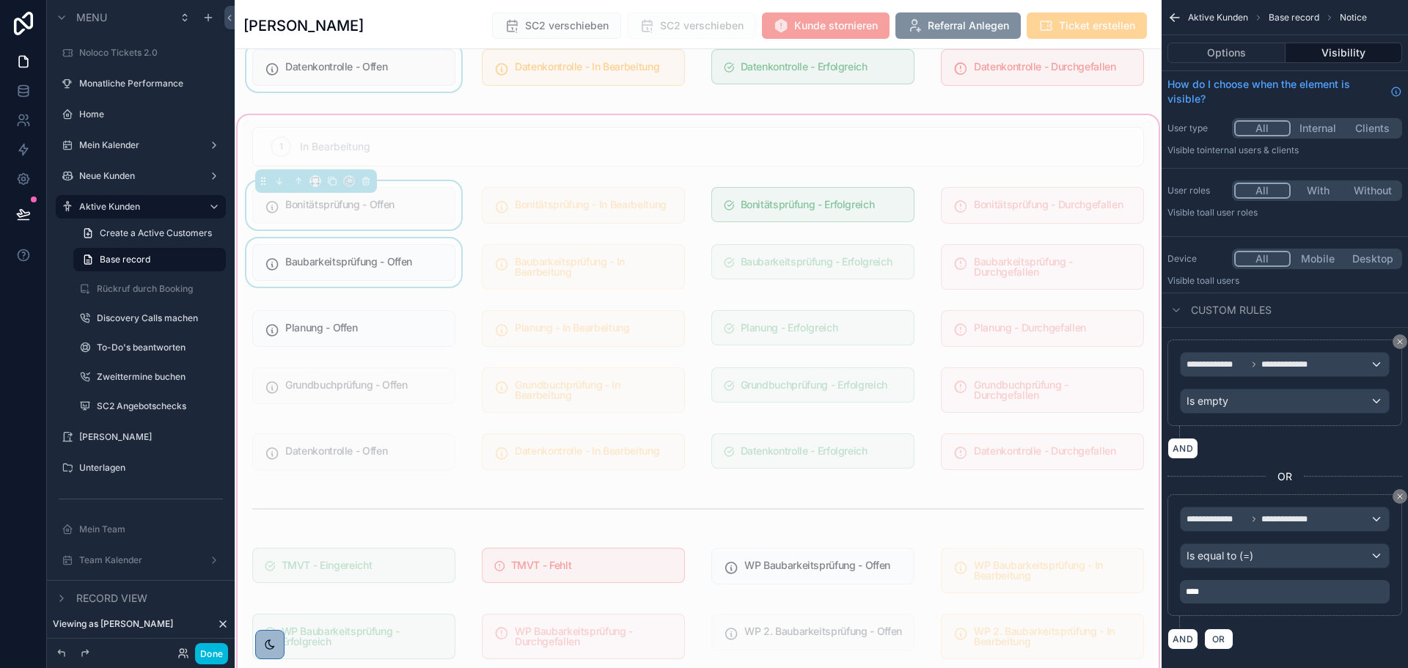
click at [386, 261] on div "scrollable content" at bounding box center [353, 266] width 221 height 57
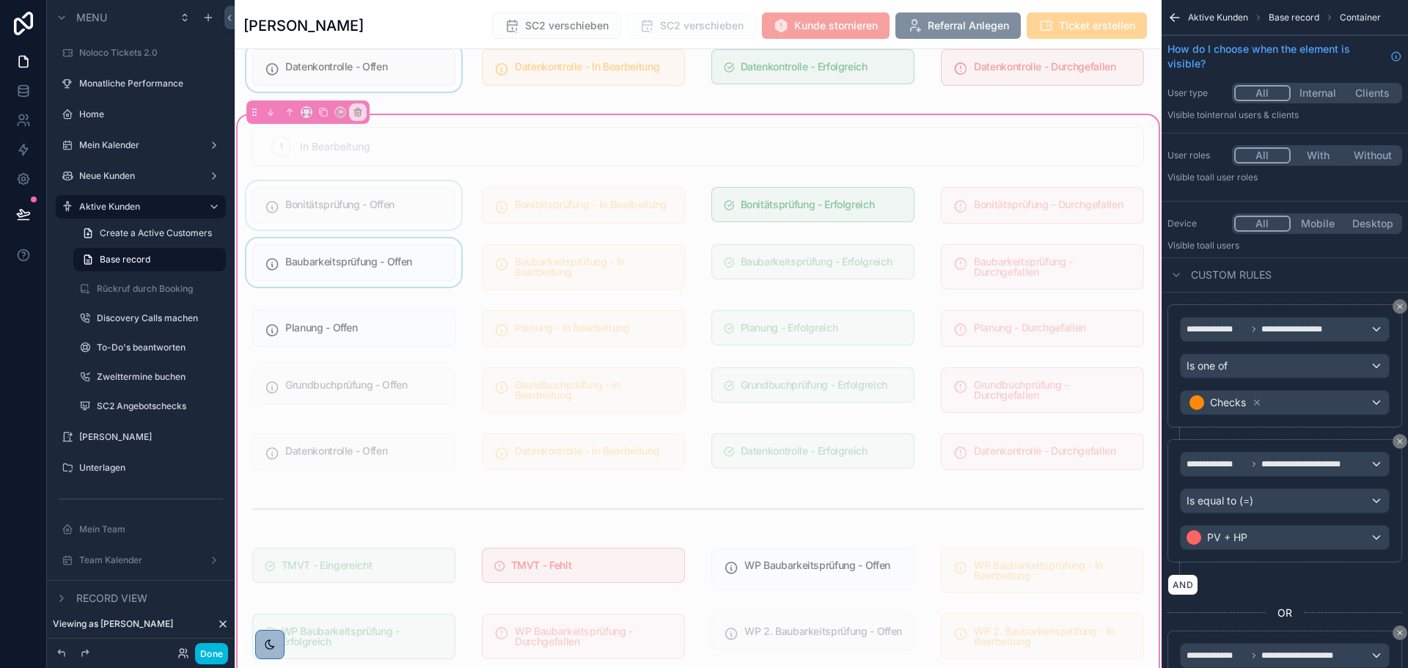
click at [386, 261] on div "scrollable content" at bounding box center [353, 266] width 221 height 57
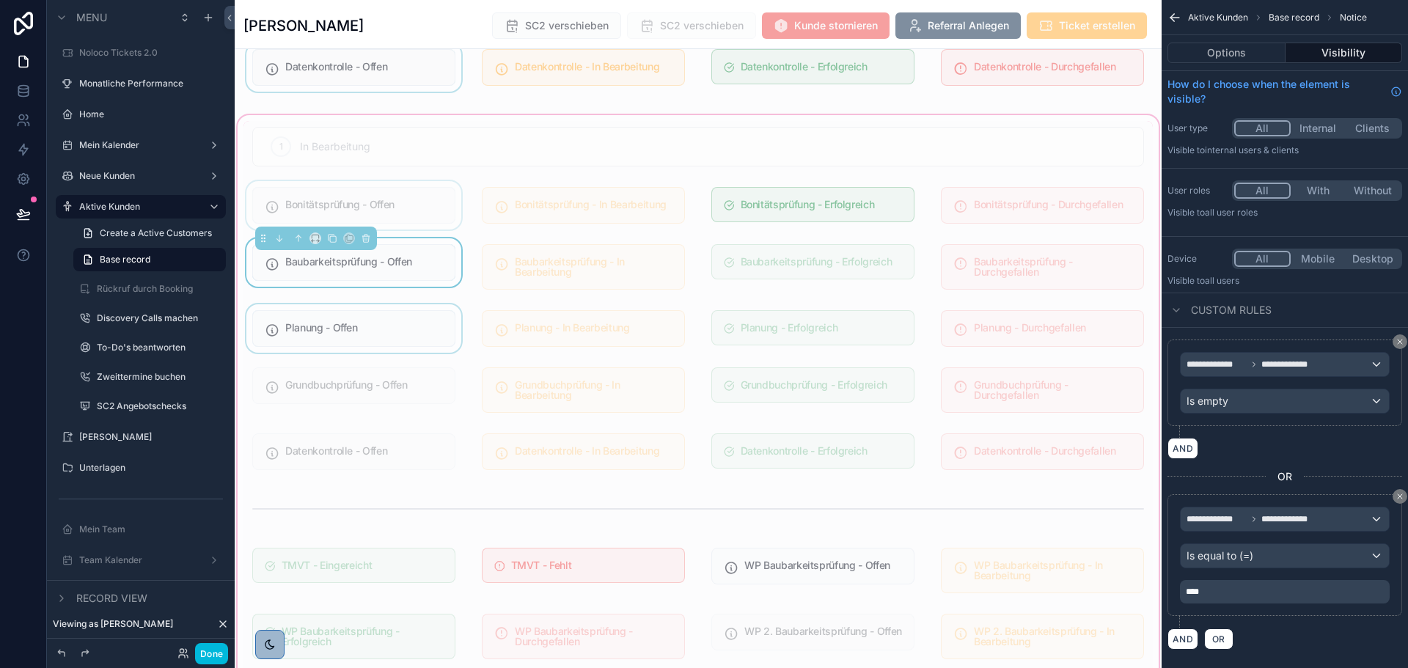
click at [376, 327] on div "scrollable content" at bounding box center [353, 328] width 221 height 48
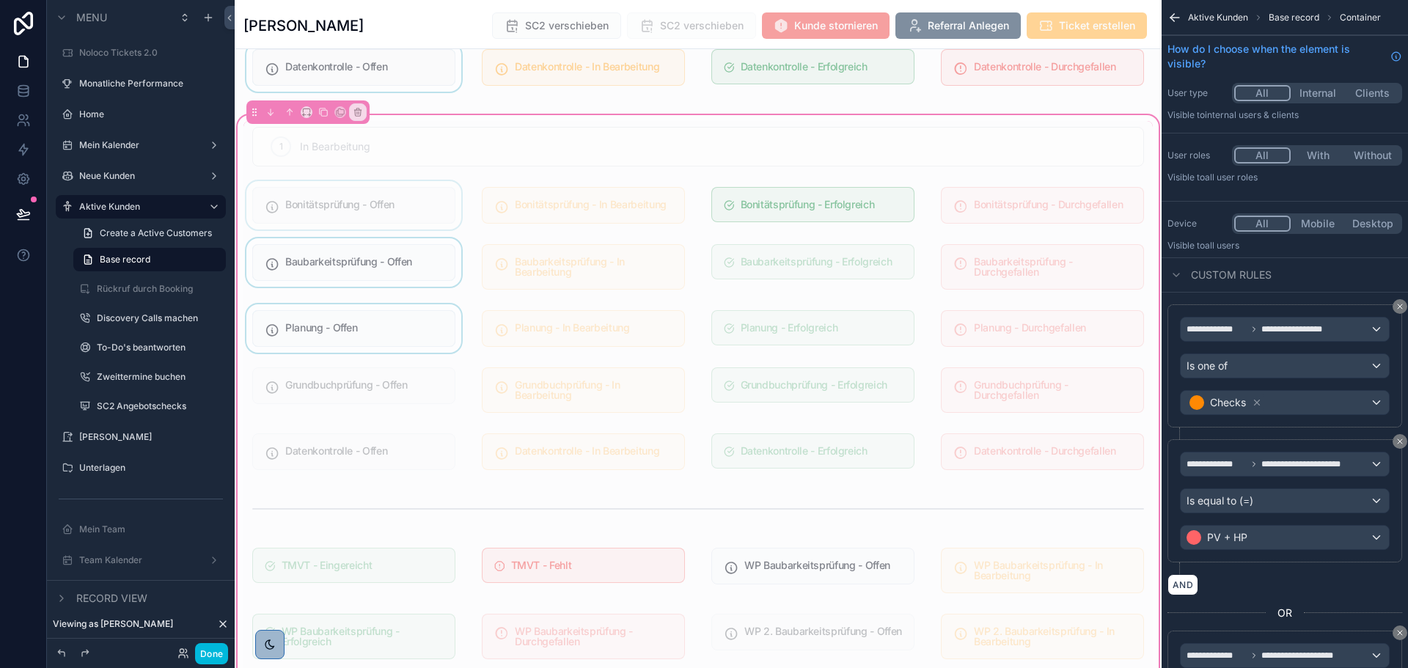
click at [374, 331] on div "scrollable content" at bounding box center [353, 328] width 221 height 48
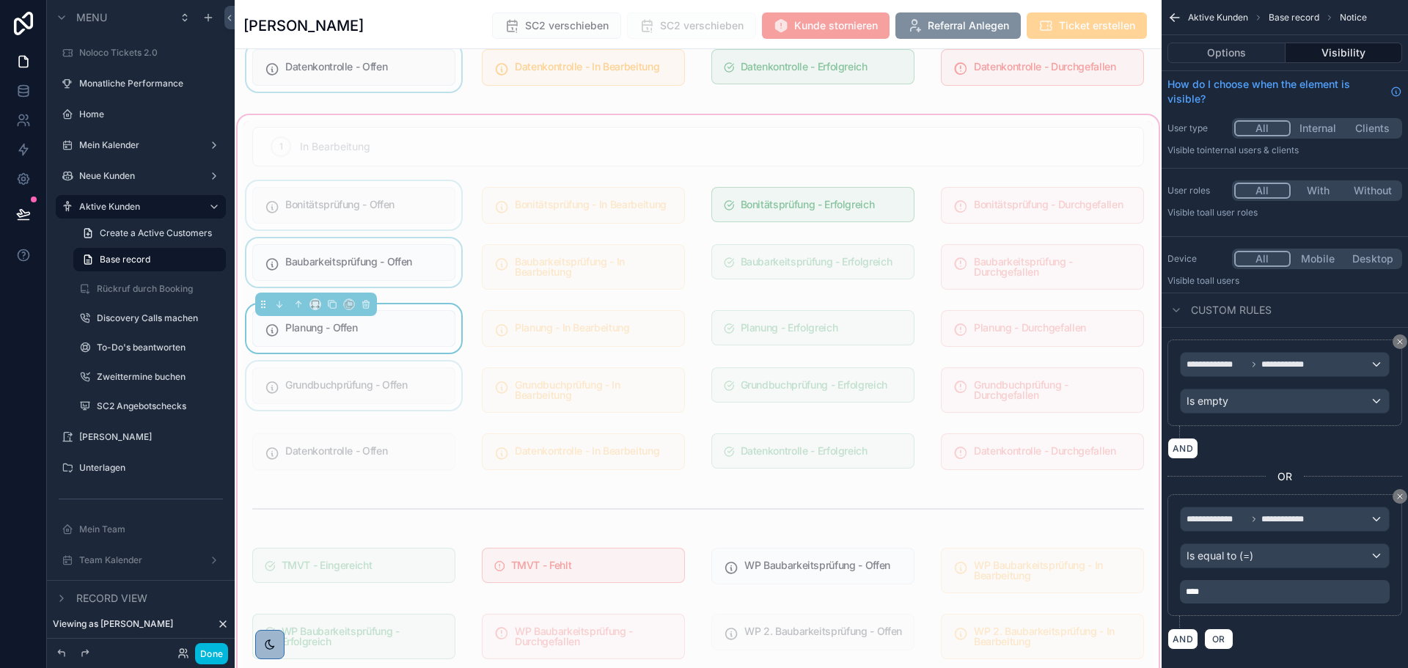
click at [364, 381] on div "scrollable content" at bounding box center [353, 389] width 221 height 57
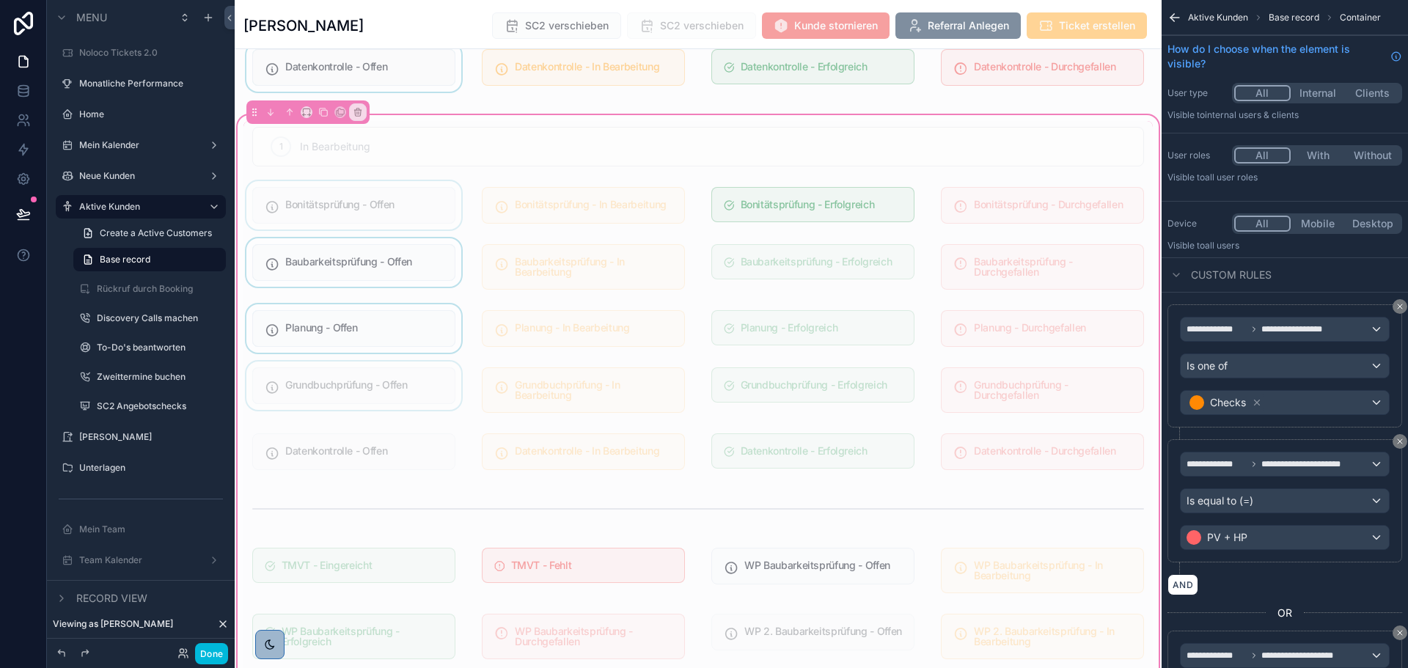
click at [364, 381] on div "scrollable content" at bounding box center [353, 389] width 221 height 57
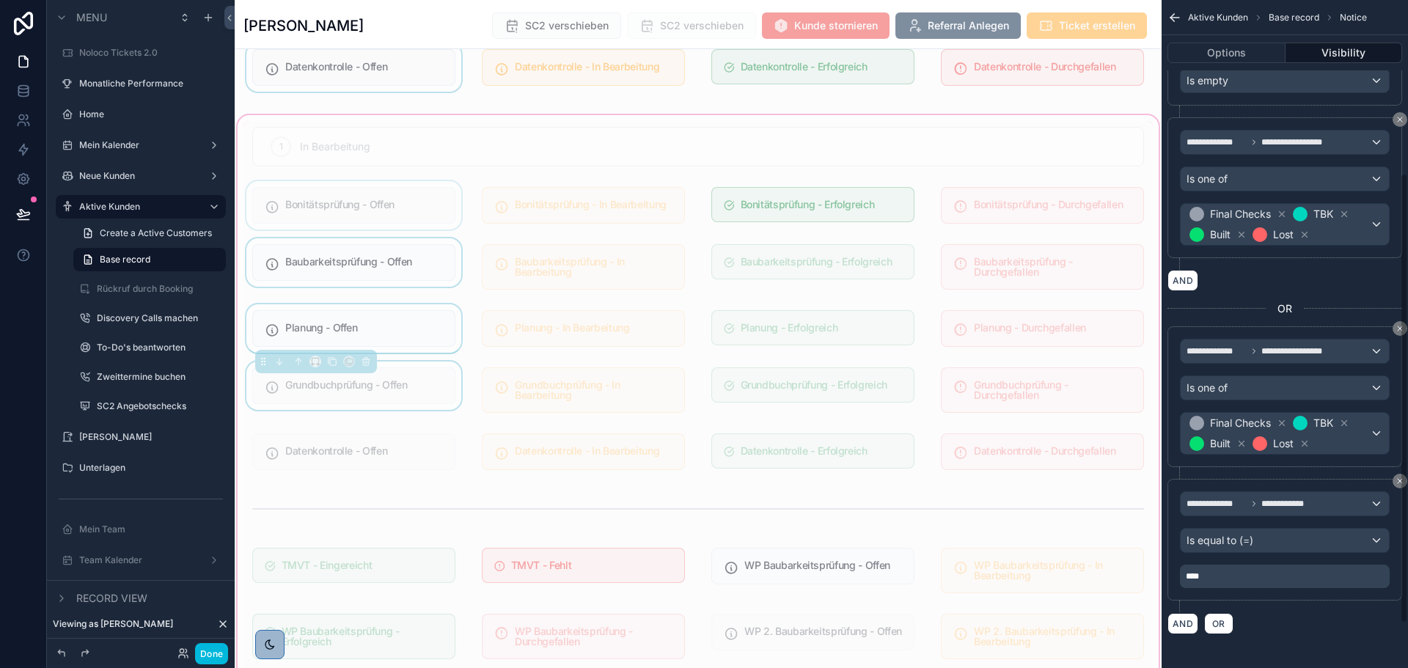
scroll to position [322, 0]
click at [365, 439] on div "scrollable content" at bounding box center [353, 451] width 221 height 48
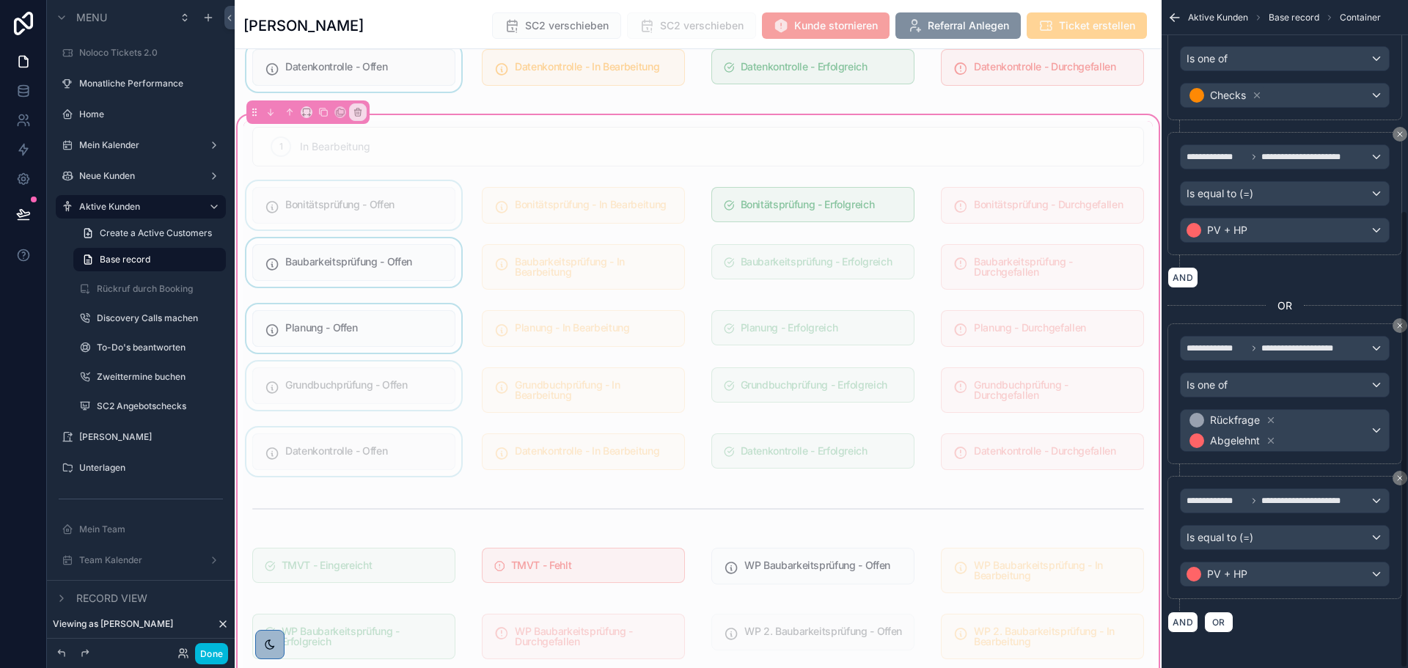
click at [371, 447] on div "scrollable content" at bounding box center [353, 451] width 221 height 48
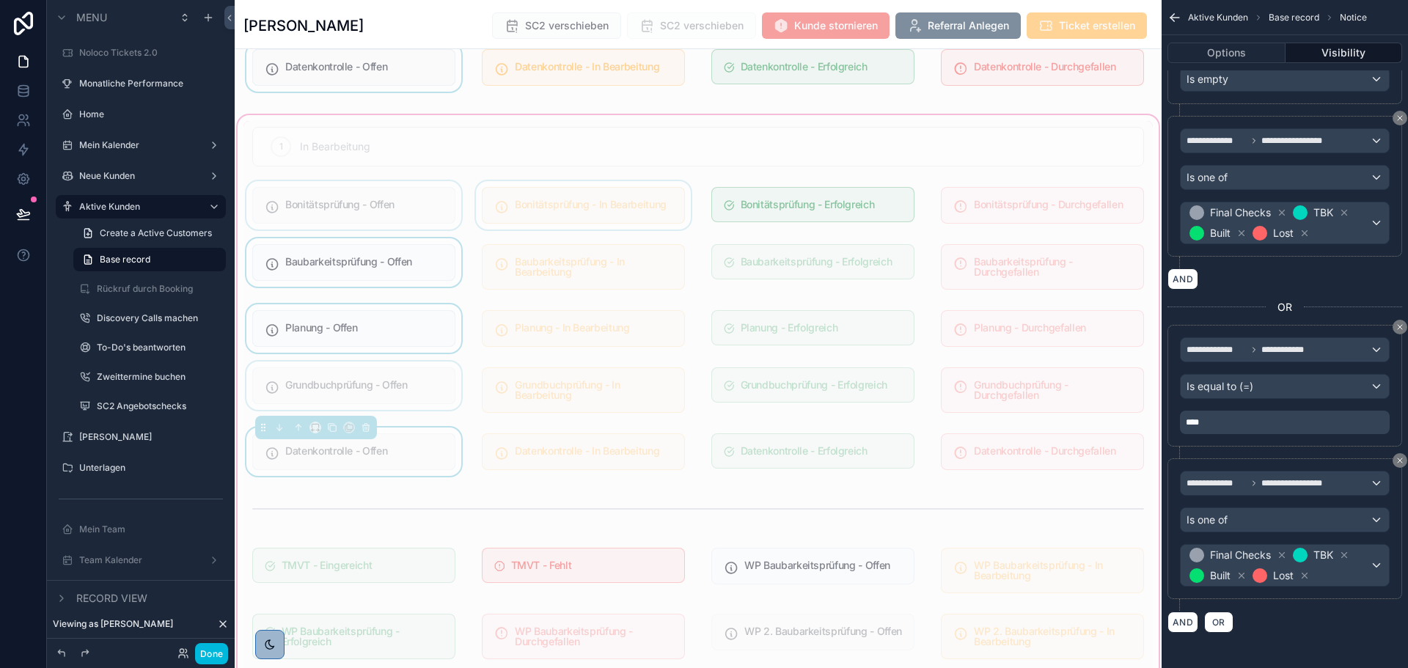
click at [584, 210] on div "scrollable content" at bounding box center [583, 205] width 221 height 48
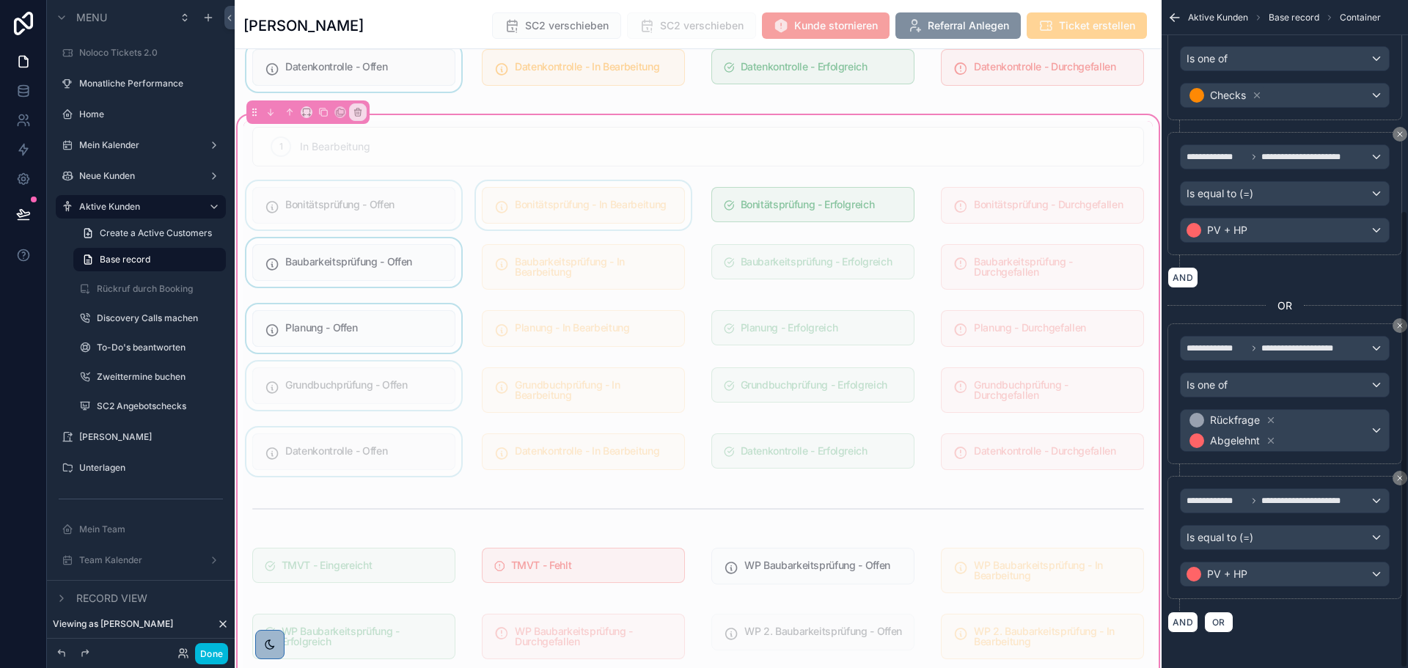
click at [605, 211] on div "scrollable content" at bounding box center [583, 205] width 221 height 48
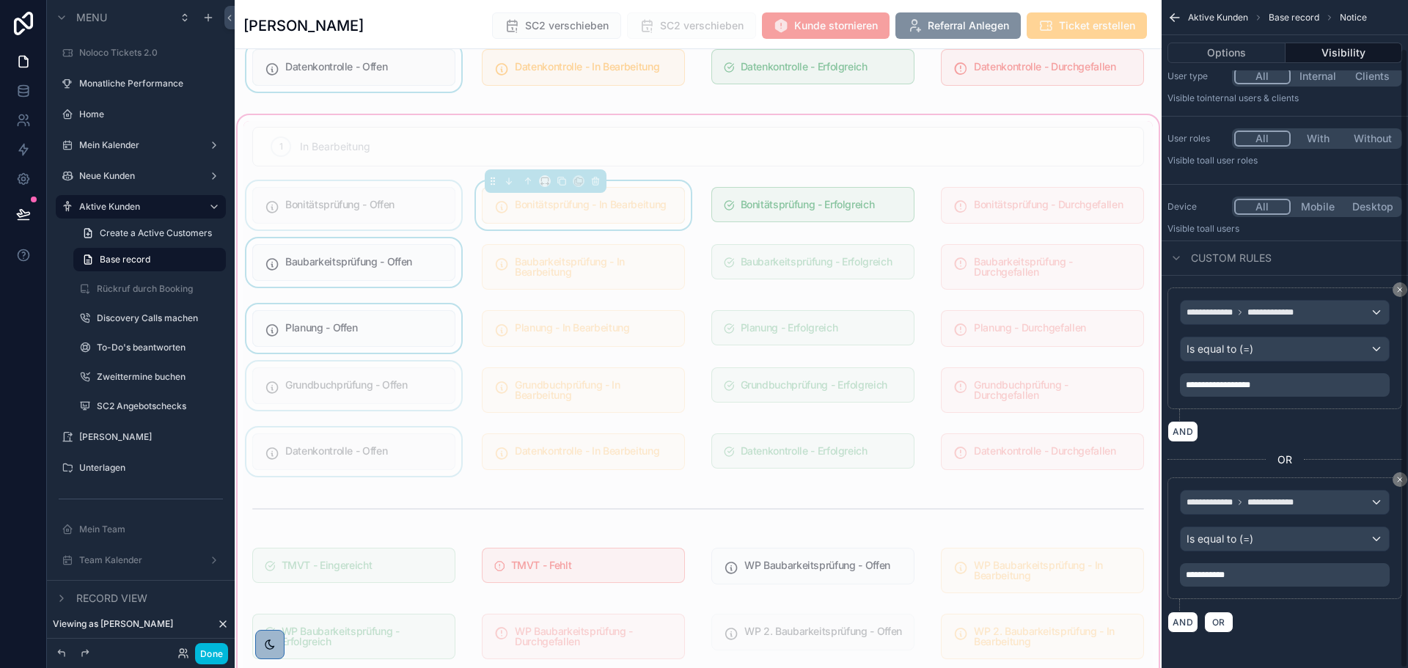
scroll to position [52, 0]
click at [756, 210] on div "scrollable content" at bounding box center [812, 205] width 221 height 48
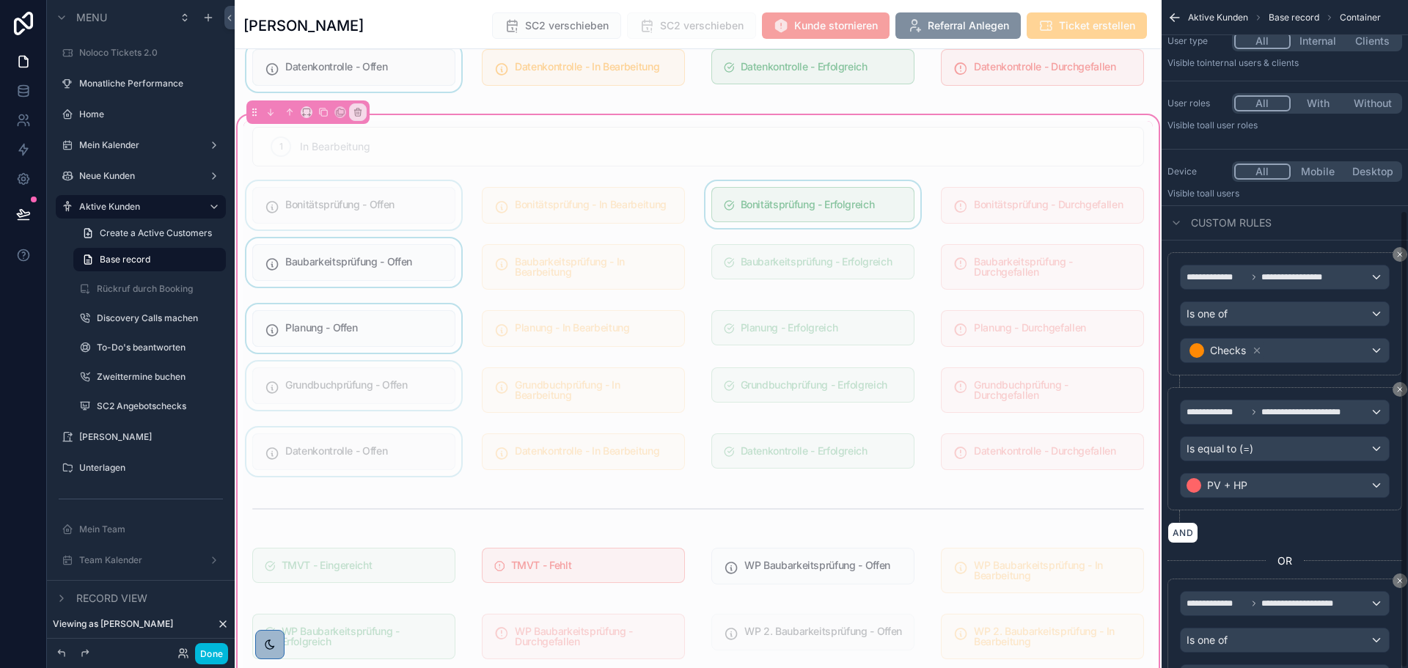
scroll to position [307, 0]
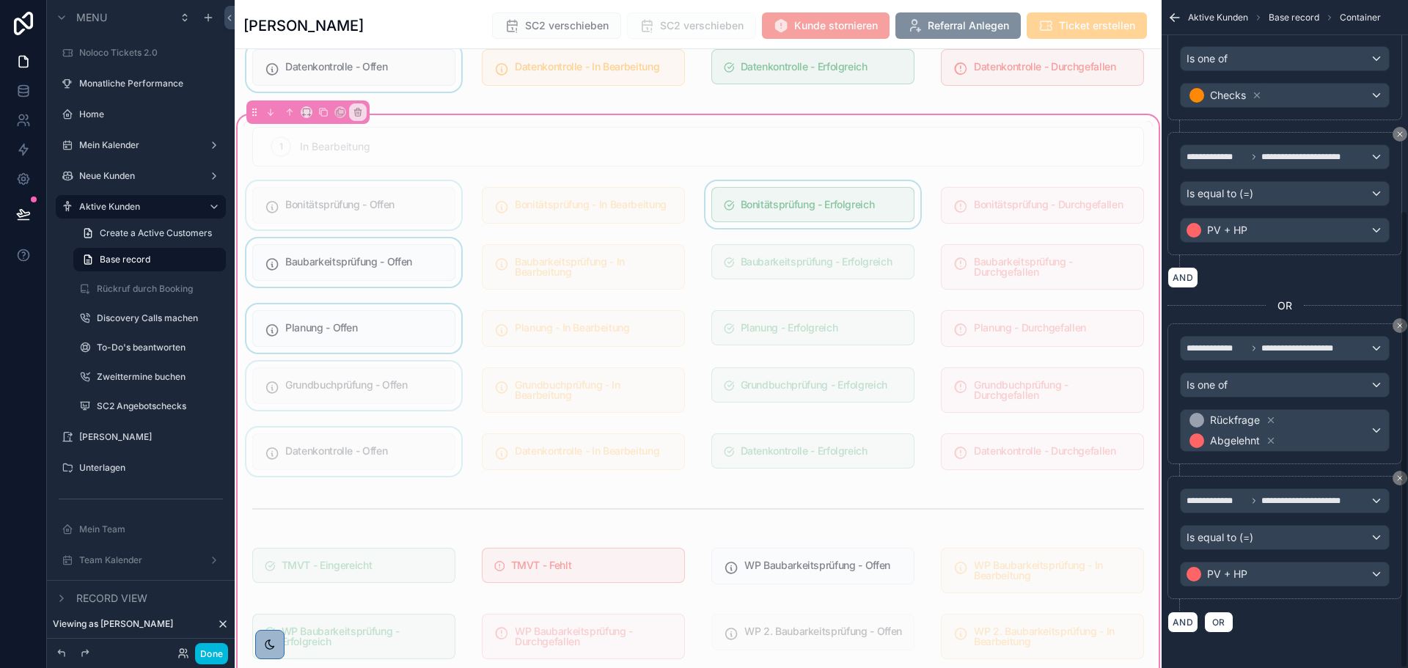
click at [787, 210] on div "scrollable content" at bounding box center [812, 205] width 221 height 48
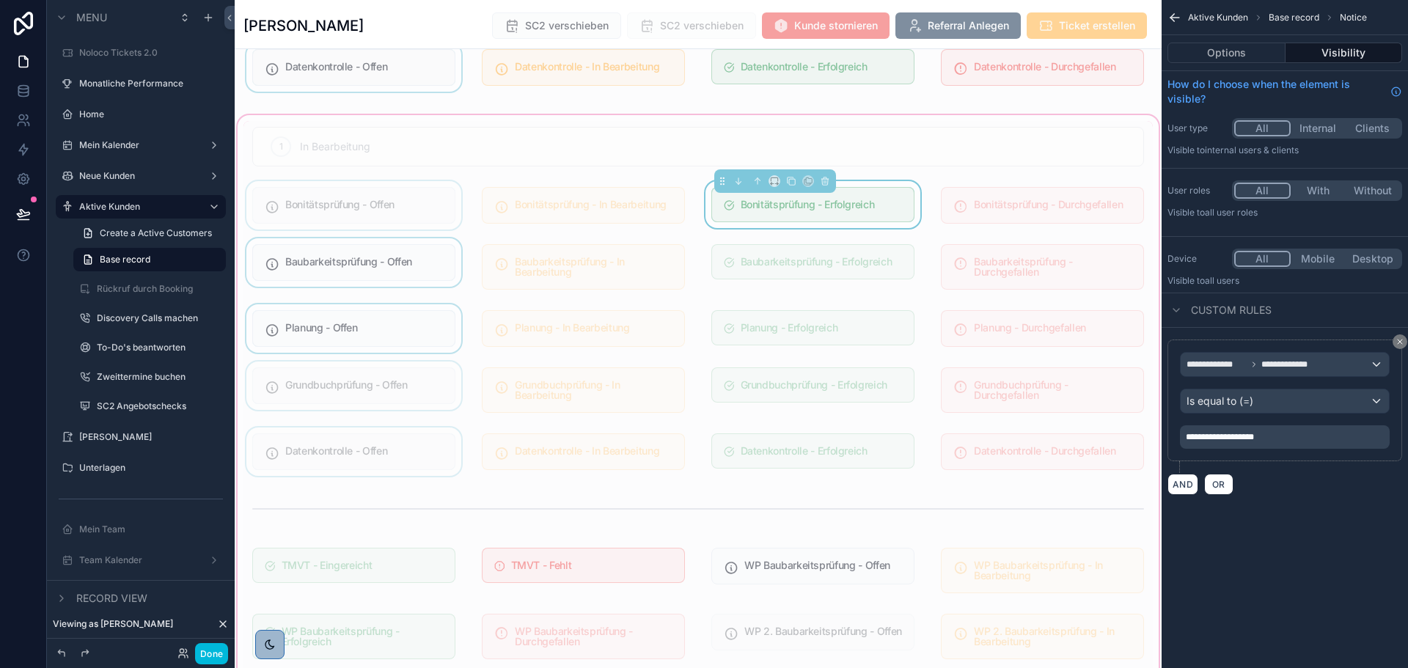
scroll to position [0, 0]
click at [955, 200] on div "scrollable content" at bounding box center [1042, 205] width 221 height 48
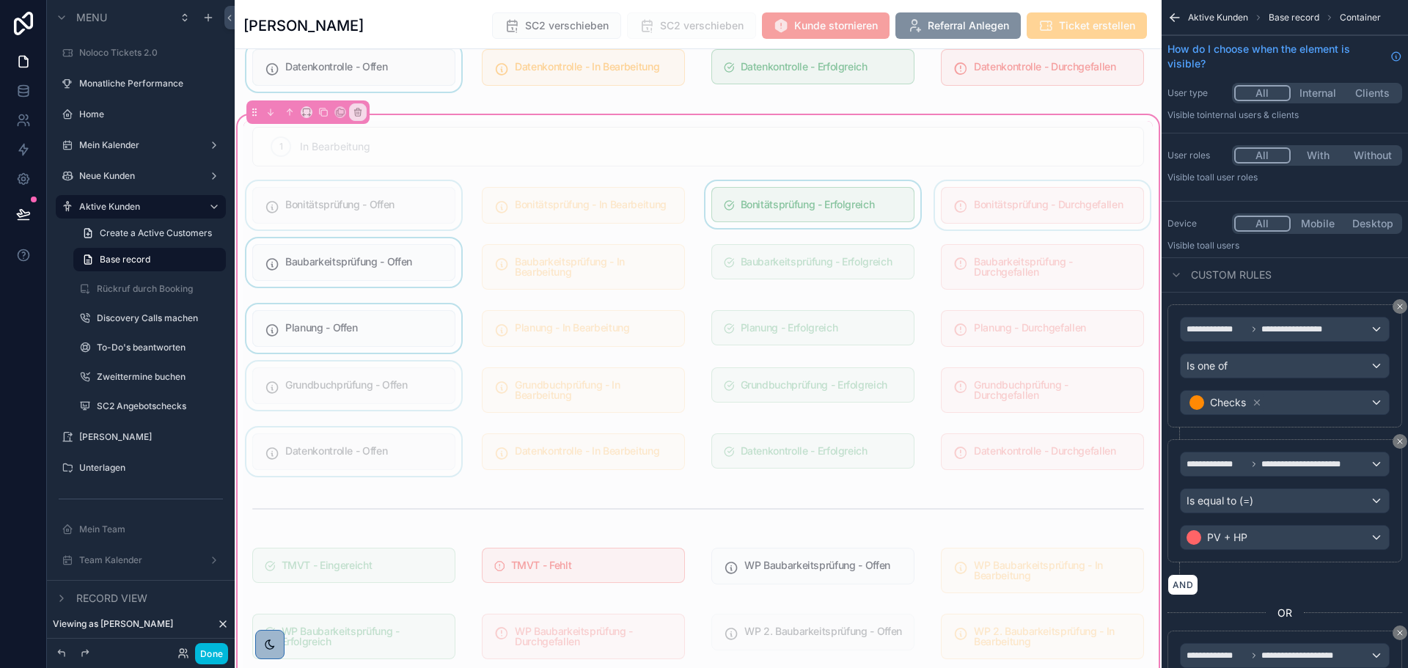
click at [980, 202] on div "scrollable content" at bounding box center [1042, 205] width 221 height 48
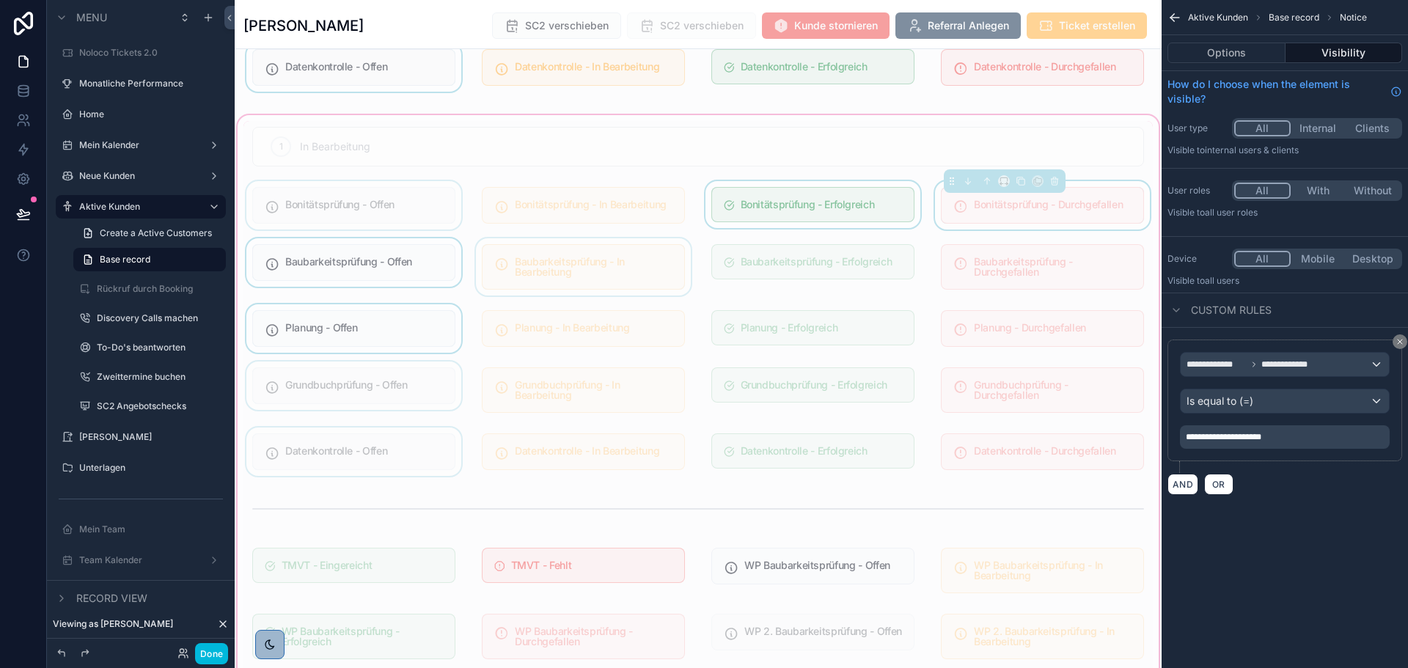
click at [643, 257] on div "scrollable content" at bounding box center [583, 266] width 221 height 57
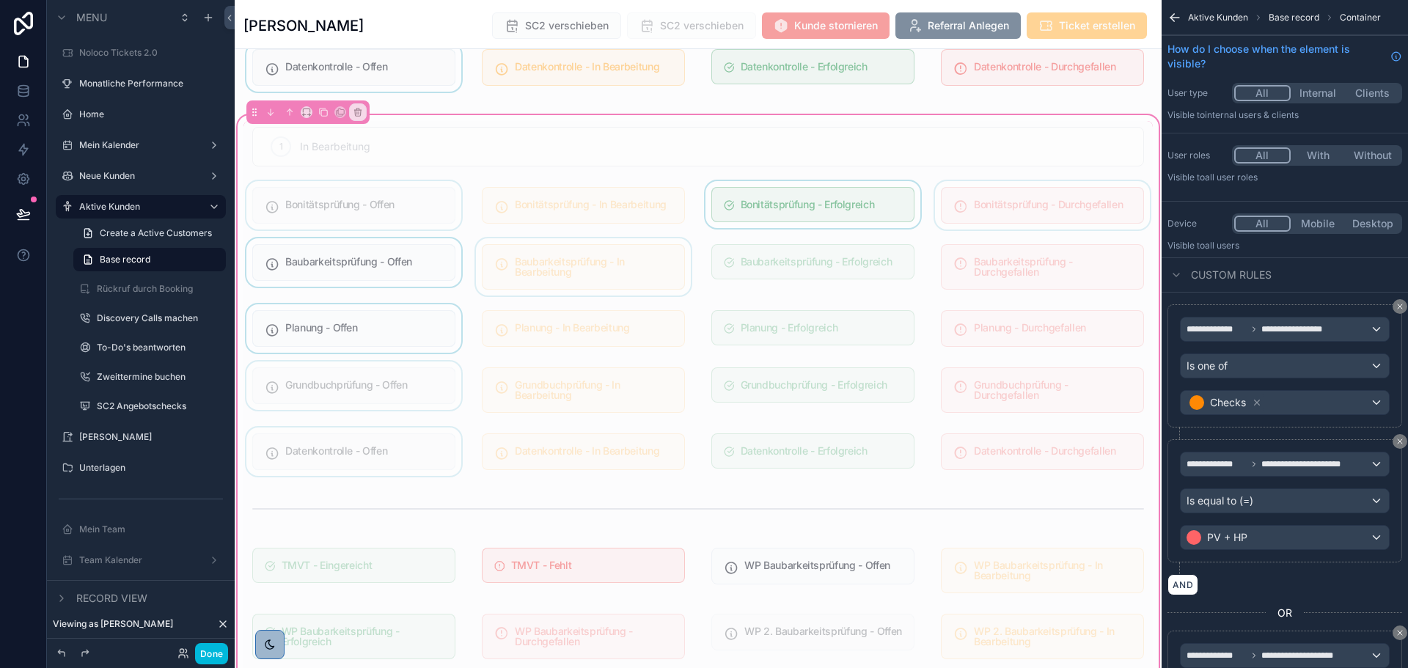
click at [643, 262] on div "scrollable content" at bounding box center [583, 266] width 221 height 57
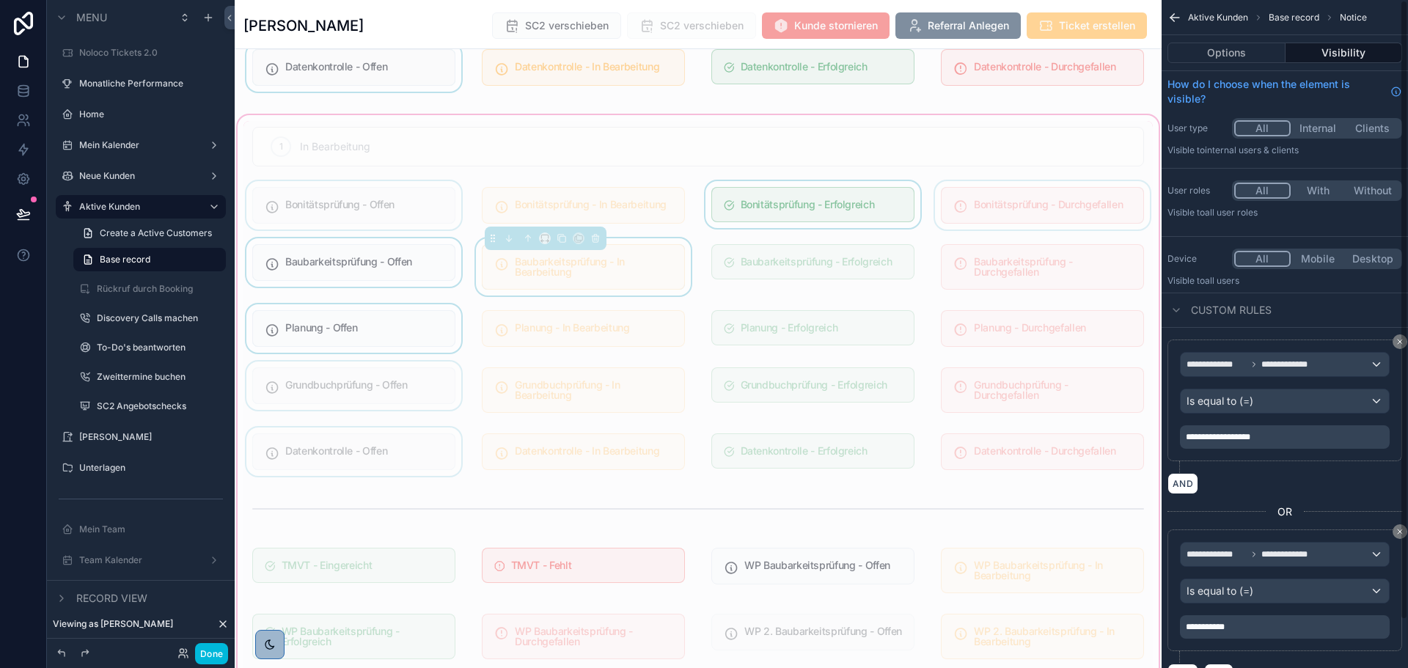
scroll to position [52, 0]
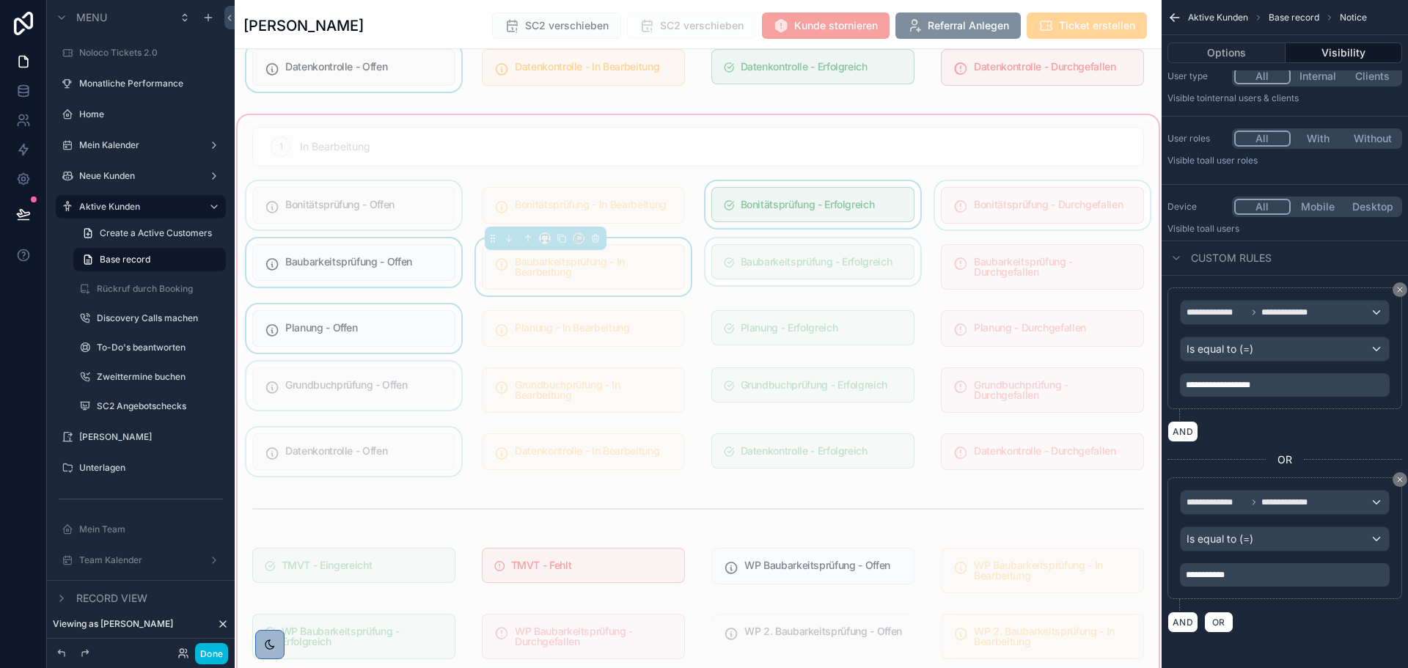
click at [796, 266] on div "scrollable content" at bounding box center [812, 266] width 221 height 57
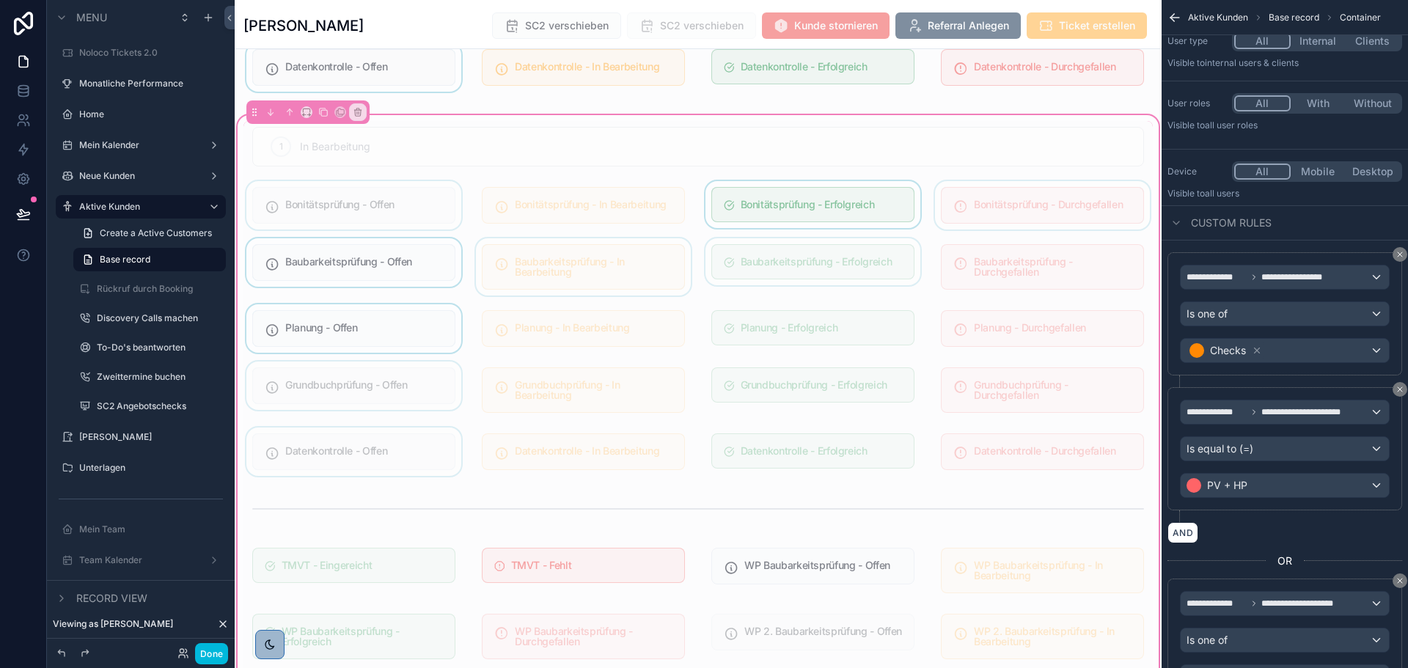
click at [797, 266] on div "scrollable content" at bounding box center [812, 266] width 221 height 57
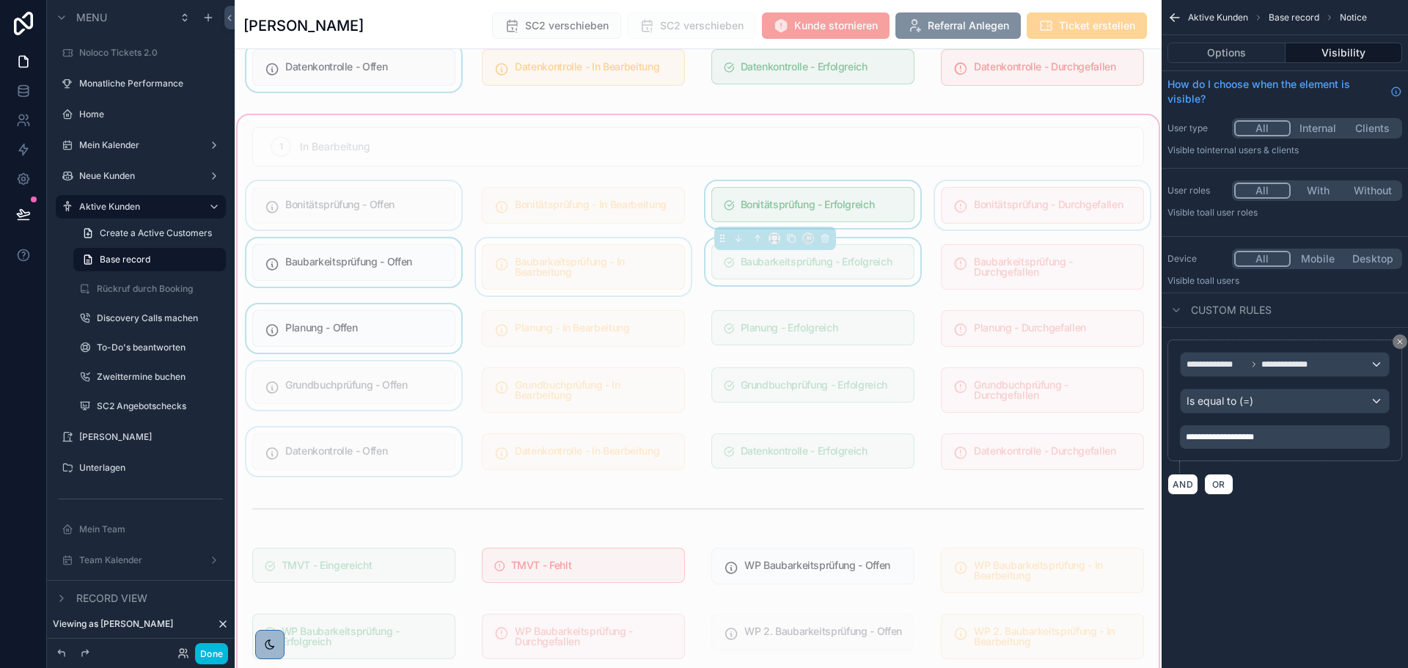
scroll to position [0, 0]
click at [1000, 280] on div "scrollable content" at bounding box center [1042, 266] width 221 height 57
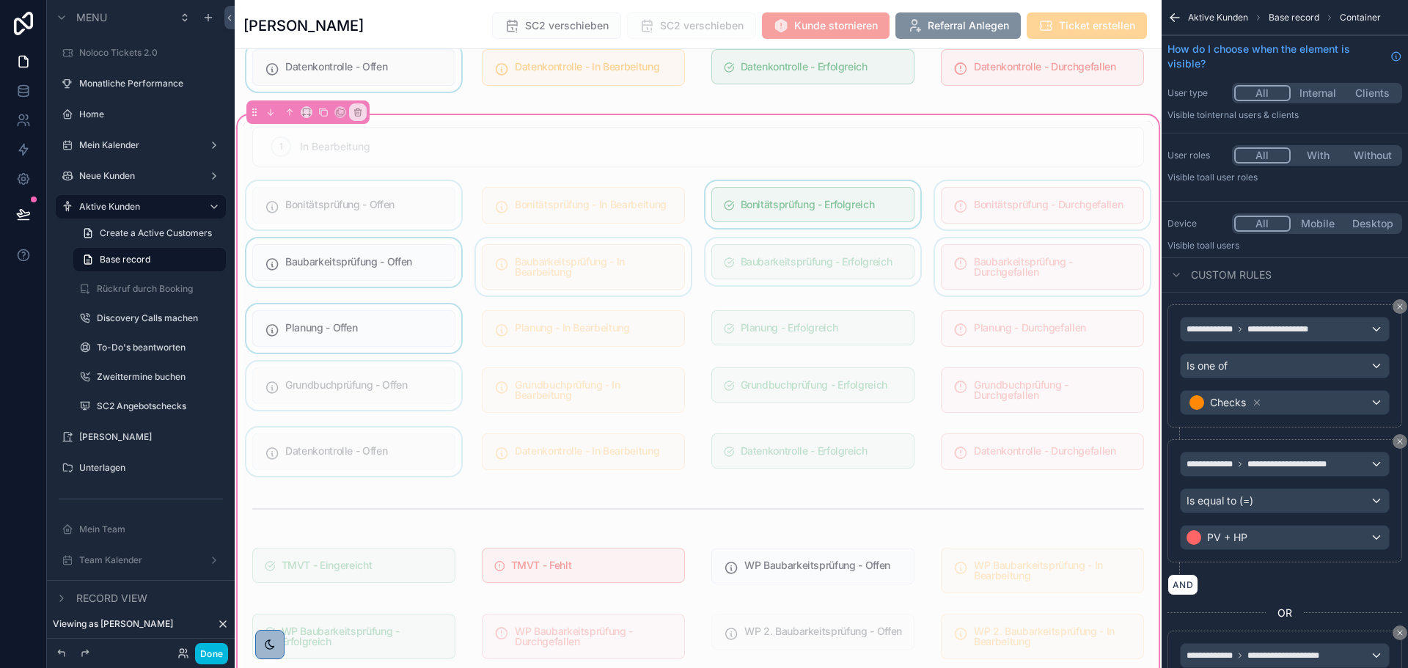
click at [1009, 276] on div "scrollable content" at bounding box center [1042, 266] width 221 height 57
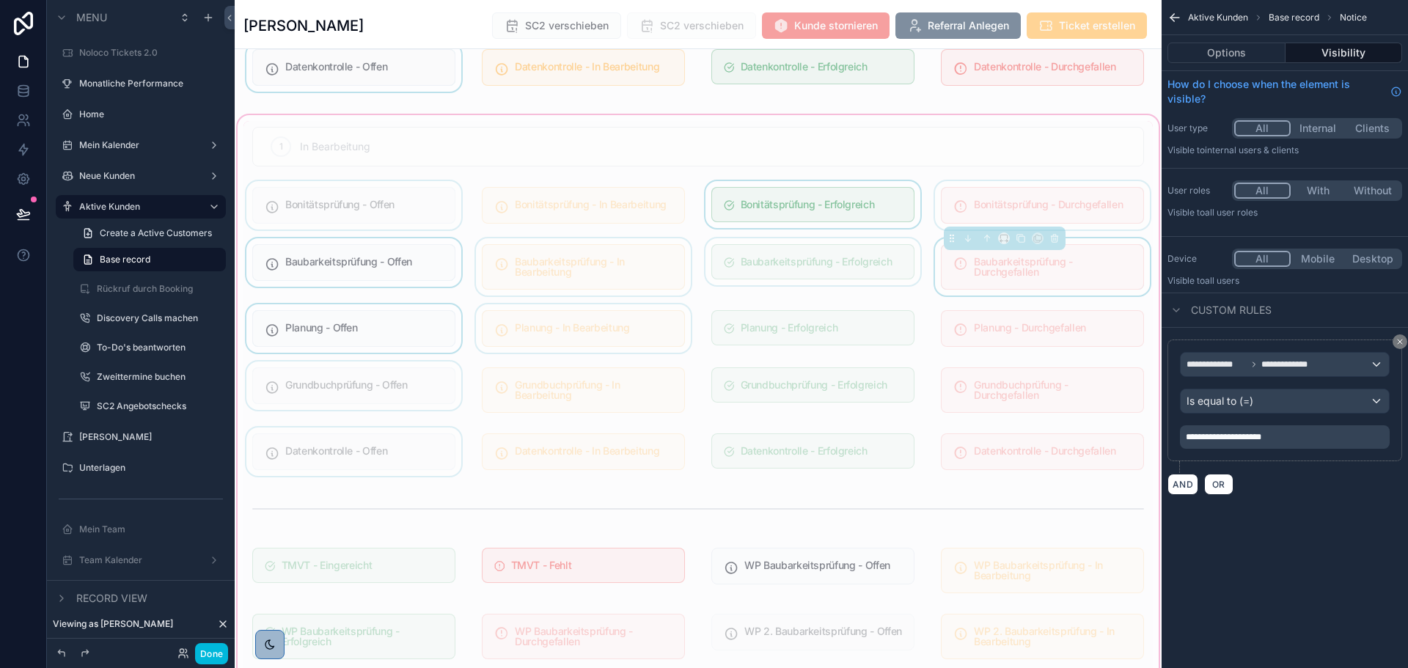
click at [600, 322] on div "scrollable content" at bounding box center [583, 328] width 221 height 48
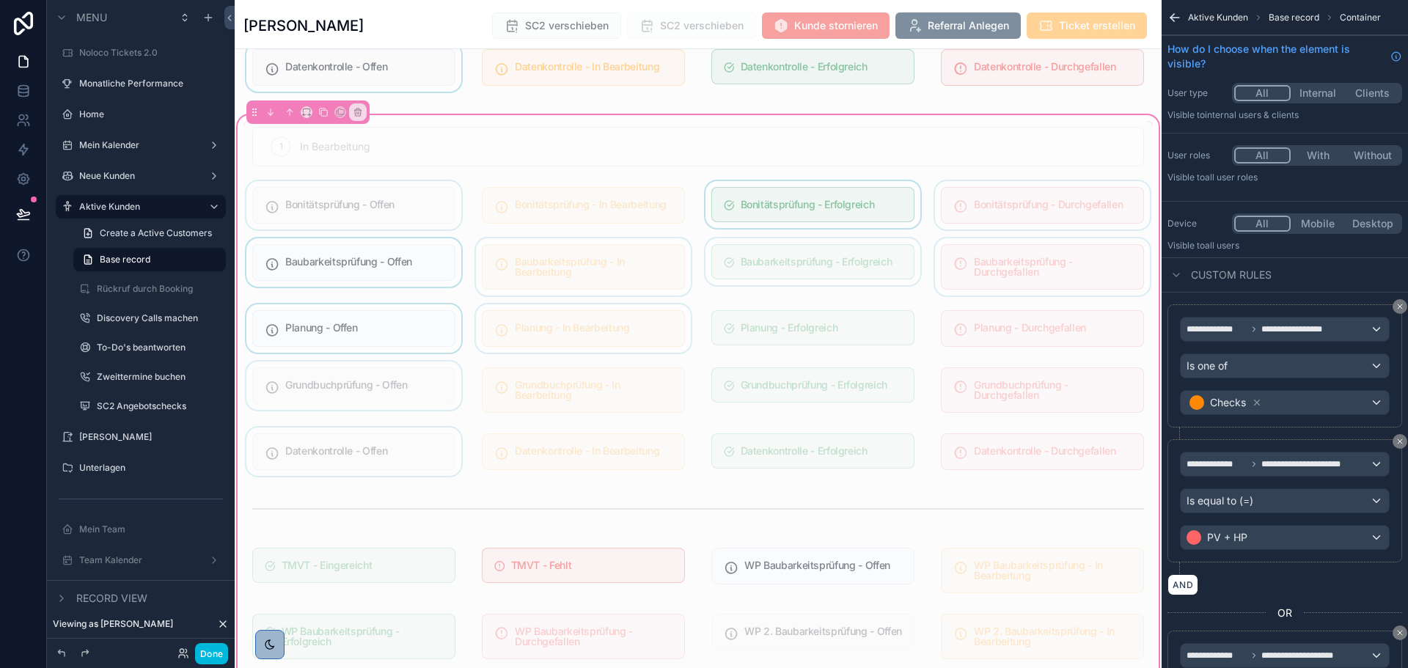
click at [618, 328] on div "scrollable content" at bounding box center [583, 328] width 221 height 48
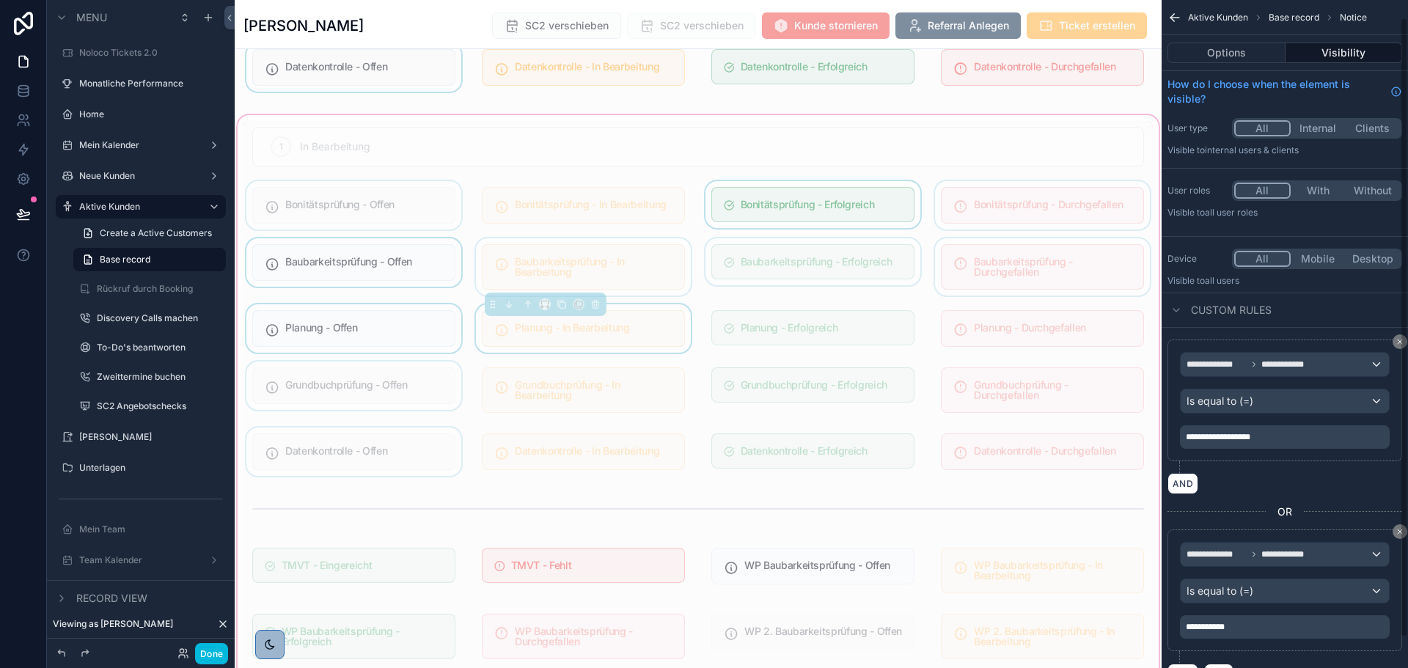
scroll to position [52, 0]
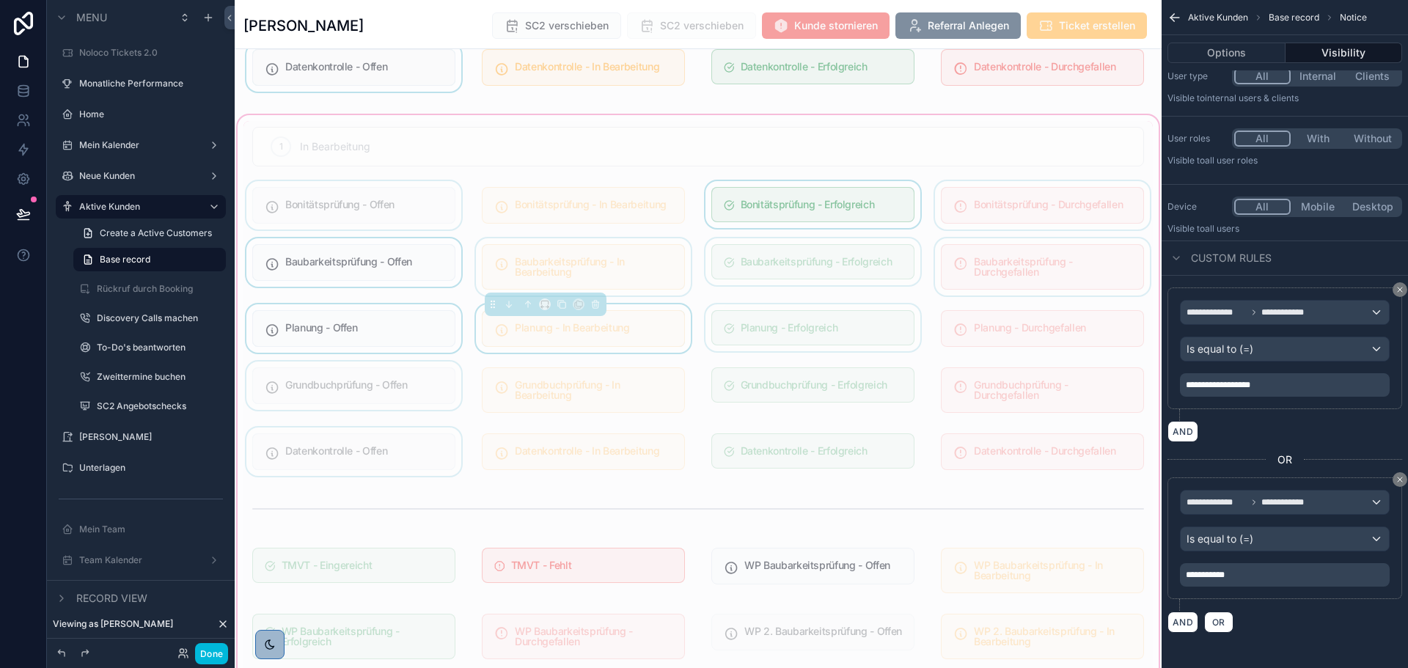
click at [840, 337] on div "scrollable content" at bounding box center [812, 328] width 221 height 48
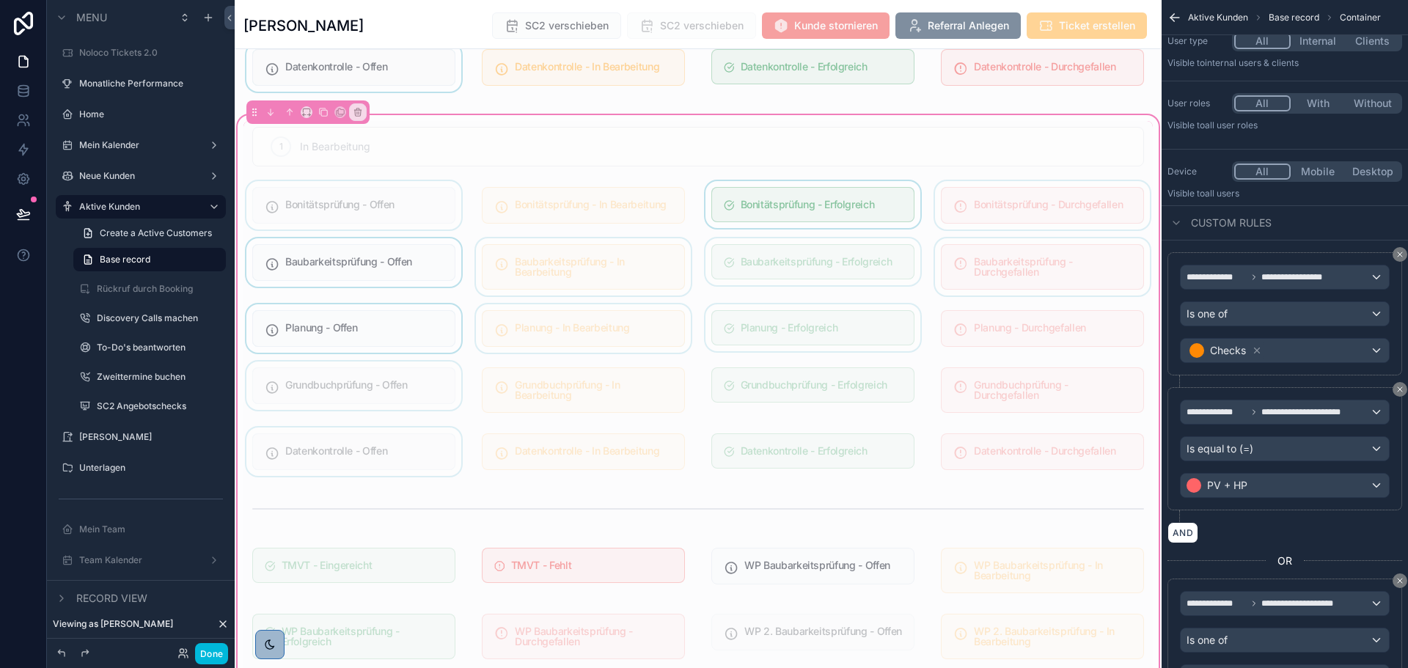
click at [840, 337] on div "scrollable content" at bounding box center [812, 328] width 221 height 48
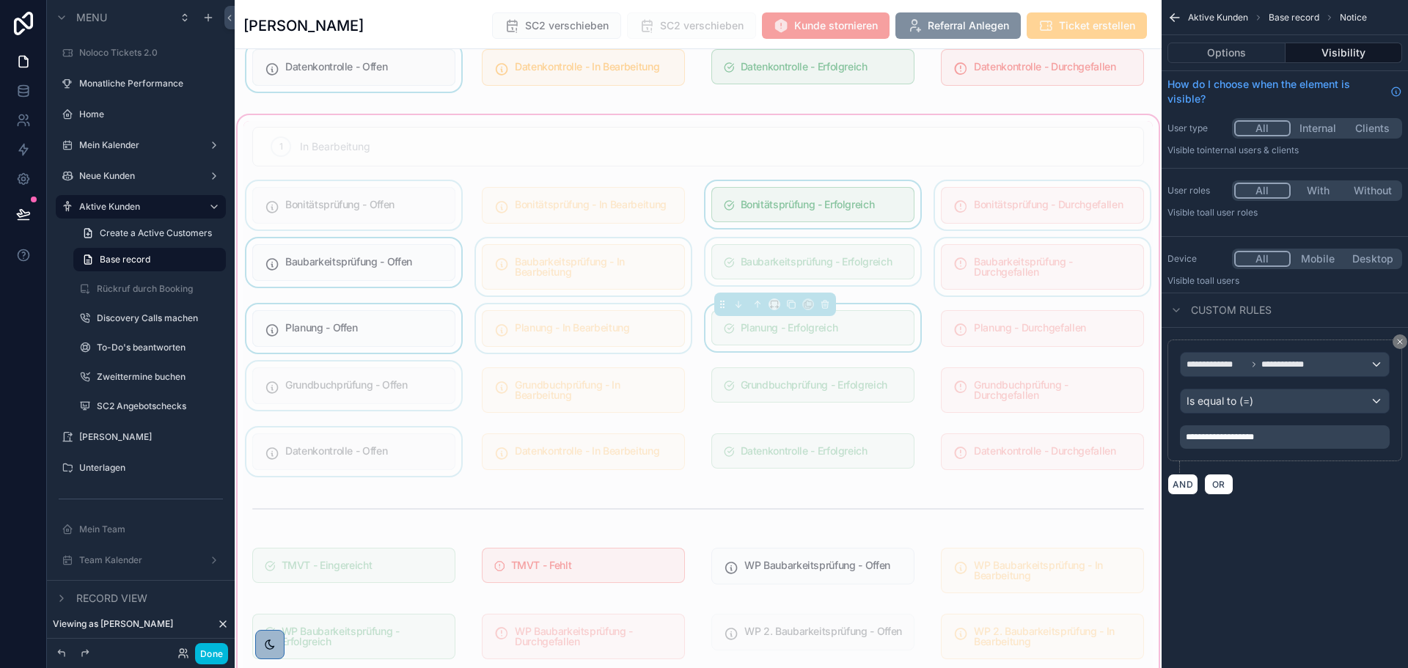
scroll to position [0, 0]
click at [1013, 326] on div "scrollable content" at bounding box center [1042, 328] width 221 height 48
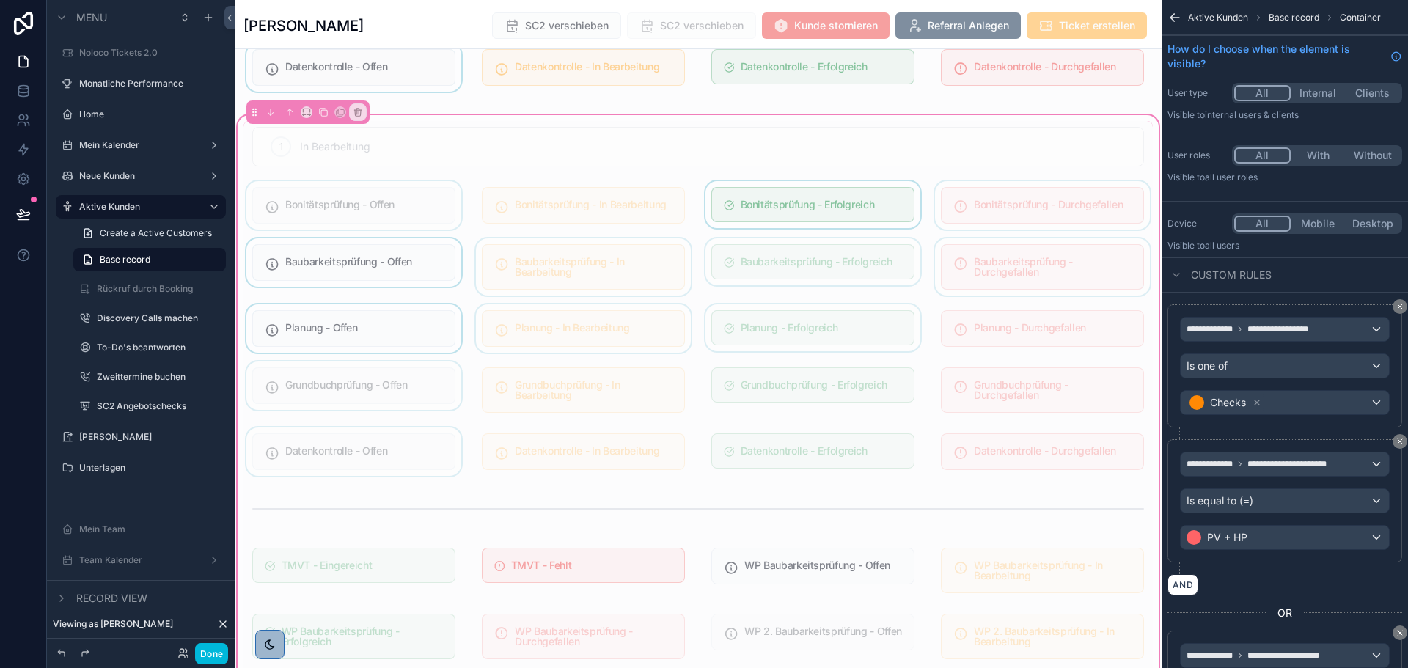
click at [900, 334] on div "scrollable content" at bounding box center [812, 328] width 221 height 48
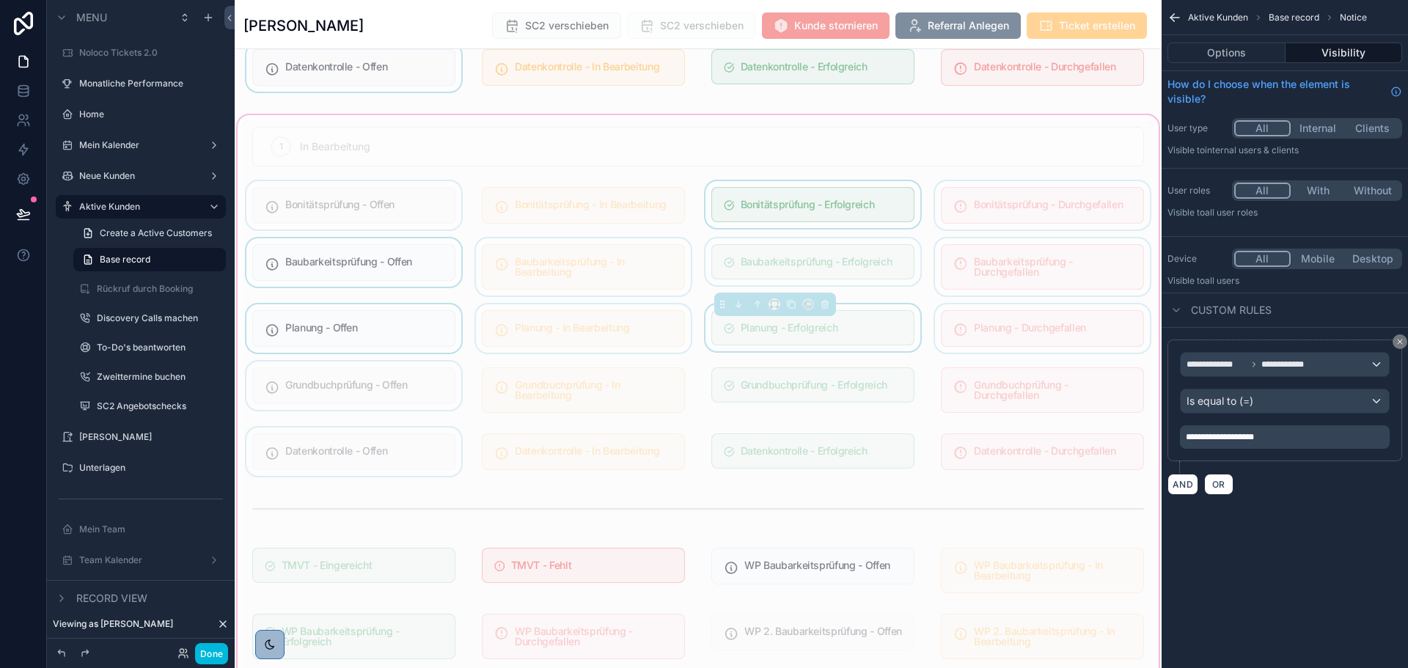
click at [1010, 333] on div "scrollable content" at bounding box center [1042, 328] width 221 height 48
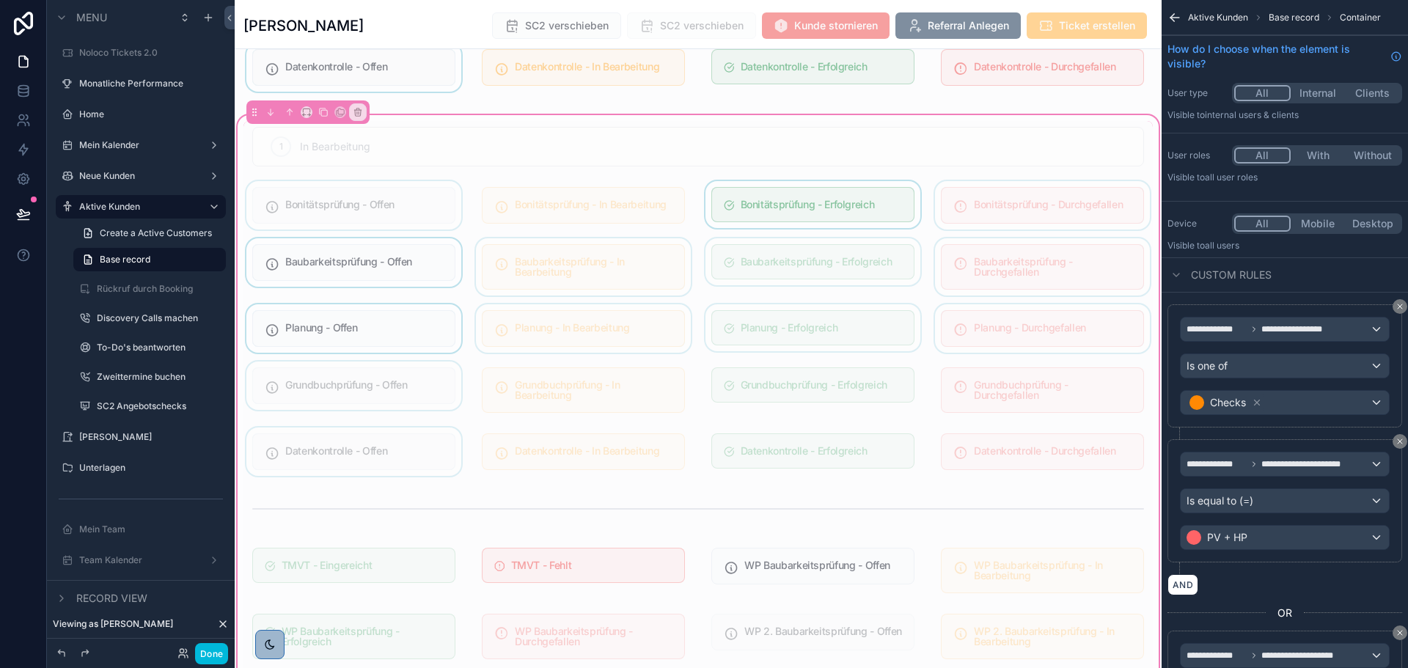
click at [1010, 333] on div "scrollable content" at bounding box center [1042, 328] width 221 height 48
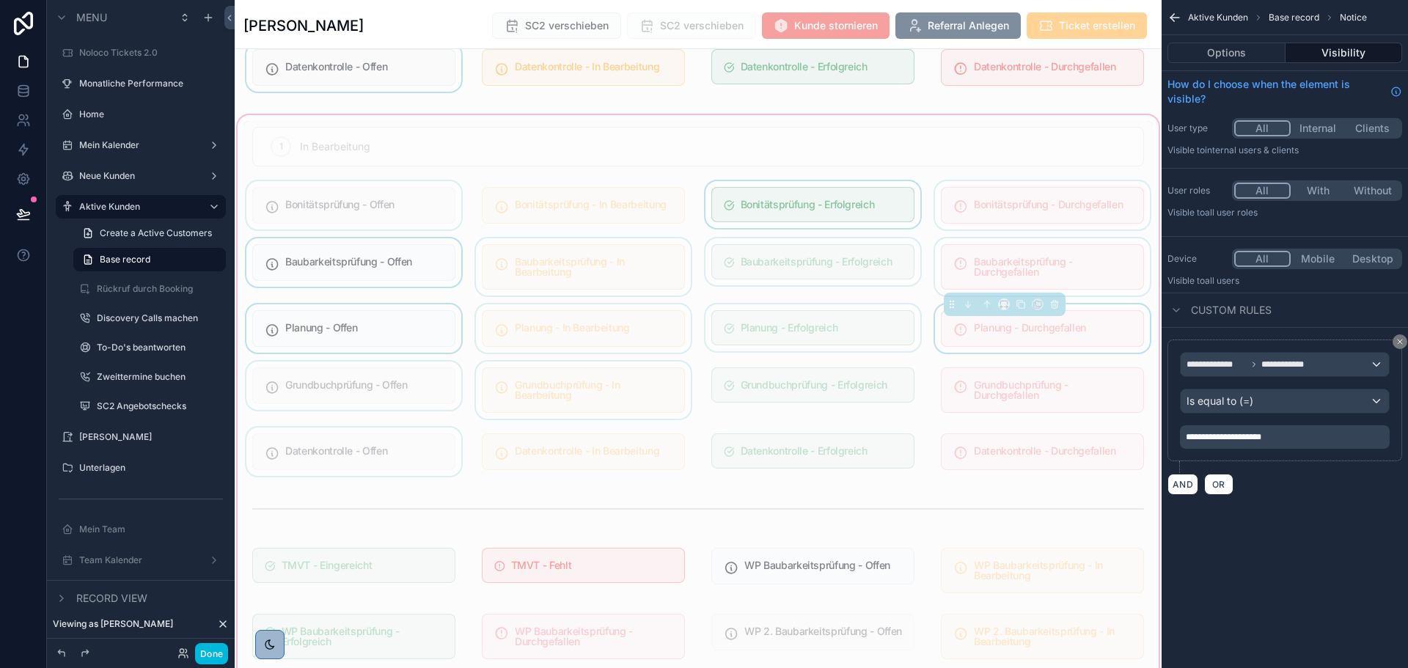
click at [612, 397] on div "scrollable content" at bounding box center [583, 389] width 221 height 57
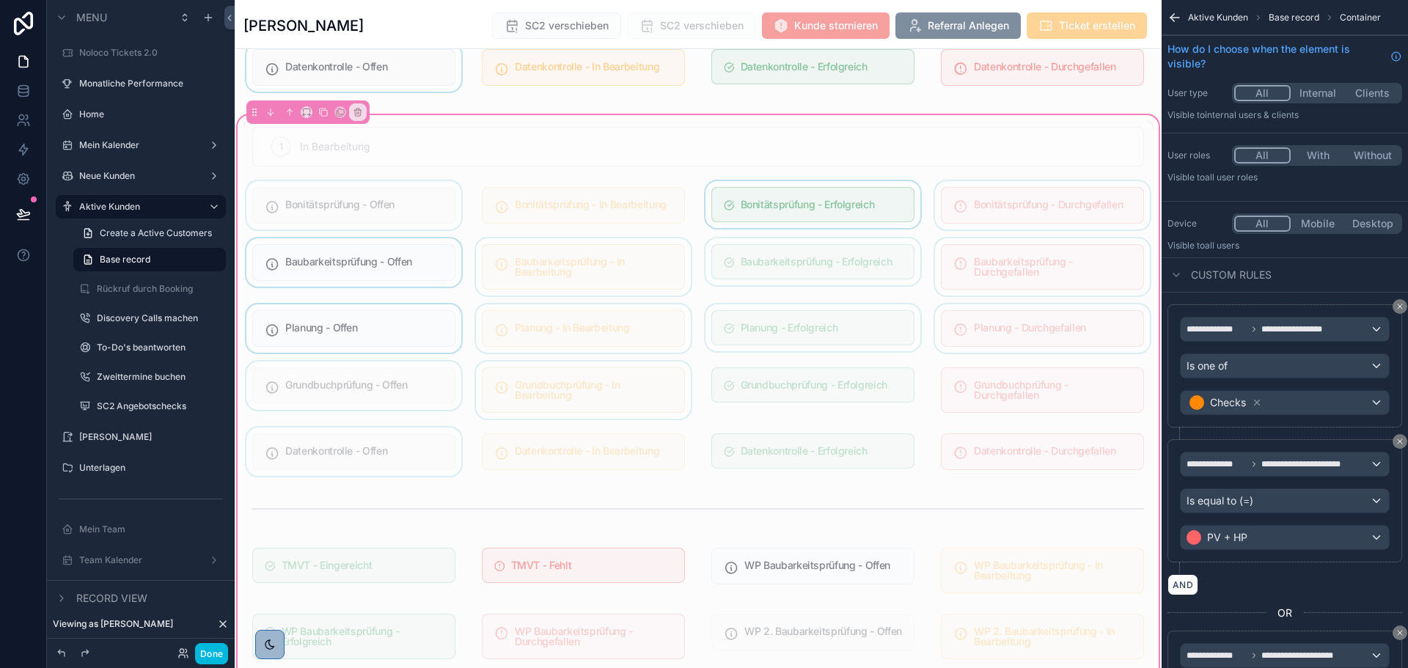
click at [623, 395] on div "scrollable content" at bounding box center [583, 389] width 221 height 57
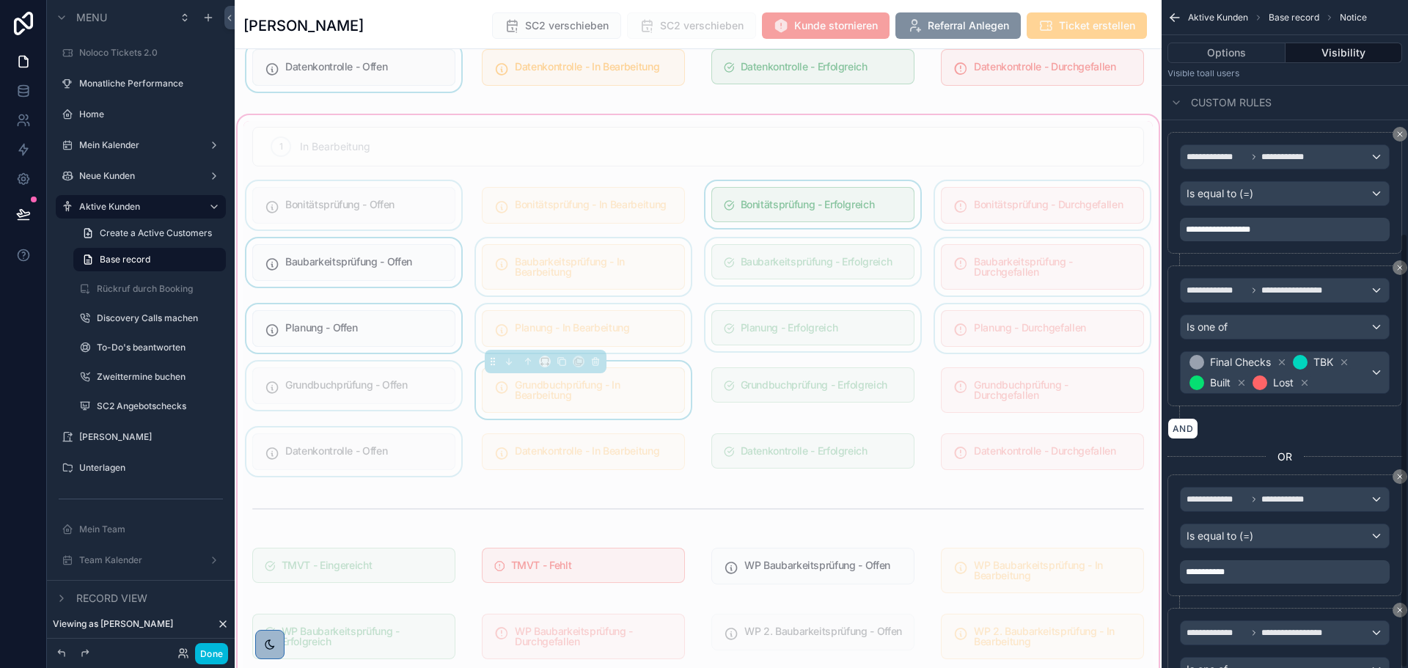
scroll to position [357, 0]
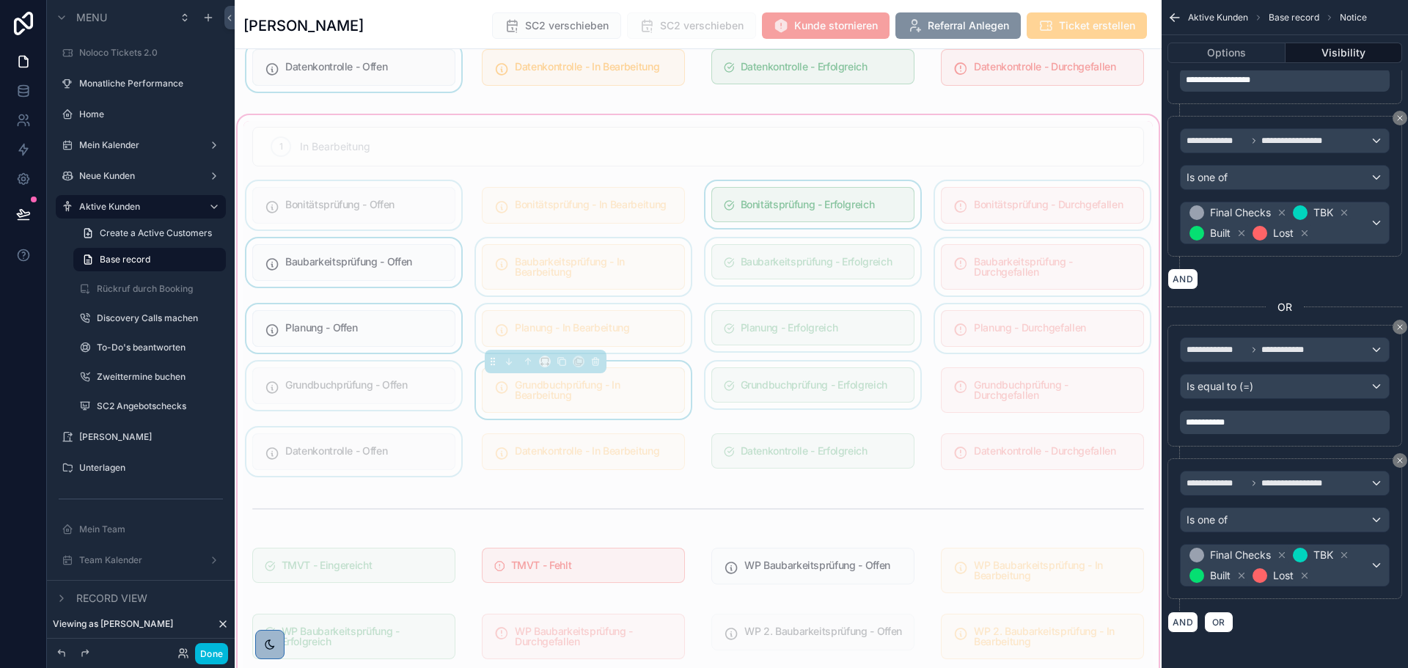
click at [738, 389] on div "scrollable content" at bounding box center [812, 389] width 221 height 57
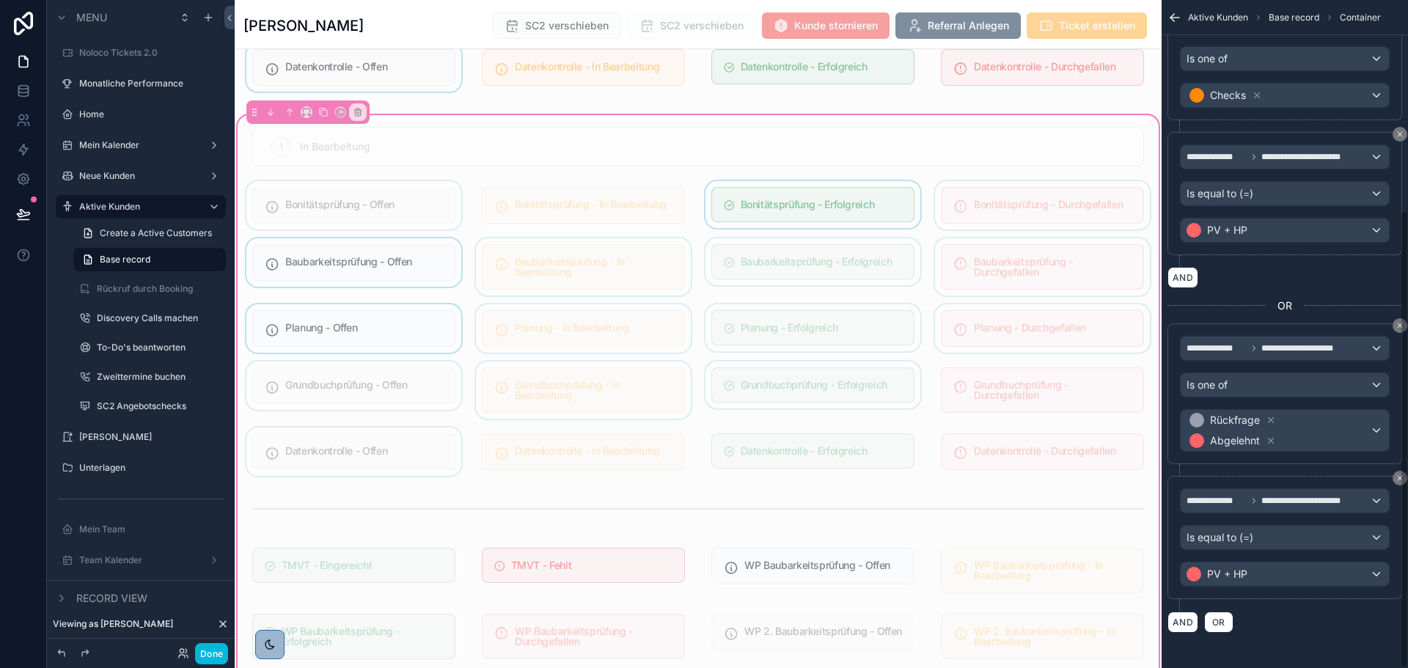
click at [804, 403] on div "scrollable content" at bounding box center [812, 389] width 221 height 57
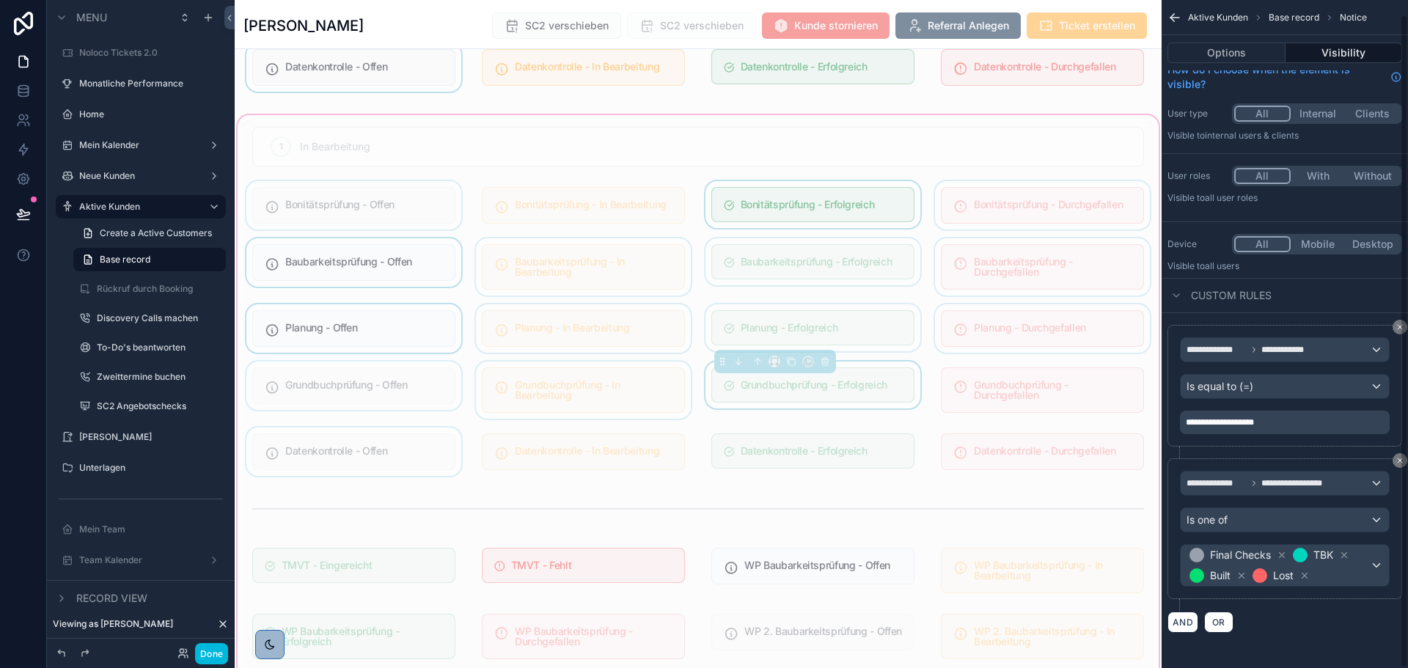
scroll to position [15, 0]
click at [991, 383] on div "scrollable content" at bounding box center [1042, 389] width 221 height 57
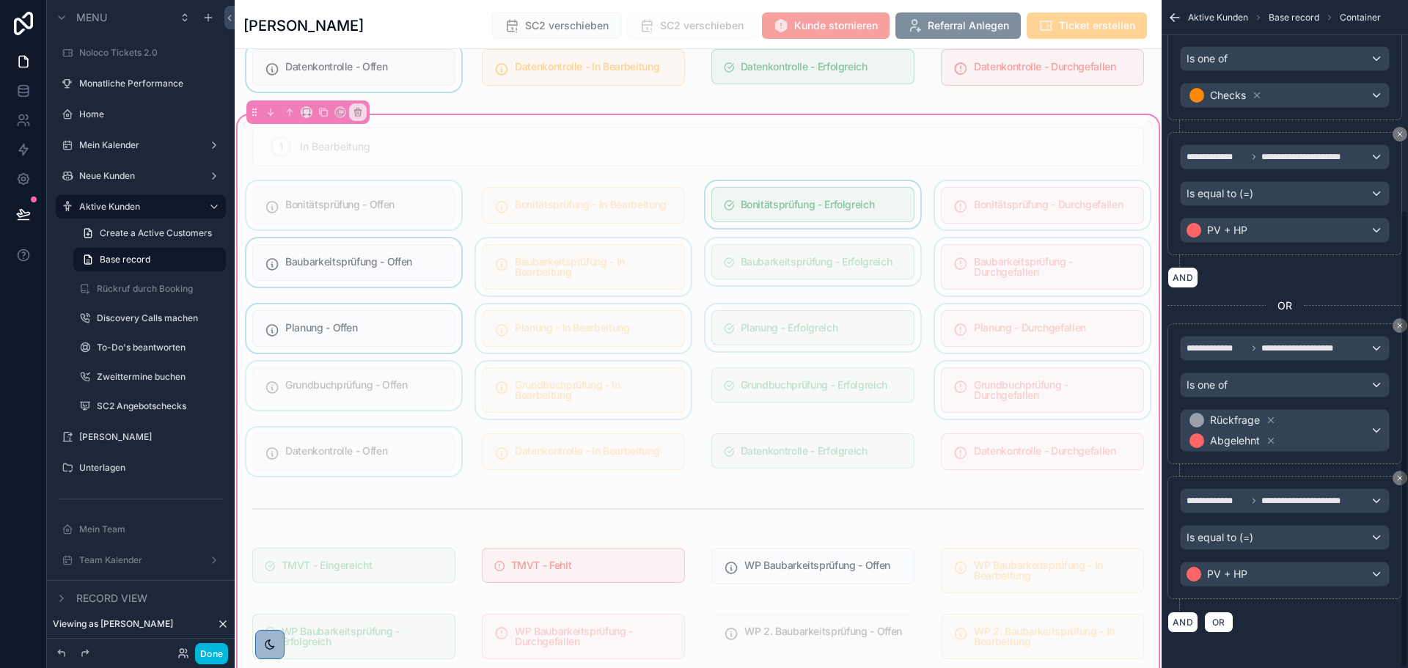
click at [995, 396] on div "scrollable content" at bounding box center [1042, 389] width 221 height 57
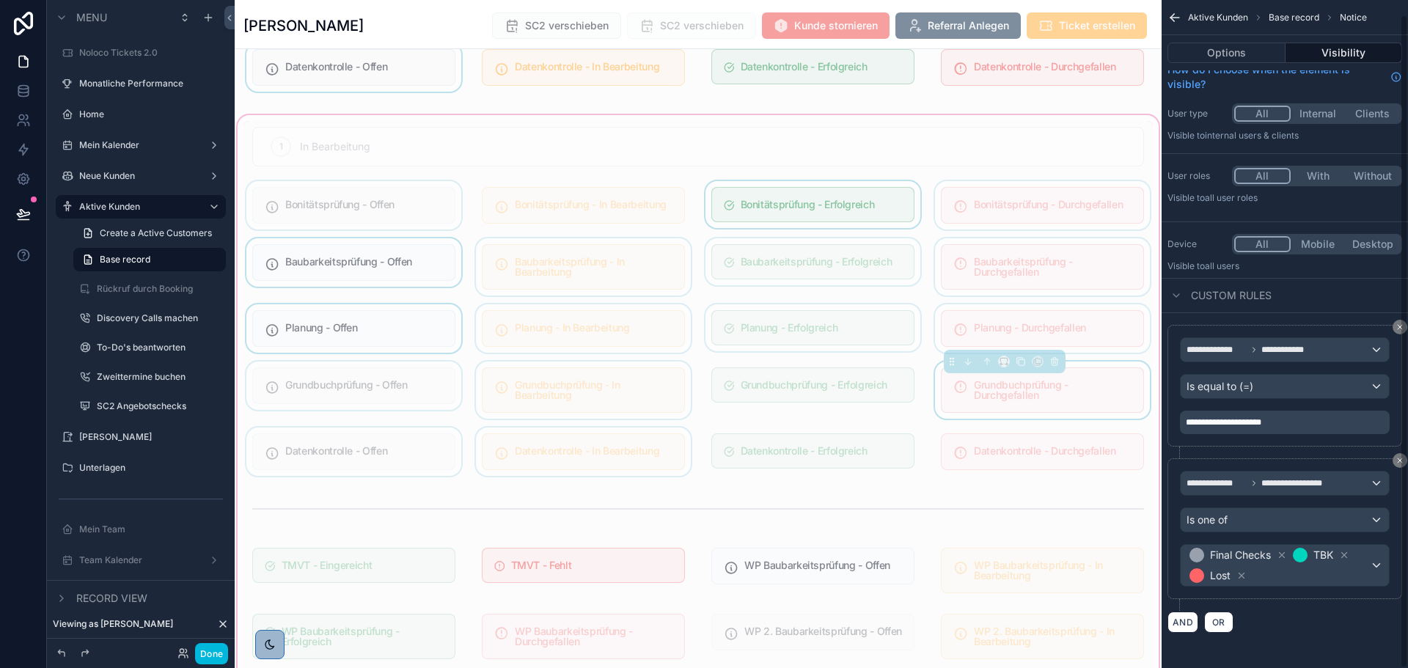
click at [577, 463] on div "scrollable content" at bounding box center [583, 451] width 221 height 48
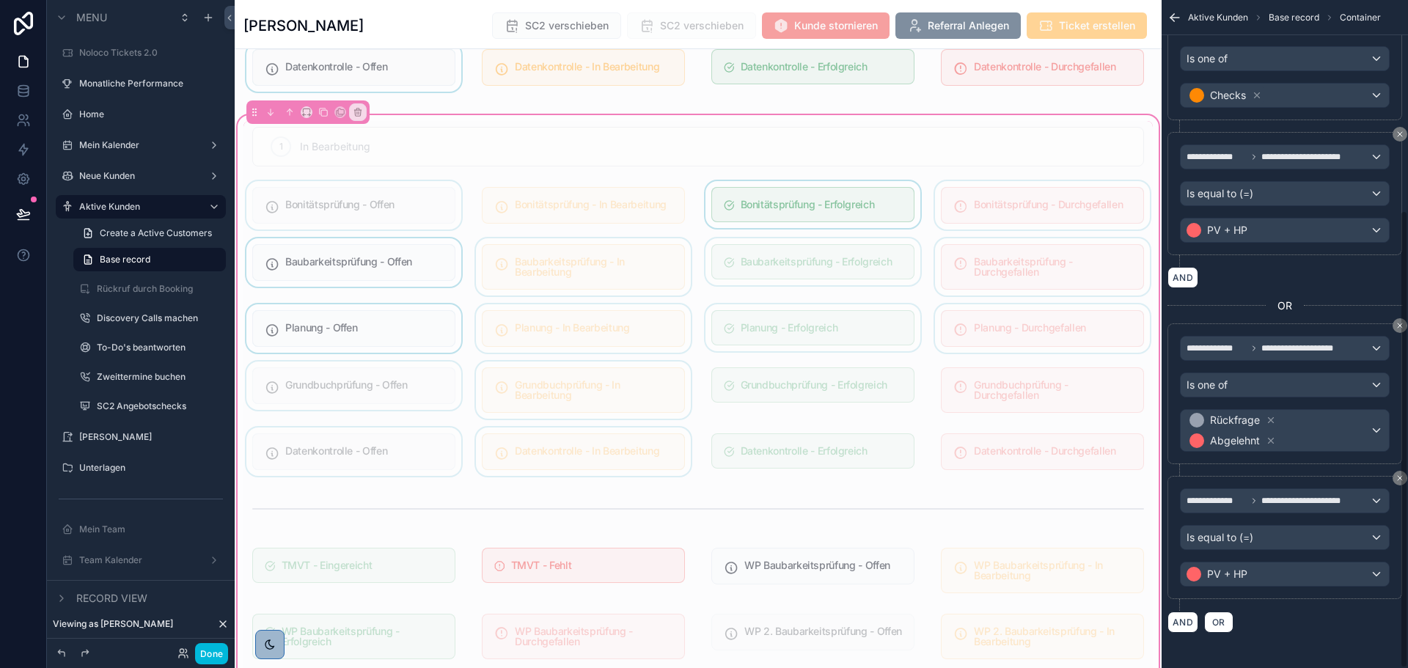
click at [606, 463] on div "scrollable content" at bounding box center [583, 451] width 221 height 48
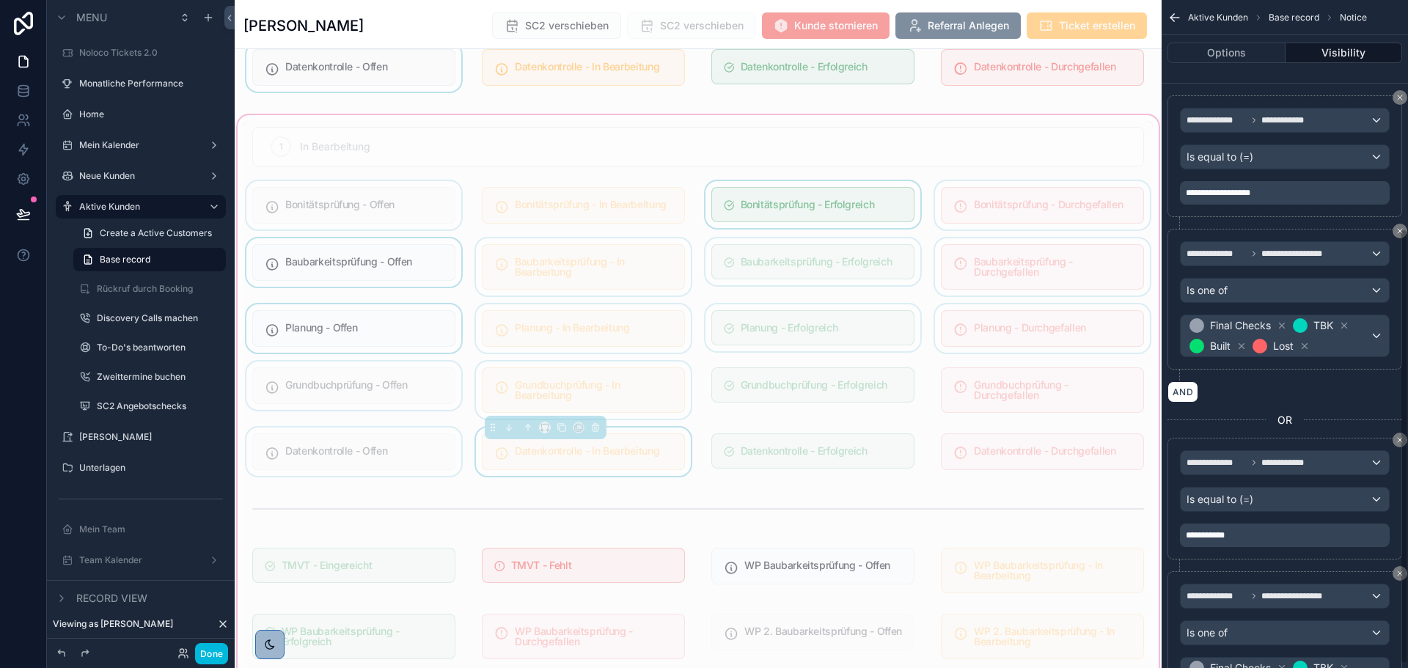
scroll to position [357, 0]
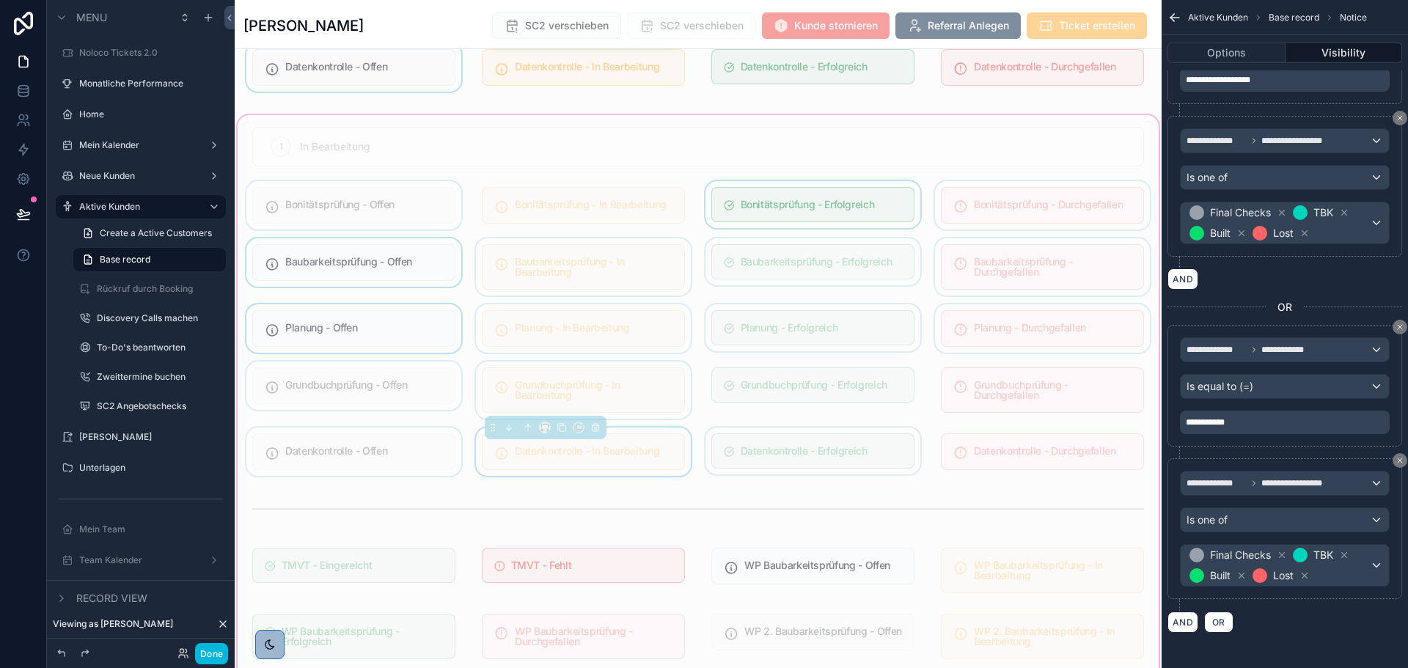
click at [779, 439] on div "scrollable content" at bounding box center [812, 451] width 221 height 48
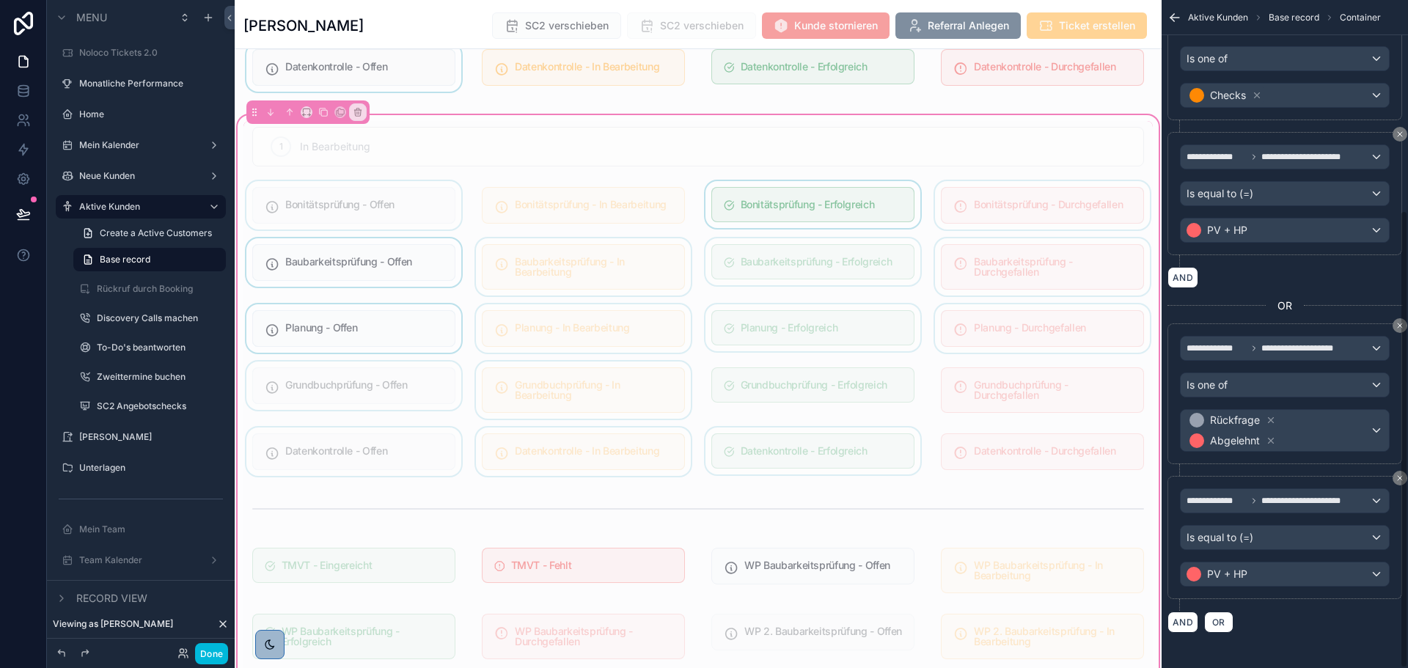
click at [819, 446] on div "scrollable content" at bounding box center [812, 451] width 221 height 48
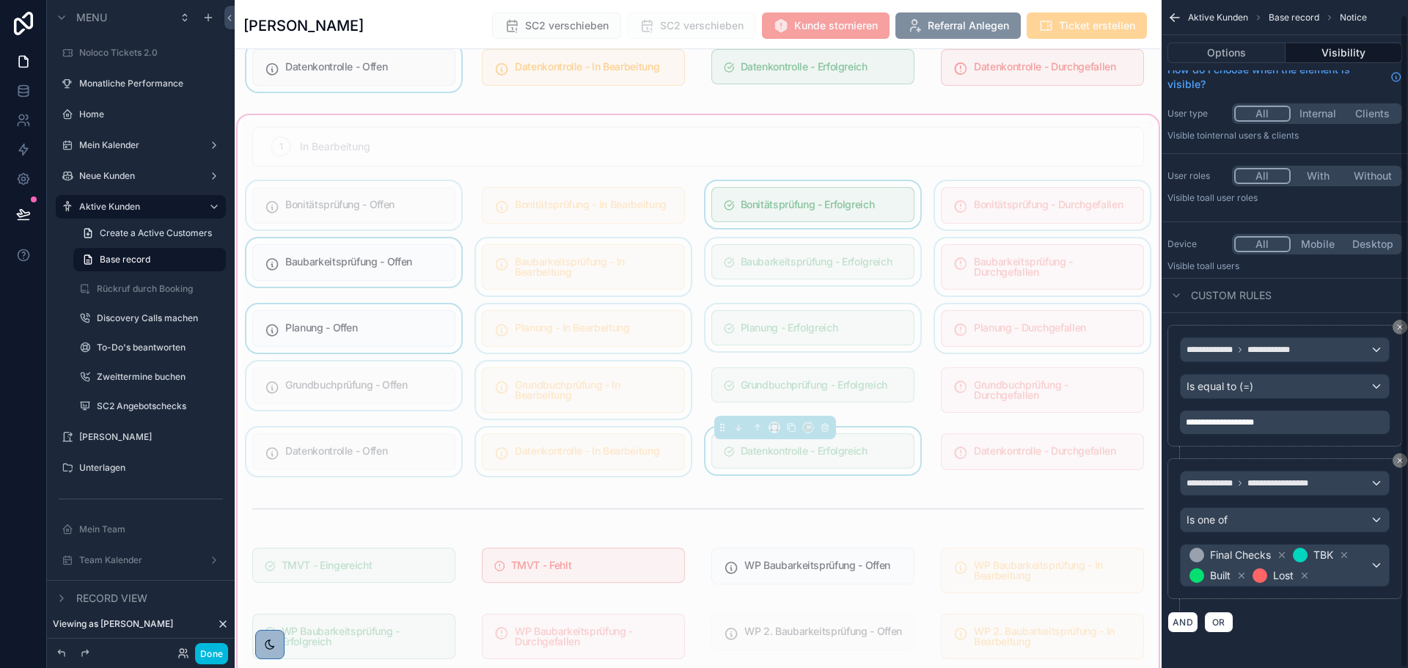
scroll to position [15, 0]
click at [1021, 461] on div "scrollable content" at bounding box center [1042, 451] width 221 height 48
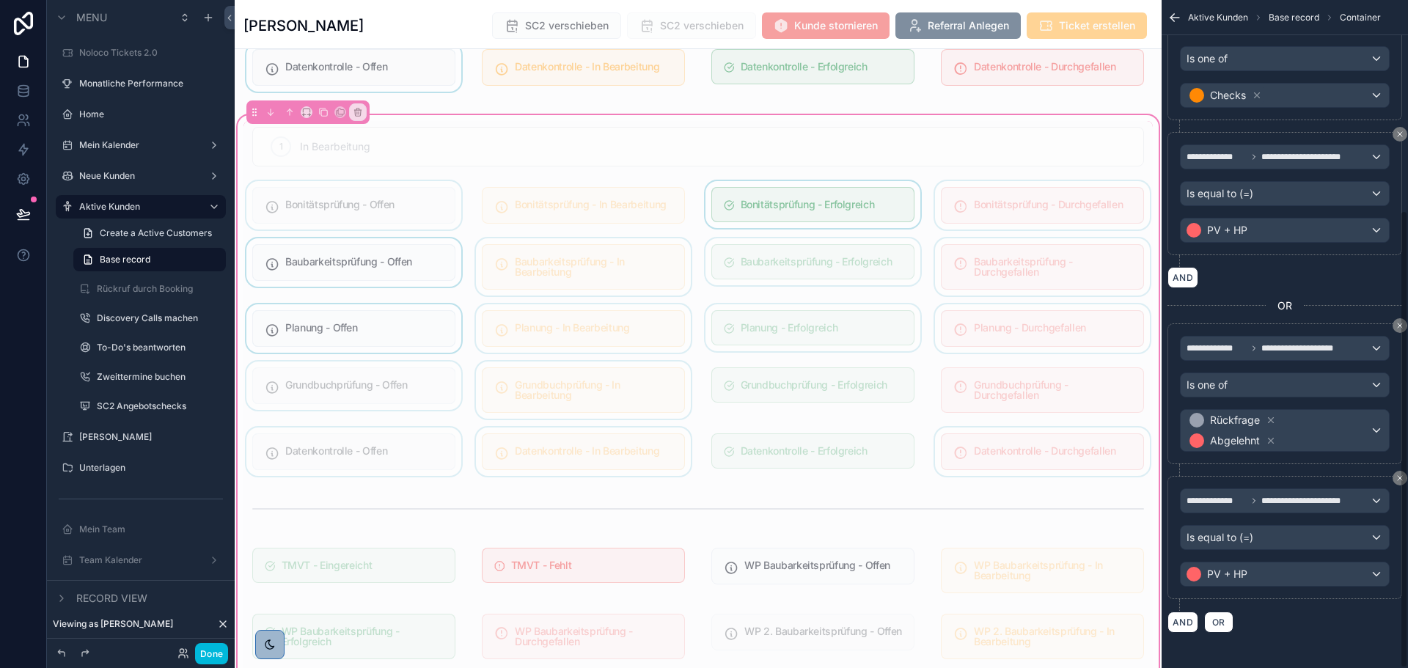
click at [1043, 458] on div "scrollable content" at bounding box center [1042, 451] width 221 height 48
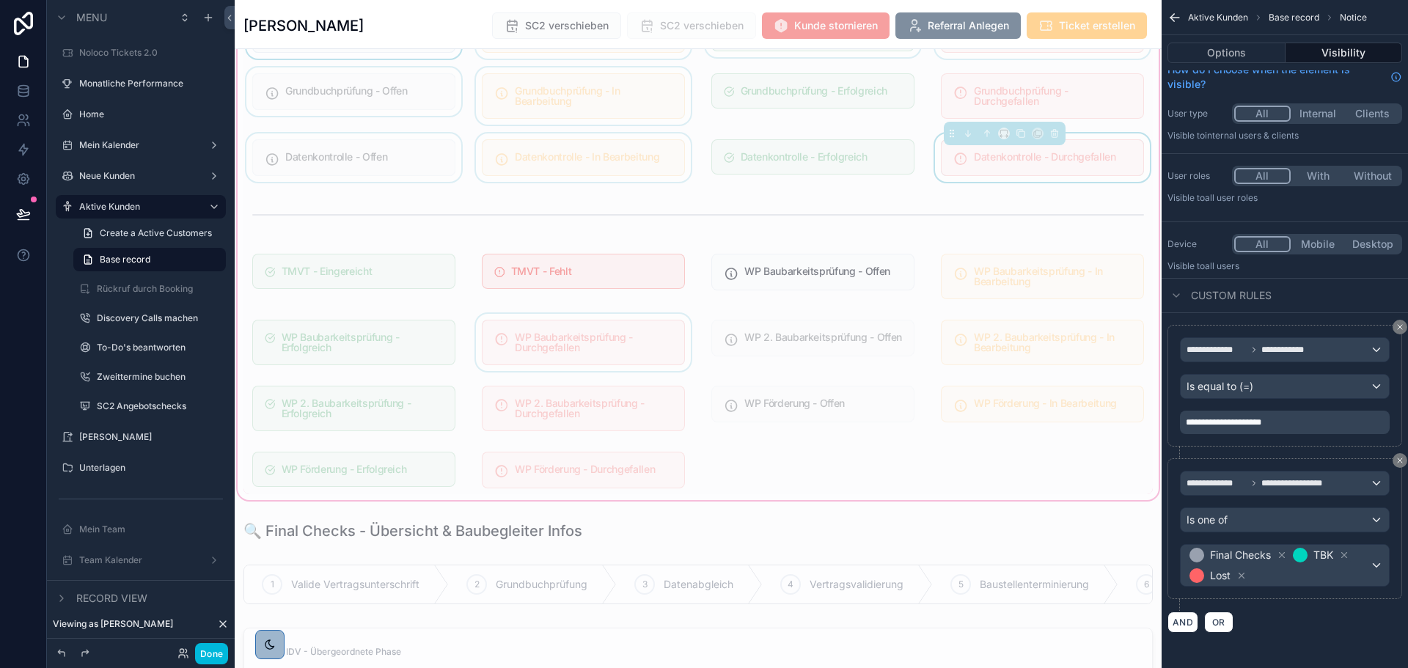
scroll to position [1466, 0]
click at [416, 276] on div "scrollable content" at bounding box center [353, 277] width 221 height 57
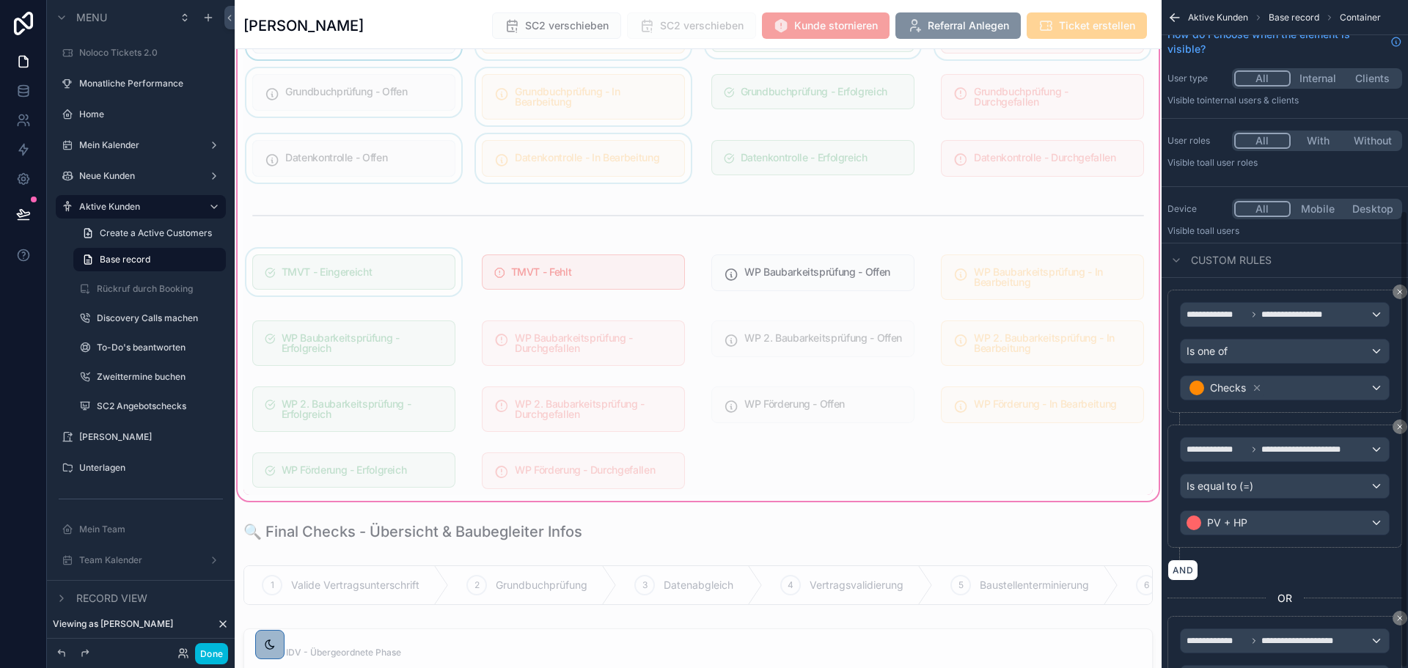
scroll to position [307, 0]
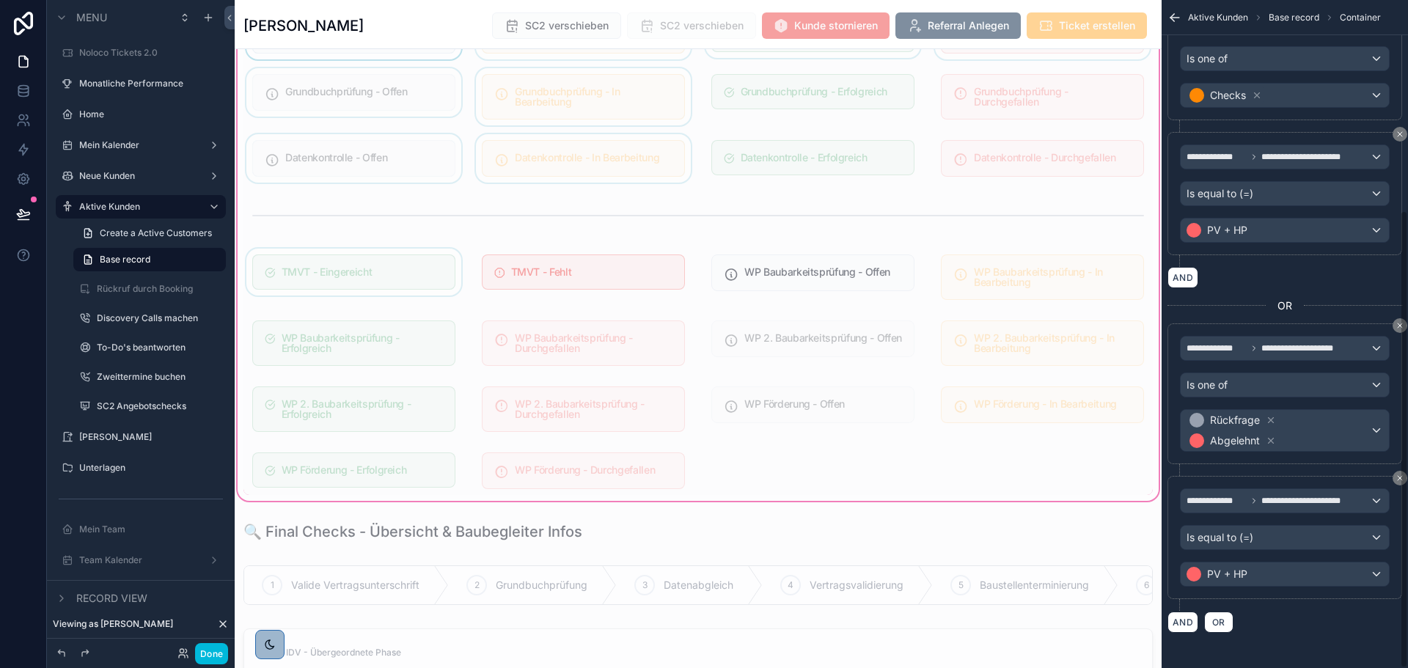
click at [410, 276] on div "scrollable content" at bounding box center [353, 277] width 221 height 57
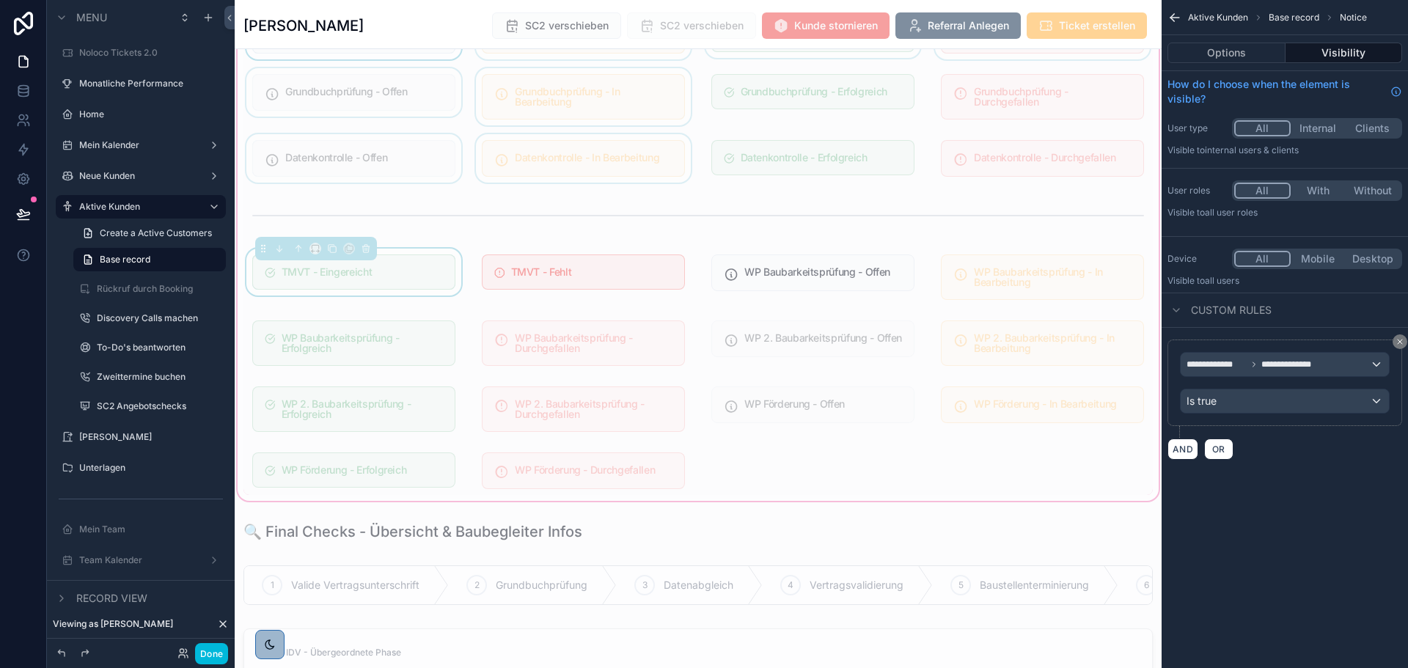
scroll to position [0, 0]
click at [581, 265] on div "scrollable content" at bounding box center [583, 277] width 221 height 57
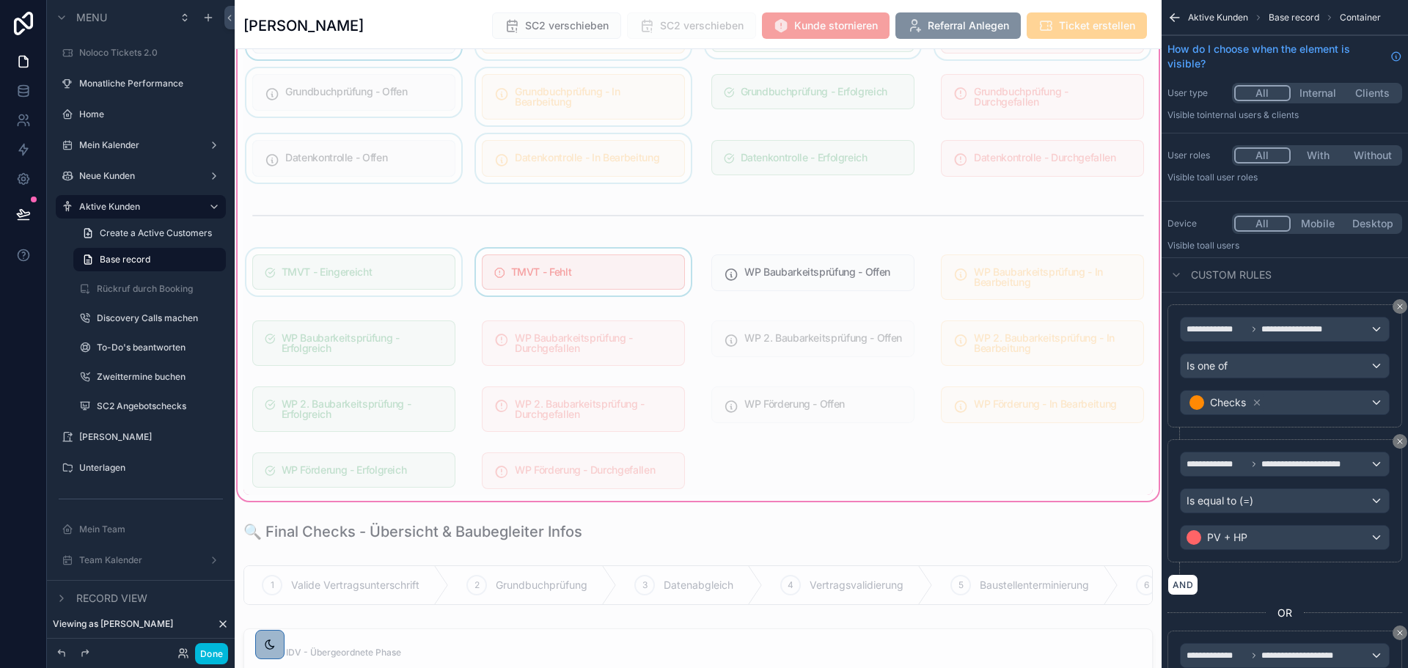
click at [579, 268] on div "scrollable content" at bounding box center [583, 277] width 221 height 57
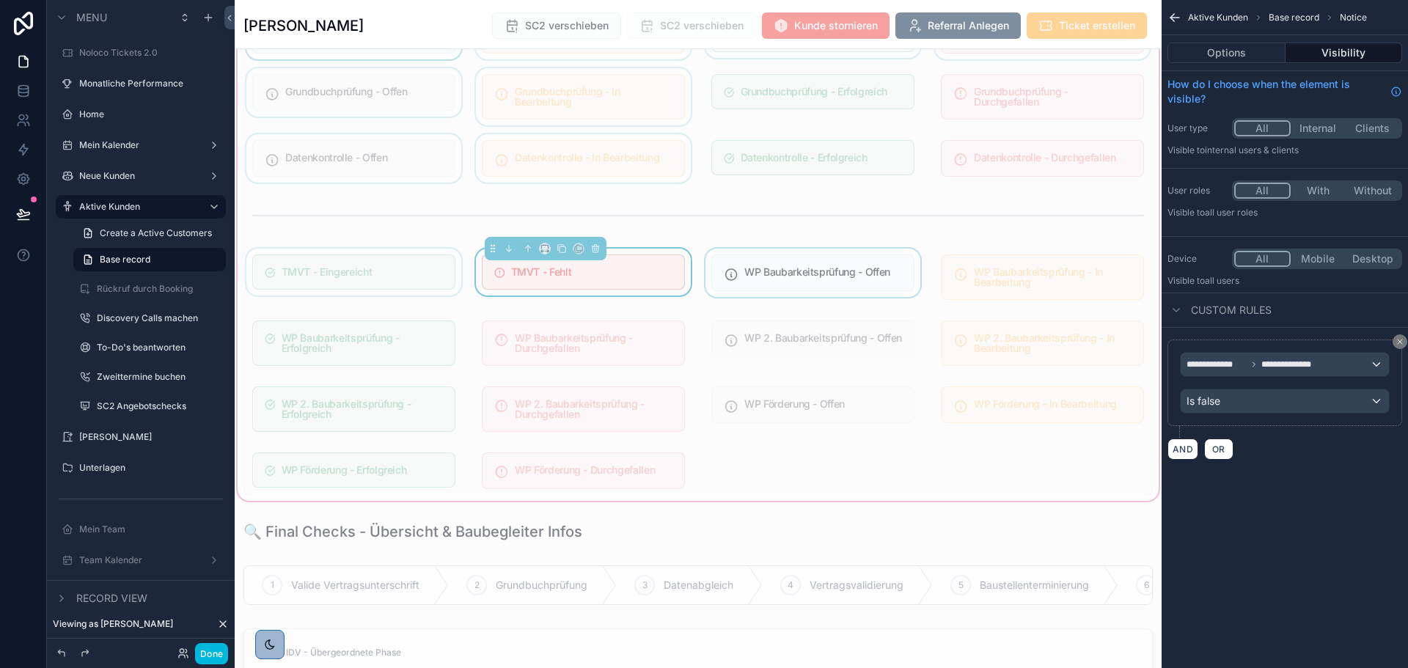
click at [775, 270] on div "scrollable content" at bounding box center [812, 277] width 221 height 57
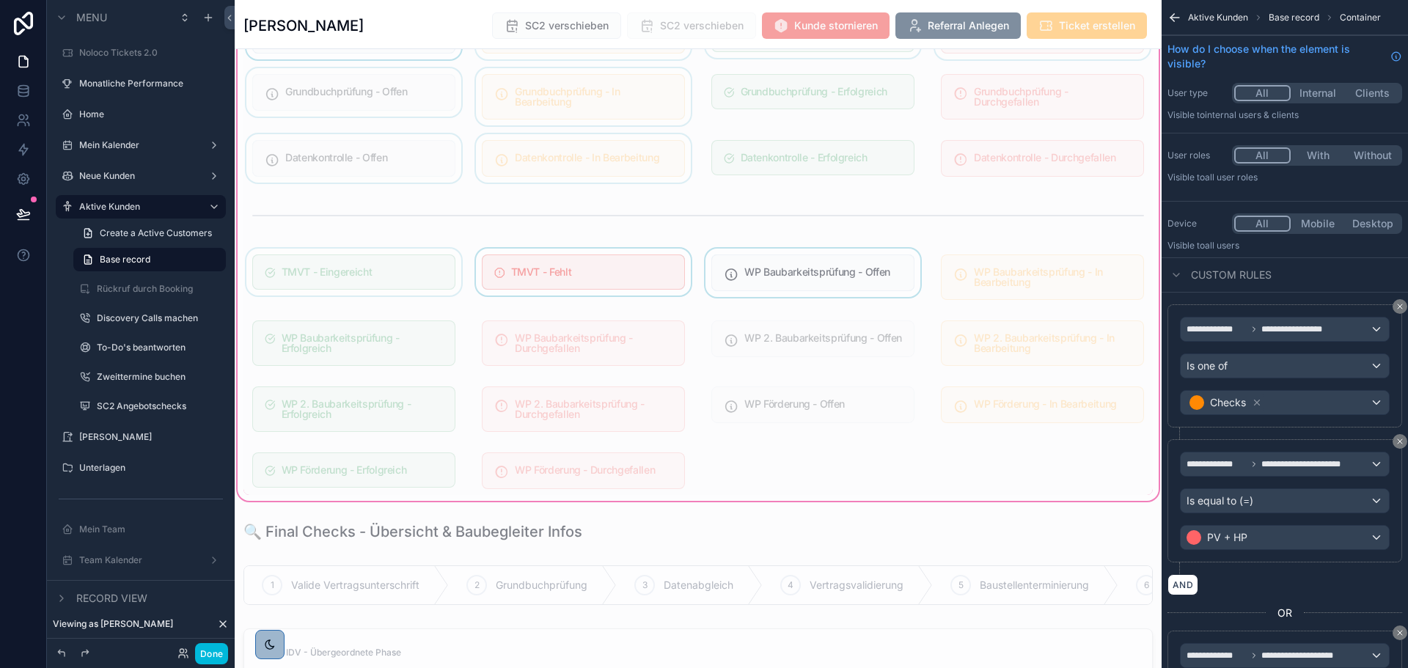
click at [779, 267] on div "scrollable content" at bounding box center [812, 277] width 221 height 57
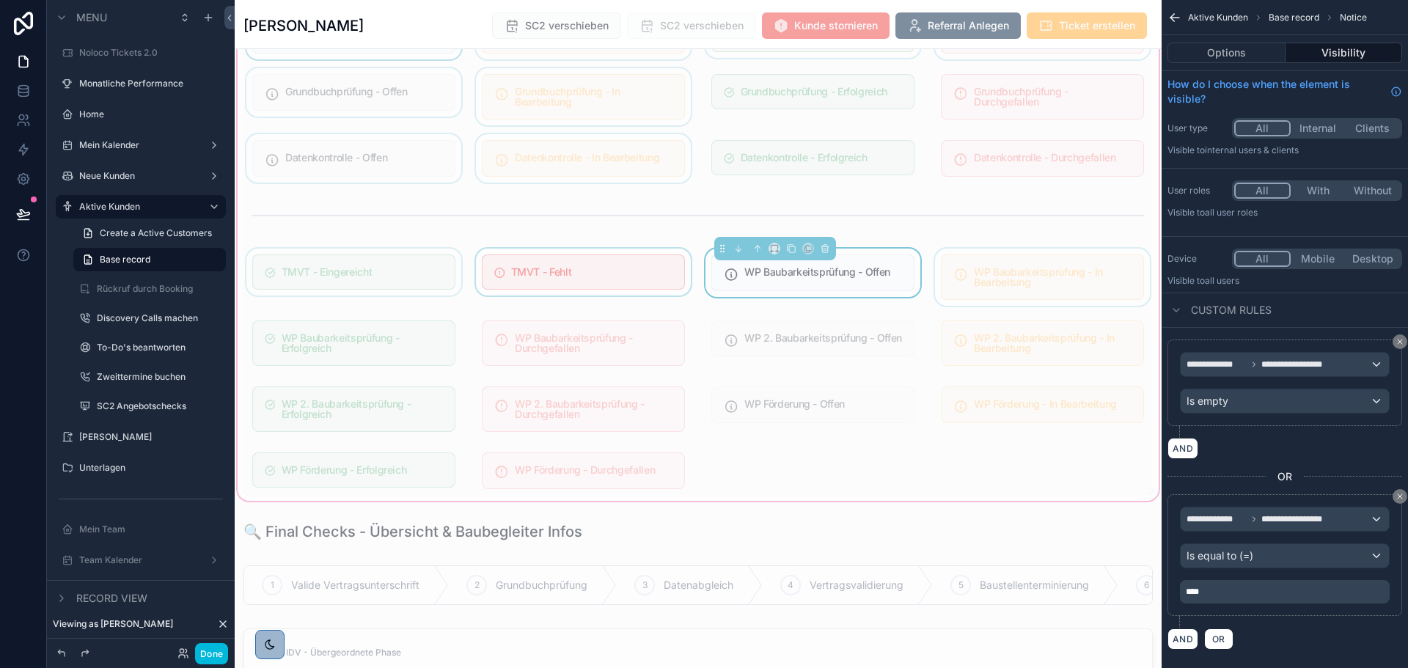
click at [1034, 275] on div "scrollable content" at bounding box center [1042, 277] width 221 height 57
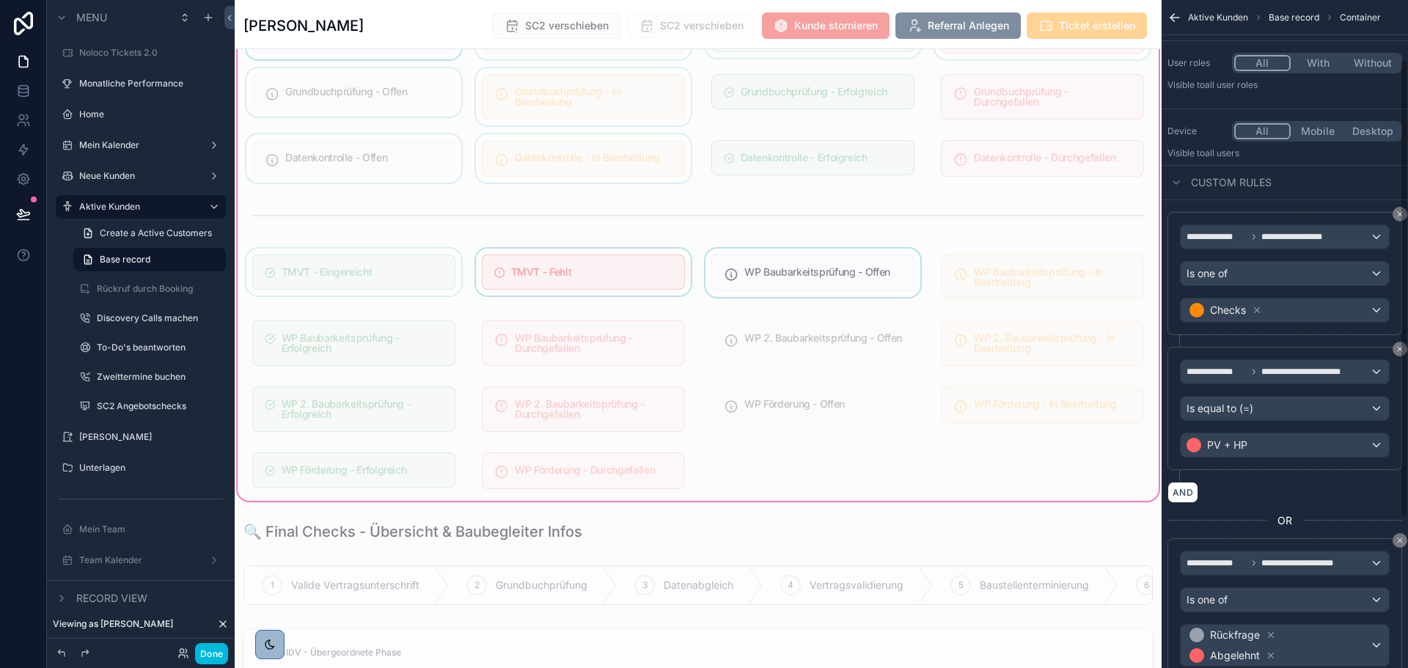
scroll to position [87, 0]
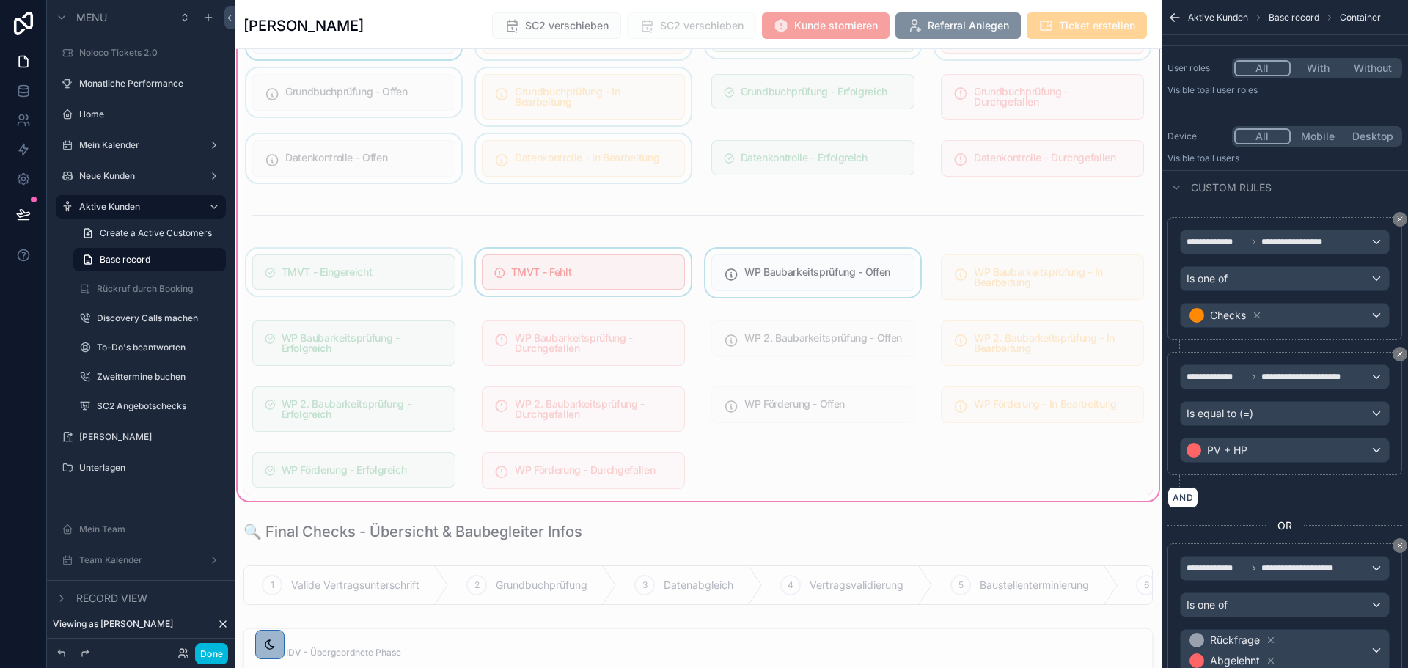
click at [599, 279] on div "scrollable content" at bounding box center [583, 277] width 221 height 57
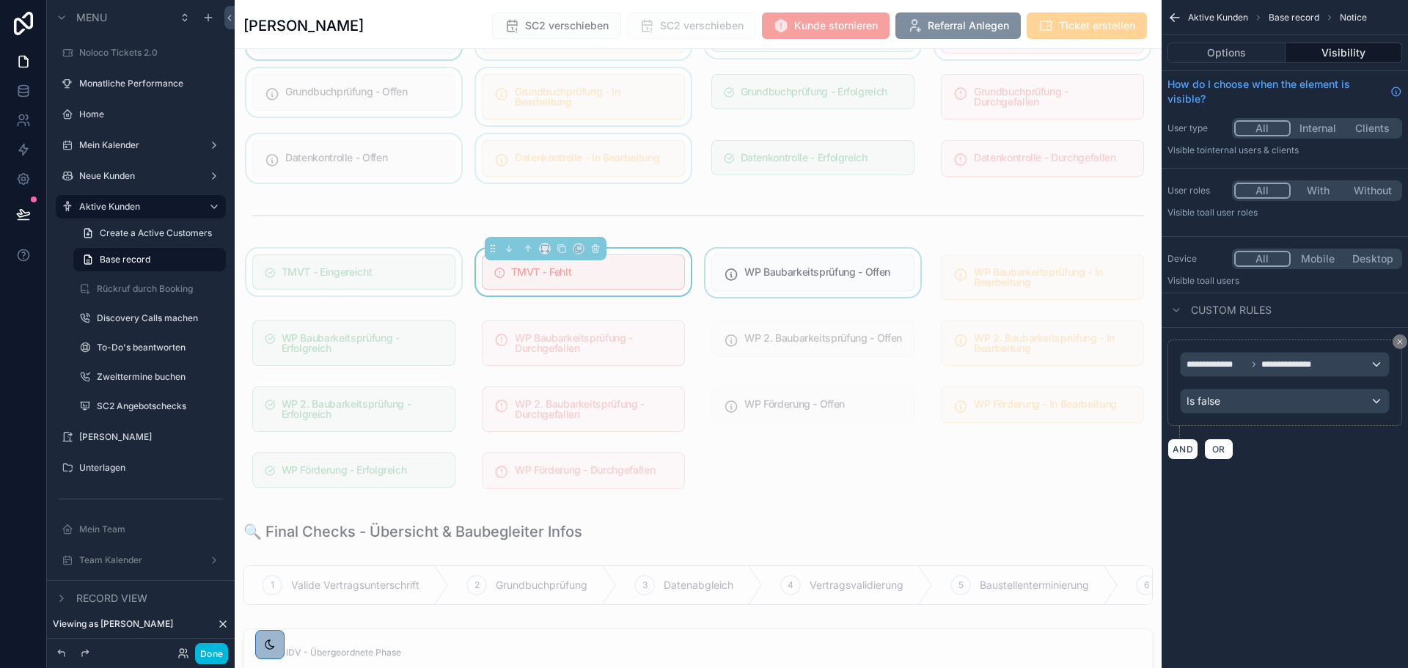
scroll to position [0, 0]
click at [434, 273] on div "scrollable content" at bounding box center [353, 277] width 221 height 57
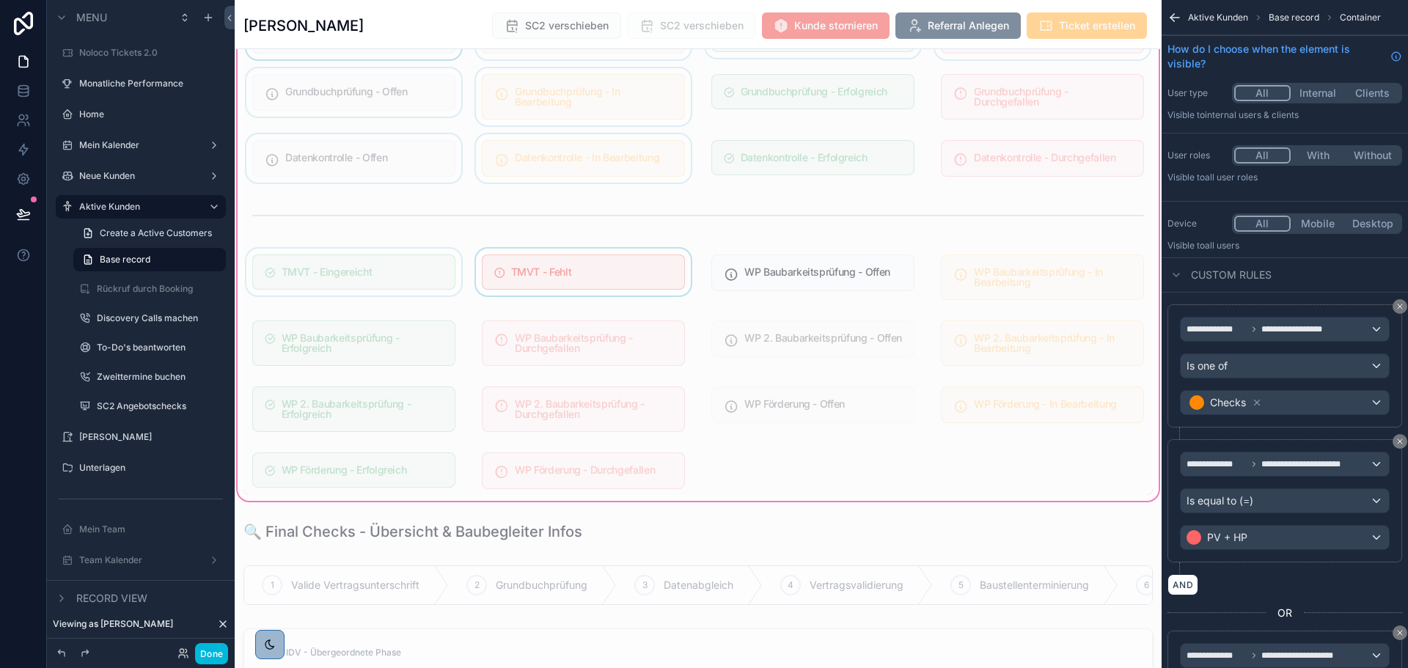
click at [420, 276] on div "scrollable content" at bounding box center [353, 277] width 221 height 57
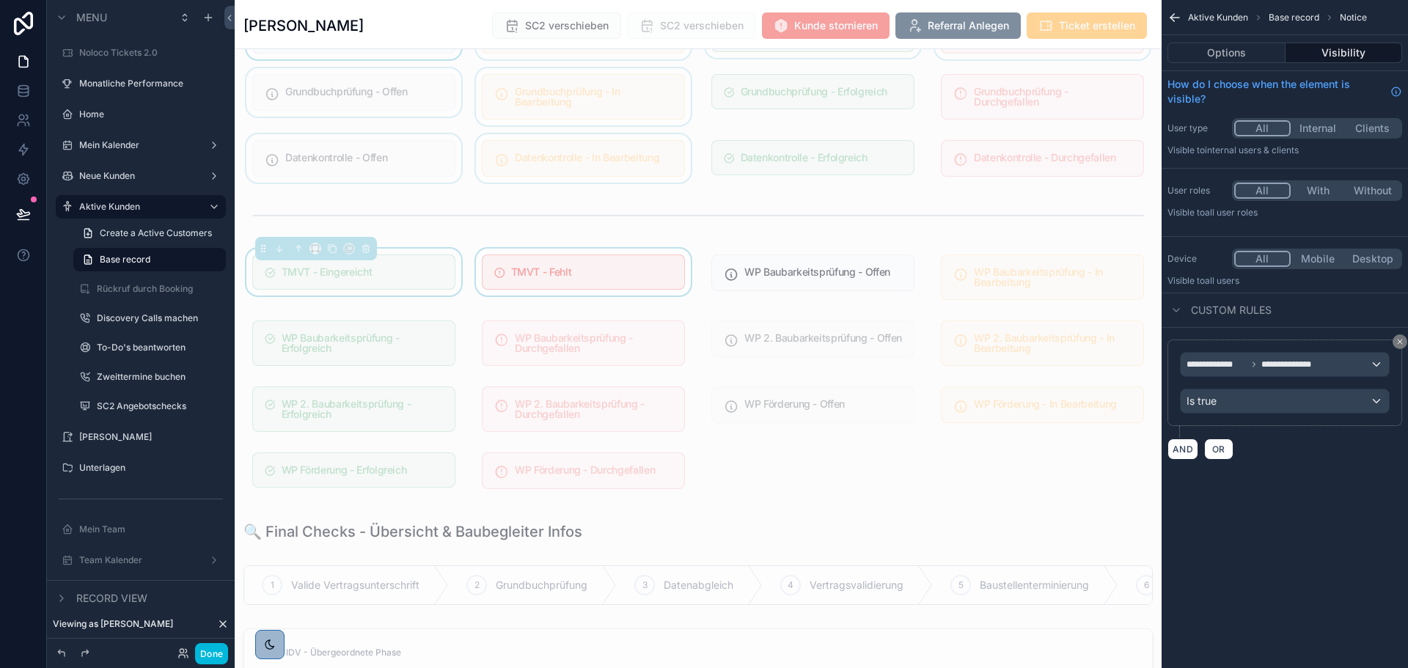
click at [589, 280] on div "scrollable content" at bounding box center [583, 277] width 221 height 57
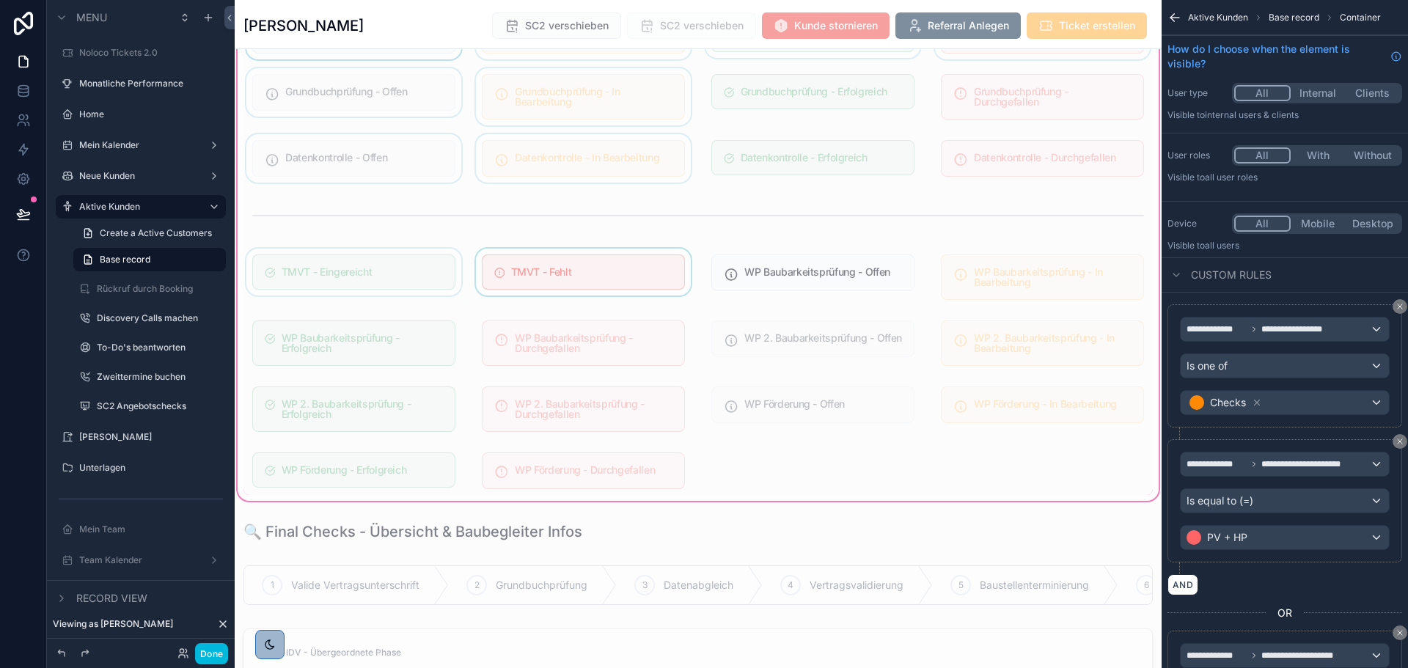
click at [587, 281] on div "scrollable content" at bounding box center [583, 277] width 221 height 57
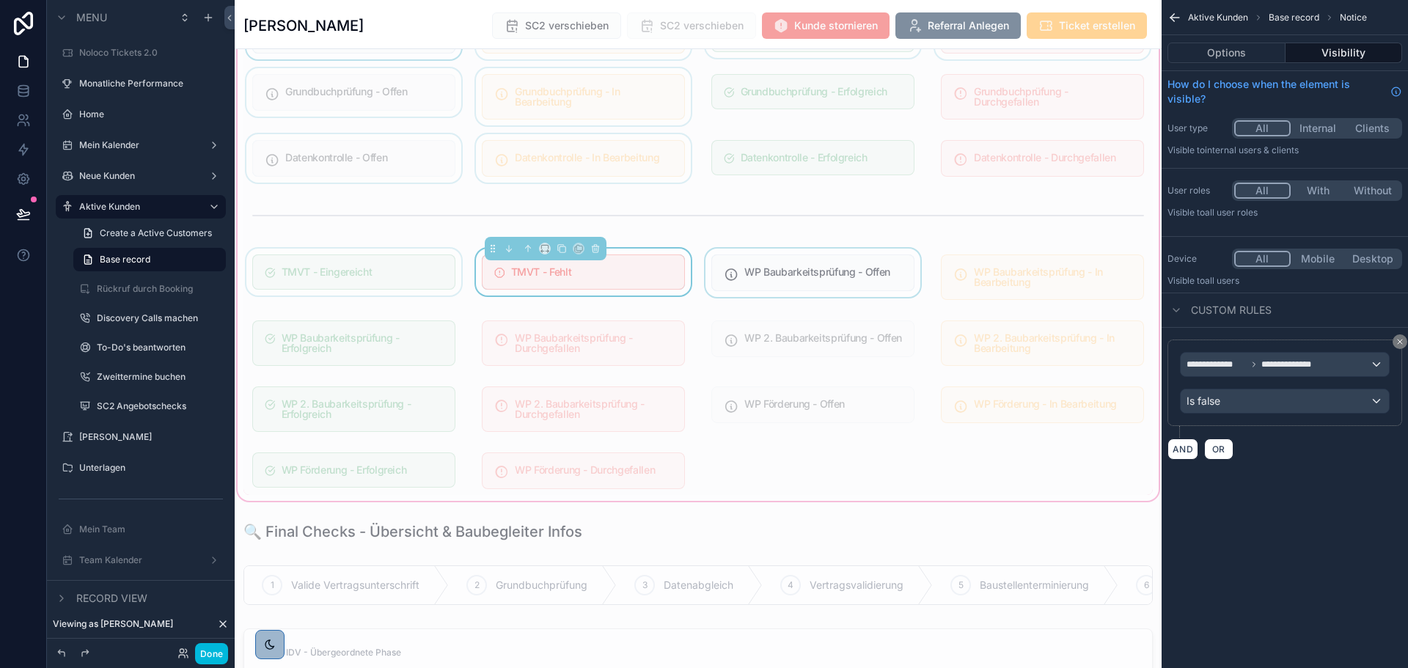
click at [785, 279] on div "scrollable content" at bounding box center [812, 277] width 221 height 57
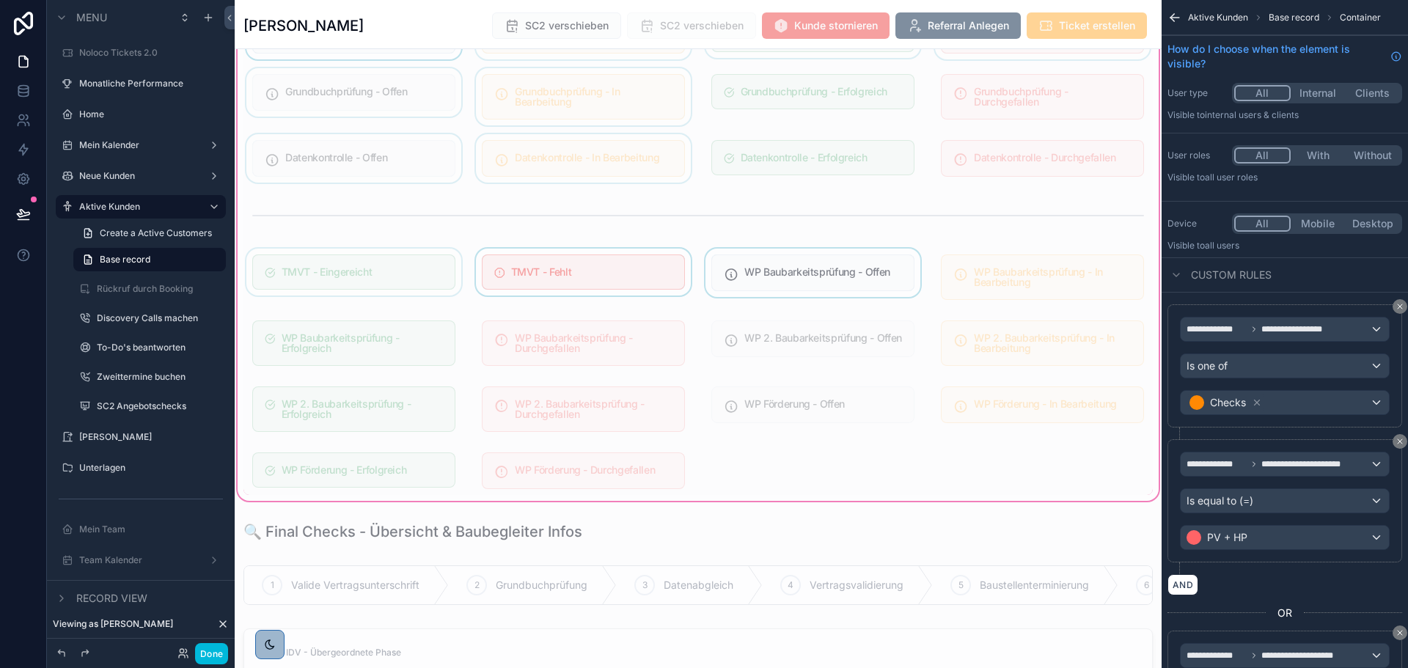
click at [805, 278] on div "scrollable content" at bounding box center [812, 277] width 221 height 57
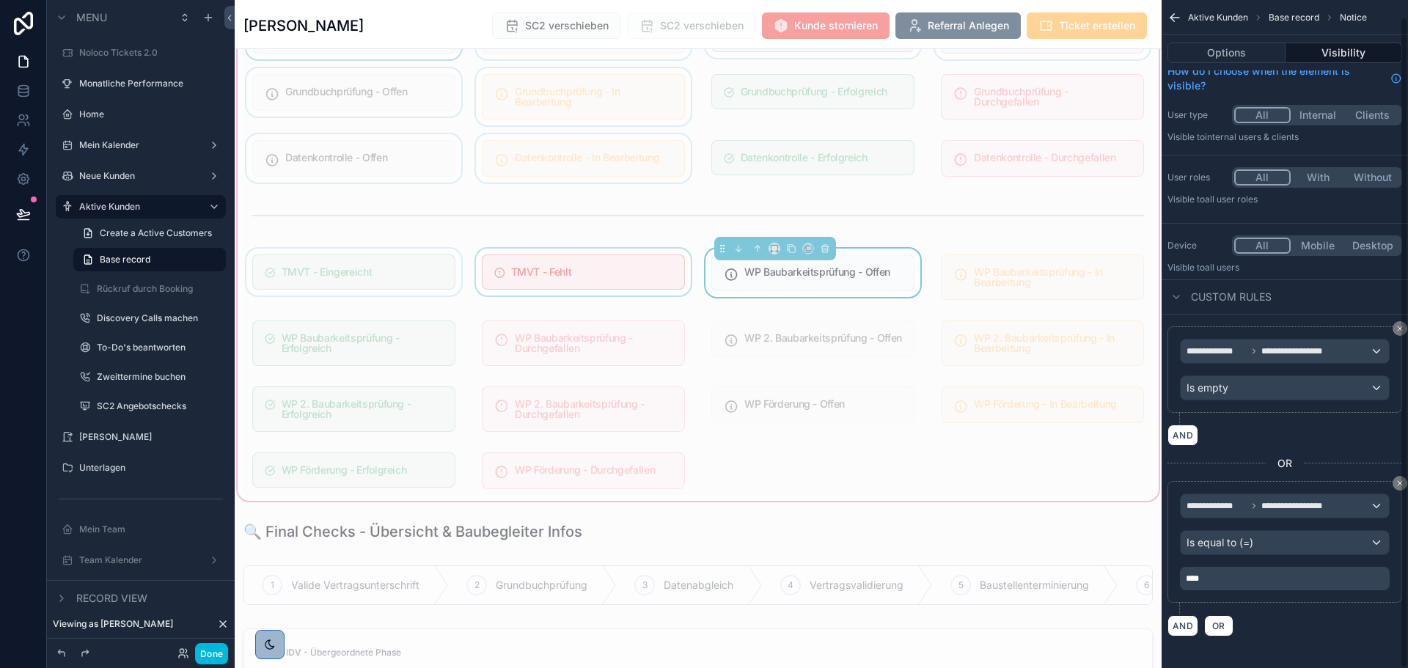
scroll to position [17, 0]
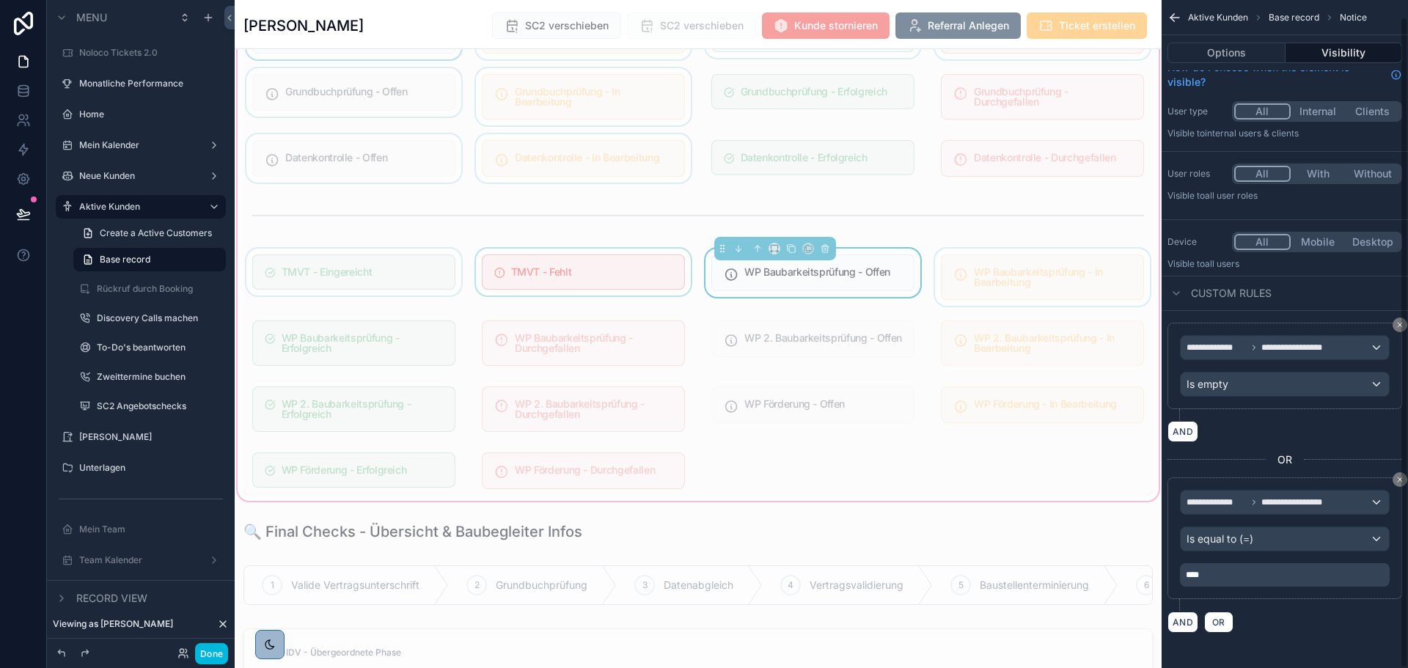
click at [944, 279] on div "scrollable content" at bounding box center [1042, 277] width 221 height 57
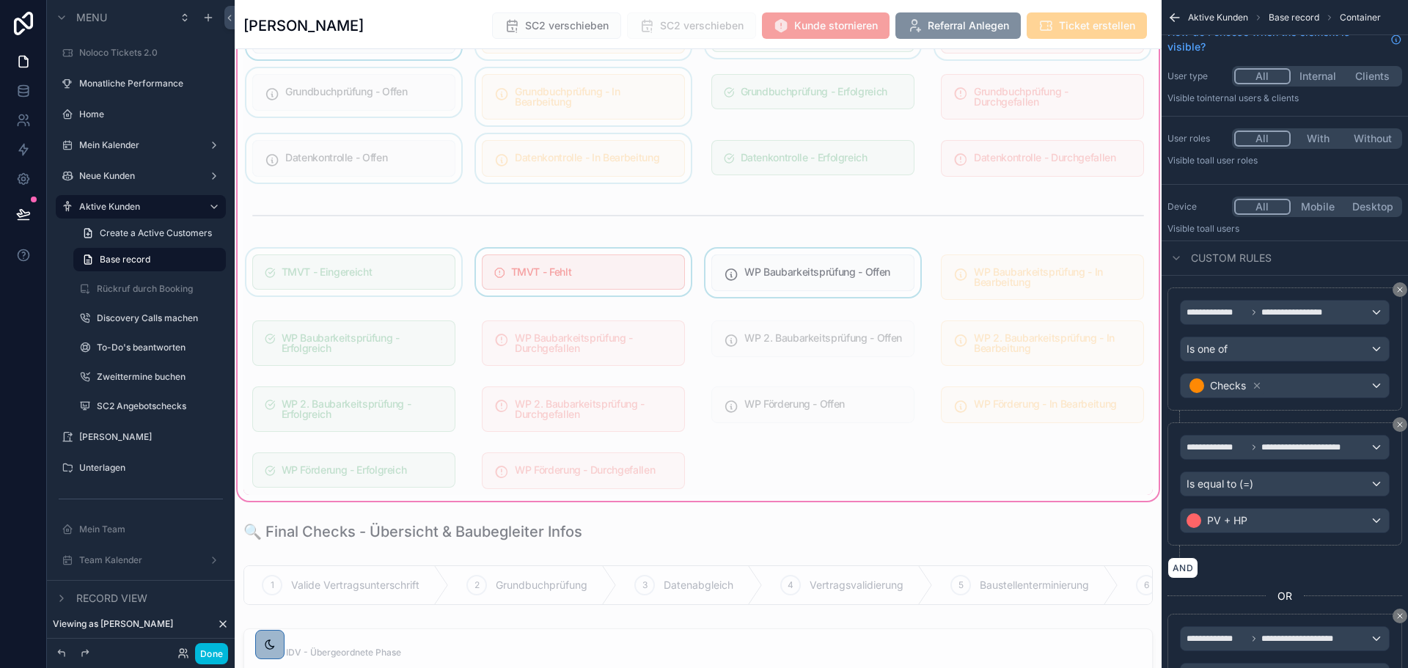
click at [890, 273] on div "scrollable content" at bounding box center [812, 277] width 221 height 57
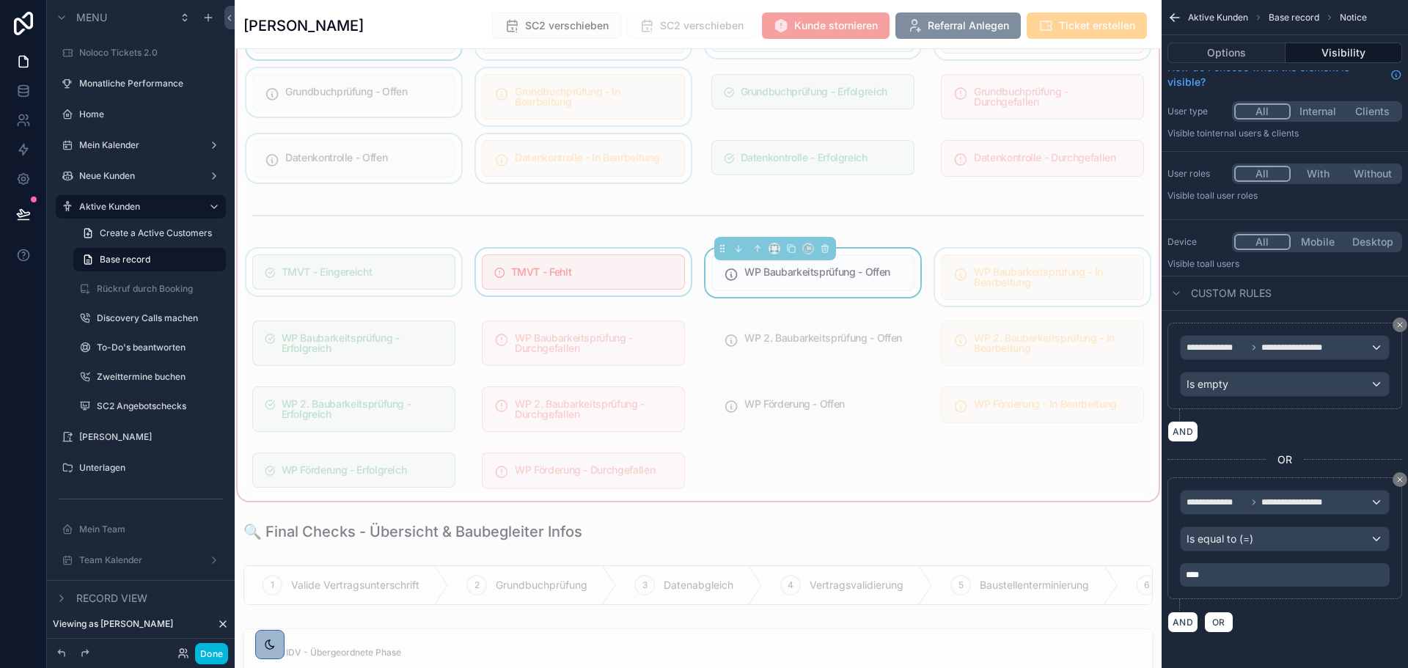
click at [1004, 280] on div "scrollable content" at bounding box center [1042, 277] width 221 height 57
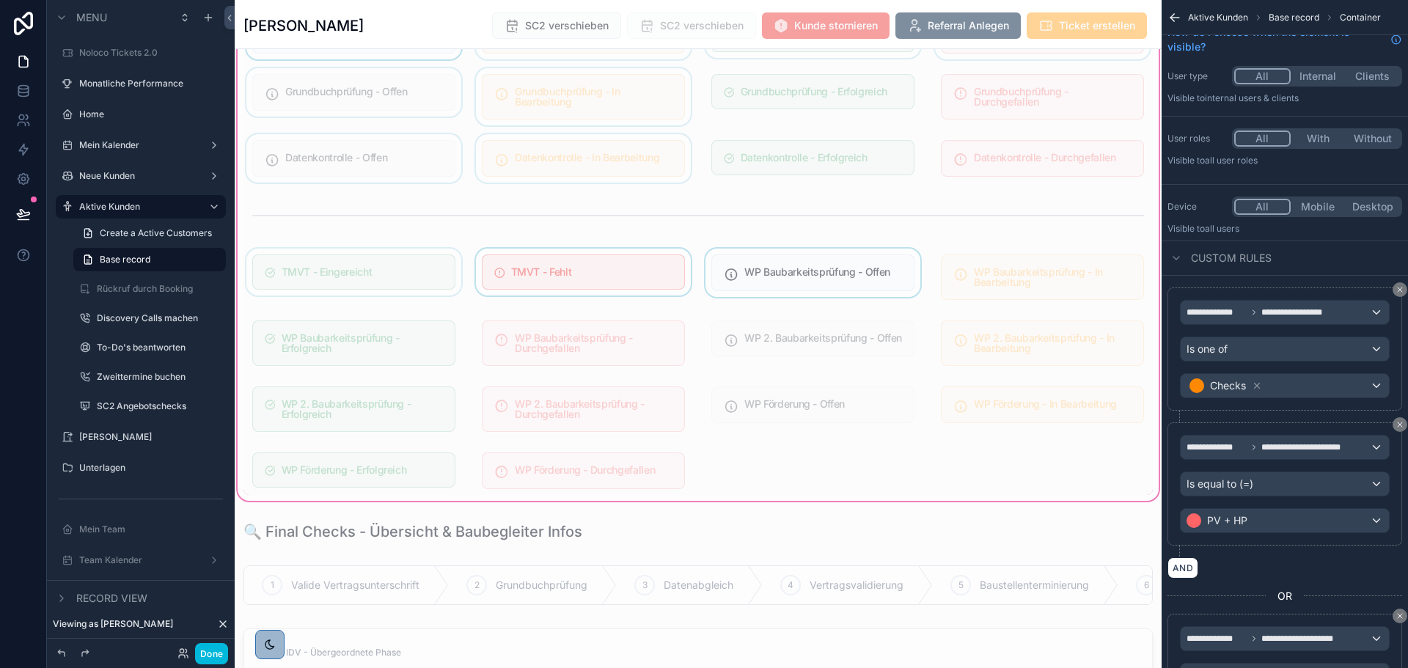
click at [853, 280] on div "scrollable content" at bounding box center [812, 277] width 221 height 57
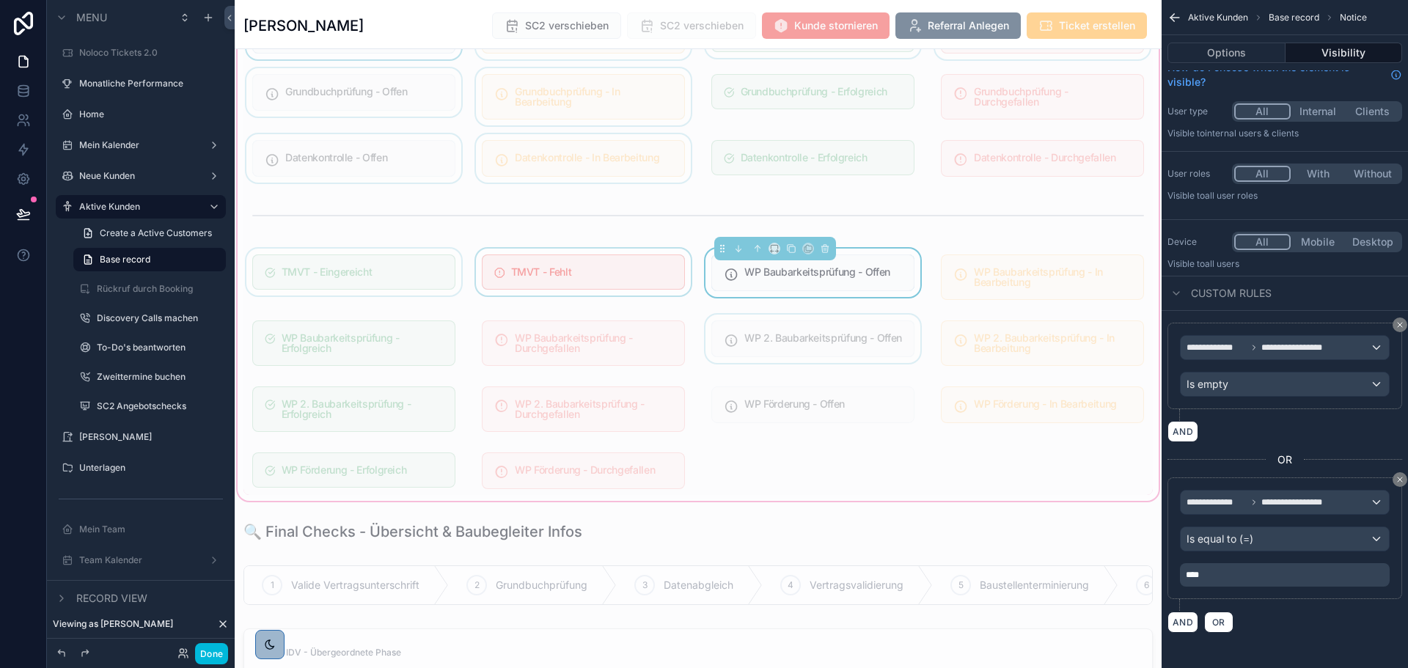
click at [833, 339] on div "scrollable content" at bounding box center [812, 343] width 221 height 57
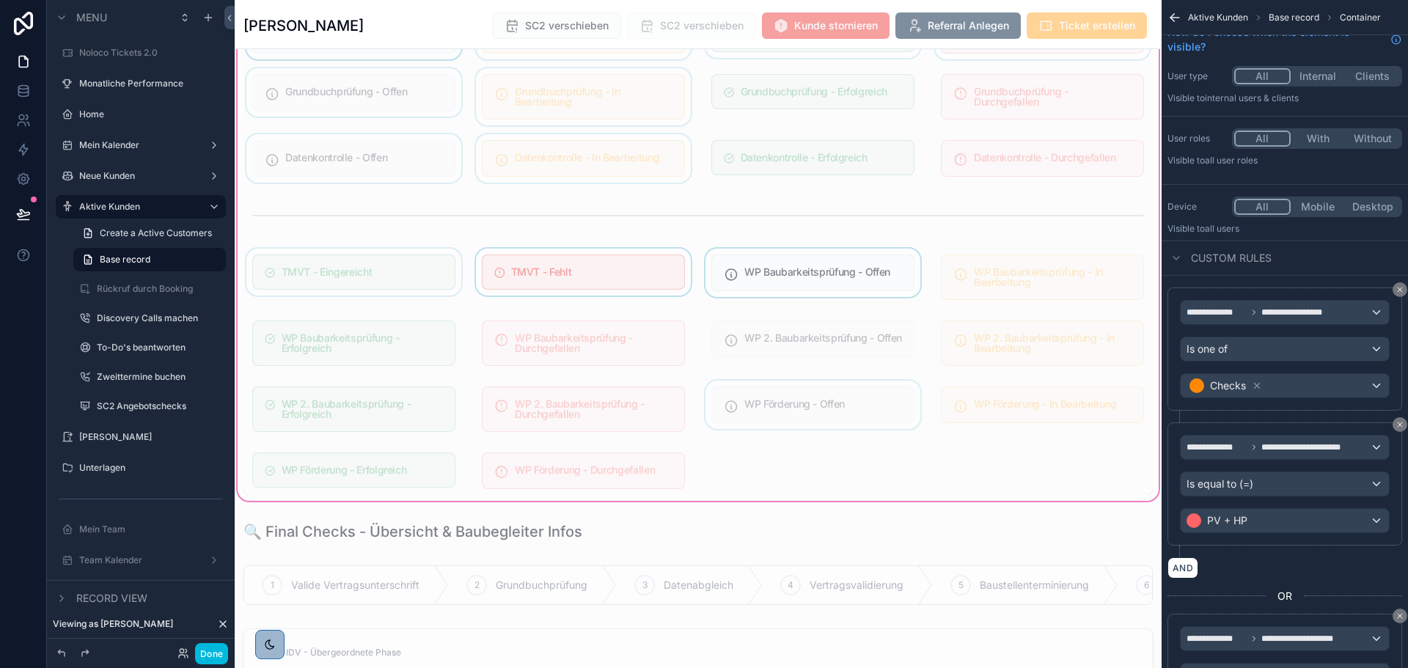
click at [841, 388] on div "scrollable content" at bounding box center [812, 409] width 221 height 57
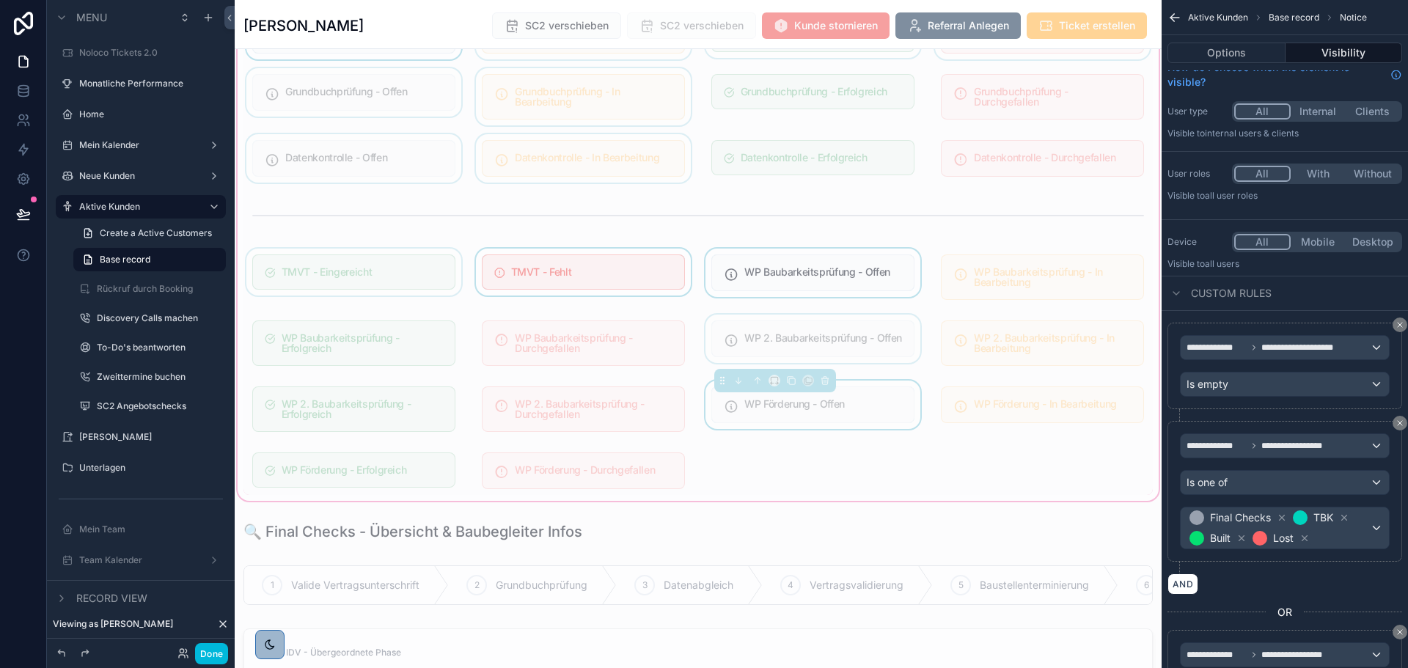
click at [856, 360] on div "scrollable content" at bounding box center [812, 343] width 221 height 57
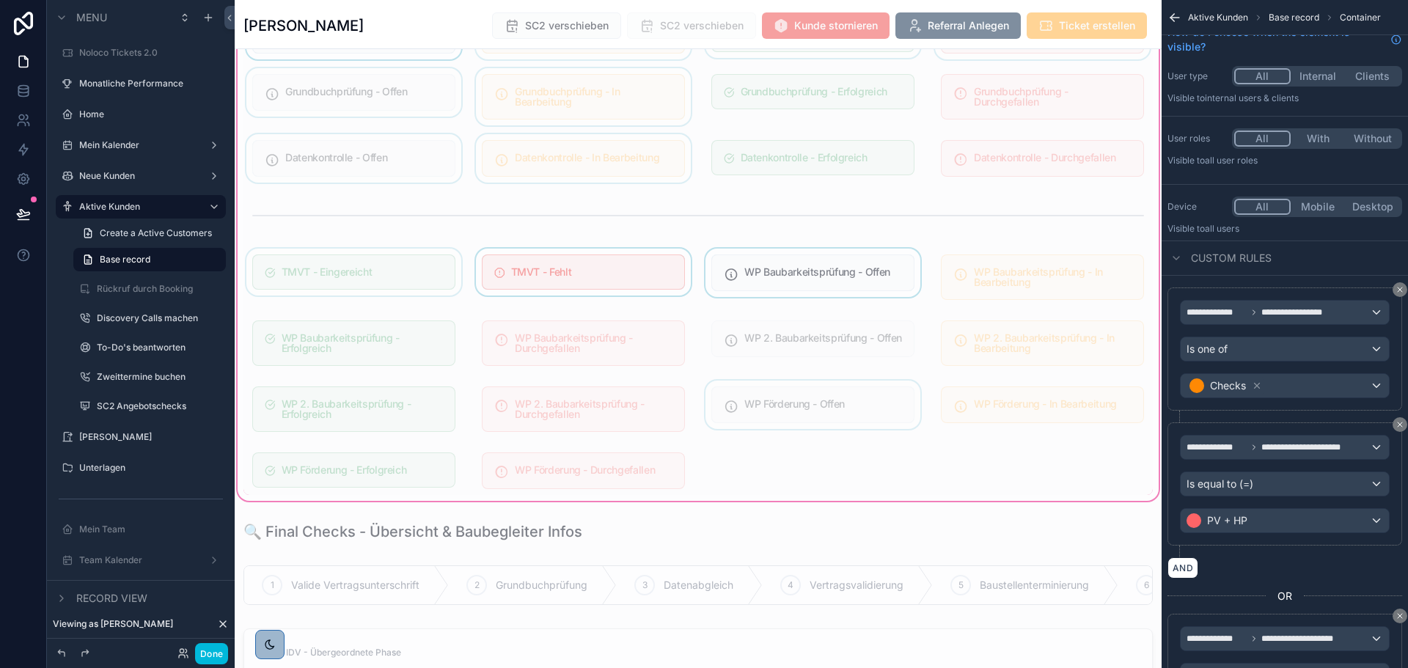
click at [854, 295] on div "scrollable content" at bounding box center [812, 277] width 221 height 57
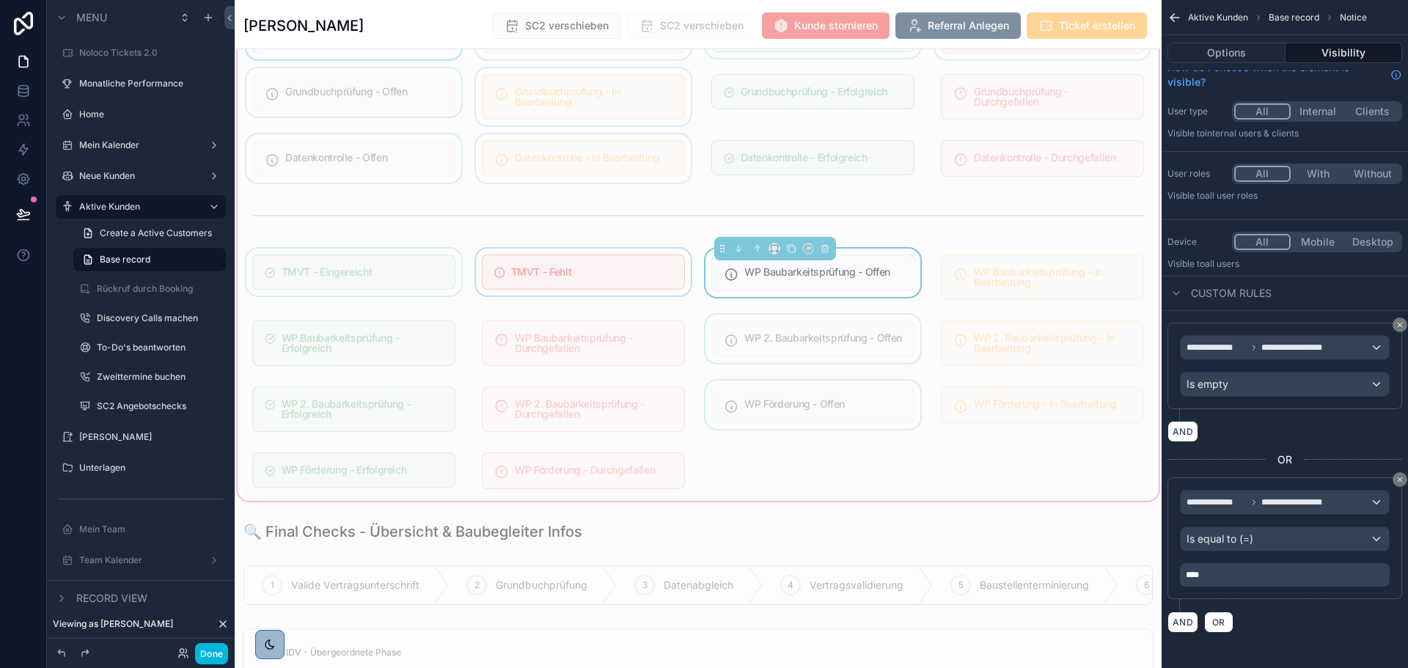
click at [851, 330] on div "scrollable content" at bounding box center [812, 343] width 221 height 57
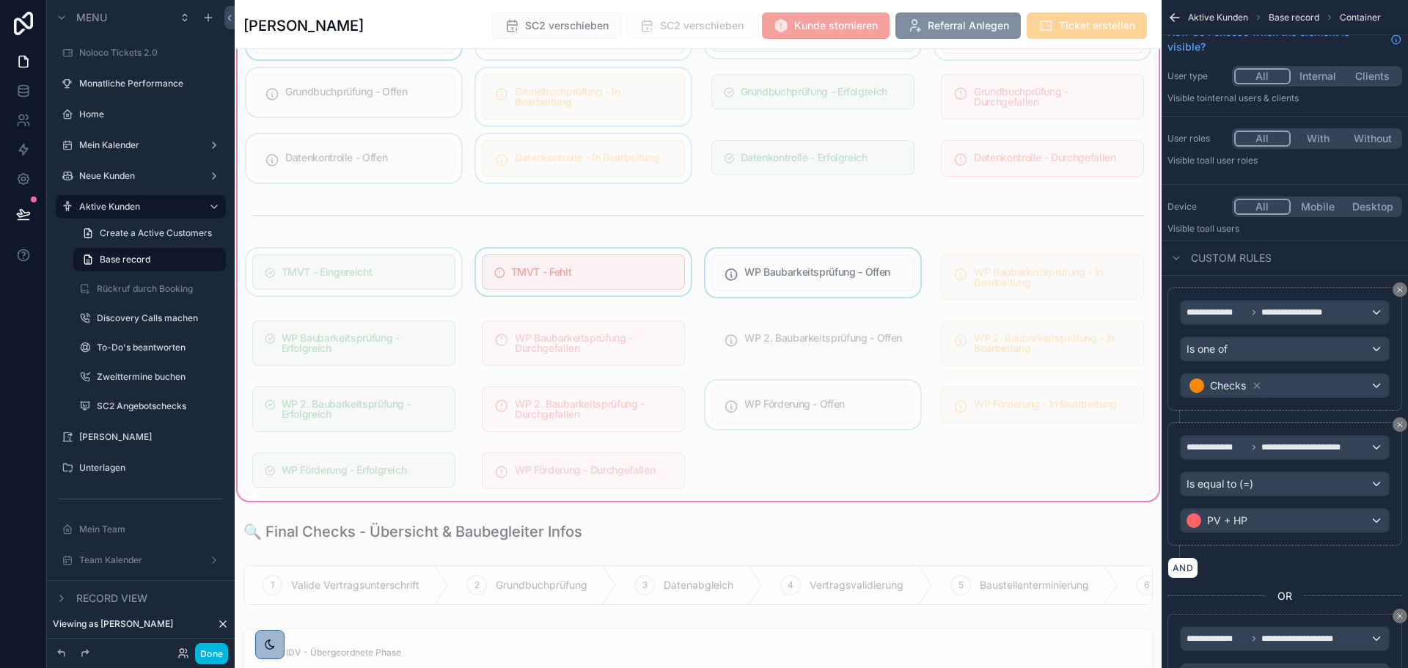
click at [862, 380] on div "1 In Bearbeitung Bonitätsprüfung - Offen Bonitätsprüfung - In Bearbeitung Bonit…" at bounding box center [697, 161] width 909 height 667
click at [867, 252] on div "scrollable content" at bounding box center [812, 277] width 221 height 57
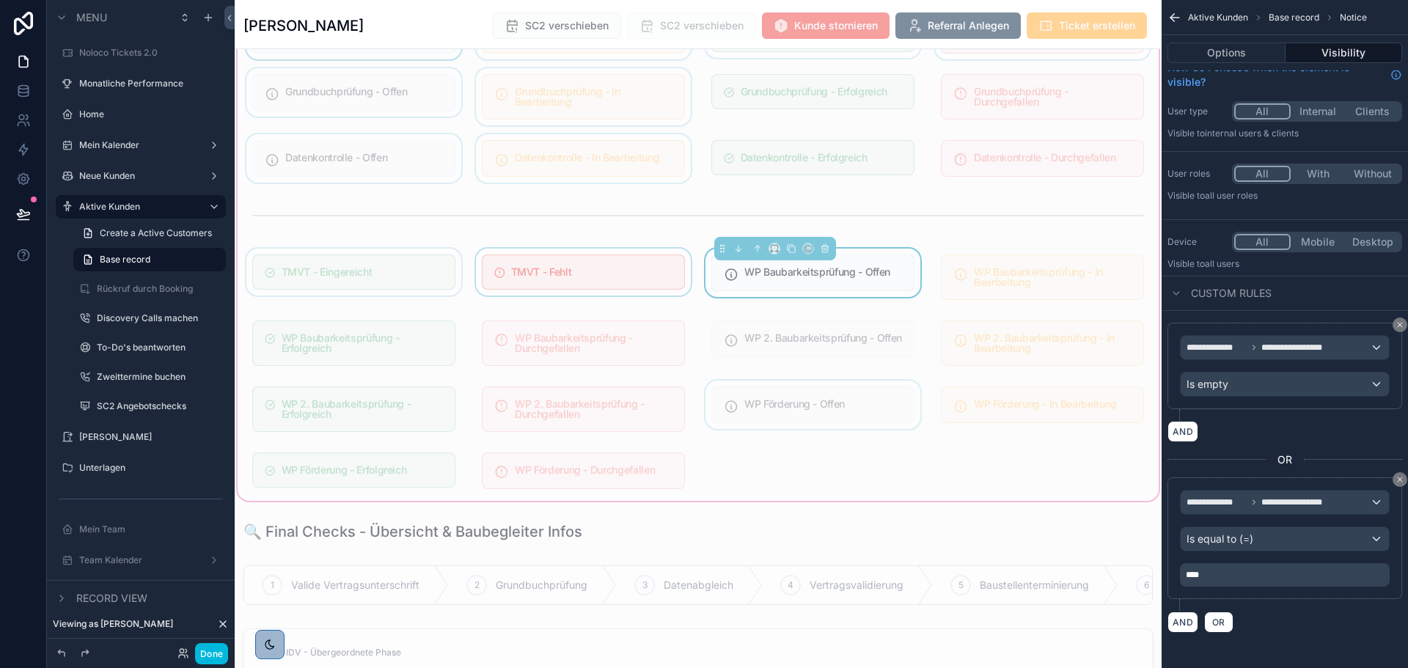
click at [851, 341] on div "scrollable content" at bounding box center [812, 343] width 221 height 57
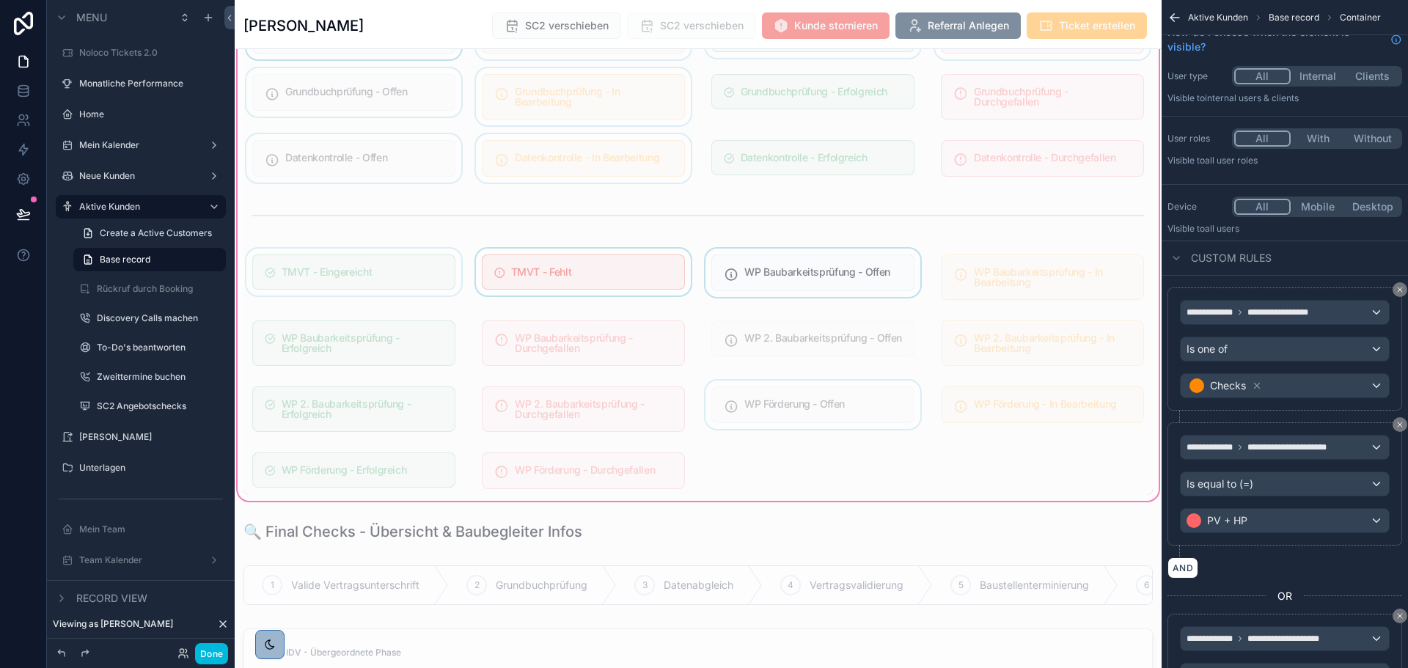
click at [851, 374] on div "1 In Bearbeitung Bonitätsprüfung - Offen Bonitätsprüfung - In Bearbeitung Bonit…" at bounding box center [697, 161] width 909 height 667
click at [851, 380] on div "1 In Bearbeitung Bonitätsprüfung - Offen Bonitätsprüfung - In Bearbeitung Bonit…" at bounding box center [697, 161] width 909 height 667
click at [854, 336] on div "scrollable content" at bounding box center [812, 343] width 221 height 57
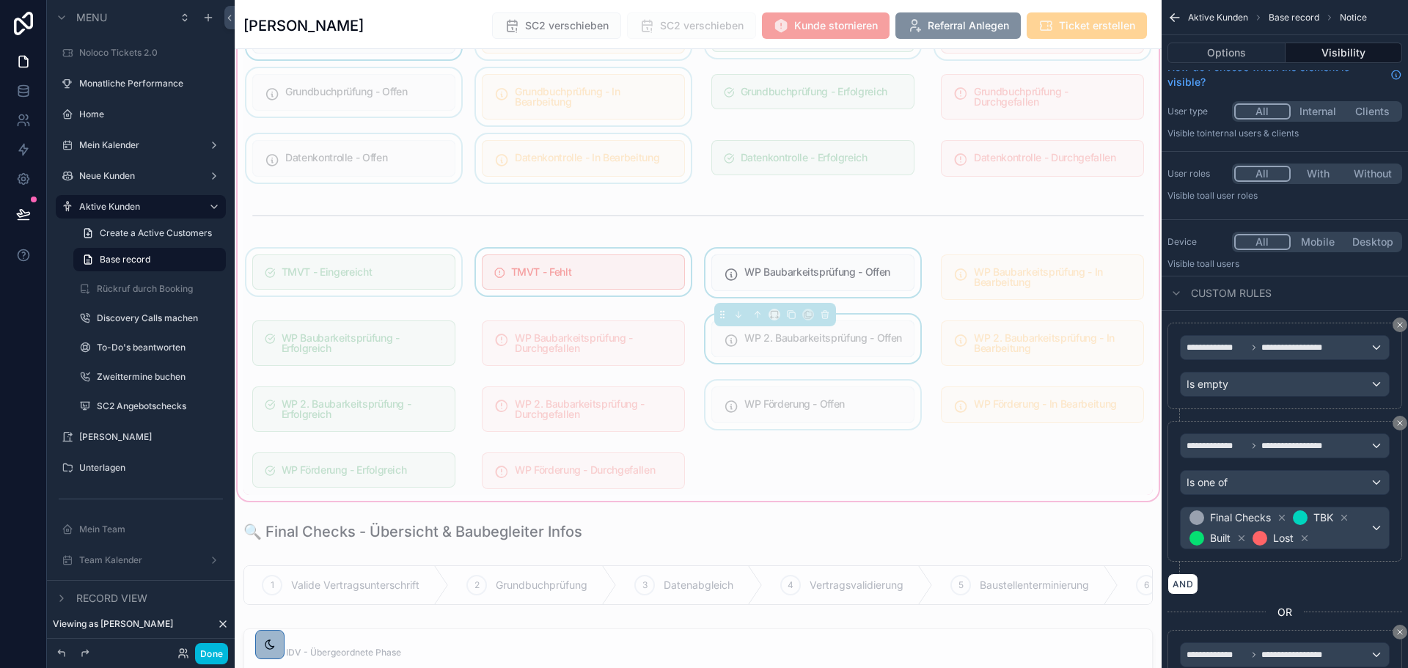
click at [883, 389] on div "scrollable content" at bounding box center [812, 409] width 221 height 57
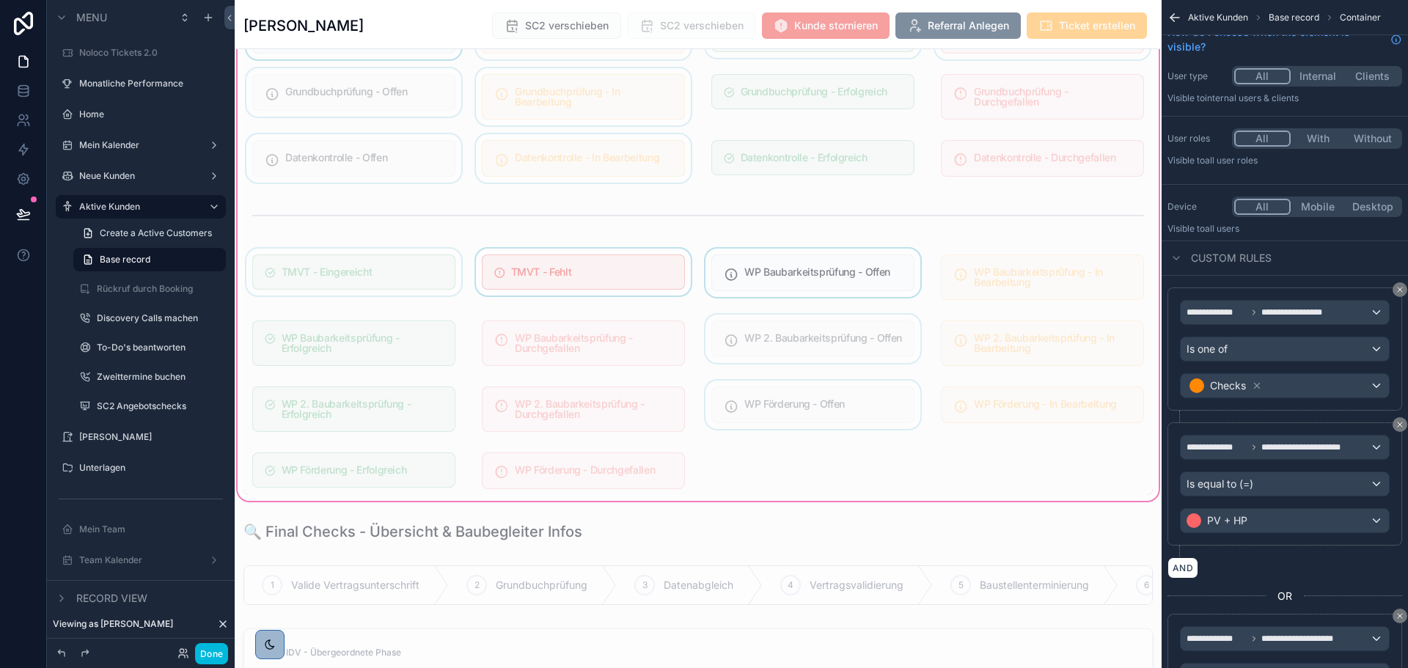
click at [874, 386] on div "scrollable content" at bounding box center [812, 409] width 221 height 57
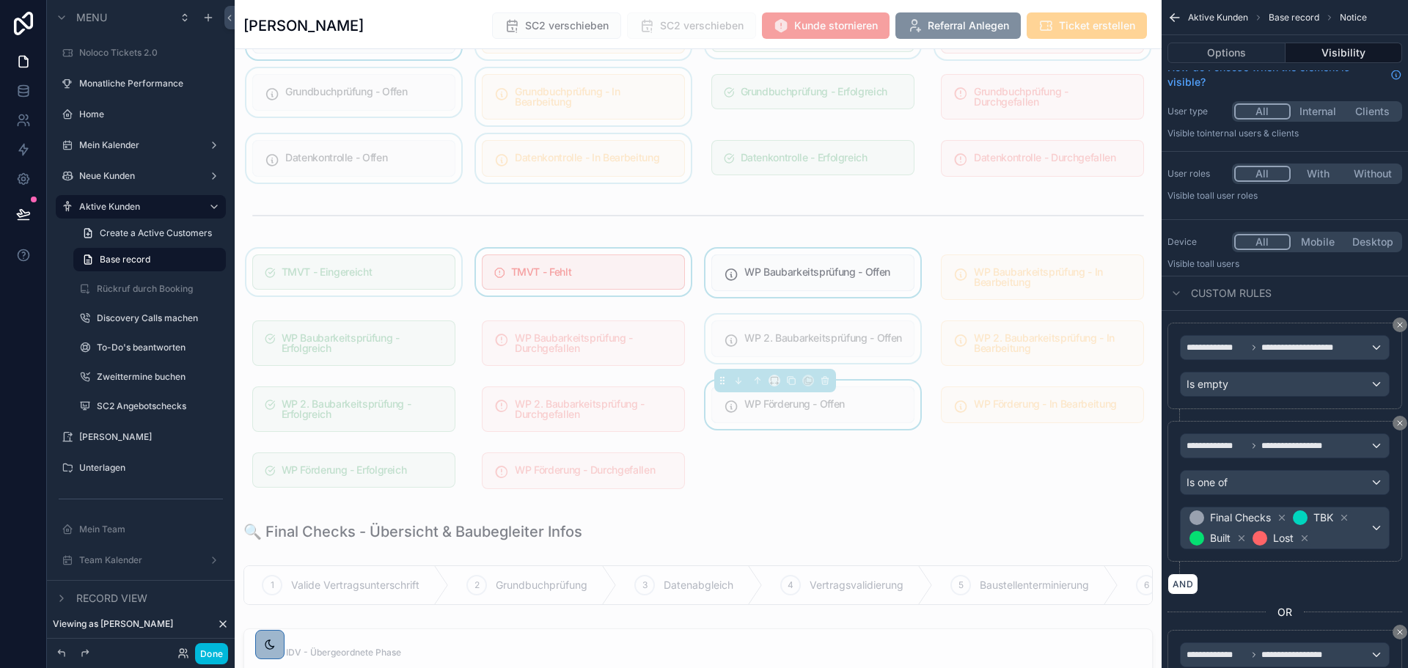
click at [896, 338] on div "scrollable content" at bounding box center [812, 343] width 221 height 57
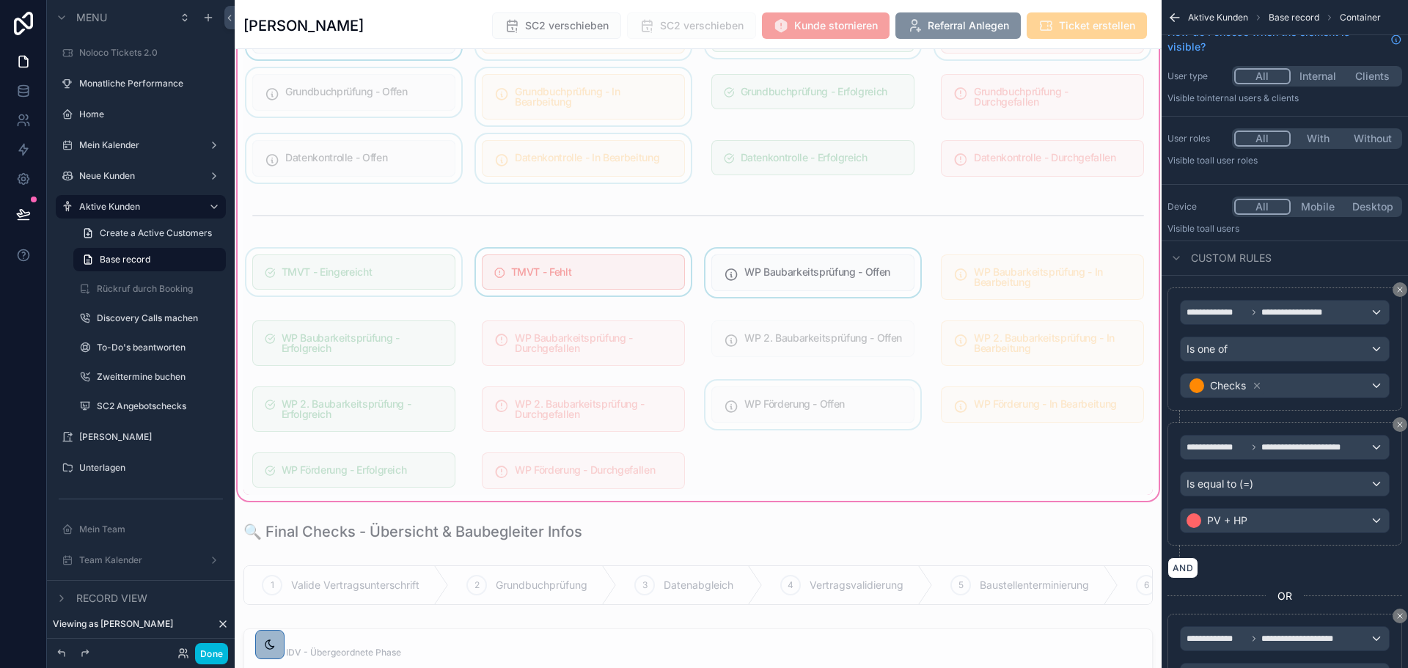
click at [884, 282] on div "scrollable content" at bounding box center [812, 277] width 221 height 57
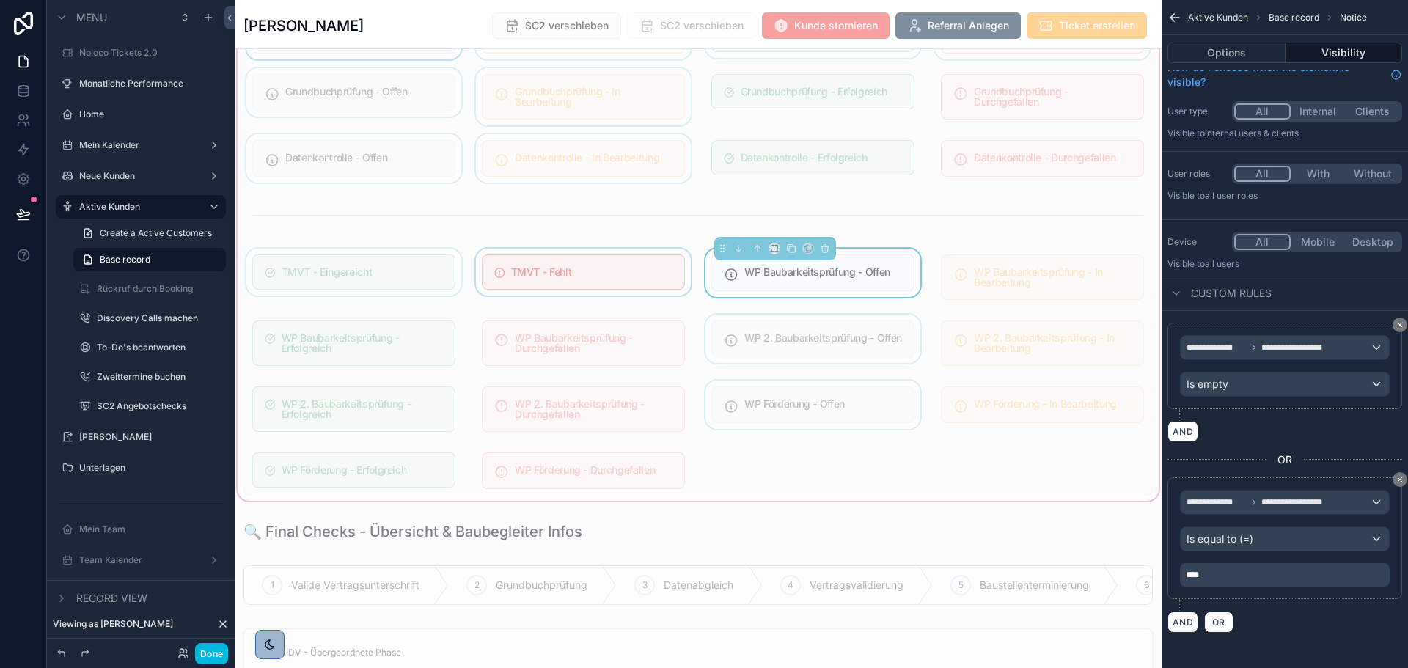
click at [817, 342] on div "scrollable content" at bounding box center [812, 343] width 221 height 57
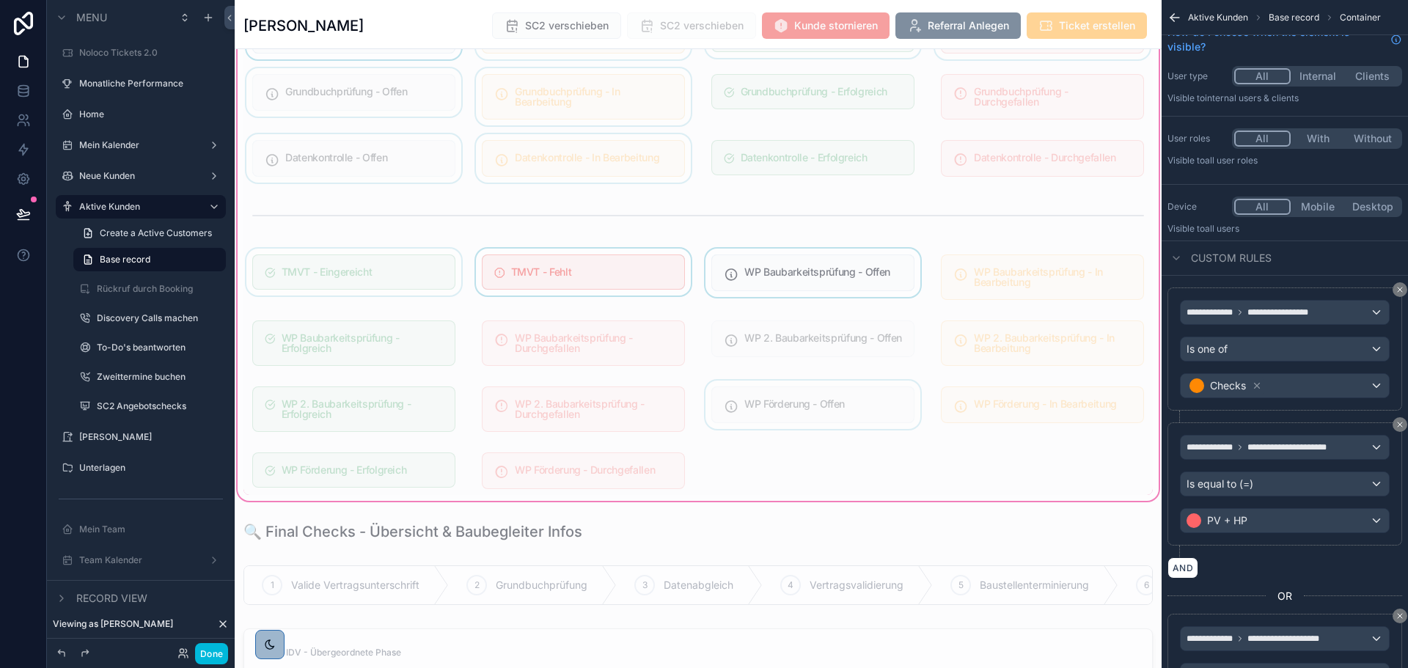
click at [832, 392] on div "scrollable content" at bounding box center [812, 409] width 221 height 57
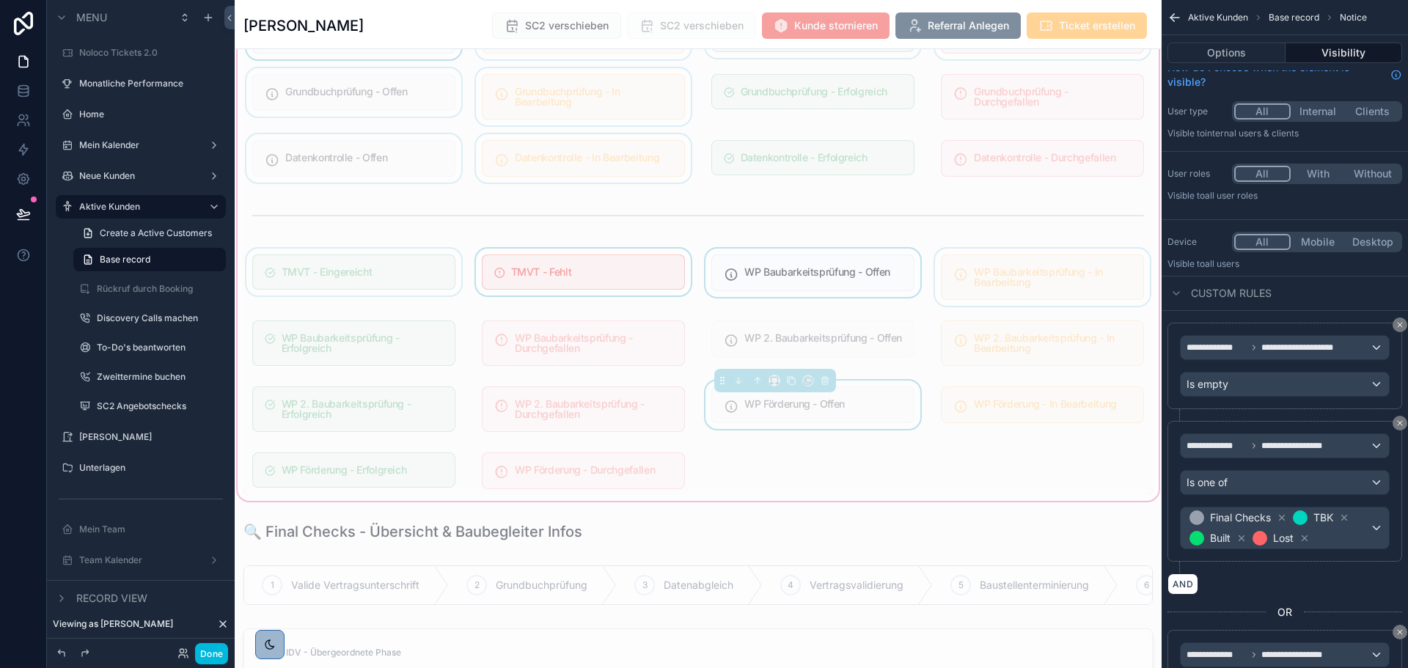
click at [983, 290] on div "scrollable content" at bounding box center [1042, 277] width 221 height 57
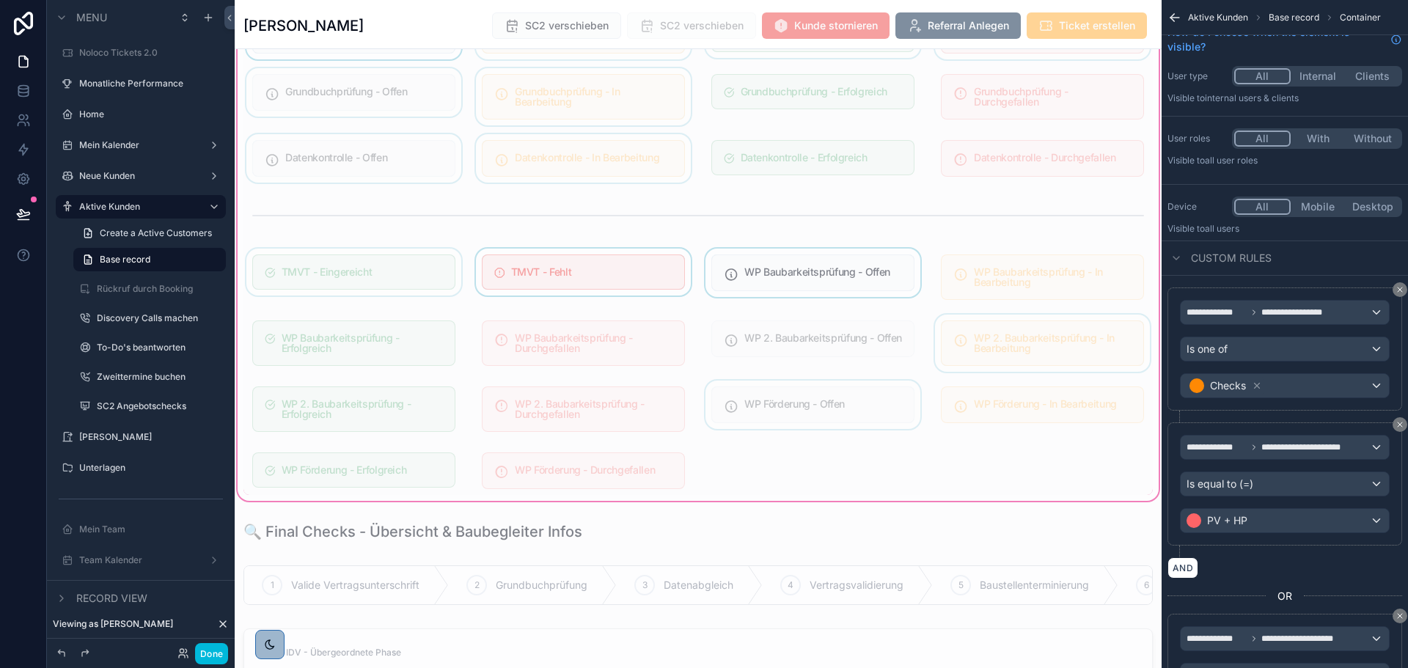
click at [986, 329] on div "scrollable content" at bounding box center [1042, 343] width 221 height 57
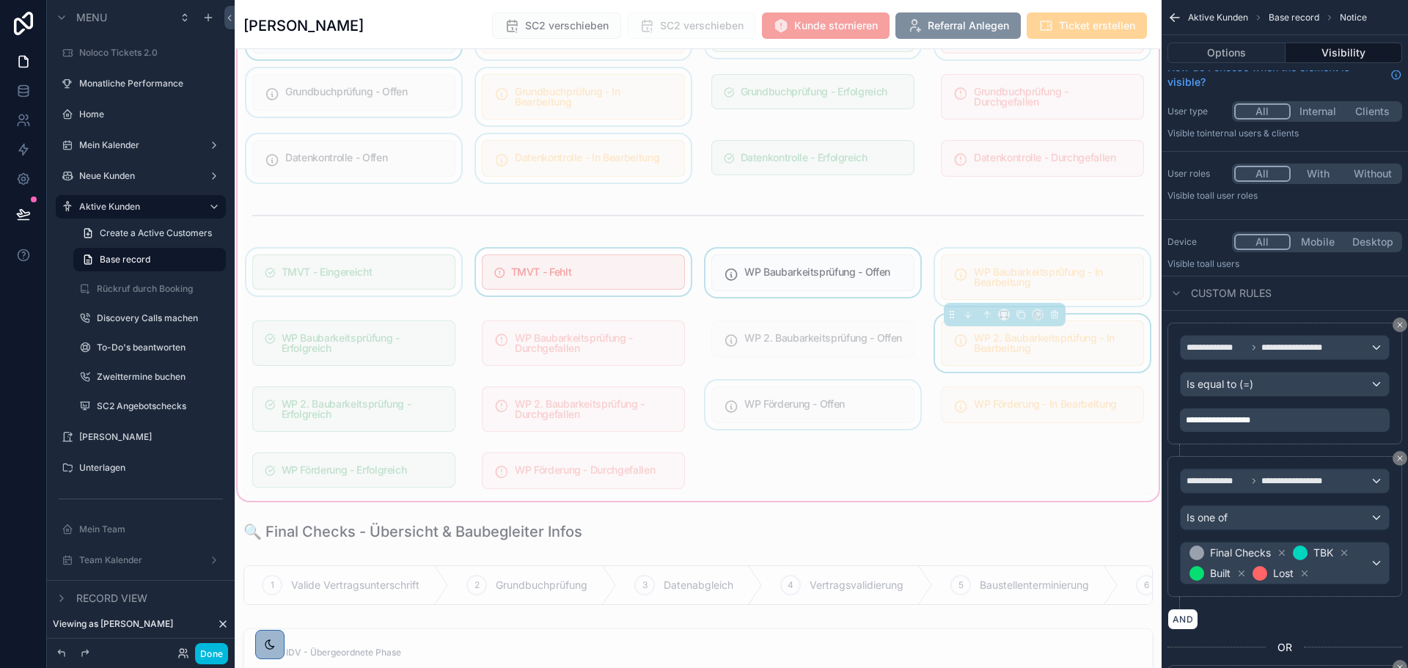
click at [1079, 281] on div "scrollable content" at bounding box center [1042, 277] width 221 height 57
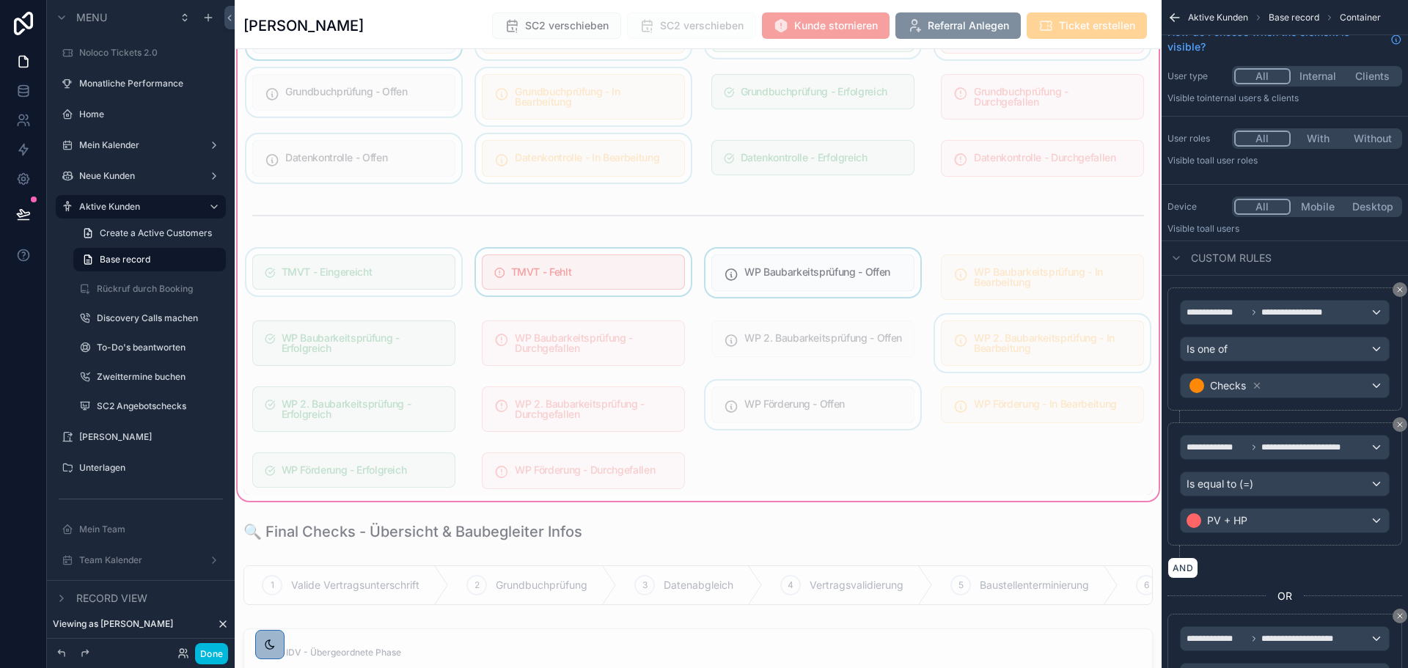
click at [1081, 339] on div "scrollable content" at bounding box center [1042, 343] width 221 height 57
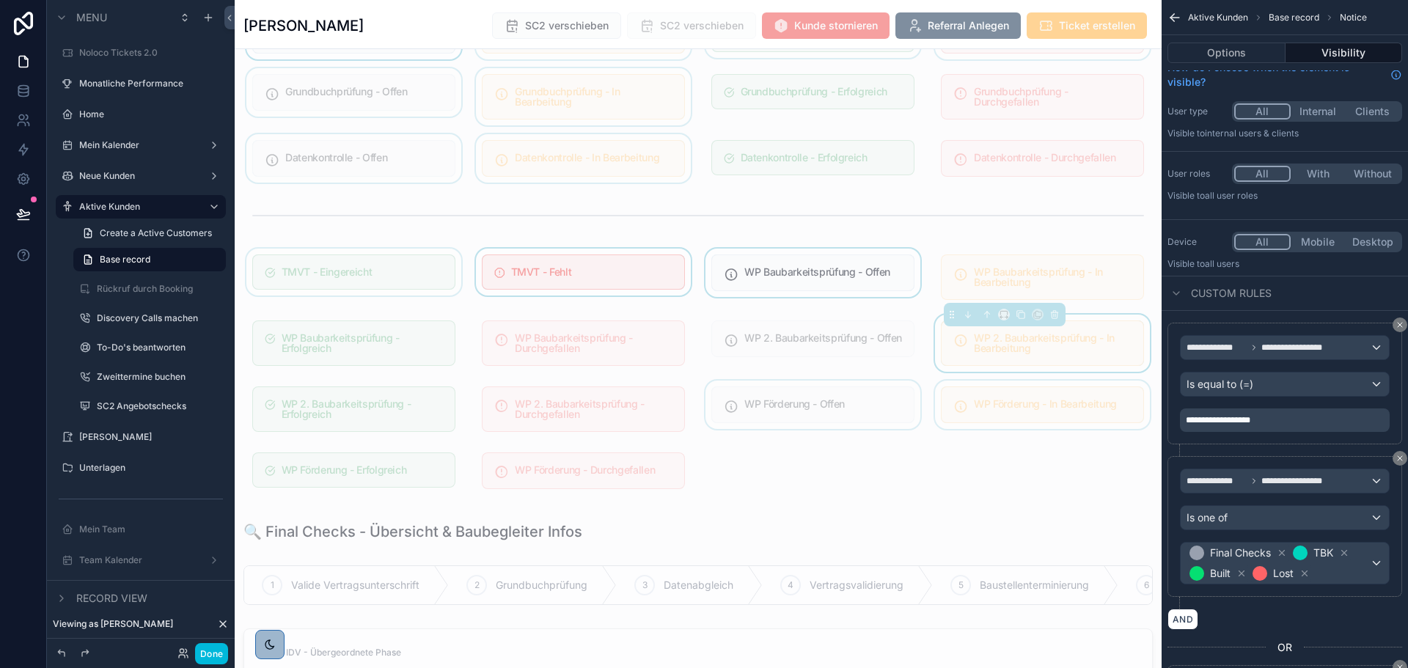
click at [1078, 399] on div "scrollable content" at bounding box center [1042, 409] width 221 height 57
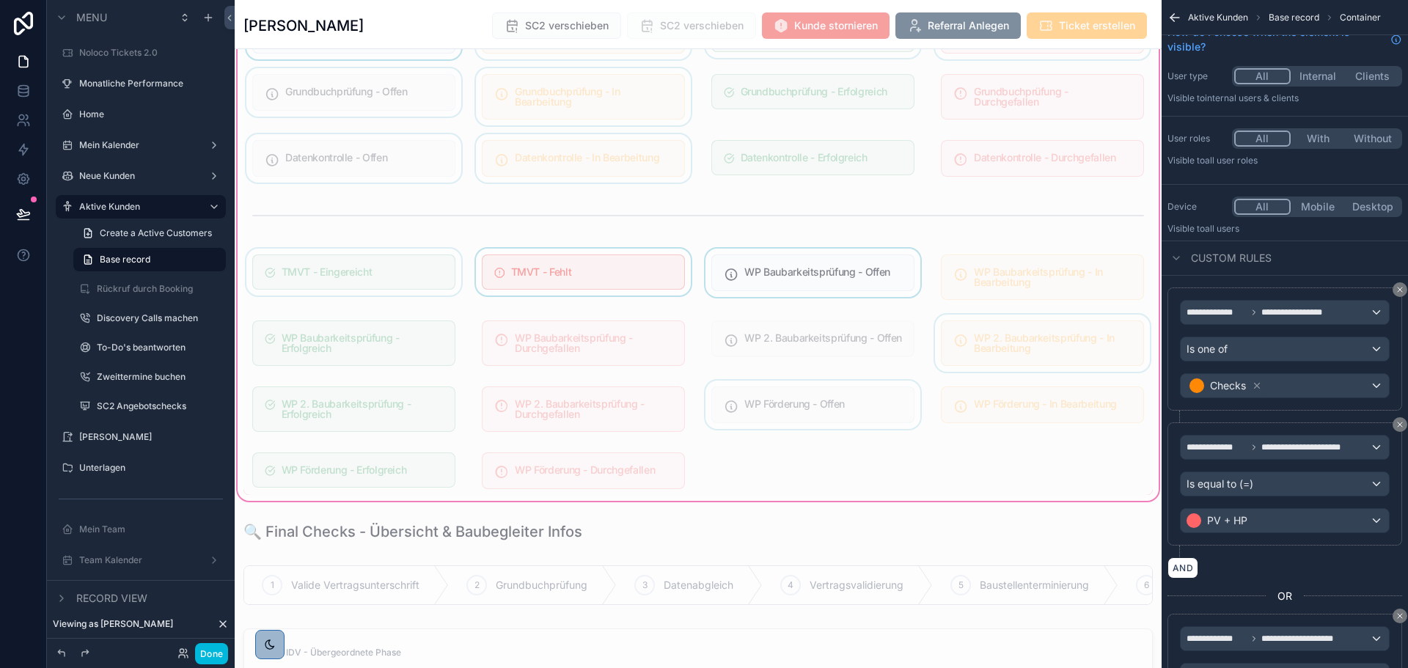
click at [1070, 356] on div "scrollable content" at bounding box center [1042, 343] width 221 height 57
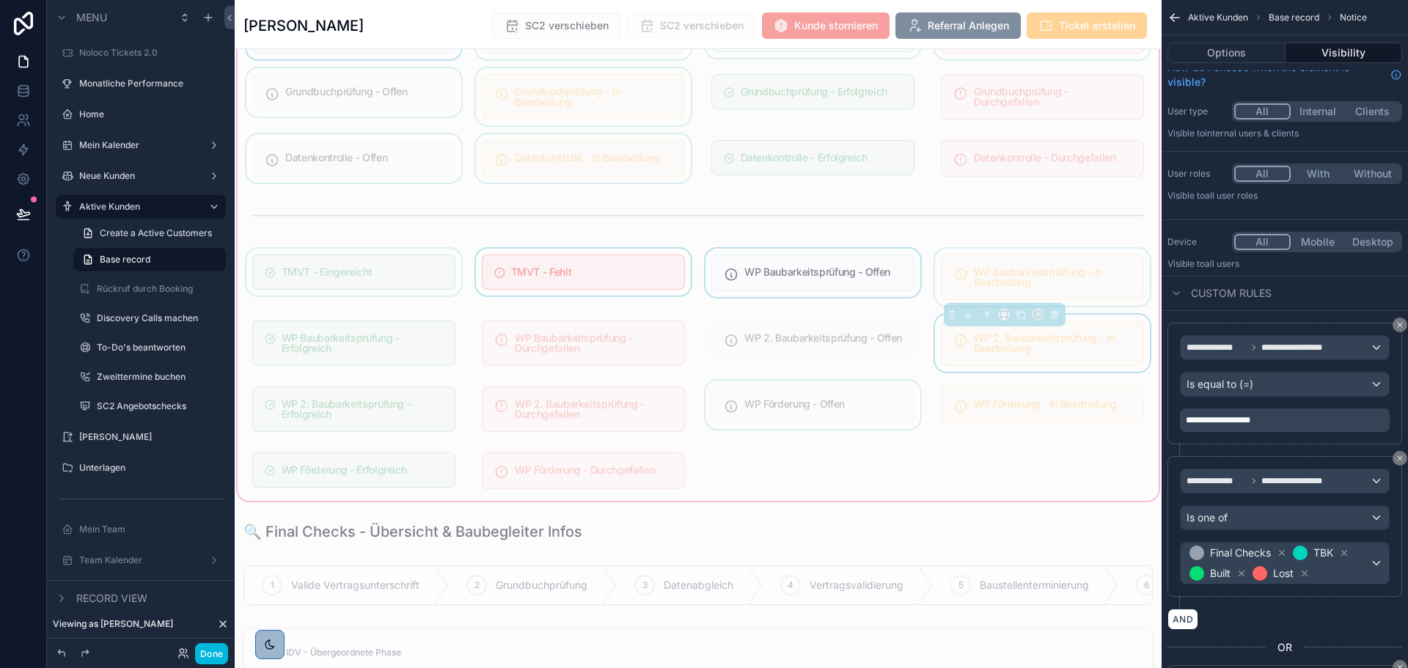
click at [1072, 291] on div "scrollable content" at bounding box center [1042, 277] width 221 height 57
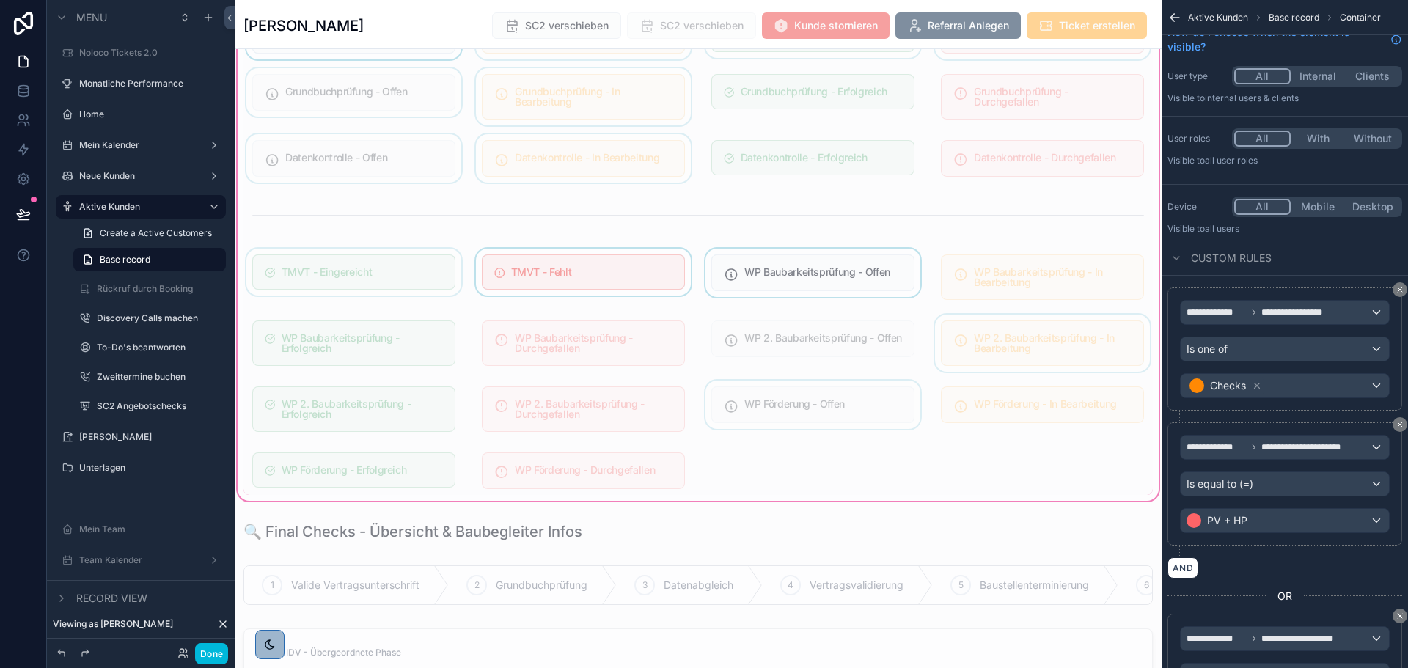
click at [1078, 341] on div "scrollable content" at bounding box center [1042, 343] width 221 height 57
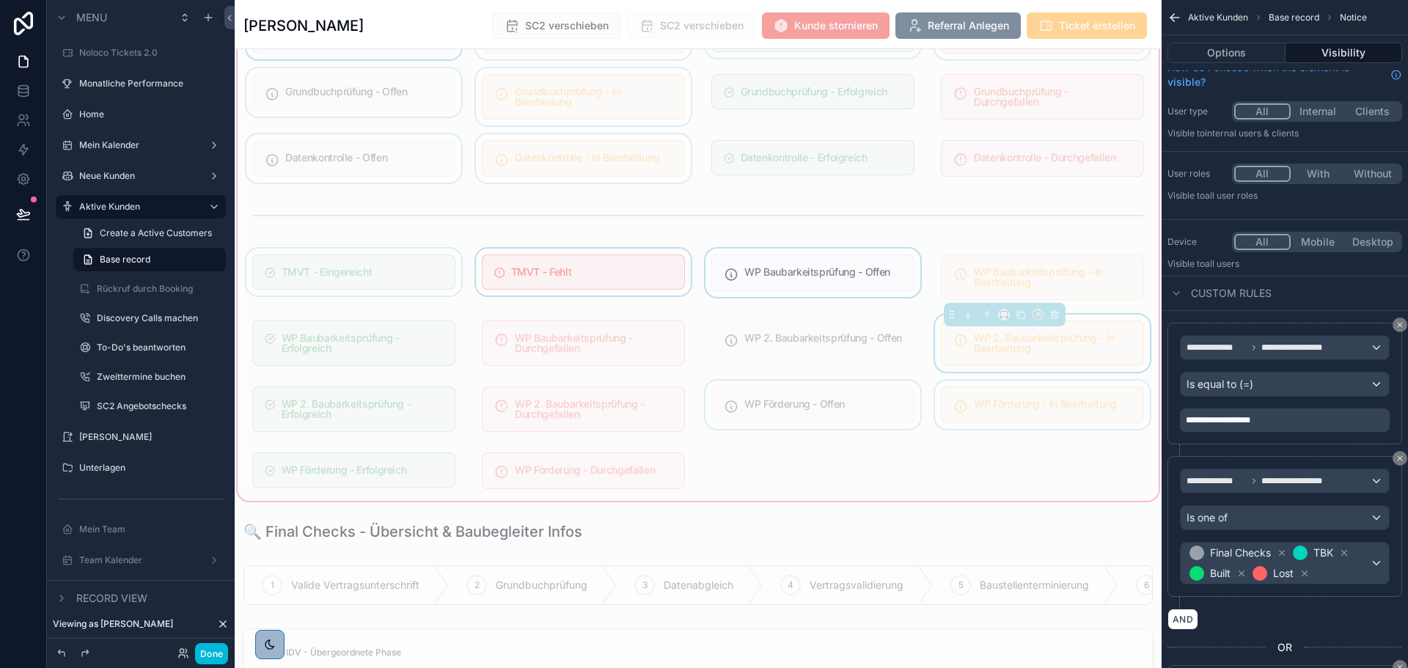
click at [1074, 395] on div "scrollable content" at bounding box center [1042, 409] width 221 height 57
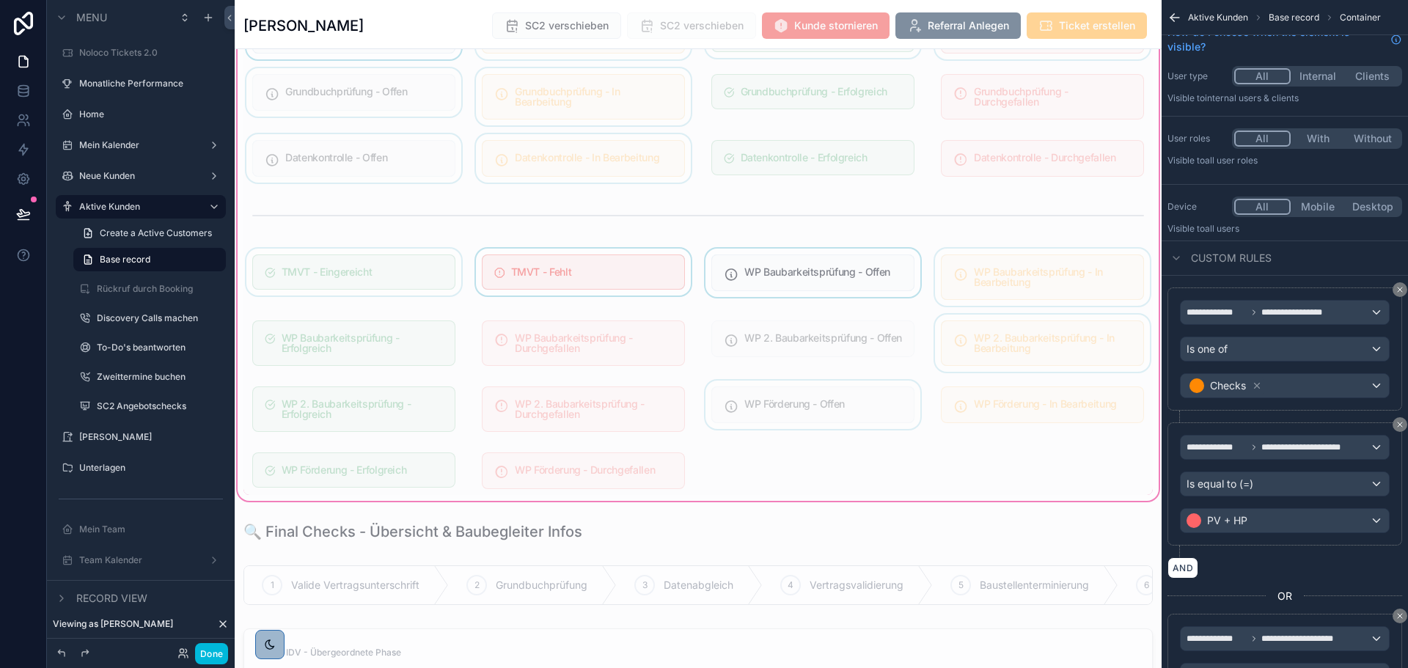
click at [1060, 279] on div "scrollable content" at bounding box center [1042, 277] width 221 height 57
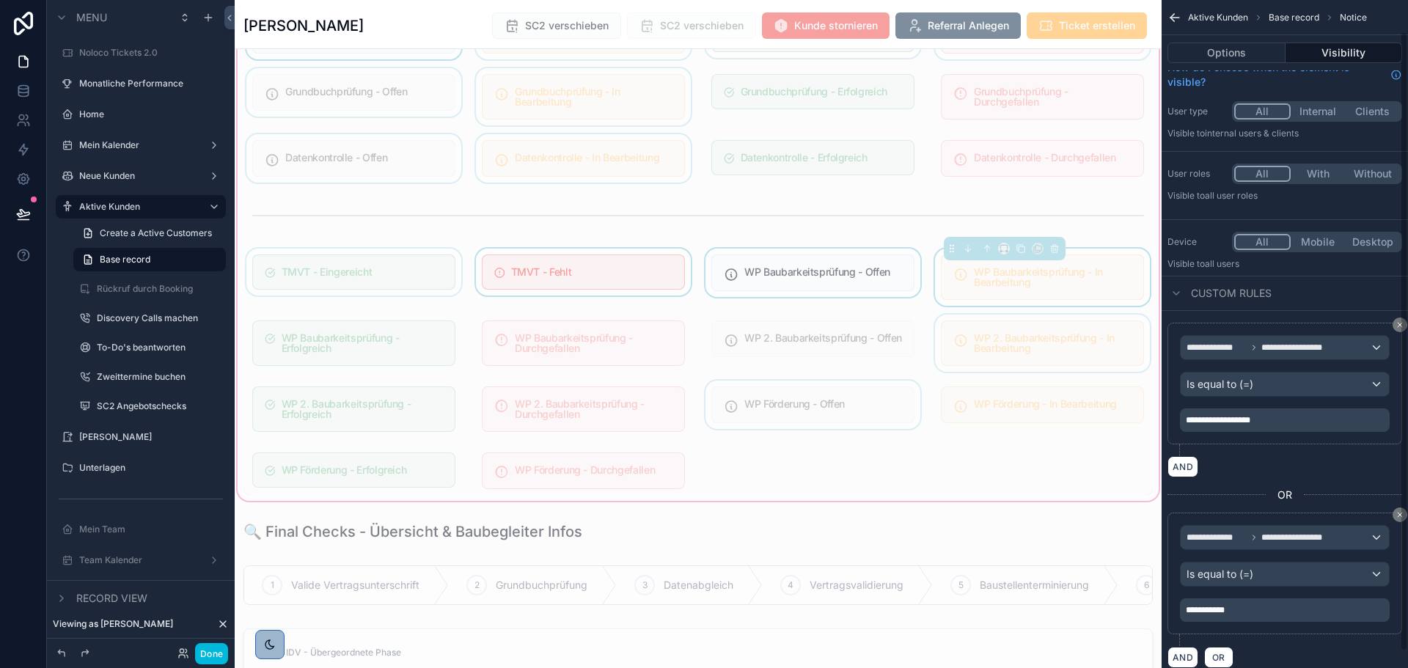
scroll to position [52, 0]
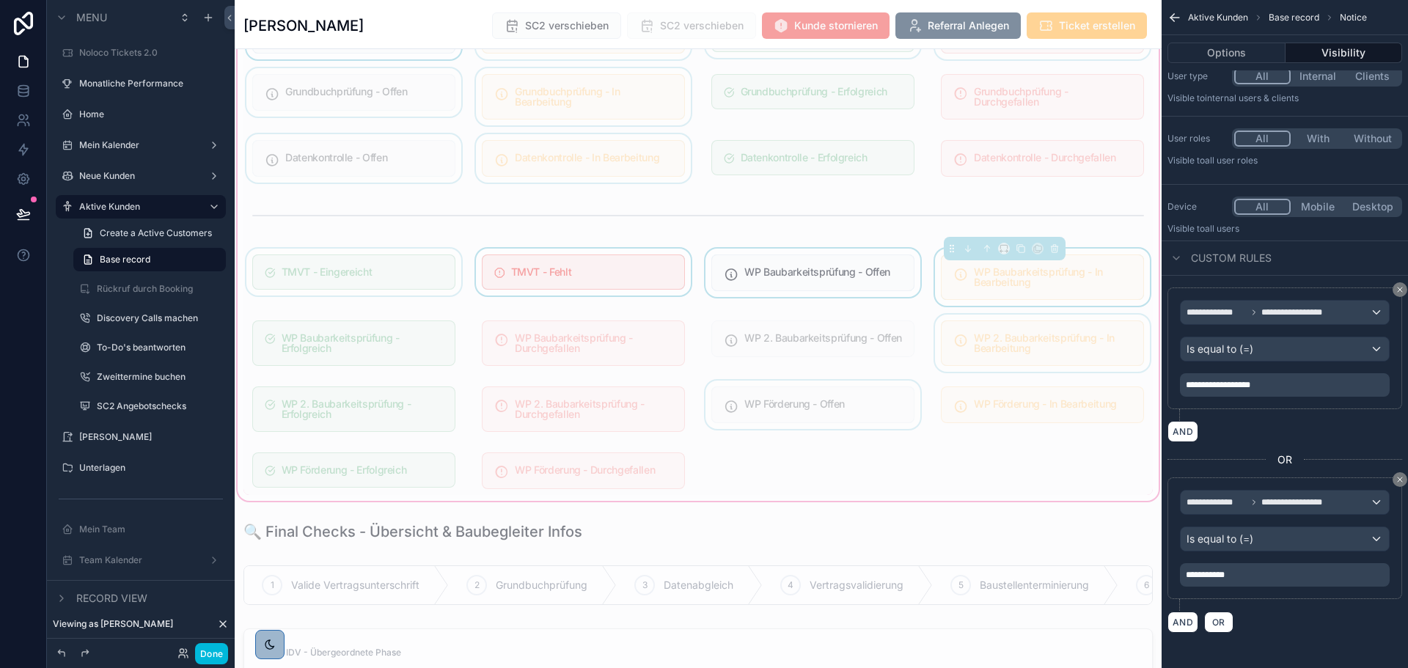
click at [965, 342] on div "scrollable content" at bounding box center [1042, 343] width 221 height 57
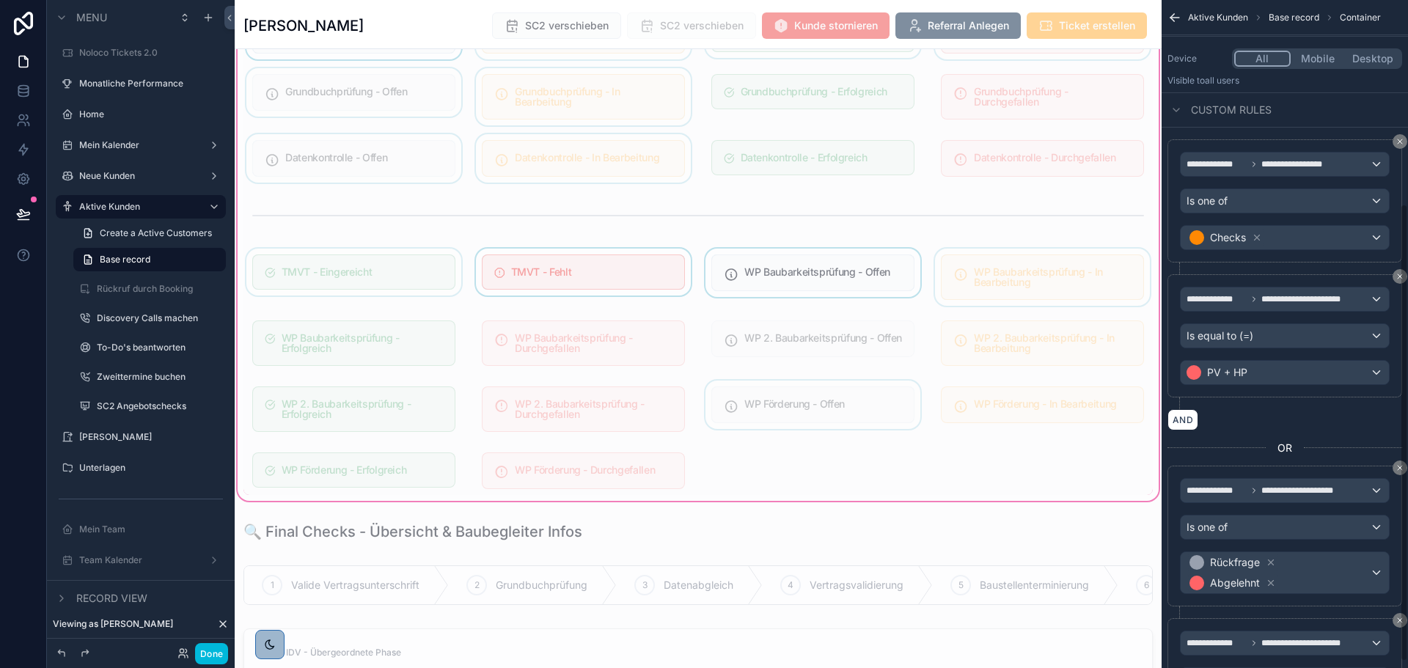
scroll to position [307, 0]
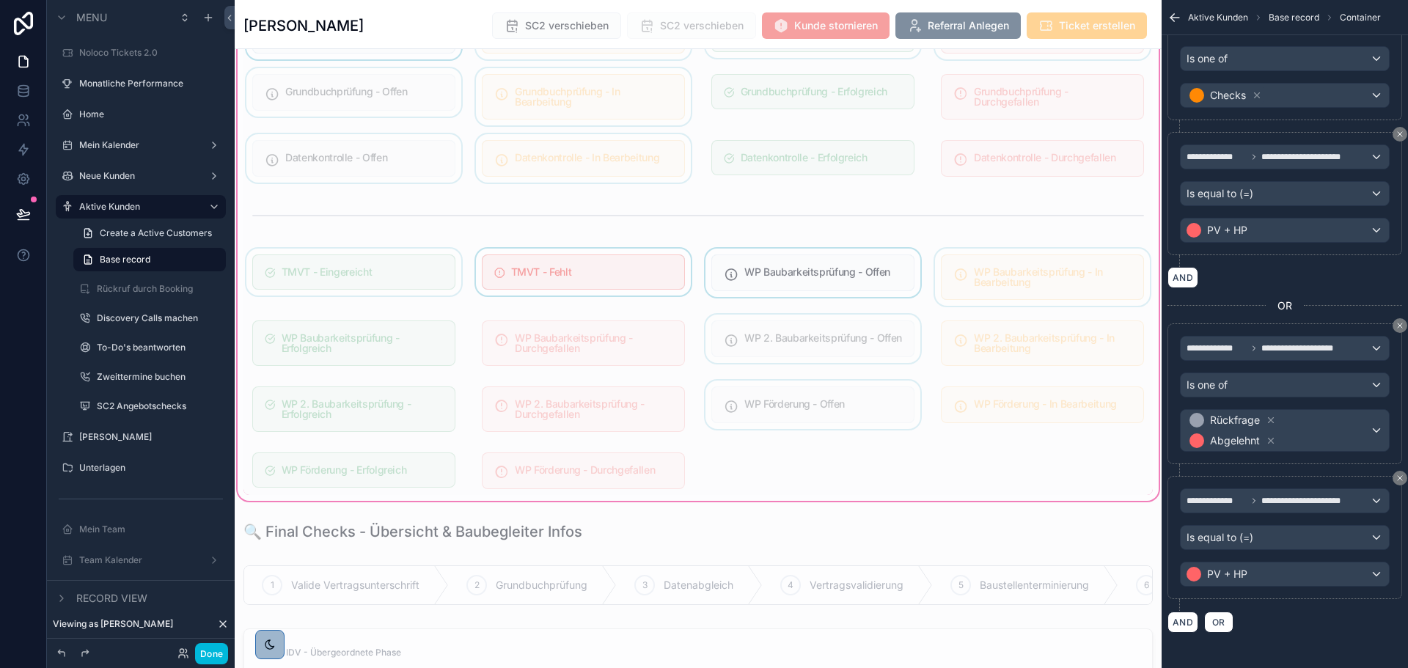
click at [815, 353] on div "scrollable content" at bounding box center [812, 343] width 221 height 57
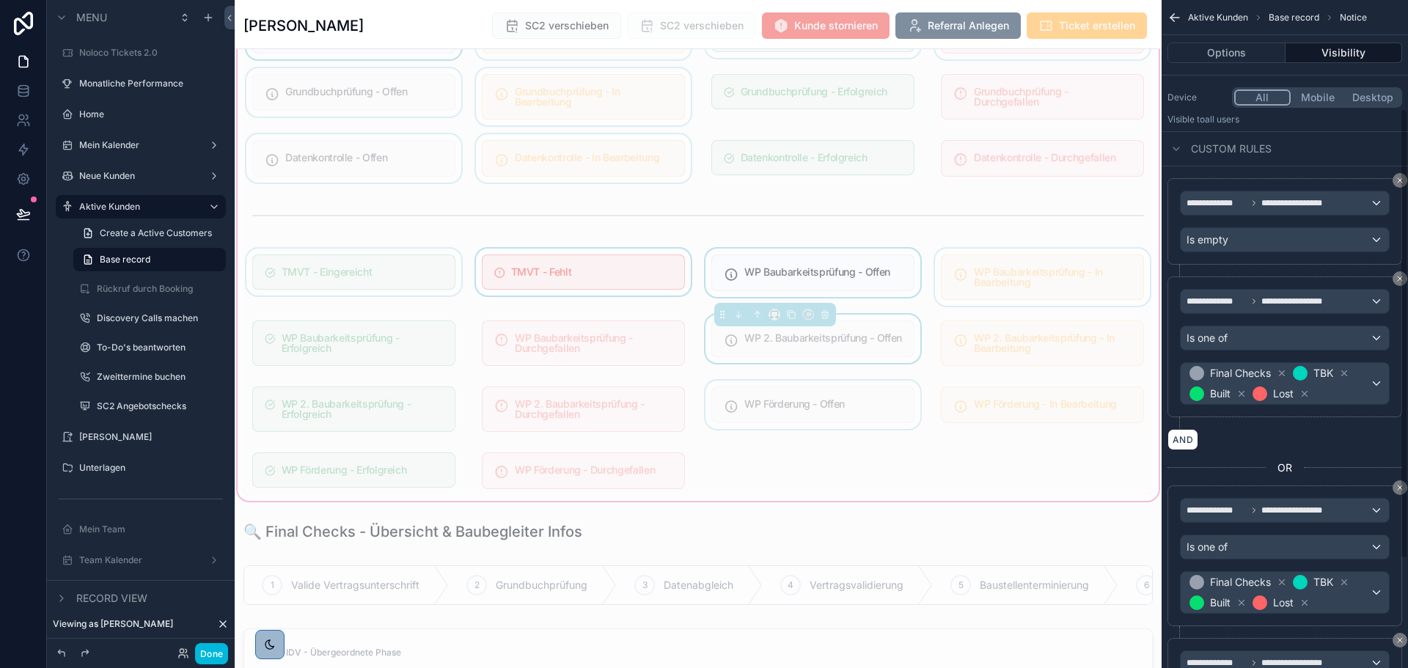
scroll to position [161, 0]
click at [1059, 343] on div "scrollable content" at bounding box center [1042, 343] width 221 height 57
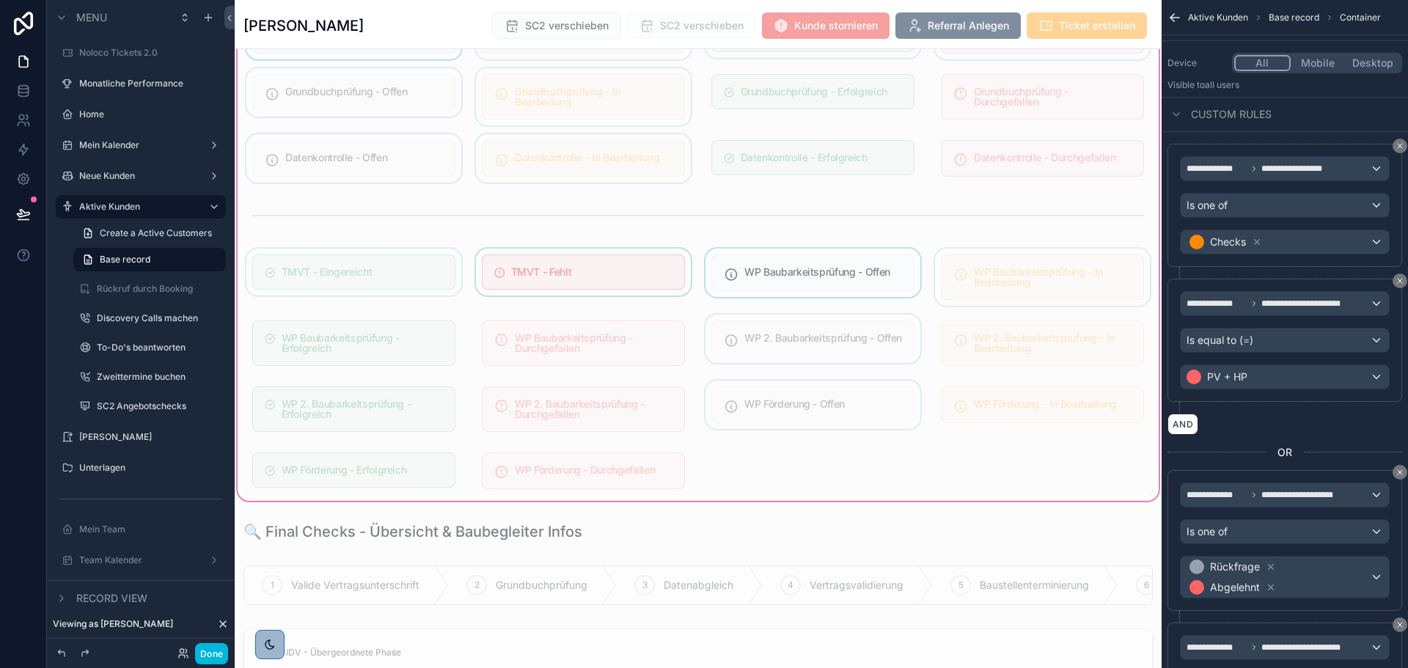
click at [859, 401] on div "scrollable content" at bounding box center [812, 409] width 221 height 57
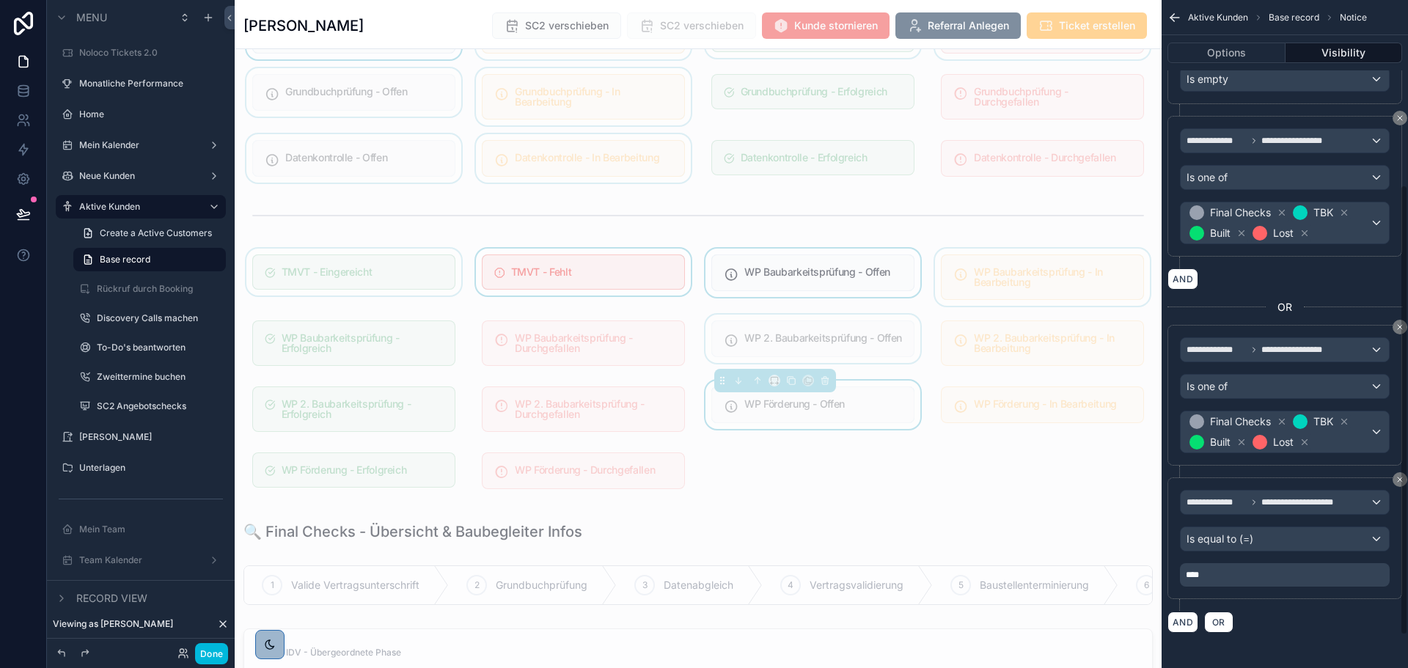
scroll to position [175, 0]
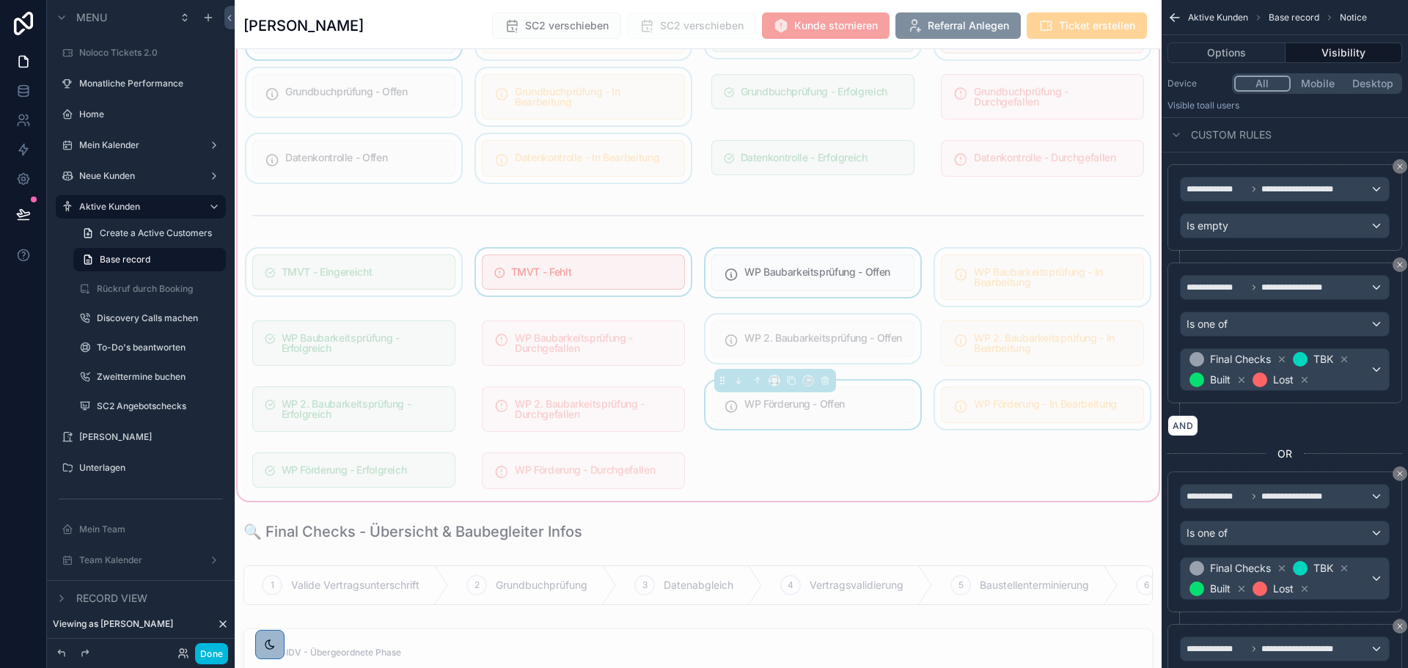
click at [1095, 406] on div "scrollable content" at bounding box center [1042, 409] width 221 height 57
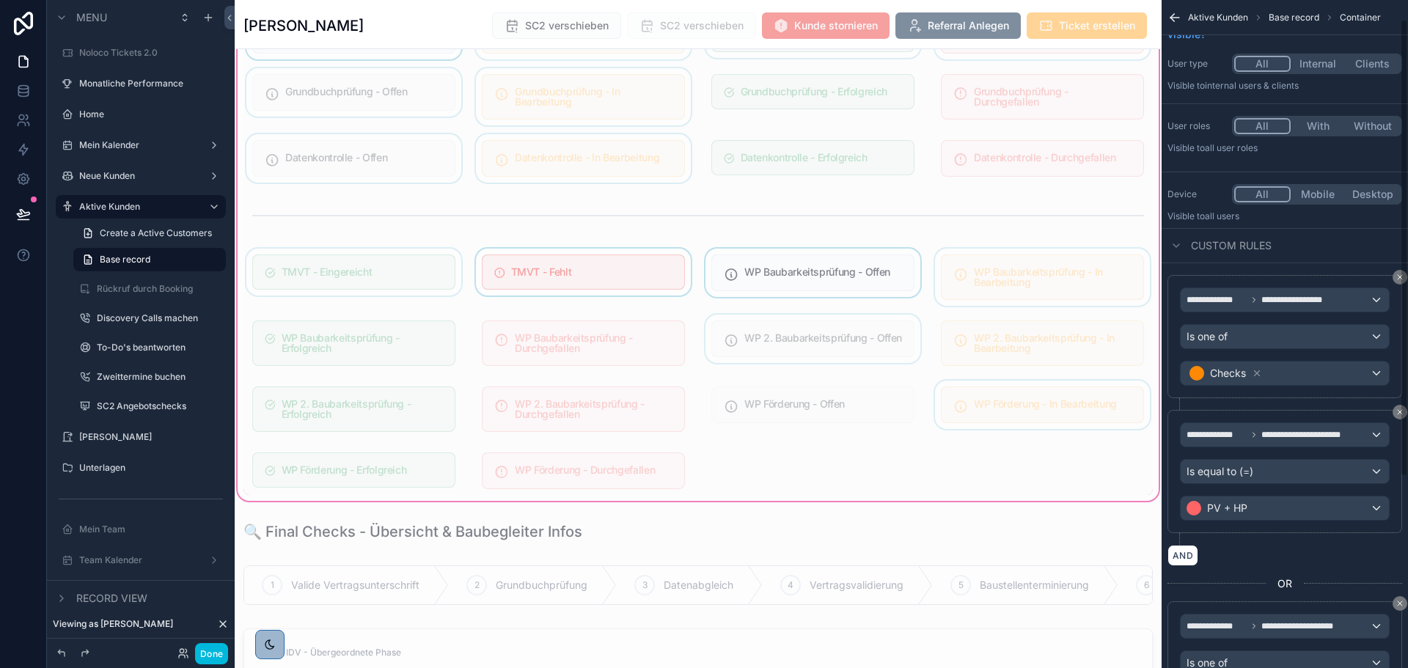
scroll to position [29, 0]
click at [1028, 398] on div "scrollable content" at bounding box center [1042, 409] width 221 height 57
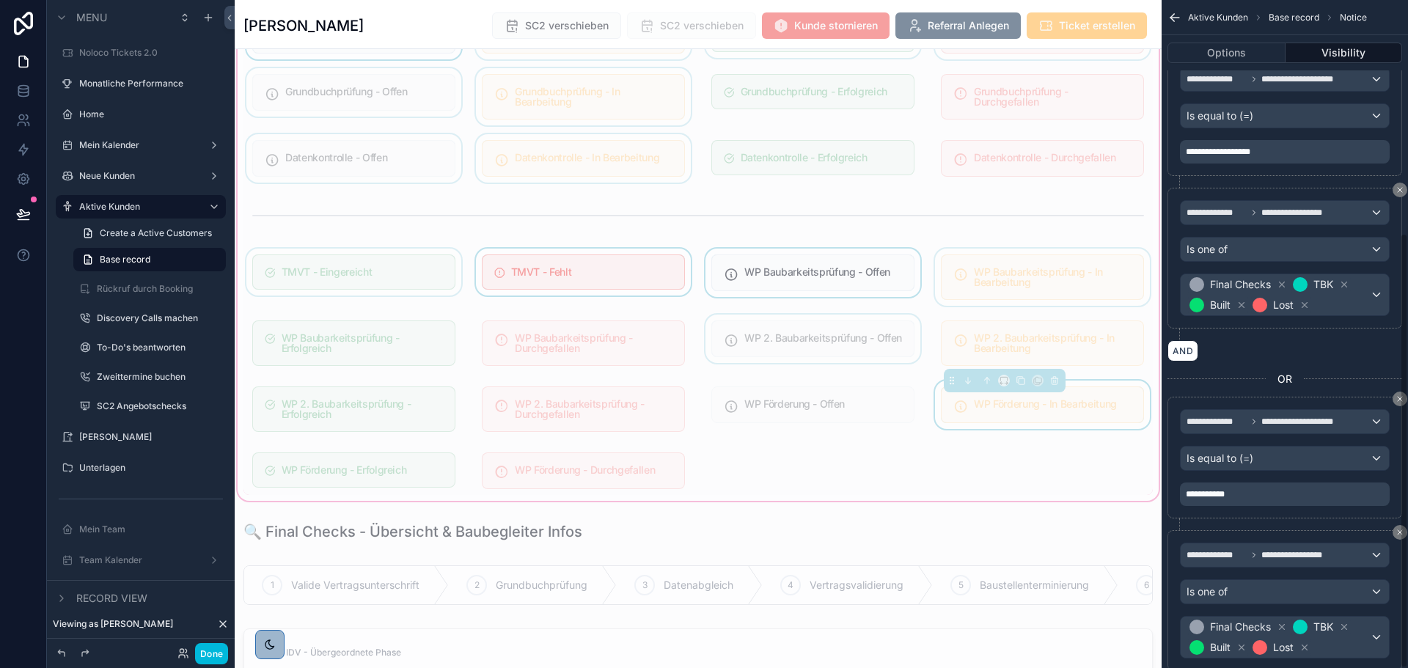
scroll to position [357, 0]
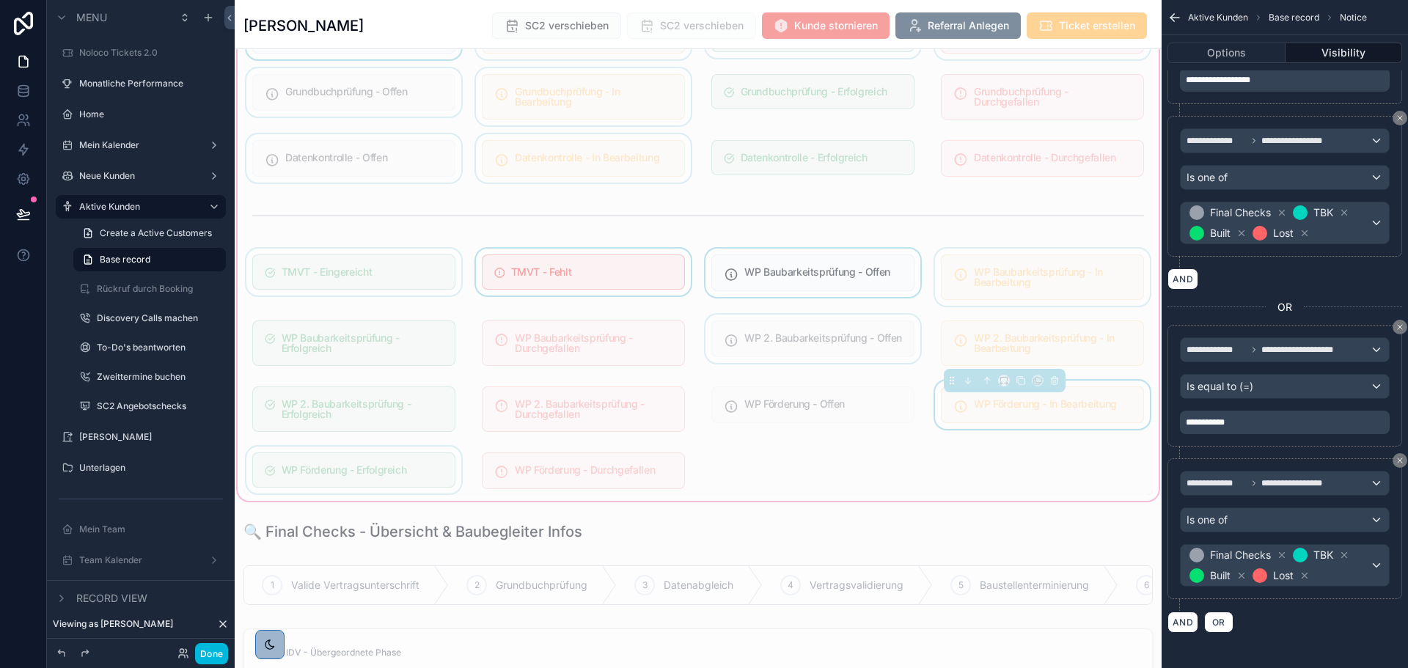
click at [416, 469] on div "scrollable content" at bounding box center [353, 471] width 221 height 48
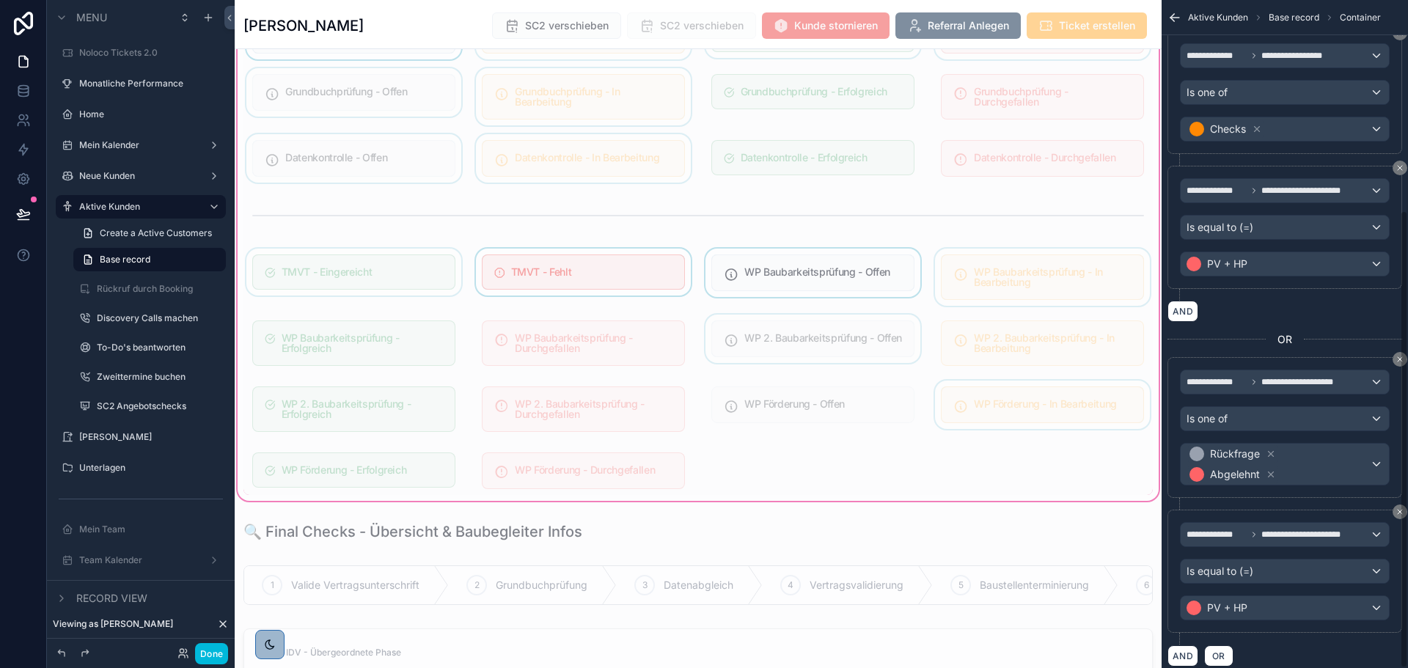
scroll to position [307, 0]
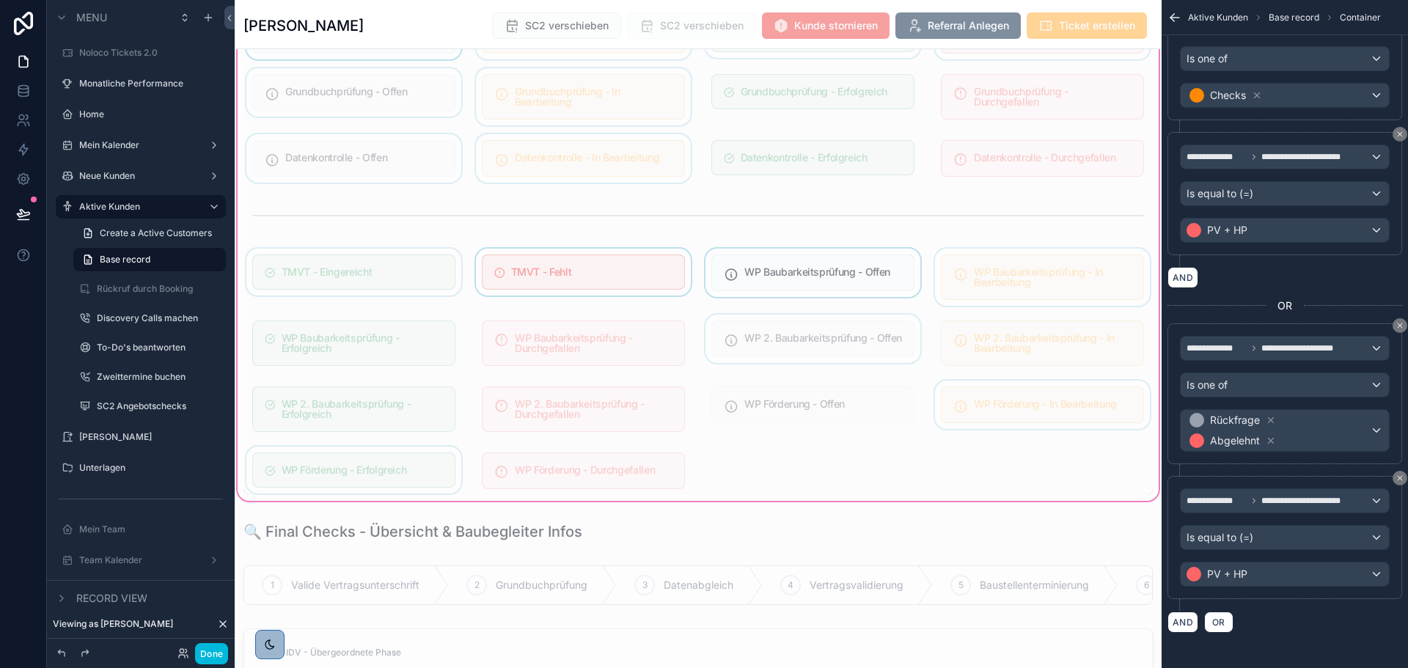
click at [408, 471] on div "scrollable content" at bounding box center [353, 471] width 221 height 48
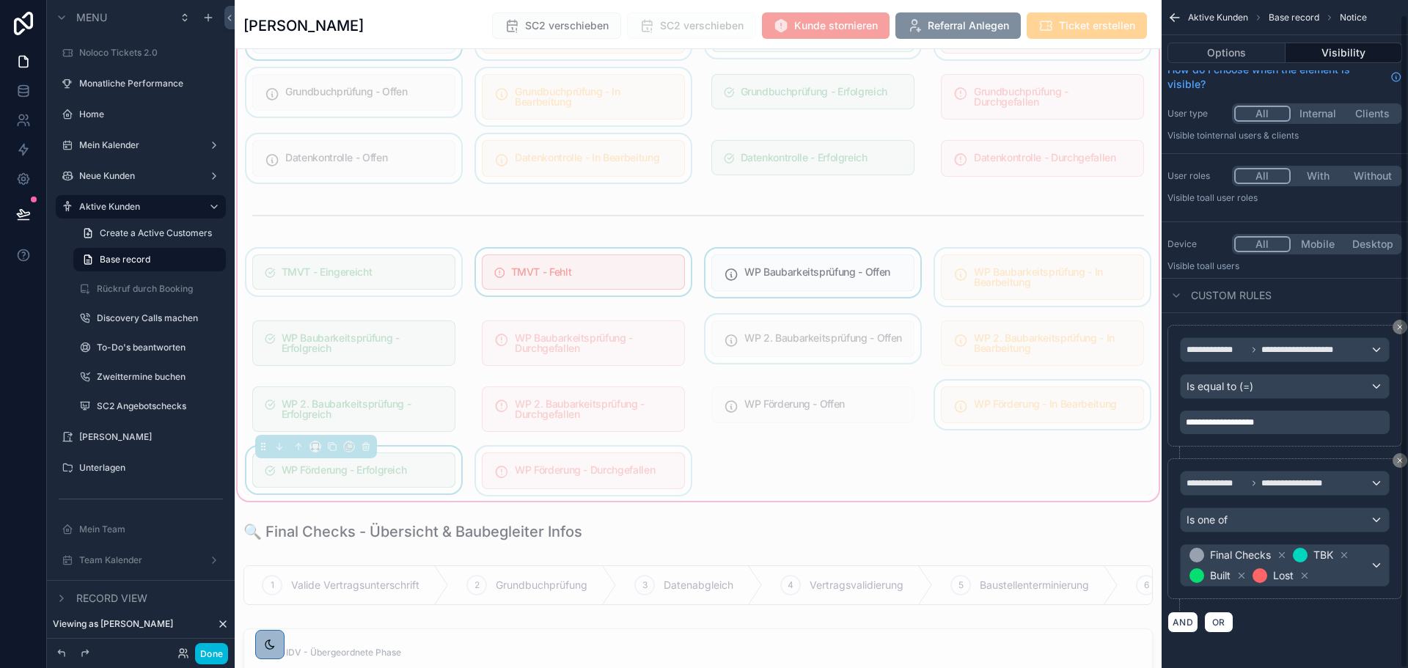
scroll to position [15, 0]
click at [631, 466] on div "scrollable content" at bounding box center [583, 471] width 221 height 48
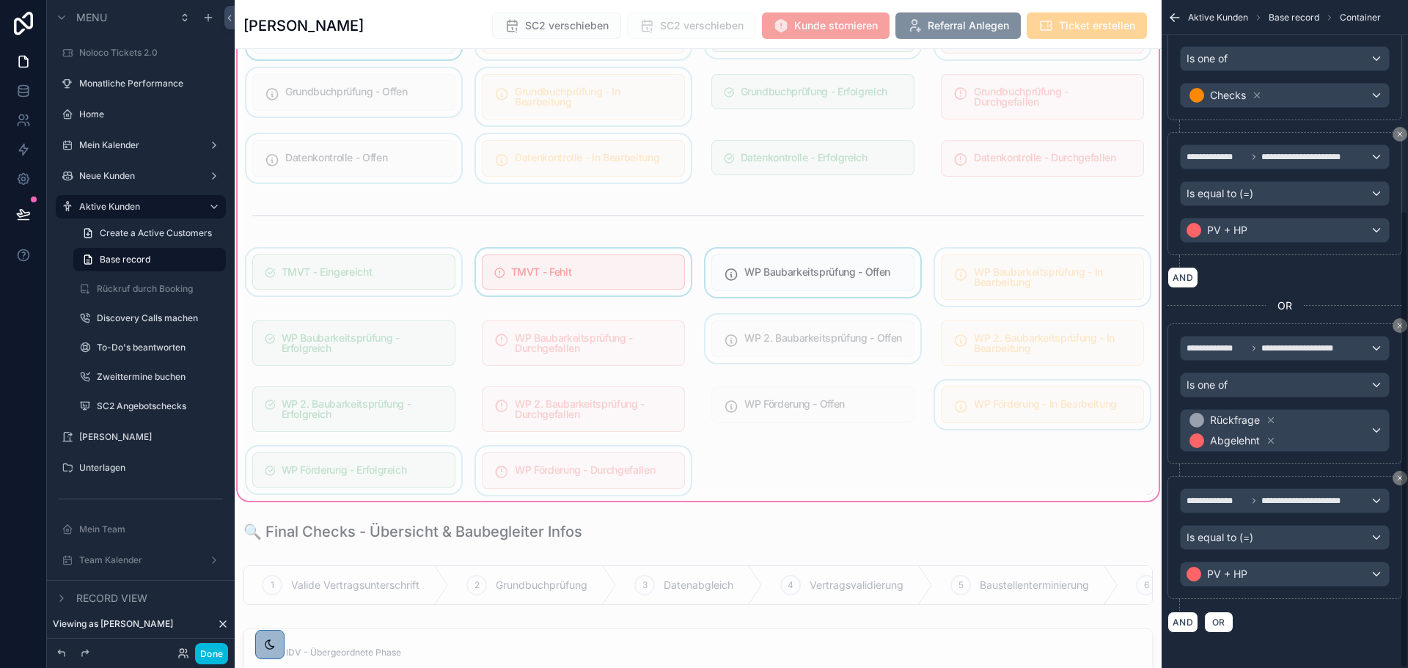
click at [632, 466] on div "scrollable content" at bounding box center [583, 471] width 221 height 48
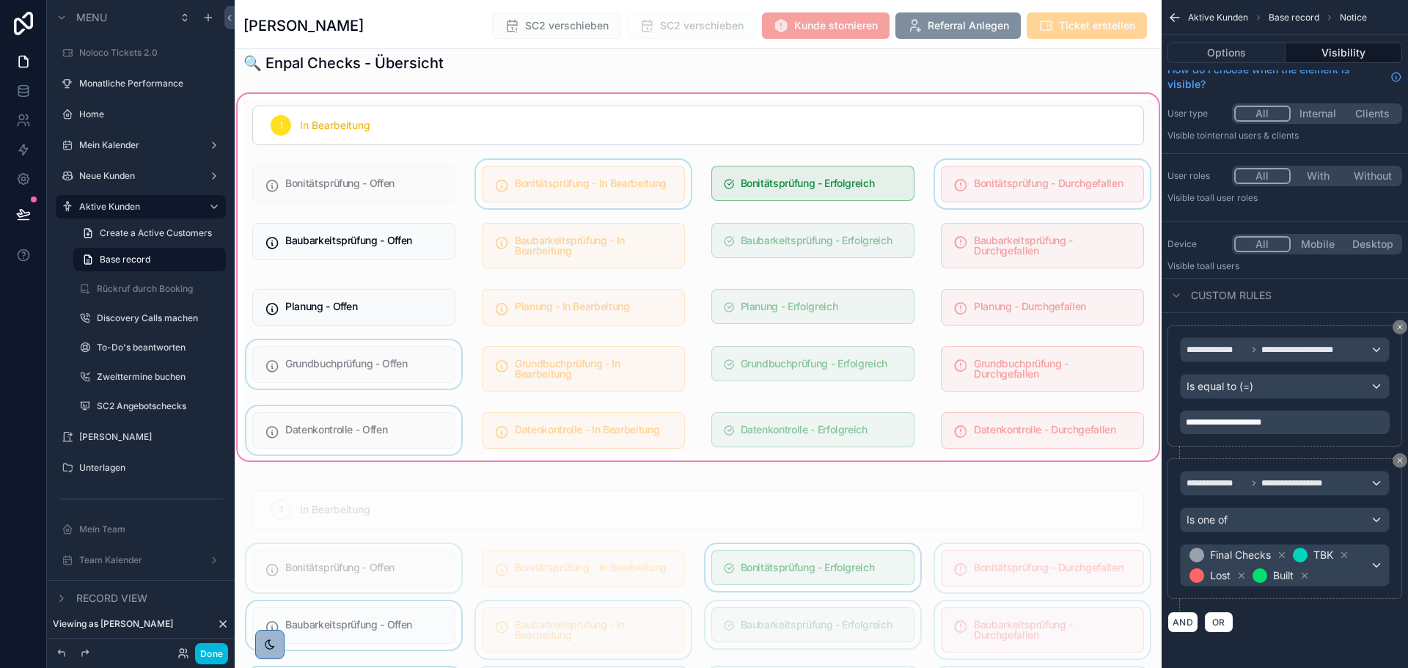
scroll to position [953, 0]
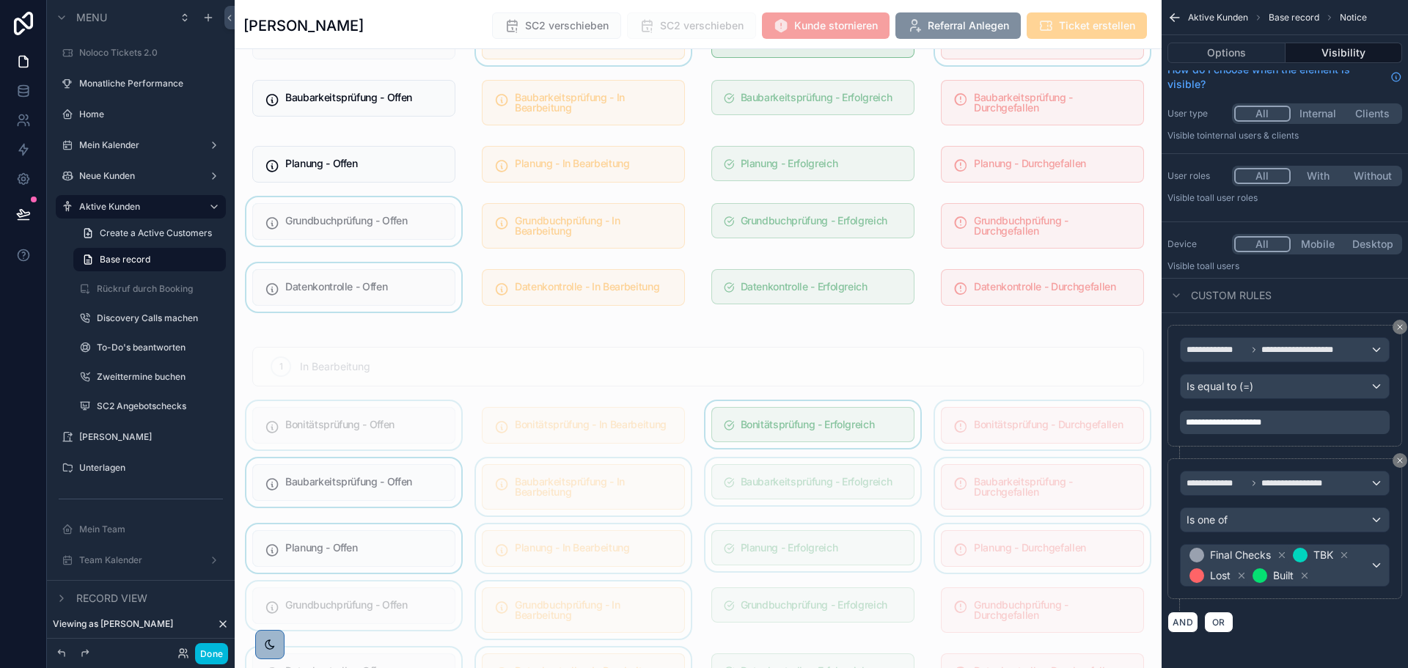
drag, startPoint x: 664, startPoint y: 424, endPoint x: 710, endPoint y: 423, distance: 46.9
click at [664, 424] on div "scrollable content" at bounding box center [583, 425] width 221 height 48
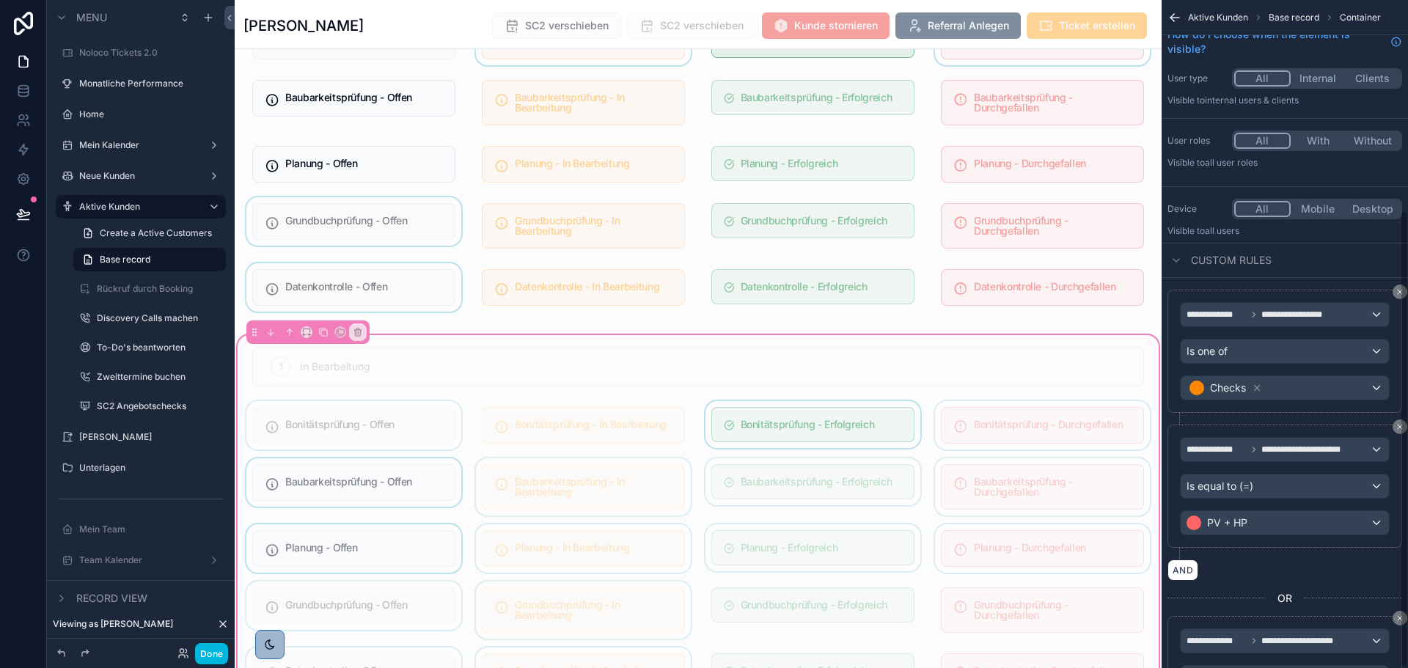
scroll to position [307, 0]
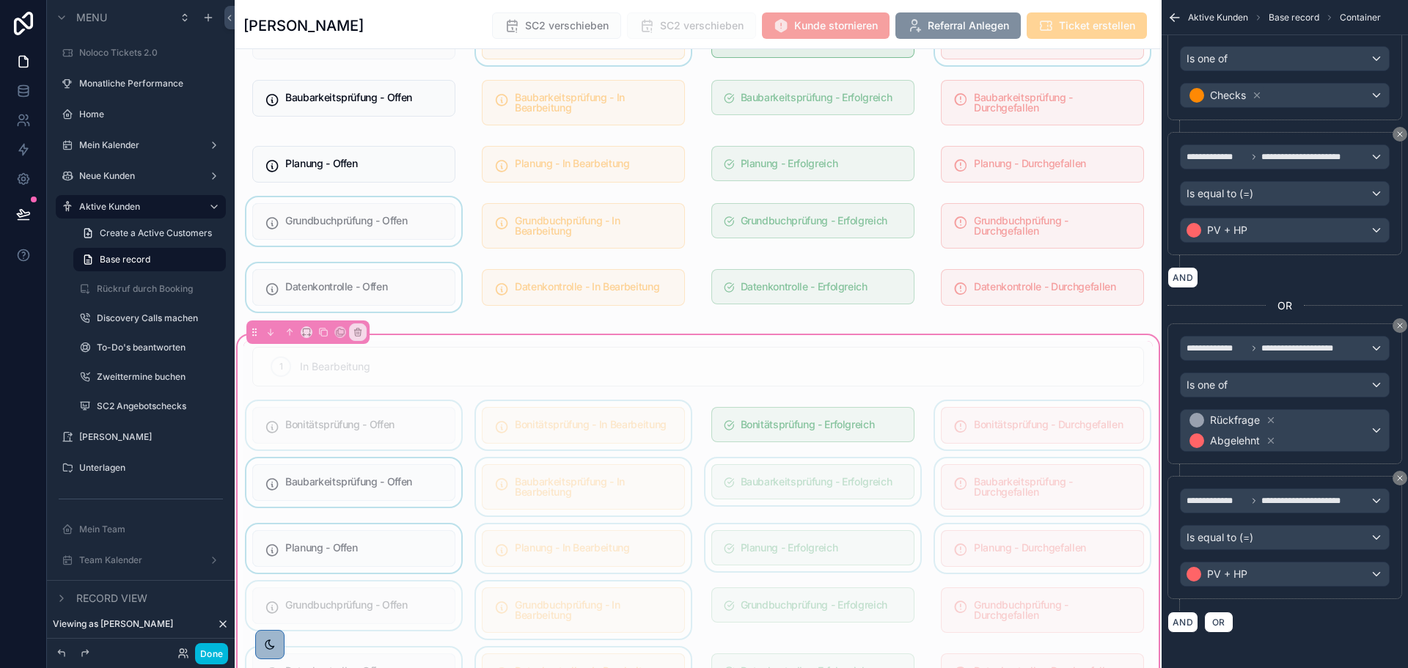
click at [627, 429] on div "scrollable content" at bounding box center [583, 425] width 221 height 48
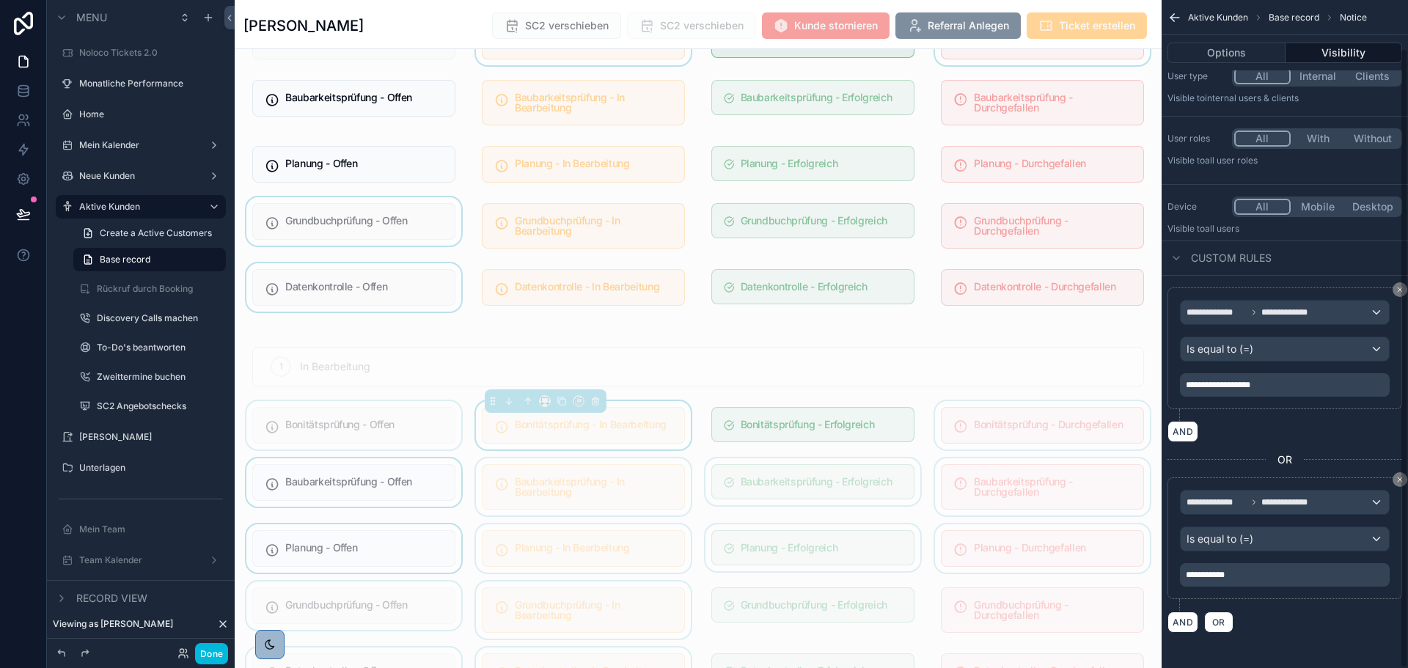
scroll to position [52, 0]
click at [810, 428] on div "scrollable content" at bounding box center [812, 425] width 221 height 48
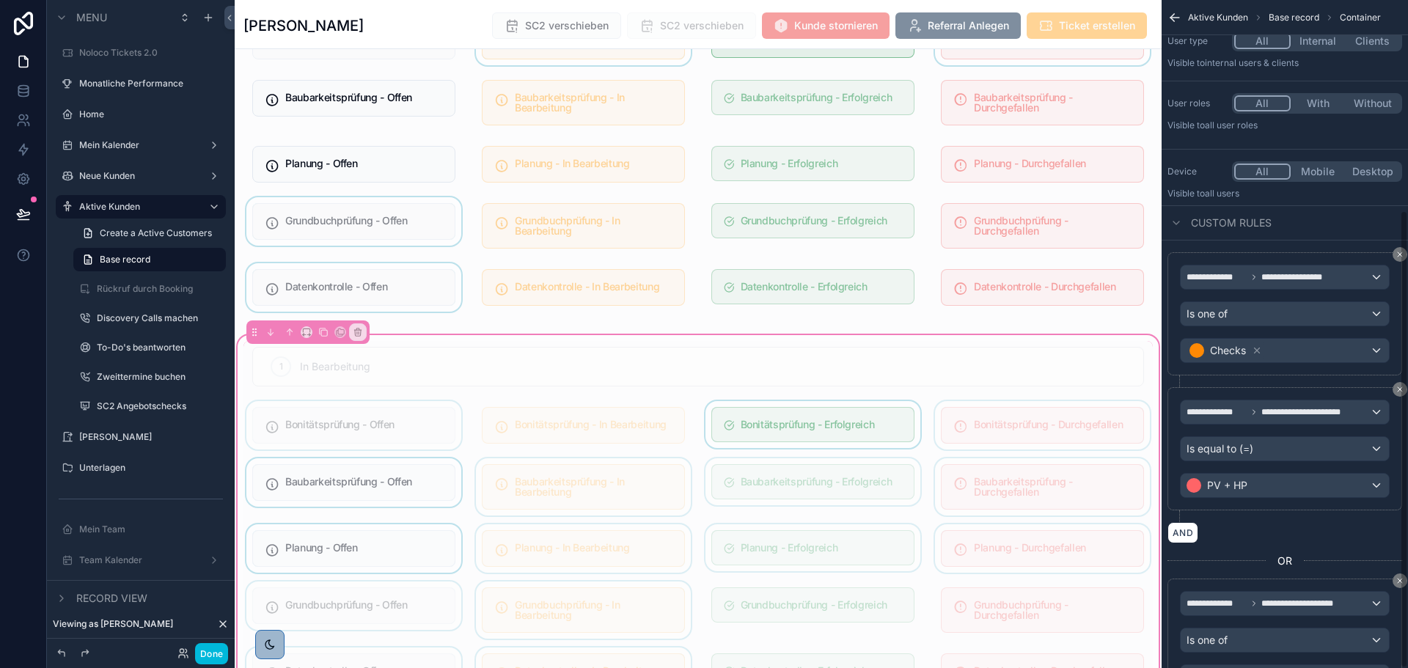
scroll to position [307, 0]
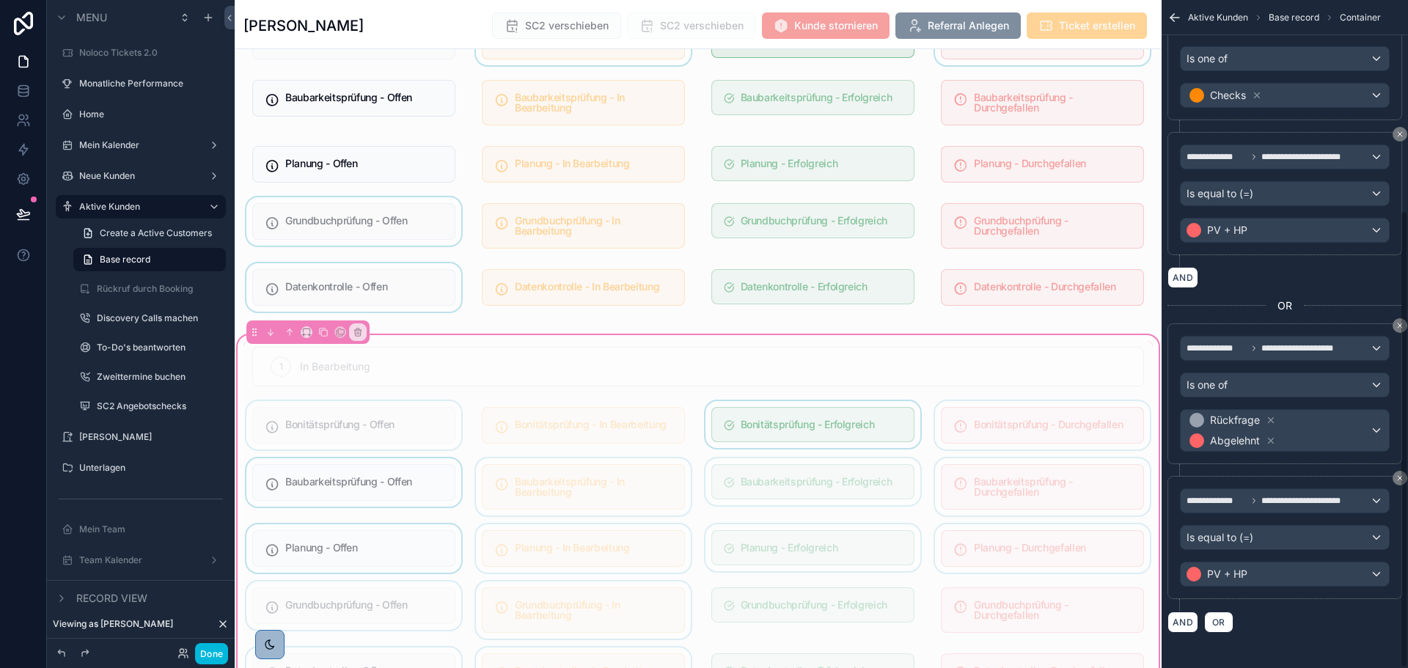
click at [836, 429] on div "scrollable content" at bounding box center [812, 425] width 221 height 48
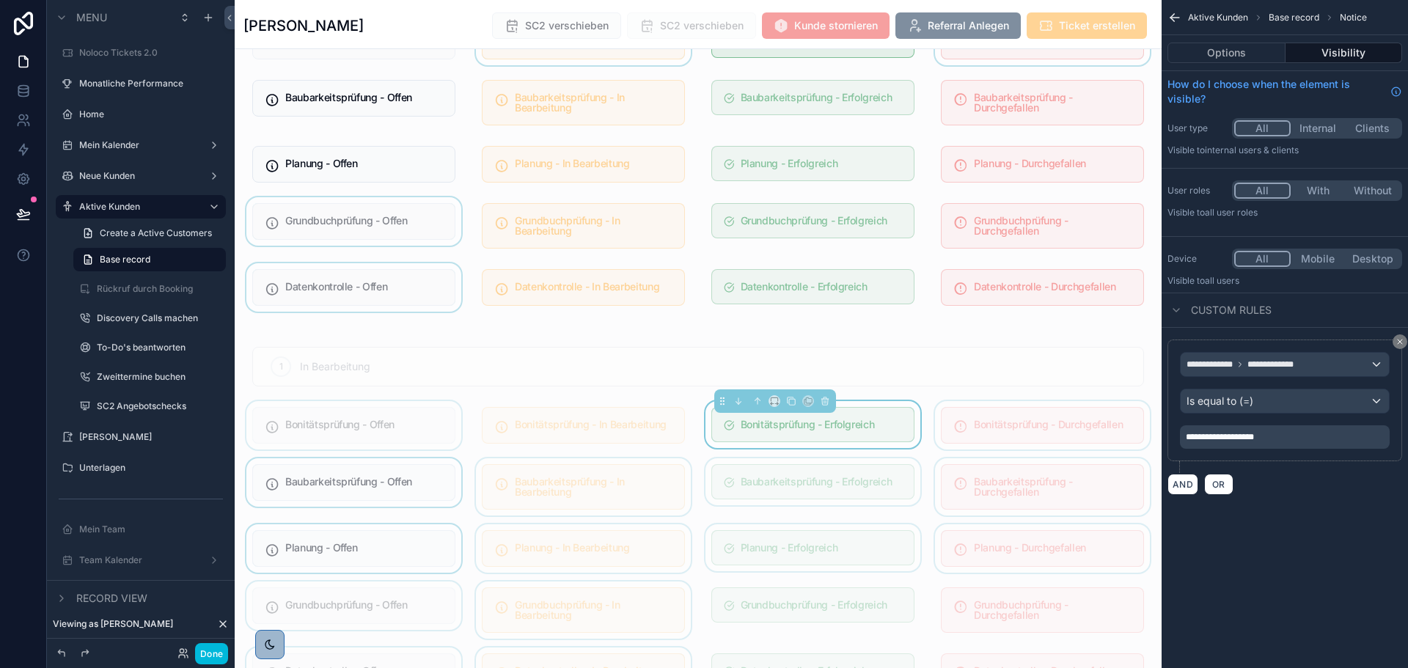
scroll to position [0, 0]
click at [1046, 441] on div "scrollable content" at bounding box center [1042, 425] width 221 height 48
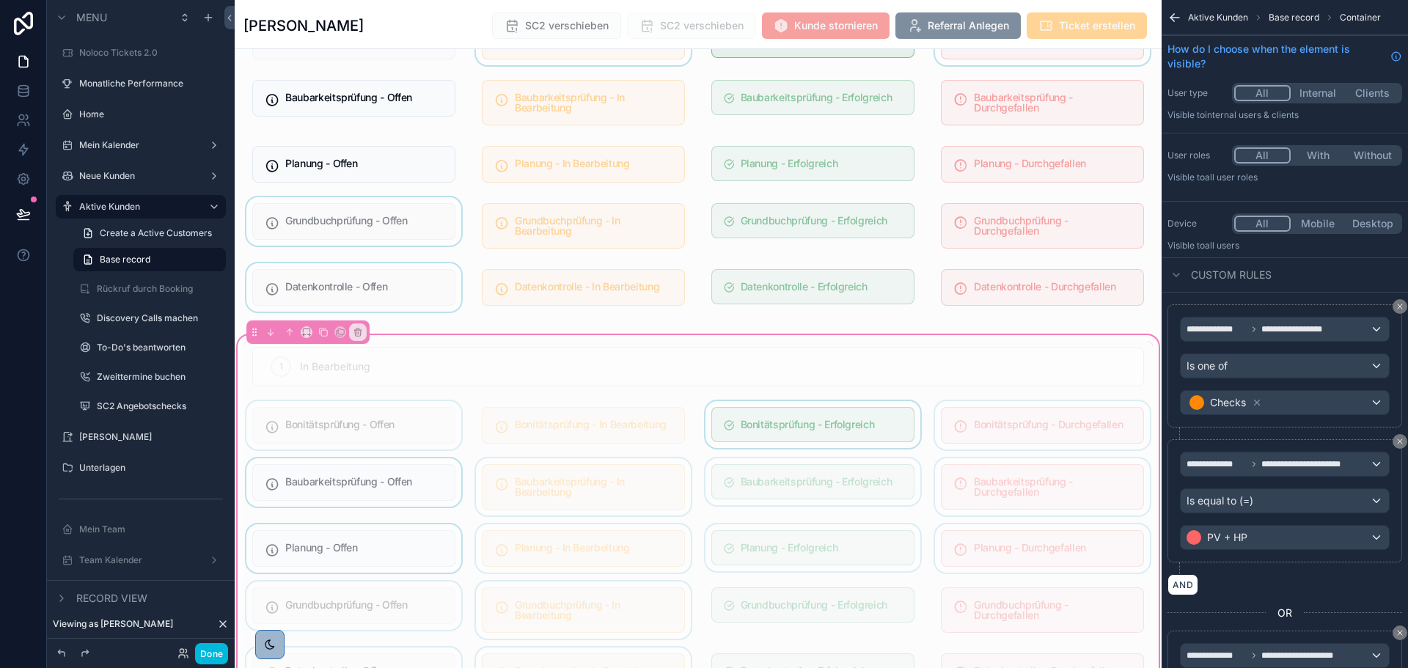
click at [1049, 435] on div "scrollable content" at bounding box center [1042, 425] width 221 height 48
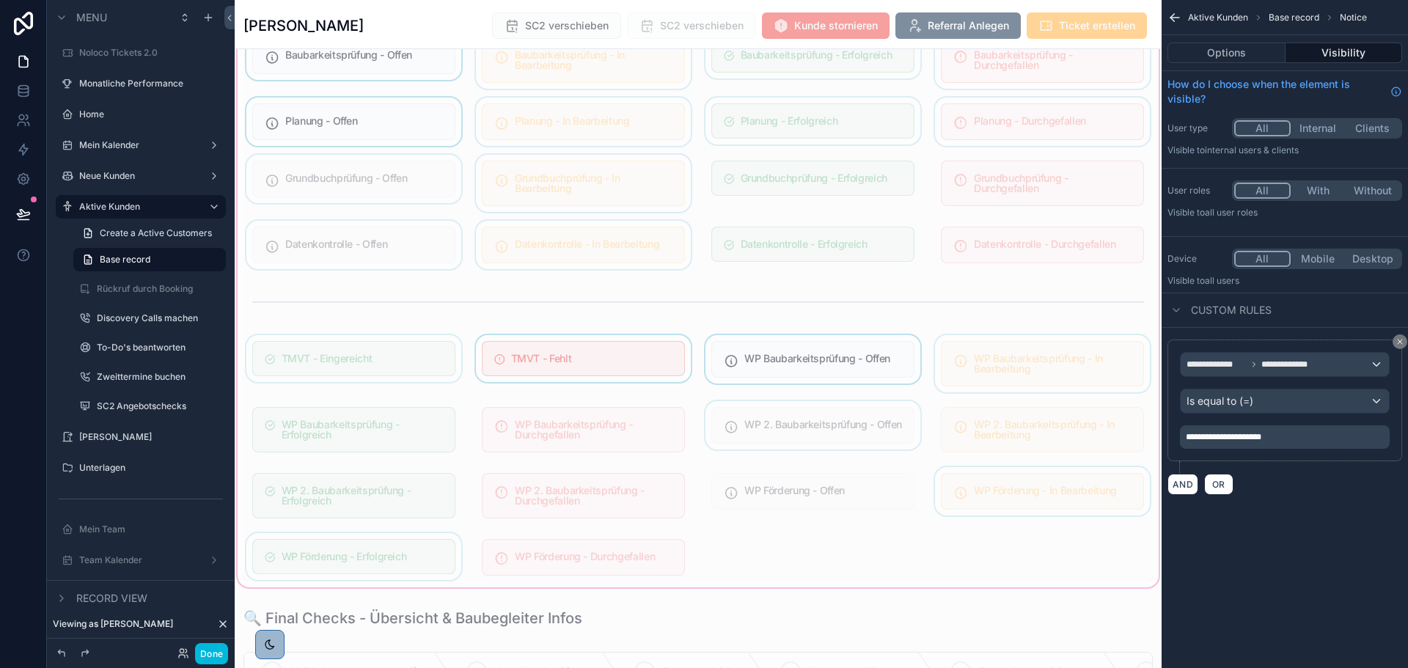
scroll to position [1393, 0]
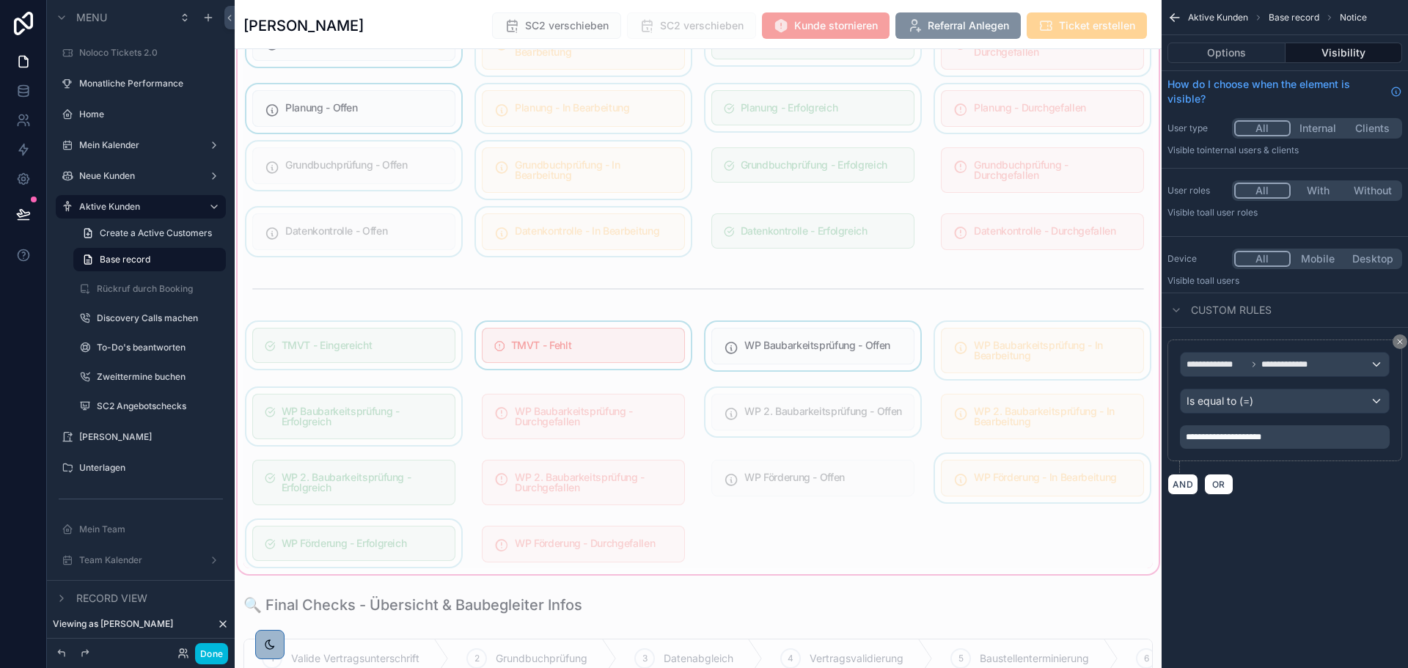
click at [420, 421] on div "scrollable content" at bounding box center [353, 416] width 221 height 57
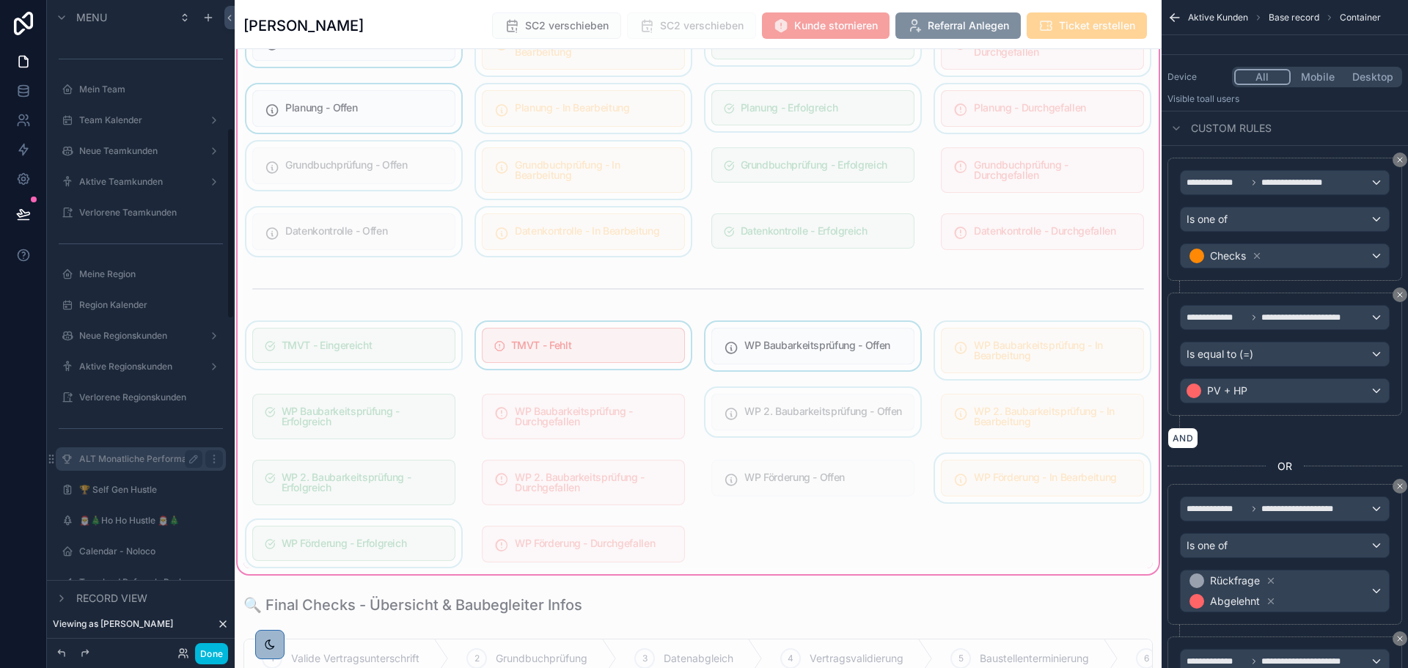
scroll to position [367, 0]
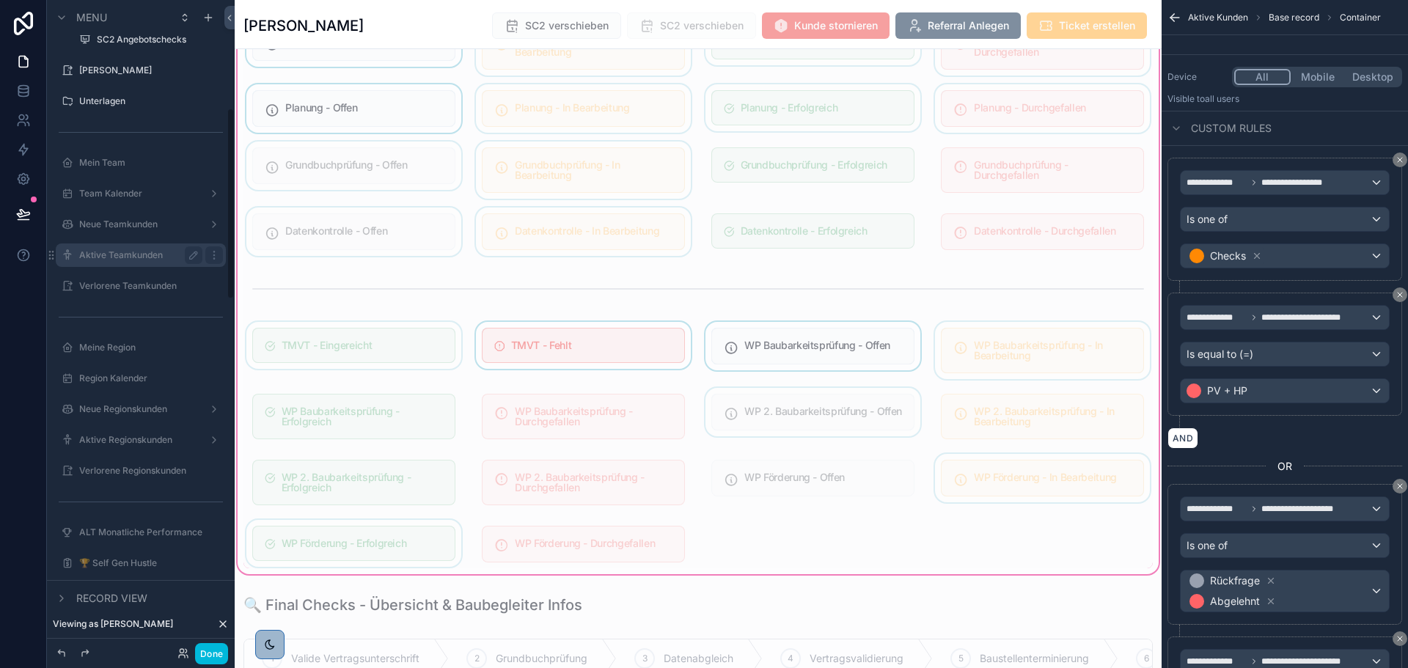
click at [139, 250] on label "Aktive Teamkunden" at bounding box center [137, 255] width 117 height 12
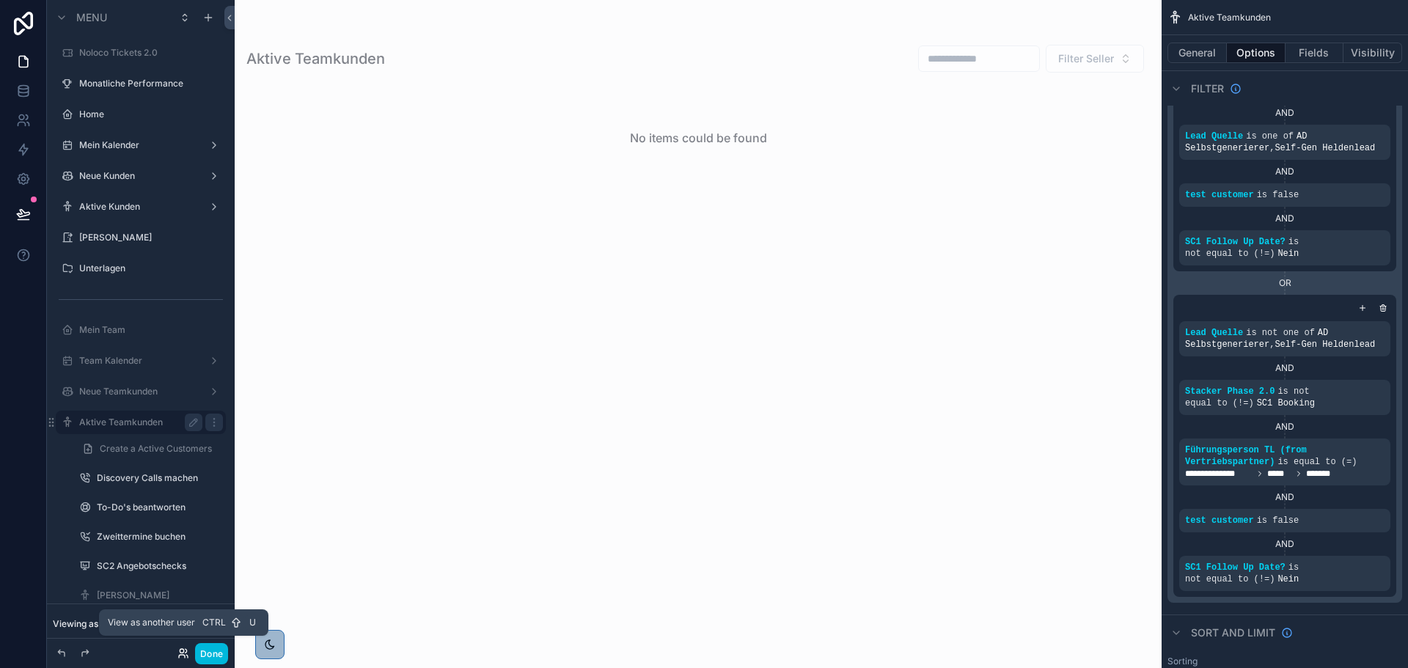
click at [186, 651] on icon at bounding box center [183, 653] width 12 height 12
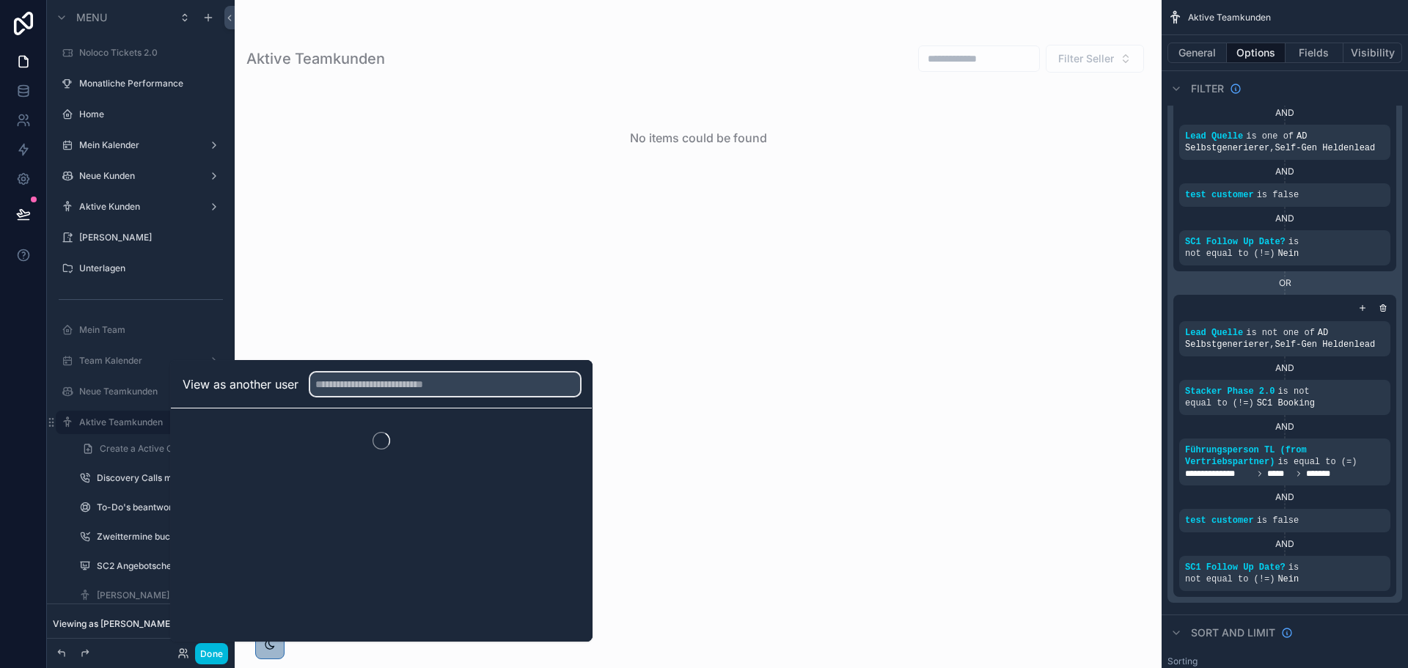
click at [359, 379] on input "text" at bounding box center [445, 383] width 270 height 23
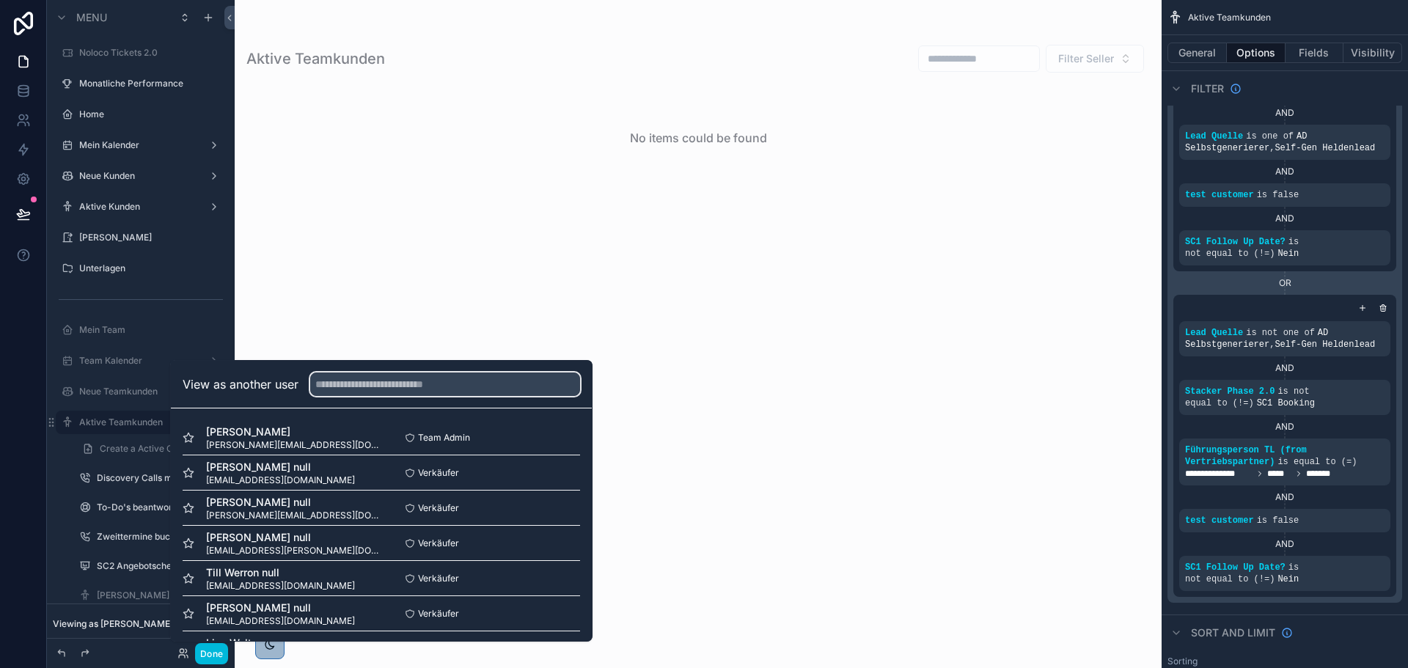
click at [356, 381] on input "text" at bounding box center [445, 383] width 270 height 23
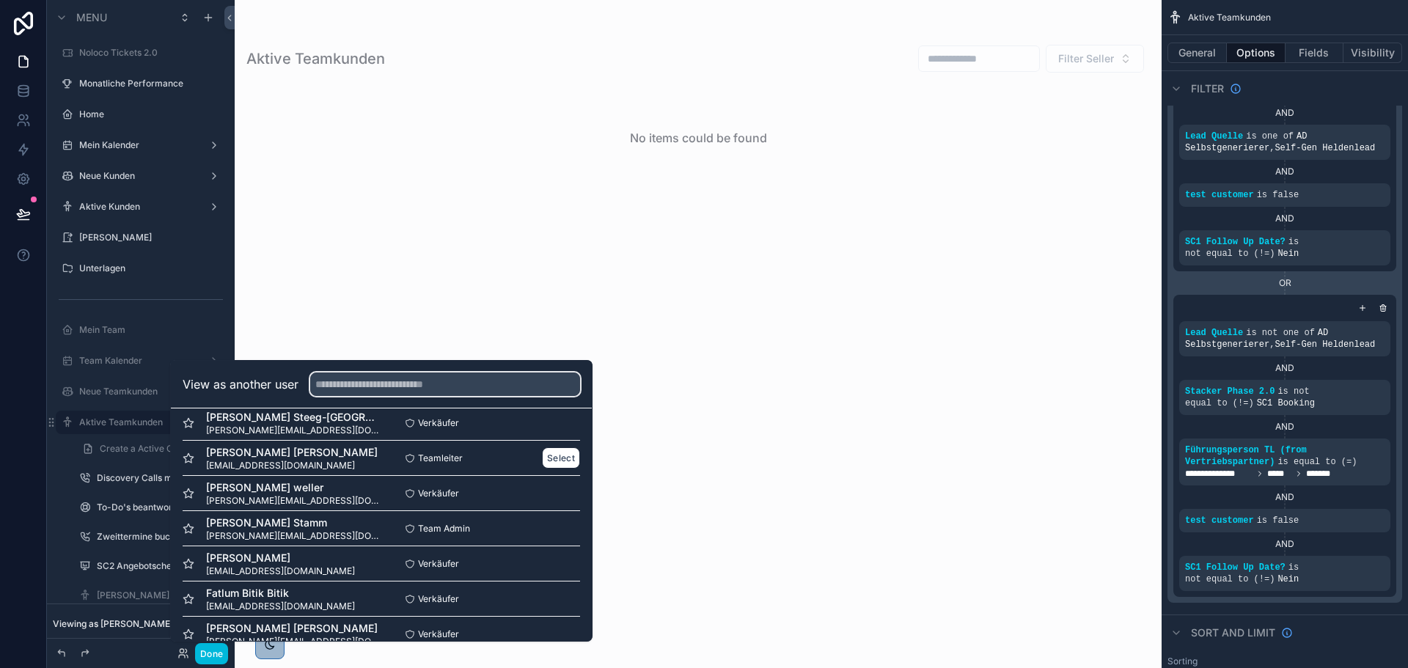
scroll to position [1621, 0]
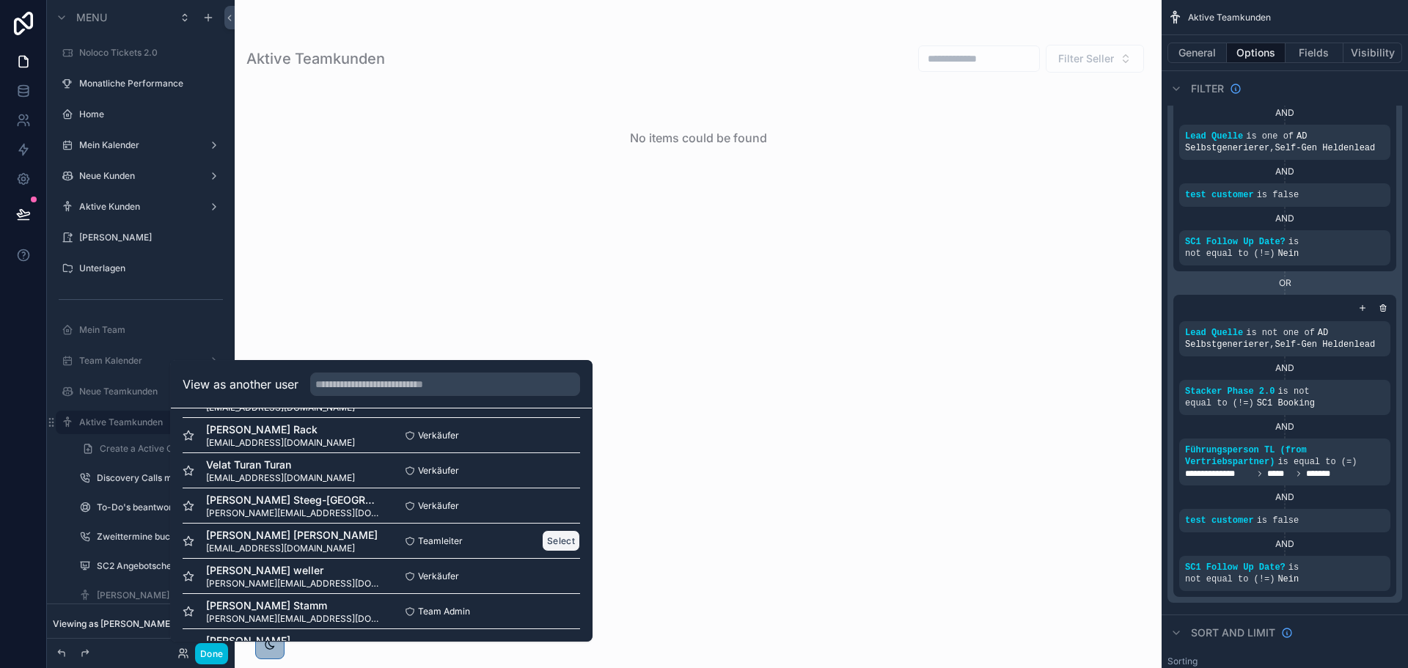
click at [545, 540] on button "Select" at bounding box center [561, 540] width 38 height 21
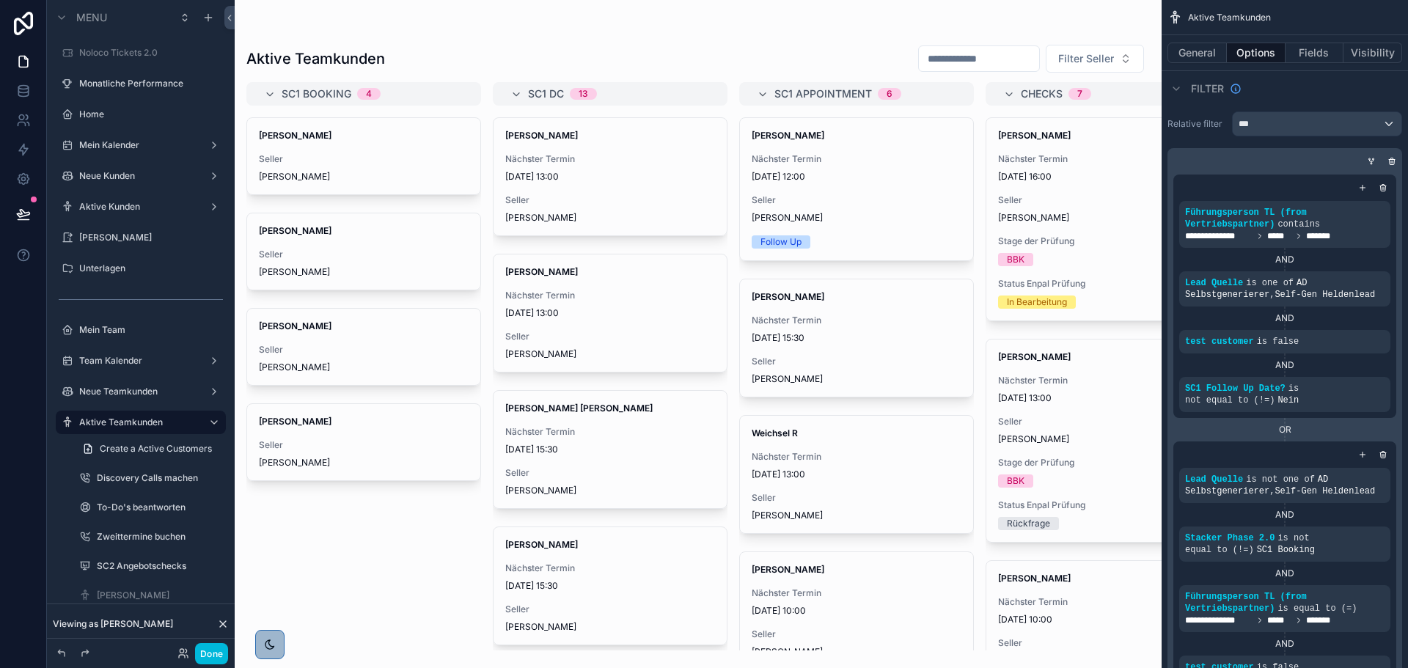
click at [1059, 199] on div "scrollable content" at bounding box center [698, 334] width 927 height 668
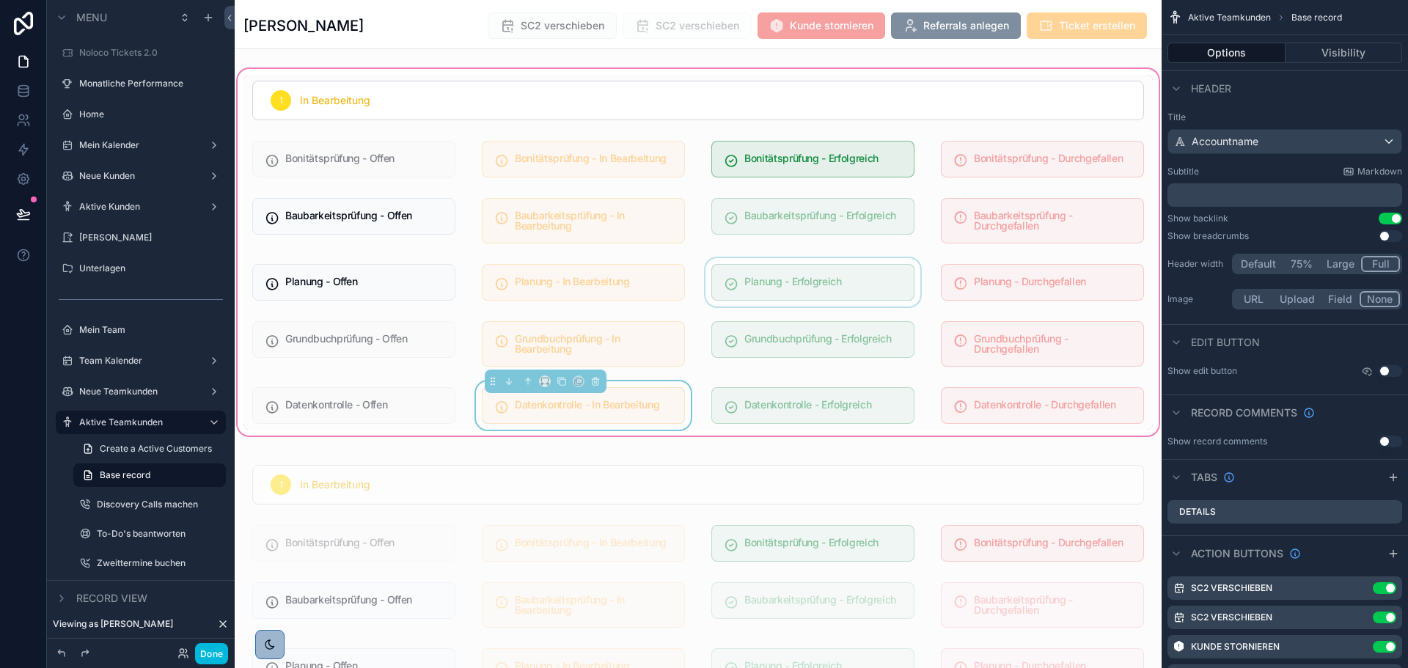
scroll to position [880, 0]
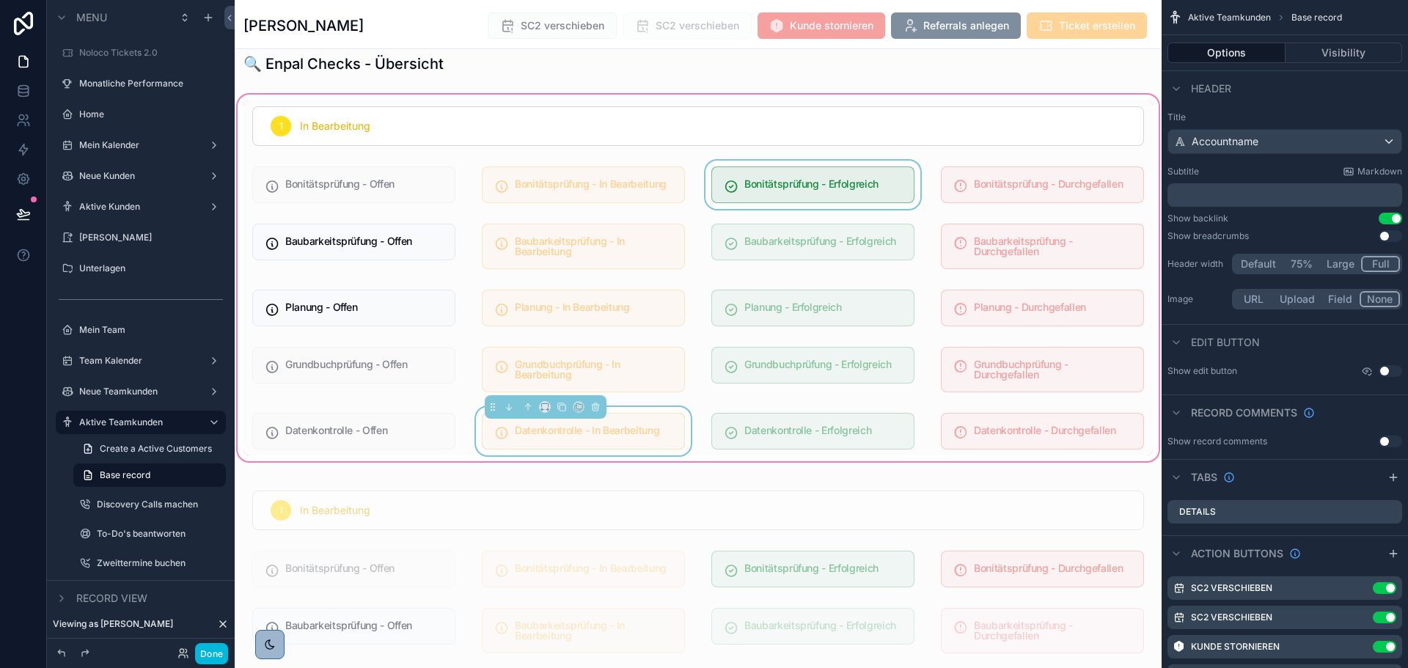
click at [815, 178] on div "scrollable content" at bounding box center [812, 185] width 221 height 48
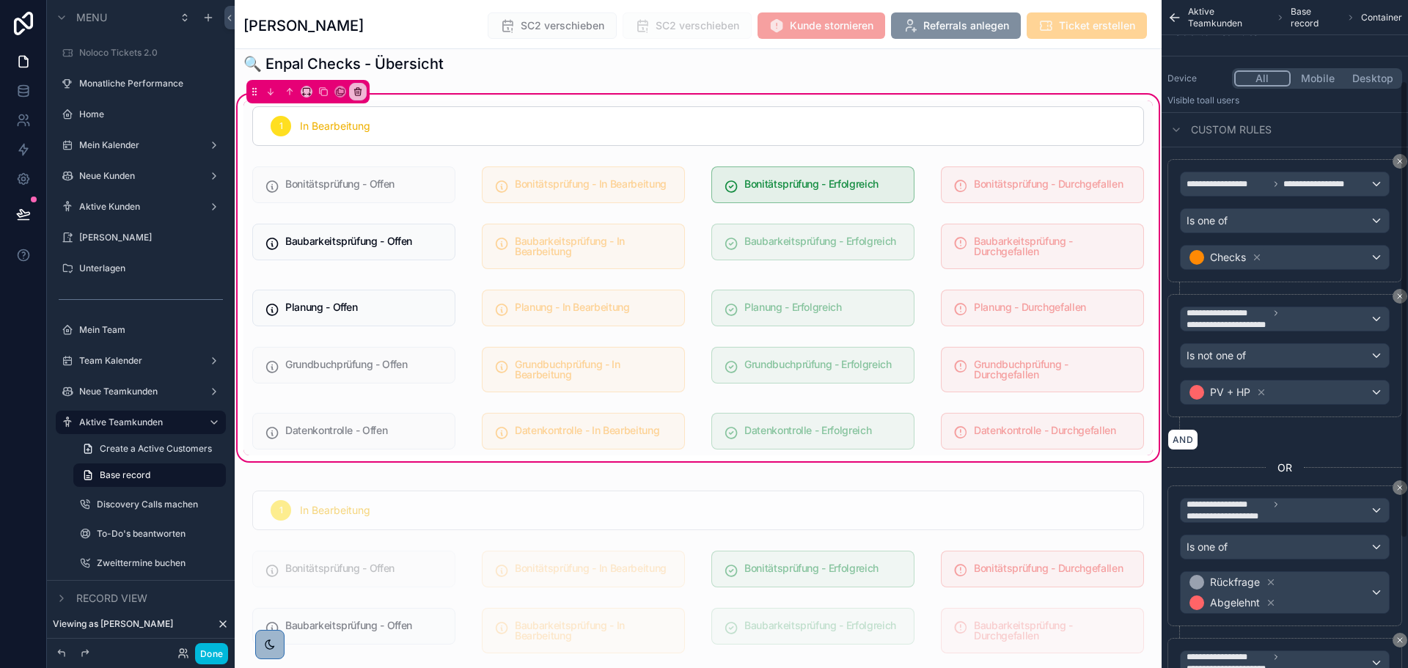
scroll to position [147, 0]
click at [820, 173] on div "scrollable content" at bounding box center [812, 185] width 221 height 48
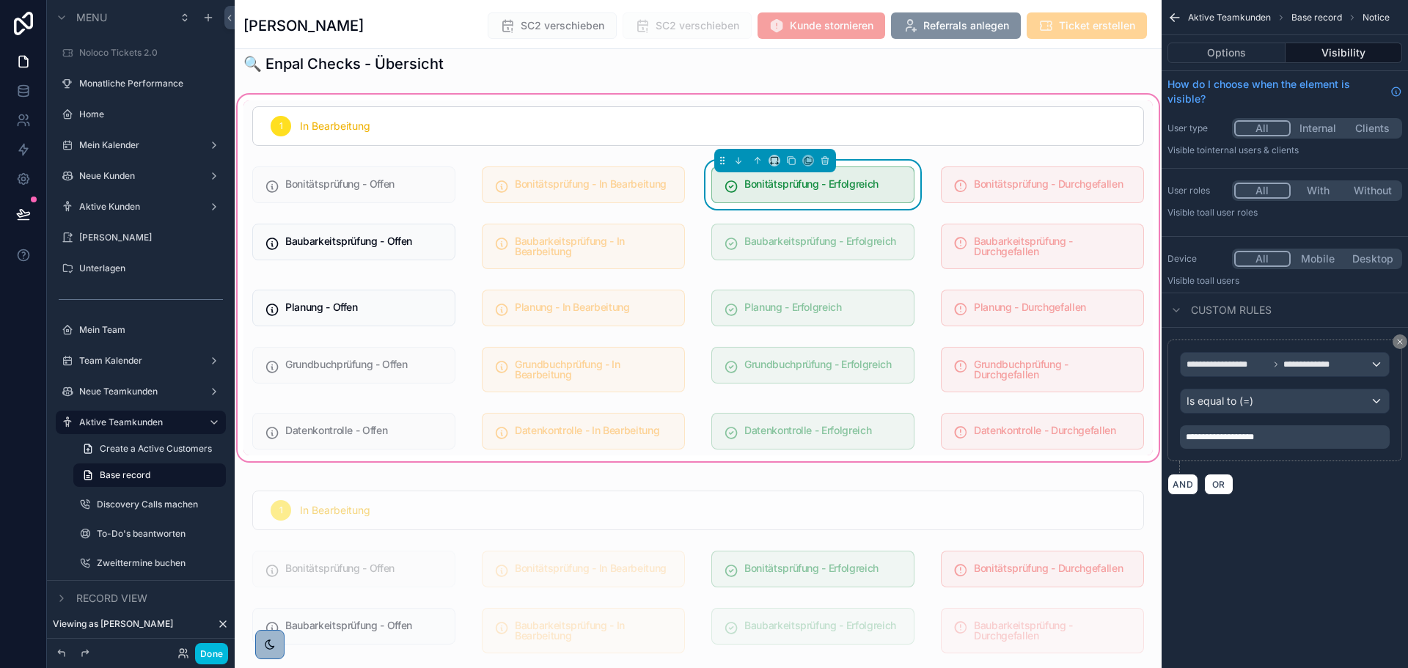
scroll to position [0, 0]
click at [1004, 198] on div "scrollable content" at bounding box center [1042, 185] width 221 height 48
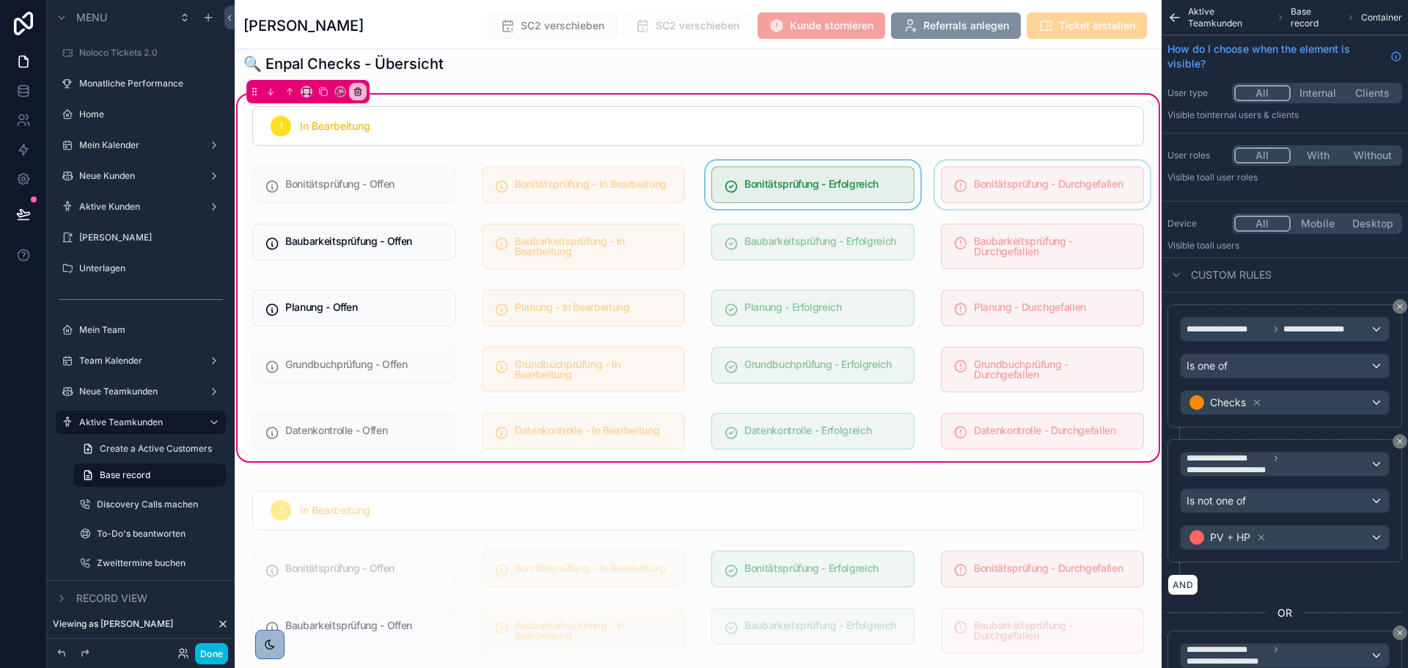
click at [1019, 194] on div "scrollable content" at bounding box center [1042, 185] width 221 height 48
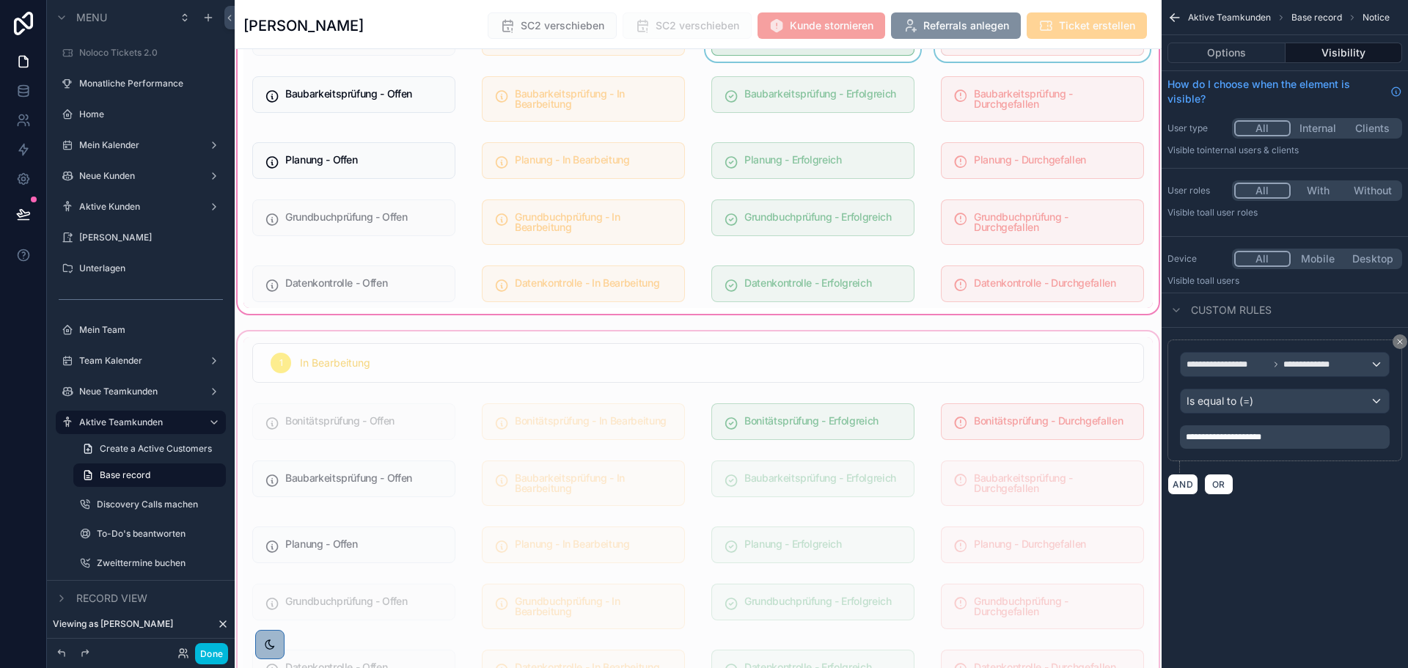
scroll to position [1173, 0]
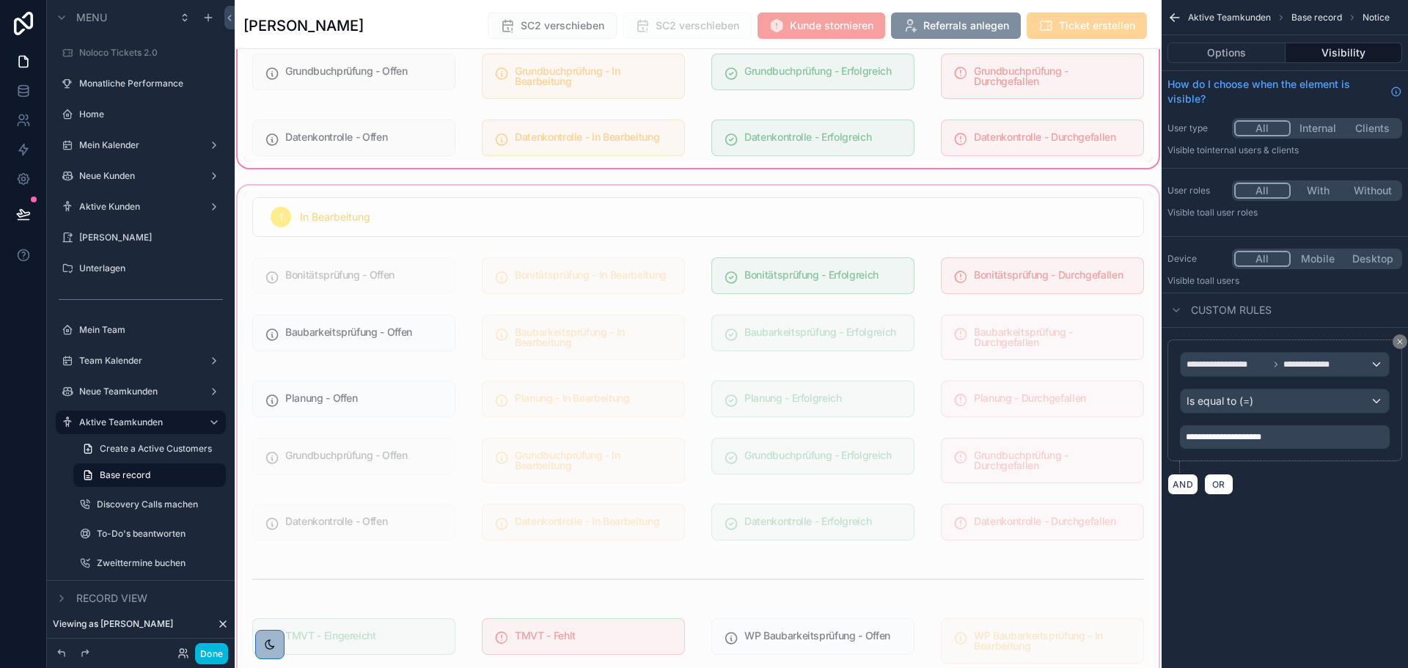
click at [816, 297] on div "scrollable content" at bounding box center [698, 525] width 927 height 685
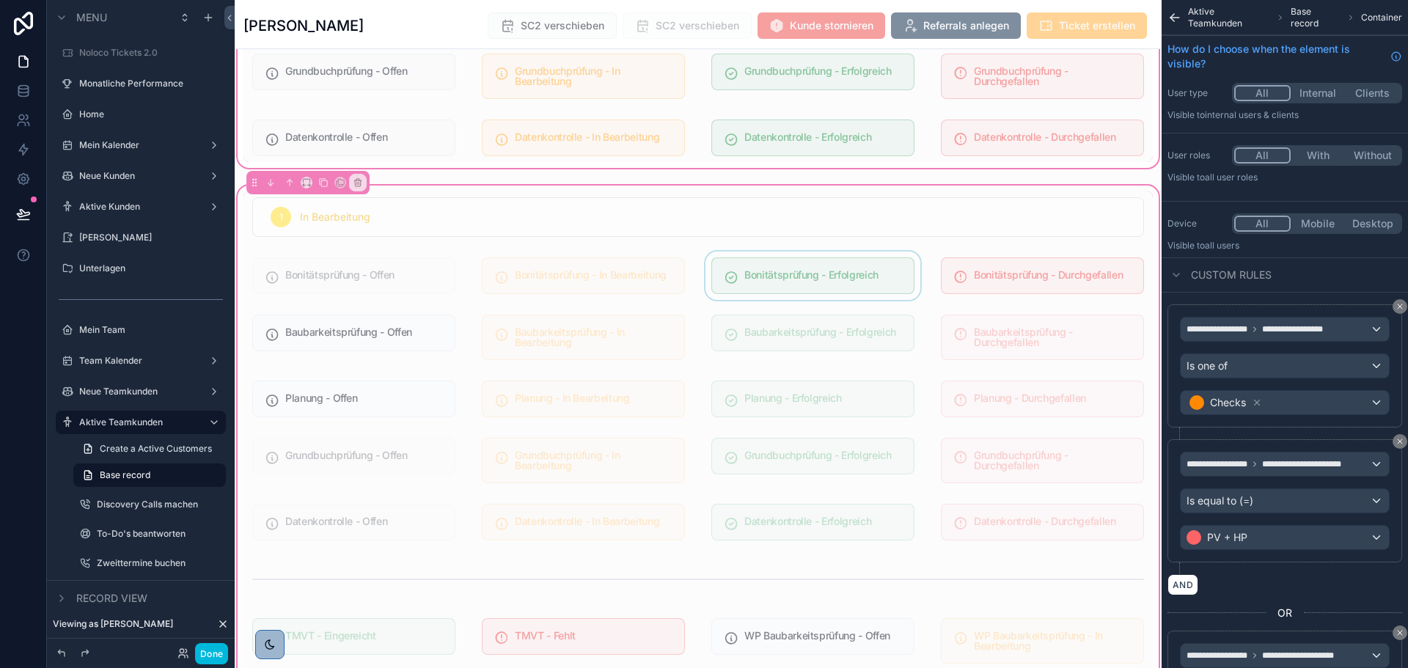
click at [826, 281] on div "scrollable content" at bounding box center [812, 275] width 221 height 48
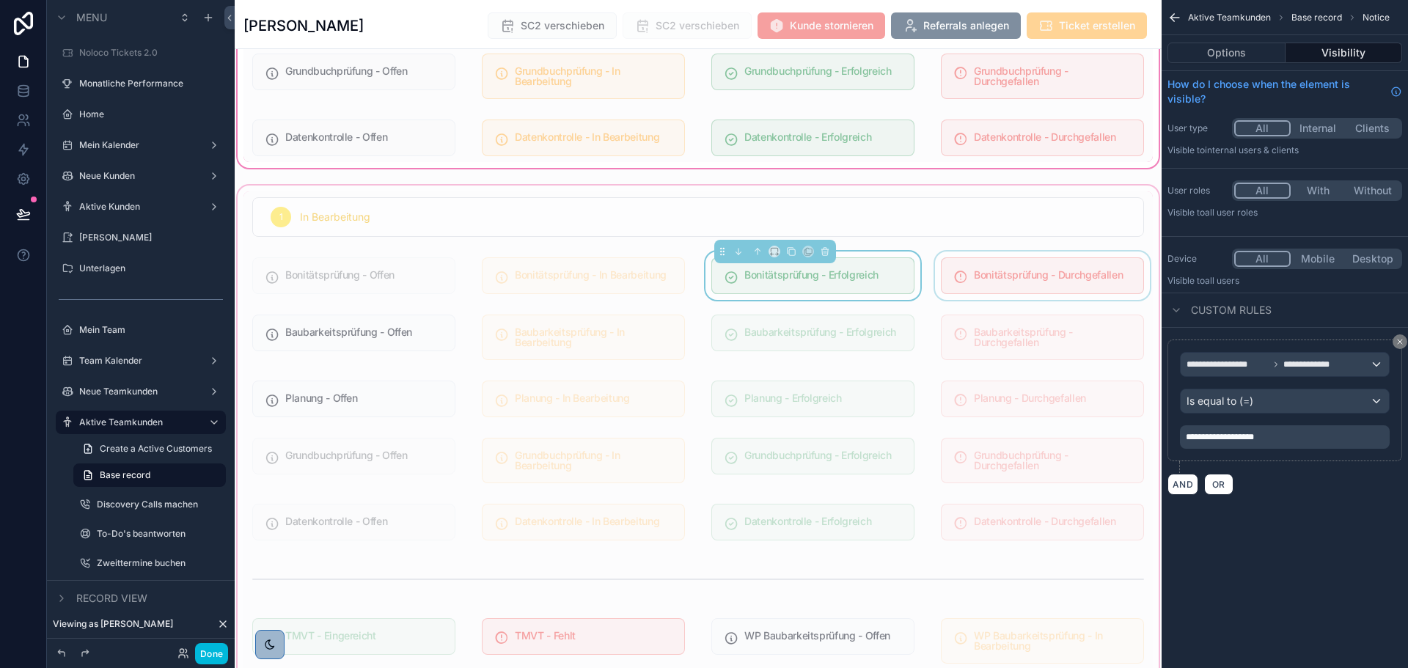
click at [1032, 276] on div "scrollable content" at bounding box center [1042, 275] width 221 height 48
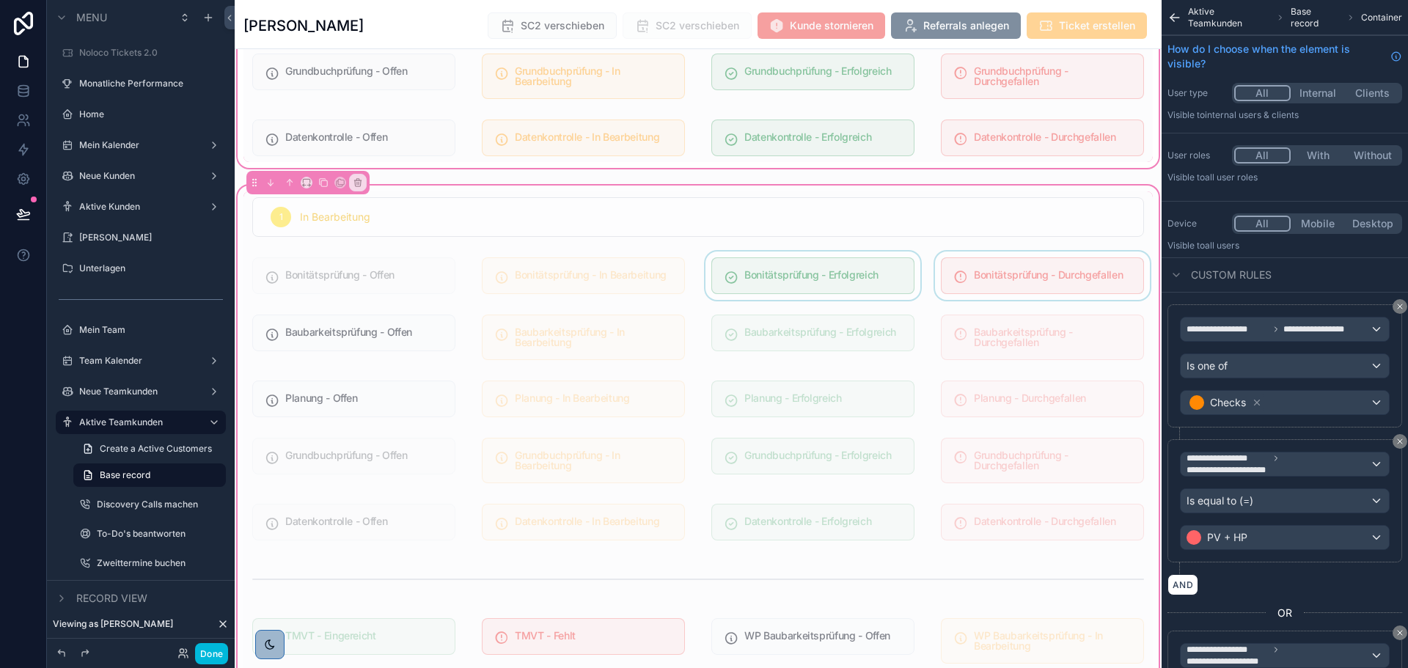
click at [1032, 278] on div "scrollable content" at bounding box center [1042, 275] width 221 height 48
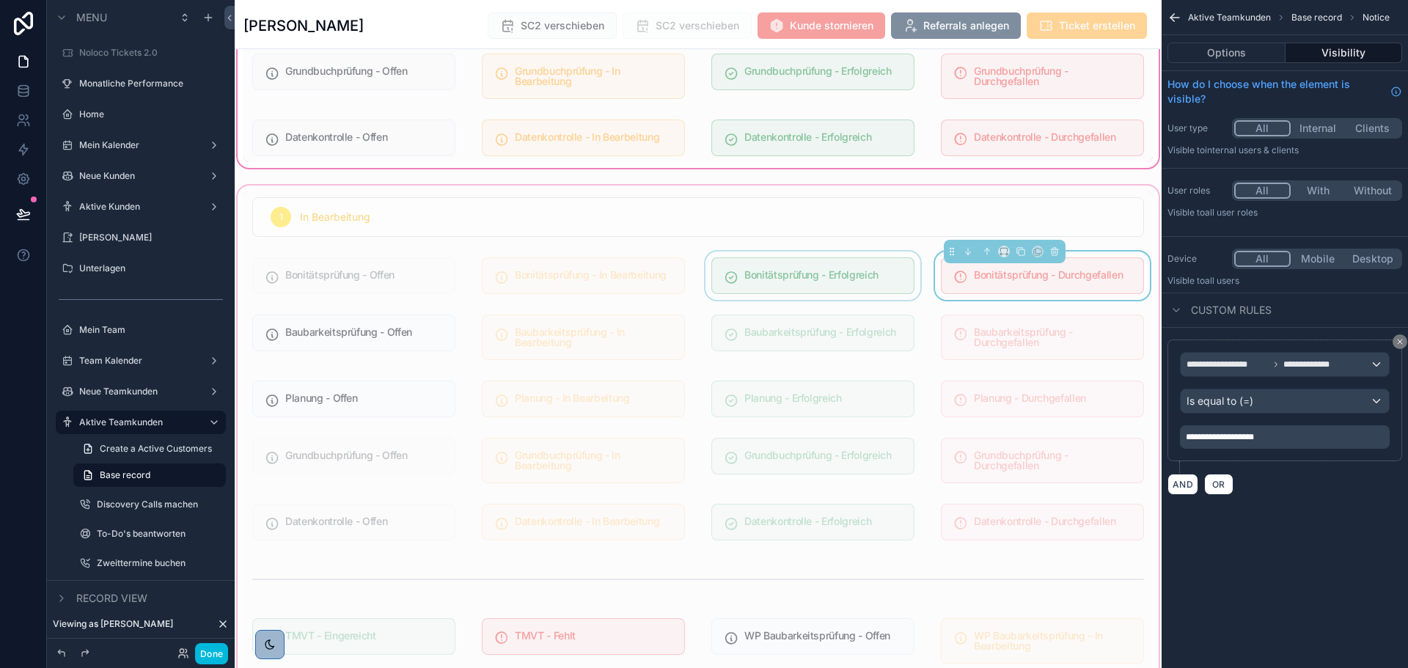
click at [1232, 433] on span "**********" at bounding box center [1220, 437] width 68 height 9
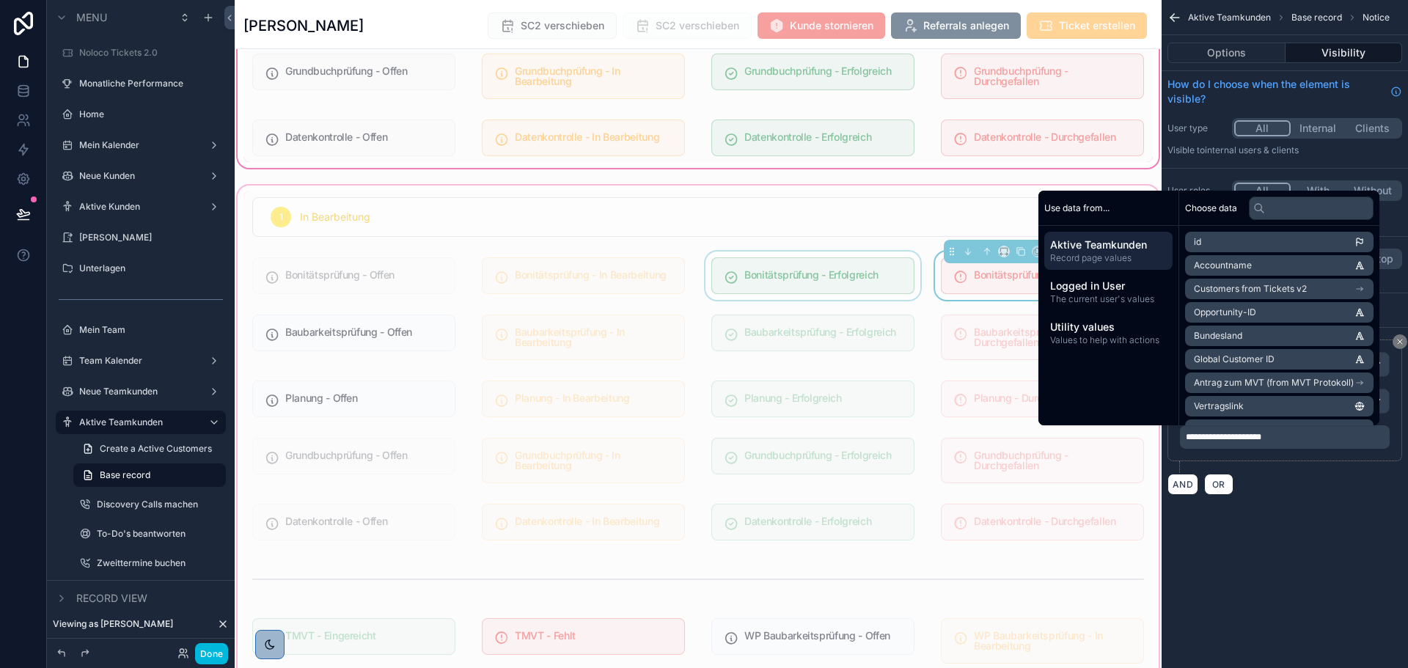
click at [1314, 512] on div "**********" at bounding box center [1284, 265] width 246 height 530
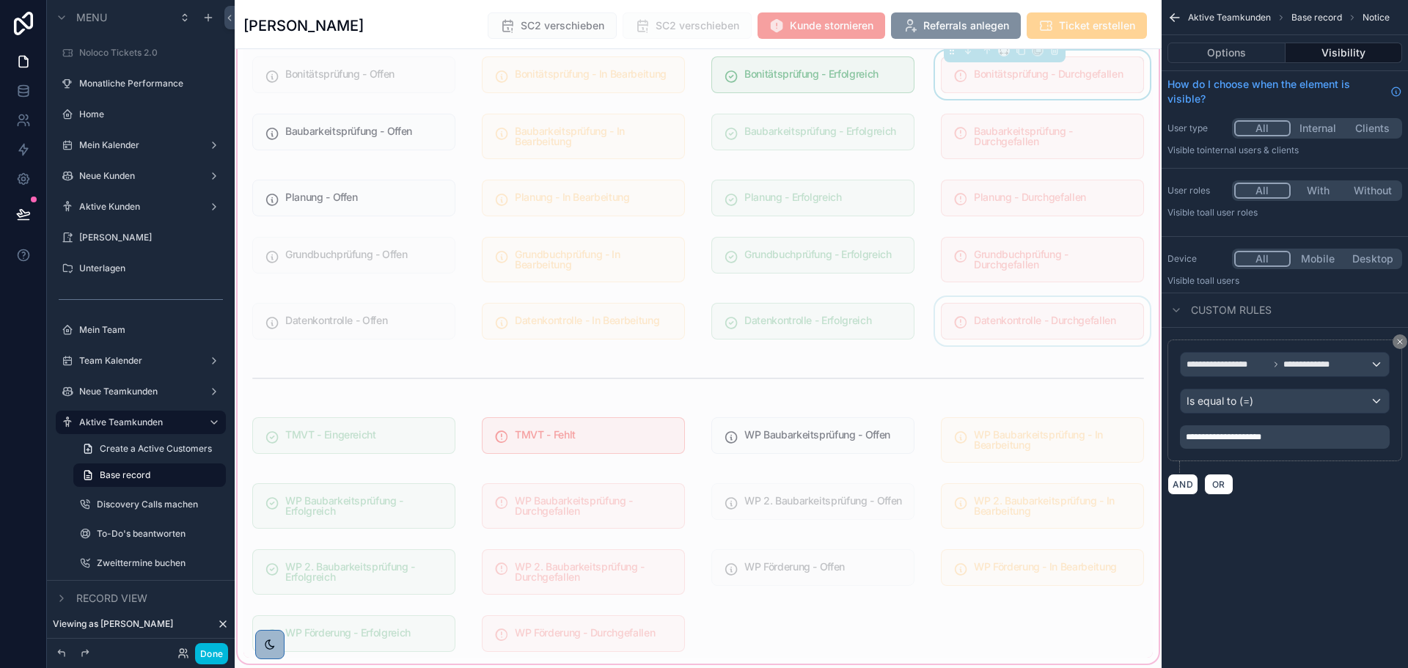
scroll to position [1320, 0]
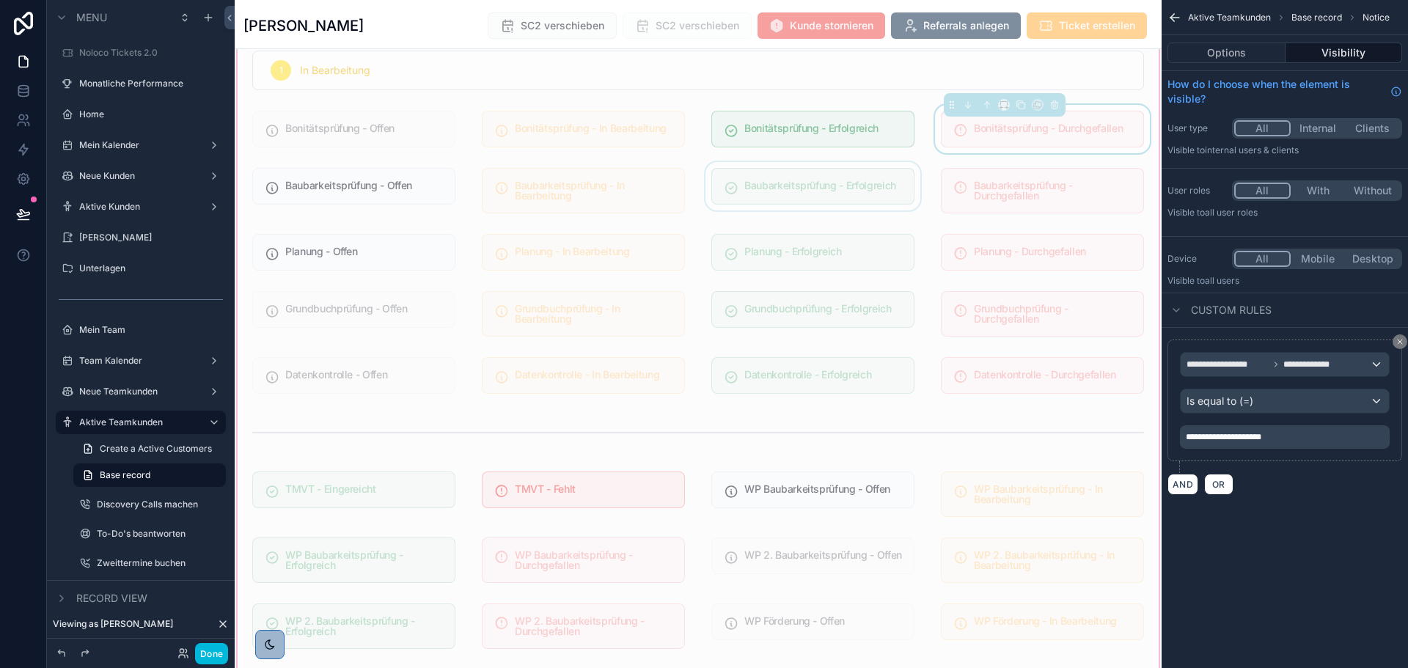
click at [824, 195] on div "scrollable content" at bounding box center [812, 190] width 221 height 57
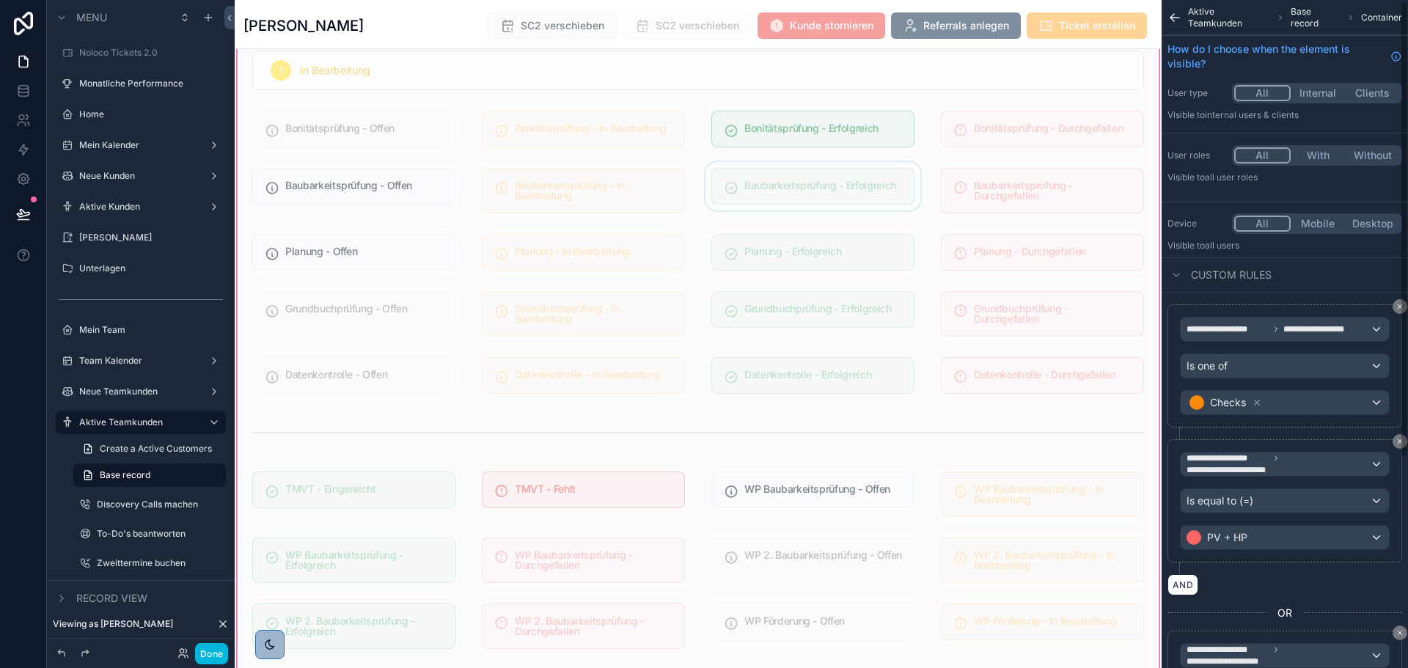
click at [845, 201] on div "scrollable content" at bounding box center [812, 190] width 221 height 57
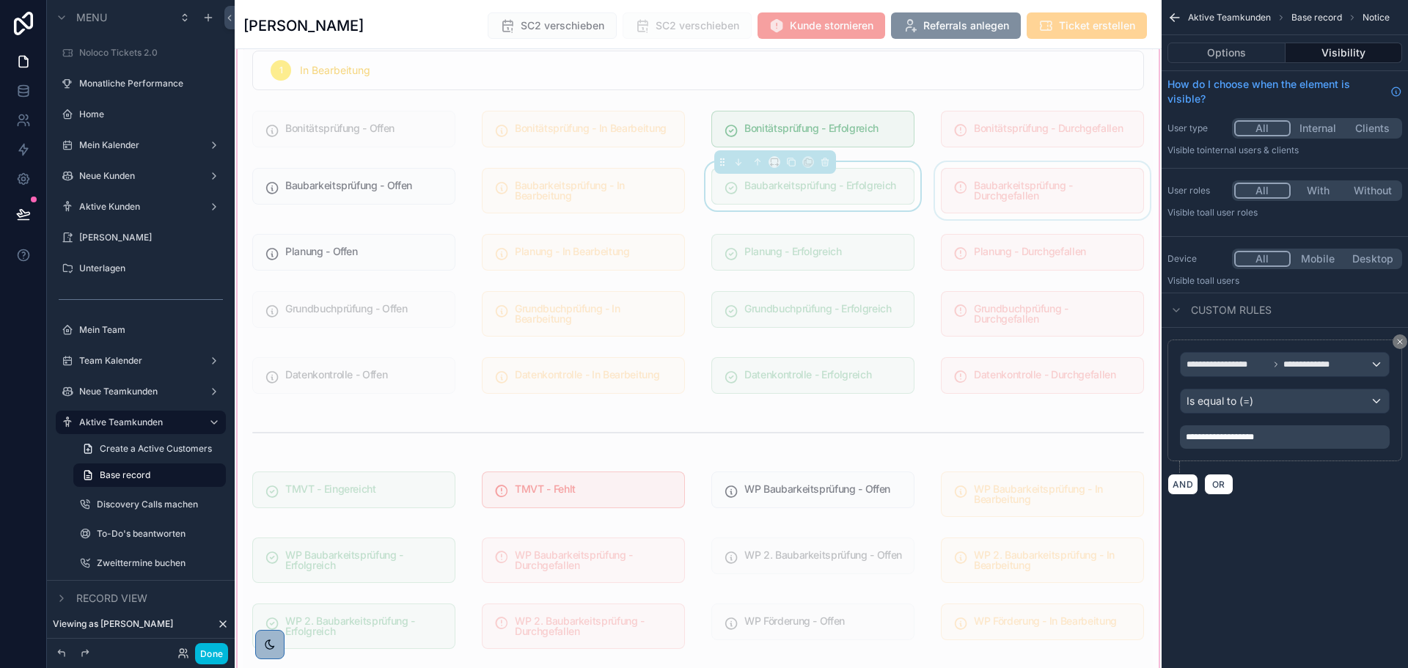
click at [999, 180] on div "scrollable content" at bounding box center [1042, 190] width 221 height 57
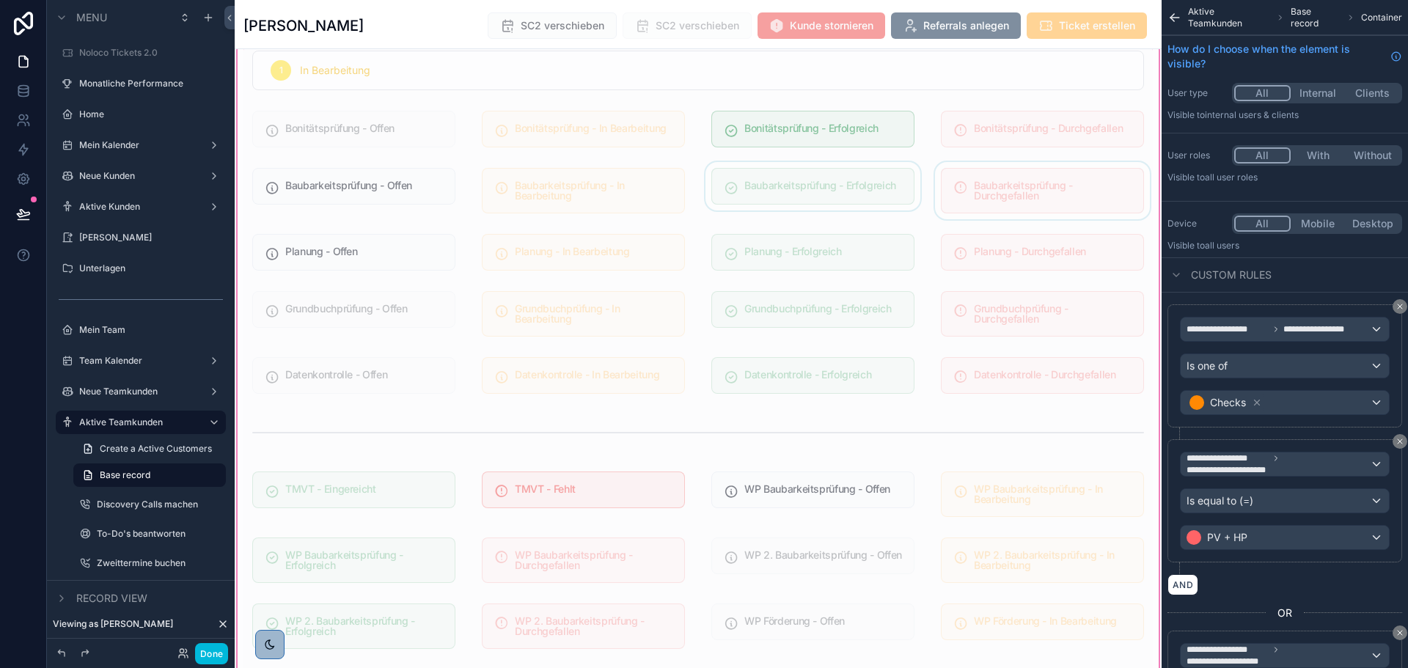
click at [1004, 187] on div "scrollable content" at bounding box center [1042, 190] width 221 height 57
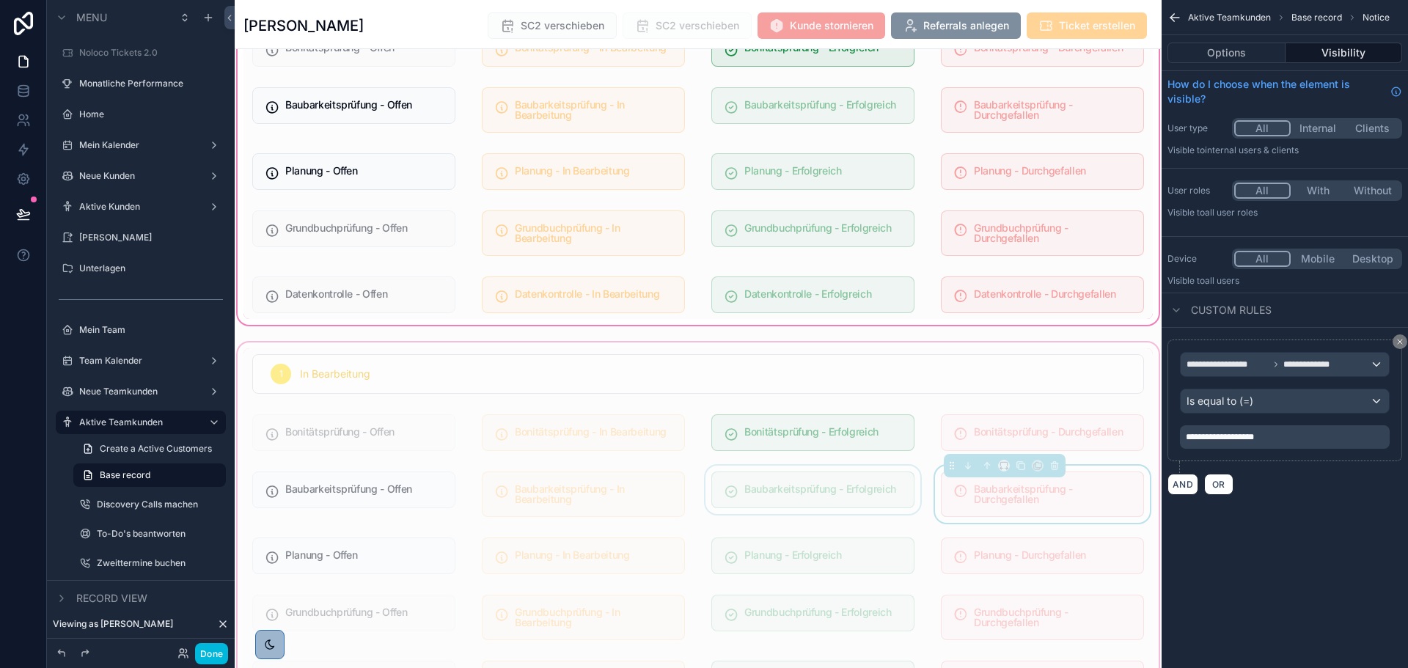
scroll to position [1027, 0]
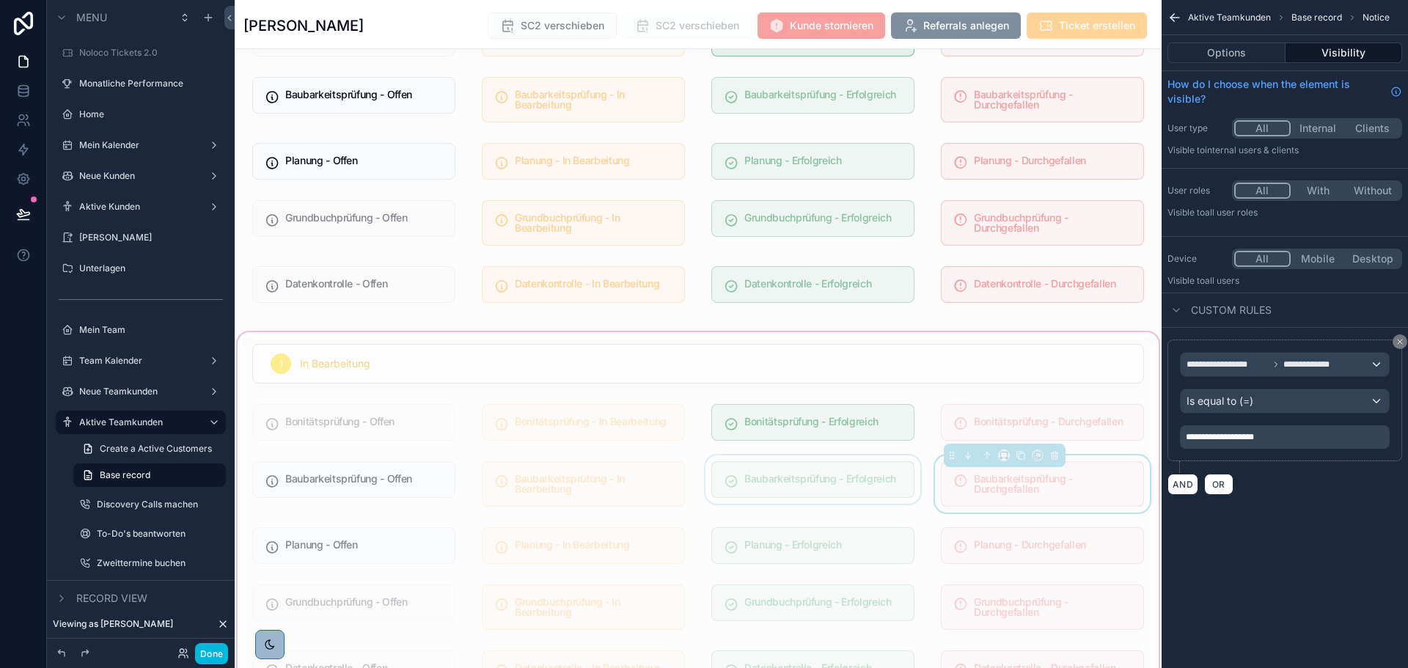
click at [826, 472] on div "scrollable content" at bounding box center [812, 483] width 221 height 57
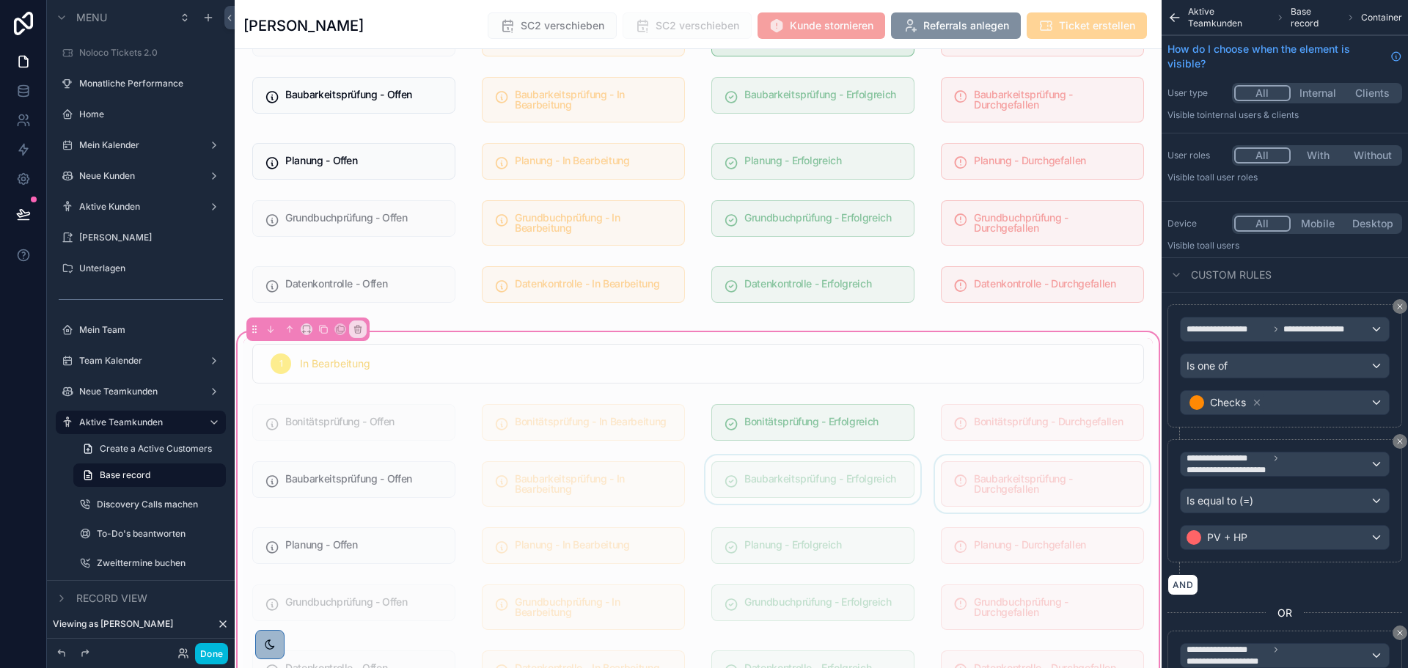
click at [826, 477] on div "scrollable content" at bounding box center [812, 483] width 221 height 57
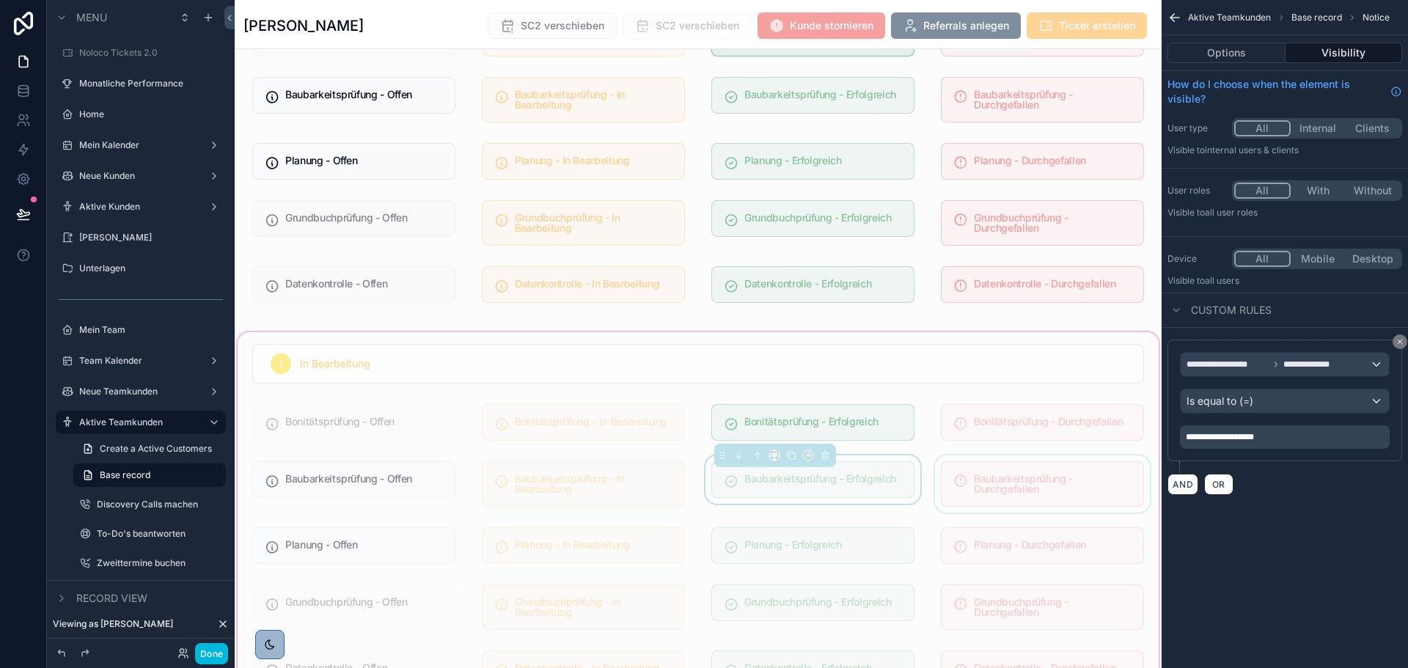
click at [954, 471] on div "scrollable content" at bounding box center [1042, 483] width 221 height 57
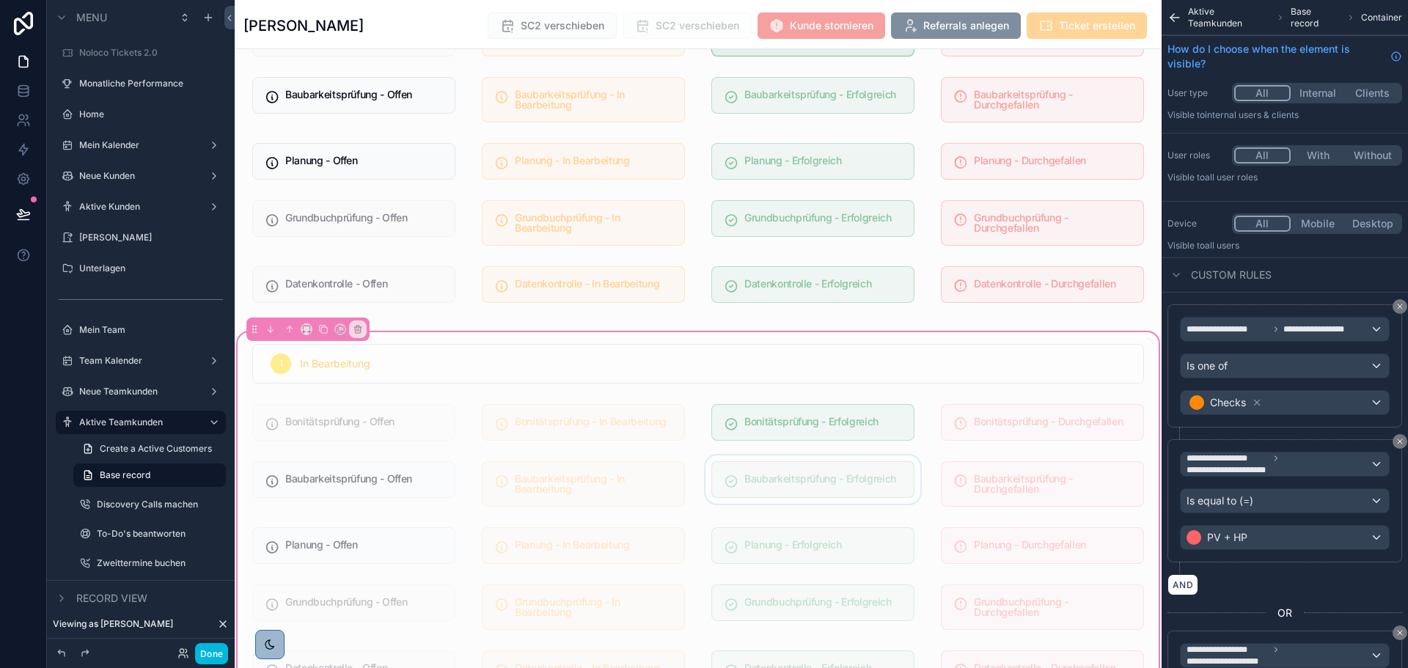
click at [854, 473] on div "scrollable content" at bounding box center [812, 483] width 221 height 57
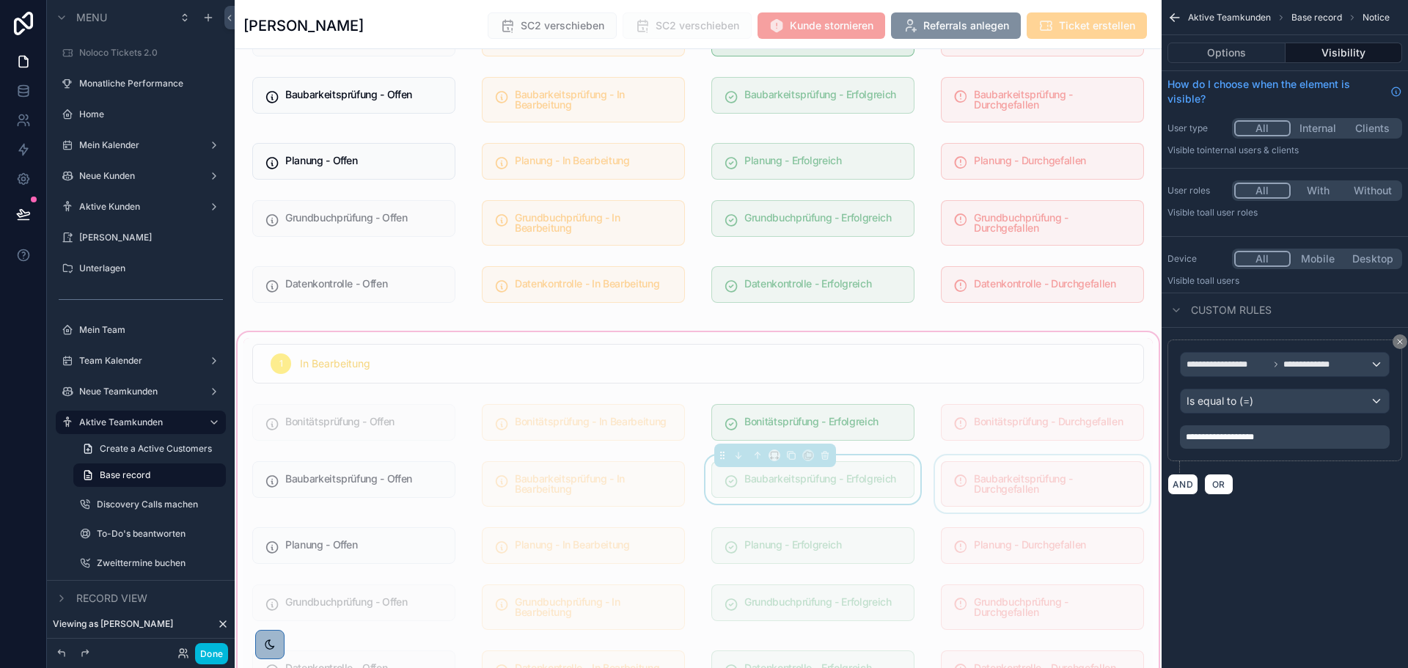
click at [950, 483] on div "scrollable content" at bounding box center [1042, 483] width 221 height 57
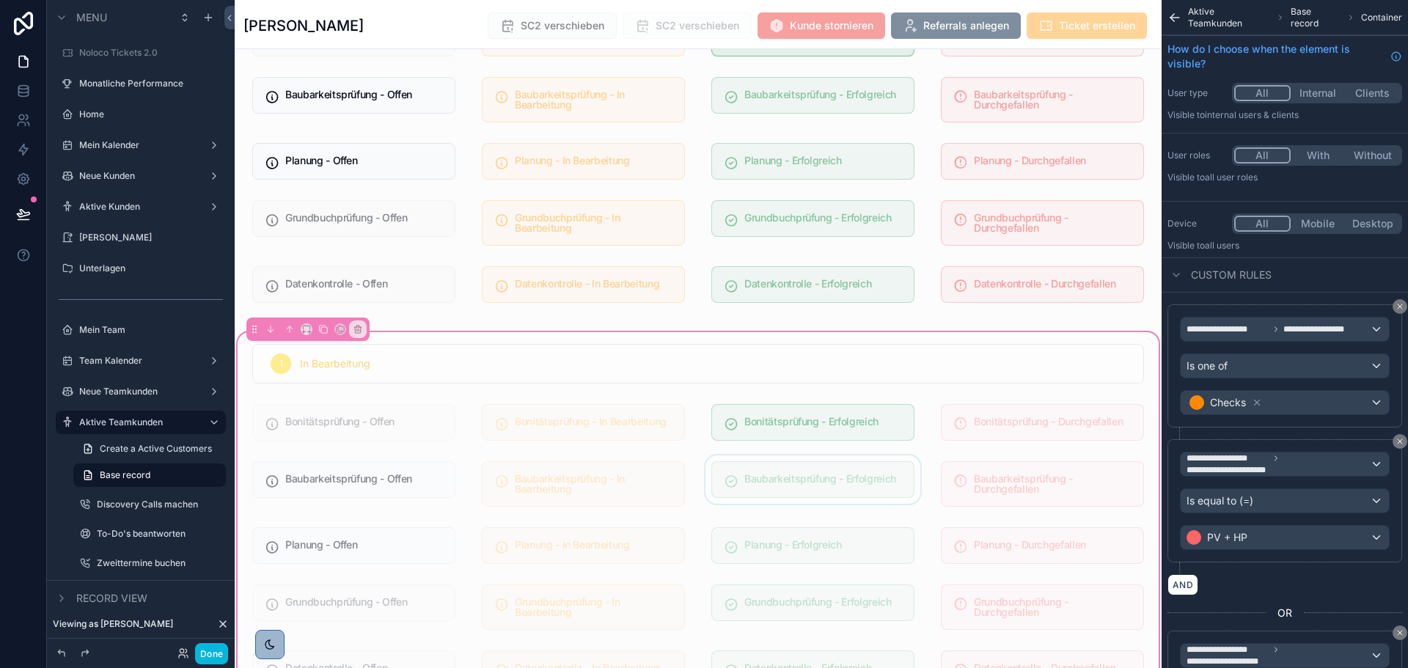
click at [829, 488] on div "scrollable content" at bounding box center [812, 483] width 221 height 57
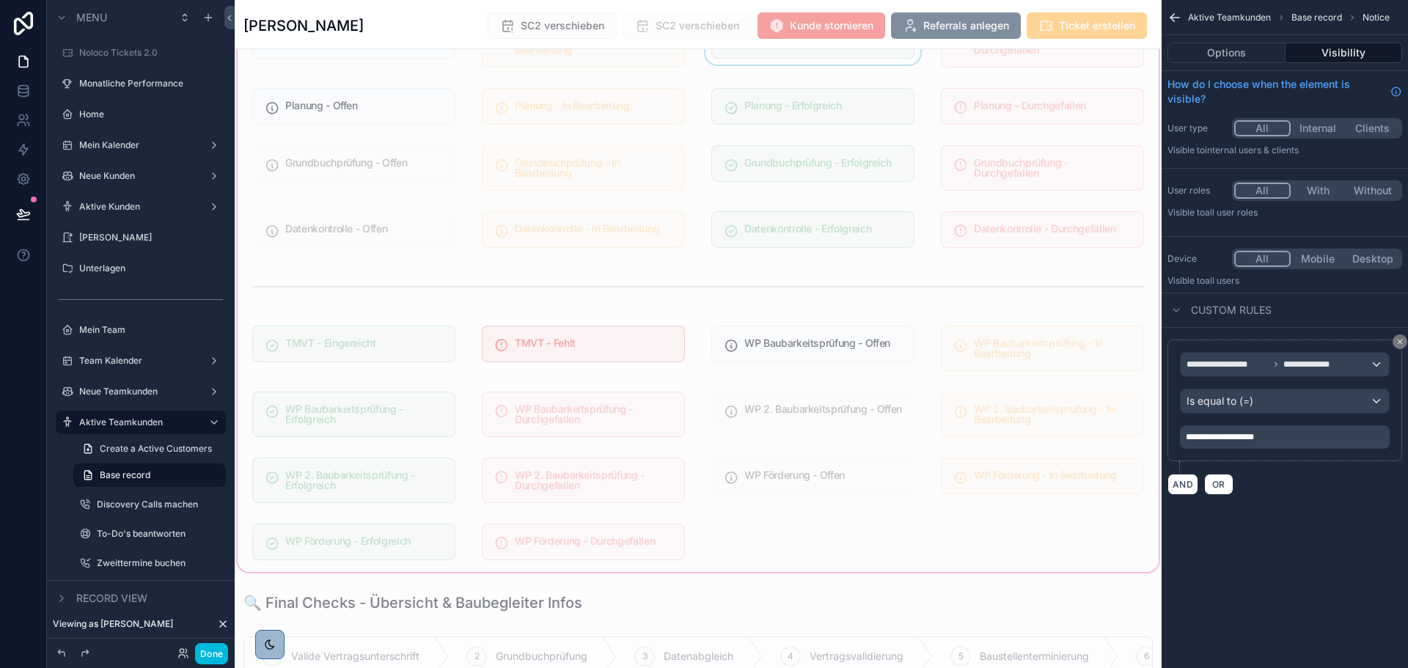
scroll to position [1466, 0]
click at [1046, 358] on div "scrollable content" at bounding box center [1042, 347] width 221 height 57
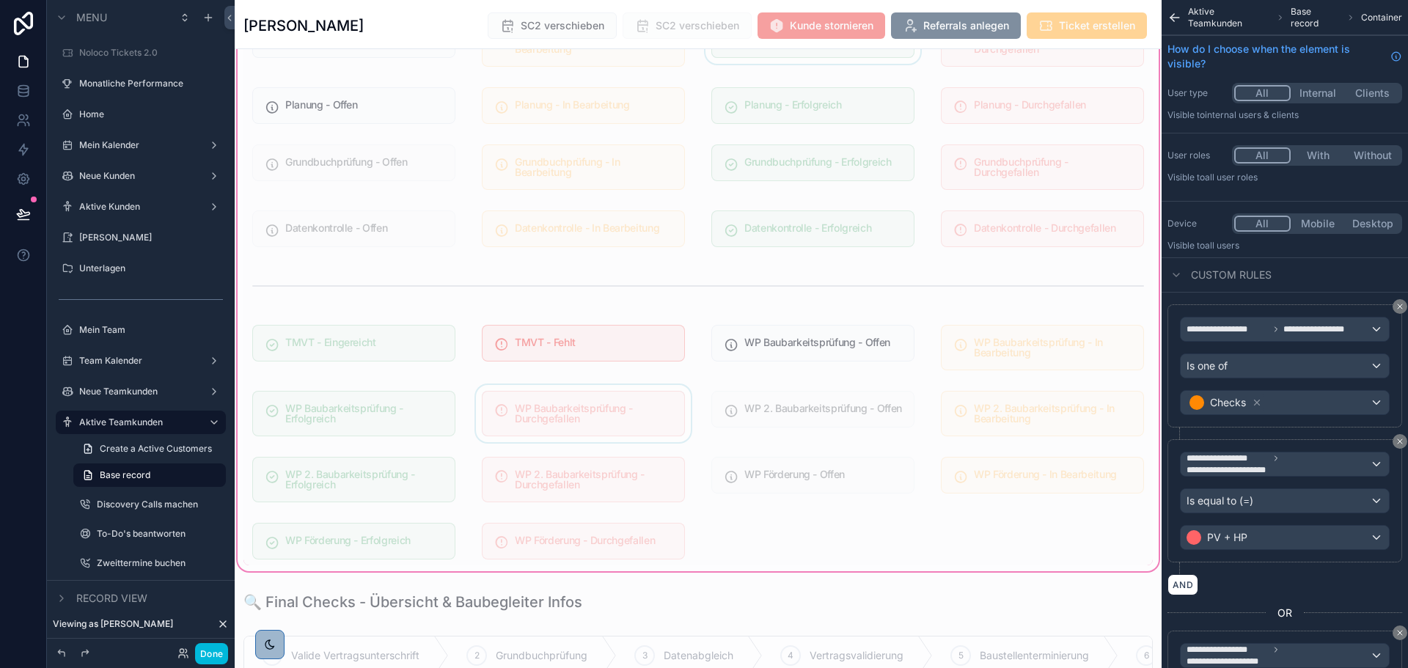
click at [380, 410] on div "scrollable content" at bounding box center [353, 413] width 221 height 57
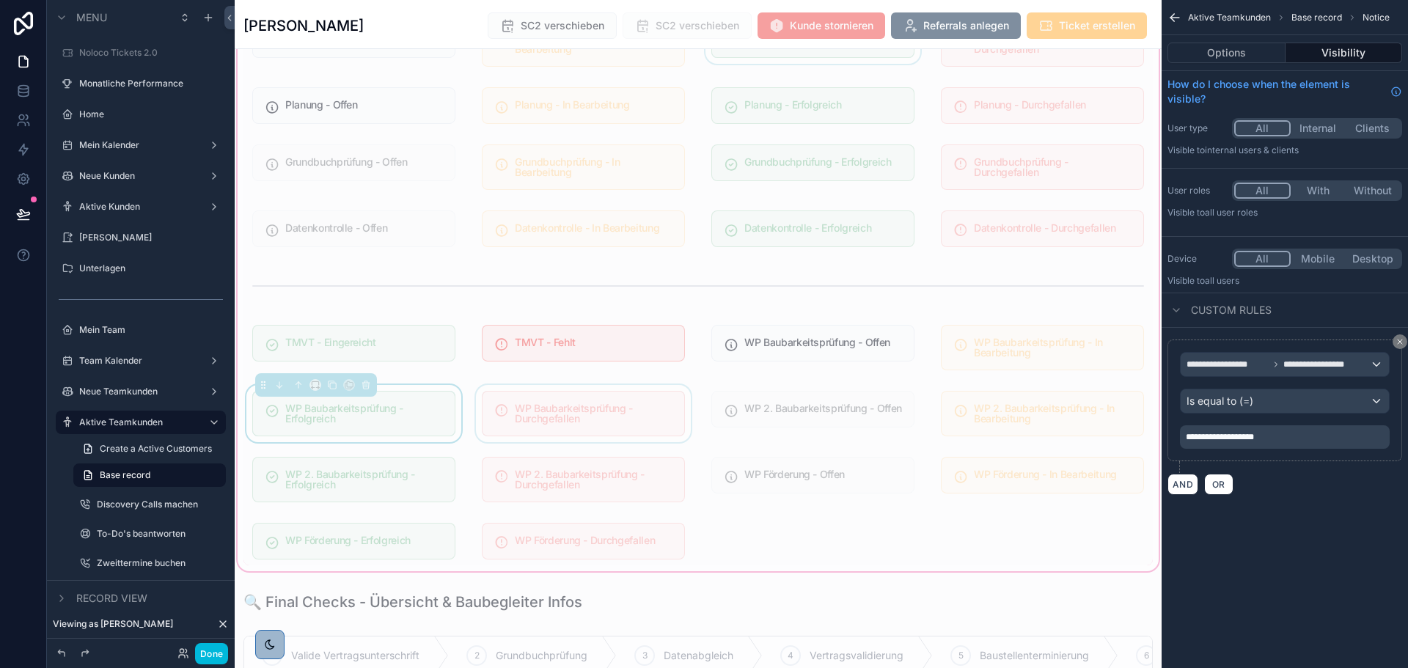
click at [568, 398] on div "scrollable content" at bounding box center [583, 413] width 221 height 57
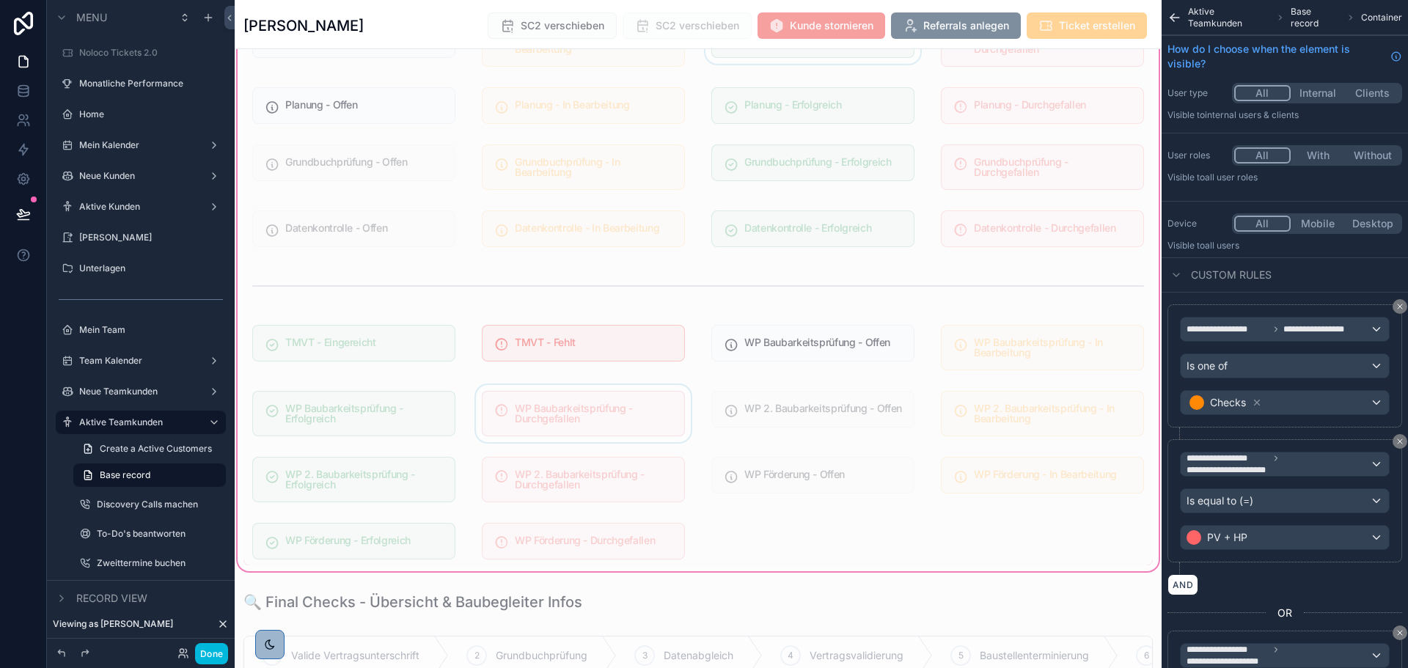
click at [569, 405] on div "scrollable content" at bounding box center [583, 413] width 221 height 57
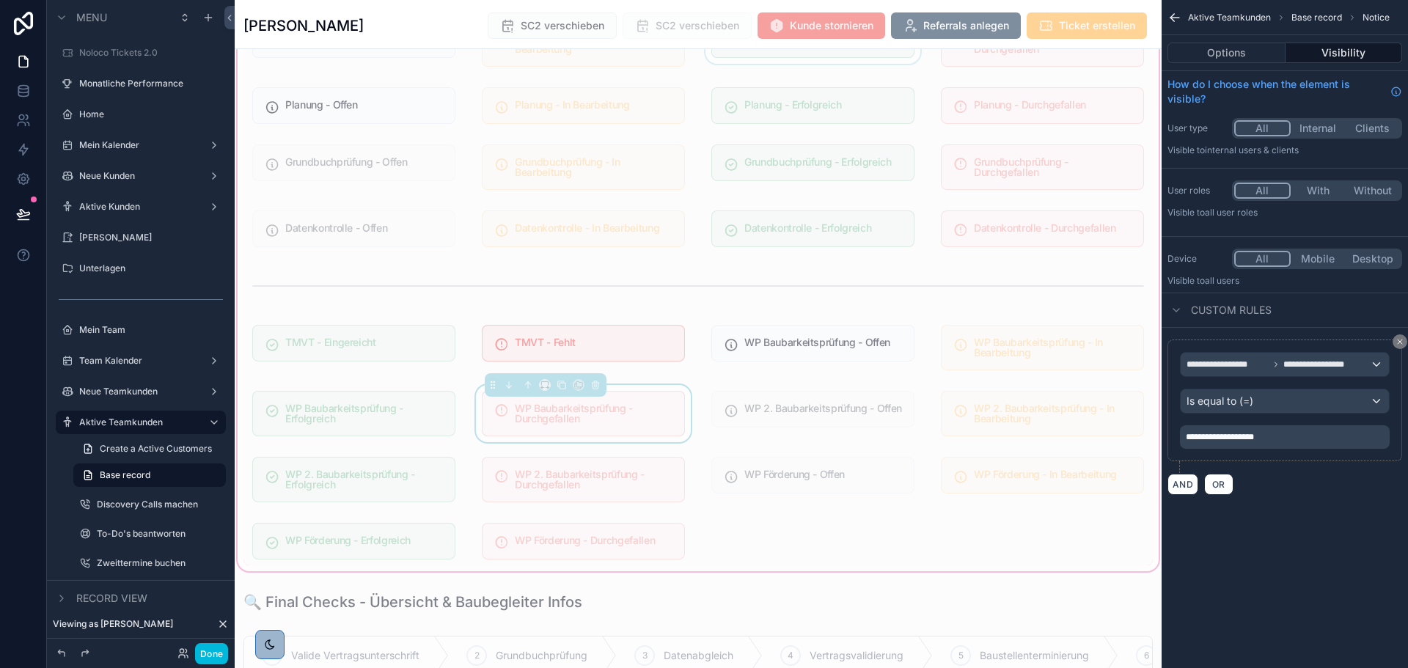
click at [1228, 433] on span "**********" at bounding box center [1220, 437] width 68 height 9
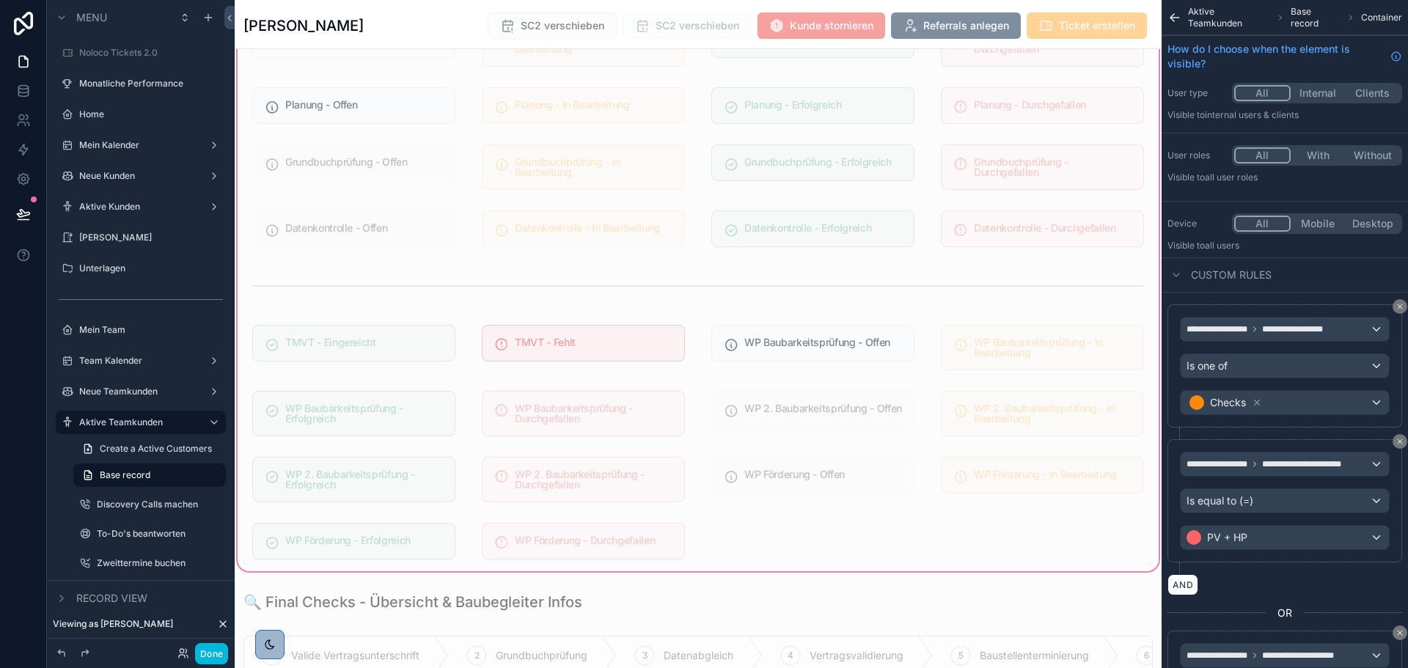
scroll to position [1246, 0]
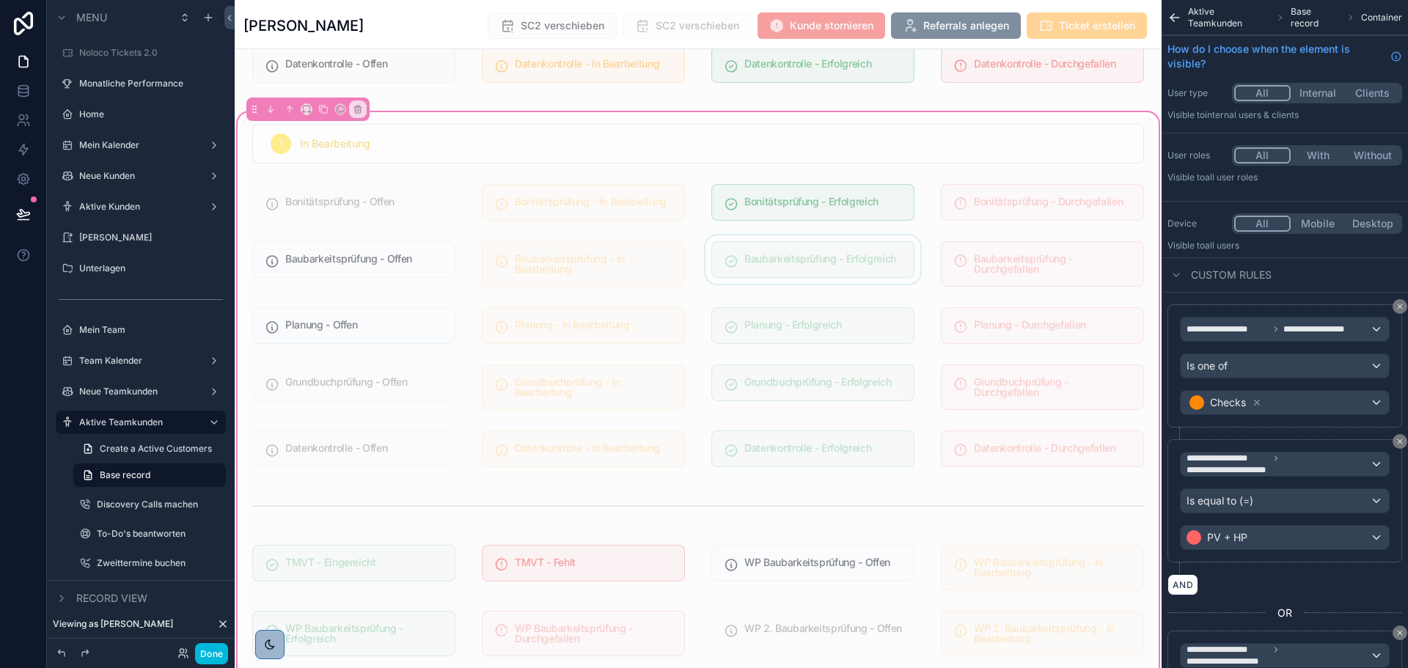
click at [820, 287] on div "scrollable content" at bounding box center [812, 263] width 221 height 57
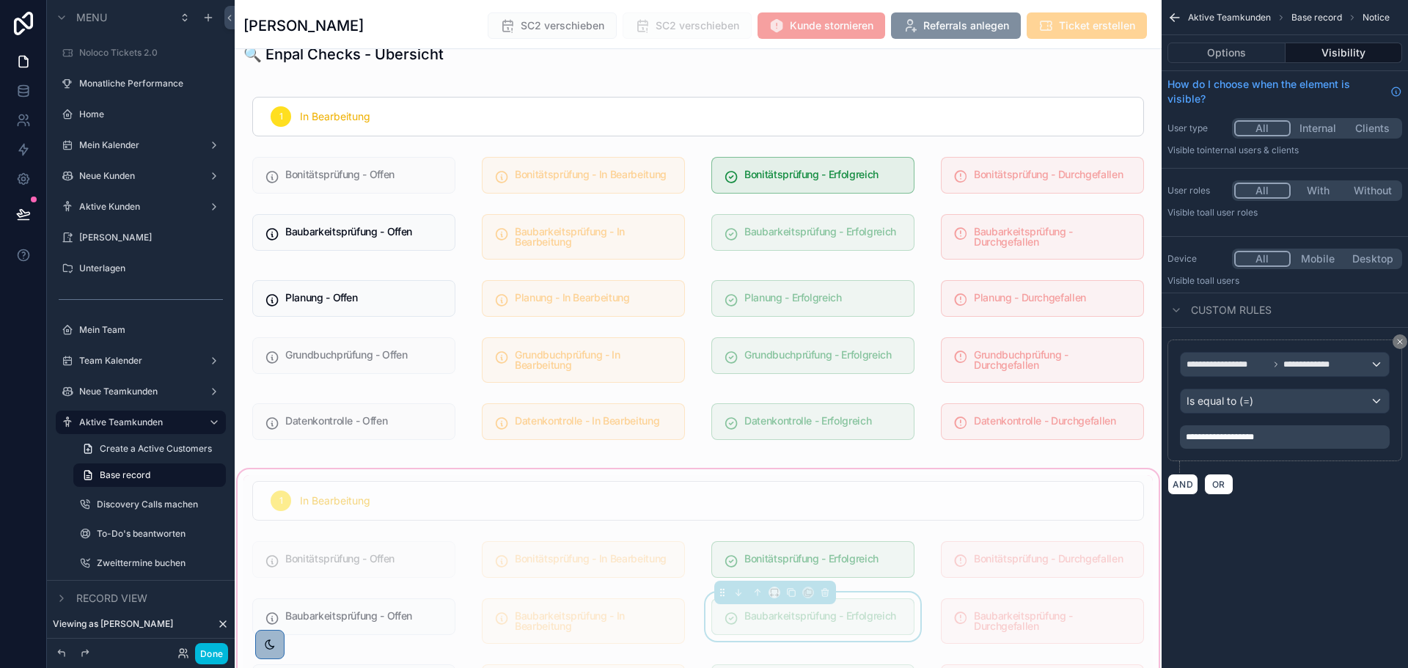
scroll to position [880, 0]
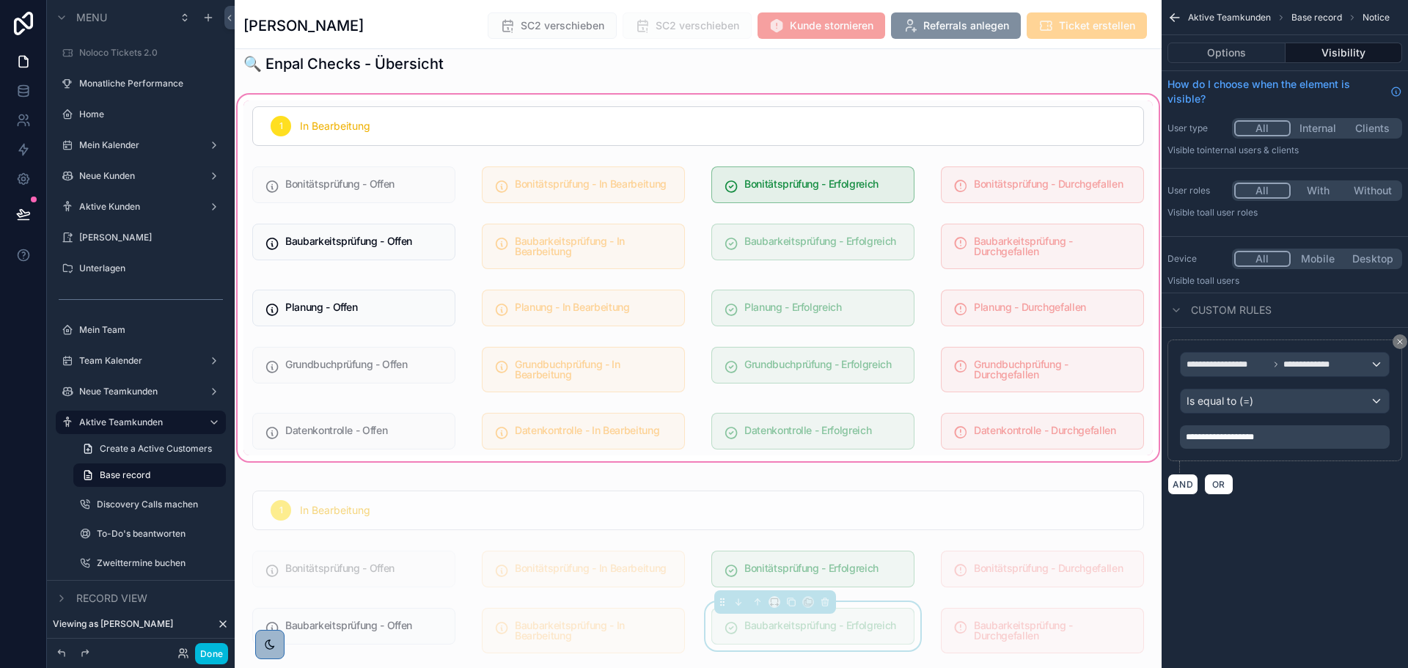
click at [835, 273] on div "scrollable content" at bounding box center [698, 278] width 927 height 372
click at [844, 242] on div "scrollable content" at bounding box center [812, 246] width 221 height 57
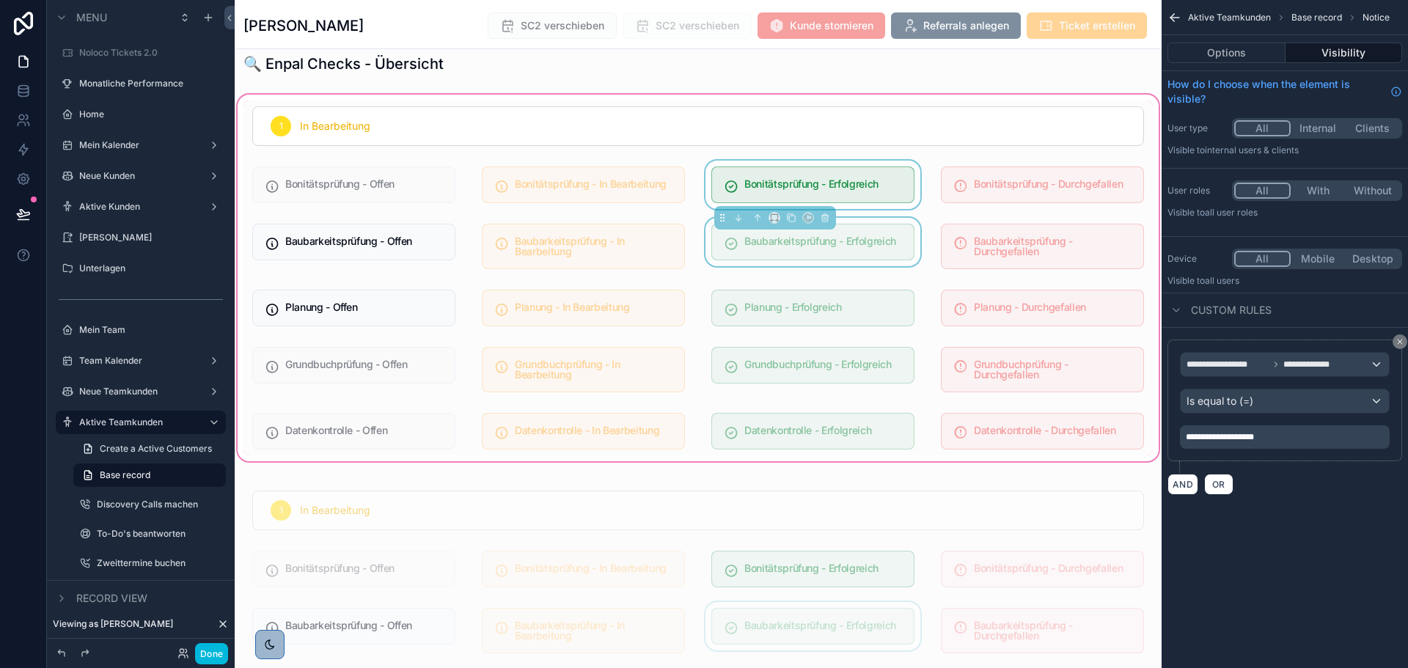
click at [834, 180] on div "scrollable content" at bounding box center [812, 185] width 221 height 48
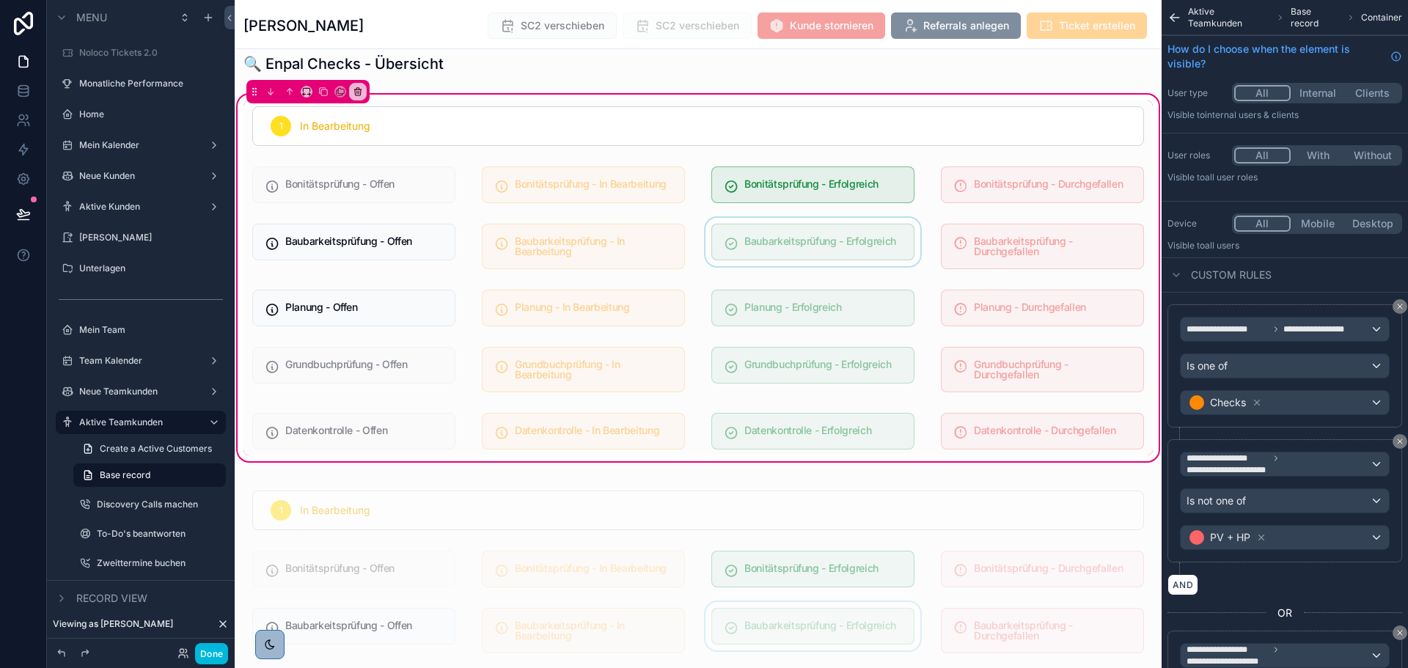
scroll to position [1173, 0]
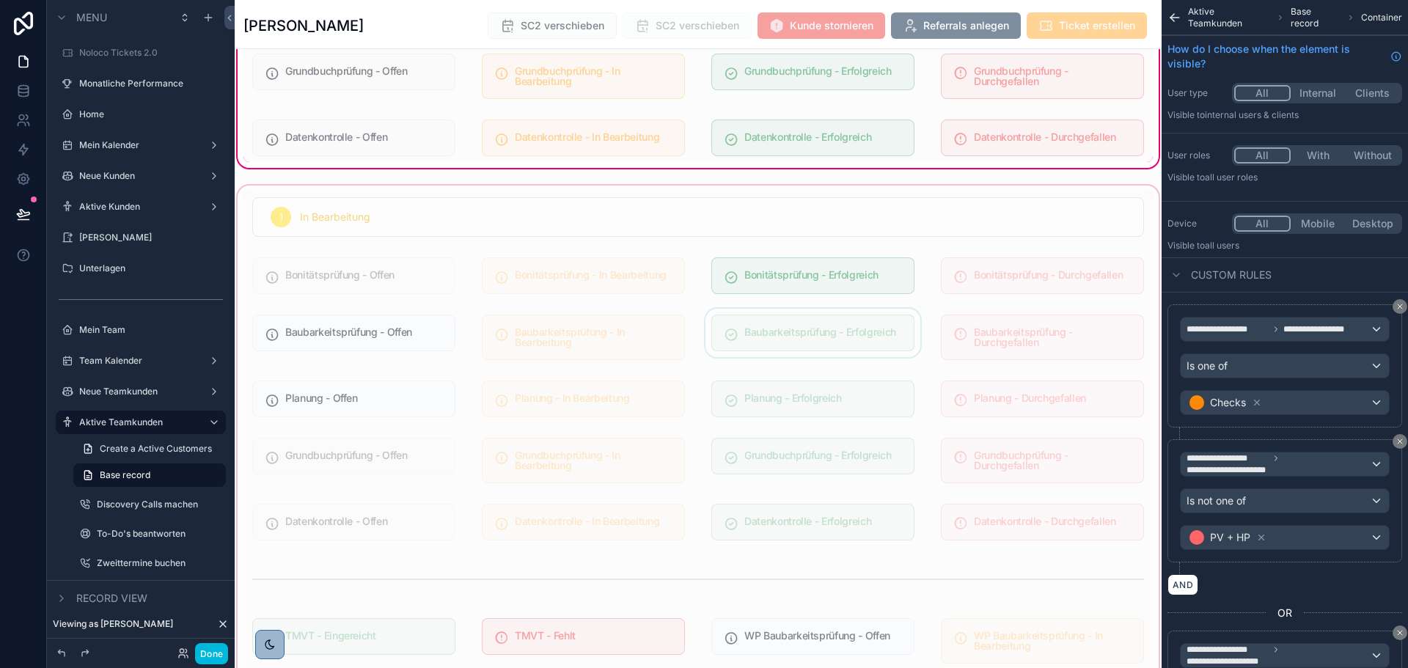
click at [960, 307] on div "scrollable content" at bounding box center [698, 525] width 927 height 685
click at [979, 283] on div "scrollable content" at bounding box center [698, 525] width 927 height 685
click at [982, 327] on div "scrollable content" at bounding box center [698, 525] width 927 height 685
click at [987, 280] on div "scrollable content" at bounding box center [698, 525] width 927 height 685
click at [993, 336] on div "scrollable content" at bounding box center [698, 525] width 927 height 685
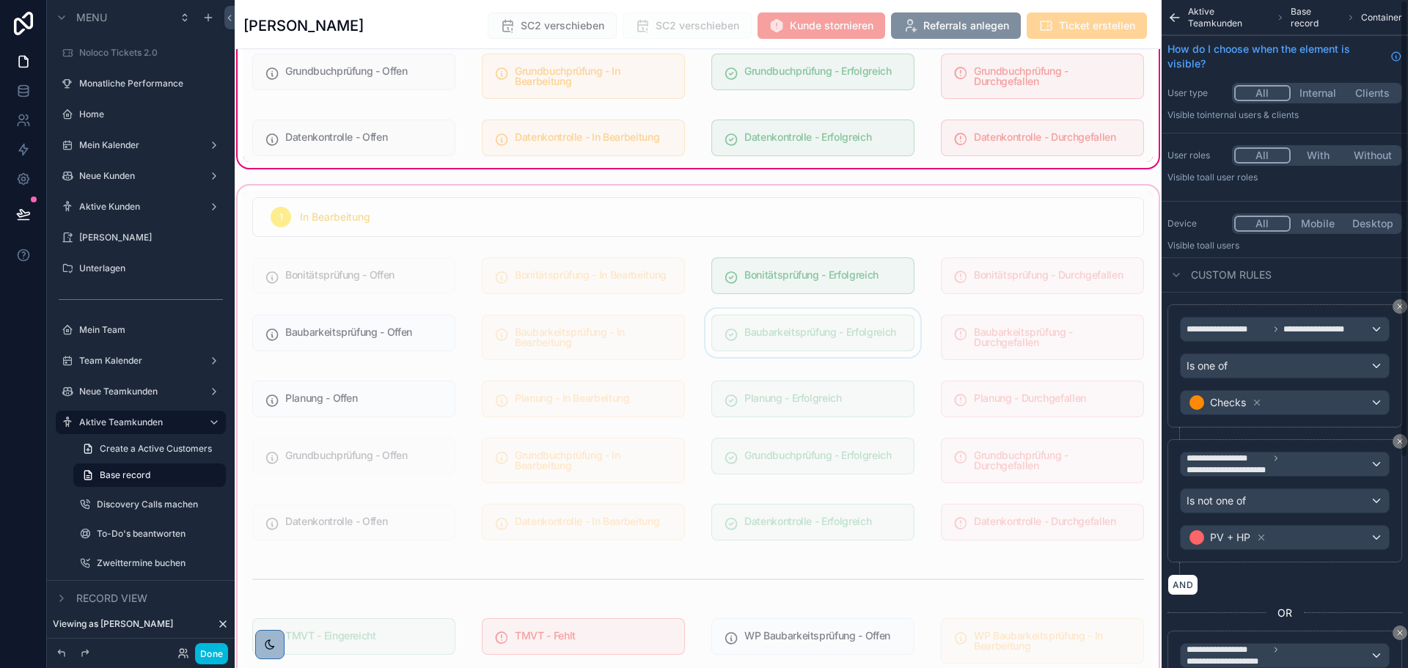
click at [990, 376] on div "scrollable content" at bounding box center [698, 525] width 927 height 685
click at [1175, 18] on icon "scrollable content" at bounding box center [1174, 18] width 9 height 0
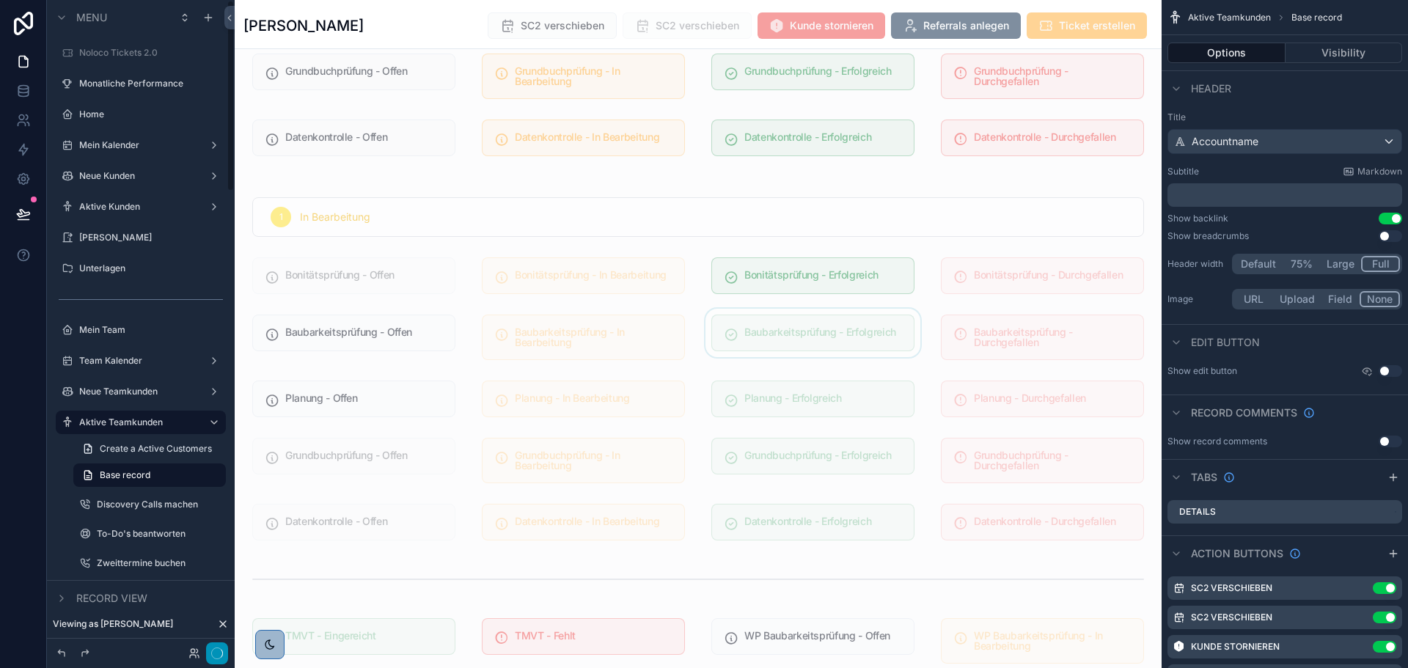
drag, startPoint x: 209, startPoint y: 658, endPoint x: 208, endPoint y: 648, distance: 9.6
click at [209, 657] on button "button" at bounding box center [217, 653] width 22 height 22
click at [222, 664] on button "button" at bounding box center [217, 653] width 22 height 22
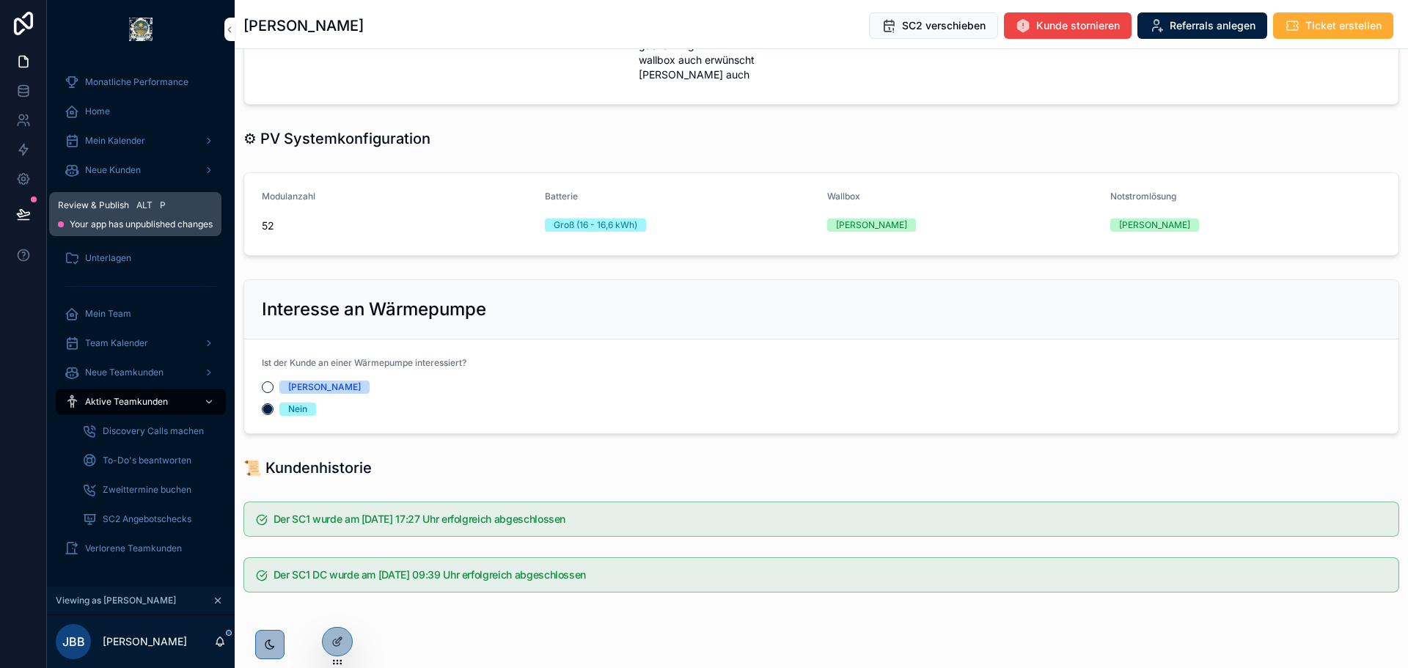
click at [20, 206] on button at bounding box center [23, 214] width 32 height 41
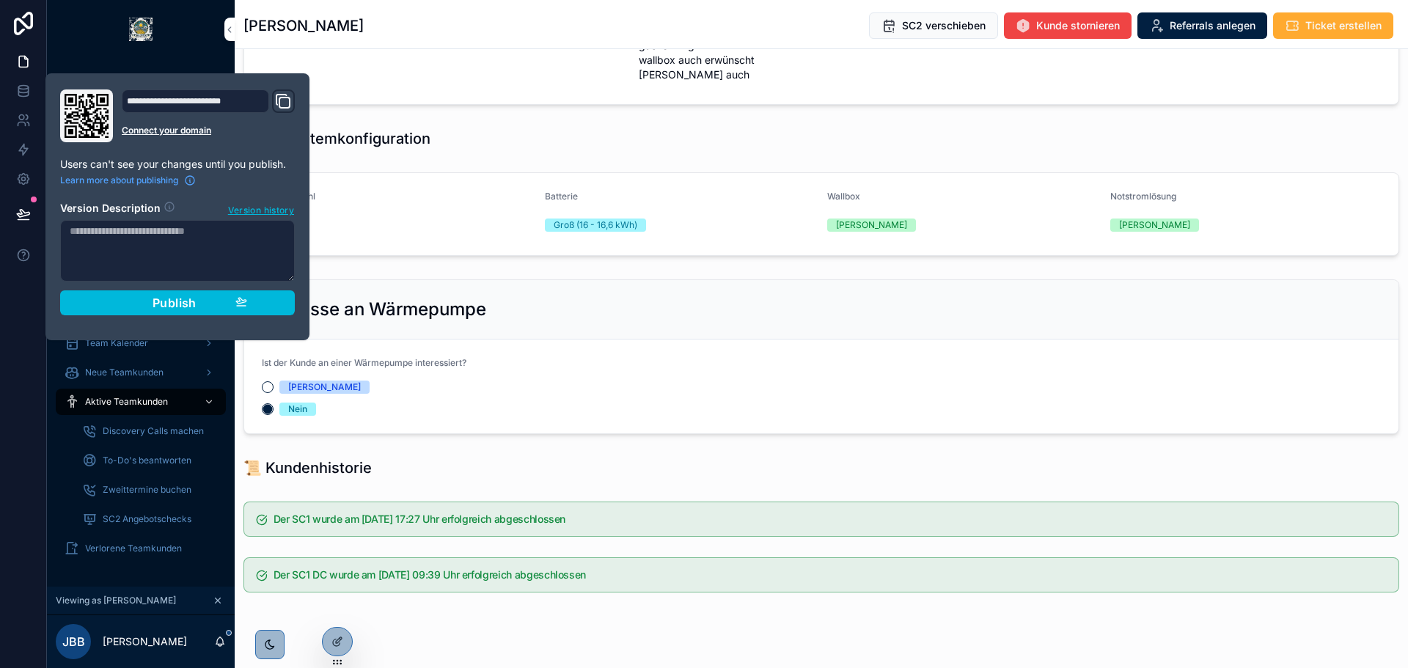
click at [157, 284] on section "Version Description Version history Publish" at bounding box center [177, 253] width 235 height 123
click at [161, 301] on span "Publish" at bounding box center [175, 302] width 44 height 15
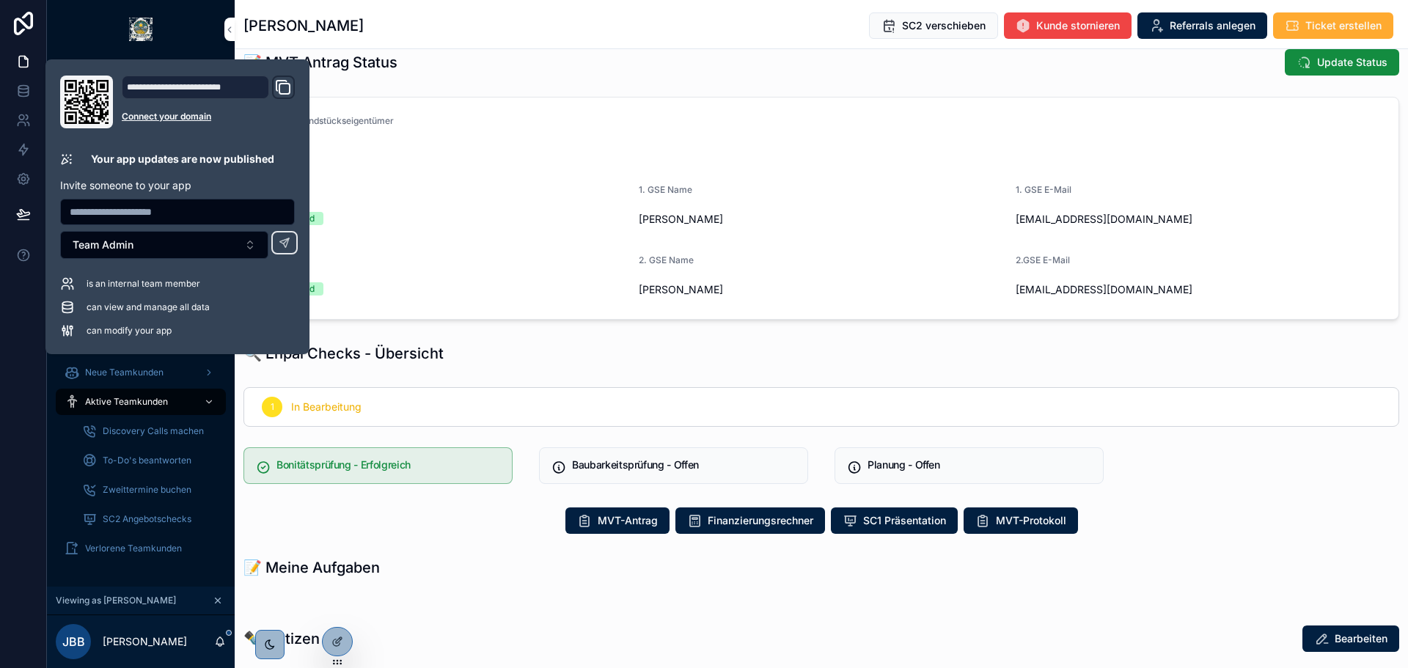
scroll to position [391, 0]
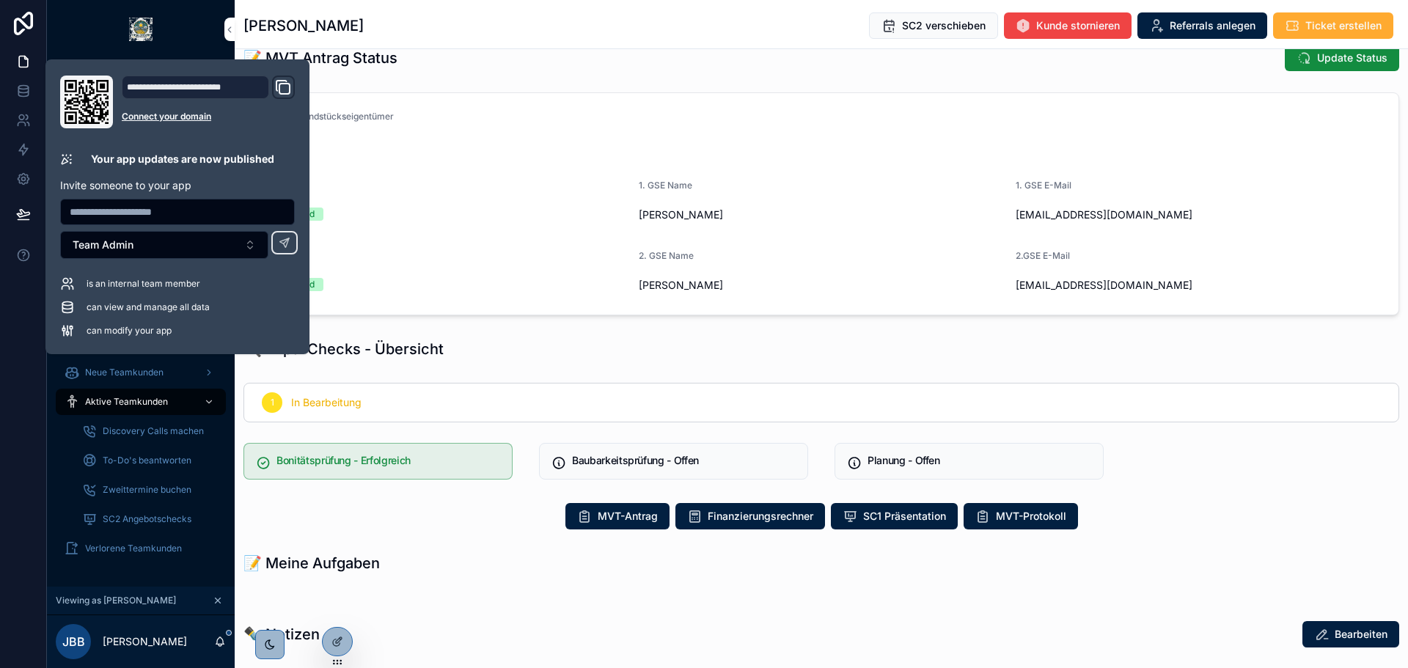
click at [944, 324] on div "**********" at bounding box center [821, 528] width 1173 height 1705
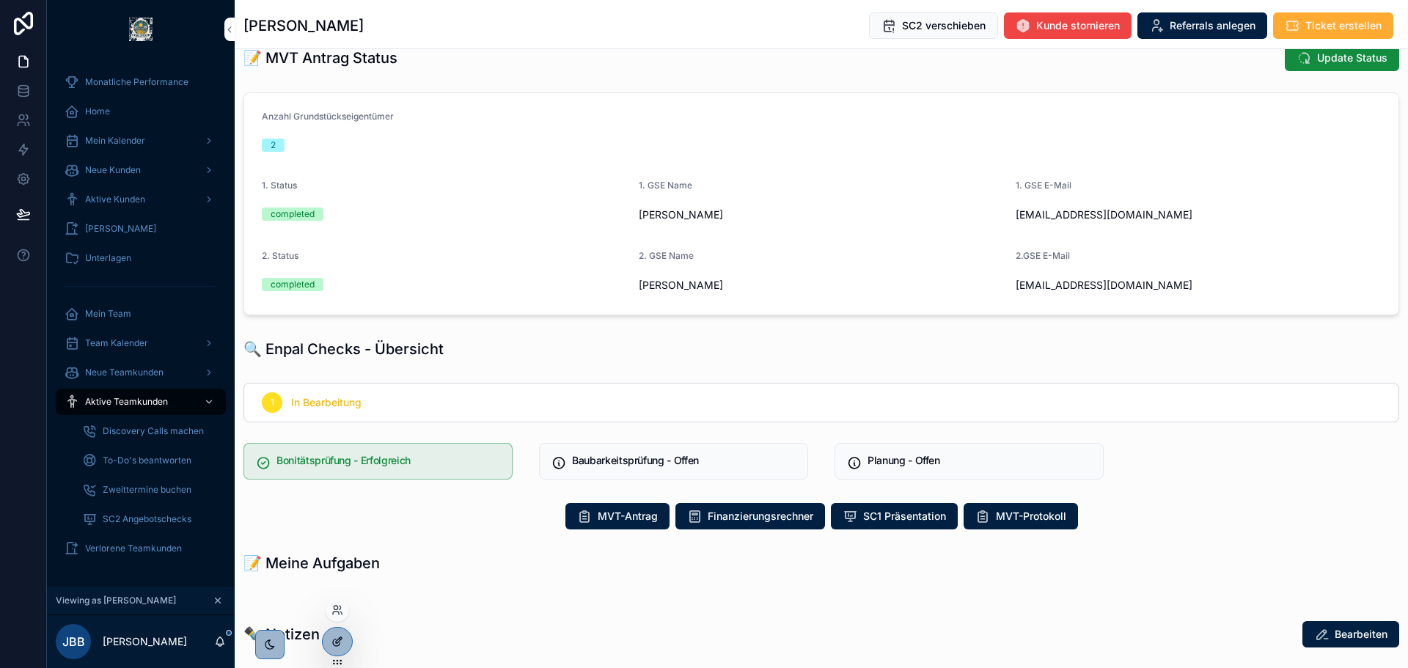
click at [338, 639] on icon at bounding box center [337, 642] width 12 height 12
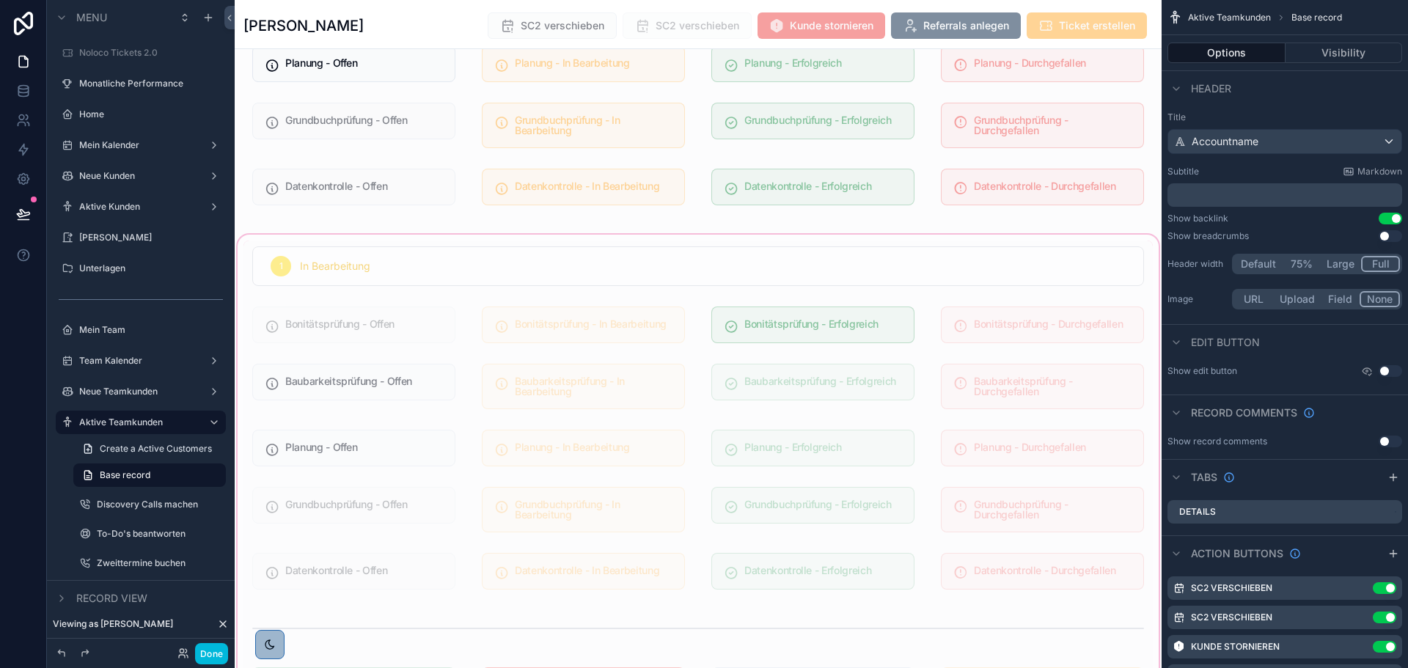
scroll to position [1271, 0]
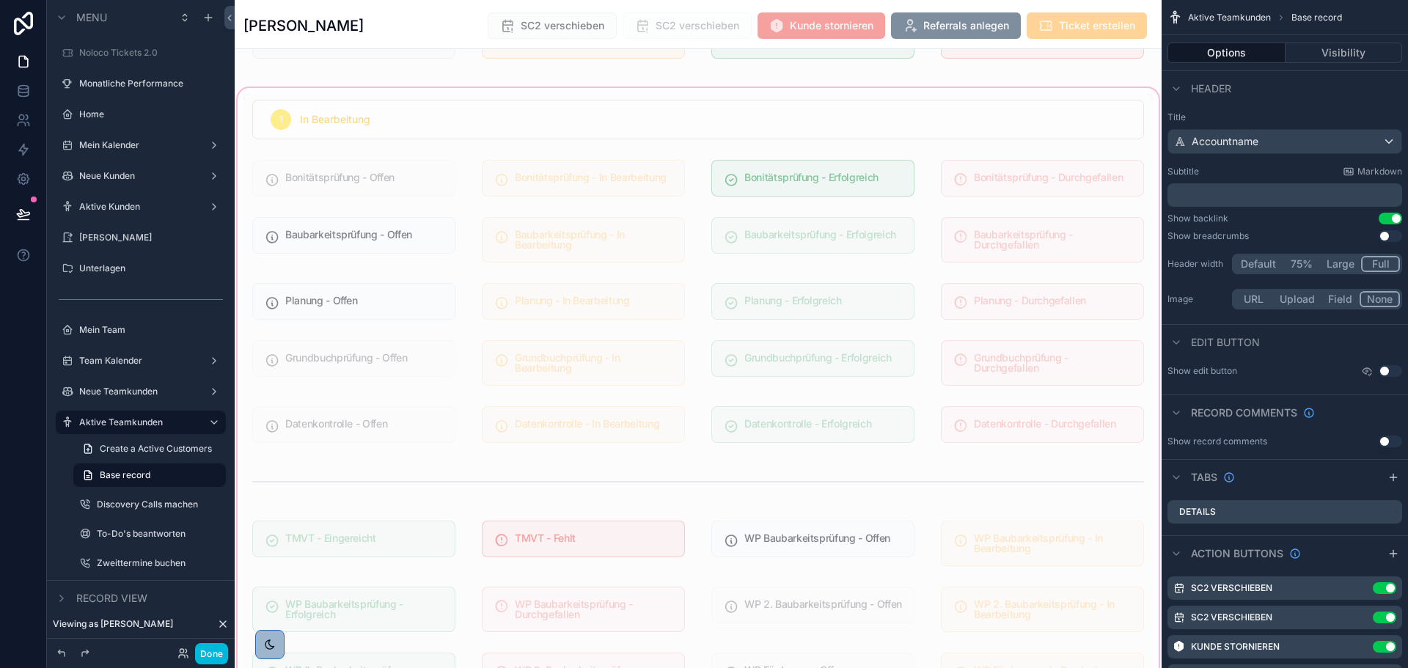
click at [784, 176] on div "scrollable content" at bounding box center [698, 427] width 927 height 685
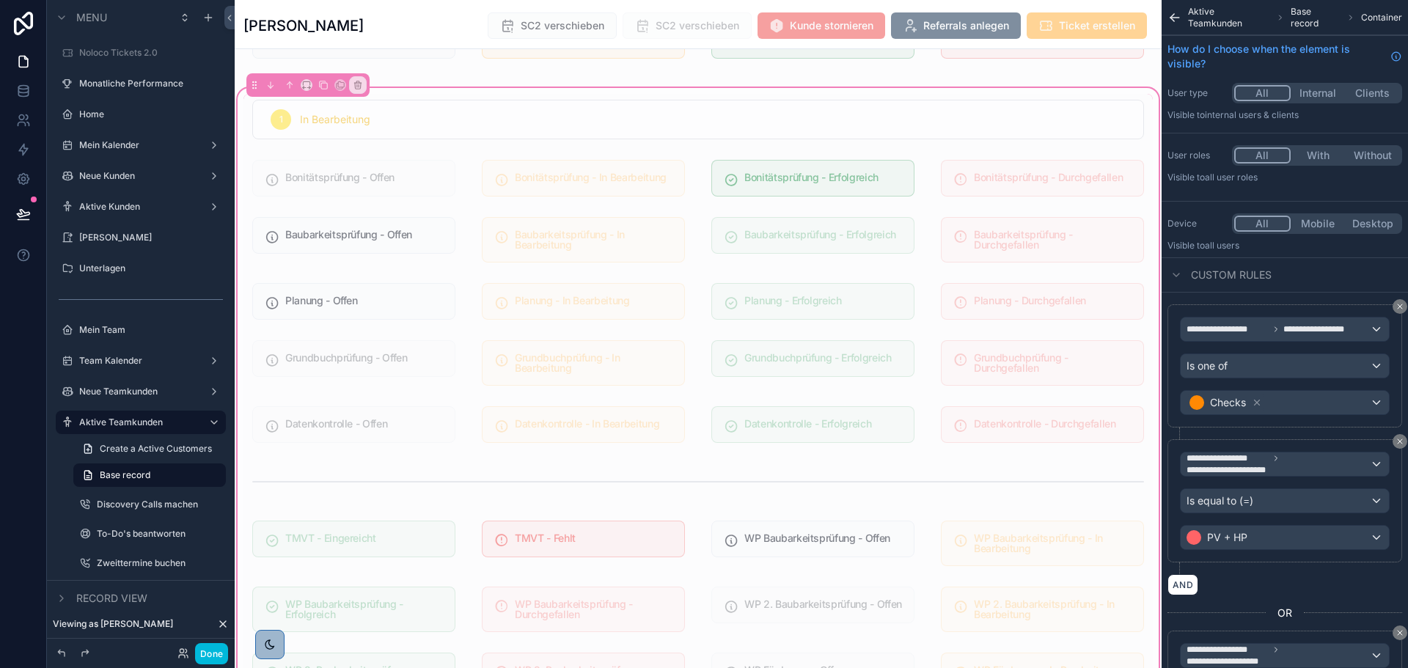
click at [812, 175] on div "scrollable content" at bounding box center [812, 178] width 221 height 48
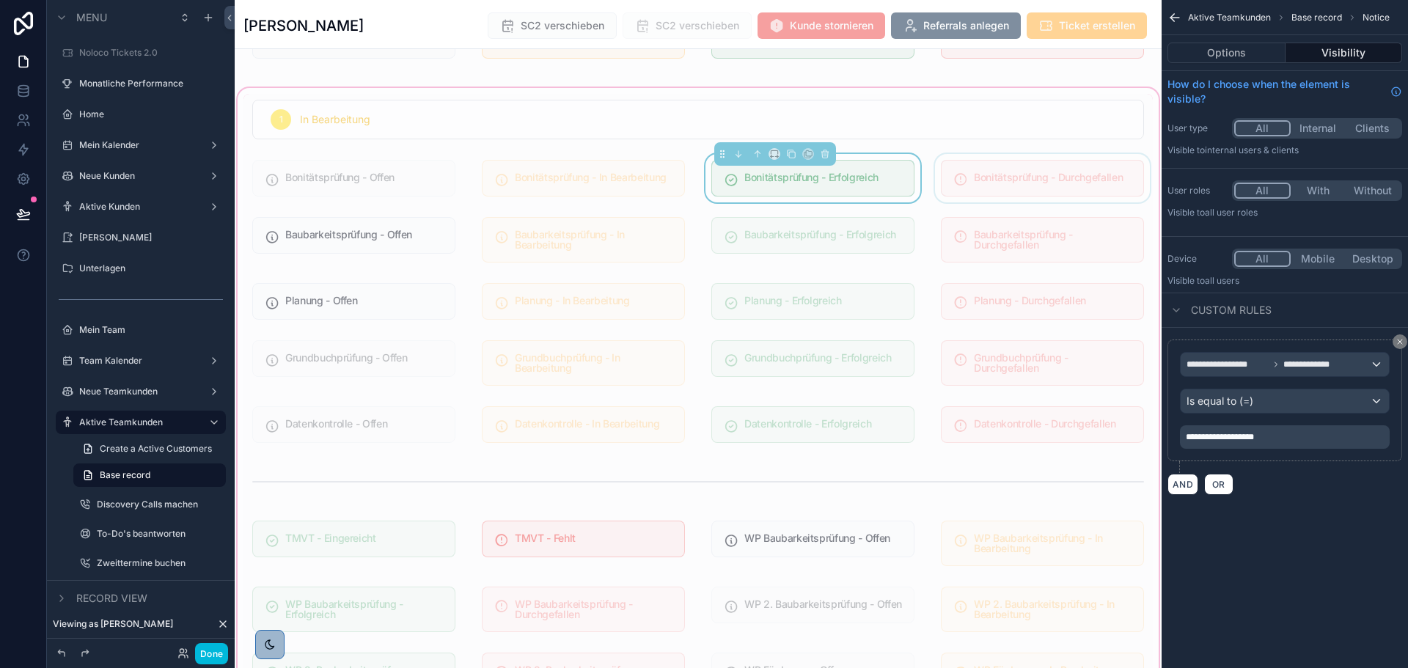
click at [999, 196] on div "scrollable content" at bounding box center [1042, 178] width 221 height 48
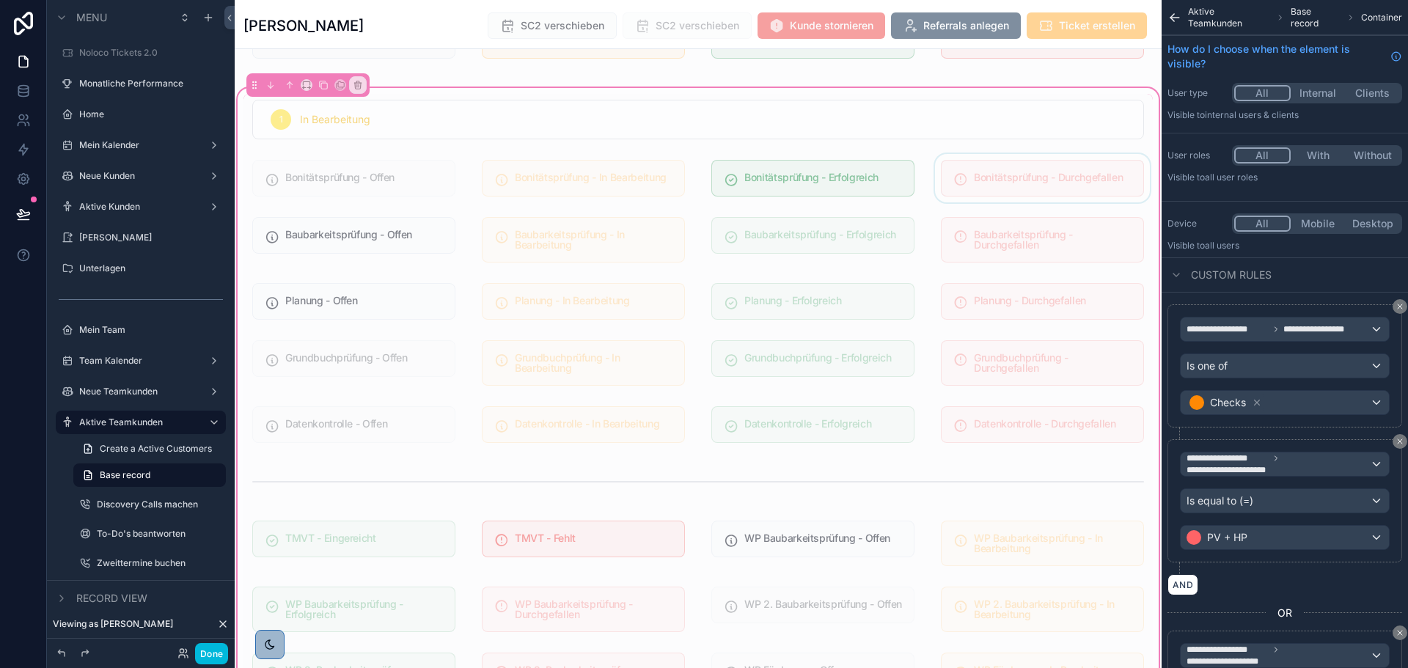
click at [999, 186] on div "scrollable content" at bounding box center [1042, 178] width 221 height 48
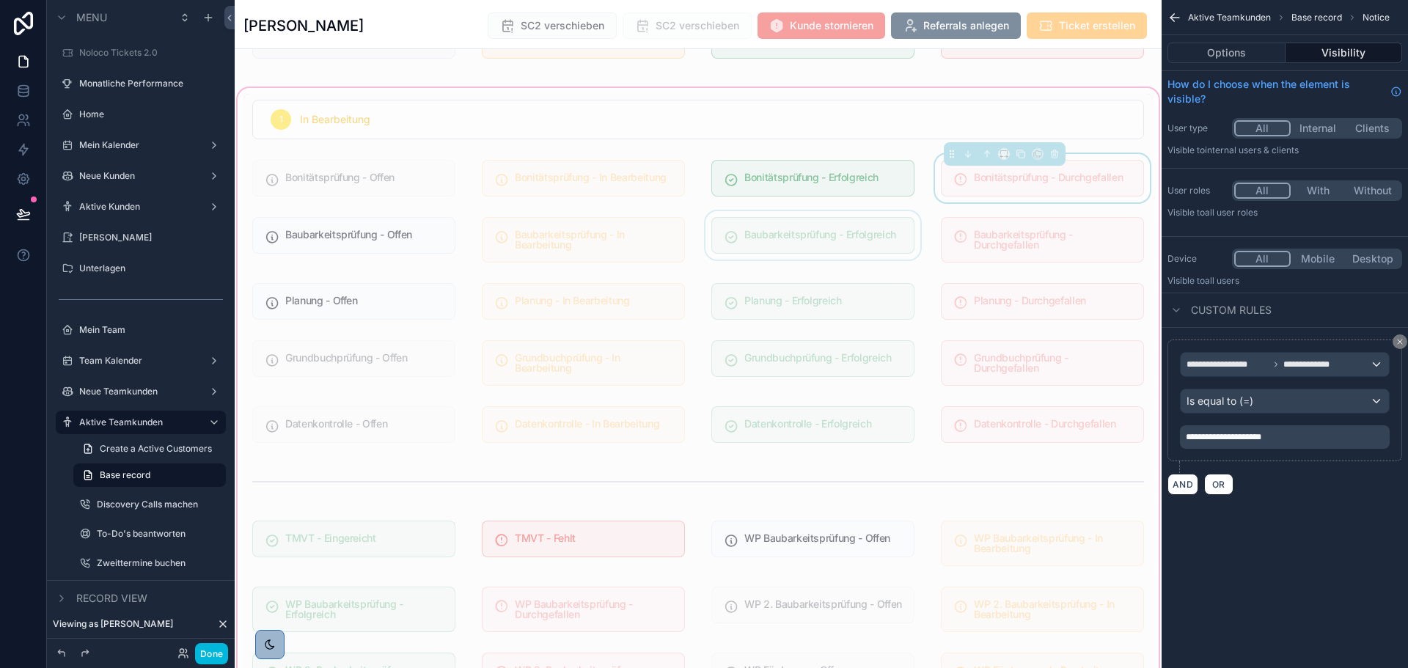
scroll to position [1637, 0]
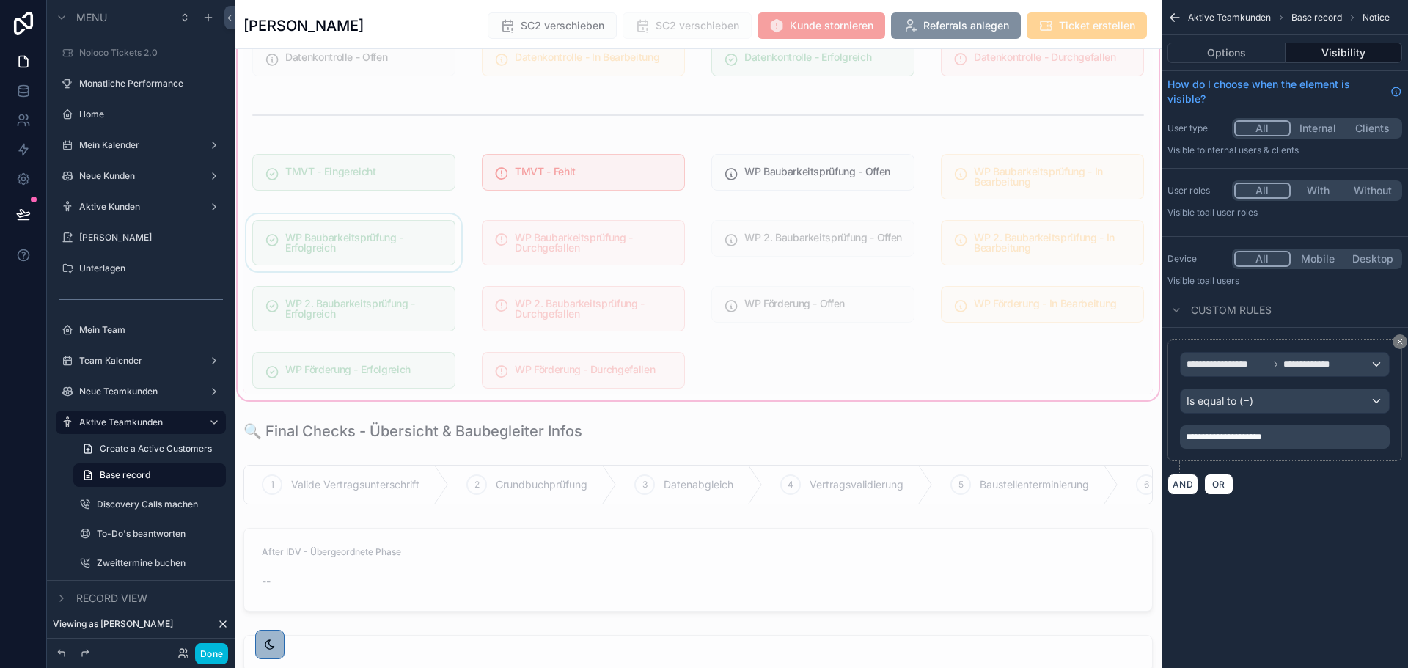
click at [404, 238] on div "scrollable content" at bounding box center [353, 242] width 221 height 57
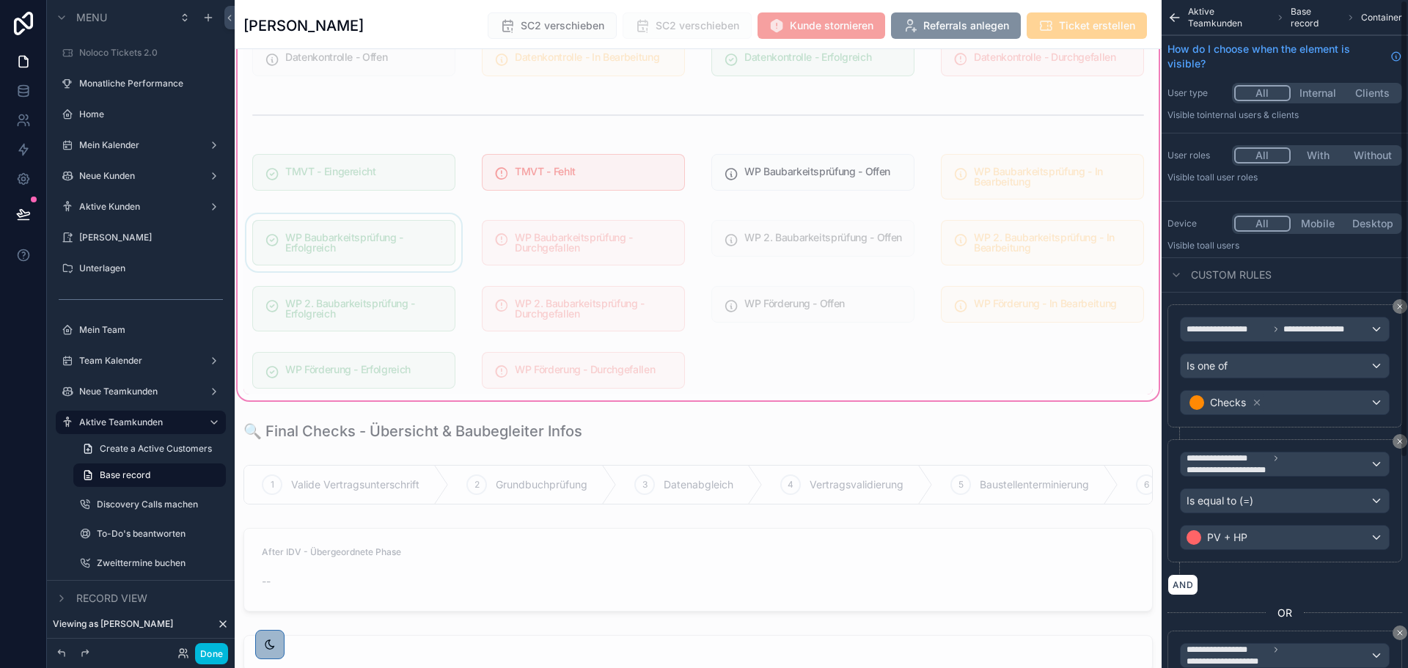
click at [397, 253] on div "scrollable content" at bounding box center [353, 242] width 221 height 57
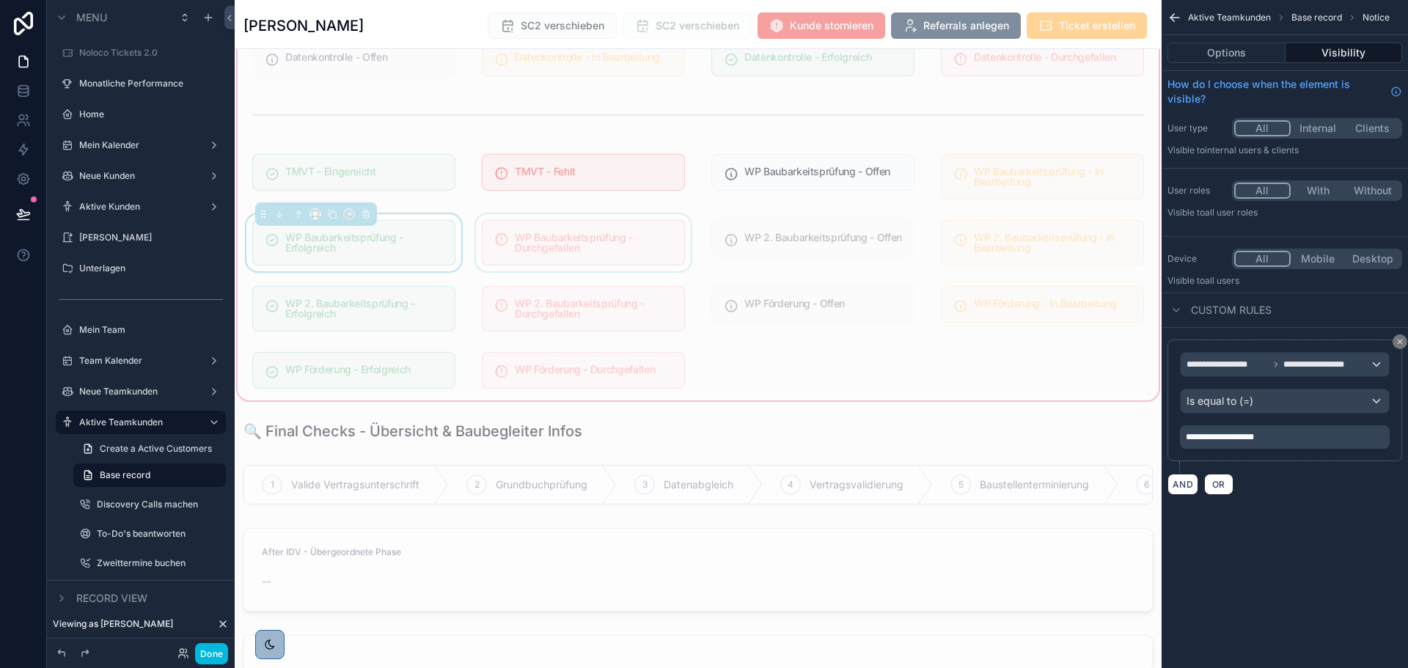
click at [639, 240] on div "scrollable content" at bounding box center [583, 242] width 221 height 57
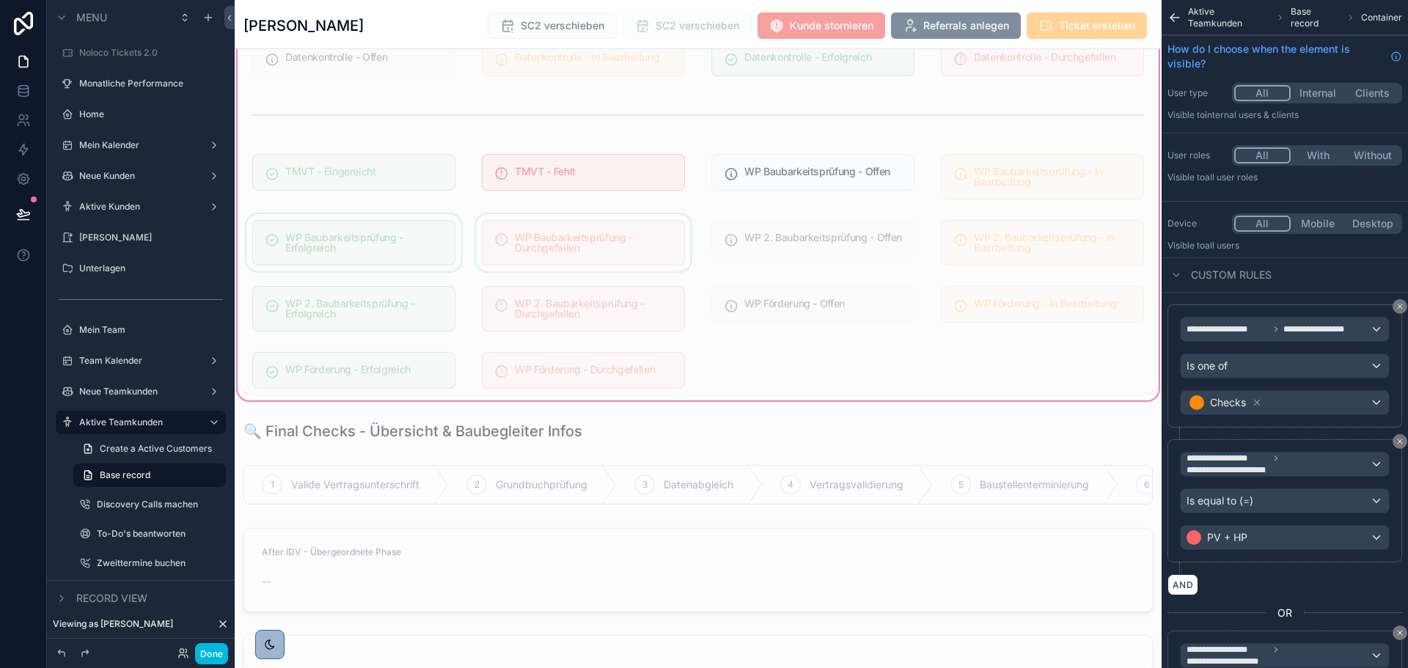
click at [631, 243] on div "scrollable content" at bounding box center [583, 242] width 221 height 57
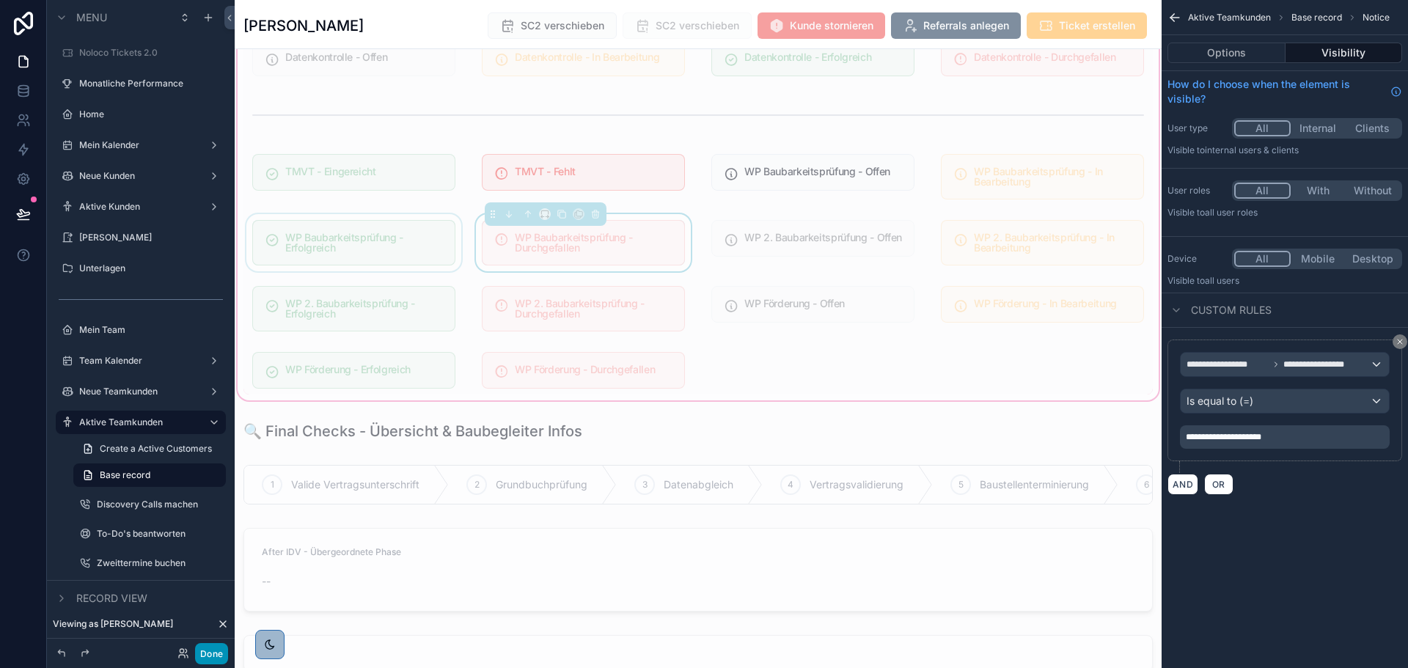
click at [213, 658] on button "Done" at bounding box center [211, 653] width 33 height 21
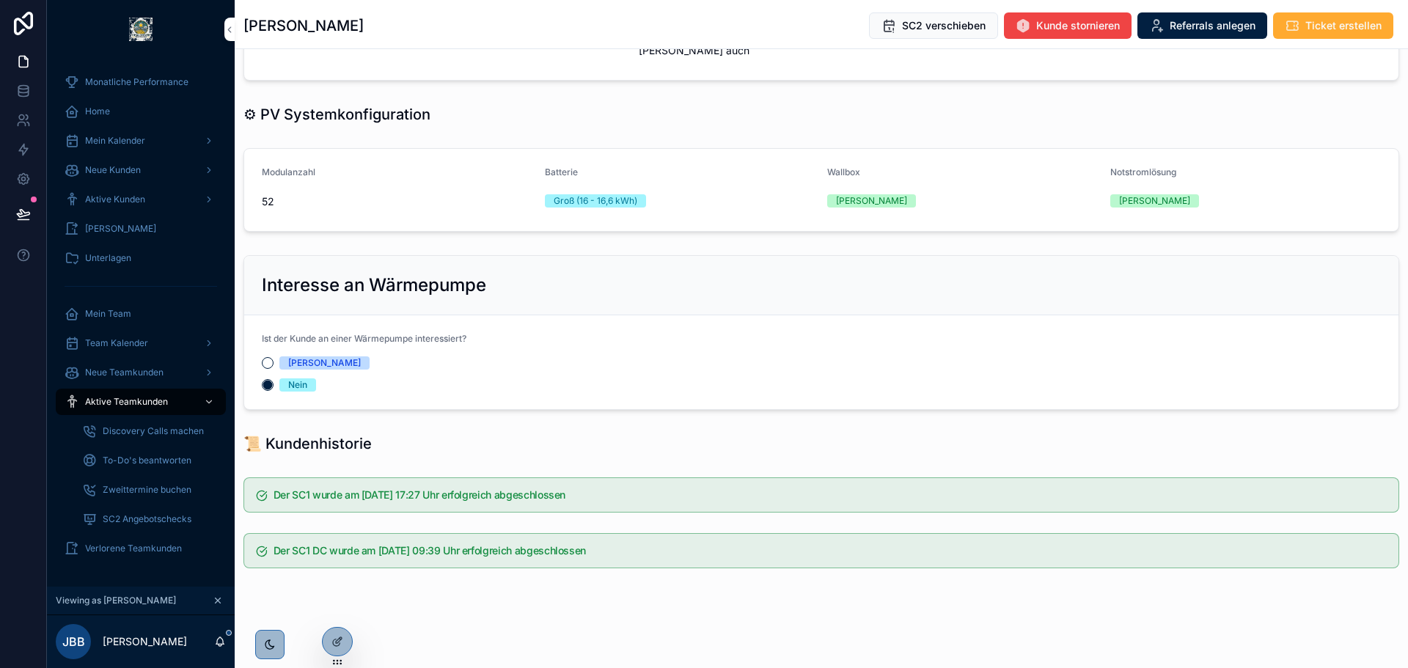
scroll to position [1197, 0]
click at [706, 343] on form "Ist der Kunde an einer Wärmepumpe interessiert? Ja Nein" at bounding box center [821, 362] width 1154 height 94
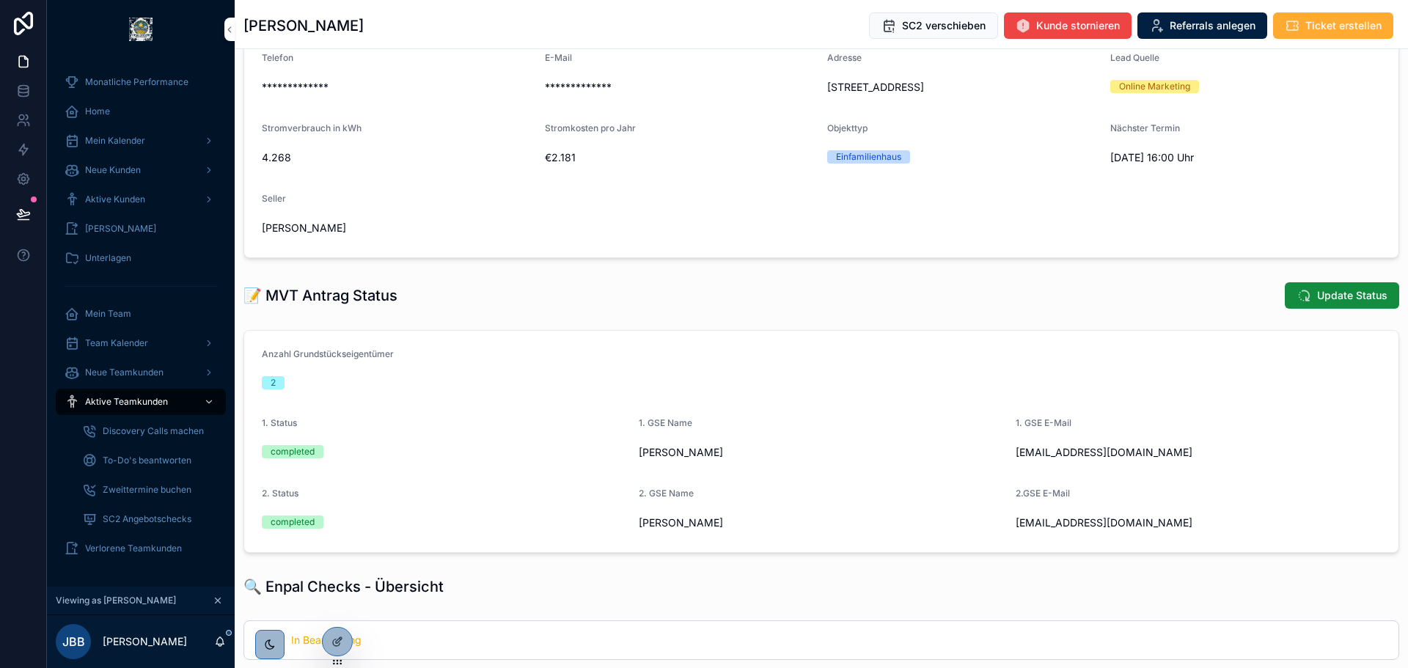
scroll to position [0, 0]
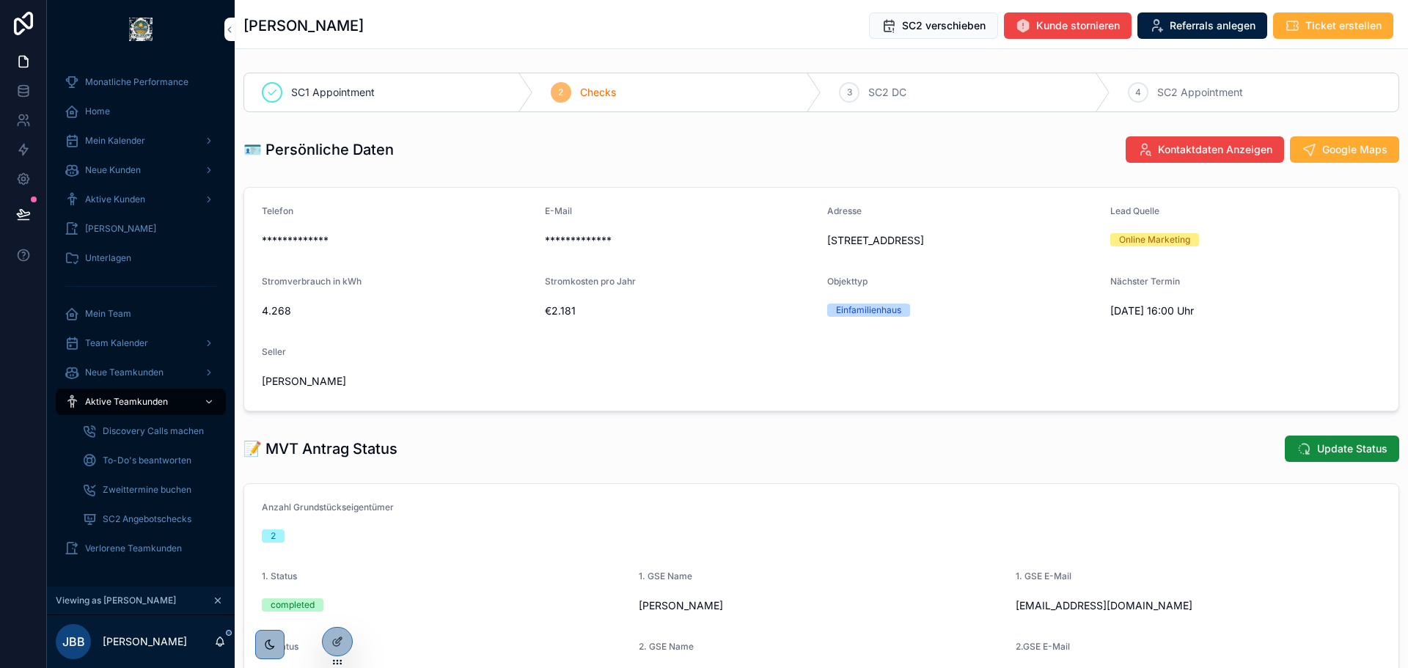
click at [955, 92] on div "3 SC2 DC" at bounding box center [965, 92] width 289 height 38
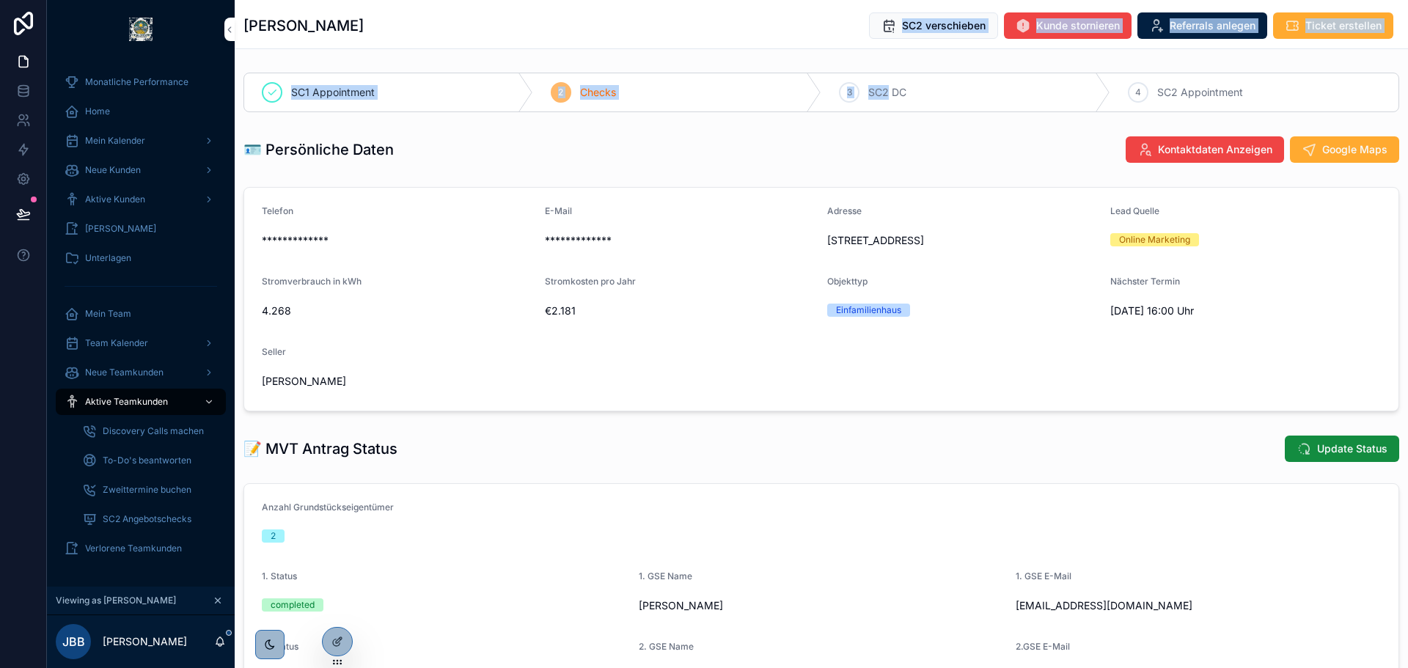
drag, startPoint x: 841, startPoint y: 55, endPoint x: 882, endPoint y: 96, distance: 58.1
click at [860, 95] on div "3 SC2 DC" at bounding box center [965, 92] width 289 height 38
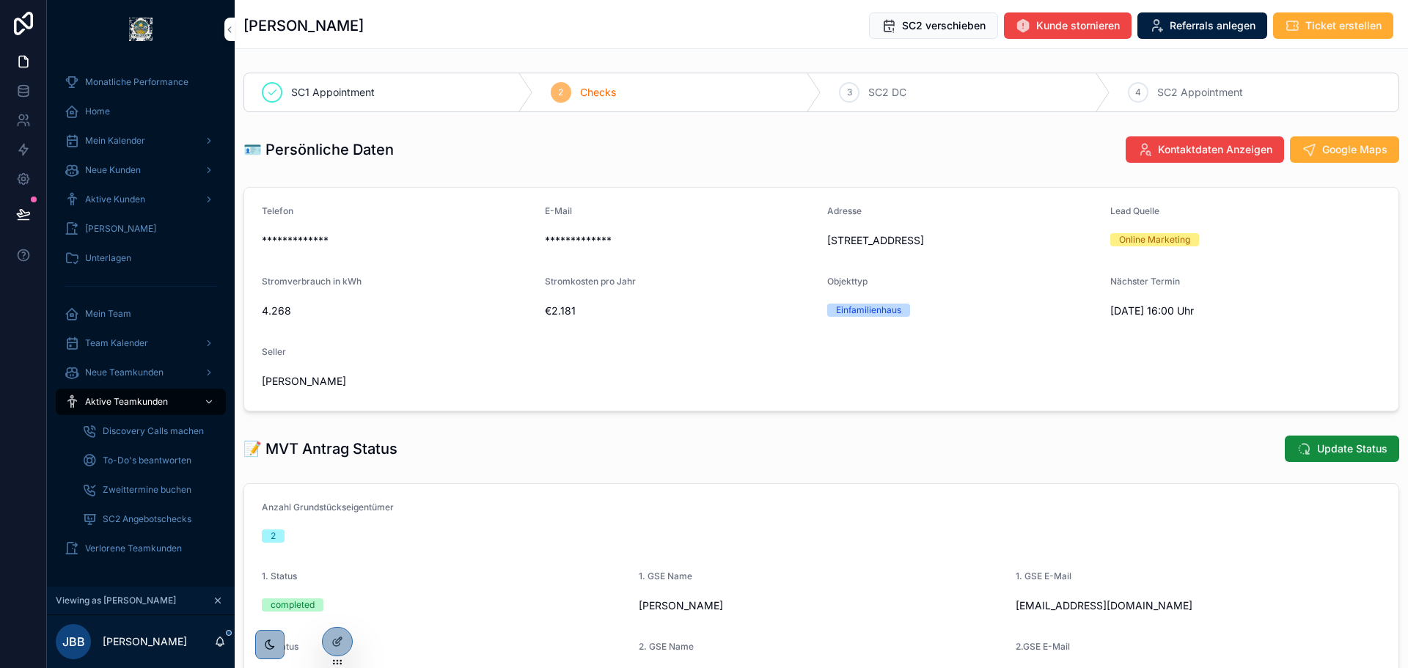
click at [887, 98] on span "SC2 DC" at bounding box center [887, 92] width 38 height 15
drag, startPoint x: 911, startPoint y: 91, endPoint x: 837, endPoint y: 89, distance: 74.8
click at [837, 89] on div "3 SC2 DC" at bounding box center [965, 92] width 289 height 38
click at [839, 89] on div "3" at bounding box center [849, 92] width 21 height 21
drag, startPoint x: 826, startPoint y: 92, endPoint x: 917, endPoint y: 92, distance: 90.2
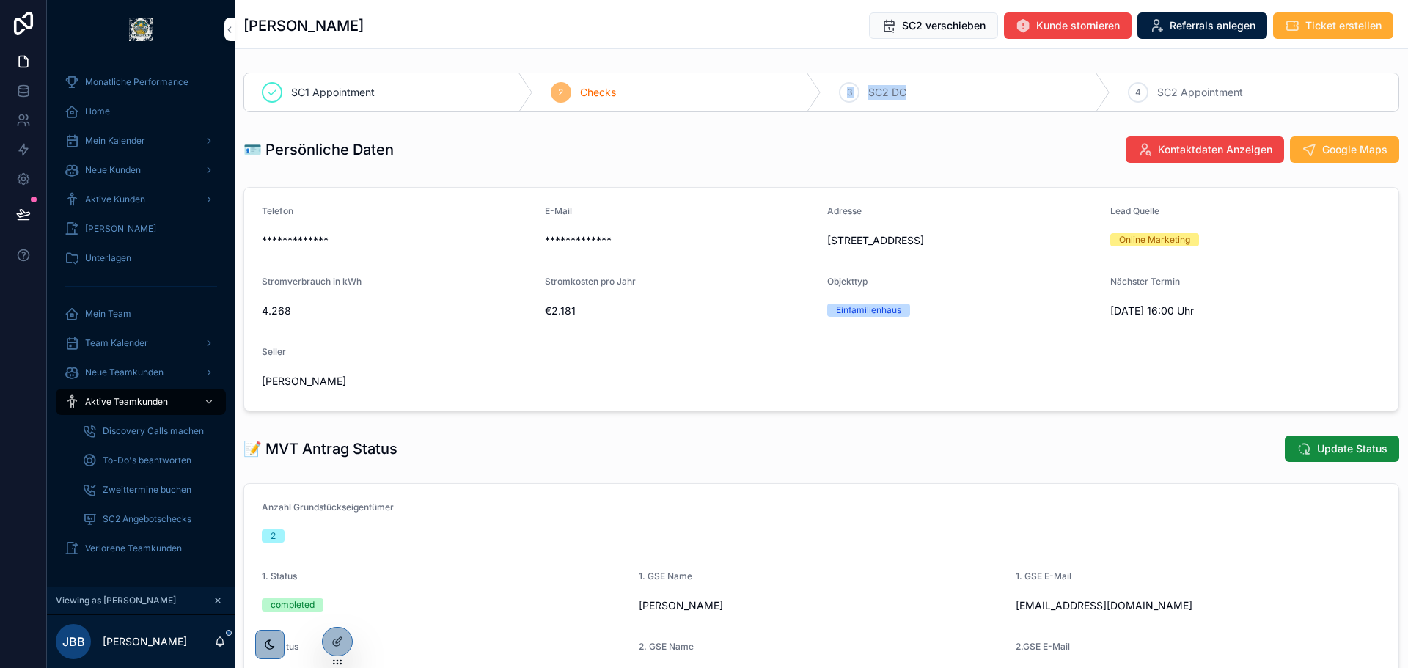
click at [917, 92] on div "3 SC2 DC" at bounding box center [965, 92] width 289 height 38
